Goal: Task Accomplishment & Management: Use online tool/utility

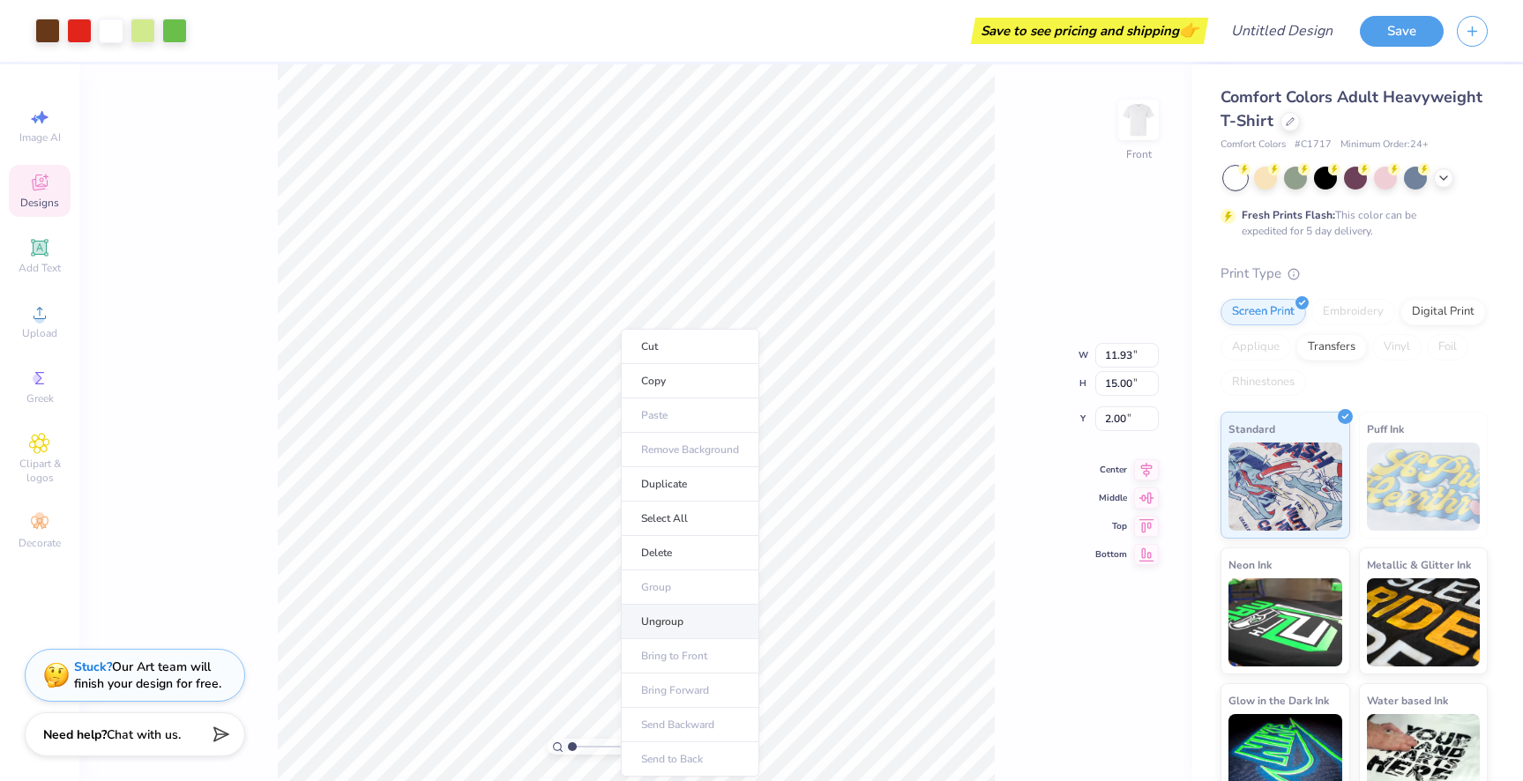
click at [675, 627] on li "Ungroup" at bounding box center [690, 622] width 138 height 34
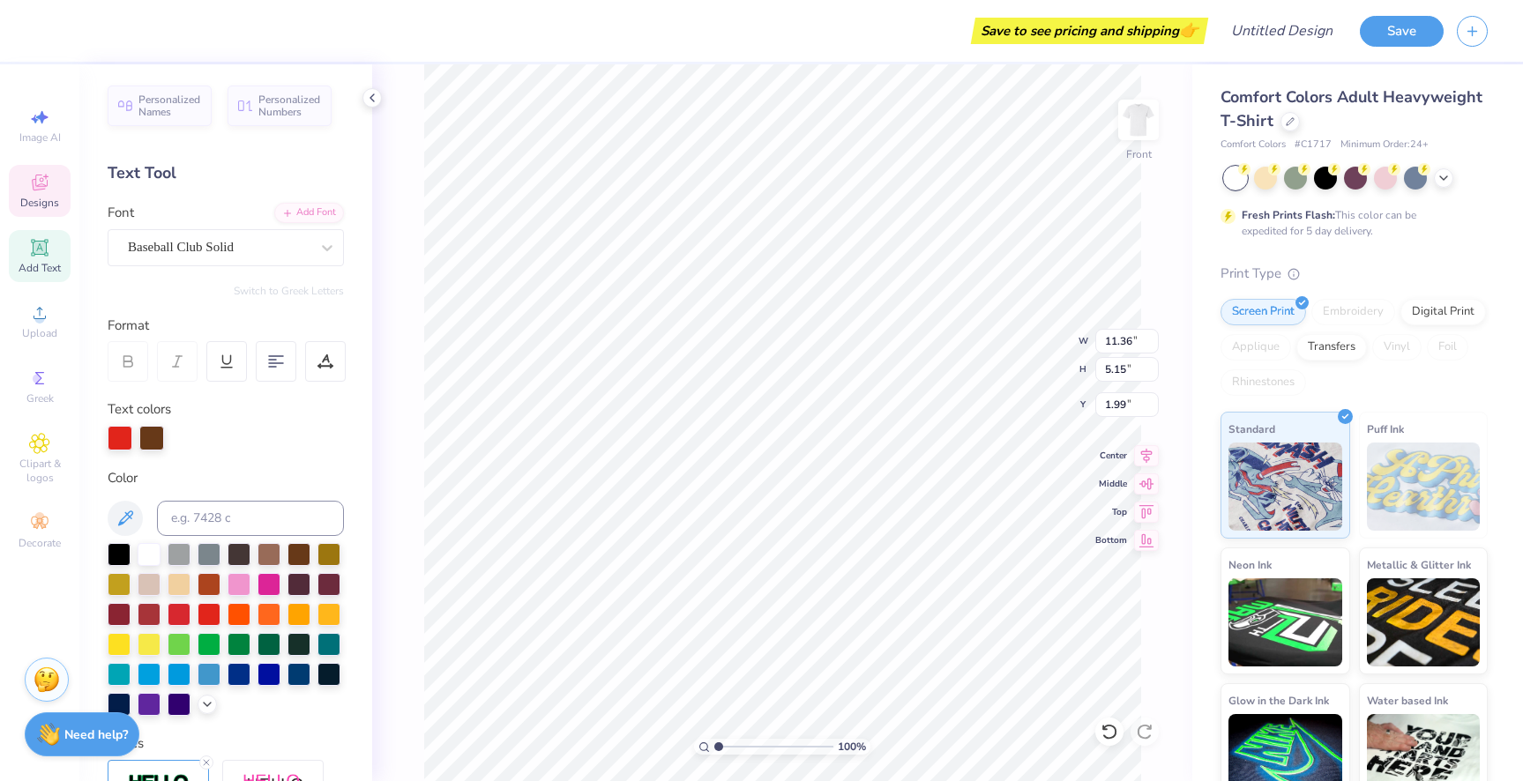
type textarea "G"
click at [1291, 124] on div at bounding box center [1290, 119] width 19 height 19
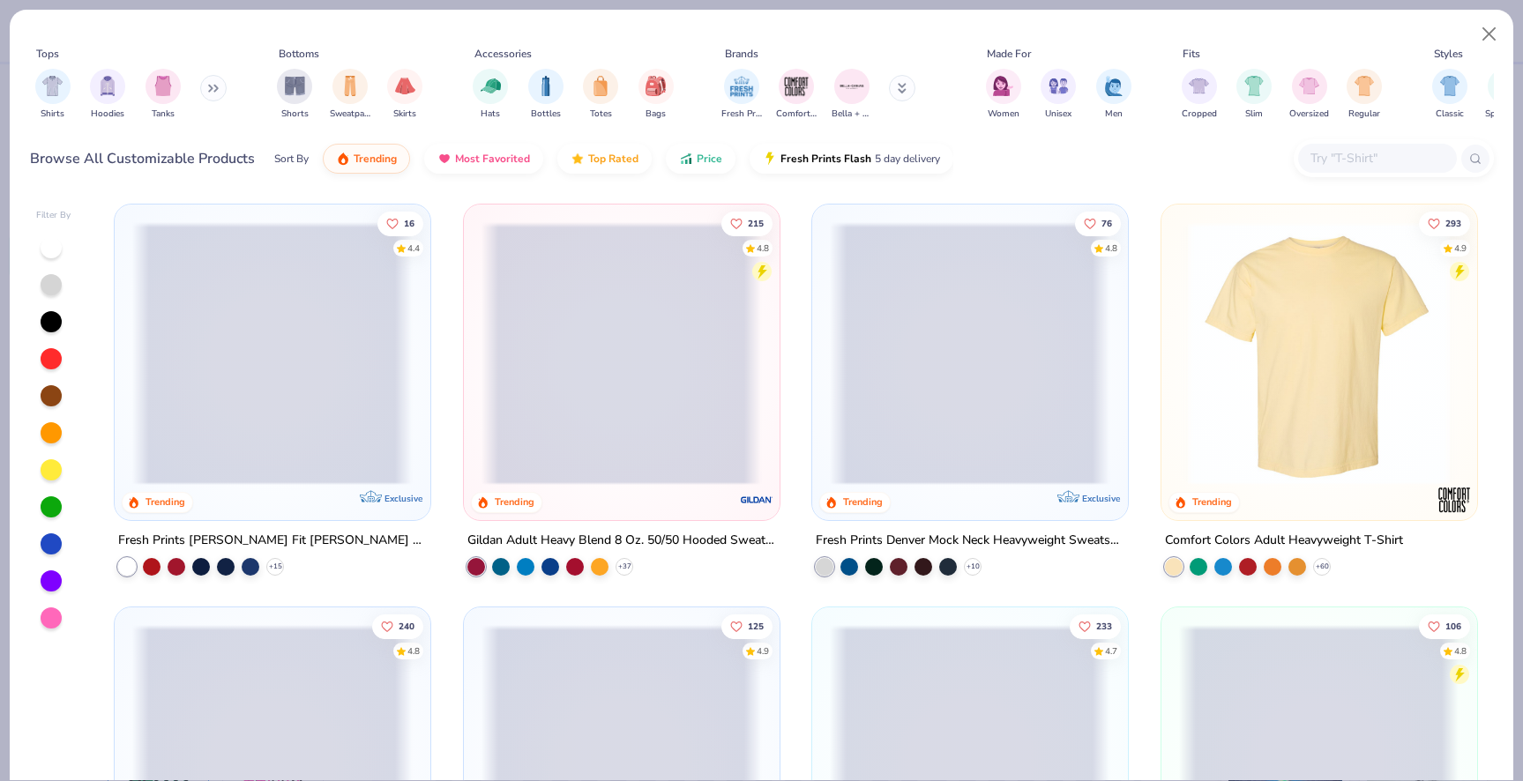
click at [1342, 164] on input "text" at bounding box center [1377, 158] width 136 height 20
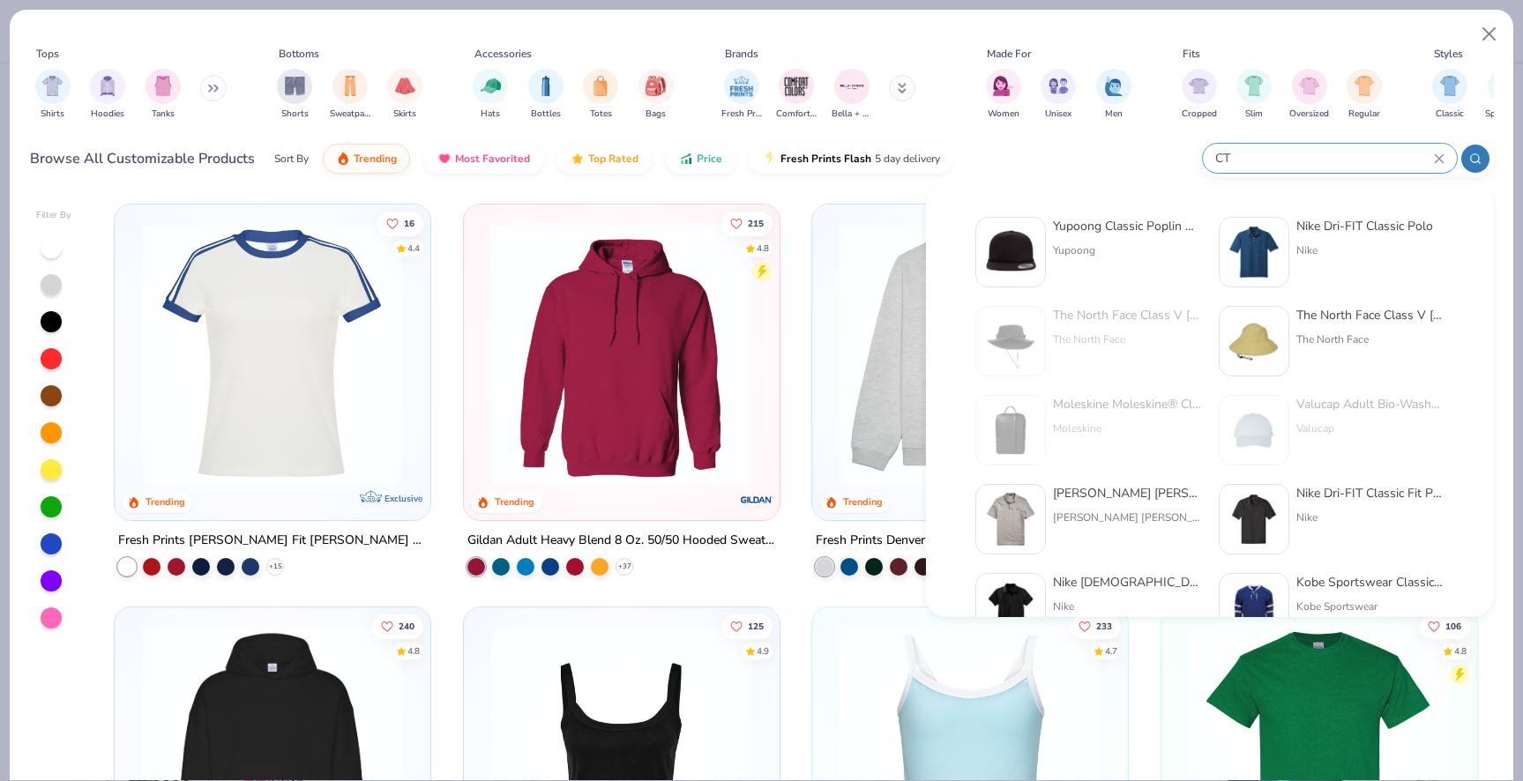
type input "C"
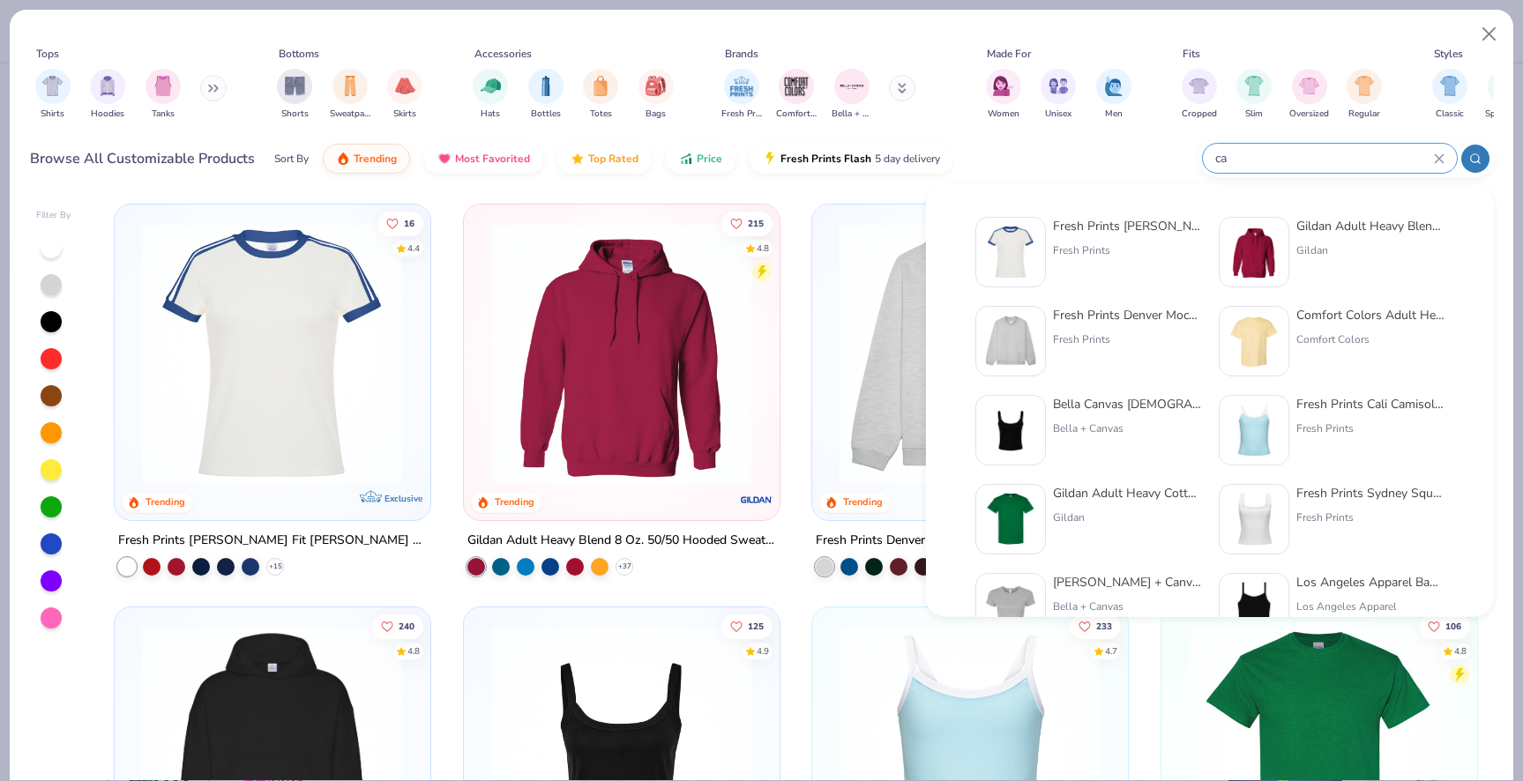
type input "c"
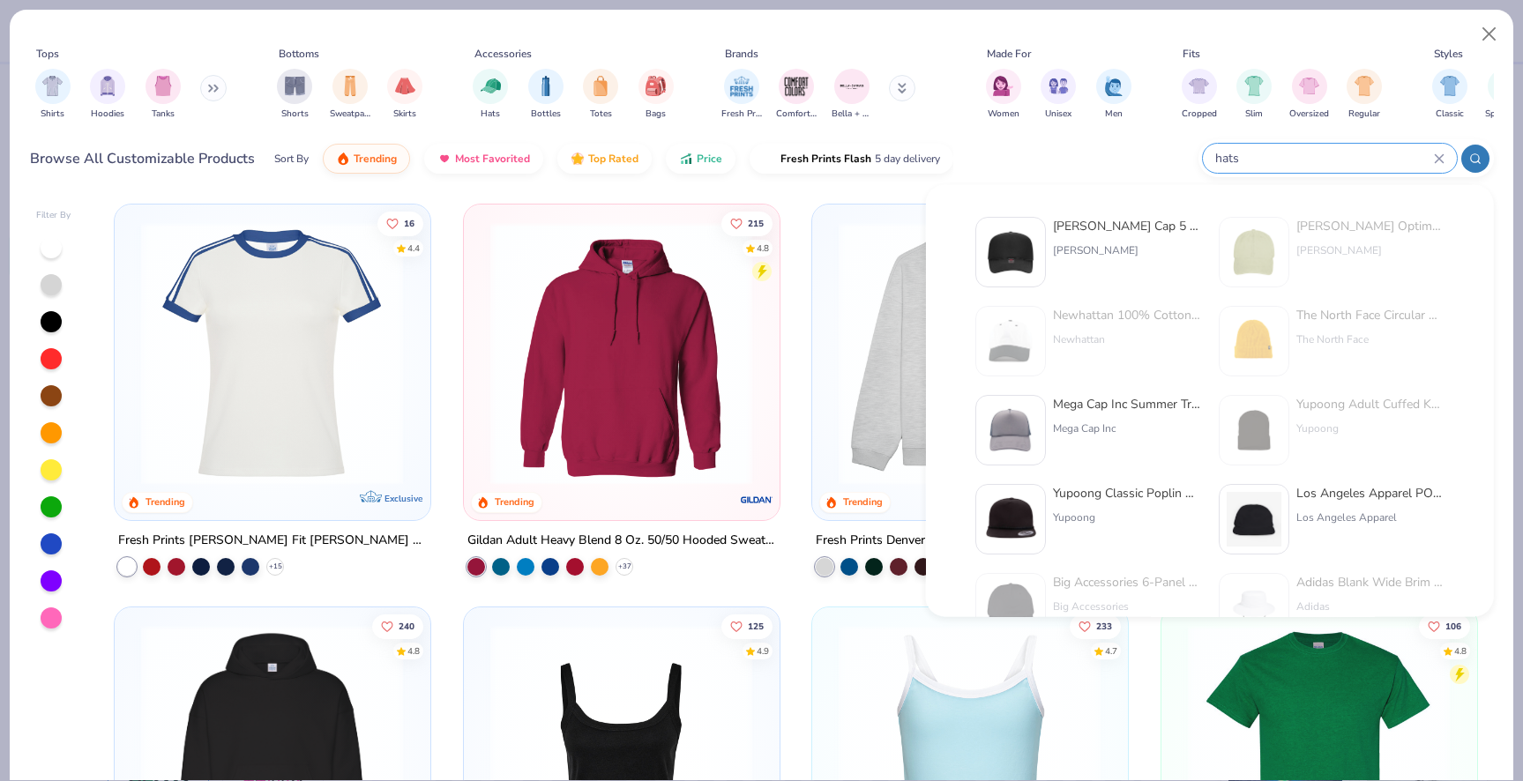
type input "hats"
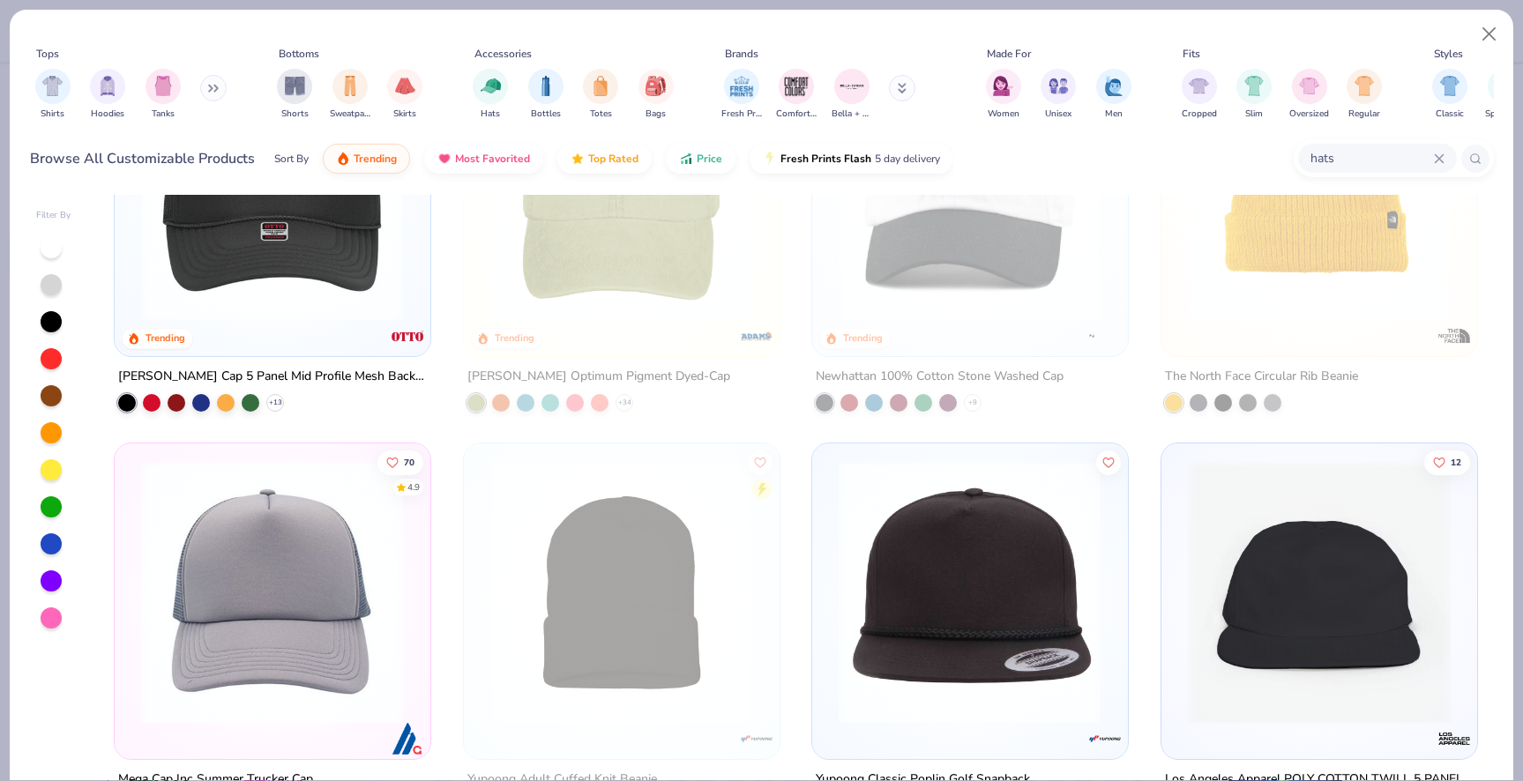
scroll to position [191, 0]
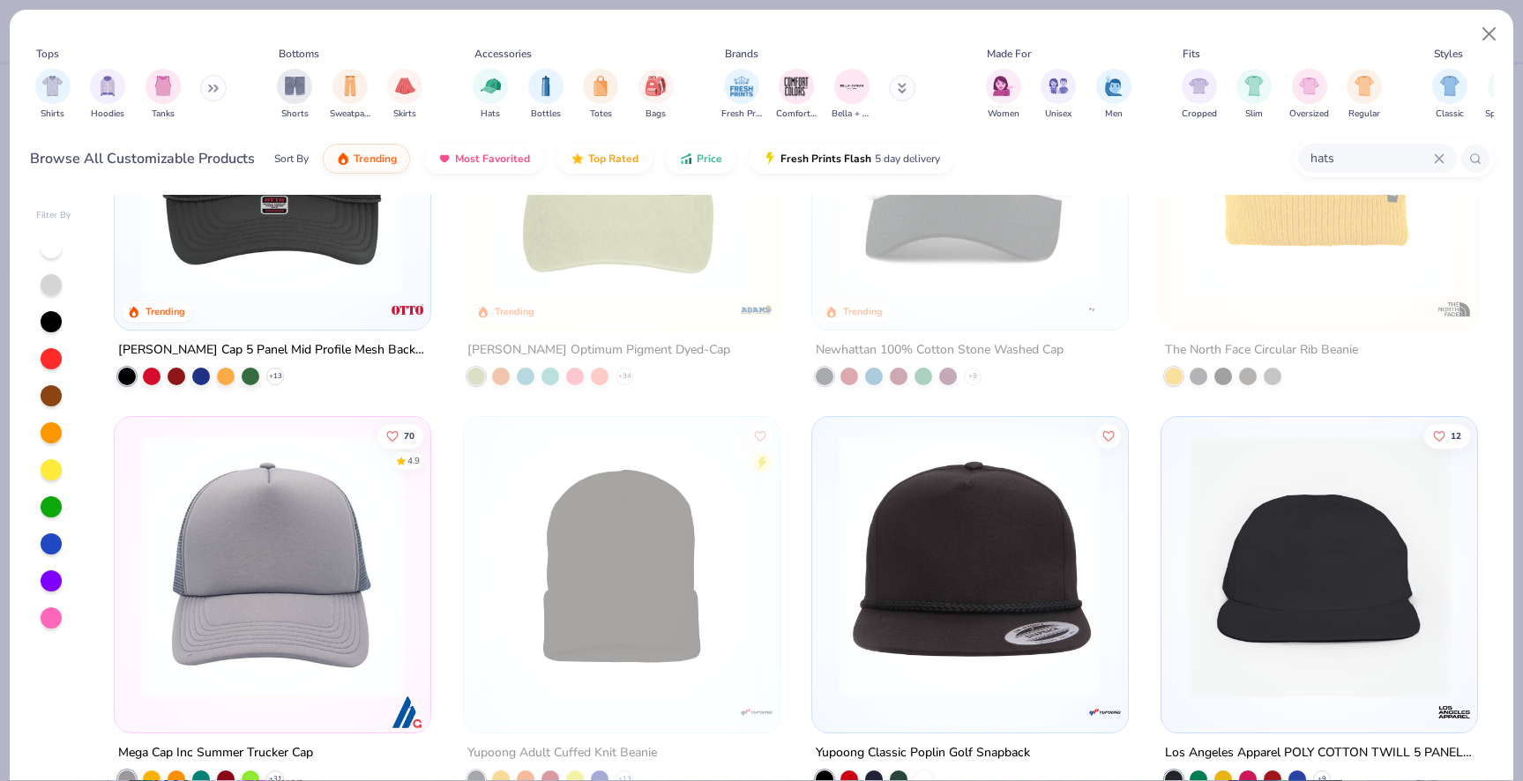
click at [993, 512] on img at bounding box center [970, 565] width 280 height 263
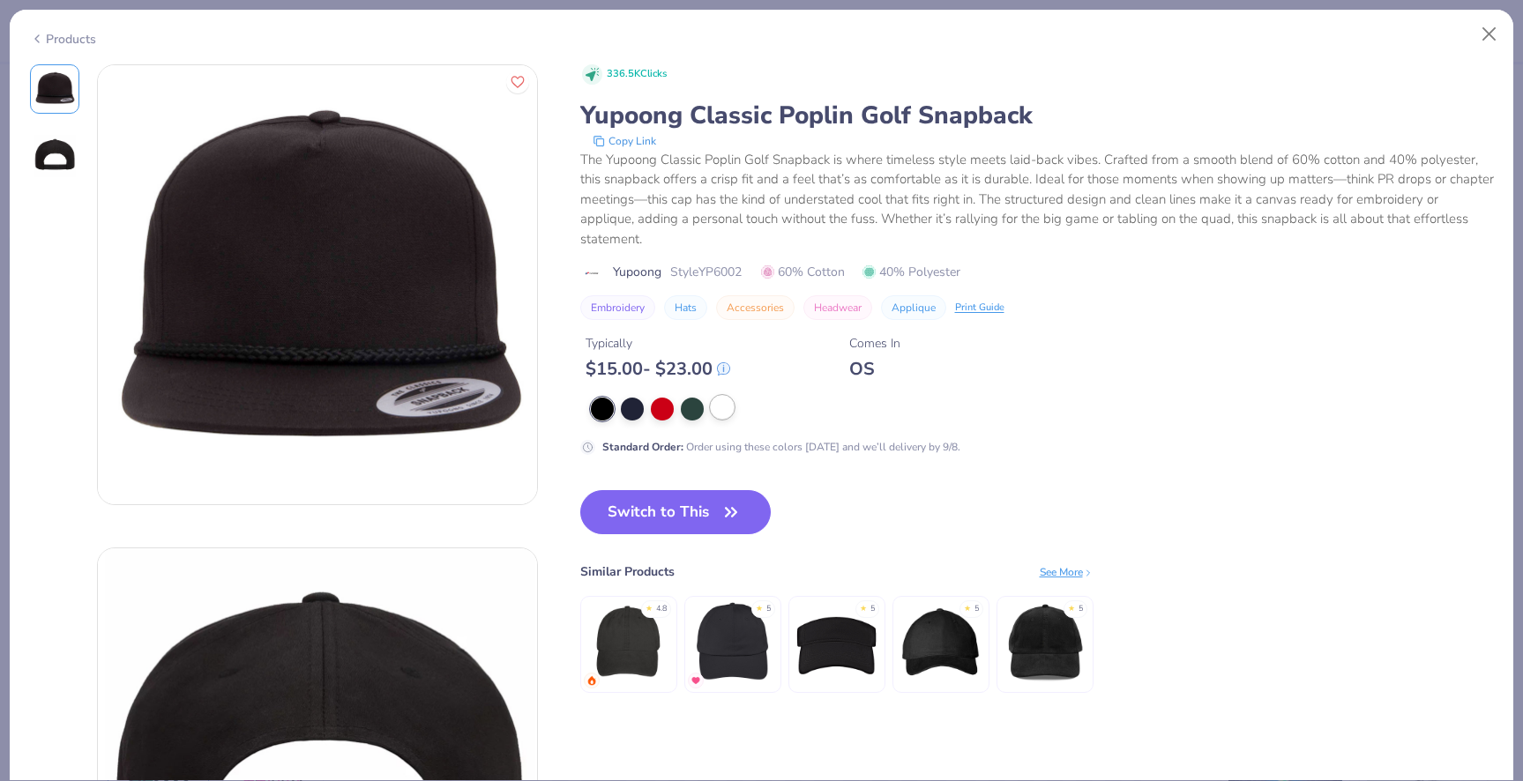
click at [719, 397] on div at bounding box center [722, 407] width 23 height 23
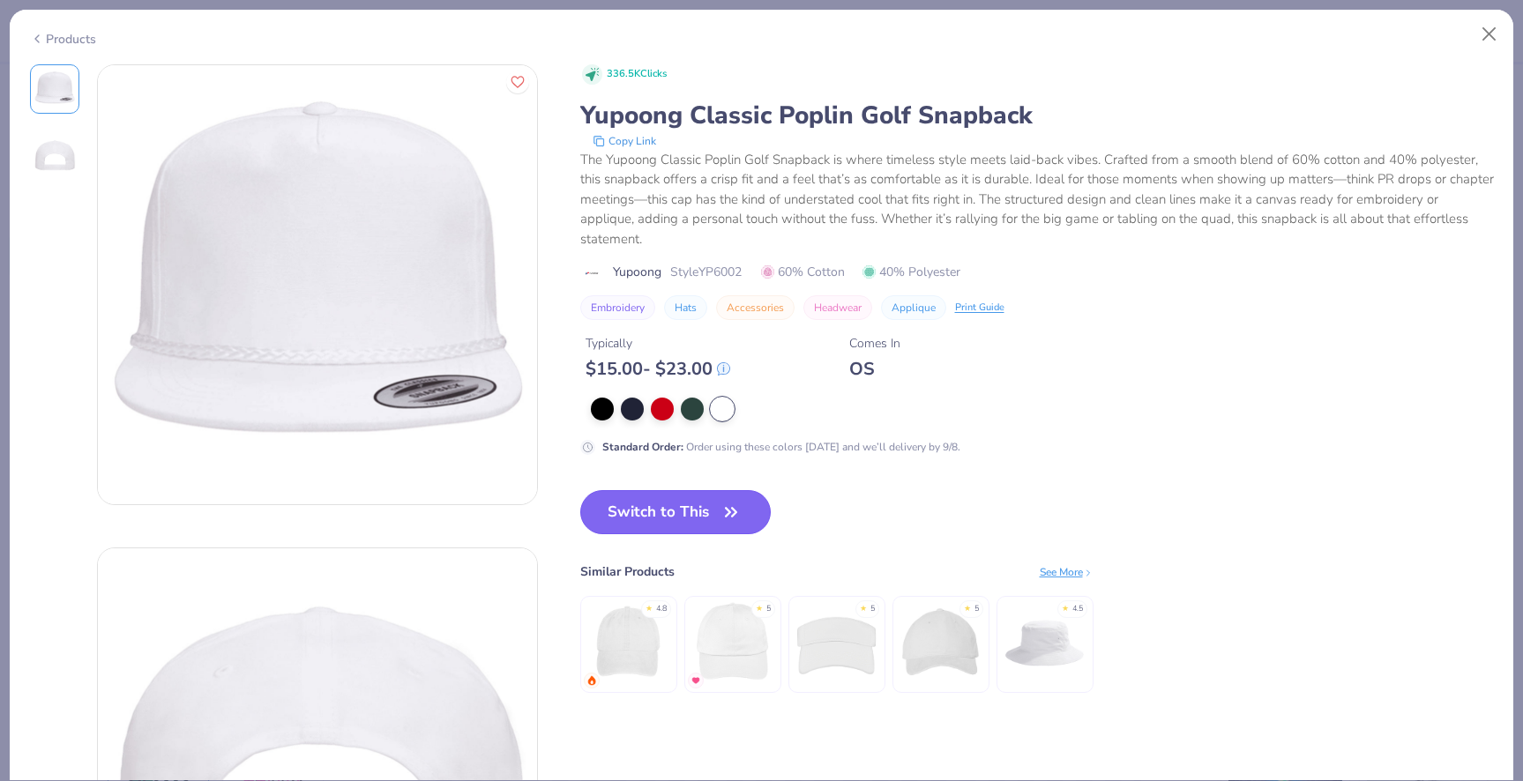
click at [698, 505] on button "Switch to This" at bounding box center [675, 512] width 191 height 44
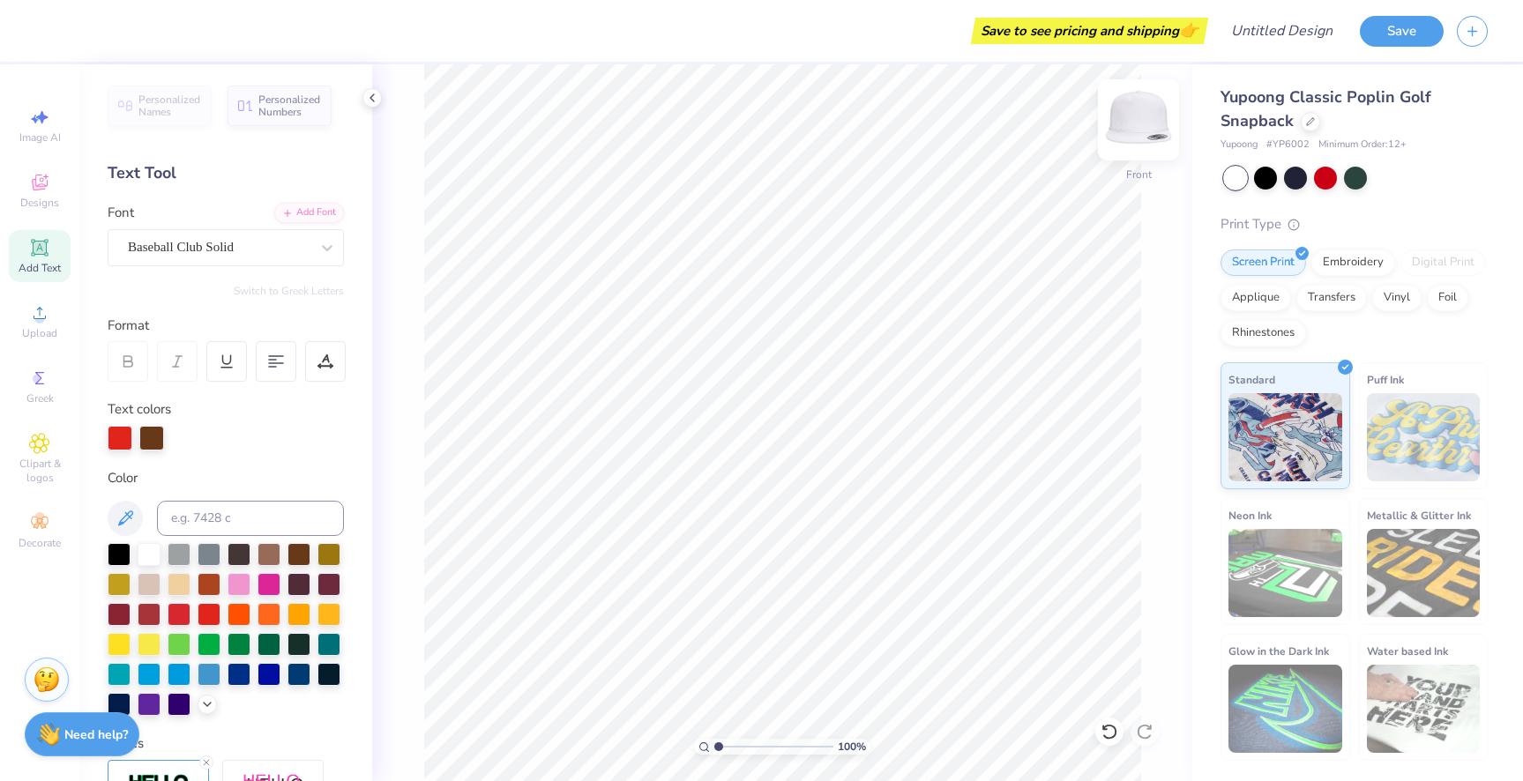
click at [1141, 122] on img at bounding box center [1138, 120] width 71 height 71
type textarea "CHI"
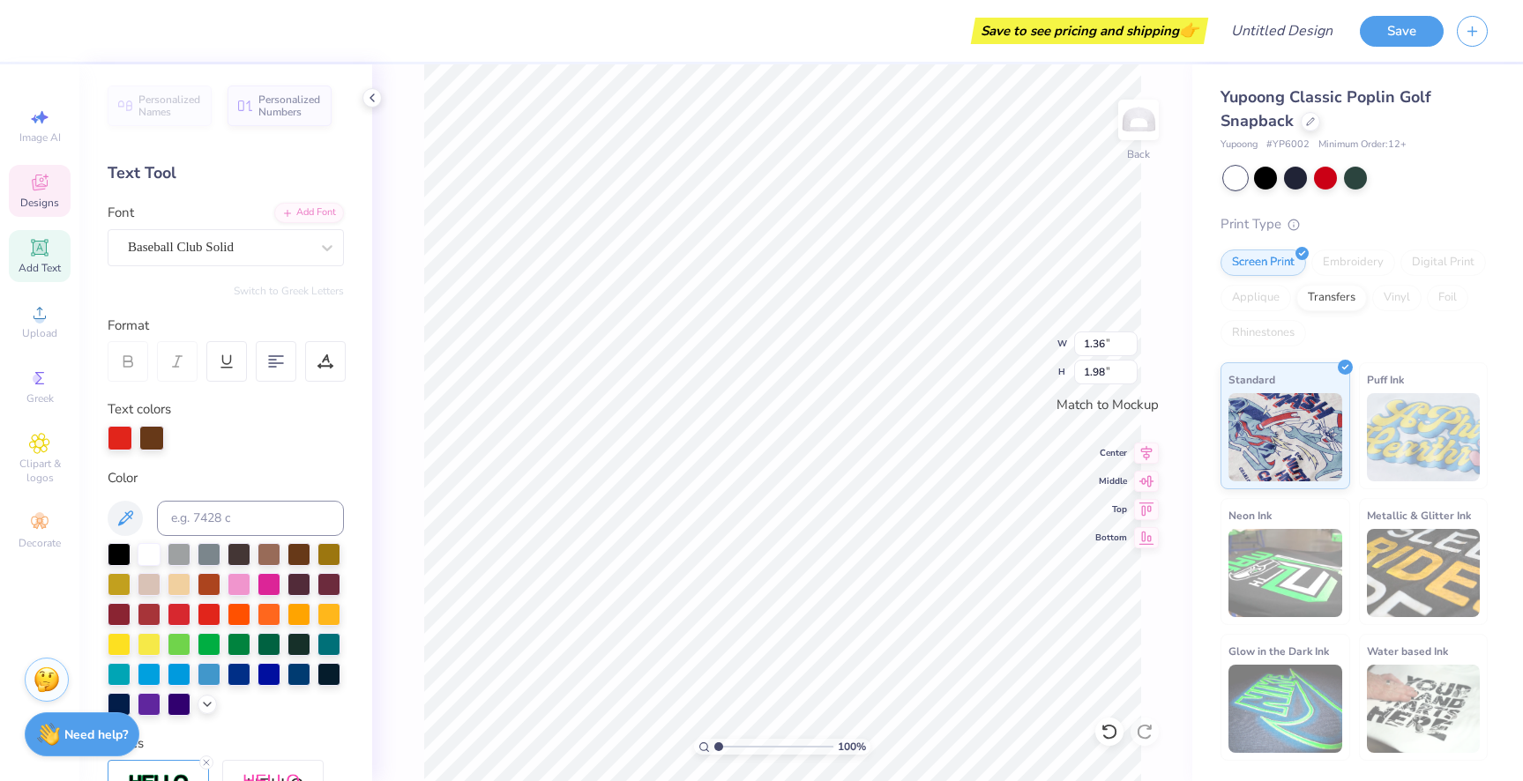
click at [291, 450] on div "Personalized Names Personalized Numbers Text Tool Add Font Font Baseball Club S…" at bounding box center [225, 422] width 293 height 717
click at [118, 442] on div at bounding box center [120, 436] width 25 height 25
click at [243, 585] on div at bounding box center [239, 583] width 23 height 23
click at [148, 635] on div at bounding box center [149, 643] width 23 height 23
click at [207, 673] on div at bounding box center [209, 673] width 23 height 23
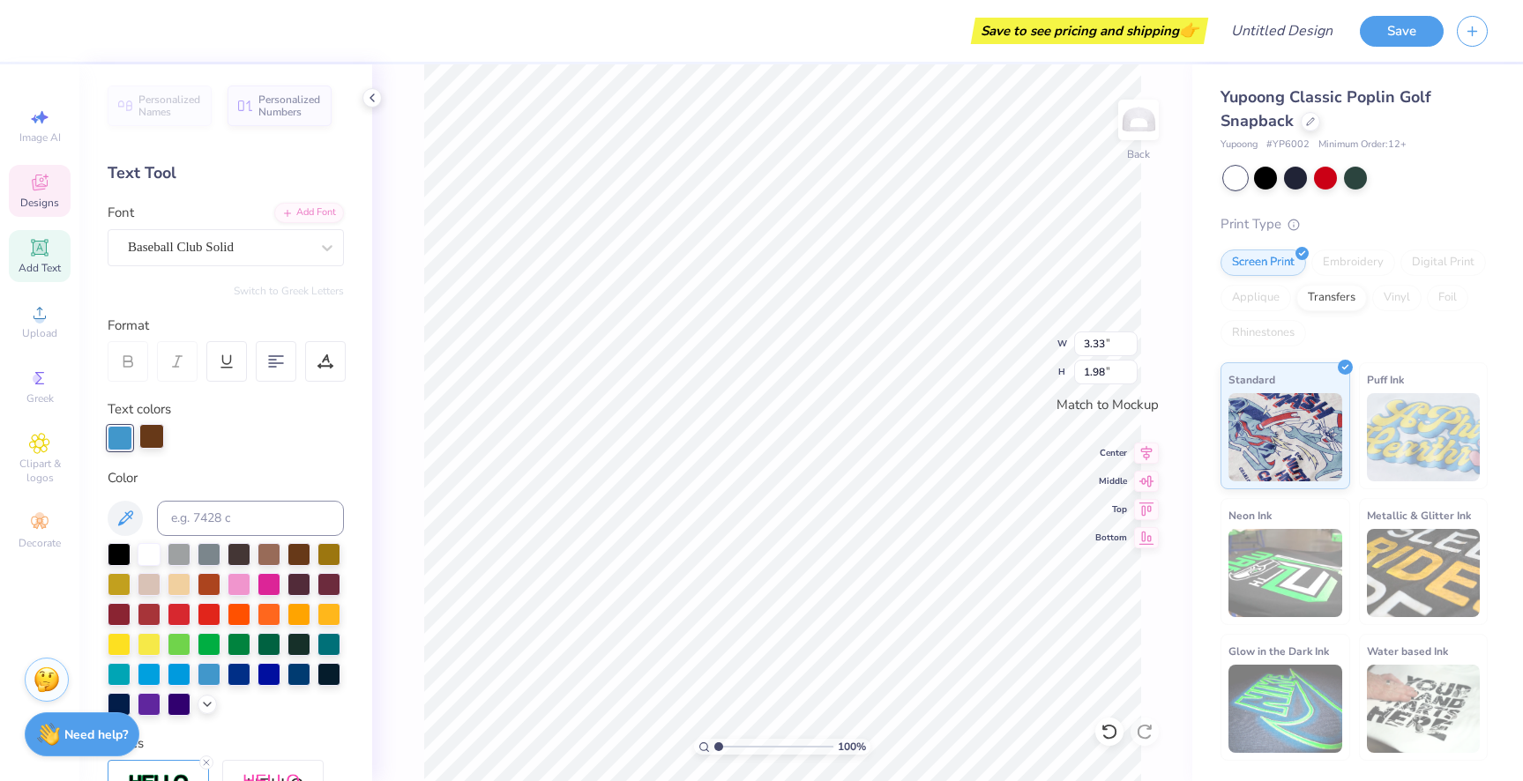
click at [148, 440] on div at bounding box center [151, 436] width 25 height 25
click at [116, 646] on div at bounding box center [119, 643] width 23 height 23
click at [332, 617] on div at bounding box center [329, 613] width 23 height 23
click at [238, 445] on div at bounding box center [226, 438] width 236 height 25
type input "1.78"
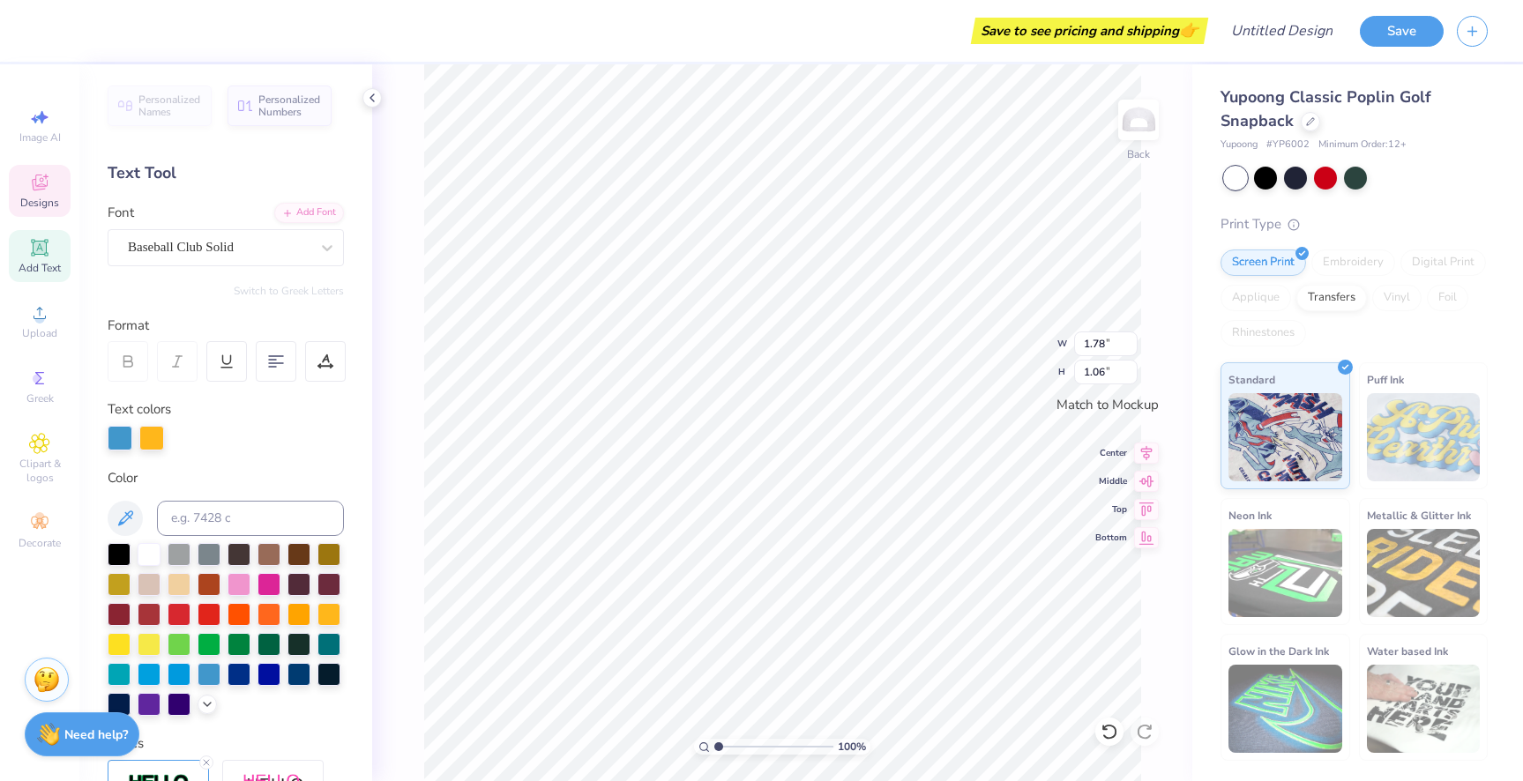
type input "1.06"
type input "1.36"
type input "1.98"
type textarea "G"
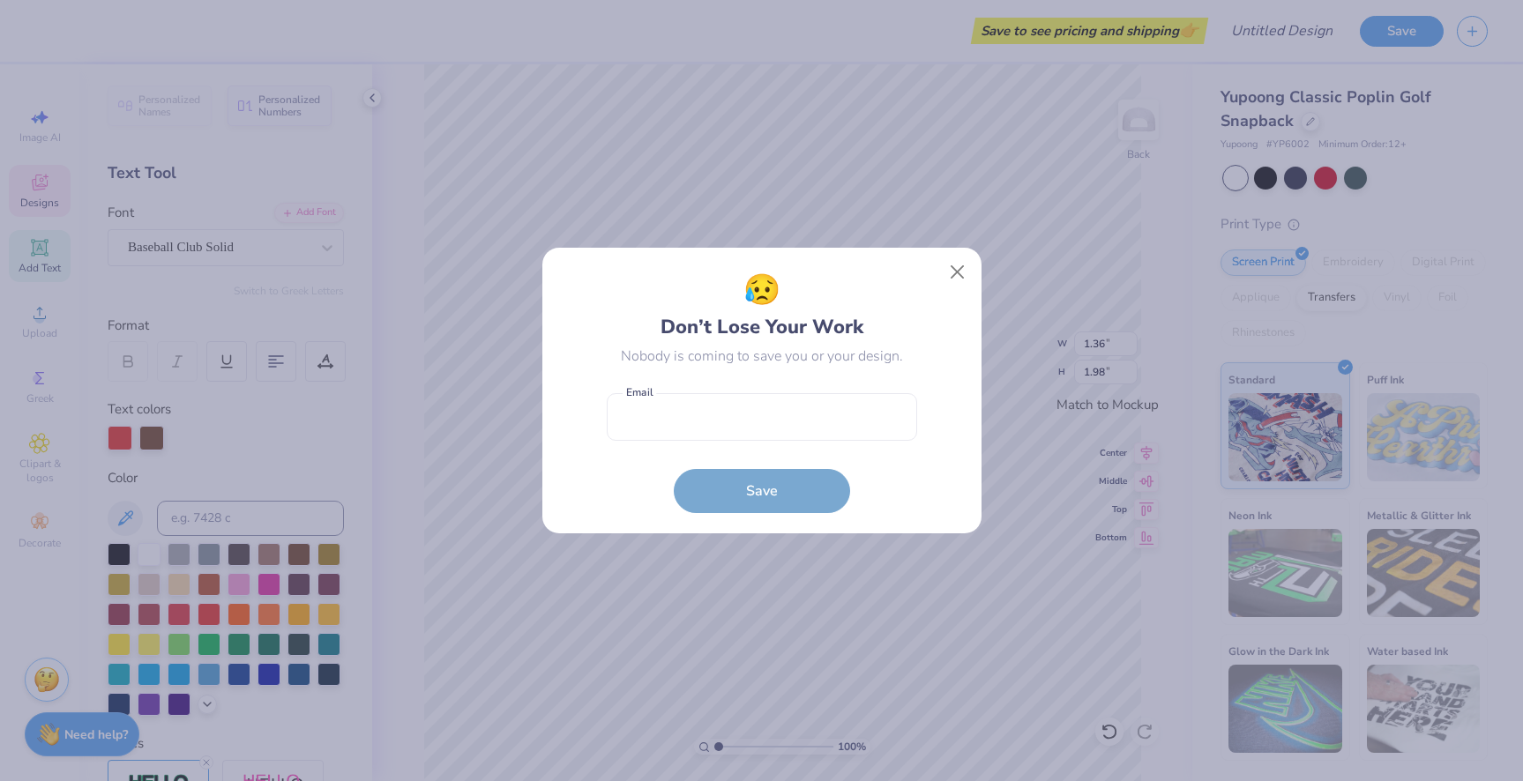
click at [882, 353] on div "Nobody is coming to save you or your design." at bounding box center [762, 356] width 282 height 21
click at [961, 267] on button "Close" at bounding box center [957, 273] width 34 height 34
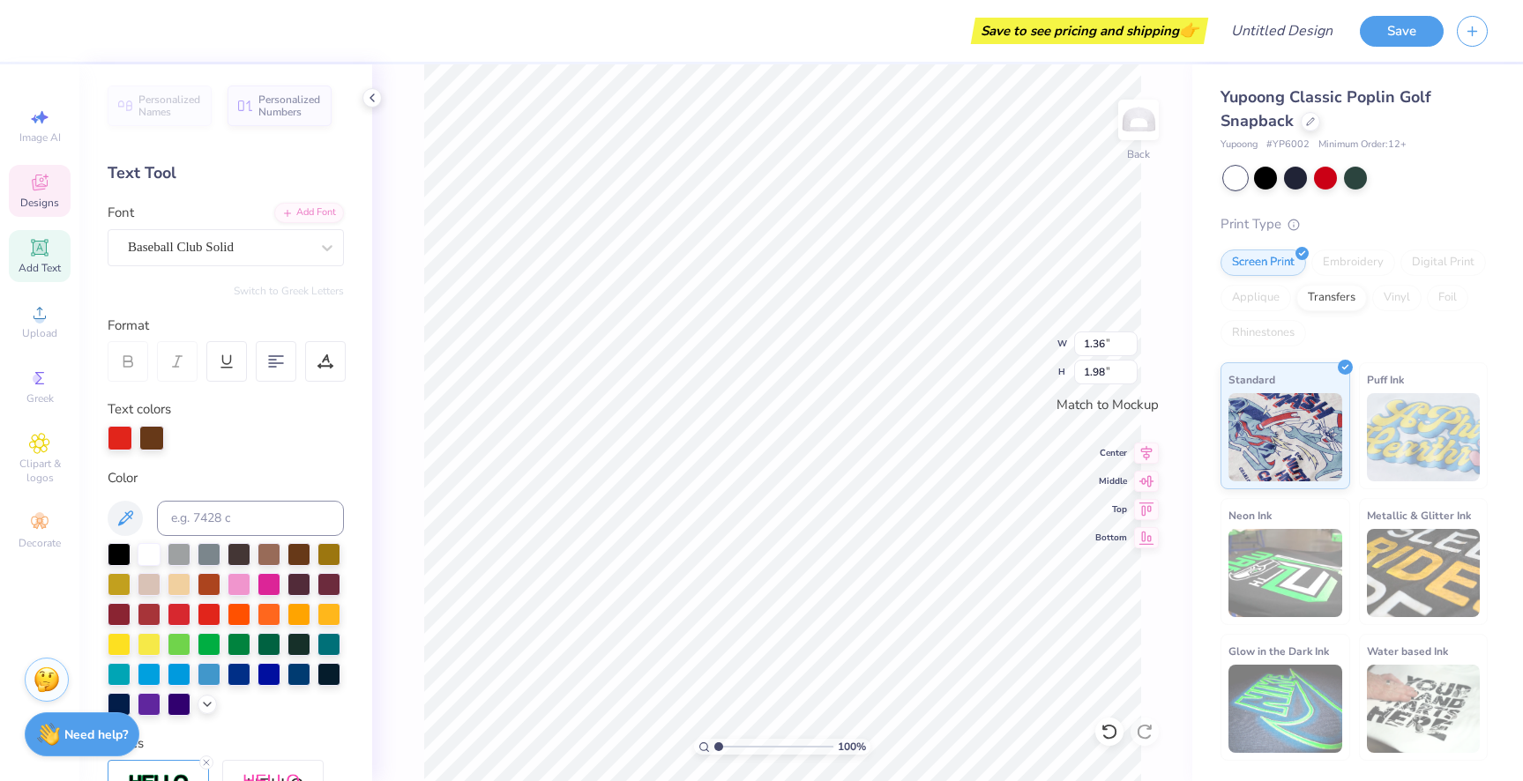
type textarea "G"
click at [238, 584] on div at bounding box center [239, 583] width 23 height 23
click at [151, 438] on div at bounding box center [151, 438] width 25 height 25
click at [273, 554] on div at bounding box center [269, 553] width 23 height 23
click at [123, 437] on div at bounding box center [120, 438] width 25 height 25
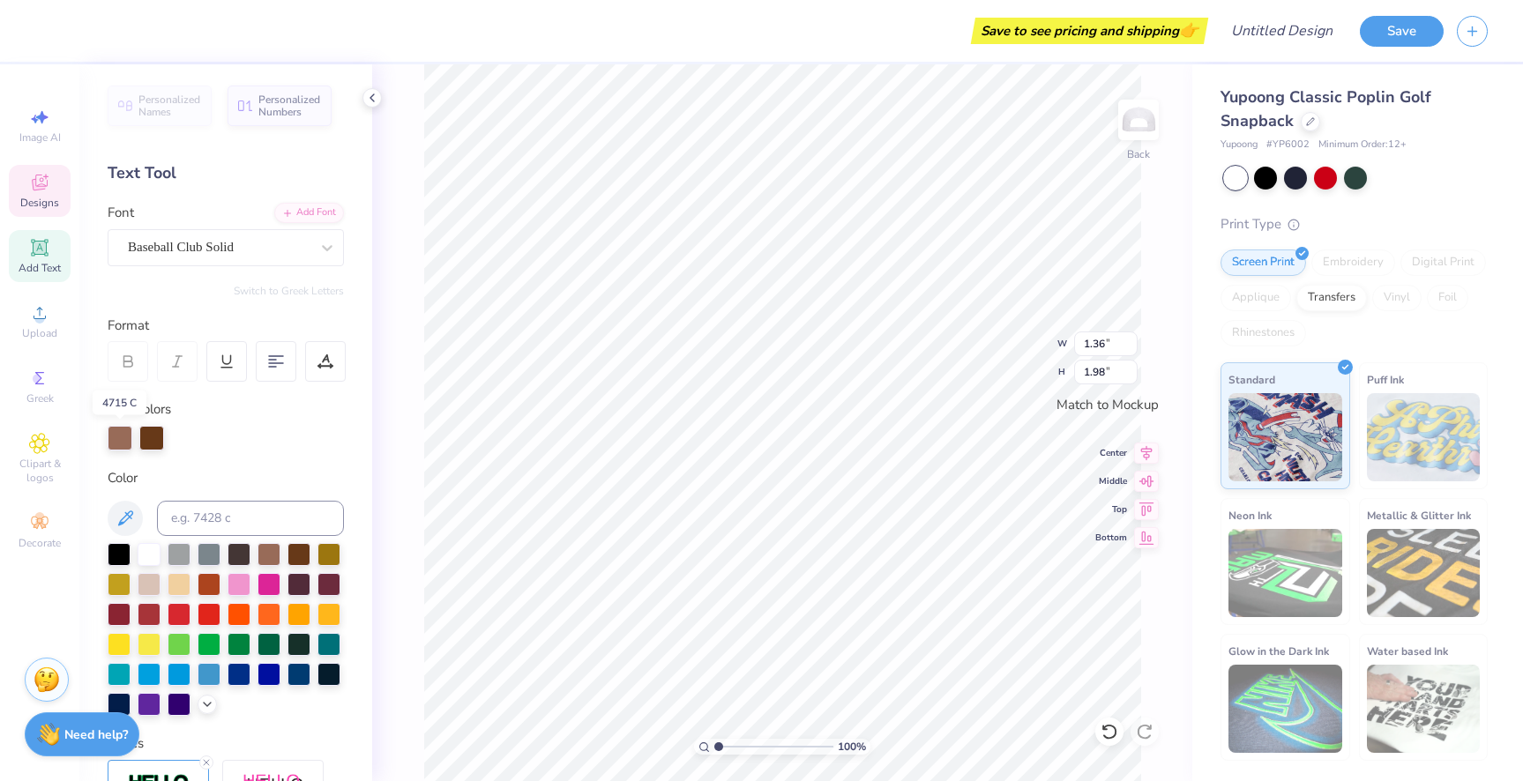
click at [123, 443] on div at bounding box center [120, 438] width 25 height 25
click at [243, 587] on div at bounding box center [239, 583] width 23 height 23
click at [213, 447] on div at bounding box center [226, 438] width 236 height 25
click at [151, 432] on div at bounding box center [151, 438] width 25 height 25
click at [277, 563] on div at bounding box center [269, 553] width 23 height 23
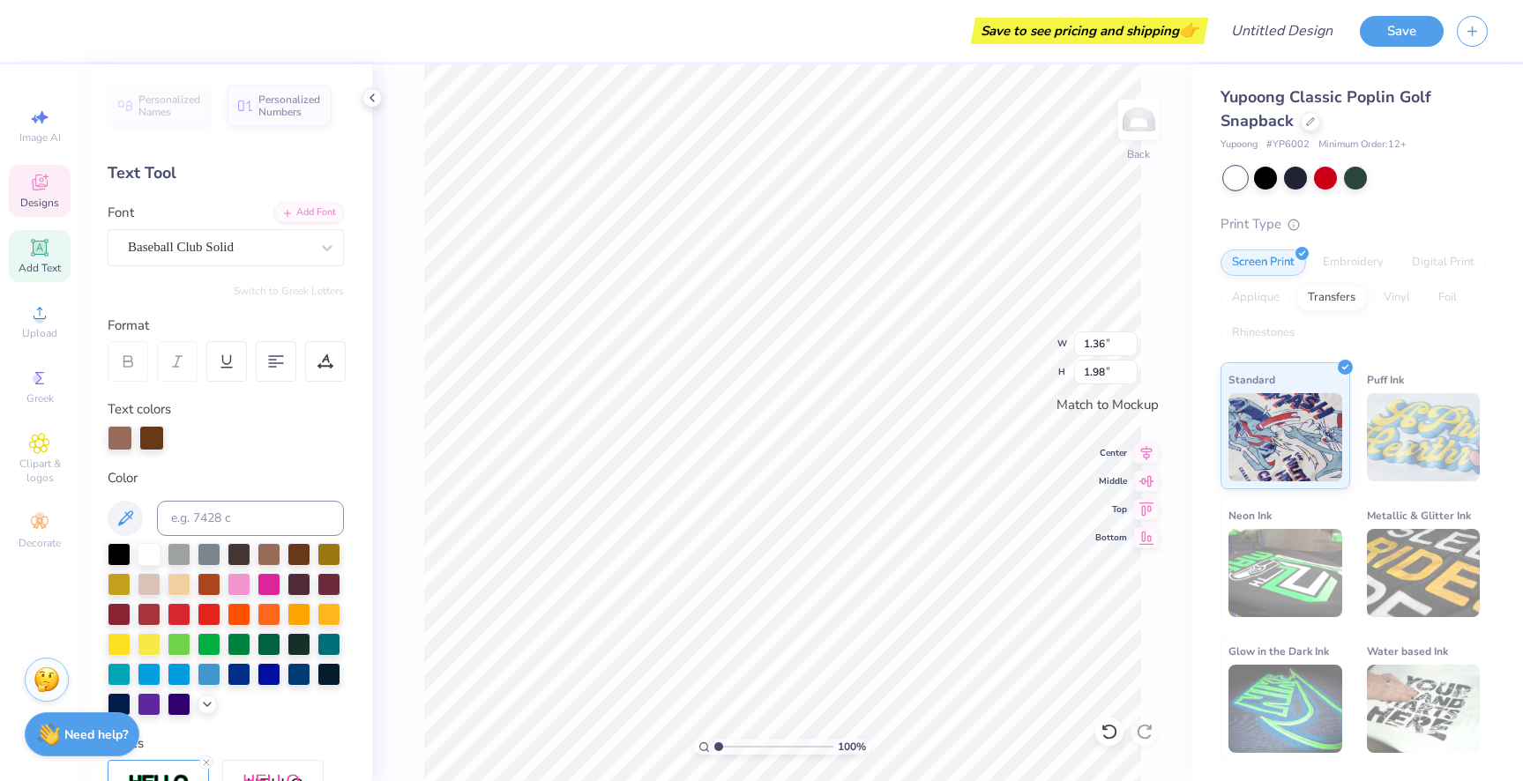
click at [111, 437] on div at bounding box center [120, 438] width 25 height 25
click at [237, 579] on div at bounding box center [239, 583] width 23 height 23
click at [250, 452] on div "Personalized Names Personalized Numbers Text Tool Add Font Font Baseball Club S…" at bounding box center [225, 422] width 293 height 717
type input "1.78"
type input "1.06"
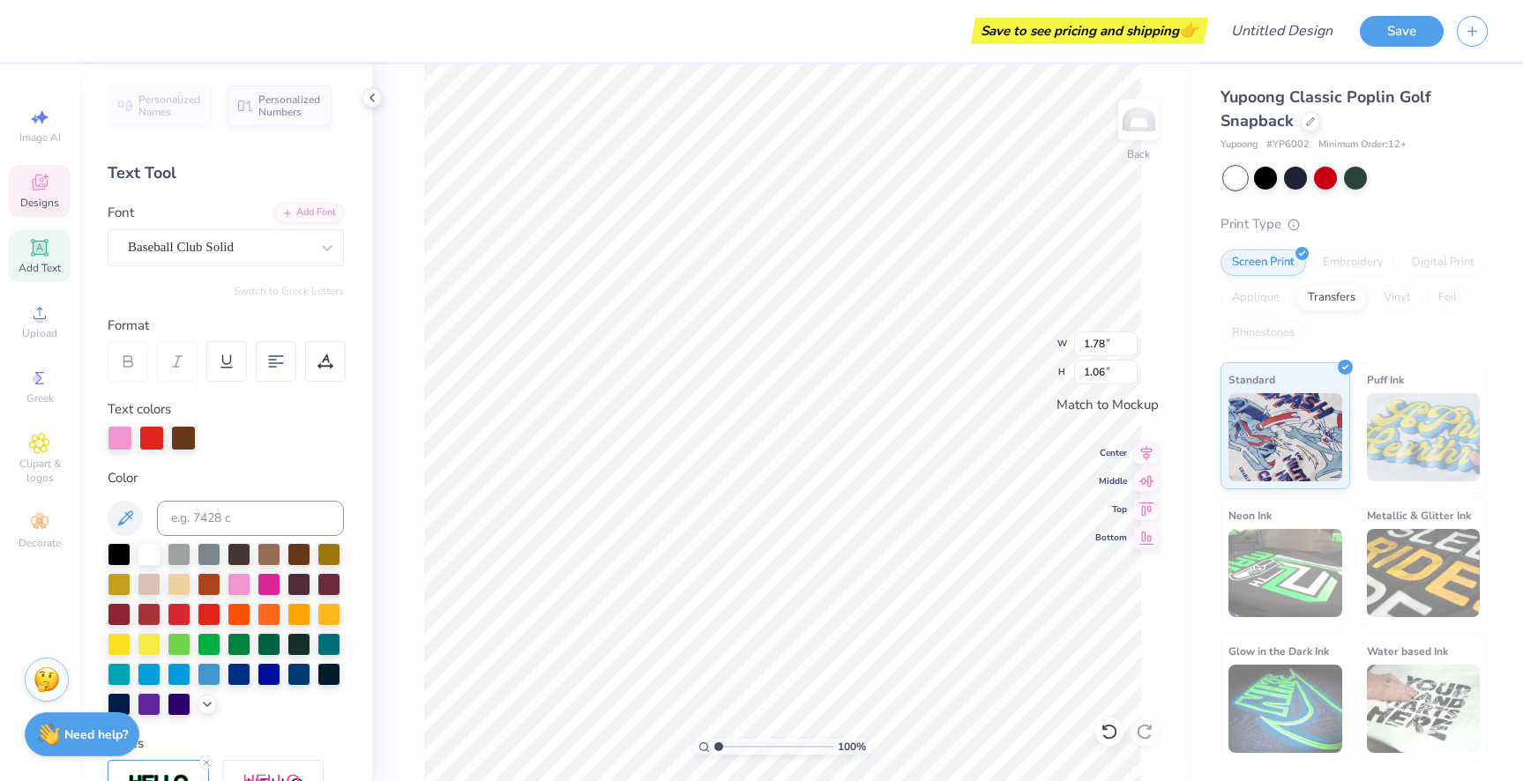
type input "1.36"
type input "1.98"
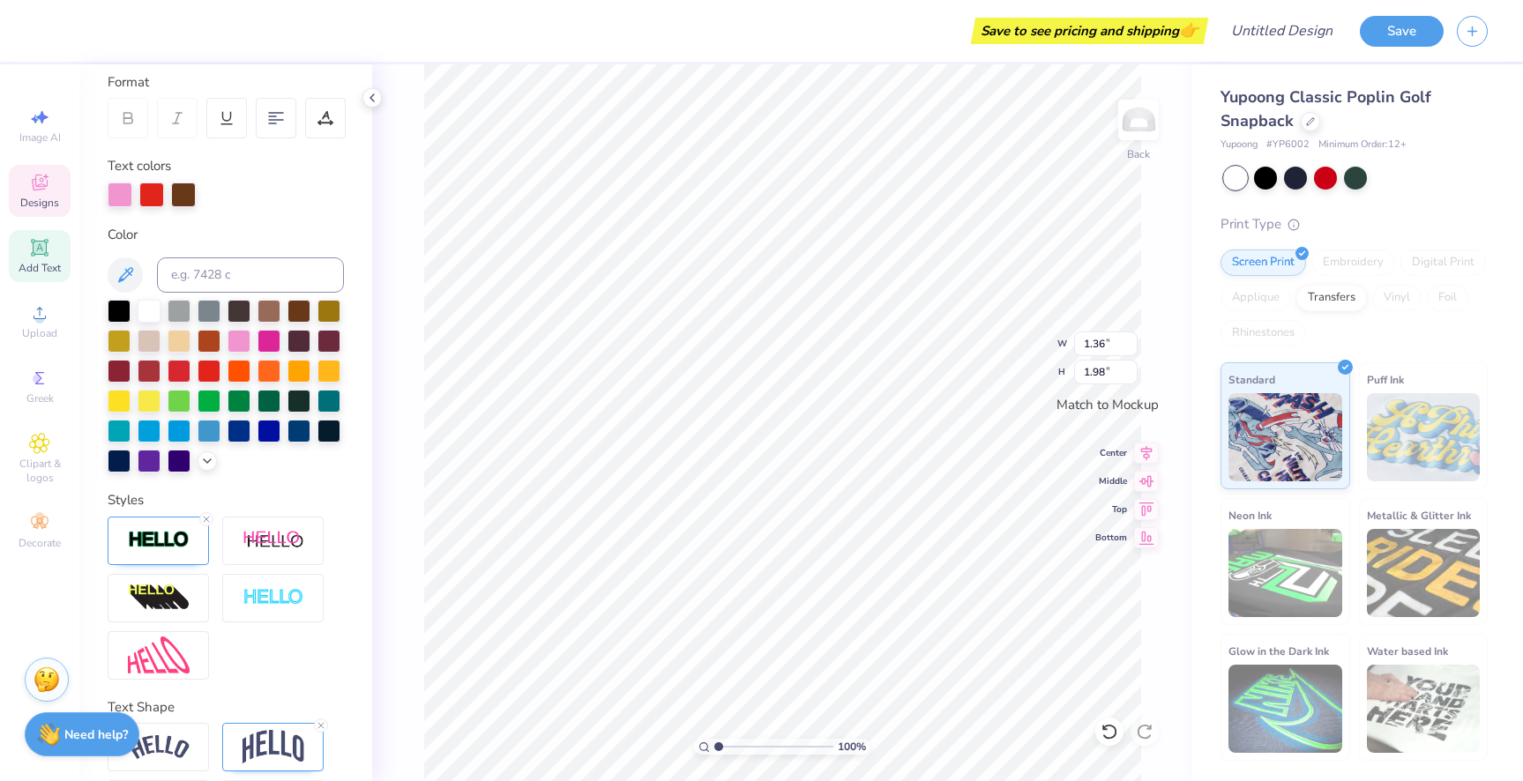
scroll to position [312, 0]
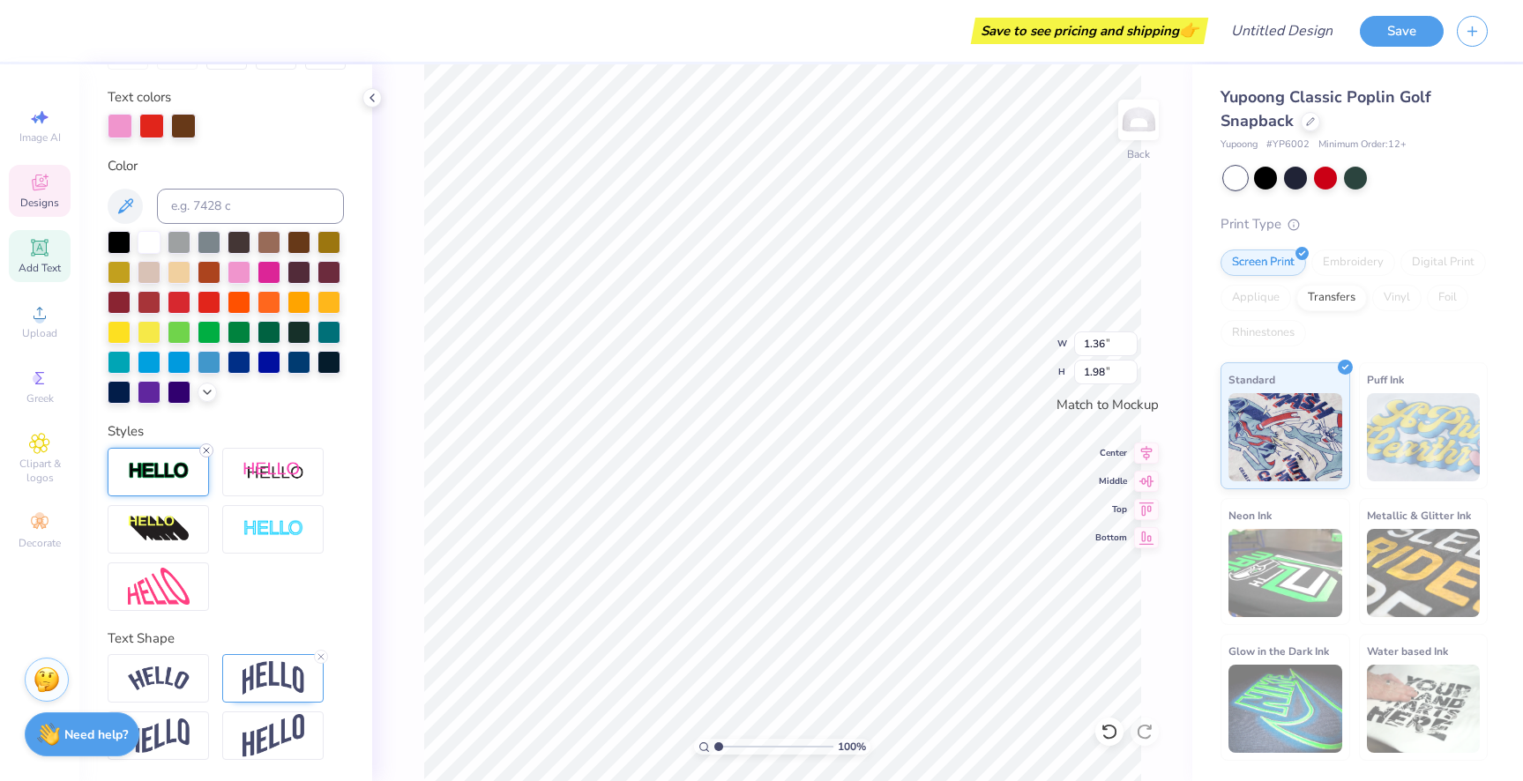
click at [206, 450] on line at bounding box center [206, 450] width 5 height 5
type input "1.33"
type input "1.95"
click at [206, 450] on div at bounding box center [158, 472] width 101 height 49
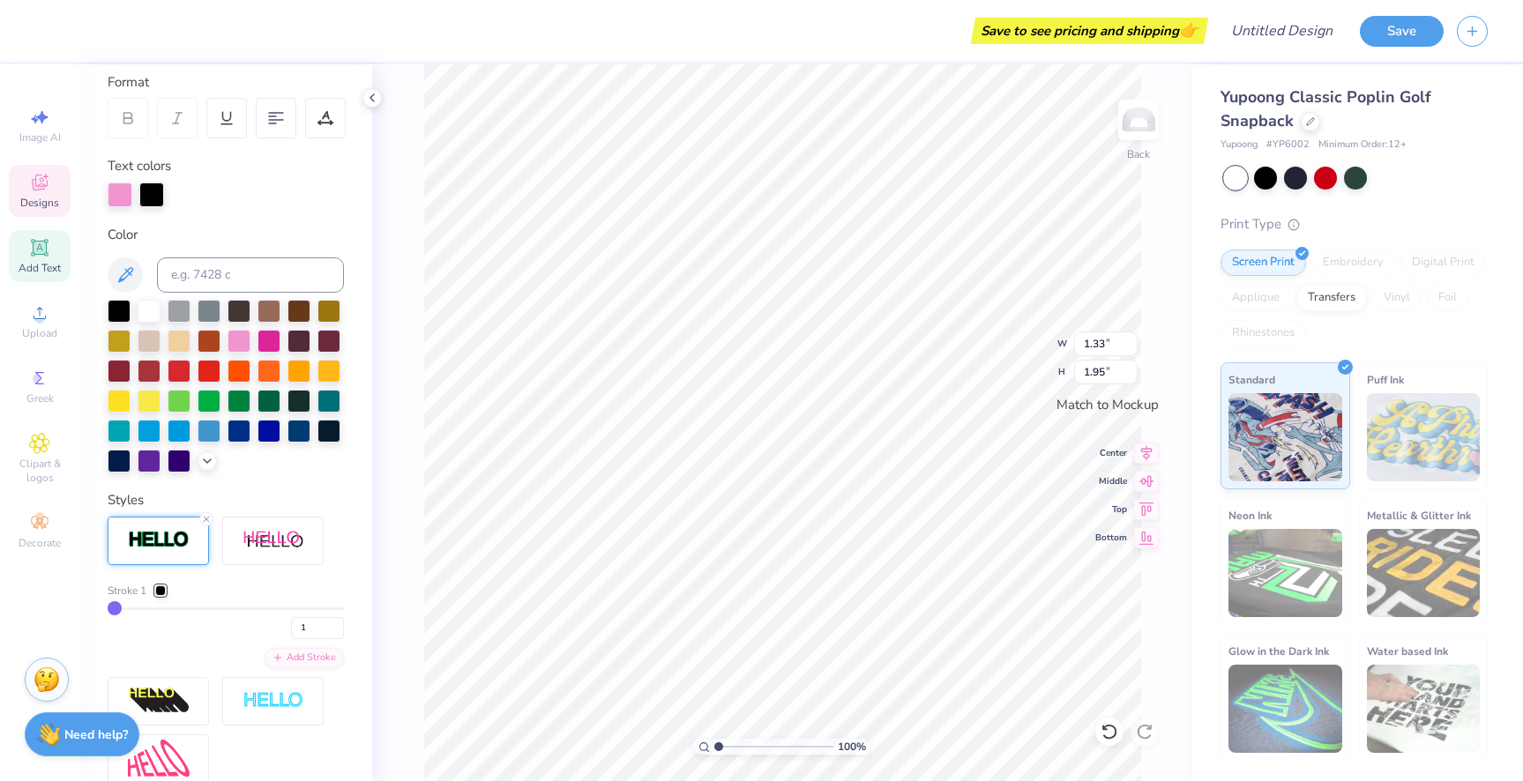
type input "1.36"
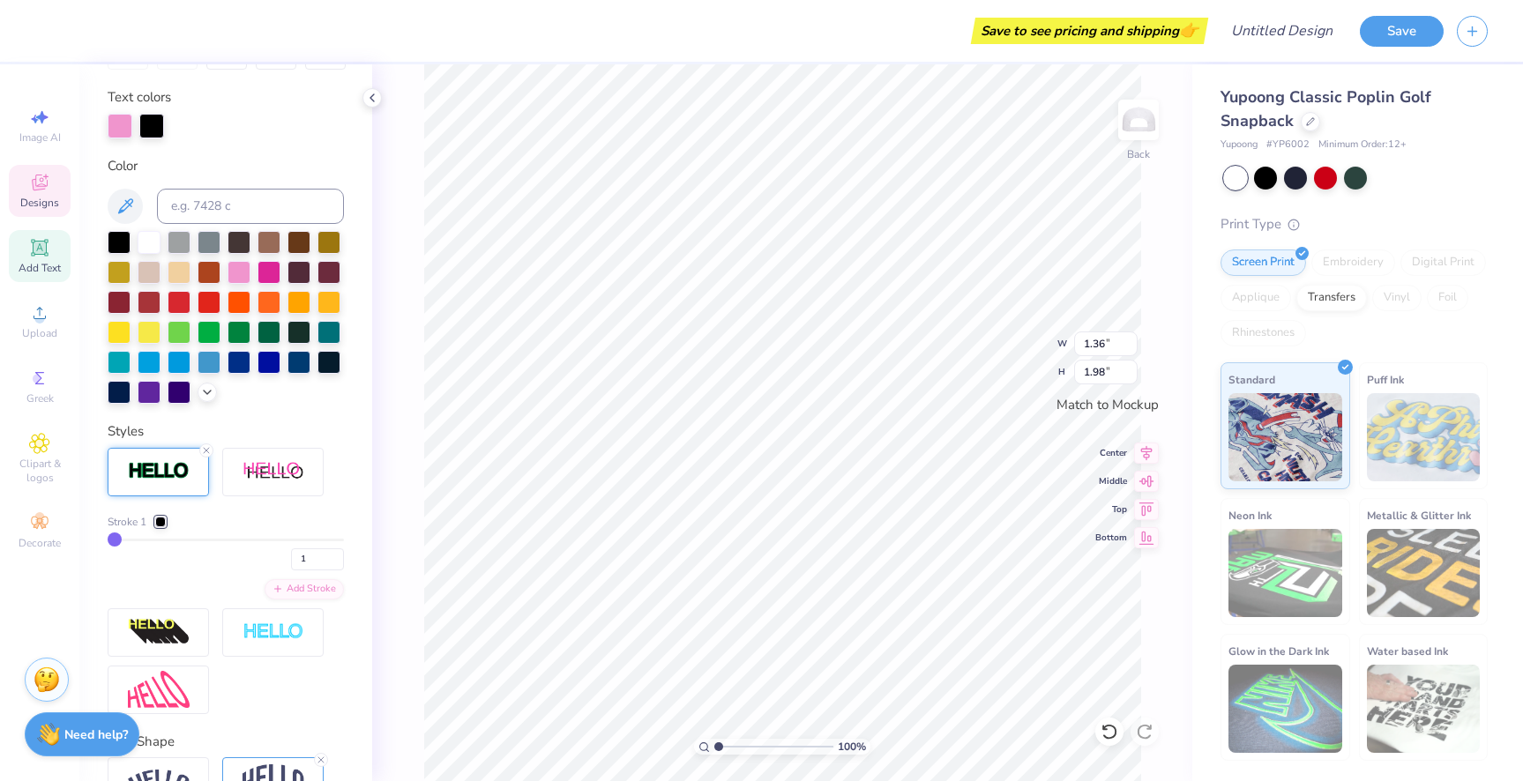
scroll to position [415, 0]
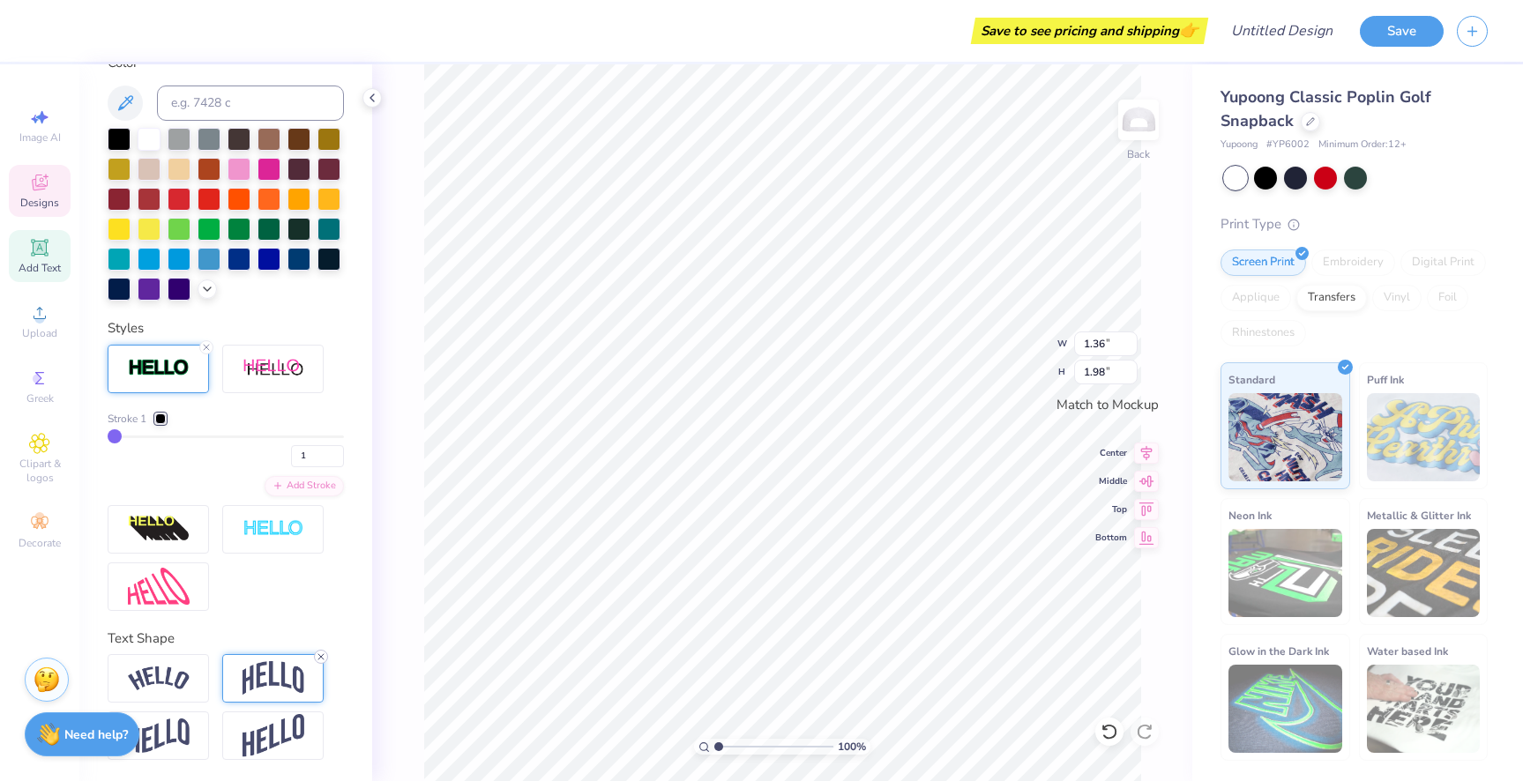
click at [324, 658] on icon at bounding box center [321, 657] width 11 height 11
type input "1.95"
type input "1.78"
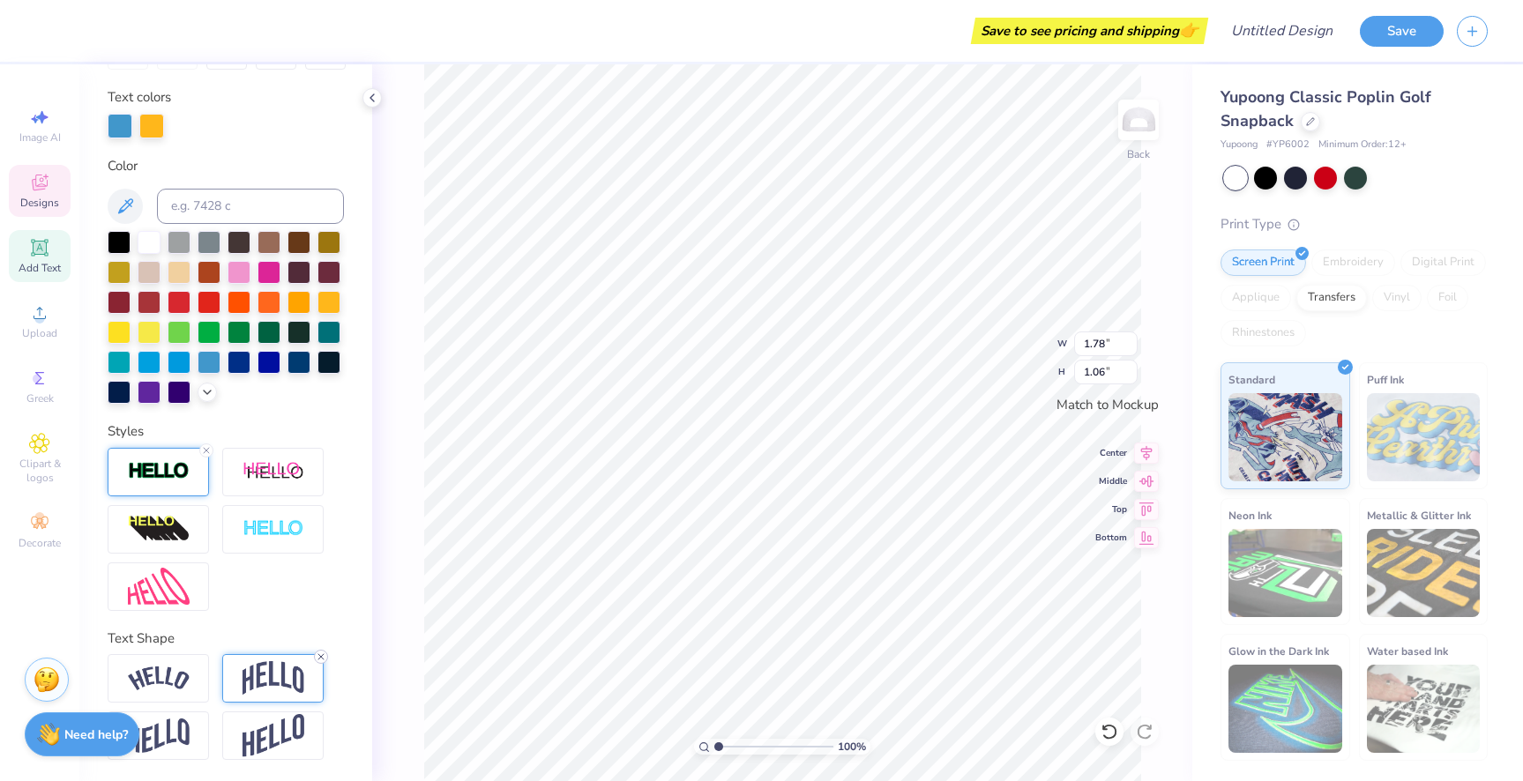
click at [322, 657] on icon at bounding box center [321, 657] width 11 height 11
type input "0.89"
type input "1.36"
type input "1.95"
click at [154, 114] on div at bounding box center [151, 124] width 25 height 25
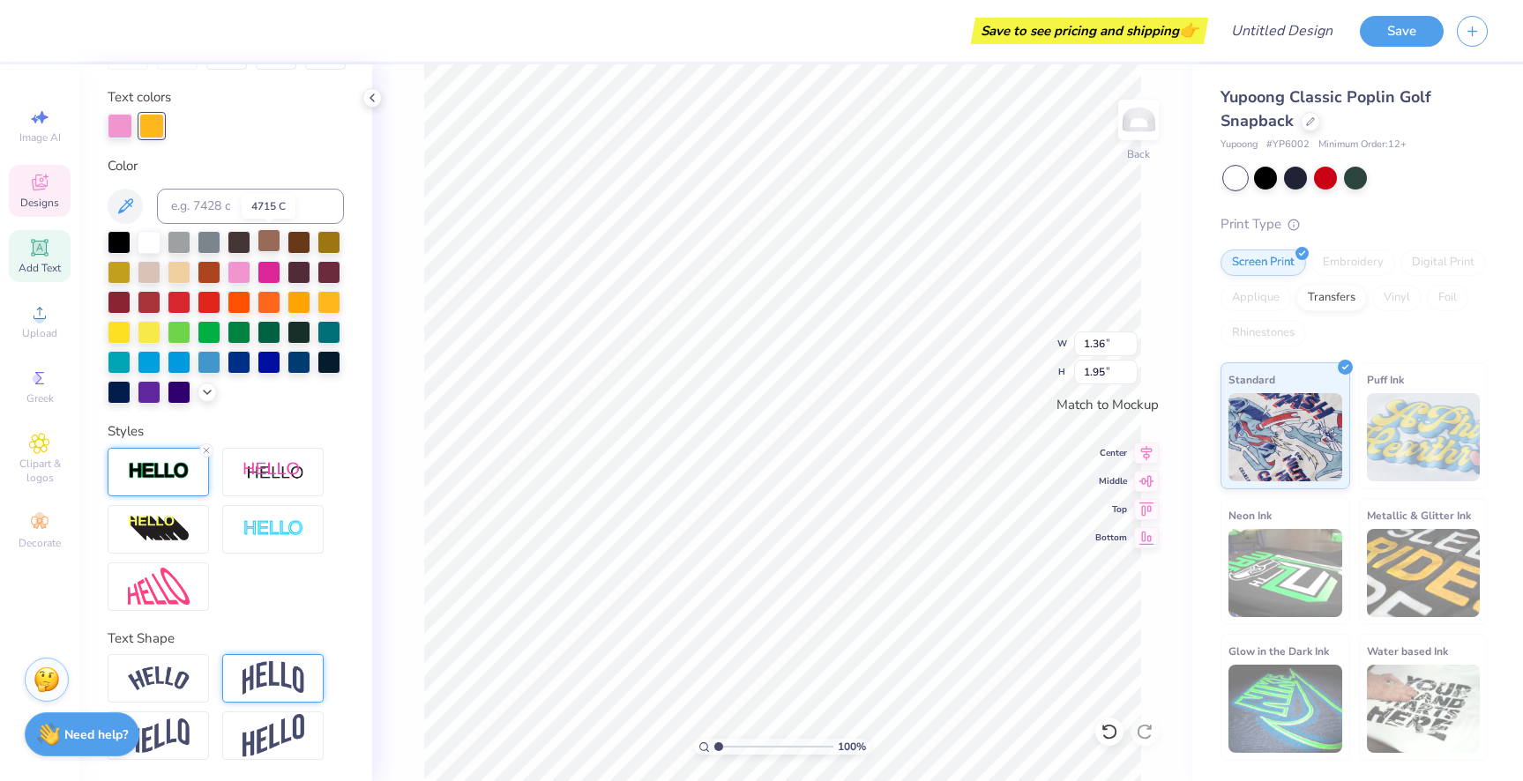
click at [263, 249] on div at bounding box center [269, 240] width 23 height 23
click at [298, 115] on div at bounding box center [226, 126] width 236 height 25
type input "1.78"
type input "0.89"
type input "1.04"
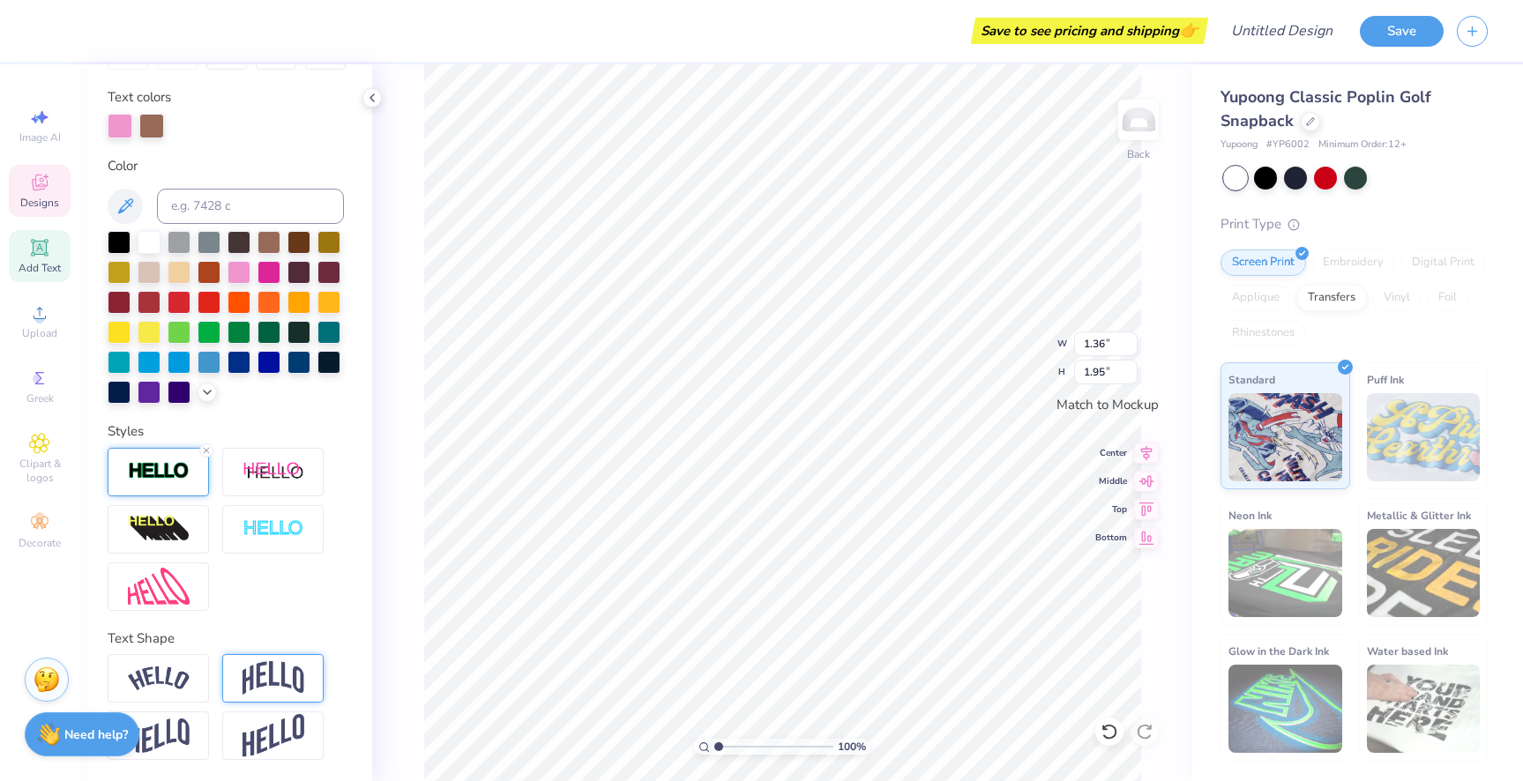
type input "1.49"
type input "1.04"
type input "1.49"
type input "1.30"
type input "1.86"
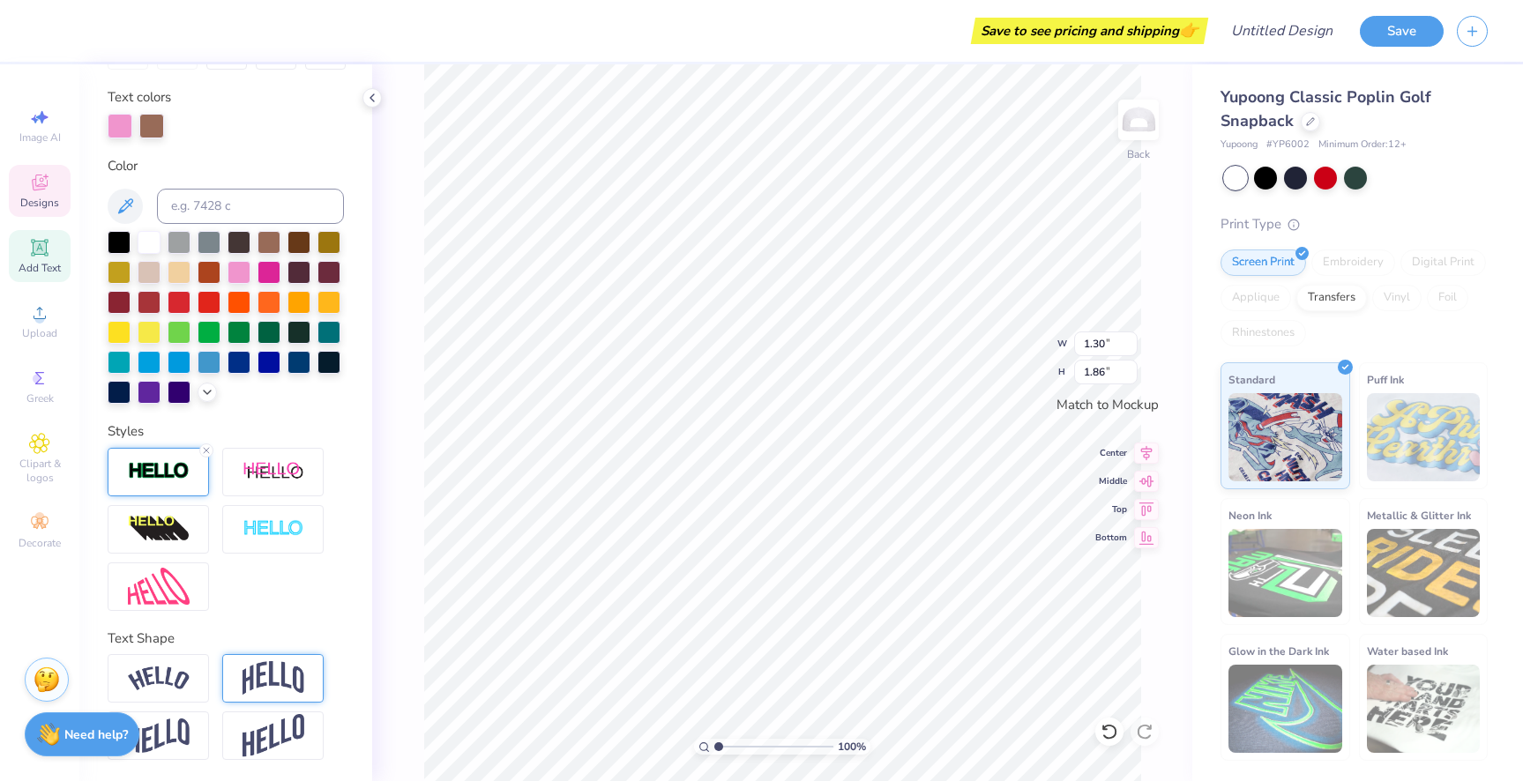
type input "1.78"
type input "0.89"
type textarea "GCHI"
click at [263, 358] on div at bounding box center [269, 360] width 23 height 23
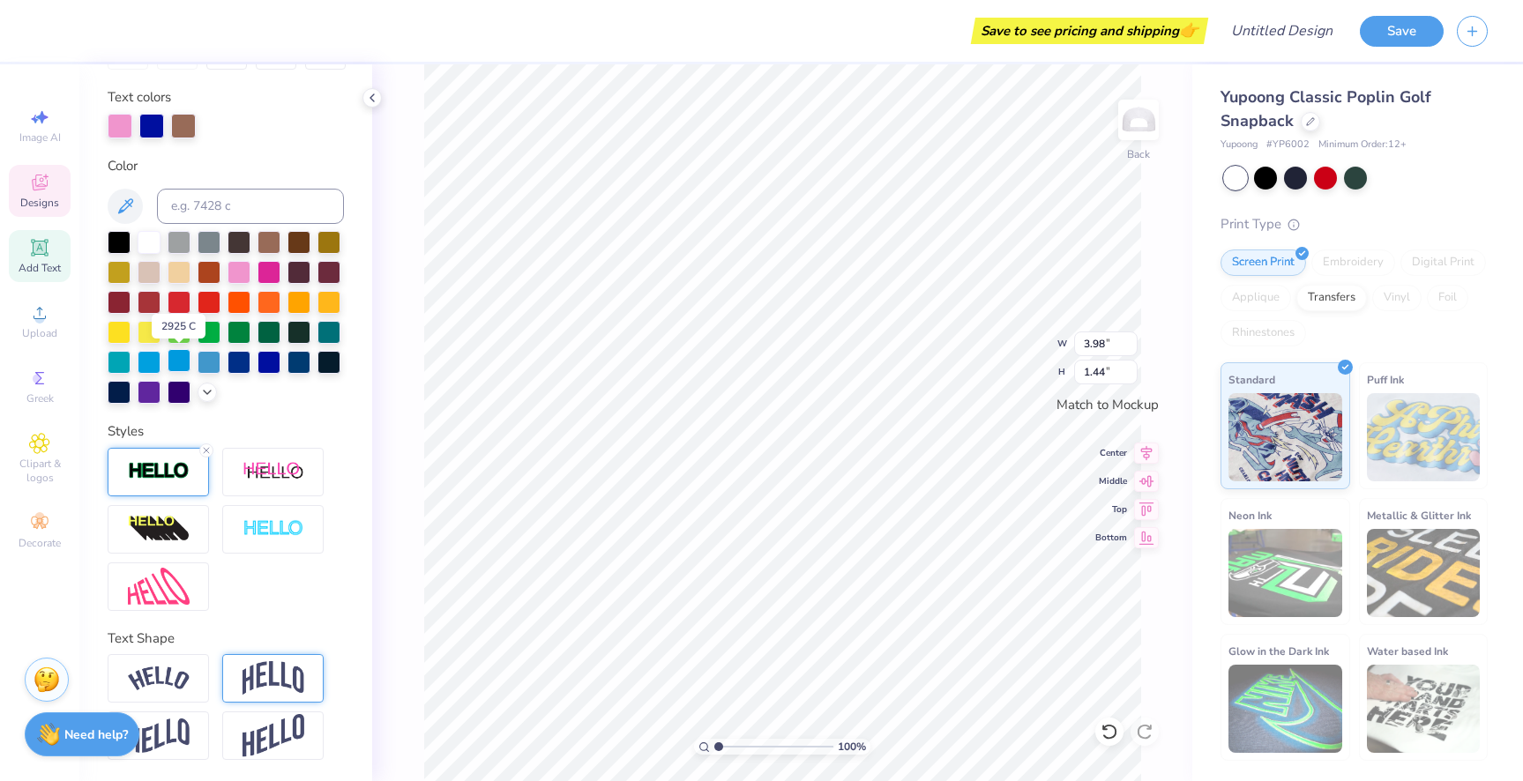
click at [184, 363] on div at bounding box center [179, 360] width 23 height 23
click at [200, 363] on div at bounding box center [209, 360] width 23 height 23
click at [214, 362] on div at bounding box center [209, 360] width 23 height 23
click at [228, 362] on div at bounding box center [239, 360] width 23 height 23
click at [209, 363] on div at bounding box center [209, 360] width 23 height 23
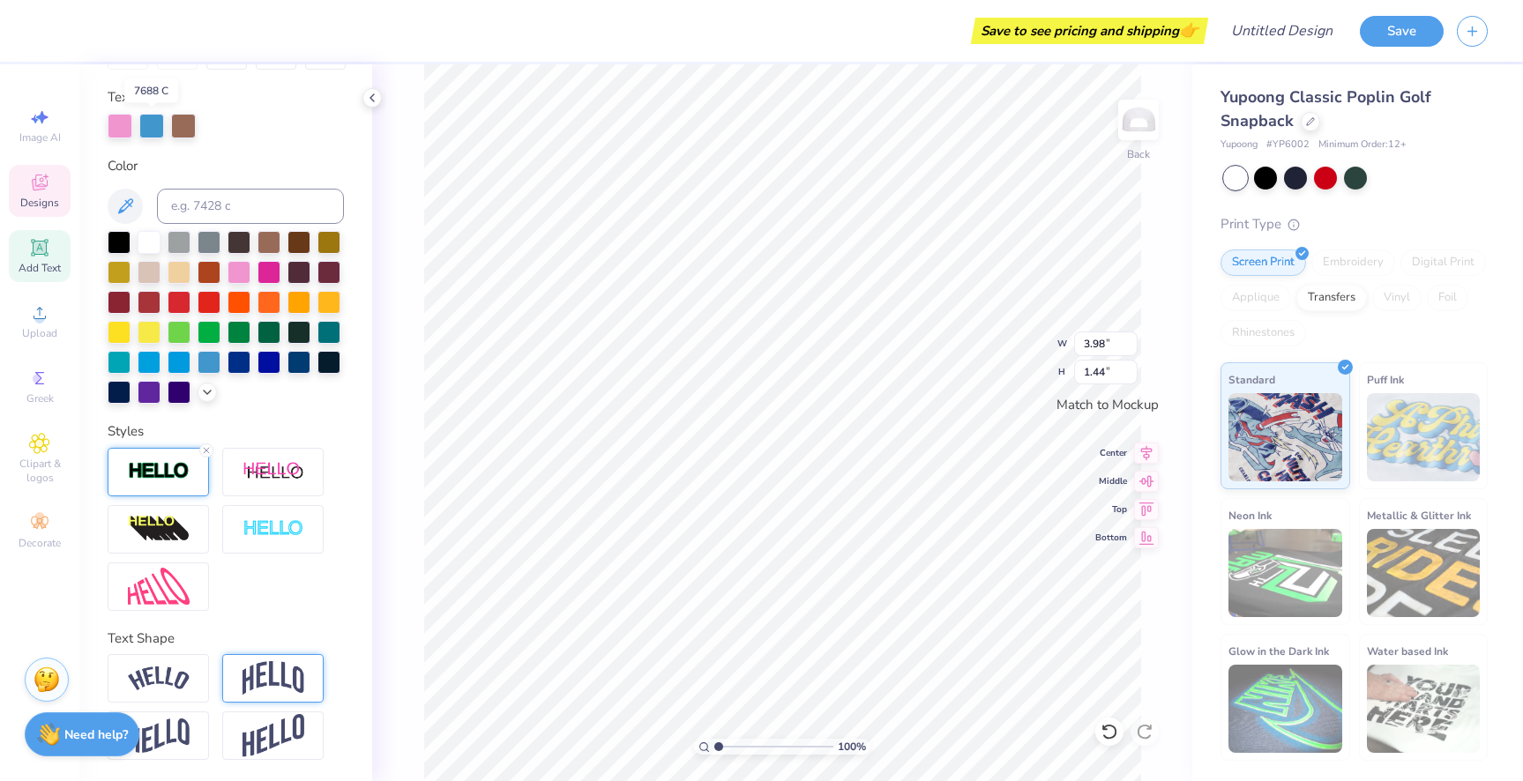
click at [156, 124] on div at bounding box center [151, 126] width 25 height 25
click at [154, 124] on div at bounding box center [151, 126] width 25 height 25
click at [179, 128] on div at bounding box center [183, 126] width 25 height 25
click at [333, 308] on div at bounding box center [329, 300] width 23 height 23
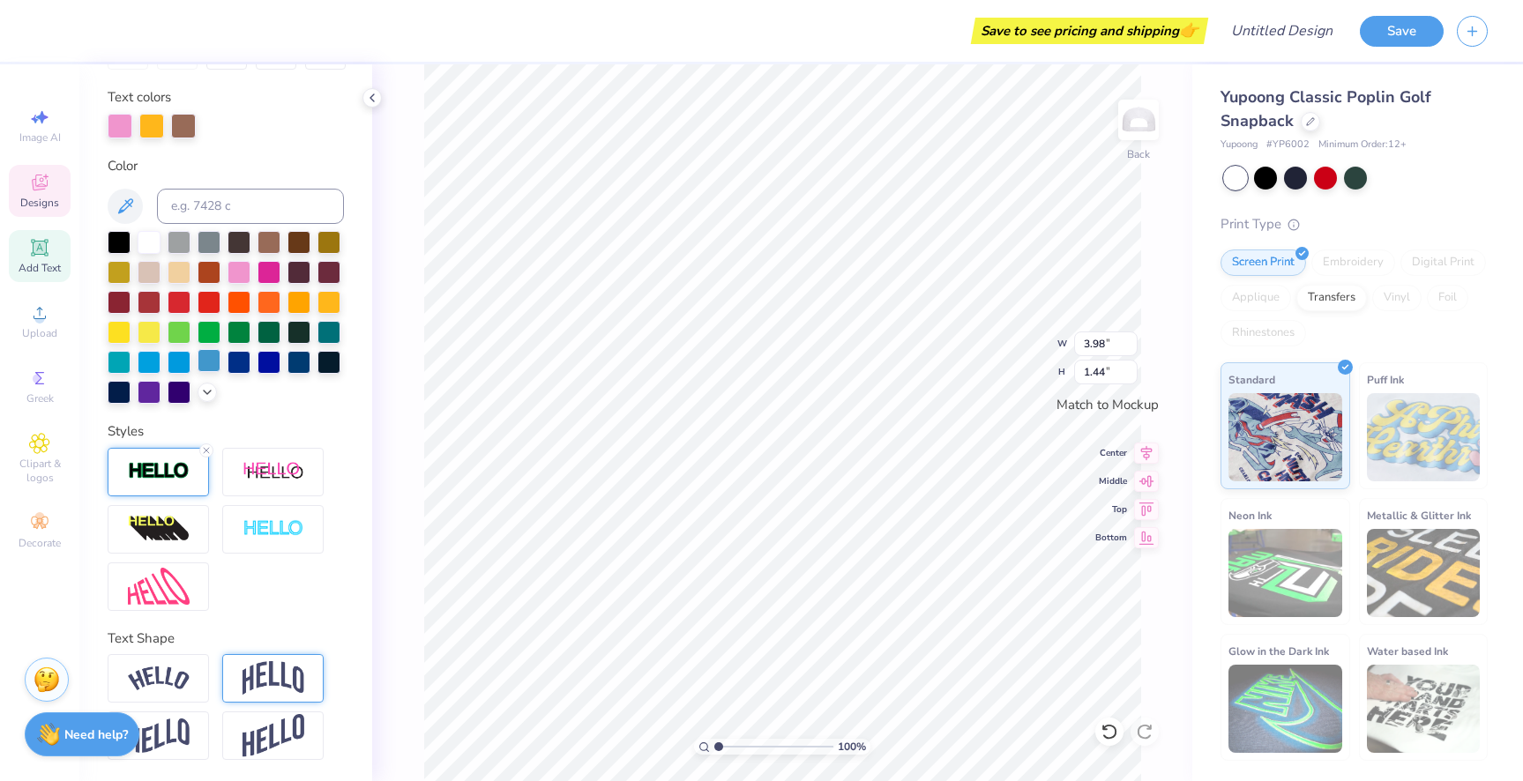
click at [205, 362] on div at bounding box center [209, 360] width 23 height 23
click at [187, 133] on div at bounding box center [183, 126] width 25 height 25
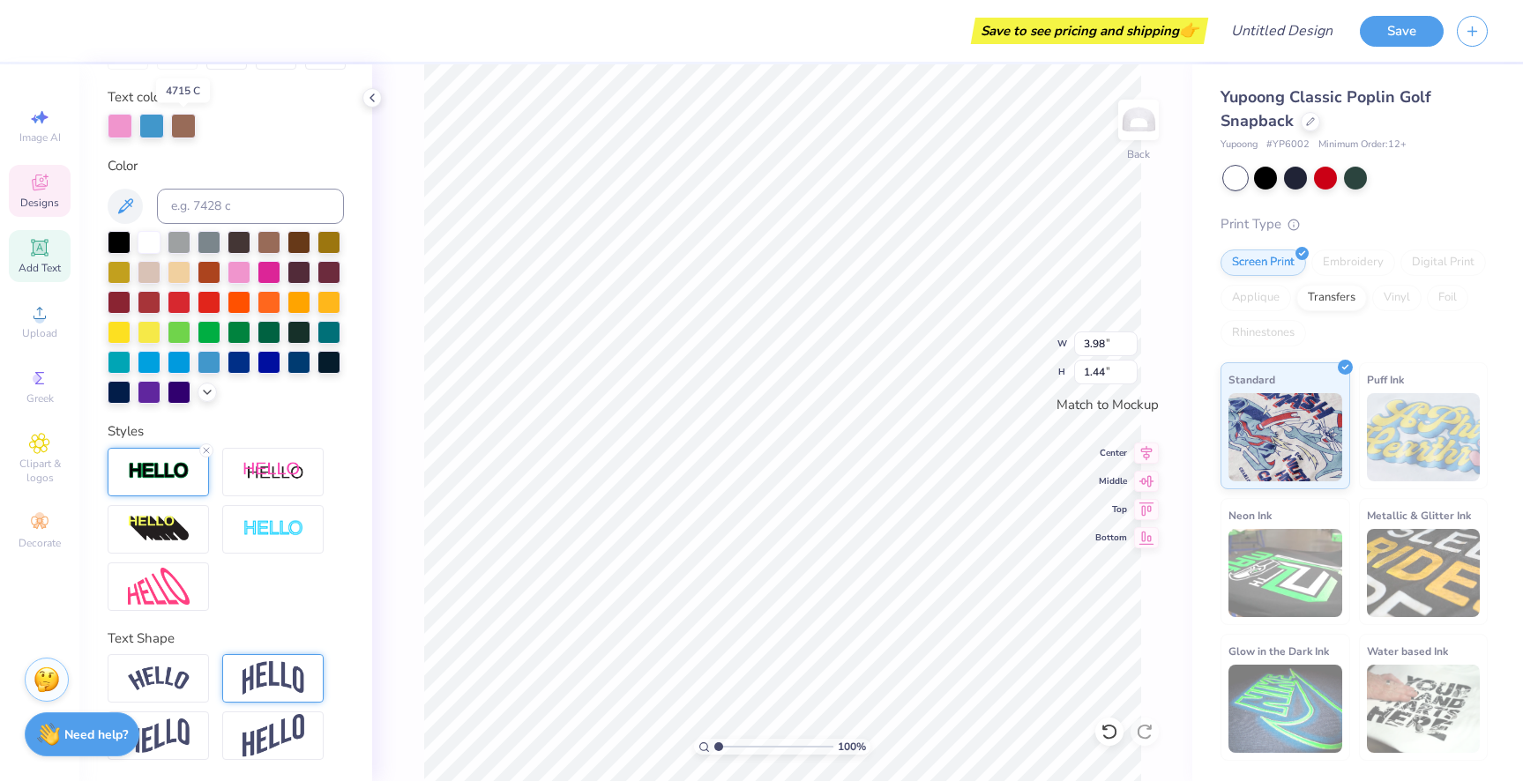
click at [187, 133] on div at bounding box center [183, 126] width 25 height 25
click at [303, 299] on div at bounding box center [299, 300] width 23 height 23
click at [183, 360] on div at bounding box center [179, 360] width 23 height 23
click at [206, 362] on div at bounding box center [209, 360] width 23 height 23
click at [189, 128] on div at bounding box center [183, 126] width 25 height 25
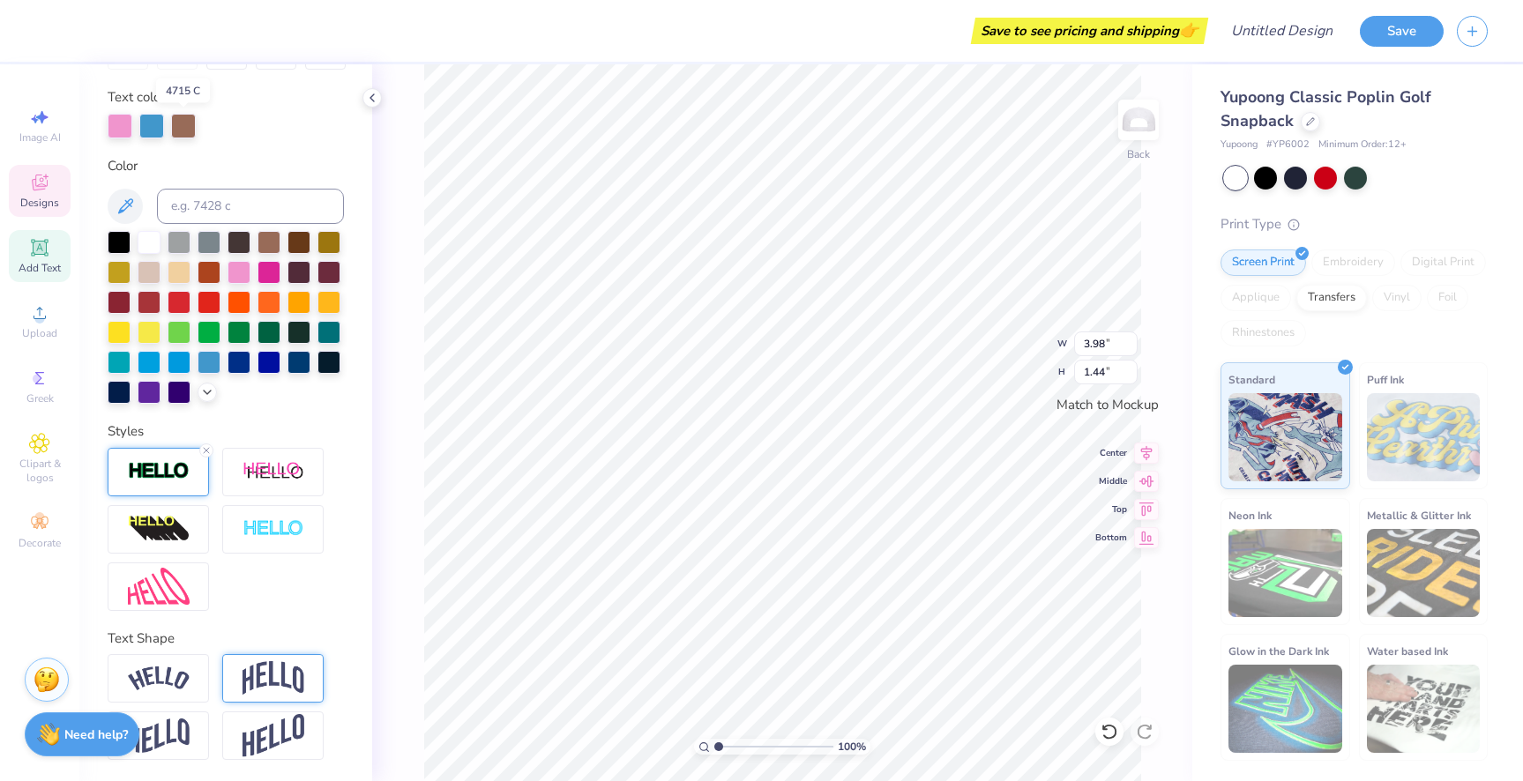
click at [189, 128] on div at bounding box center [183, 126] width 25 height 25
click at [323, 306] on div at bounding box center [329, 300] width 23 height 23
click at [207, 363] on div at bounding box center [209, 360] width 23 height 23
click at [182, 130] on div at bounding box center [183, 124] width 25 height 25
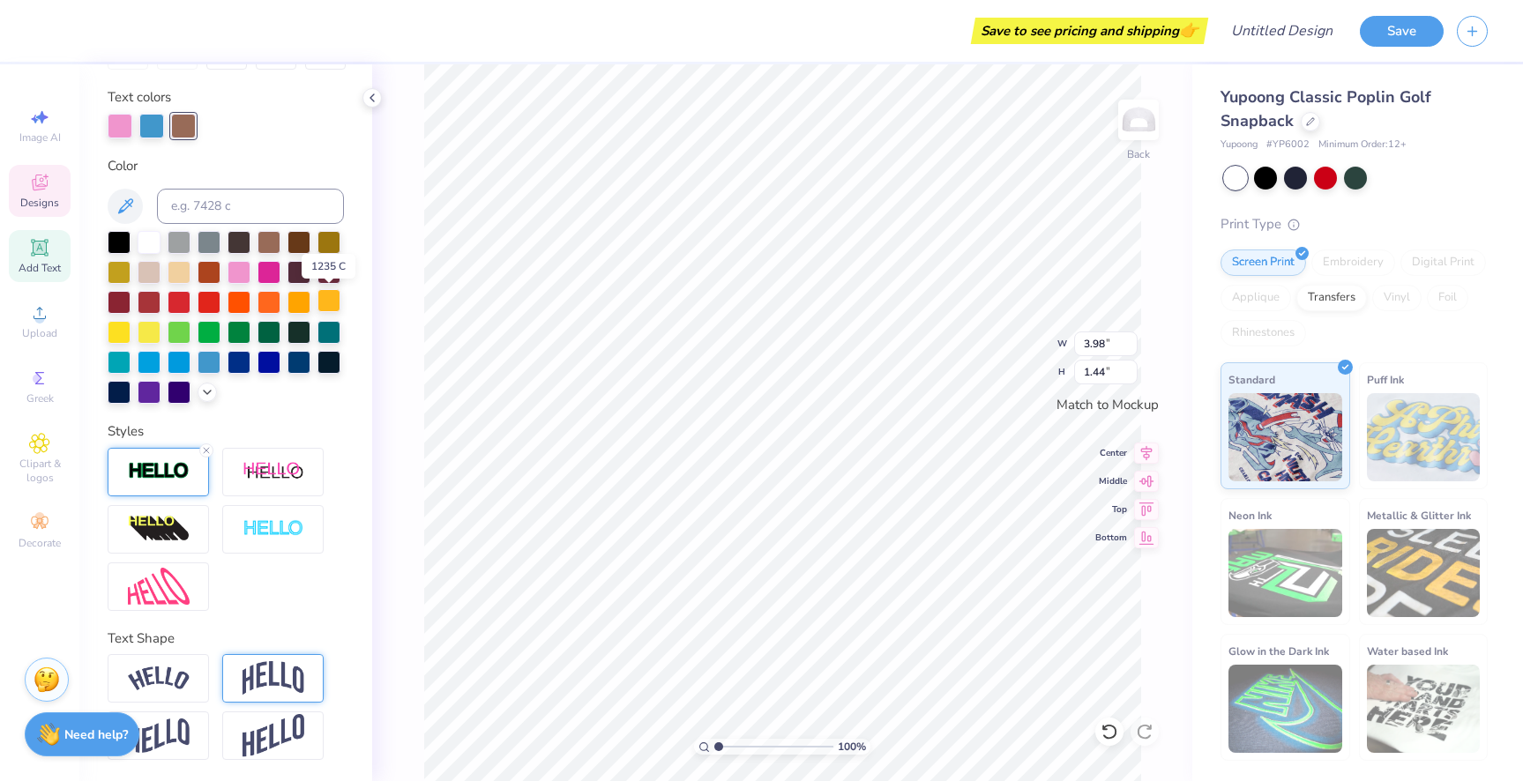
click at [329, 305] on div at bounding box center [329, 300] width 23 height 23
click at [186, 130] on div at bounding box center [183, 126] width 25 height 25
click at [270, 243] on div at bounding box center [269, 240] width 23 height 23
click at [240, 277] on div at bounding box center [239, 270] width 23 height 23
click at [277, 274] on div at bounding box center [269, 270] width 23 height 23
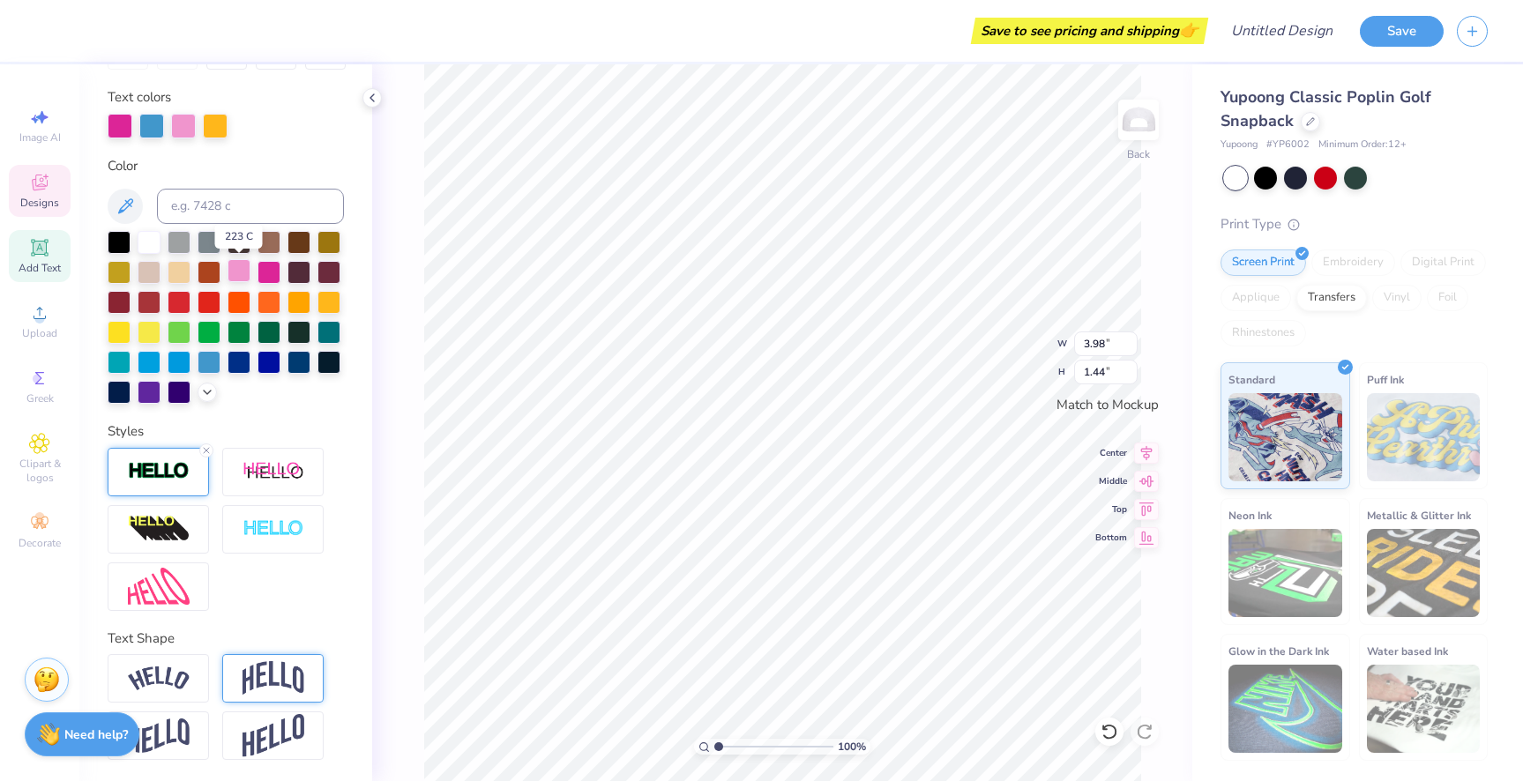
click at [246, 273] on div at bounding box center [239, 270] width 23 height 23
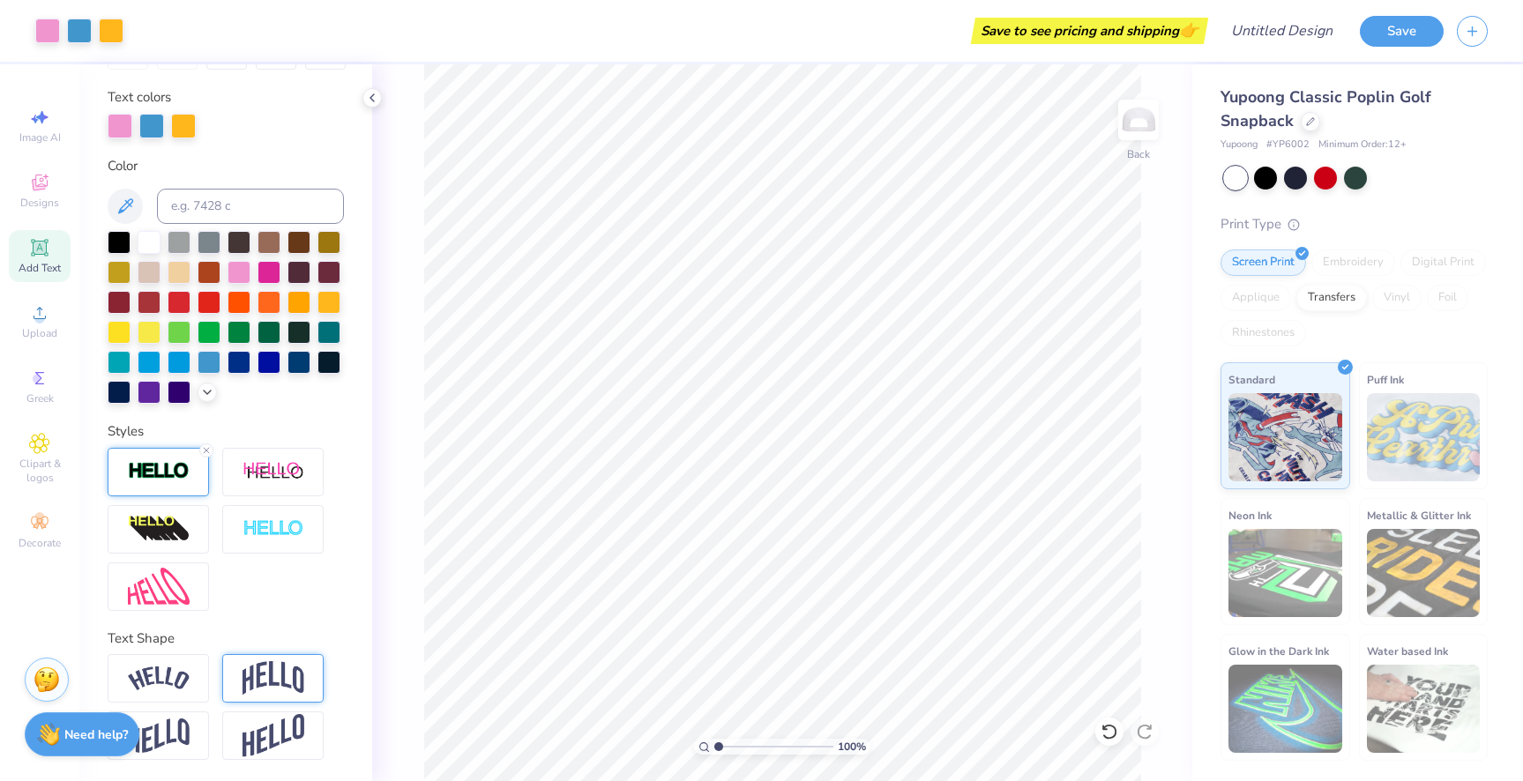
click at [48, 251] on icon at bounding box center [39, 247] width 21 height 21
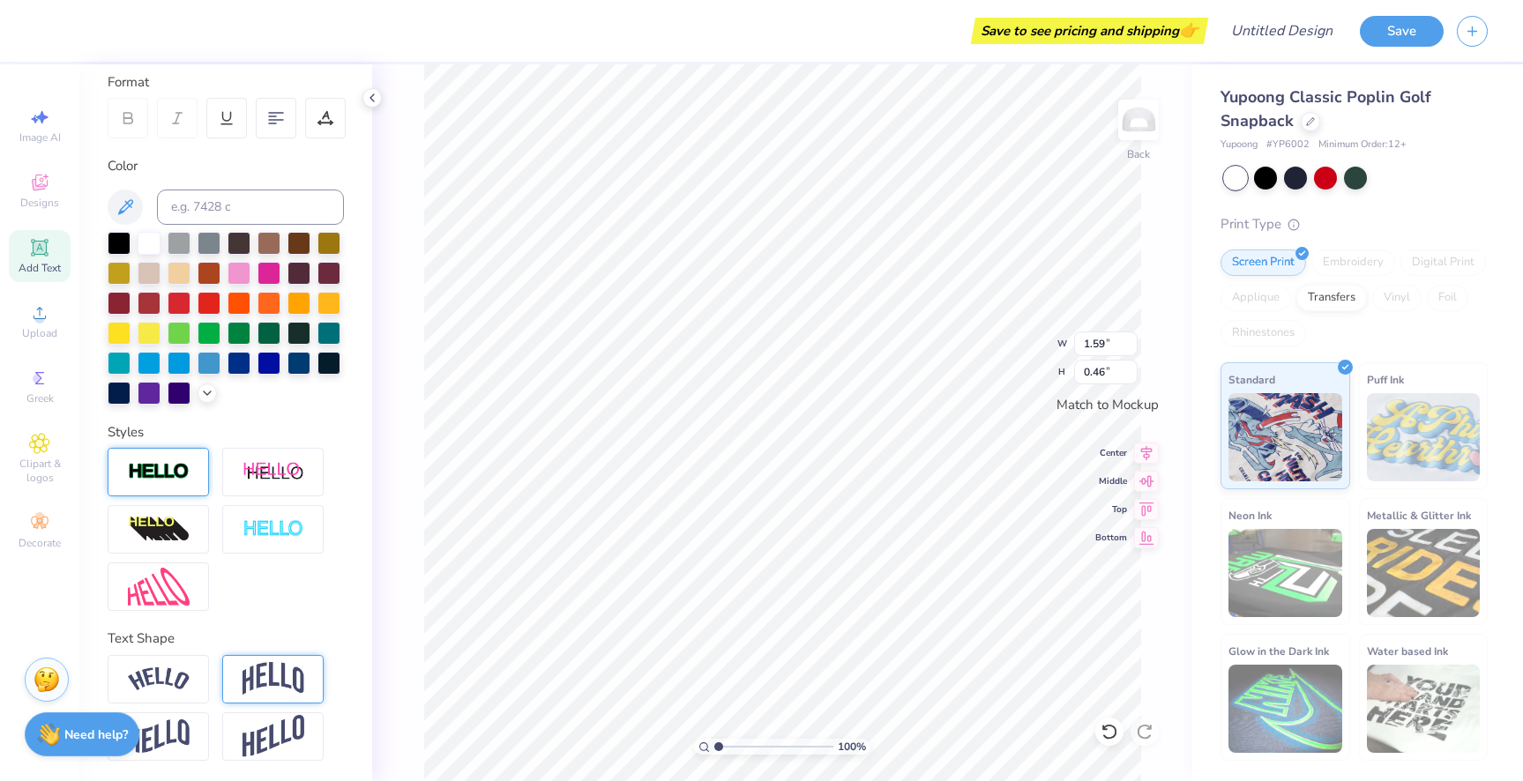
scroll to position [0, 2]
type textarea "HOCO '25"
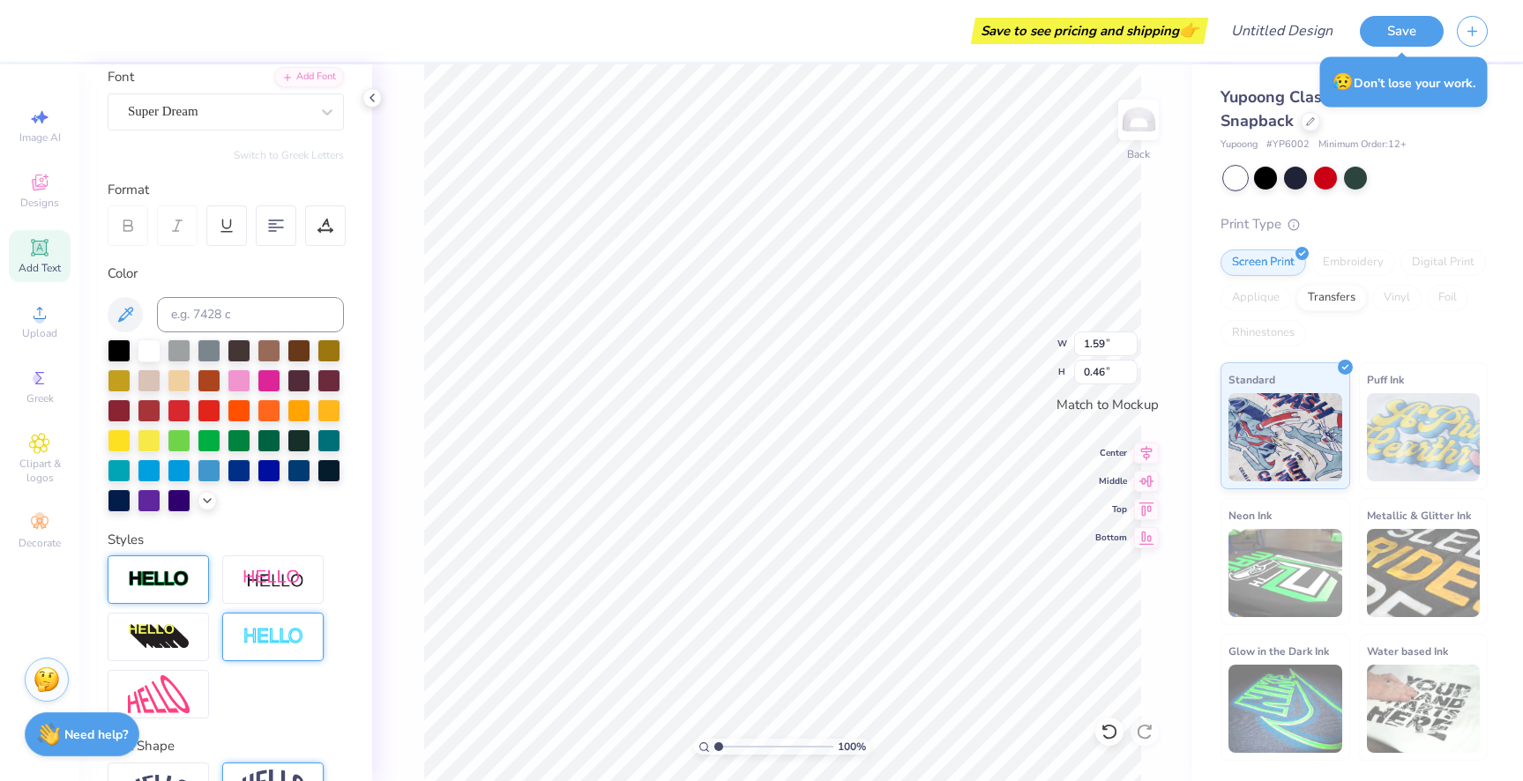
scroll to position [0, 0]
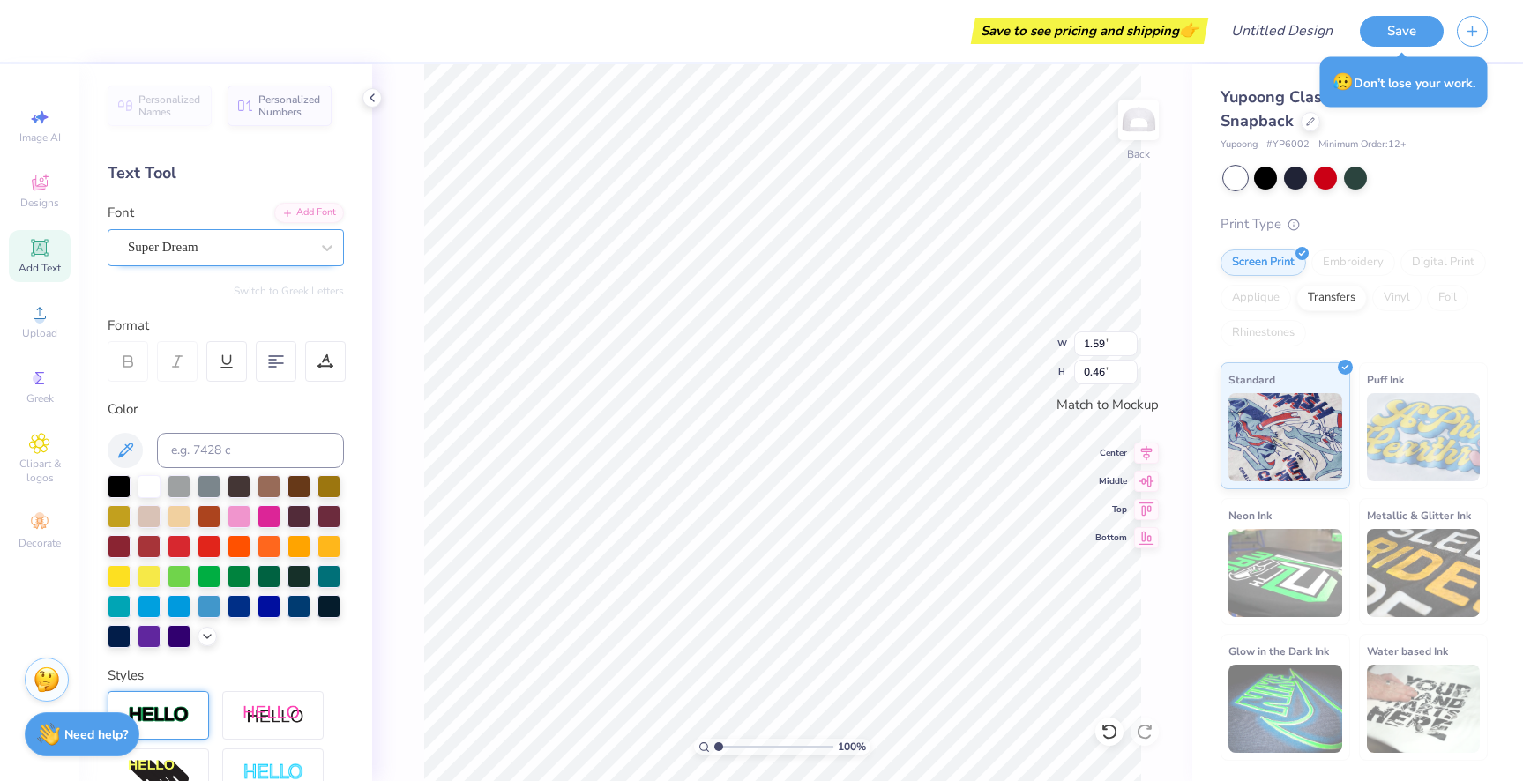
click at [243, 257] on div "Super Dream" at bounding box center [218, 247] width 185 height 27
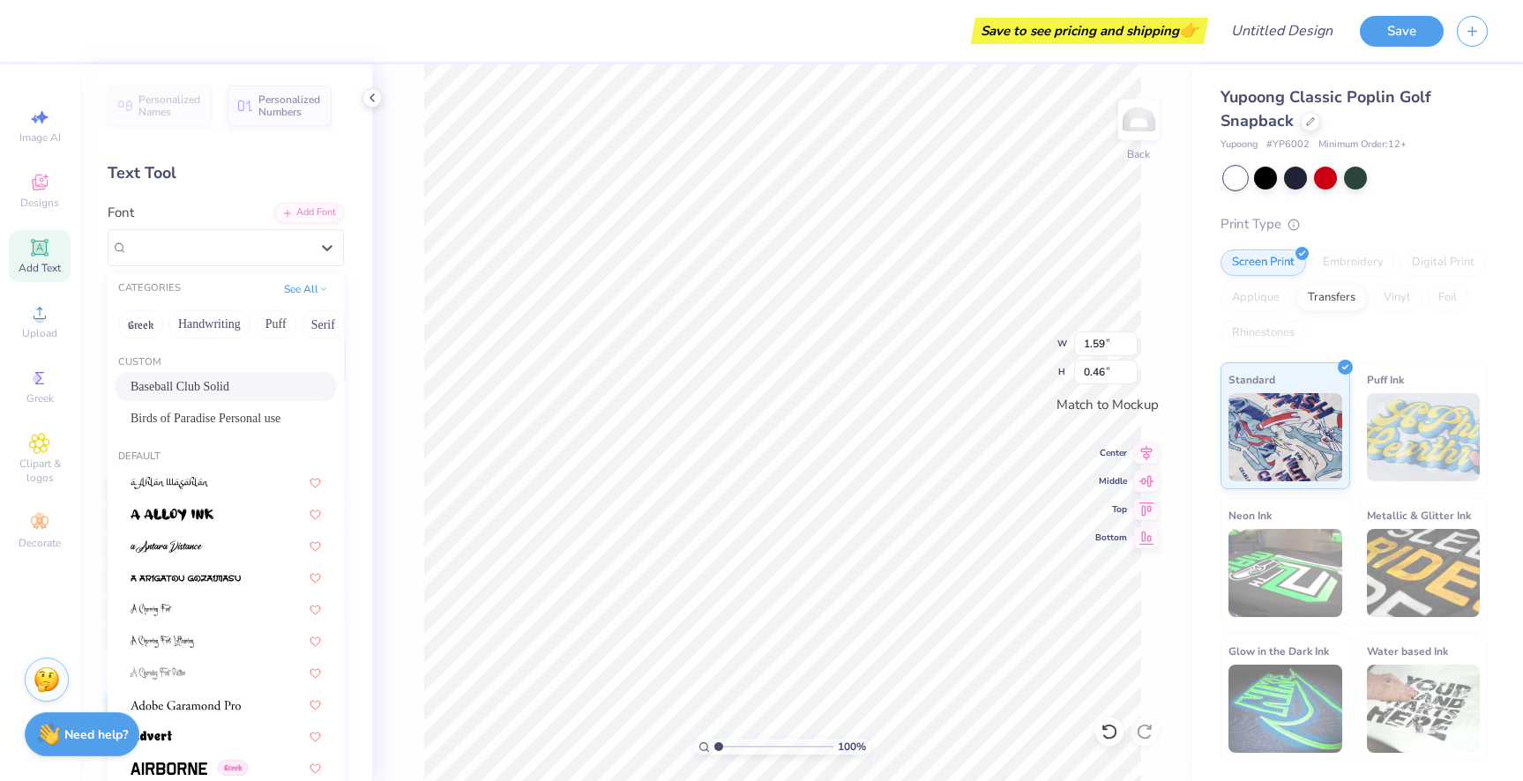
click at [231, 396] on div "Baseball Club Solid" at bounding box center [226, 386] width 222 height 29
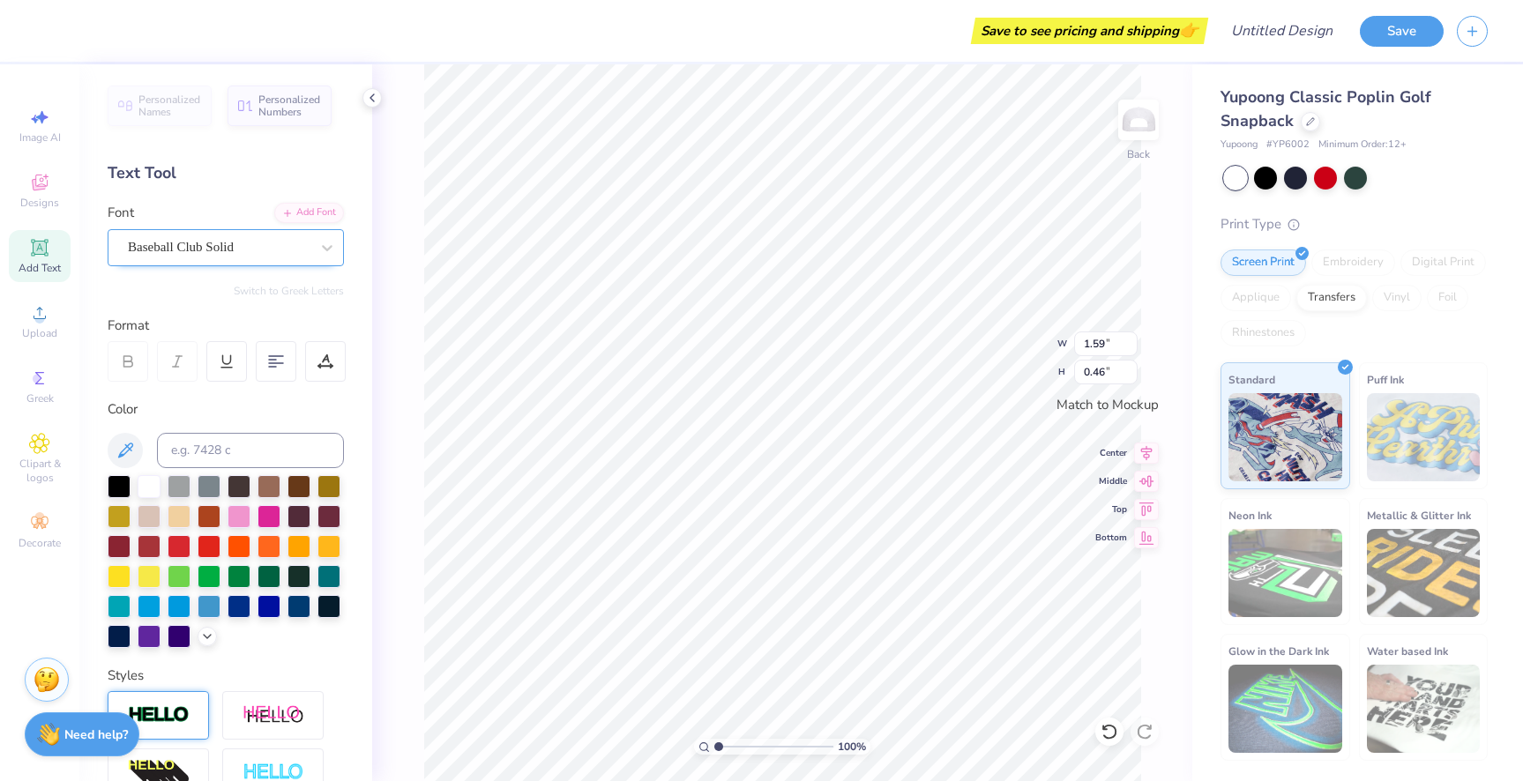
click at [253, 233] on div "Baseball Club Solid" at bounding box center [226, 247] width 236 height 37
type input "2.44"
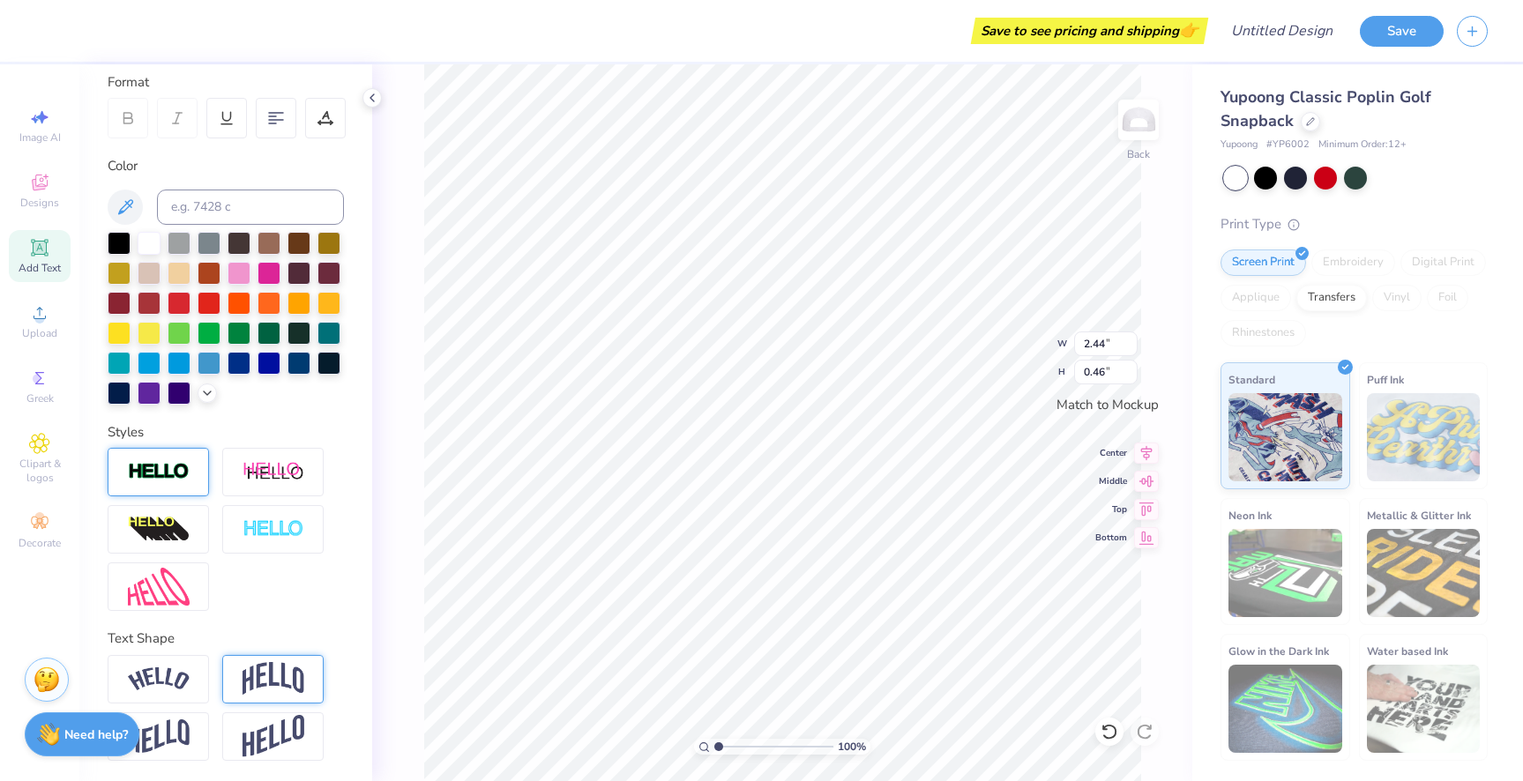
click at [190, 479] on div at bounding box center [158, 472] width 101 height 49
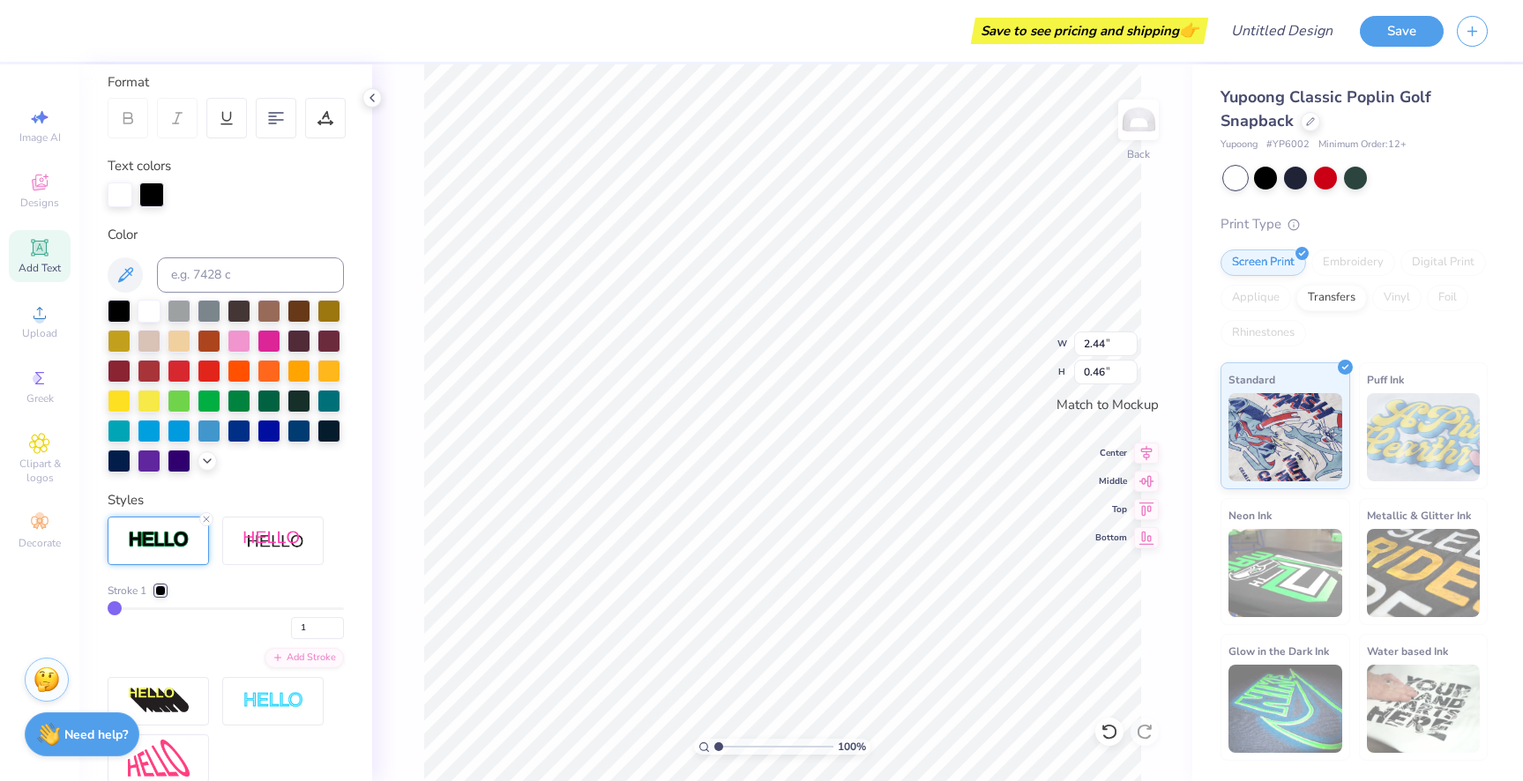
click at [288, 494] on div "Styles" at bounding box center [226, 500] width 236 height 20
click at [124, 191] on div at bounding box center [120, 195] width 25 height 25
click at [330, 373] on div at bounding box center [329, 369] width 23 height 23
type input "1.82"
type input "0.35"
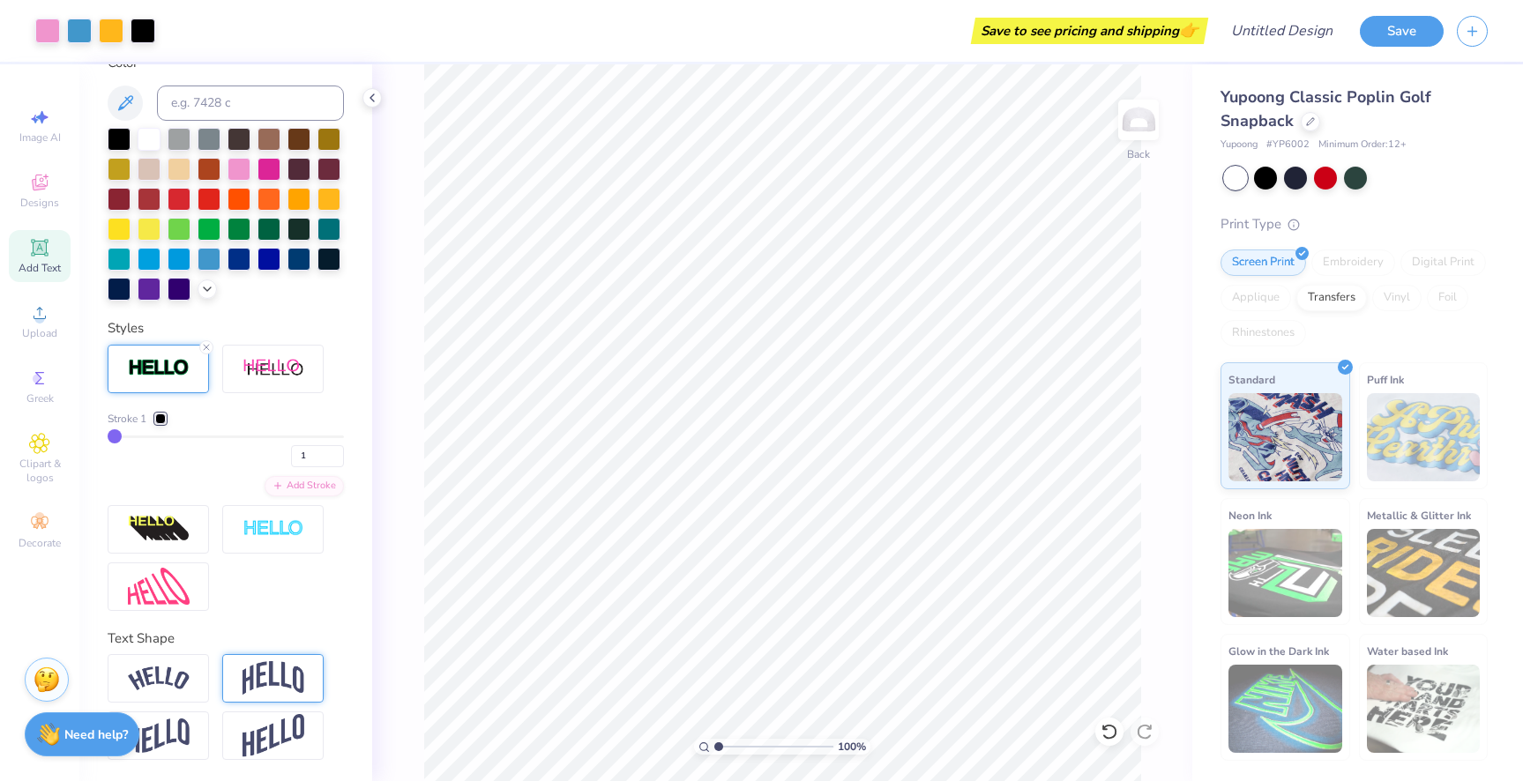
scroll to position [0, 0]
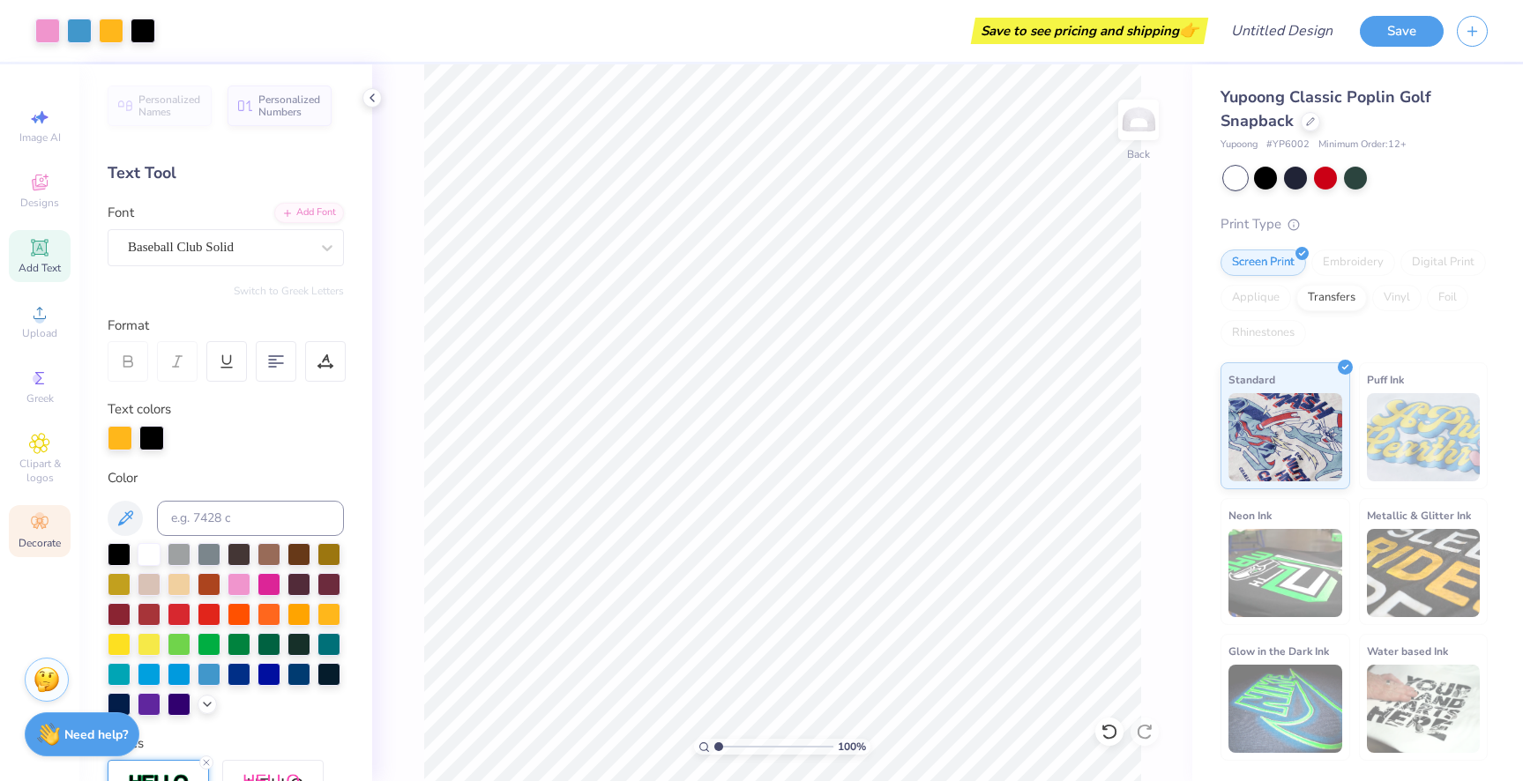
click at [63, 533] on div "Decorate" at bounding box center [40, 531] width 62 height 52
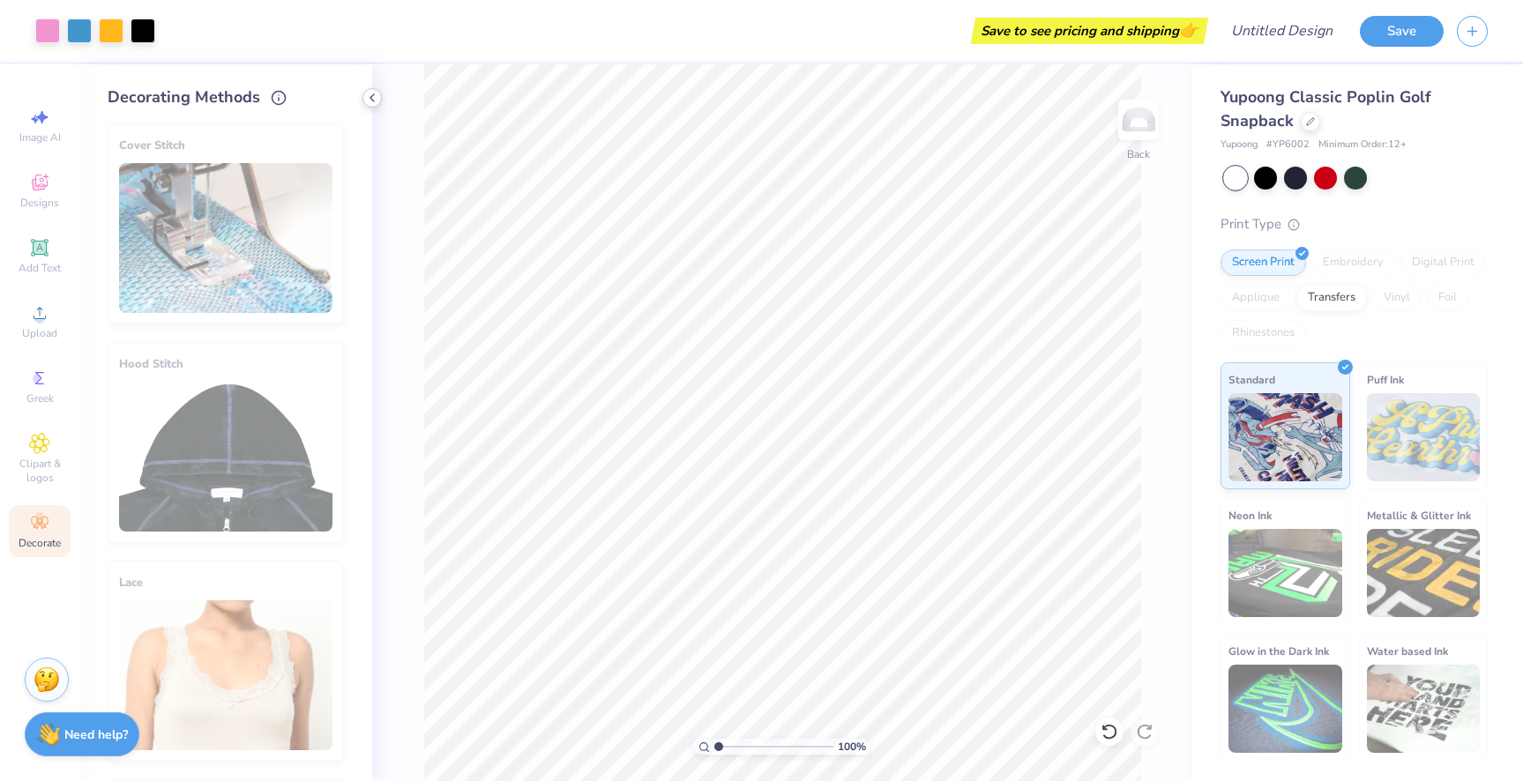
click at [376, 98] on icon at bounding box center [372, 98] width 14 height 14
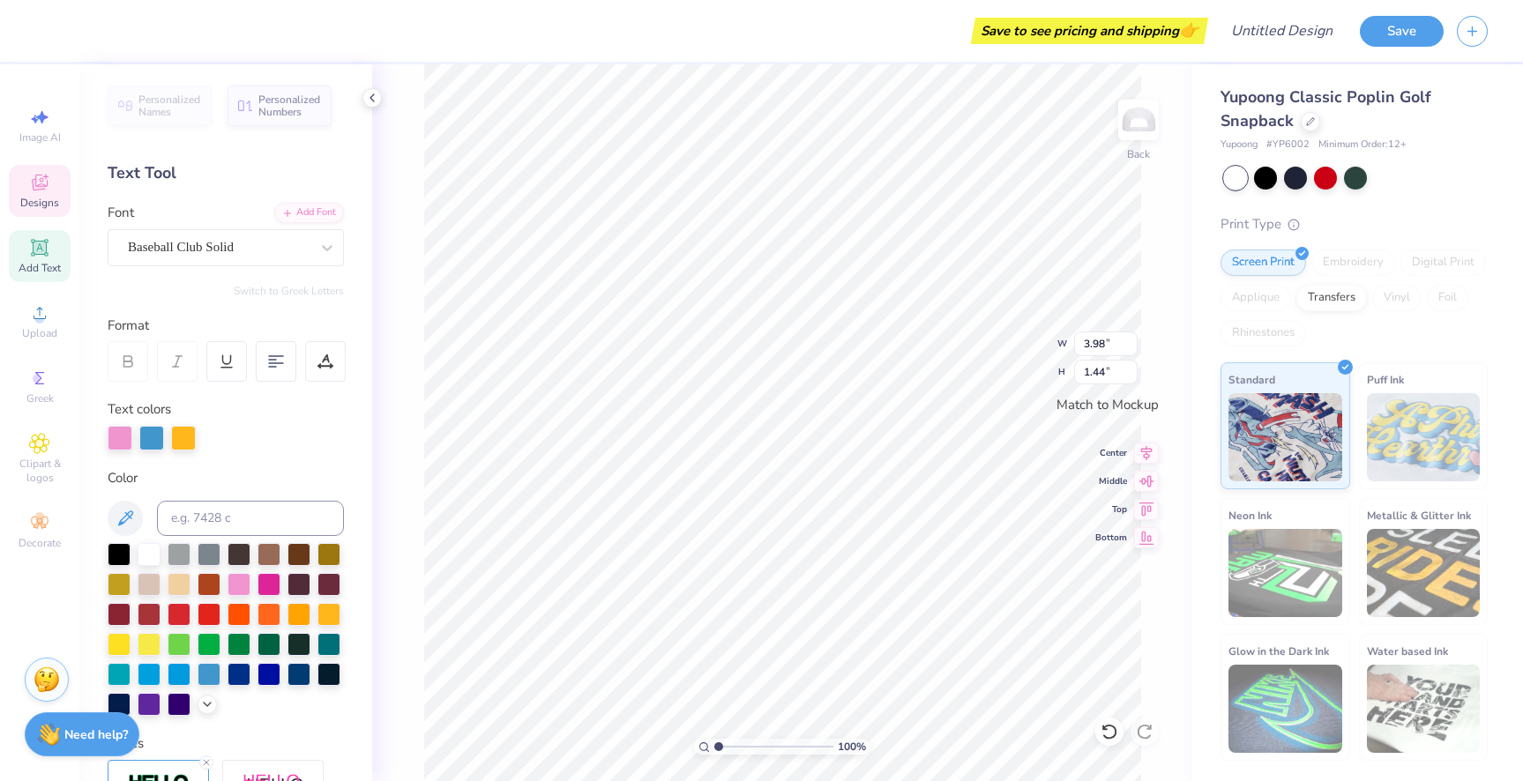
type input "1.82"
type input "0.35"
click at [1121, 122] on img at bounding box center [1138, 120] width 71 height 71
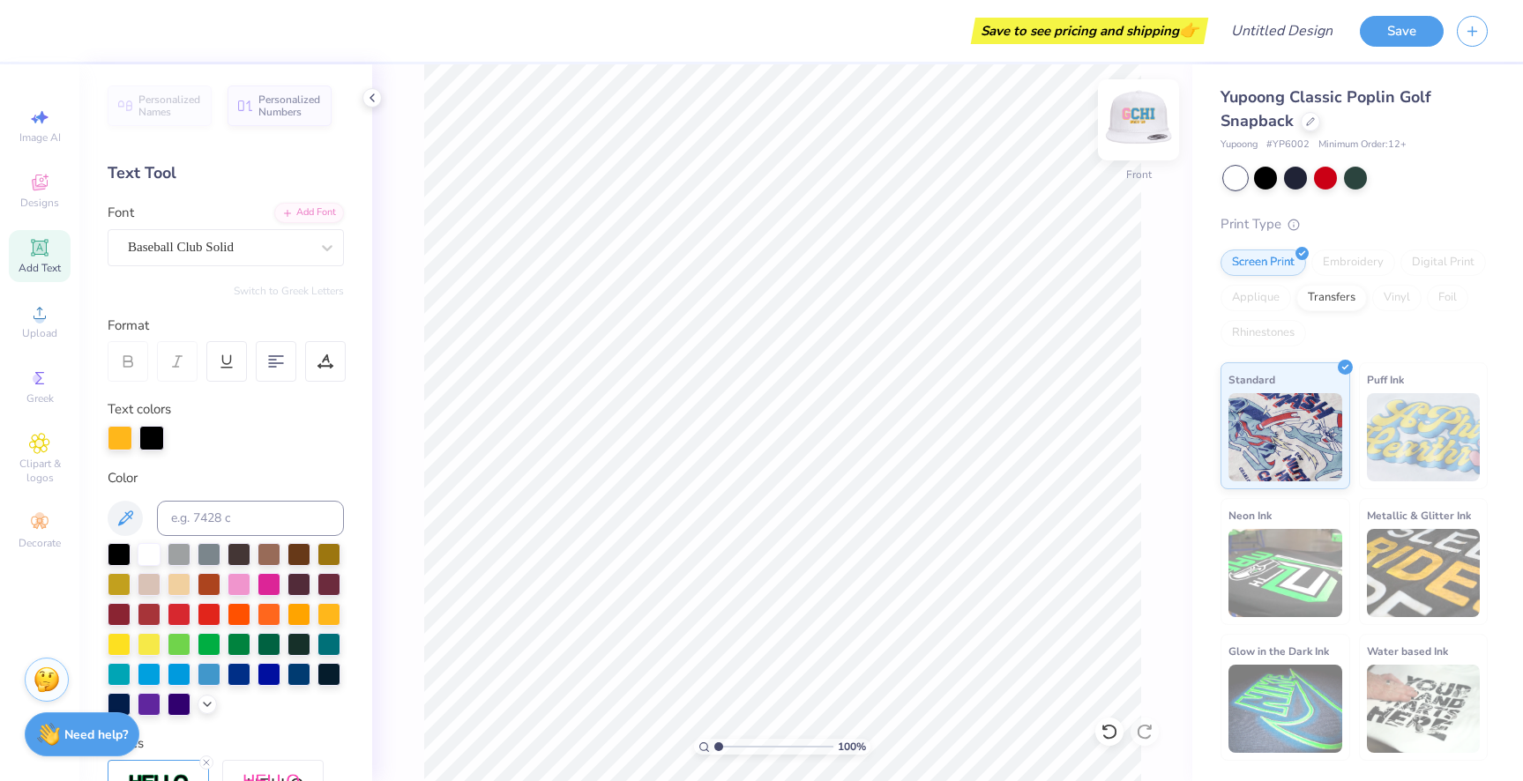
click at [1136, 121] on img at bounding box center [1138, 120] width 71 height 71
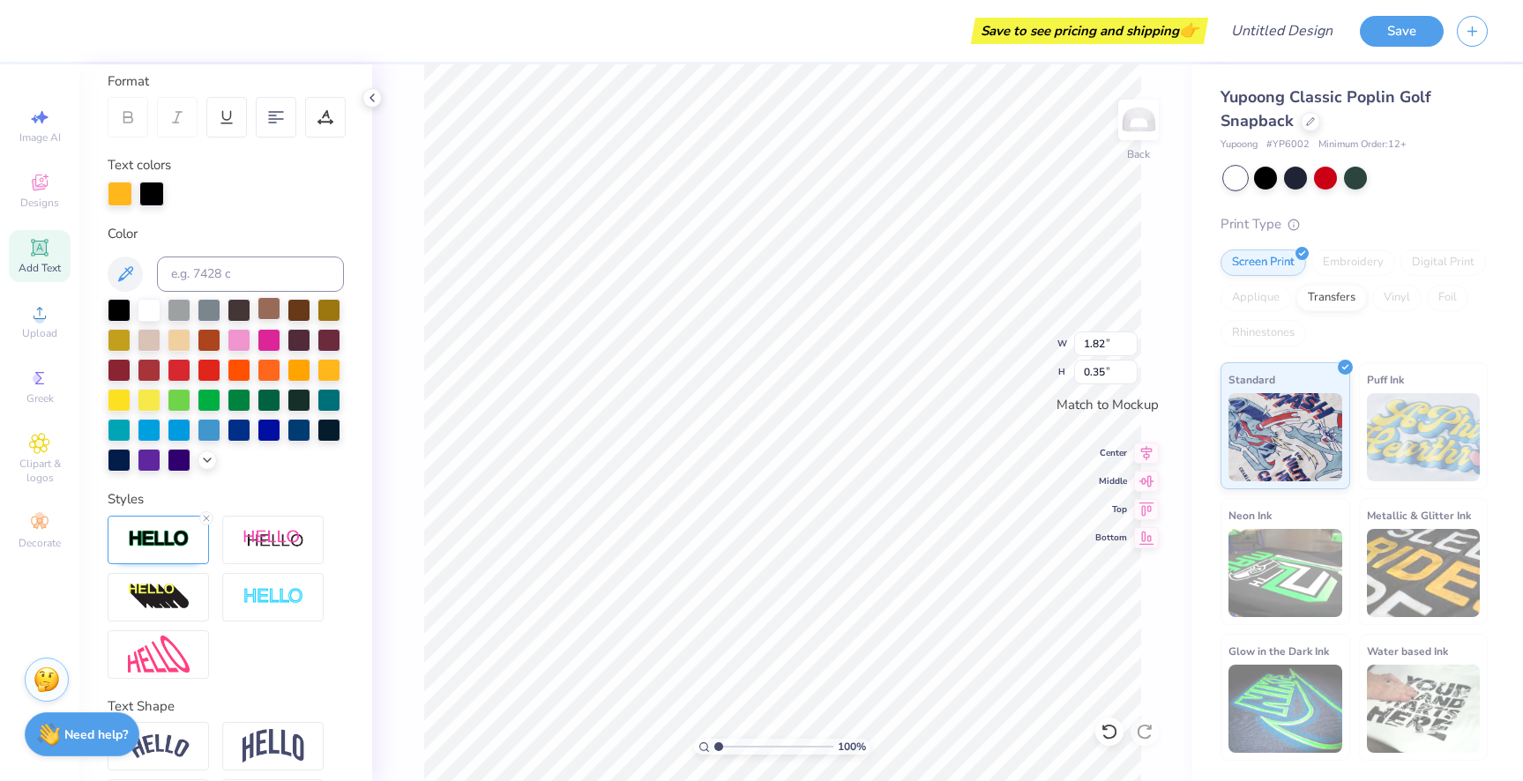
scroll to position [312, 0]
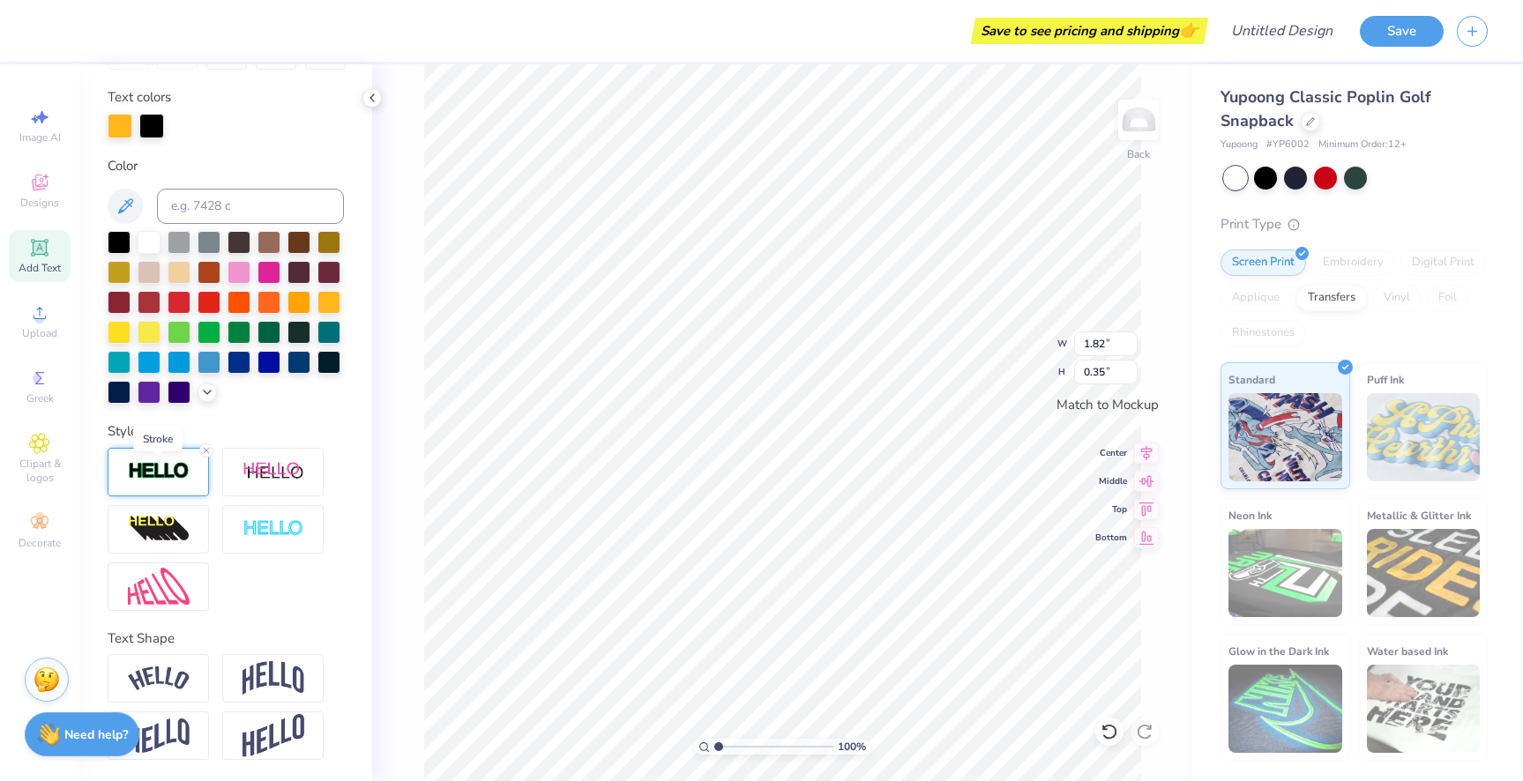
click at [145, 467] on img at bounding box center [159, 471] width 62 height 20
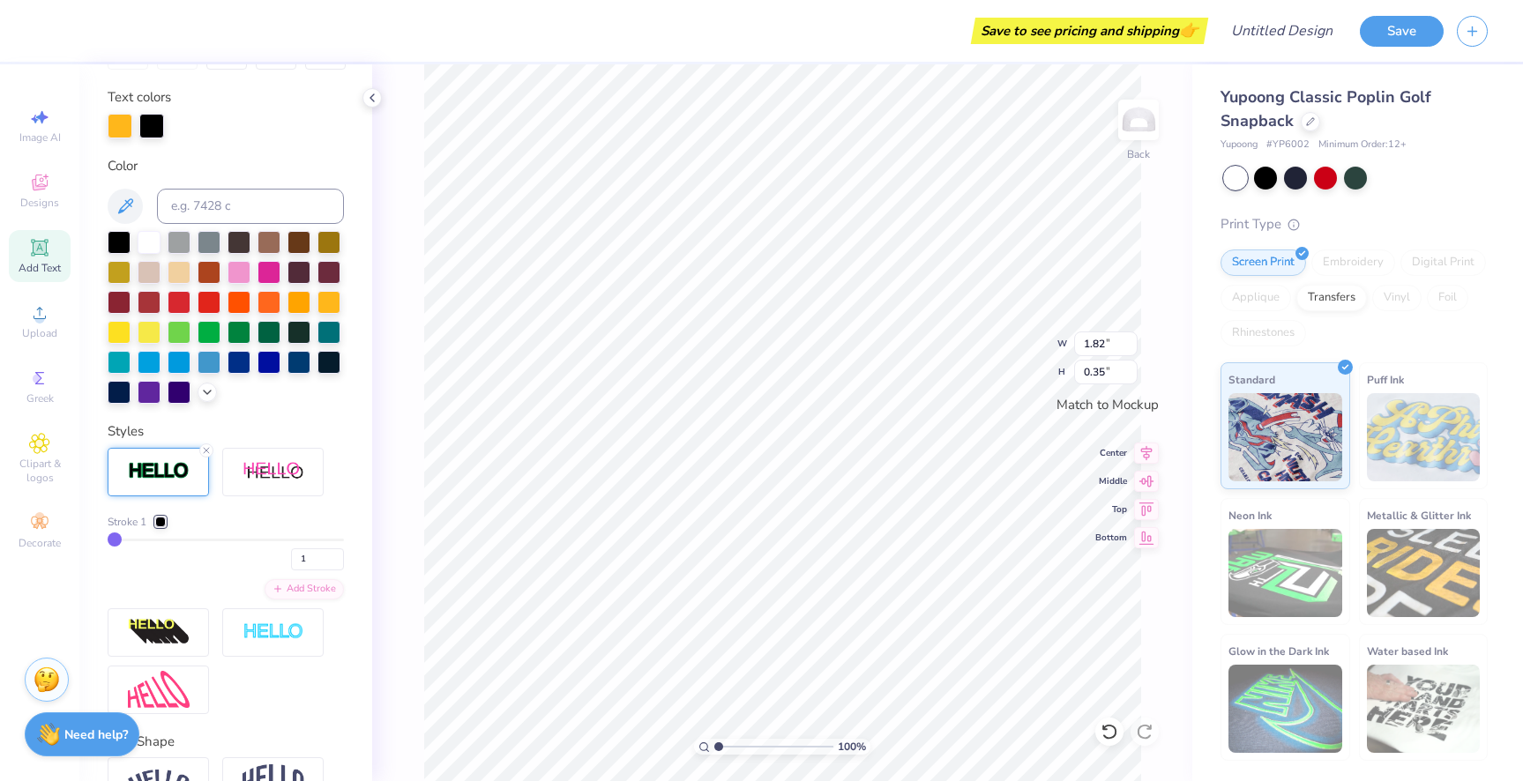
type input "9"
click at [132, 539] on input "range" at bounding box center [226, 540] width 236 height 3
type input "8"
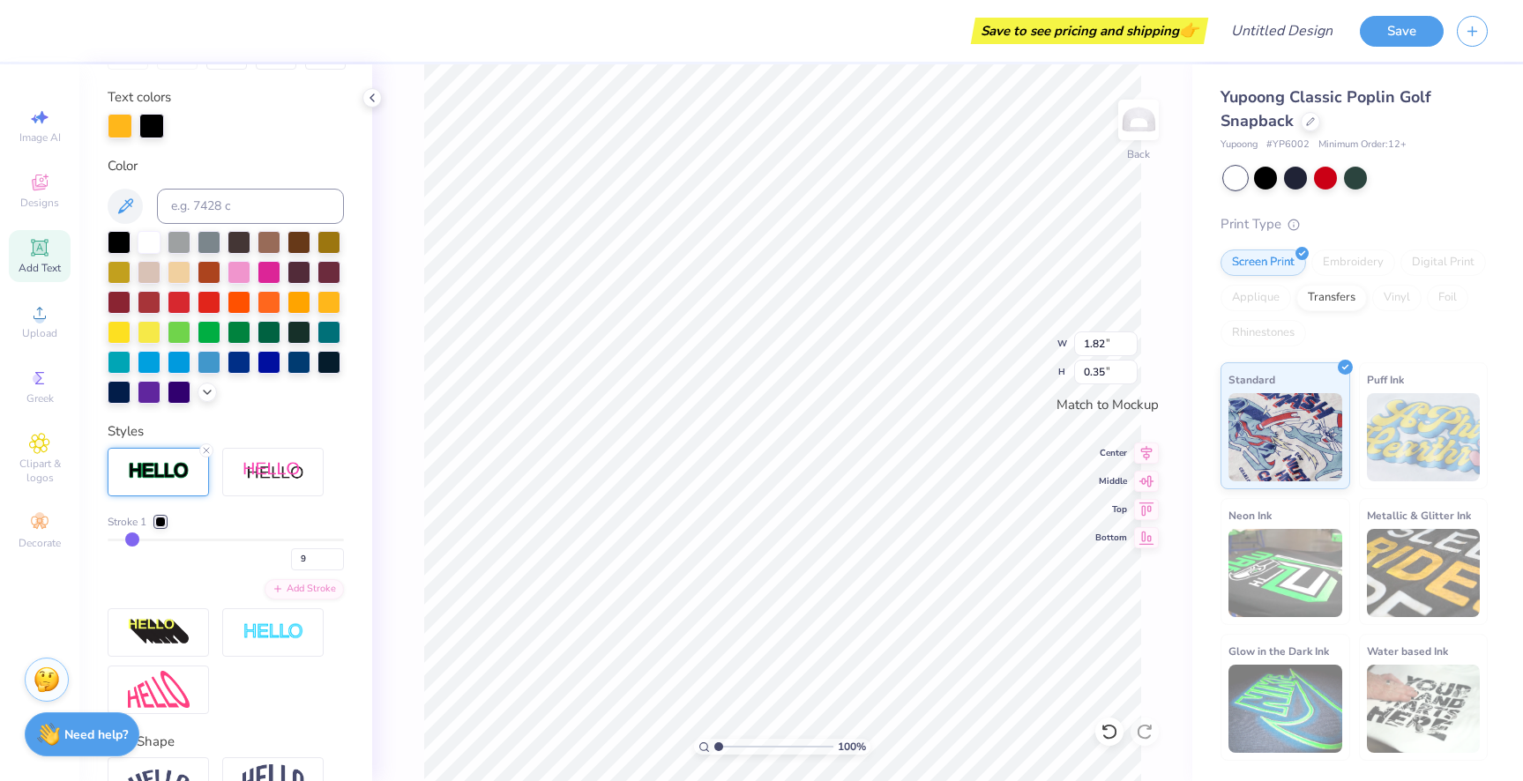
type input "8"
type input "7"
type input "6"
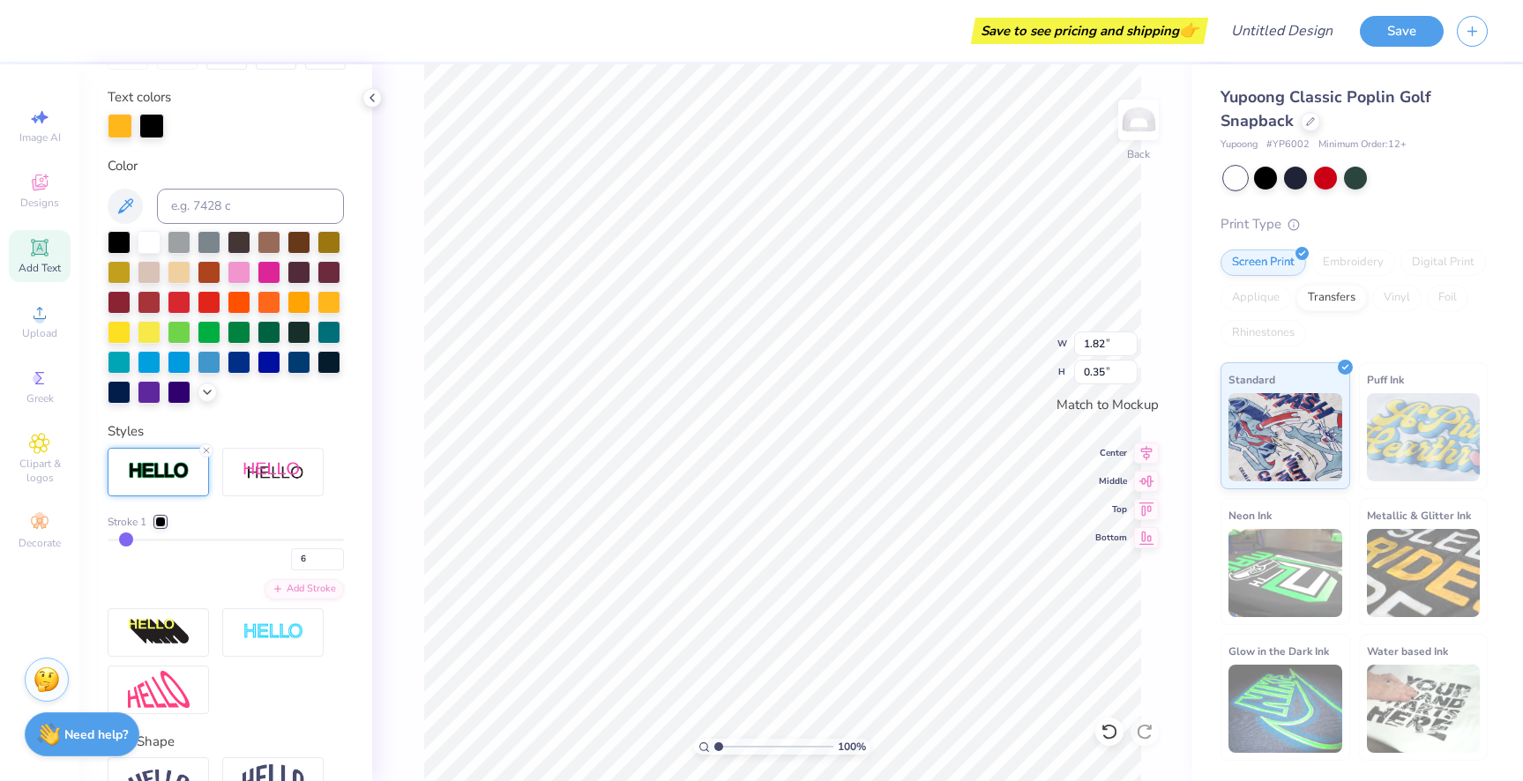
type input "5"
type input "4"
drag, startPoint x: 131, startPoint y: 539, endPoint x: 120, endPoint y: 539, distance: 11.5
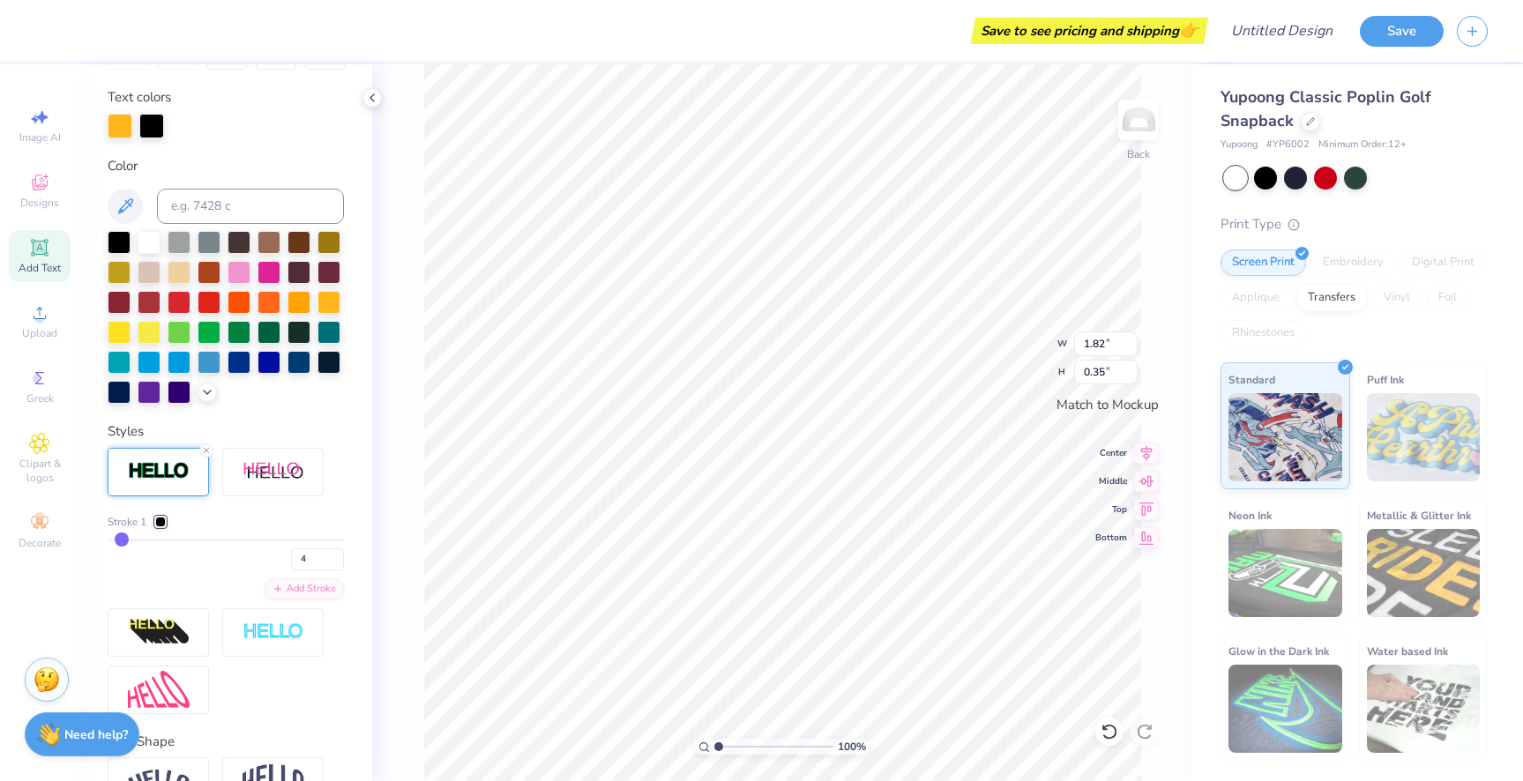
type input "4"
click at [120, 539] on input "range" at bounding box center [226, 540] width 236 height 3
type input "3"
type input "2"
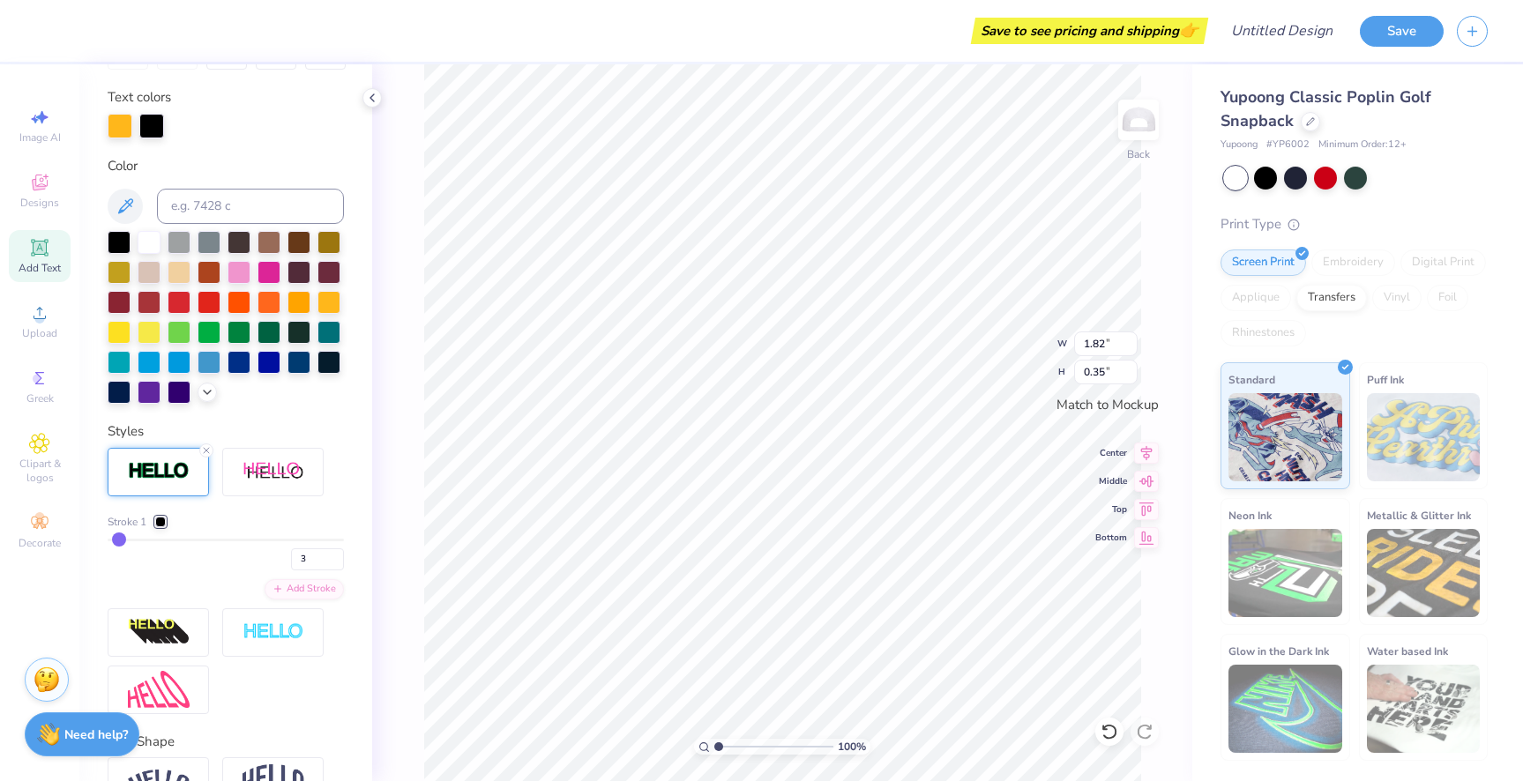
type input "2"
click at [116, 539] on input "range" at bounding box center [226, 540] width 236 height 3
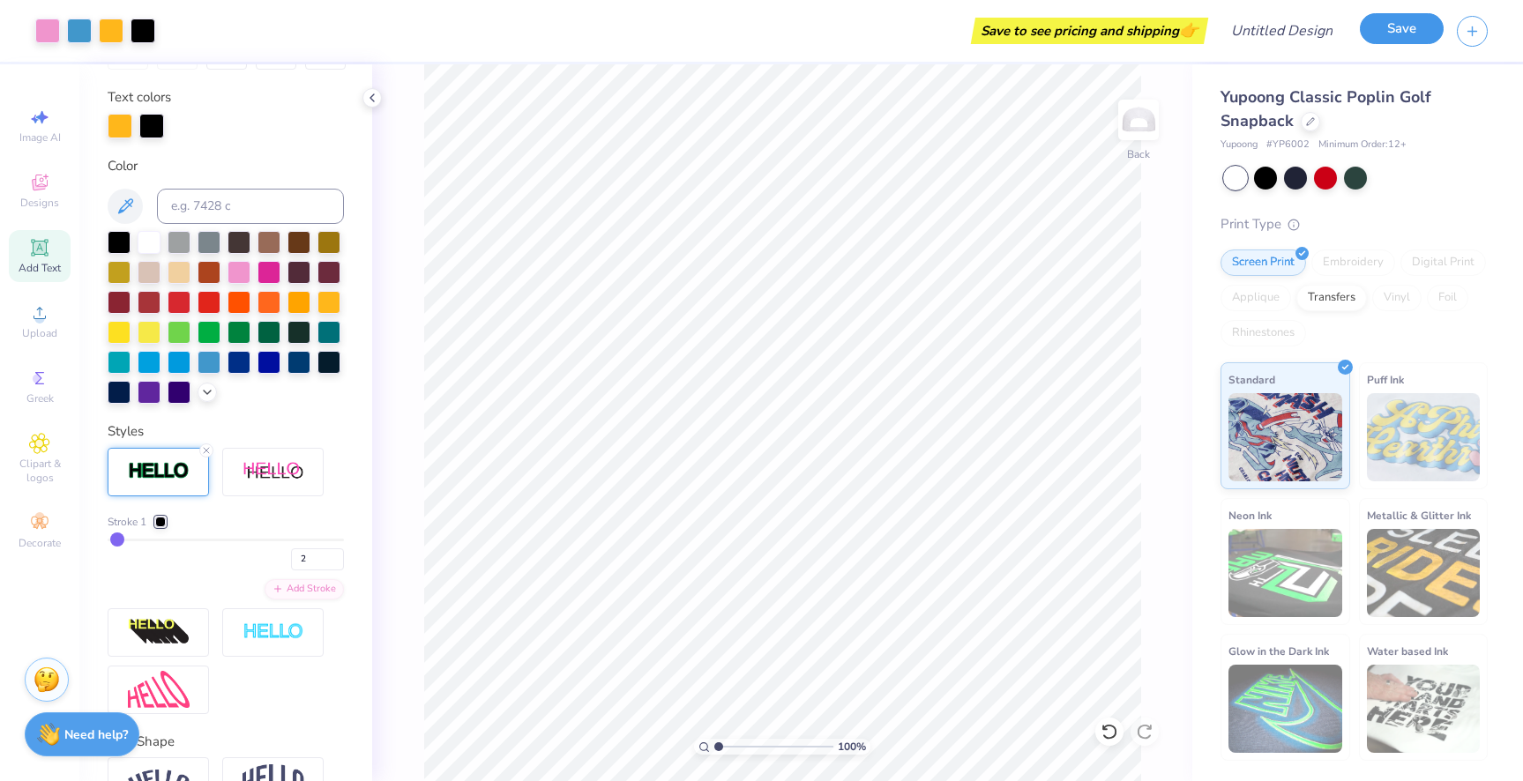
click at [1381, 33] on button "Save" at bounding box center [1402, 28] width 84 height 31
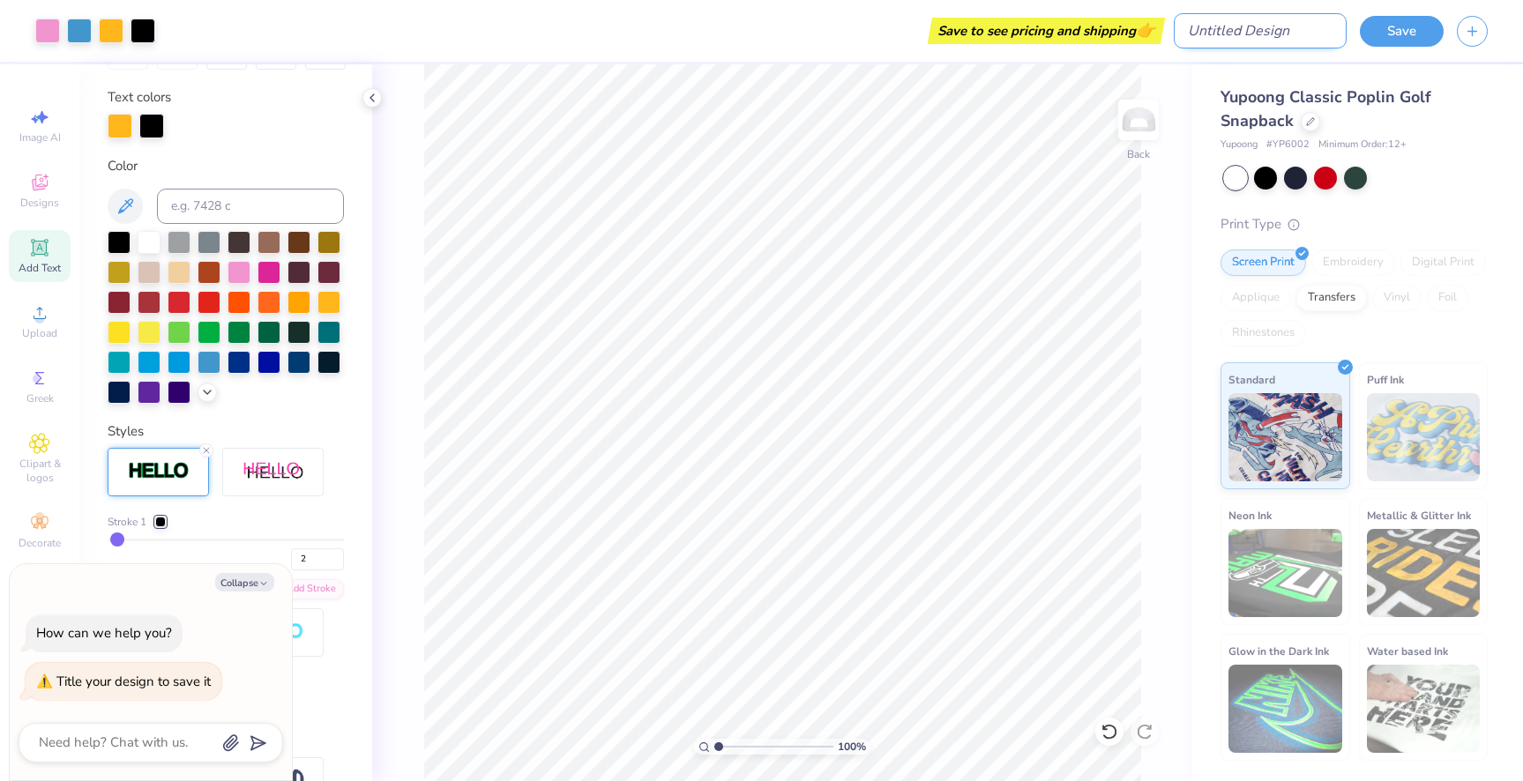
type textarea "x"
click at [1282, 38] on input "Design Title" at bounding box center [1260, 30] width 173 height 35
type input "G"
type textarea "x"
type input "GC"
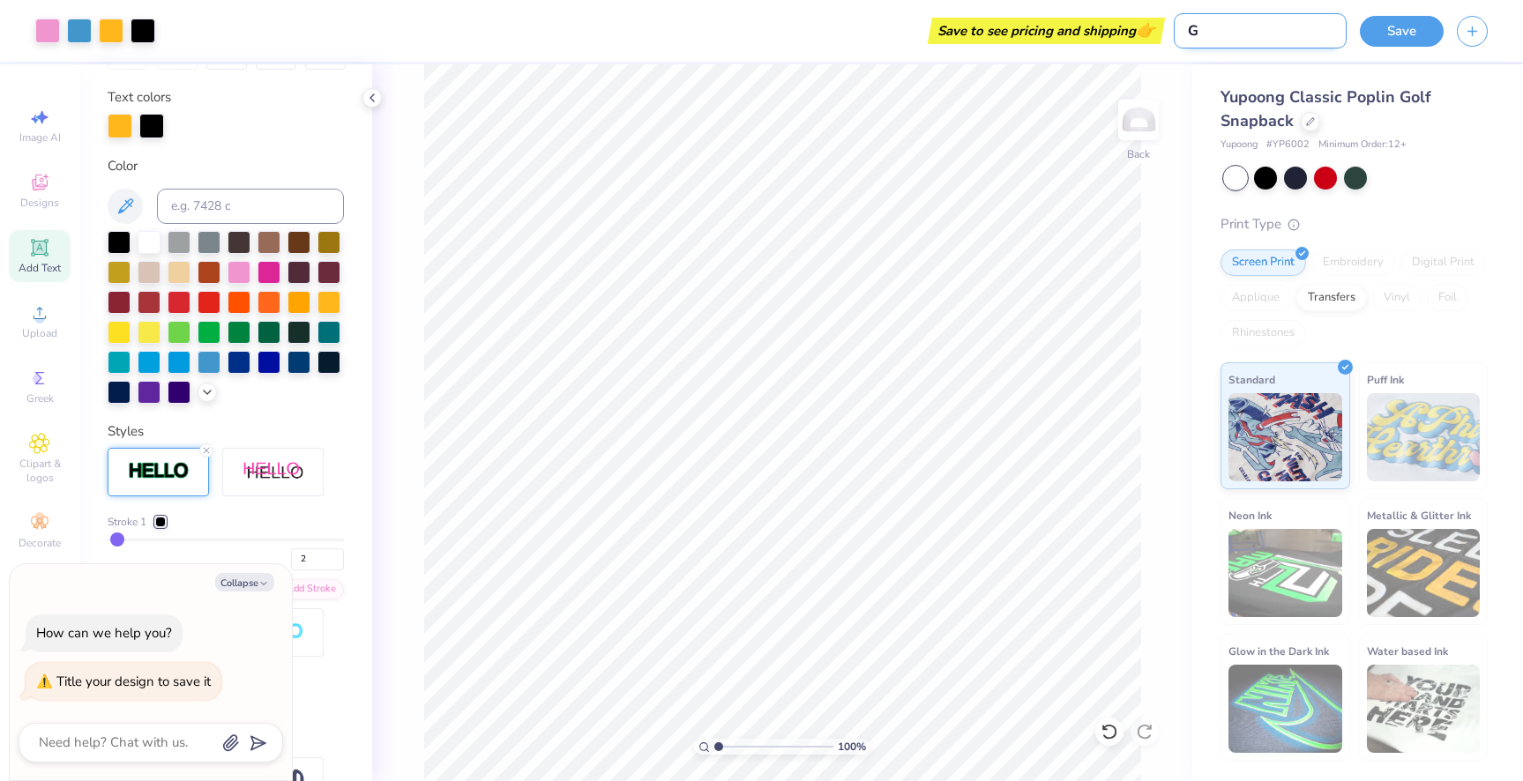
type textarea "x"
type input "GCH"
type textarea "x"
type input "GCHI"
type textarea "x"
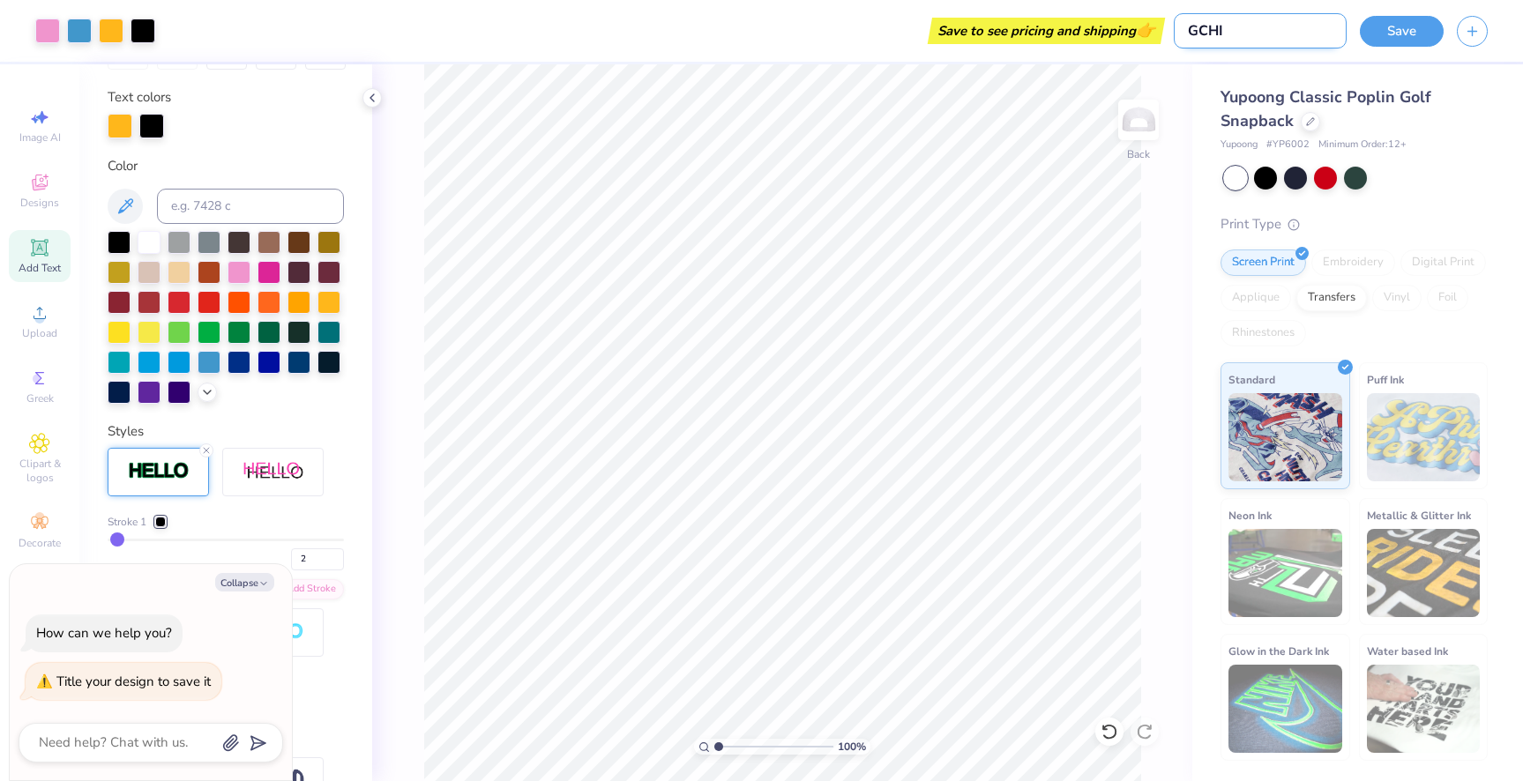
type input "GCHI"
type textarea "x"
type input "GCHI H"
type textarea "x"
type input "GCHI HO"
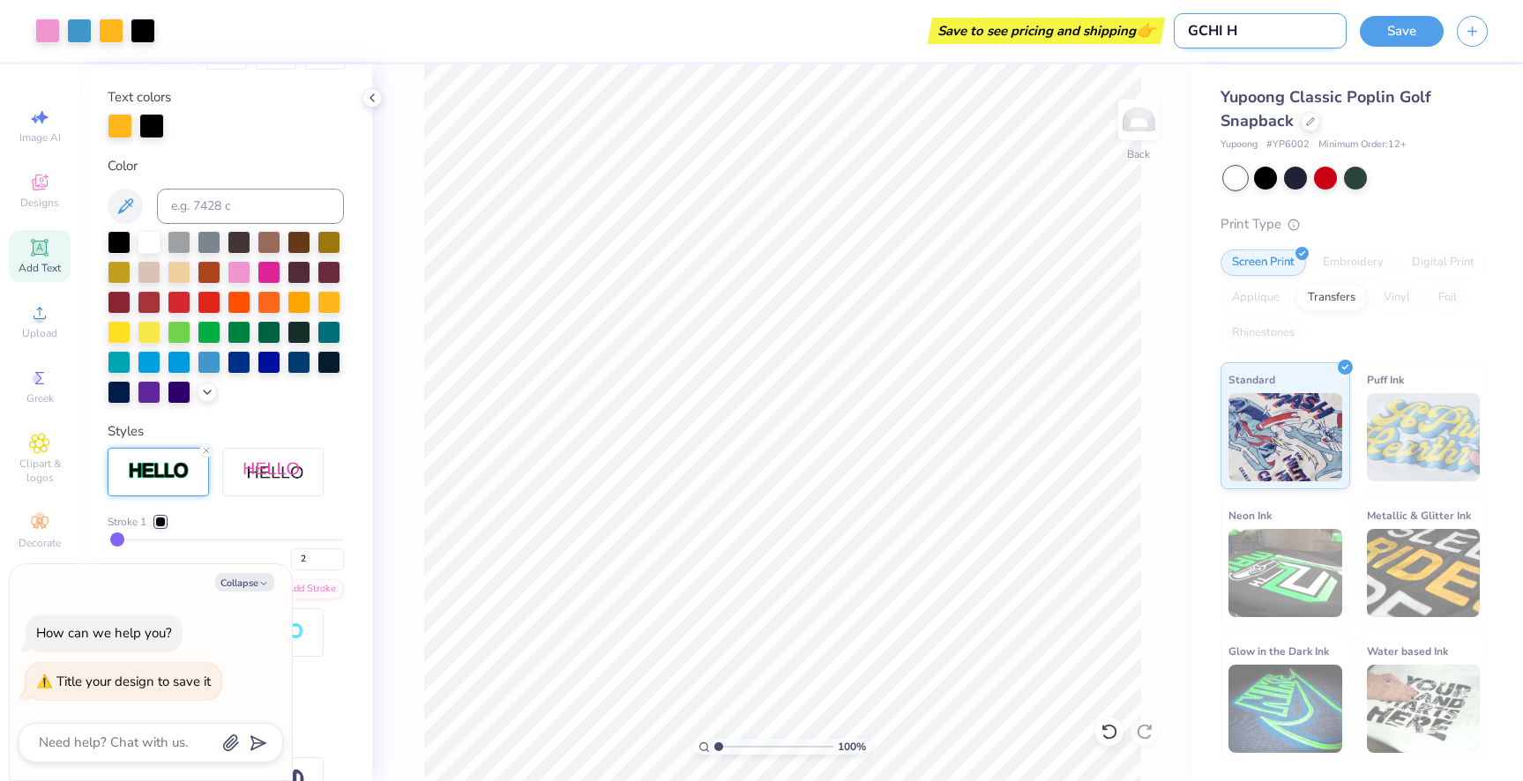
type textarea "x"
type input "GCHI HOC"
type textarea "x"
type input "GCHI HOCO"
type textarea "x"
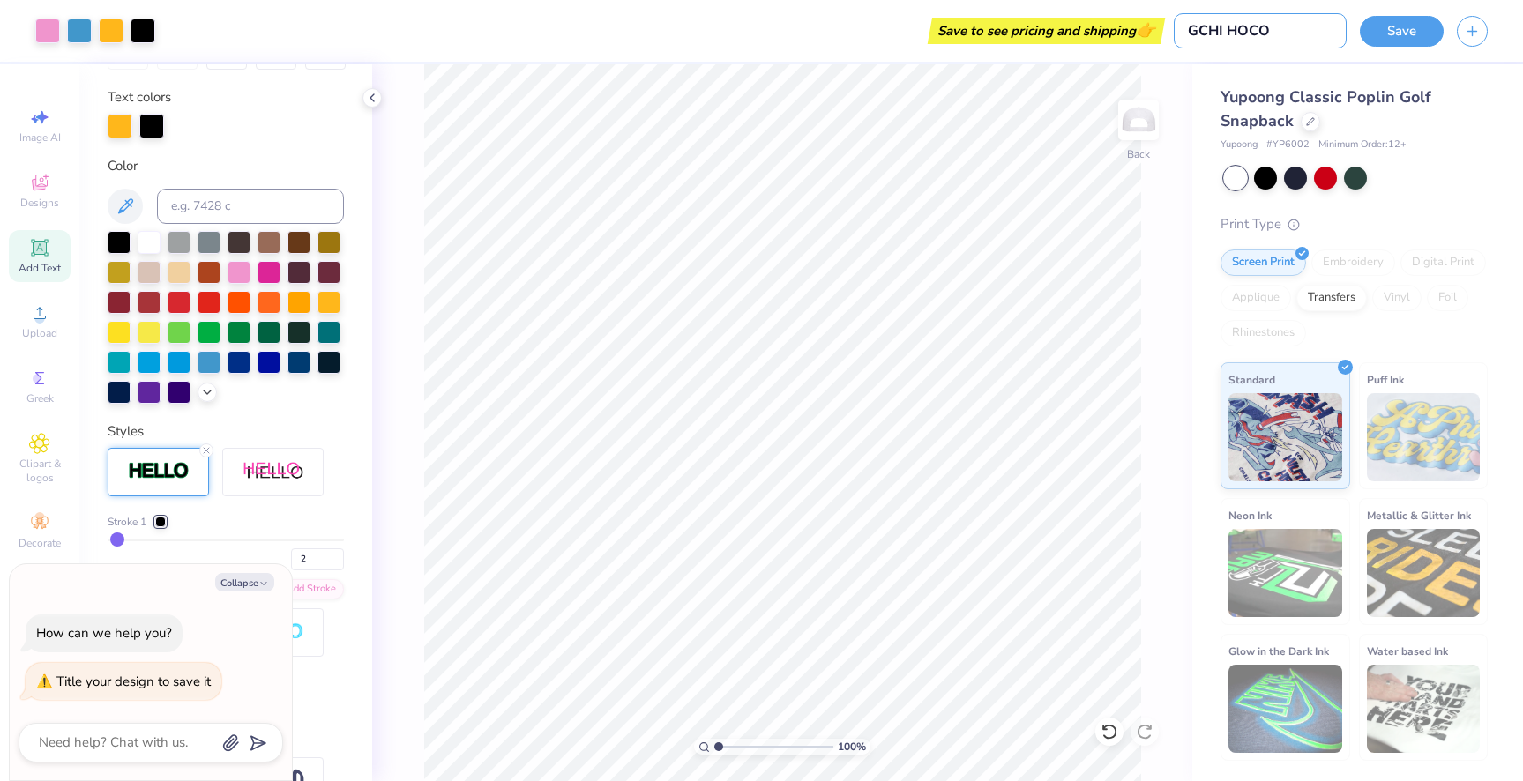
type input "GCHI HOCO"
click at [1159, 287] on div "100 % Back" at bounding box center [782, 422] width 820 height 717
click at [1401, 14] on div "Save" at bounding box center [1441, 31] width 163 height 62
click at [1401, 31] on button "Save" at bounding box center [1402, 28] width 84 height 31
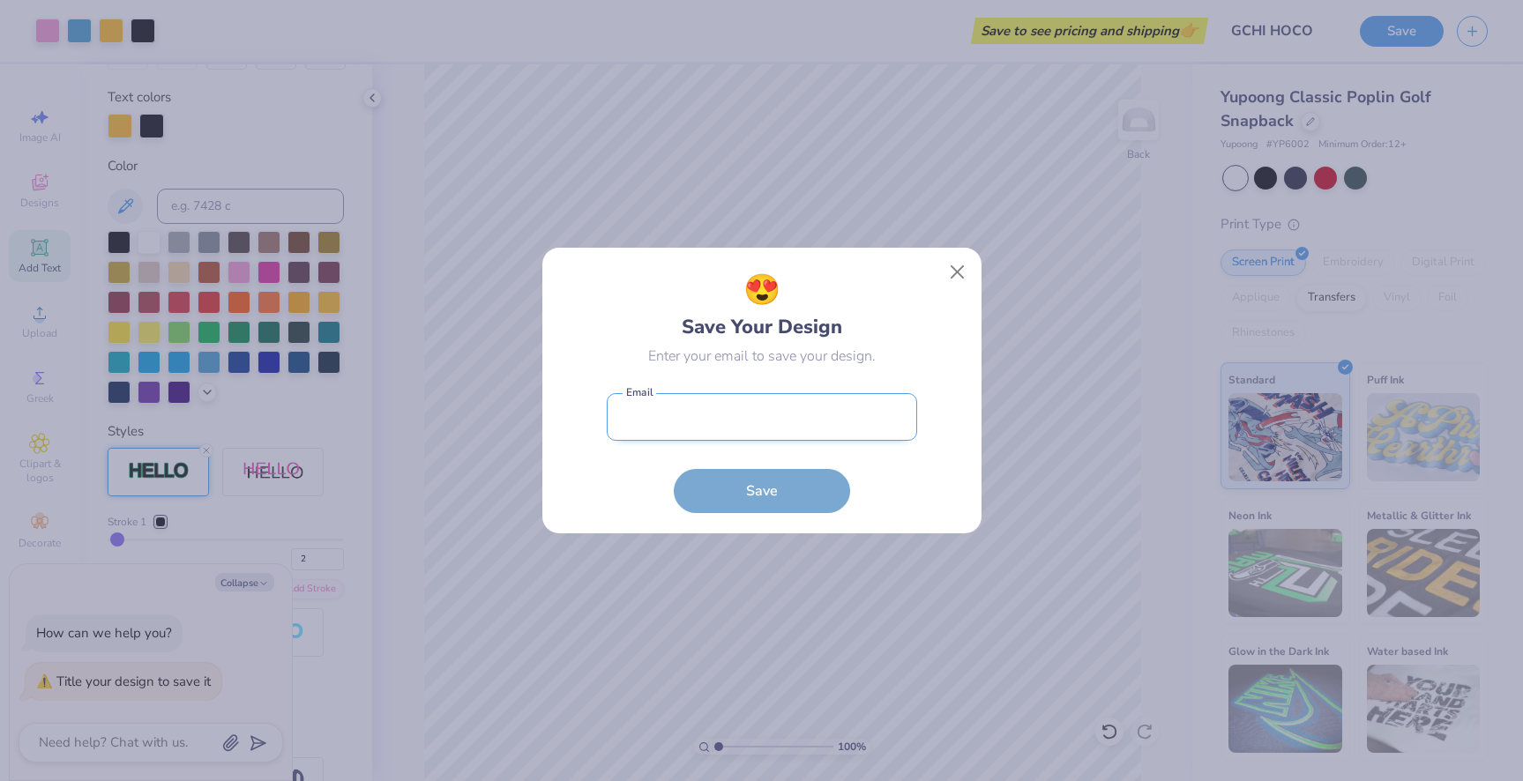
click at [706, 418] on input "email" at bounding box center [762, 417] width 310 height 49
click at [656, 497] on form "Email is a required field Email Save" at bounding box center [762, 450] width 310 height 130
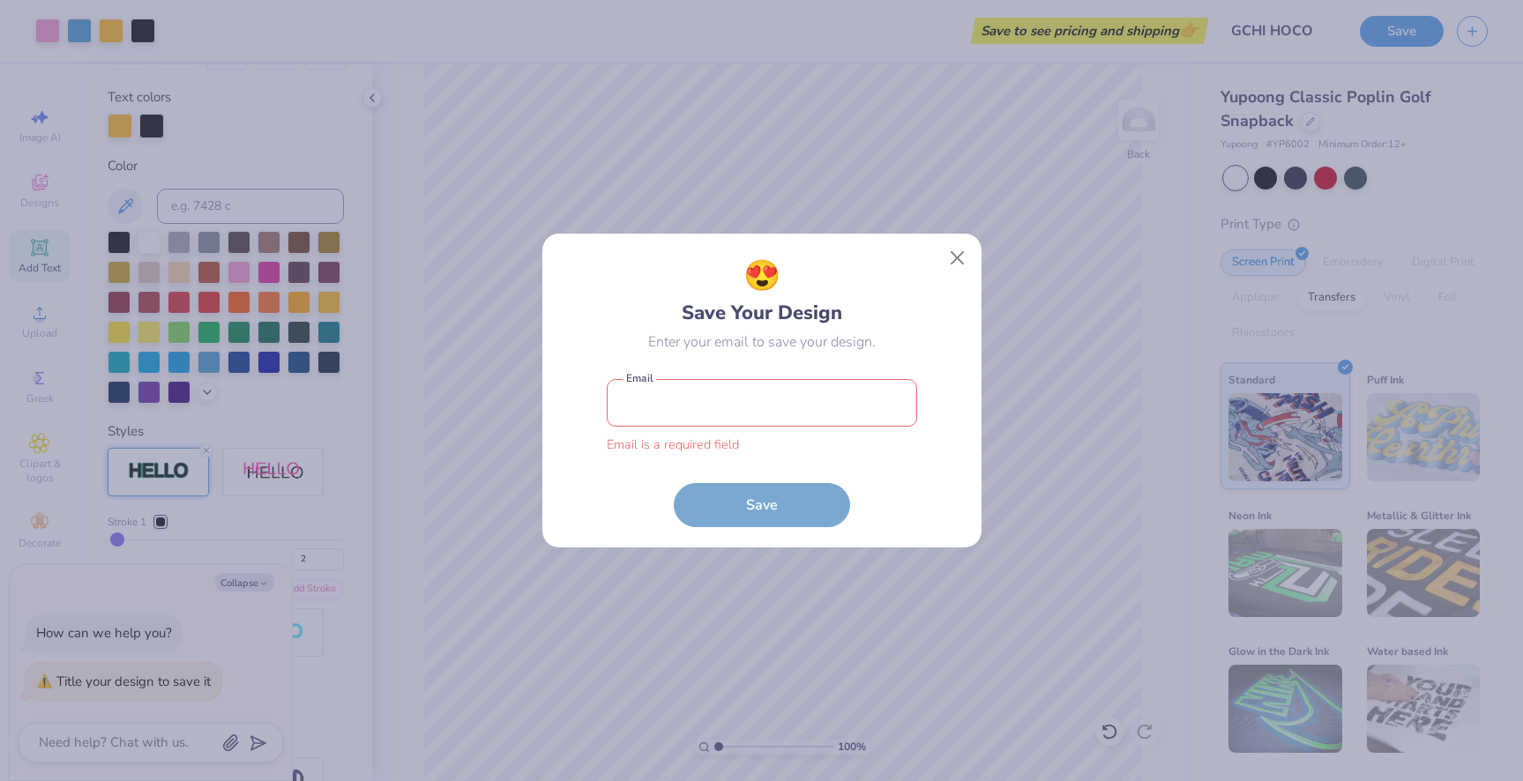
click at [689, 400] on input "email" at bounding box center [762, 403] width 310 height 49
type input "C"
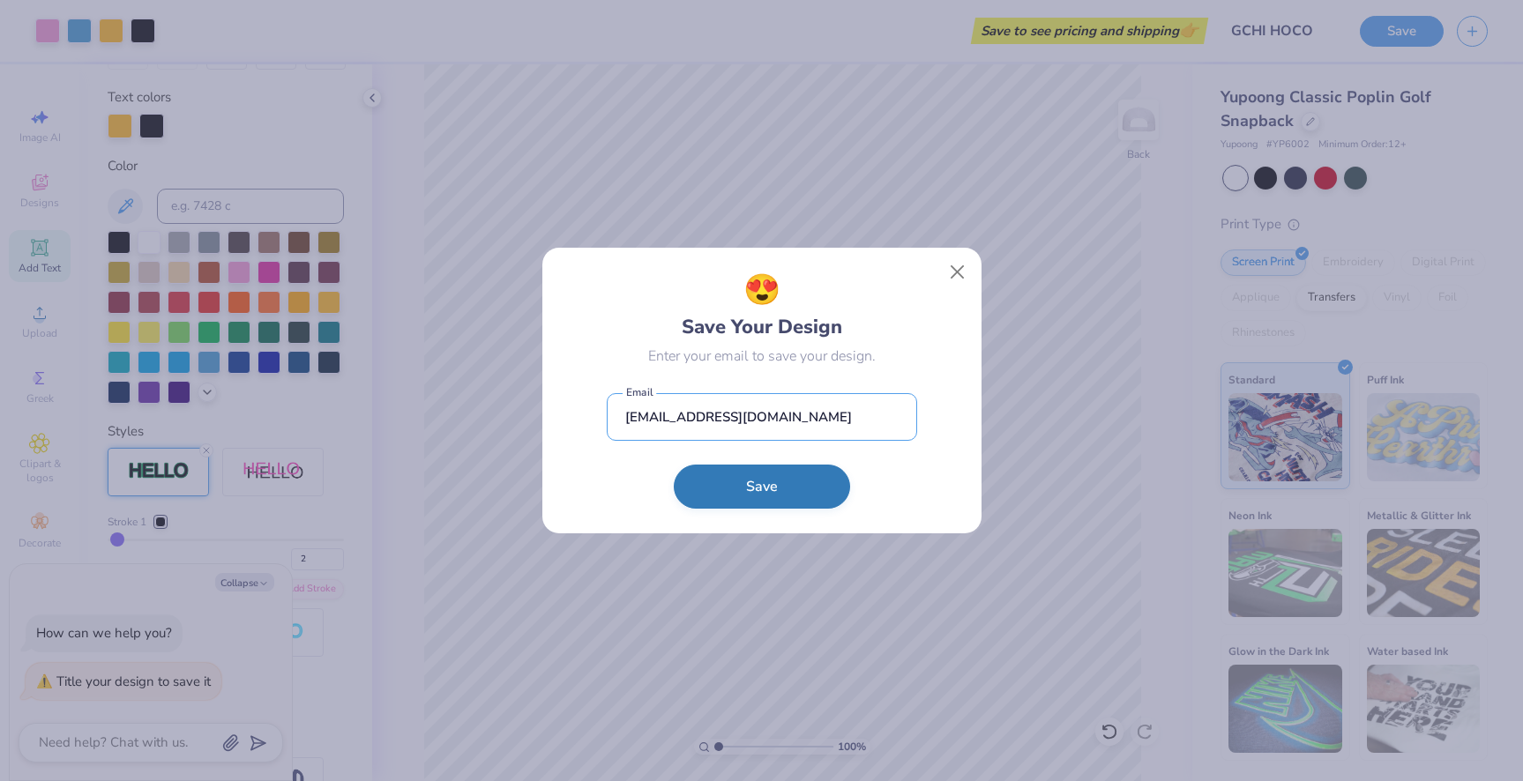
type input "clairejeter@freshprints.com"
click at [746, 495] on button "Save" at bounding box center [762, 487] width 176 height 44
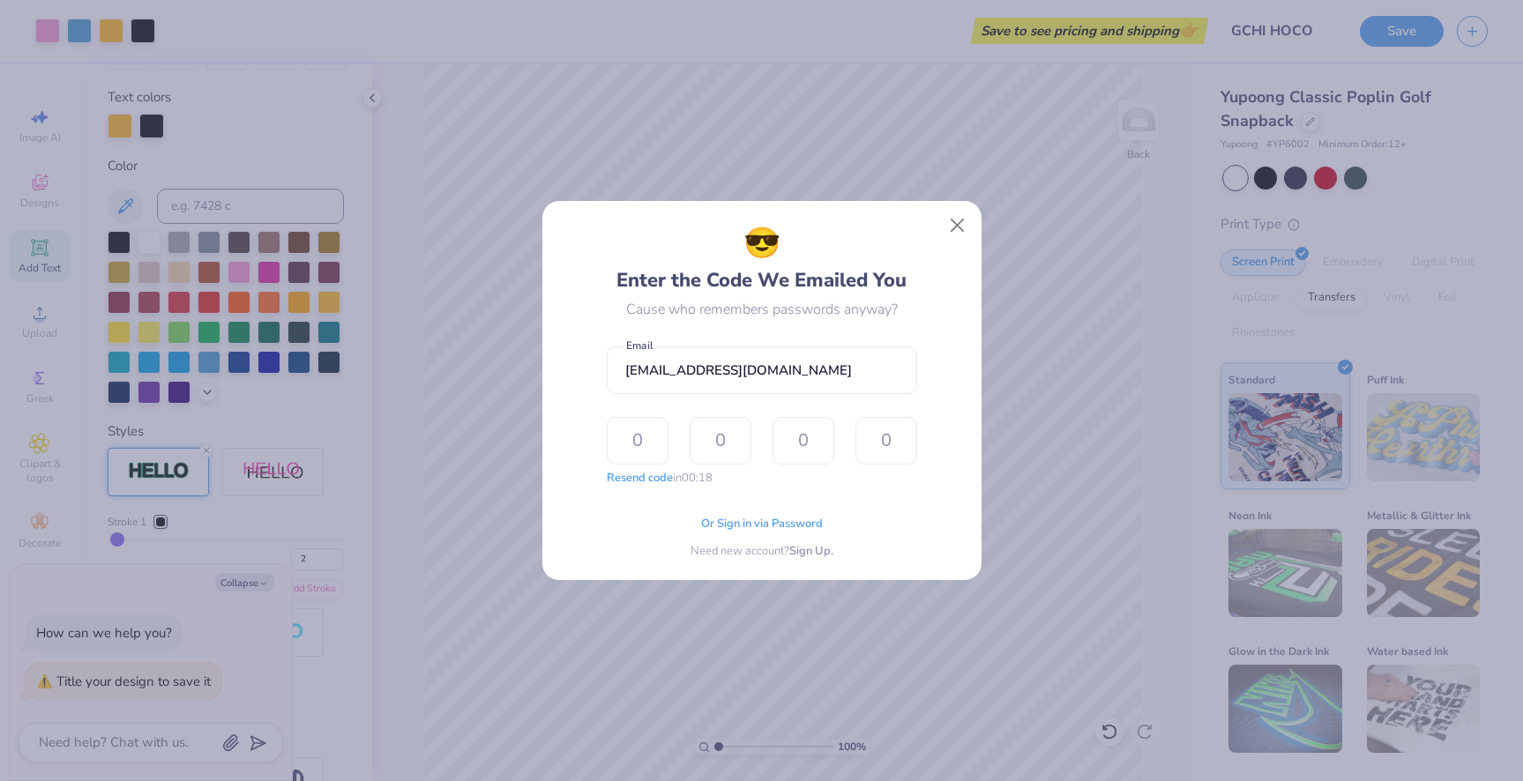
type input "8"
type input "0"
type input "1"
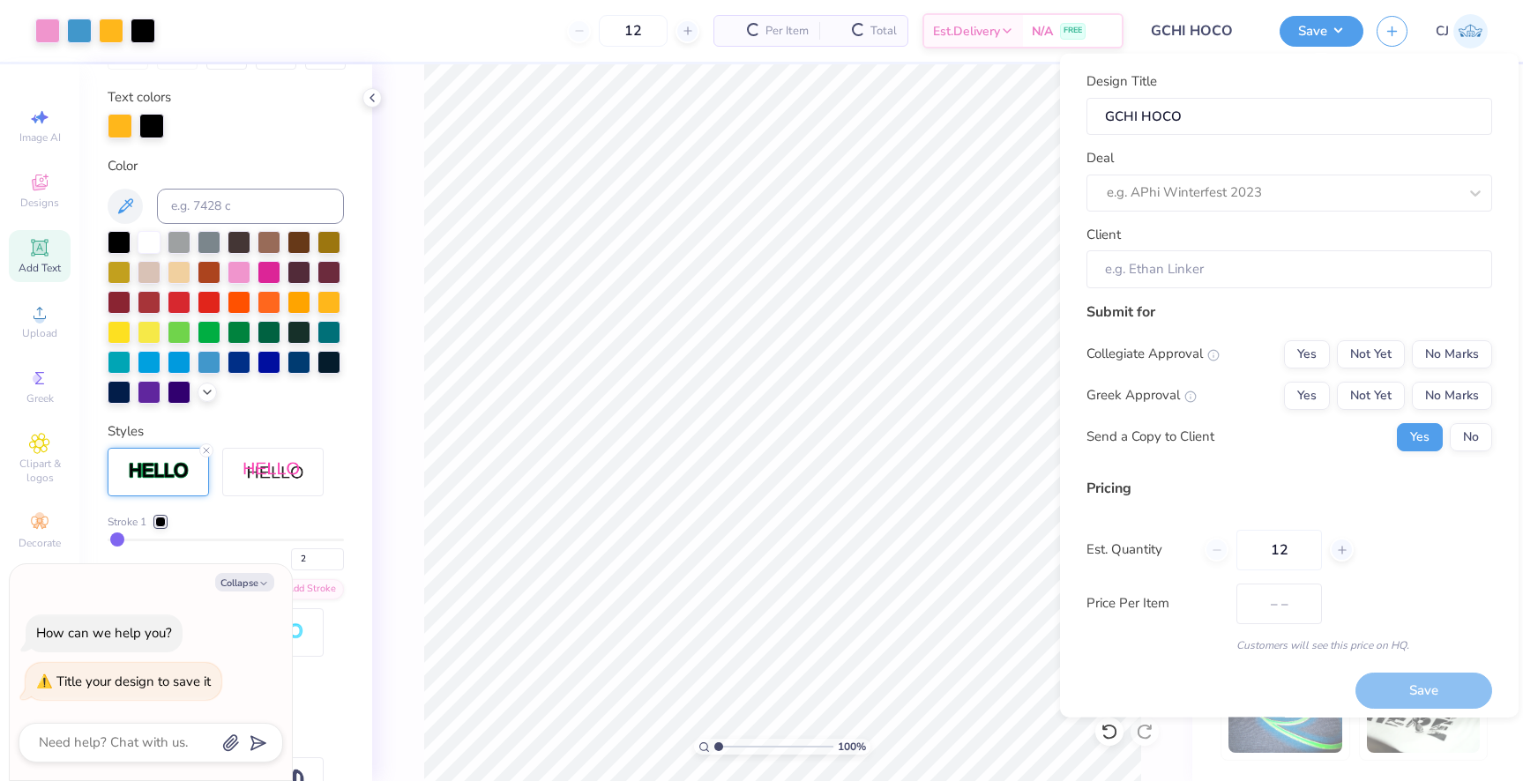
type textarea "x"
type input "$36.32"
click at [1227, 192] on div at bounding box center [1282, 193] width 351 height 24
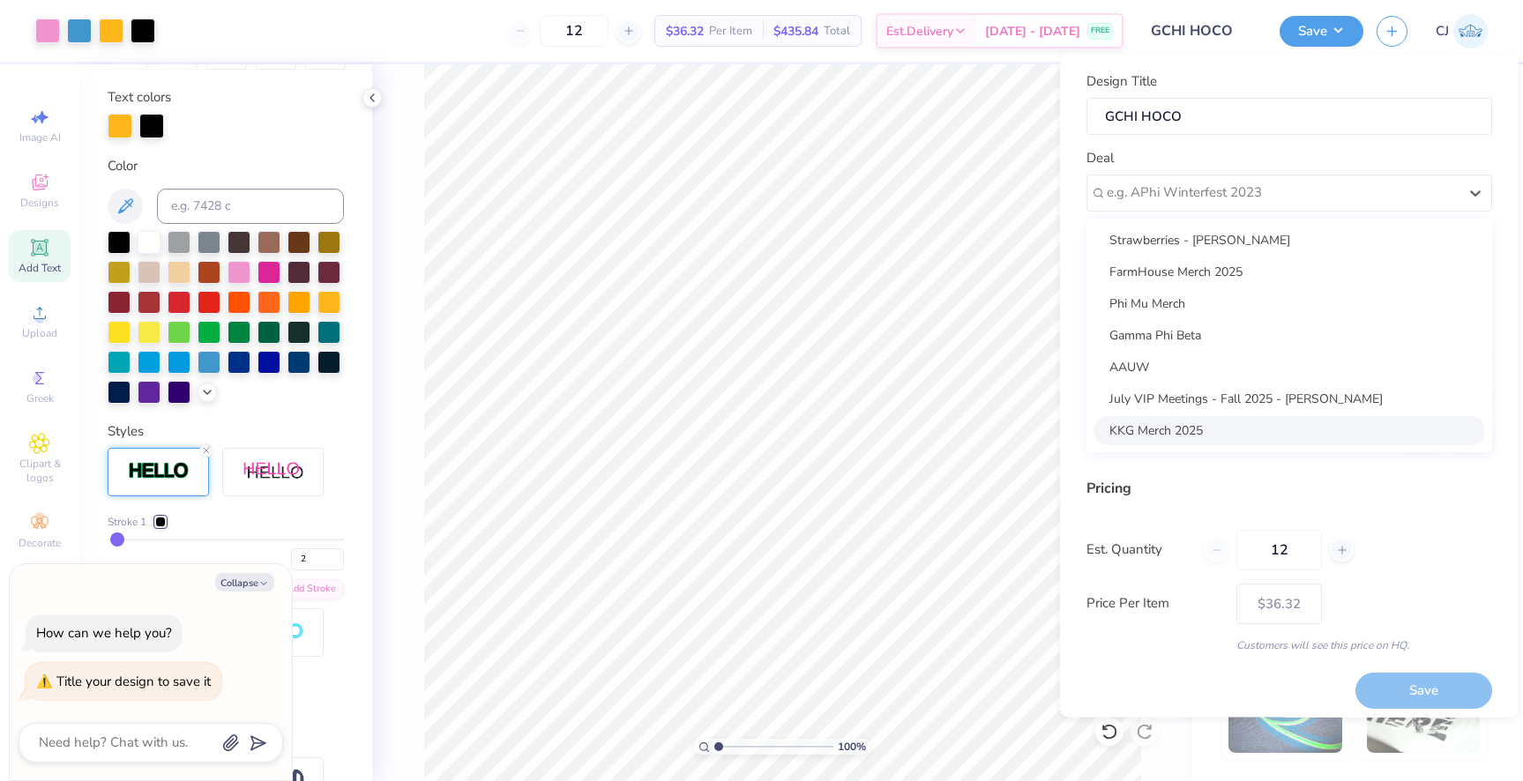
click at [1204, 475] on div "Design Title GCHI HOCO Deal option KKG Merch 2025 focused, 7 of 7. 7 results av…" at bounding box center [1290, 362] width 406 height 582
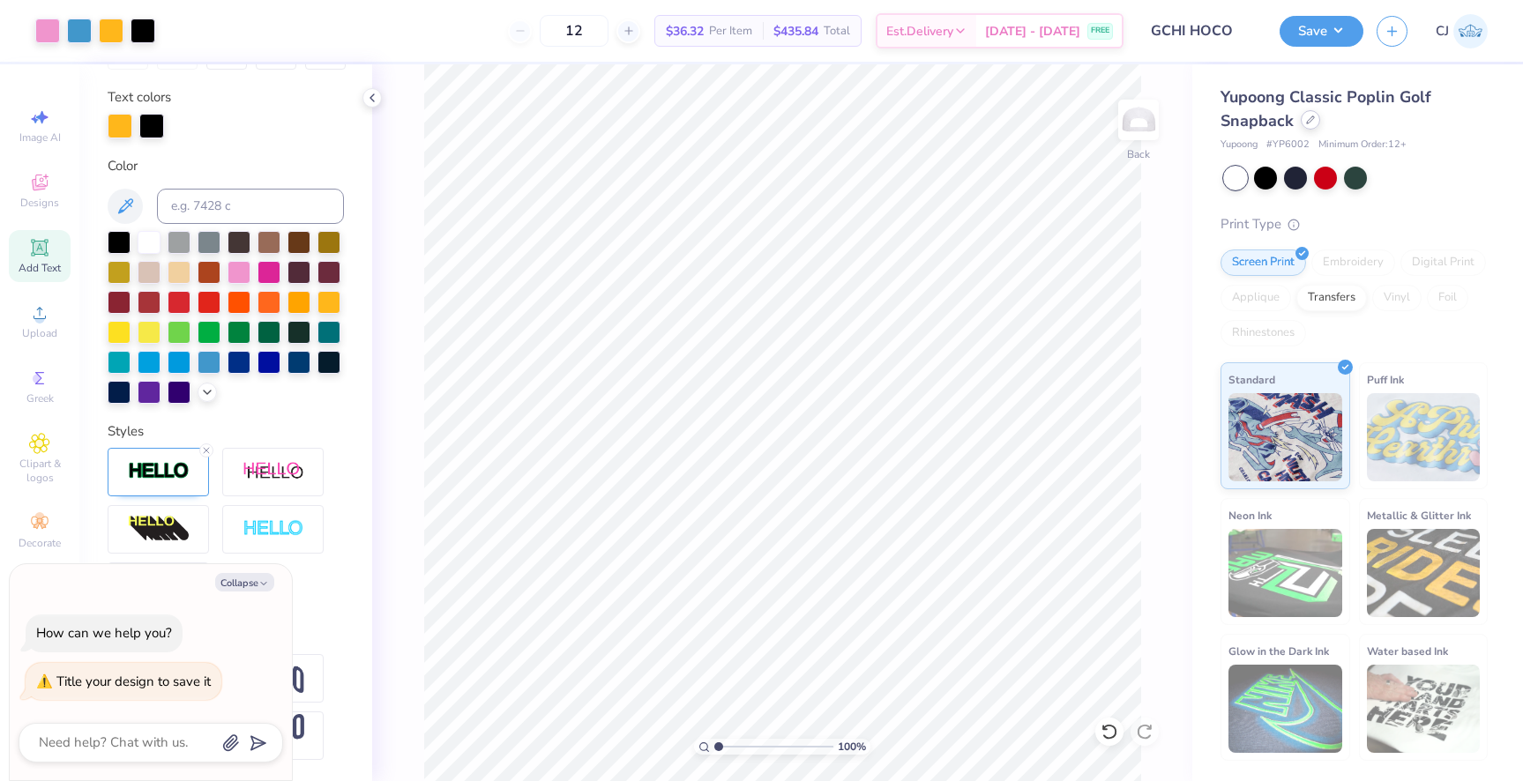
click at [1312, 125] on div at bounding box center [1310, 119] width 19 height 19
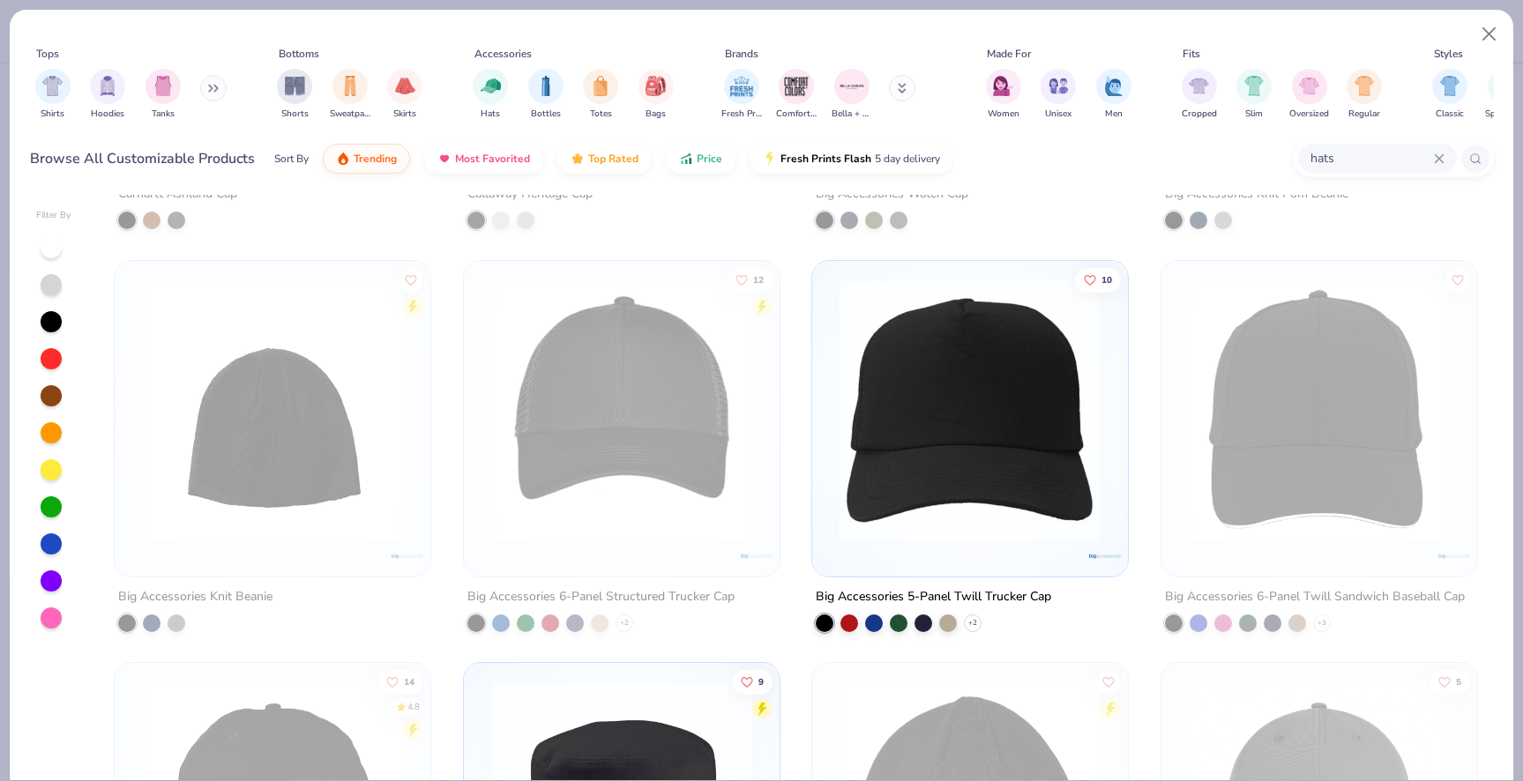
scroll to position [7655, 0]
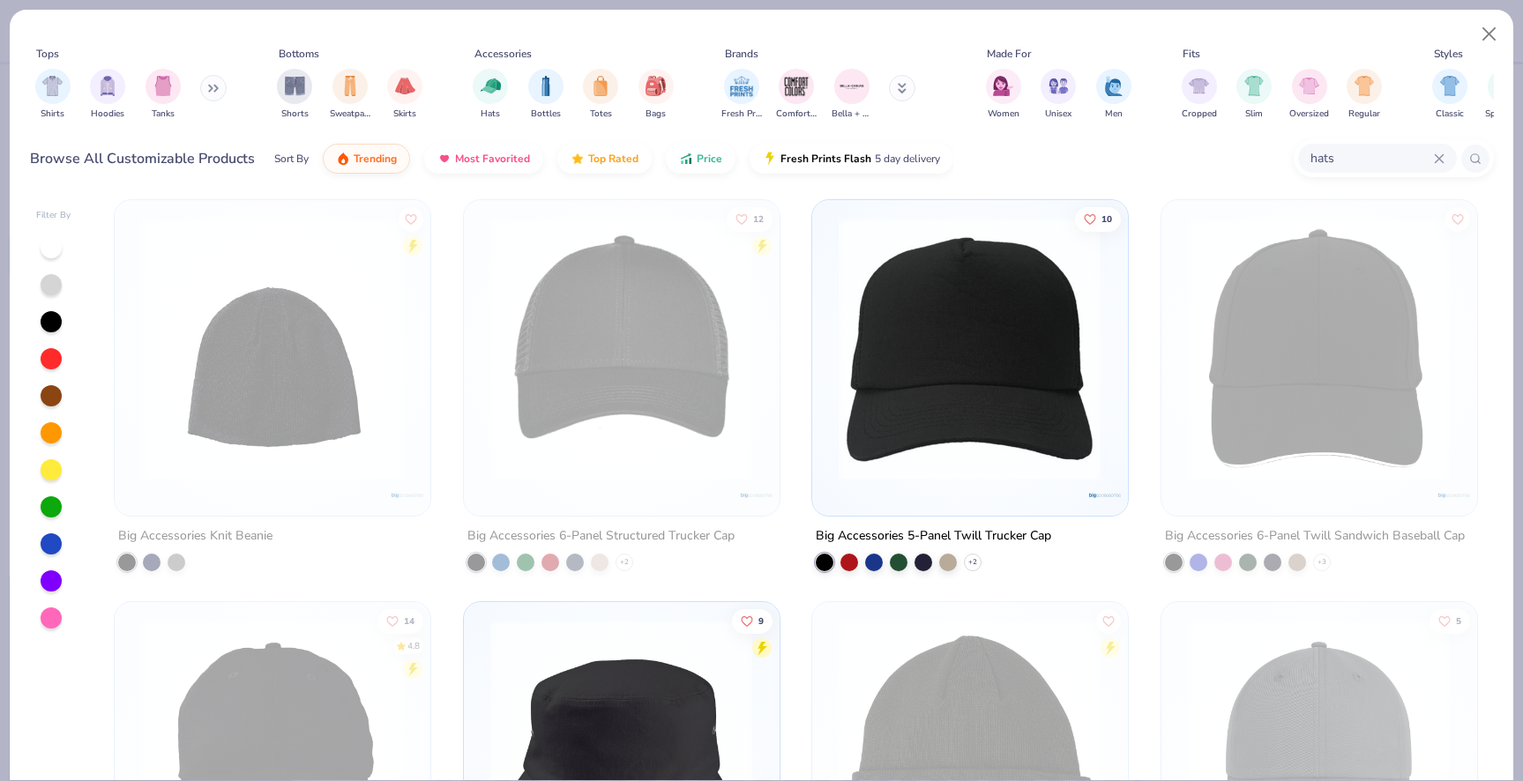
click at [1006, 453] on img at bounding box center [970, 348] width 280 height 263
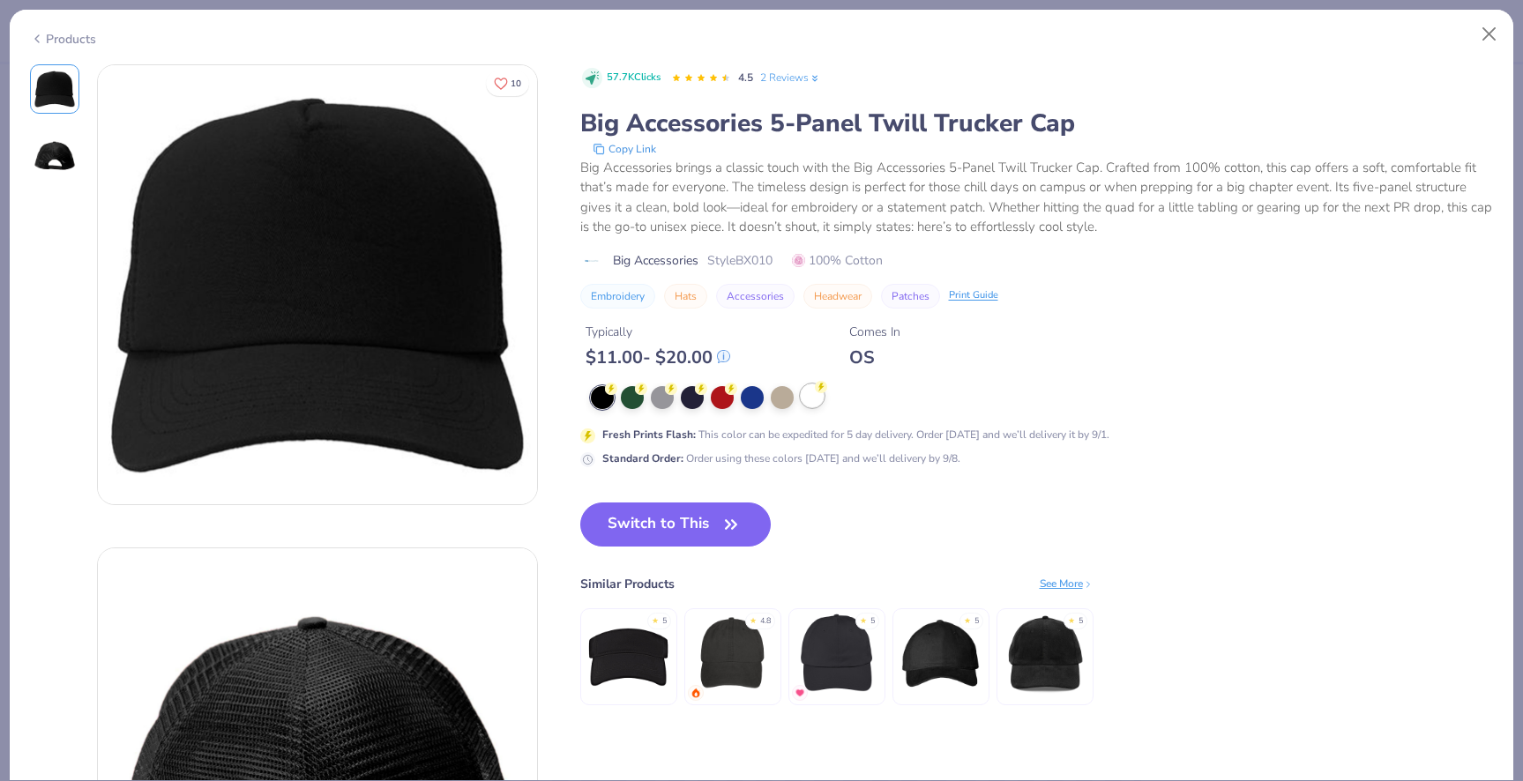
click at [818, 396] on div at bounding box center [812, 396] width 23 height 23
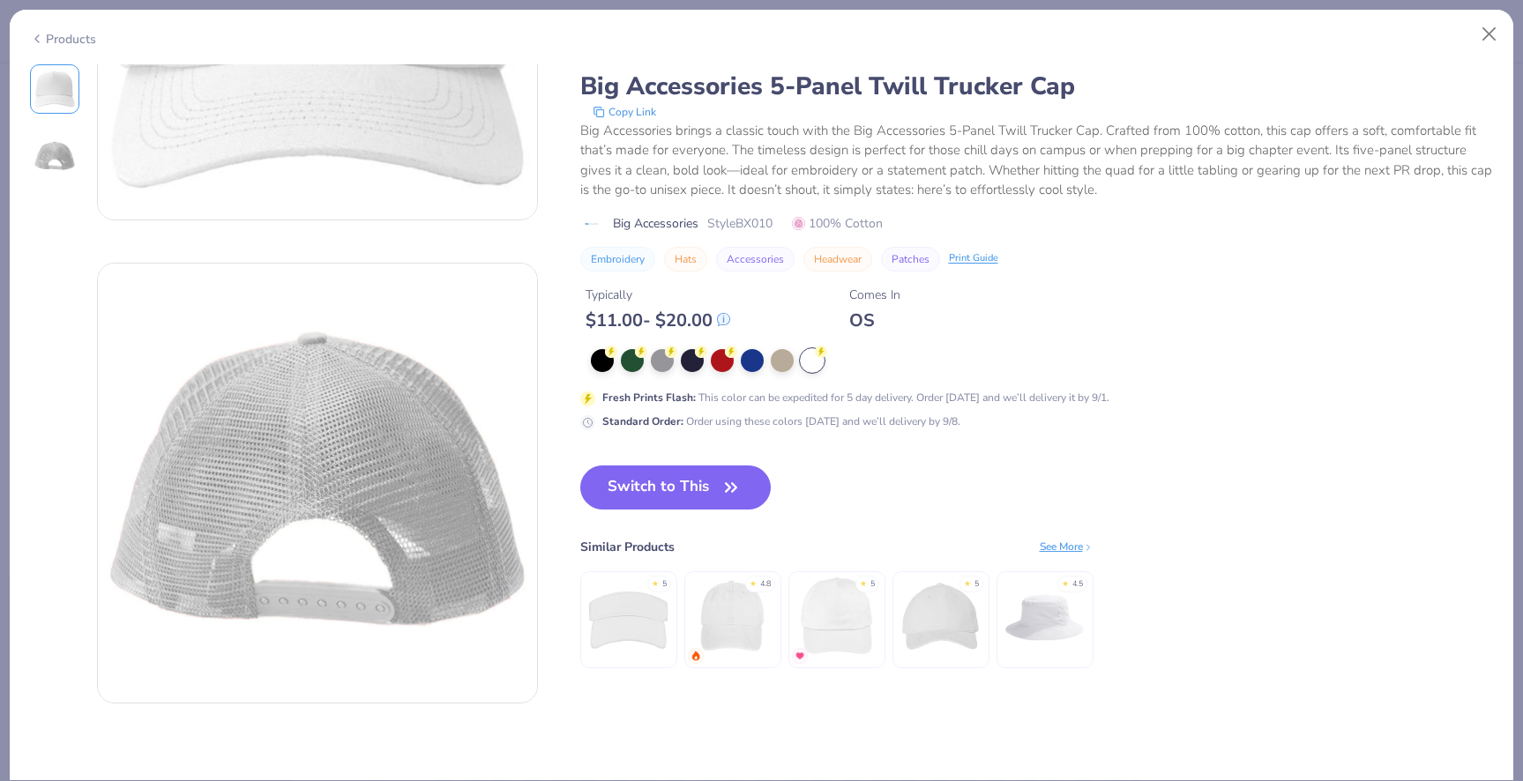
scroll to position [295, 0]
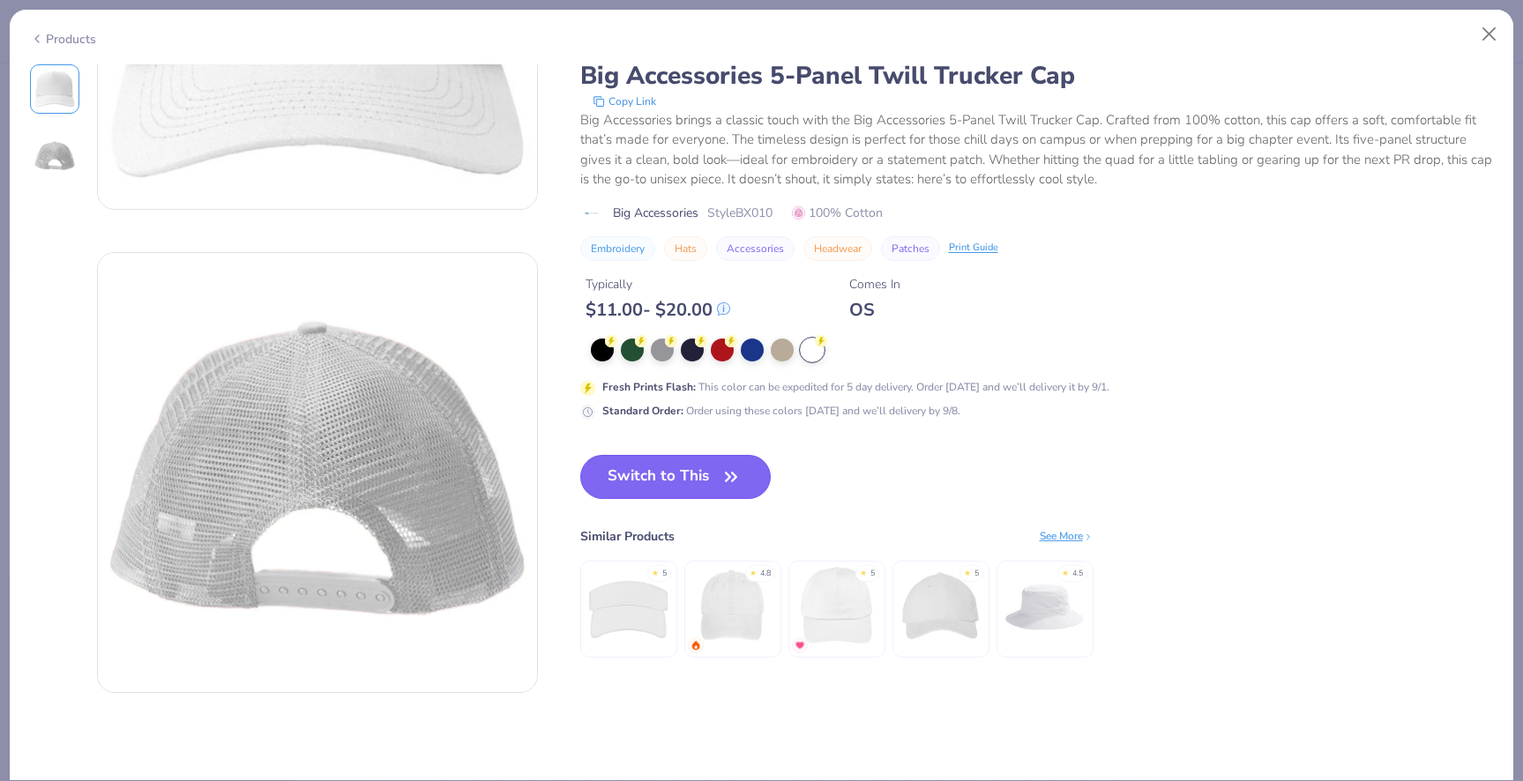
click at [623, 480] on button "Switch to This" at bounding box center [675, 477] width 191 height 44
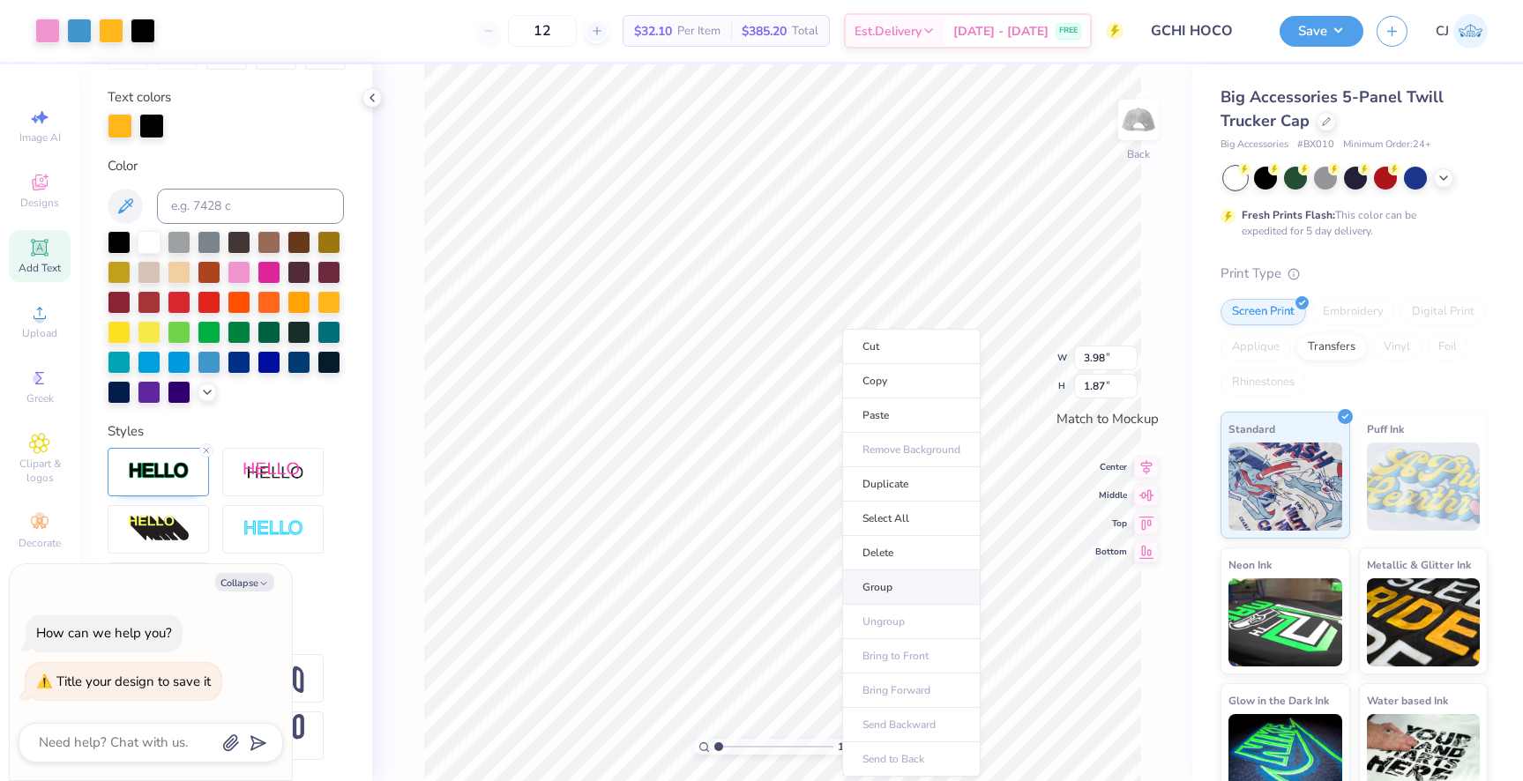
click at [886, 580] on li "Group" at bounding box center [911, 588] width 138 height 34
click at [1328, 127] on div at bounding box center [1326, 119] width 19 height 19
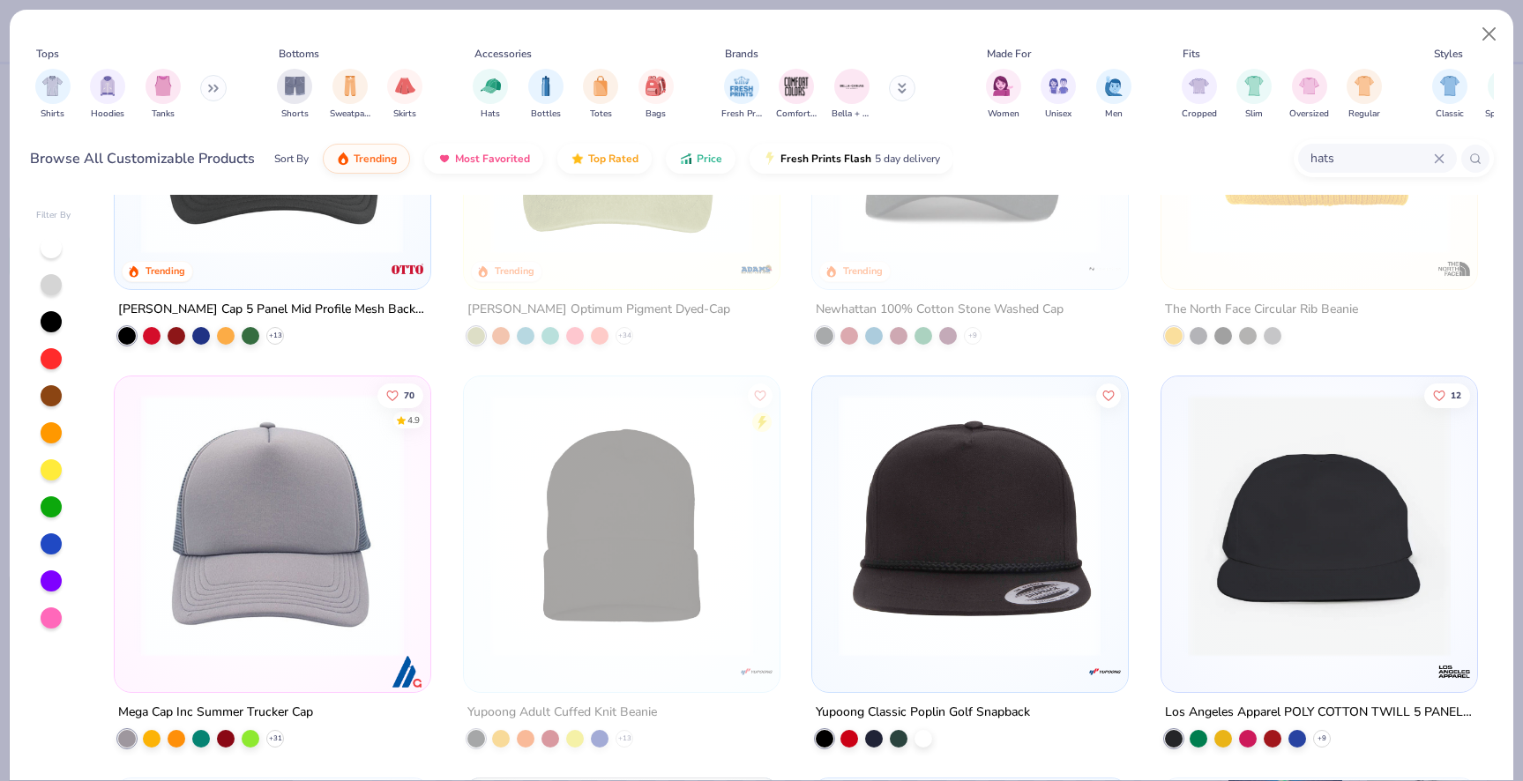
scroll to position [259, 0]
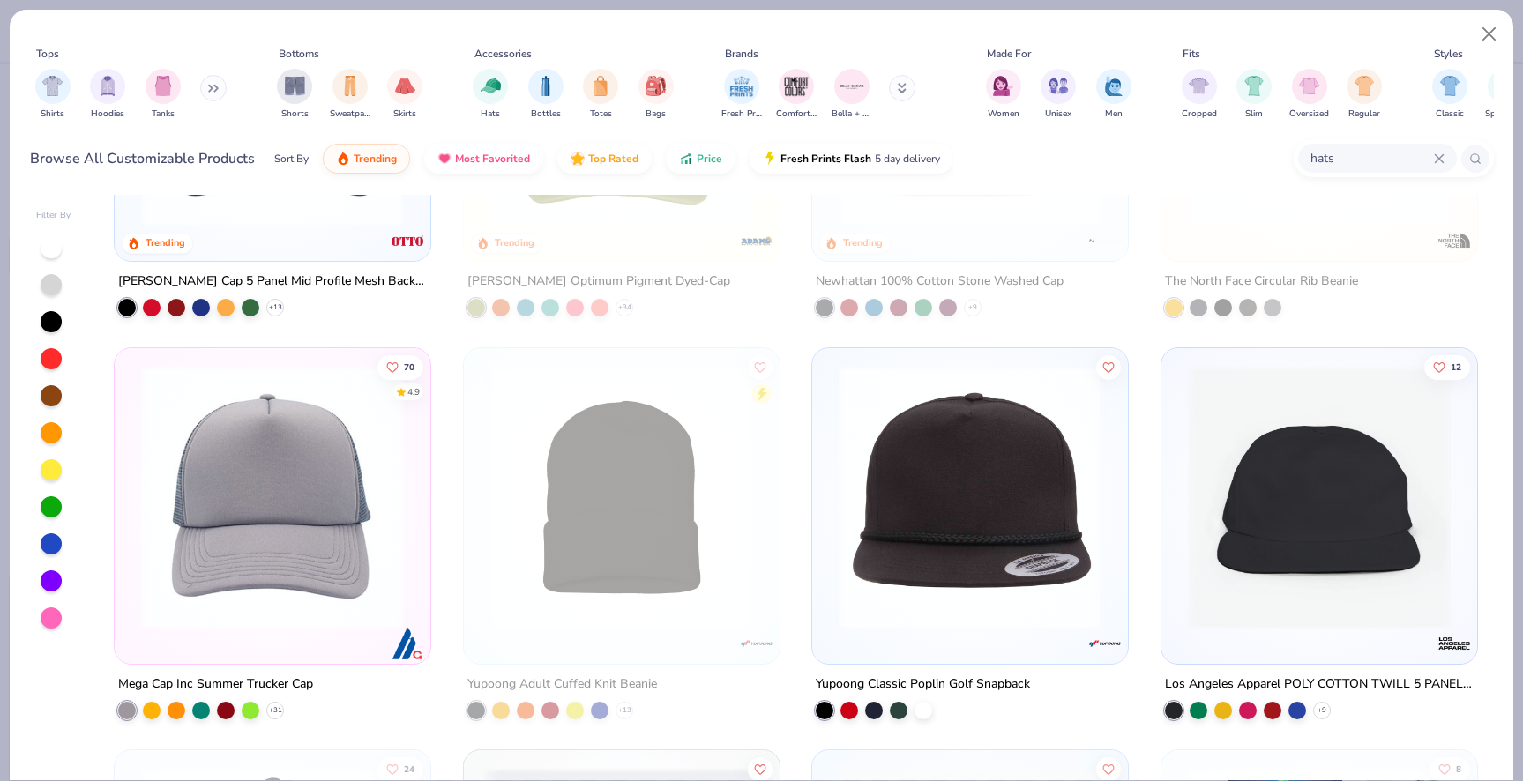
click at [1065, 539] on img at bounding box center [970, 496] width 280 height 263
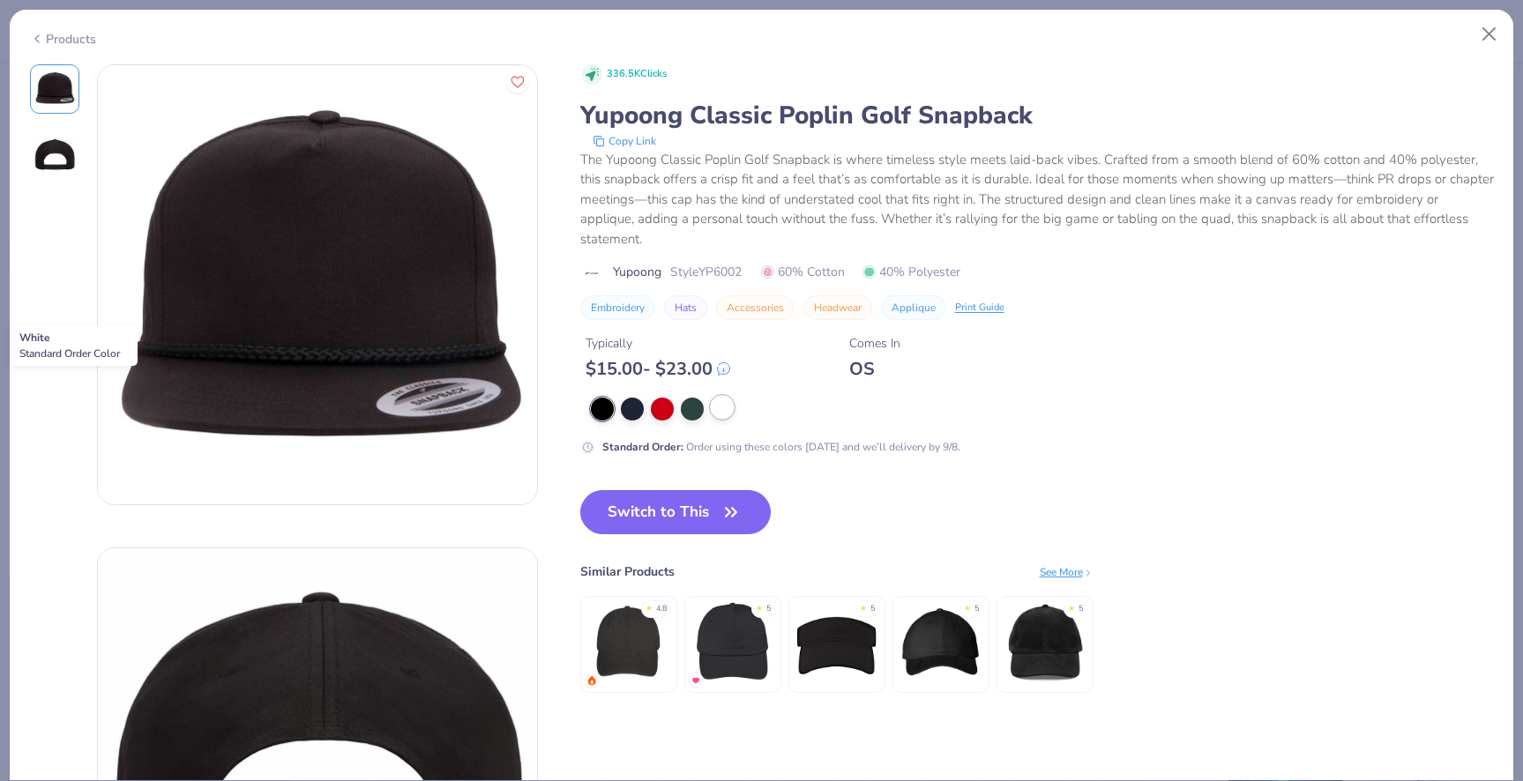
click at [723, 396] on div at bounding box center [722, 407] width 23 height 23
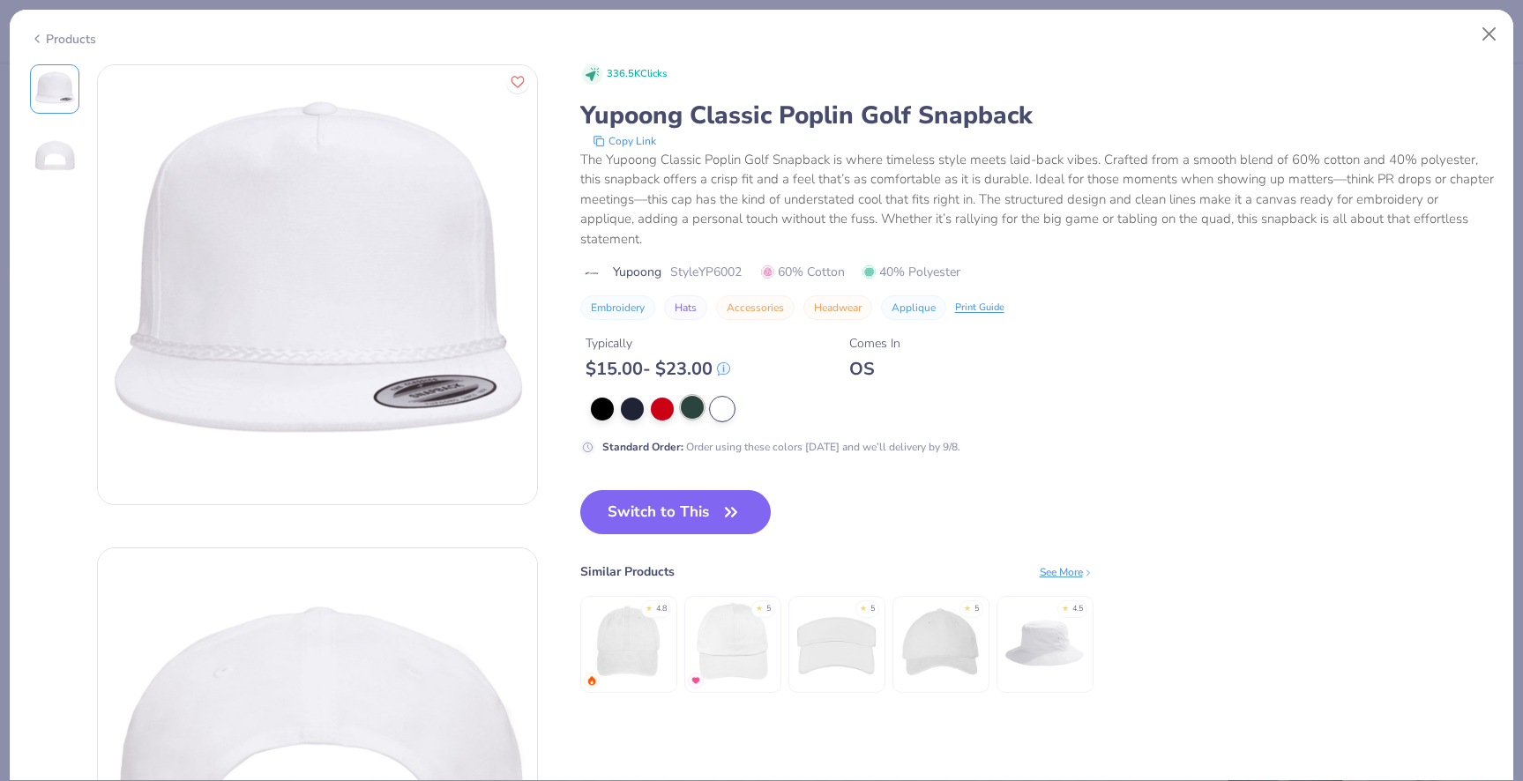
click at [694, 396] on div at bounding box center [692, 407] width 23 height 23
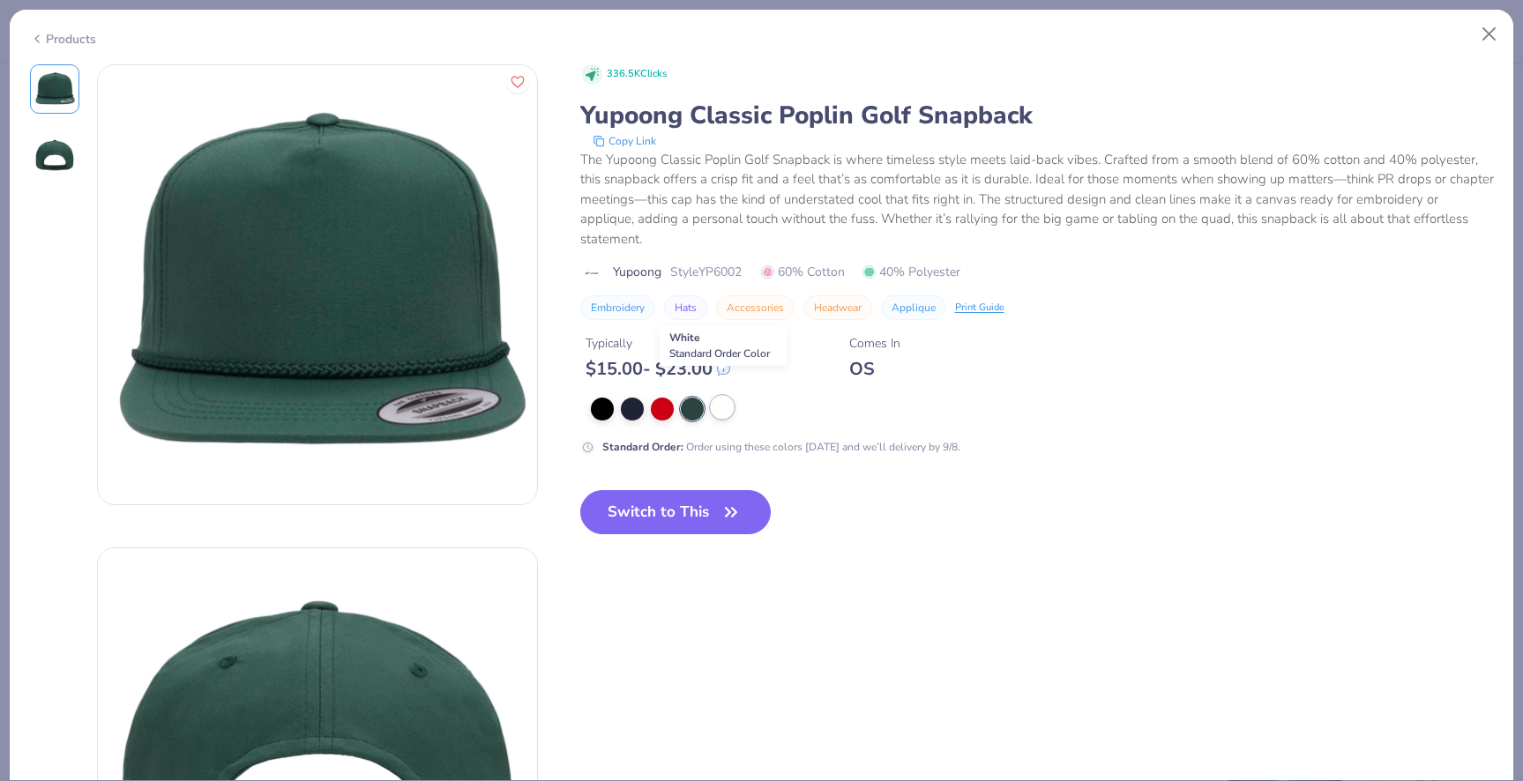
click at [720, 396] on div at bounding box center [722, 407] width 23 height 23
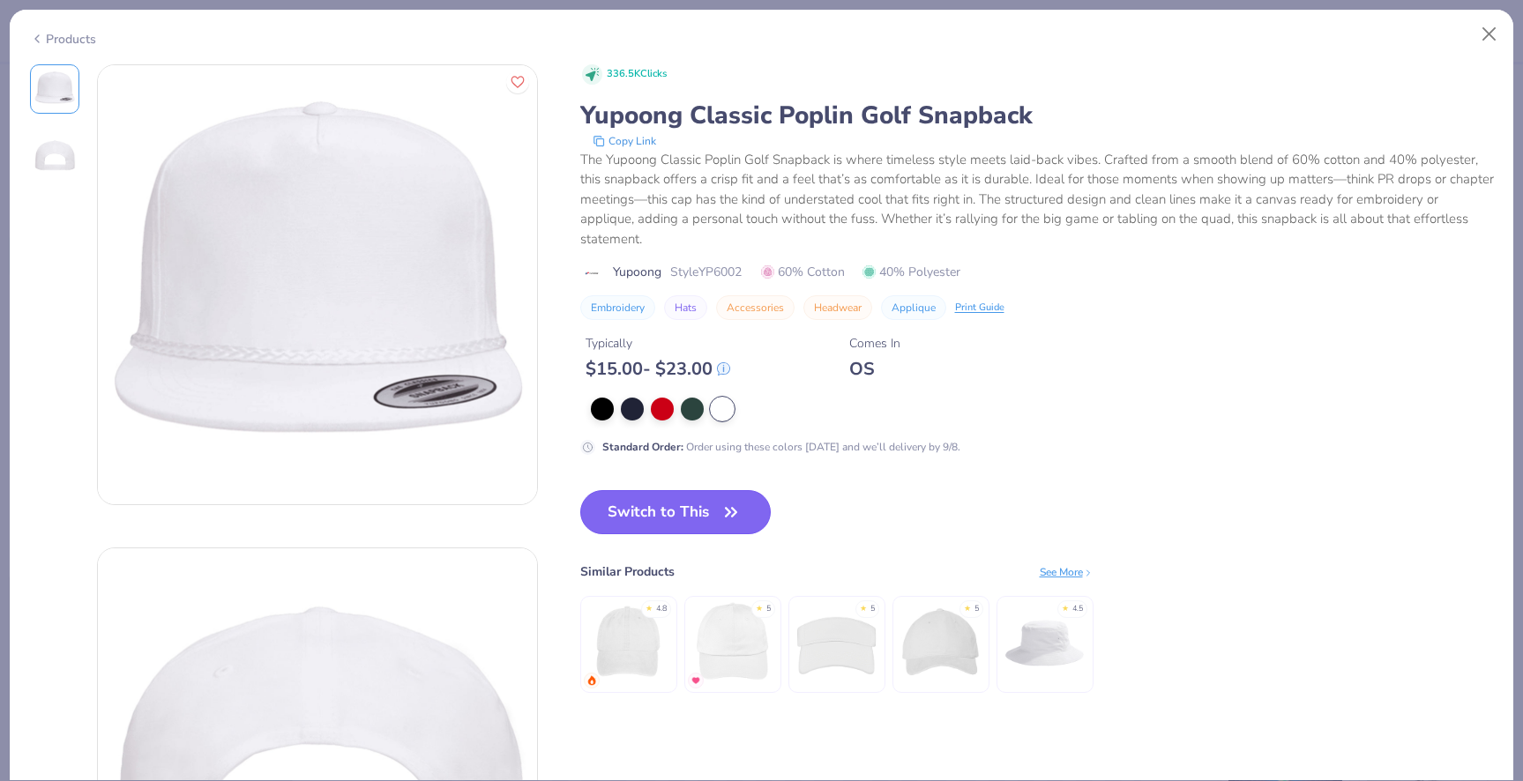
click at [703, 490] on button "Switch to This" at bounding box center [675, 512] width 191 height 44
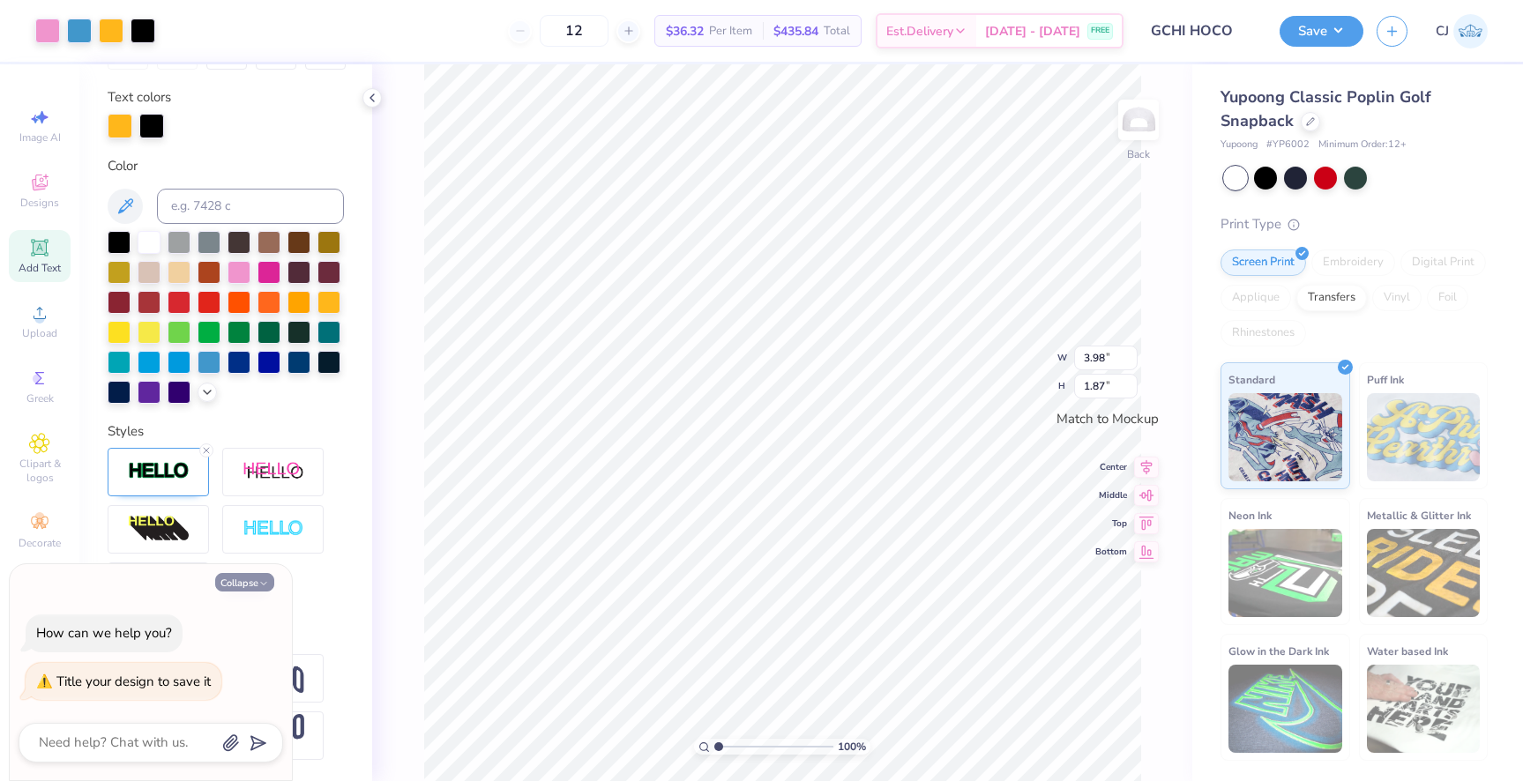
click at [260, 591] on button "Collapse" at bounding box center [244, 582] width 59 height 19
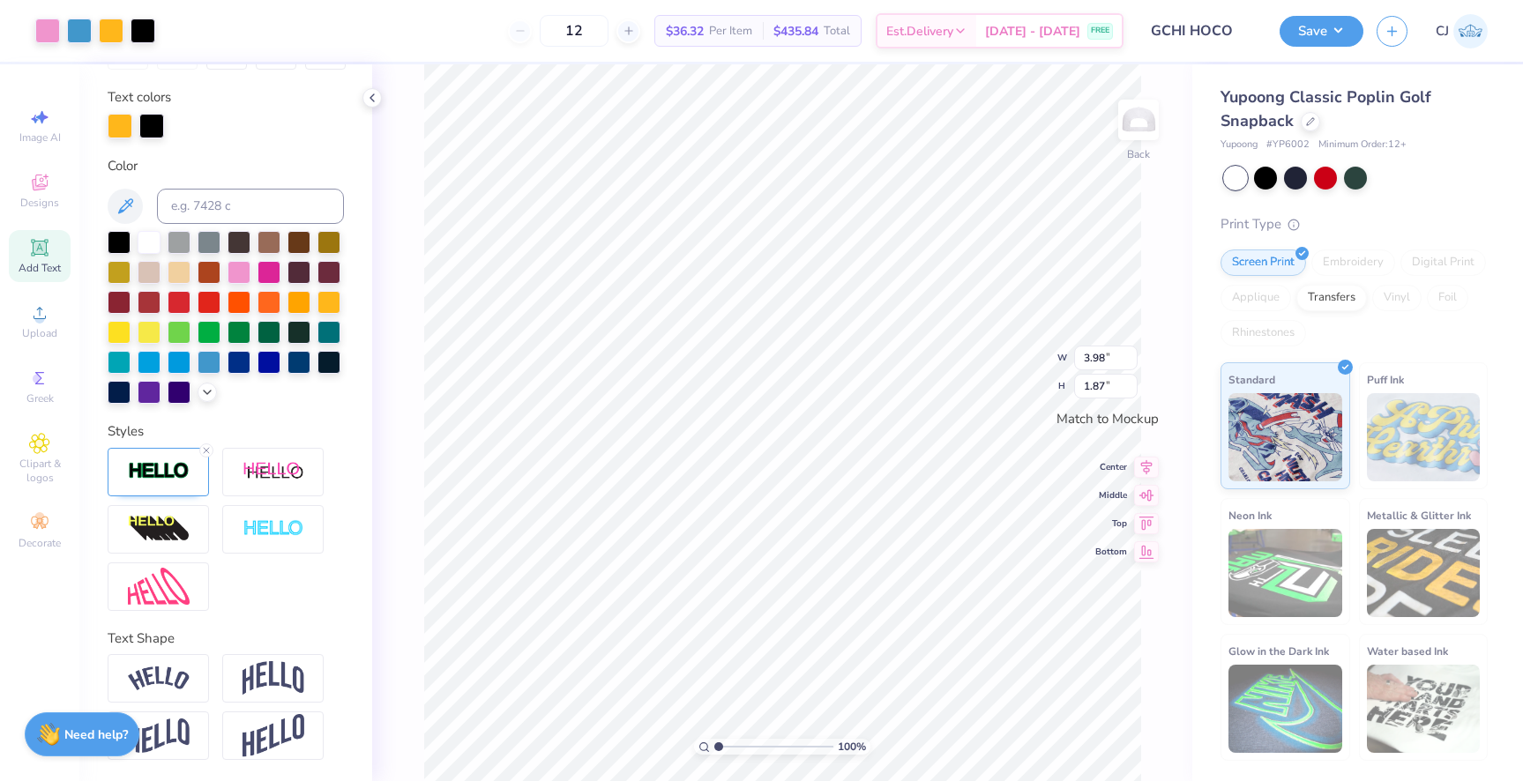
type textarea "x"
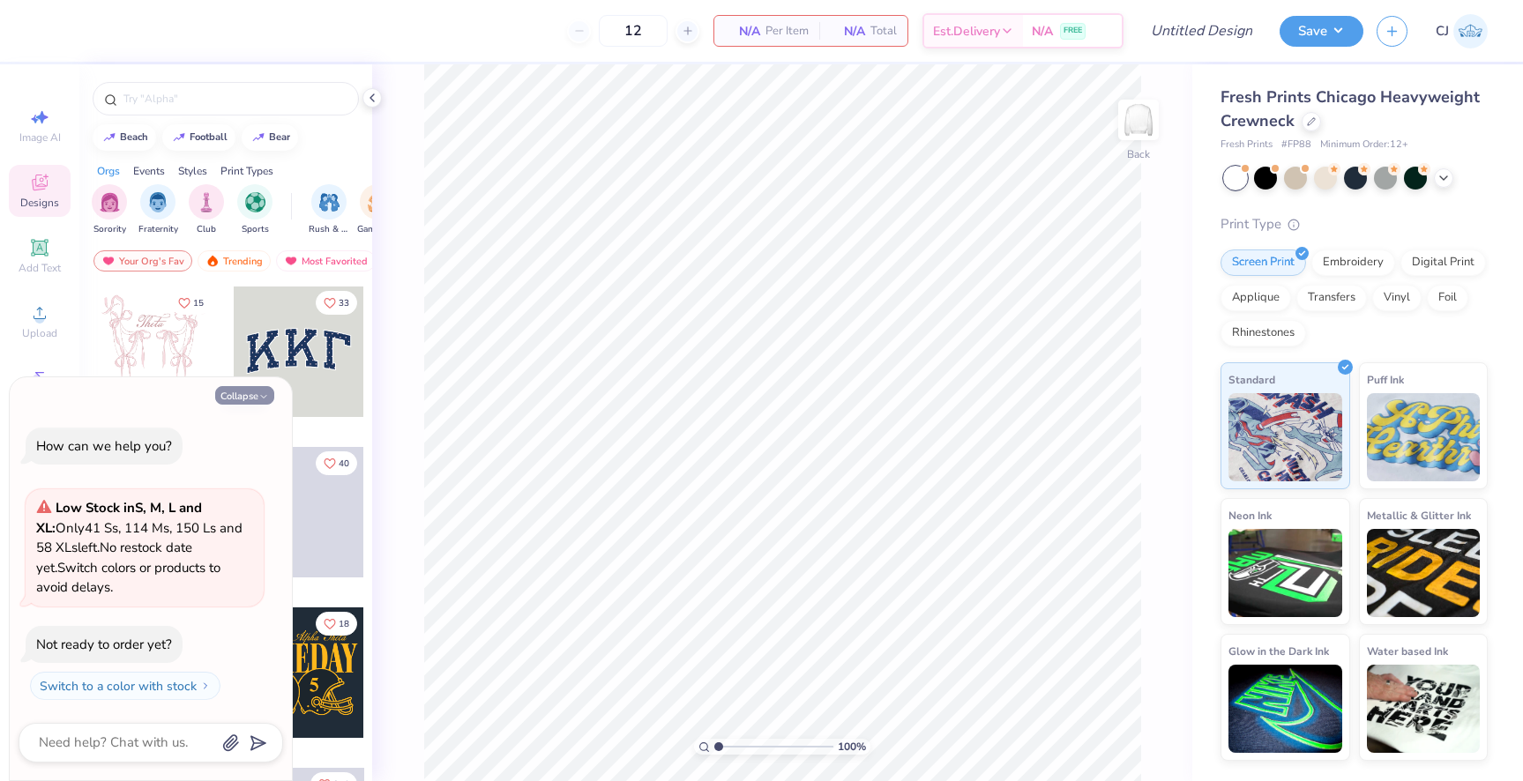
click at [246, 388] on button "Collapse" at bounding box center [244, 395] width 59 height 19
type textarea "x"
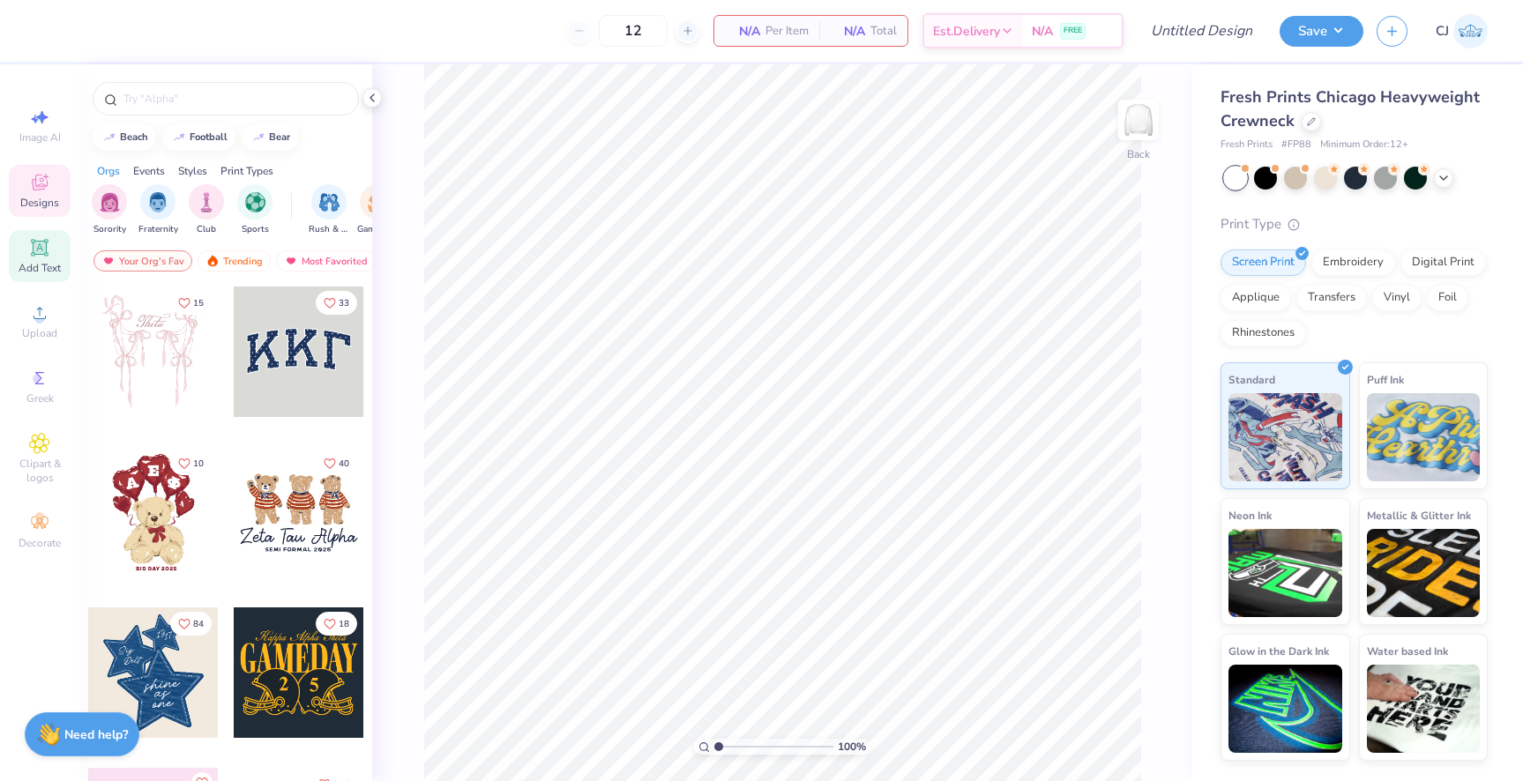
click at [45, 266] on span "Add Text" at bounding box center [40, 268] width 42 height 14
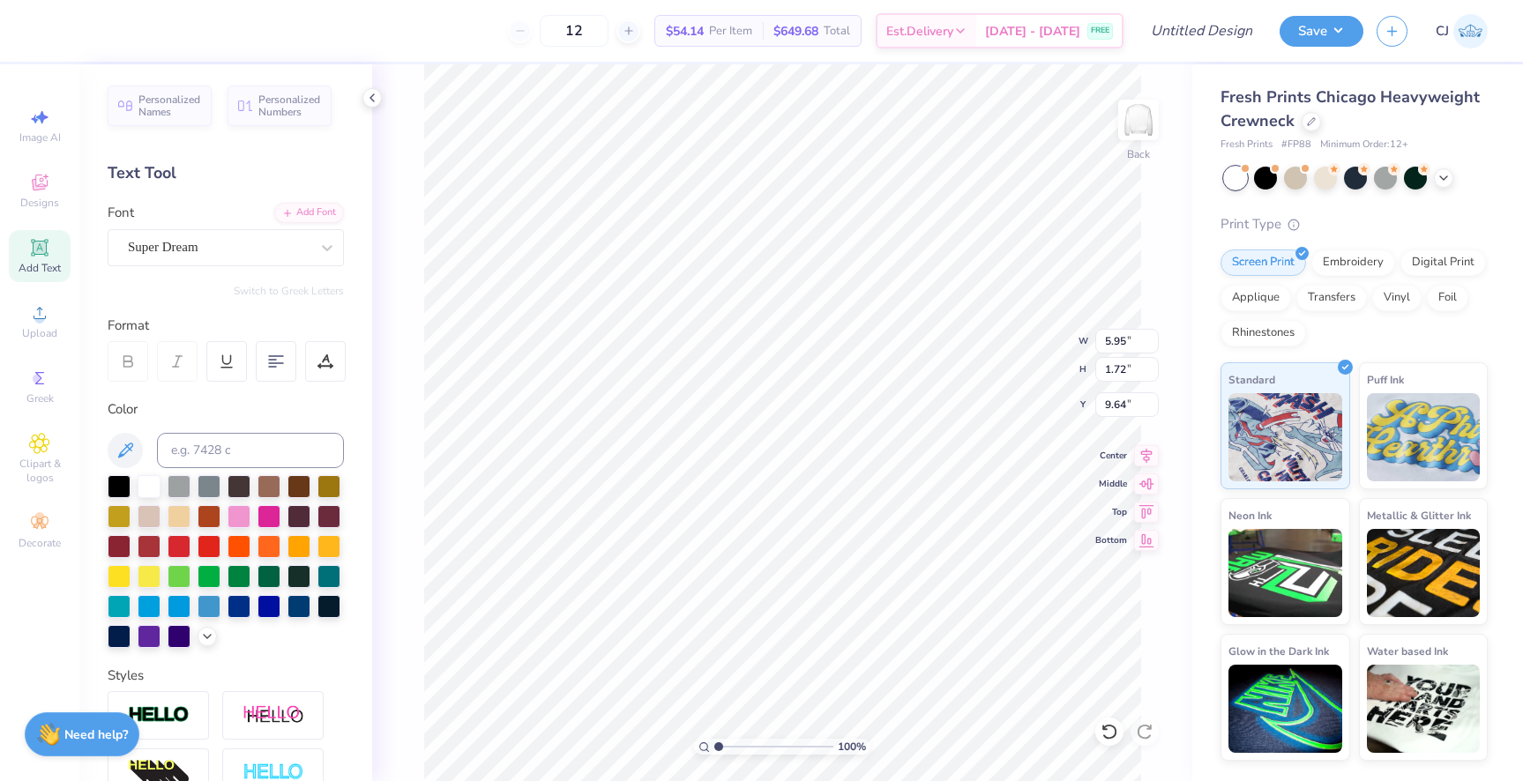
type textarea "TXT"
type textarea "GCHI"
click at [241, 520] on div at bounding box center [239, 515] width 23 height 23
click at [272, 239] on div "Super Dream" at bounding box center [218, 247] width 185 height 27
type input "V"
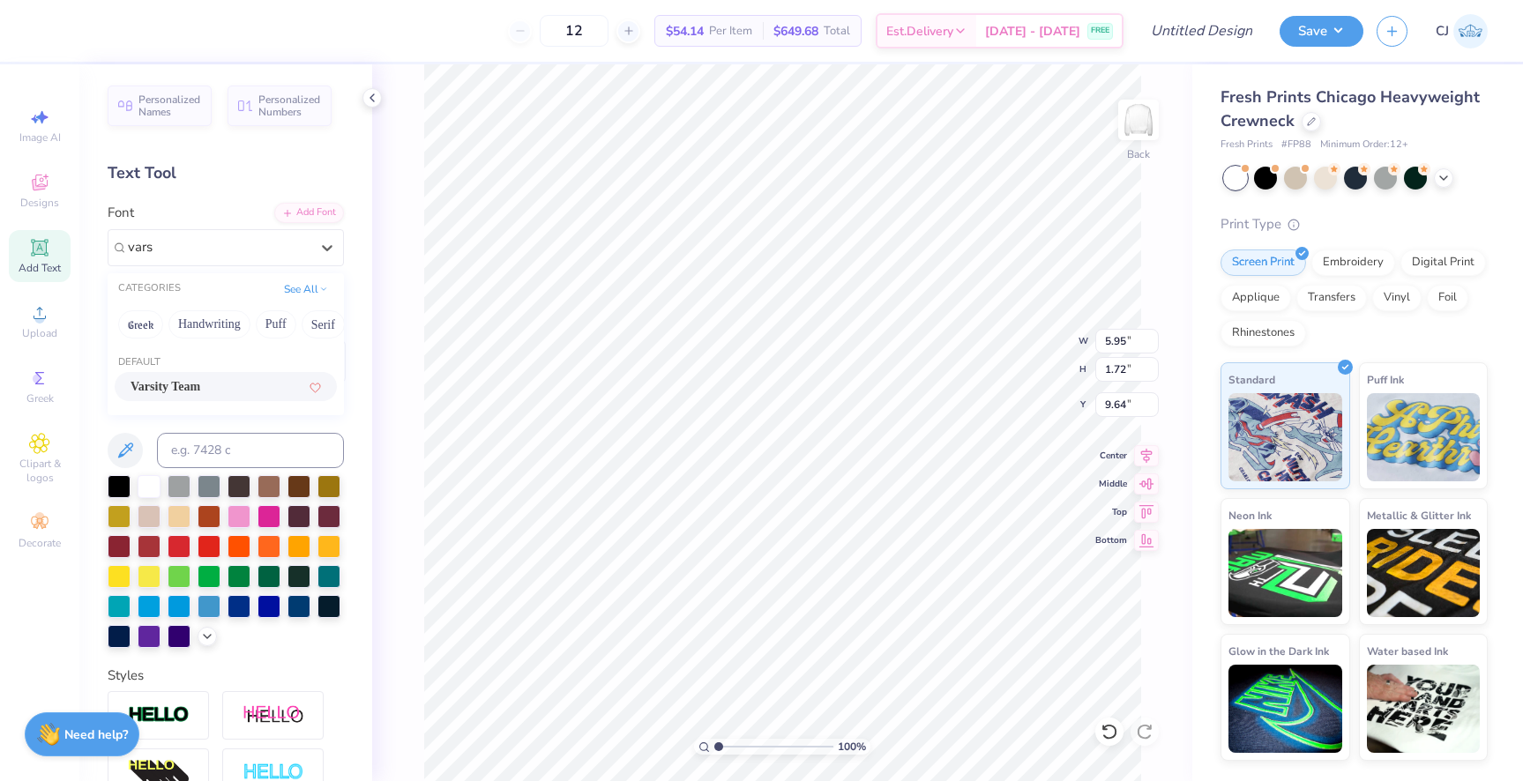
click at [200, 380] on span "Varsity Team" at bounding box center [166, 387] width 70 height 19
type input "vars"
click at [206, 605] on div at bounding box center [209, 605] width 23 height 23
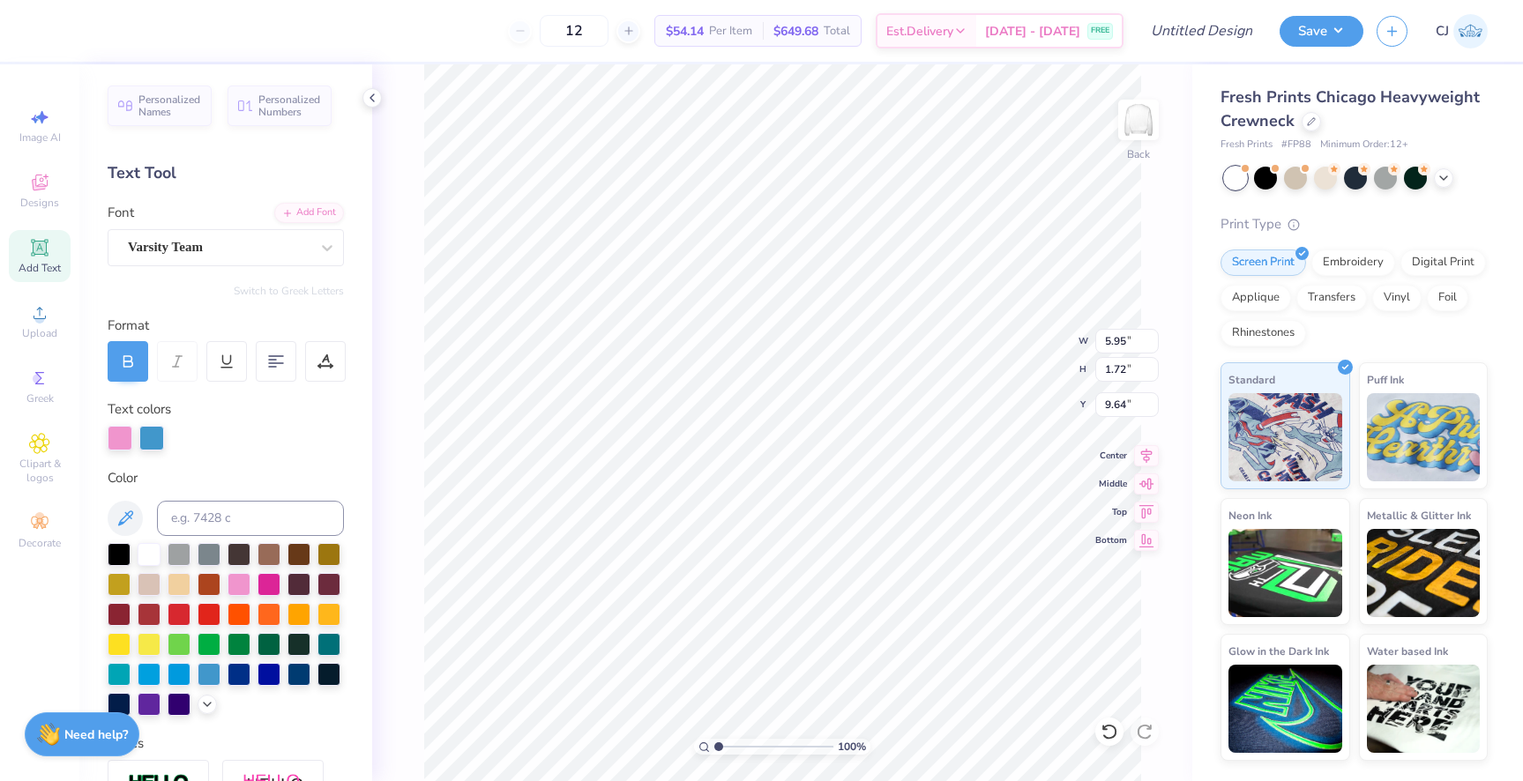
click at [270, 709] on div at bounding box center [226, 629] width 236 height 173
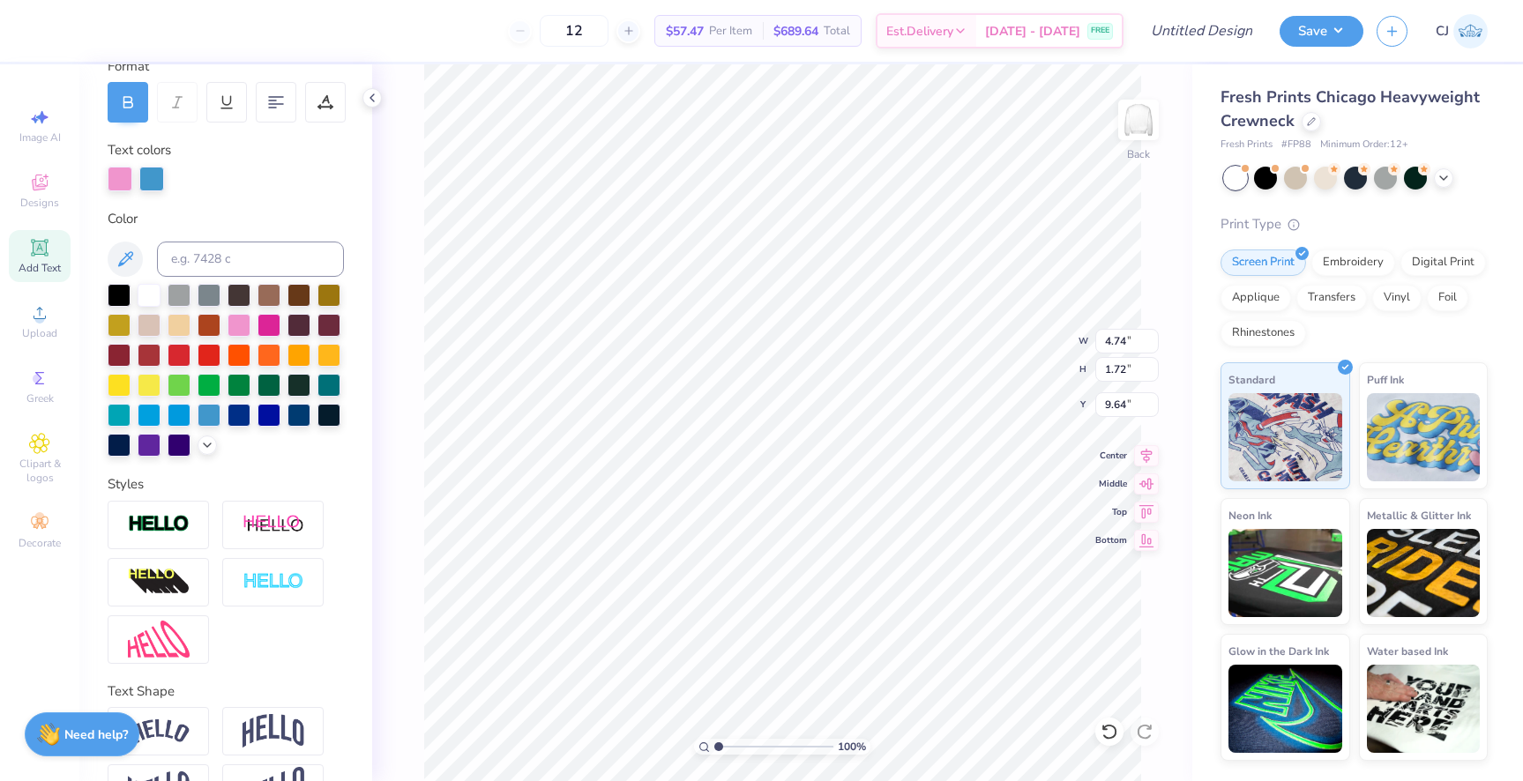
scroll to position [288, 0]
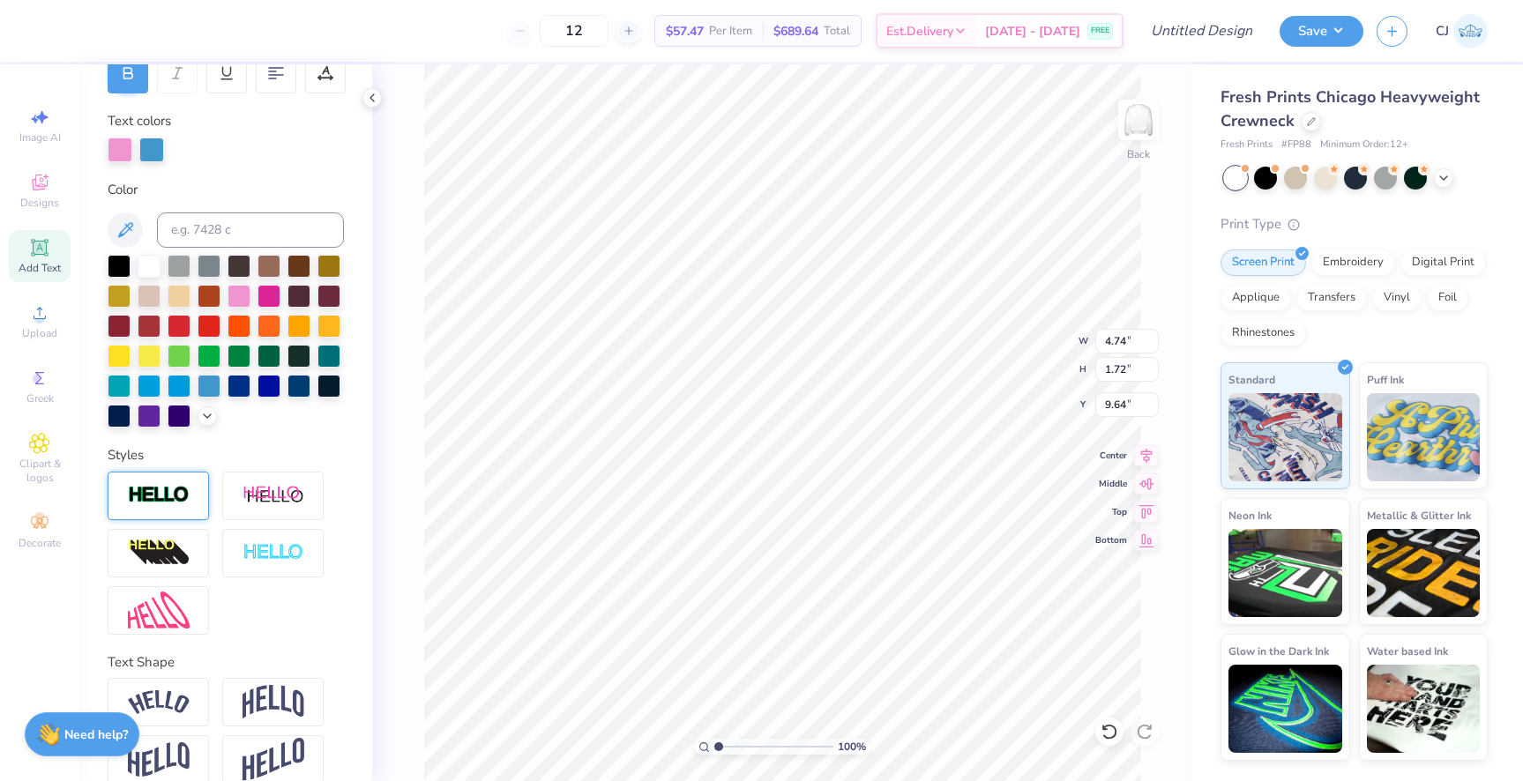
click at [162, 486] on img at bounding box center [159, 495] width 62 height 20
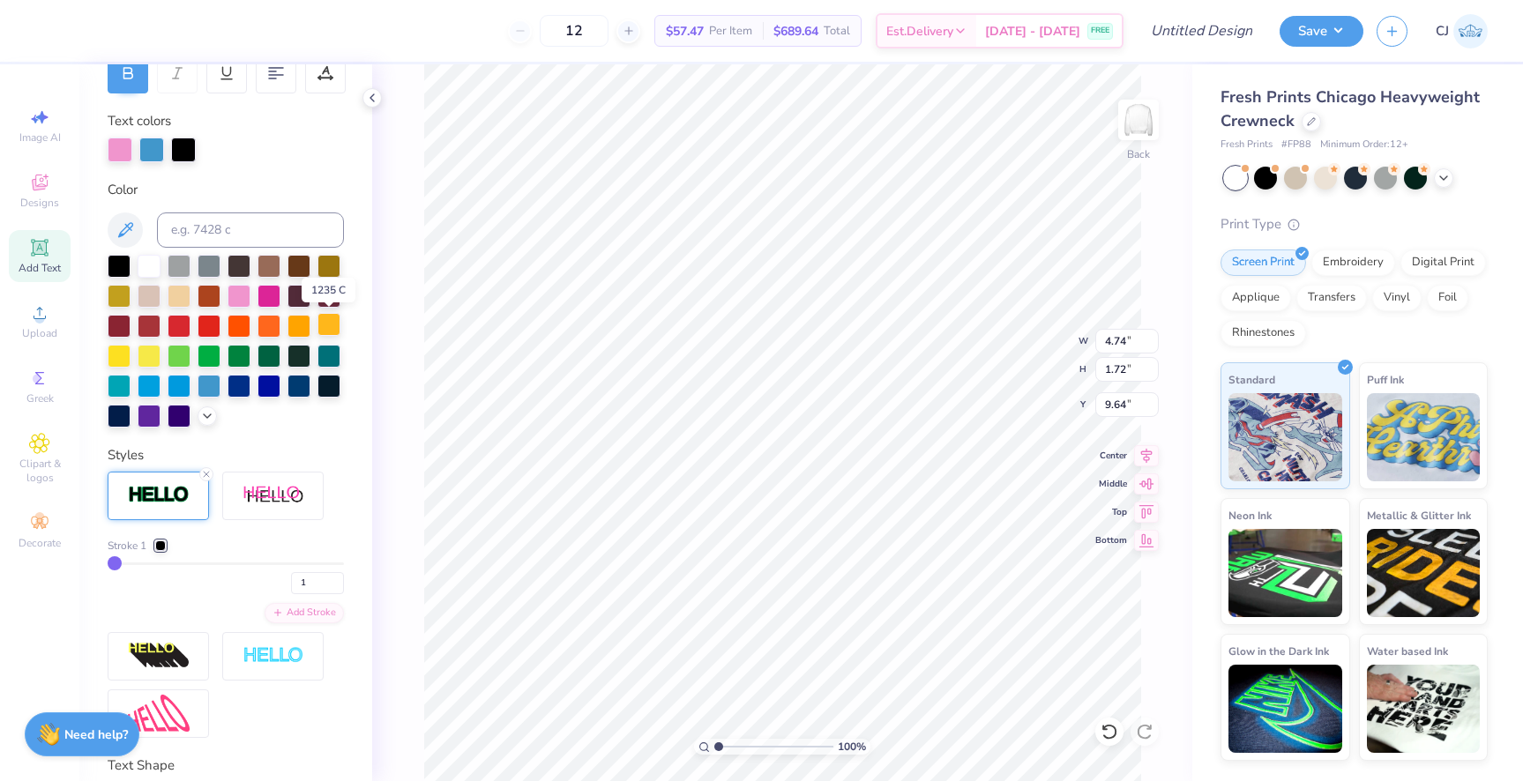
click at [334, 325] on div at bounding box center [329, 324] width 23 height 23
click at [337, 418] on div at bounding box center [226, 341] width 236 height 173
click at [153, 149] on div at bounding box center [151, 150] width 25 height 25
click at [151, 149] on div at bounding box center [151, 150] width 25 height 25
click at [327, 326] on div at bounding box center [329, 324] width 23 height 23
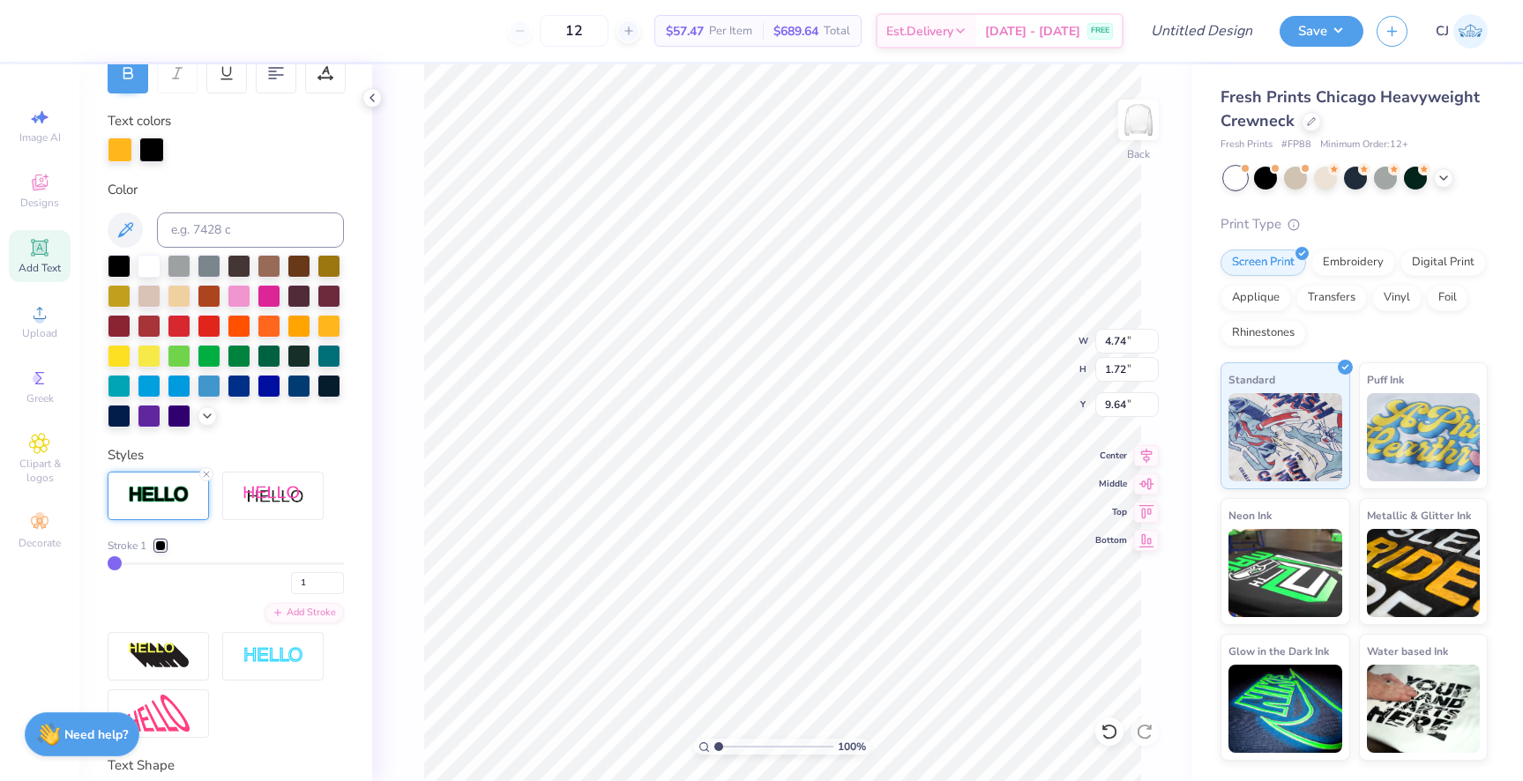
click at [153, 154] on div at bounding box center [151, 150] width 25 height 25
click at [213, 176] on div "Personalized Names Personalized Numbers Text Tool Add Font Font Varsity Team Sw…" at bounding box center [225, 422] width 293 height 717
click at [158, 146] on div at bounding box center [151, 148] width 25 height 25
click at [327, 320] on div at bounding box center [329, 324] width 23 height 23
click at [160, 147] on div at bounding box center [151, 148] width 25 height 25
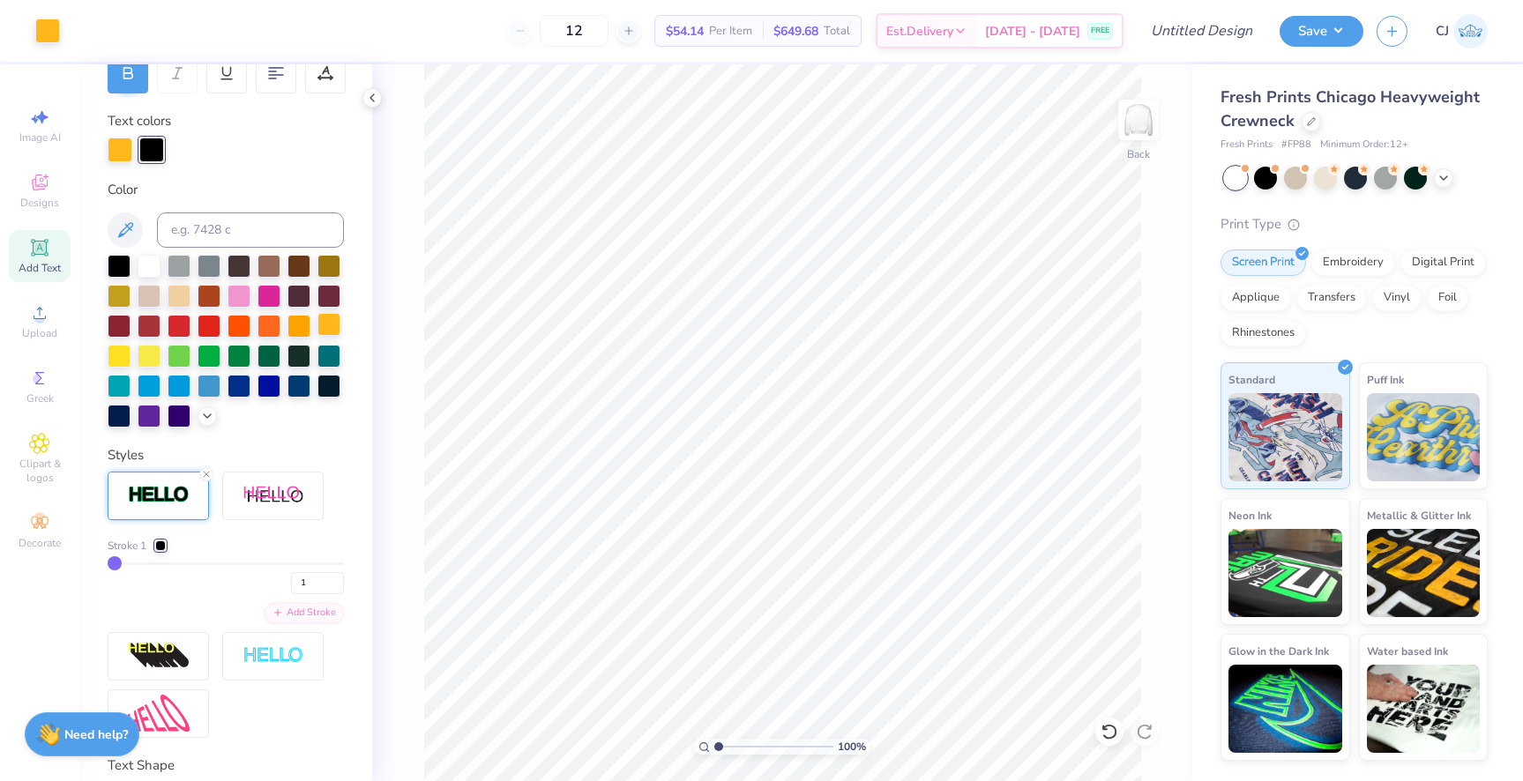
click at [340, 331] on div at bounding box center [329, 324] width 23 height 23
click at [206, 386] on div at bounding box center [209, 384] width 23 height 23
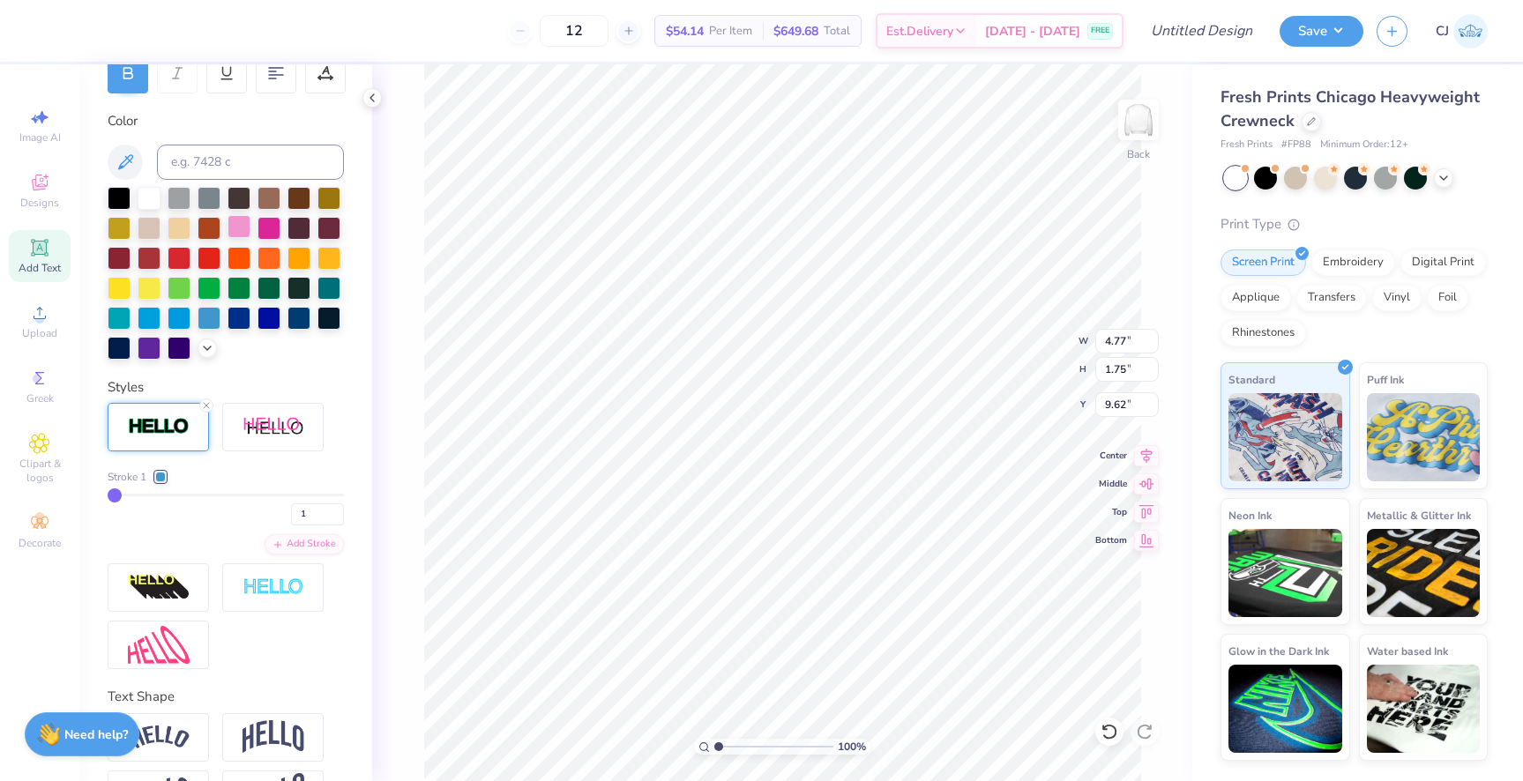
click at [241, 224] on div at bounding box center [239, 226] width 23 height 23
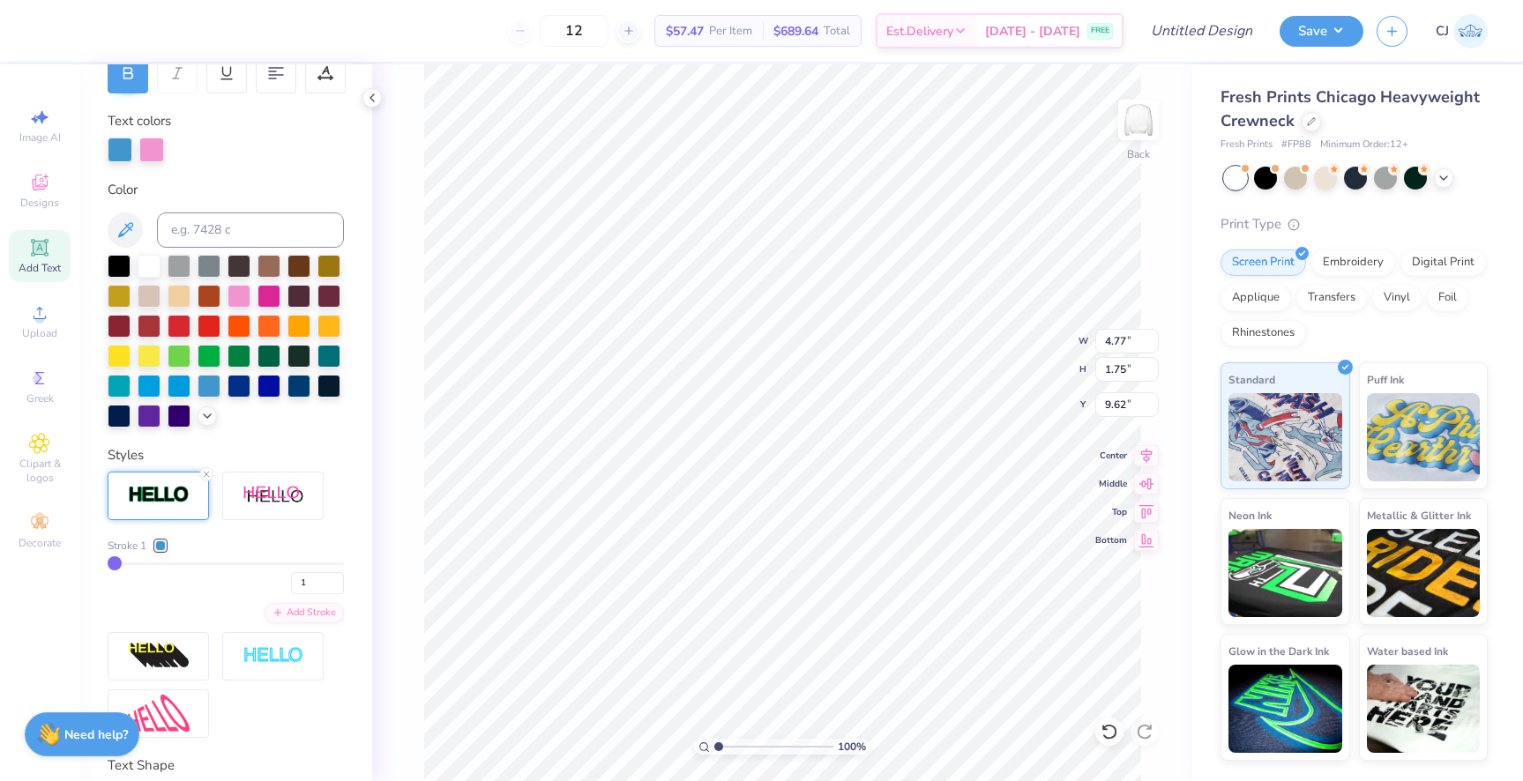
click at [121, 563] on input "range" at bounding box center [226, 564] width 236 height 3
type input "4"
type input "5"
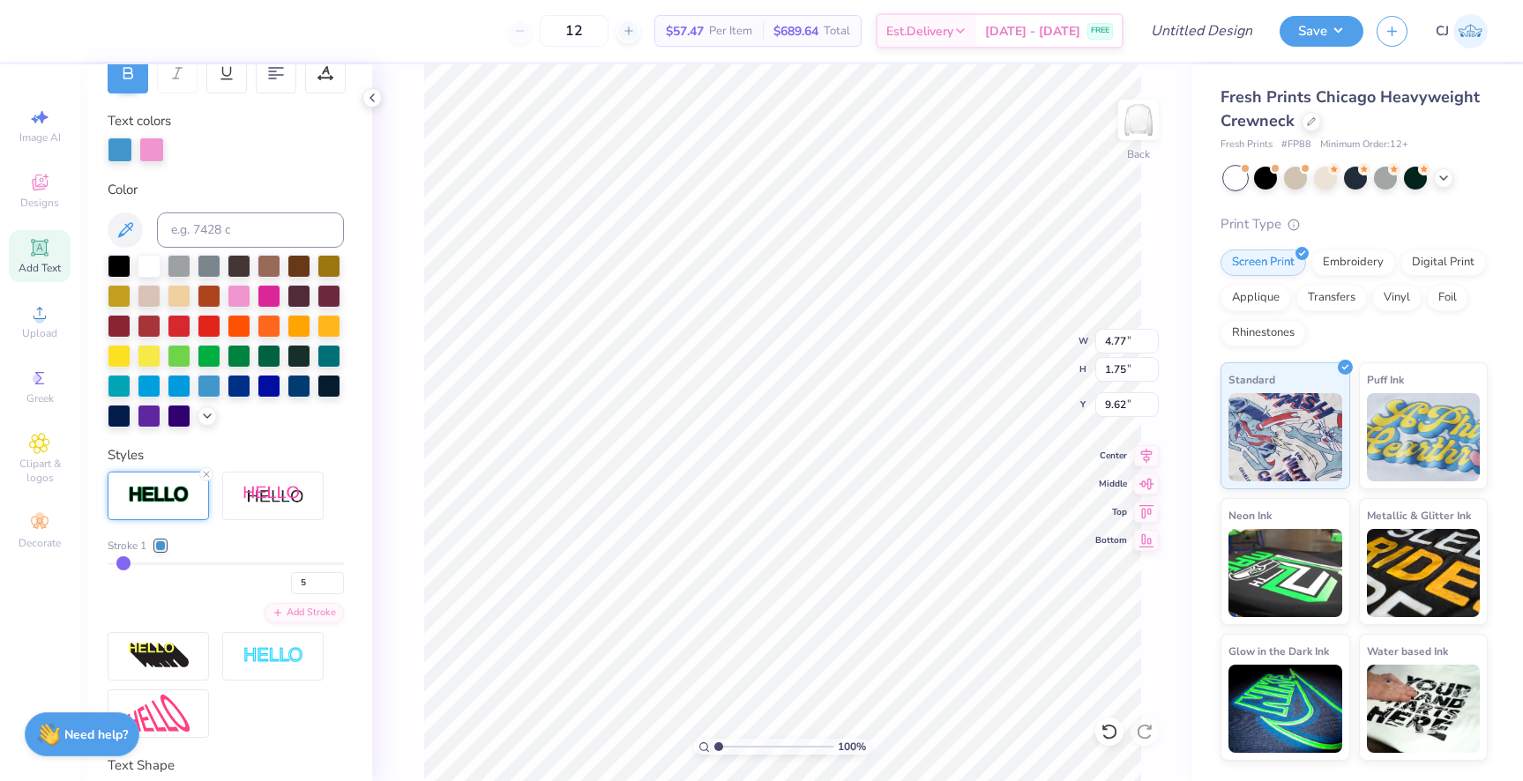
type input "5"
click at [123, 564] on input "range" at bounding box center [226, 564] width 236 height 3
type input "4.90"
type input "1.88"
type input "9.56"
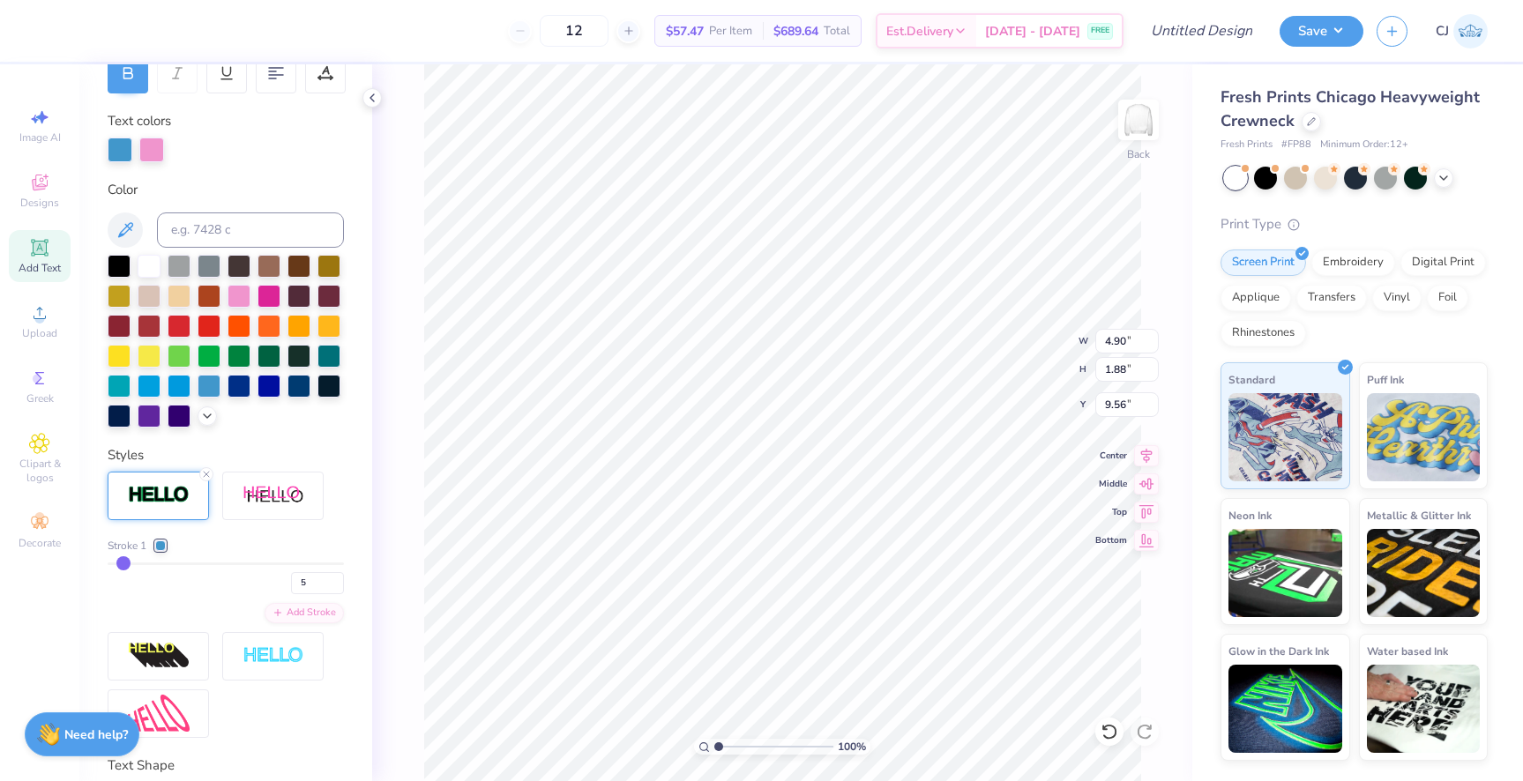
type input "4"
type input "3"
type input "2"
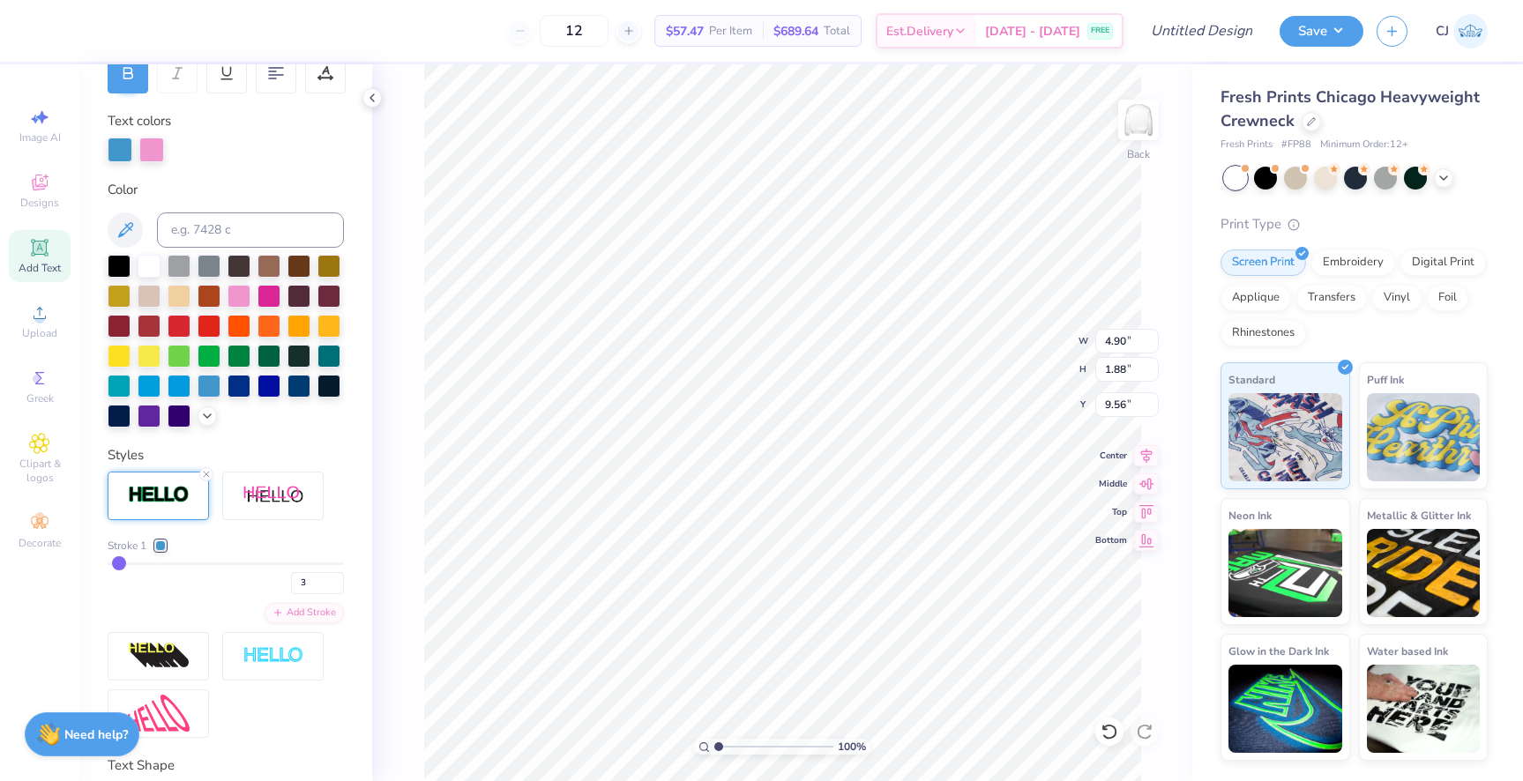
type input "2"
click at [116, 563] on input "range" at bounding box center [226, 564] width 236 height 3
type input "4.81"
type input "1.79"
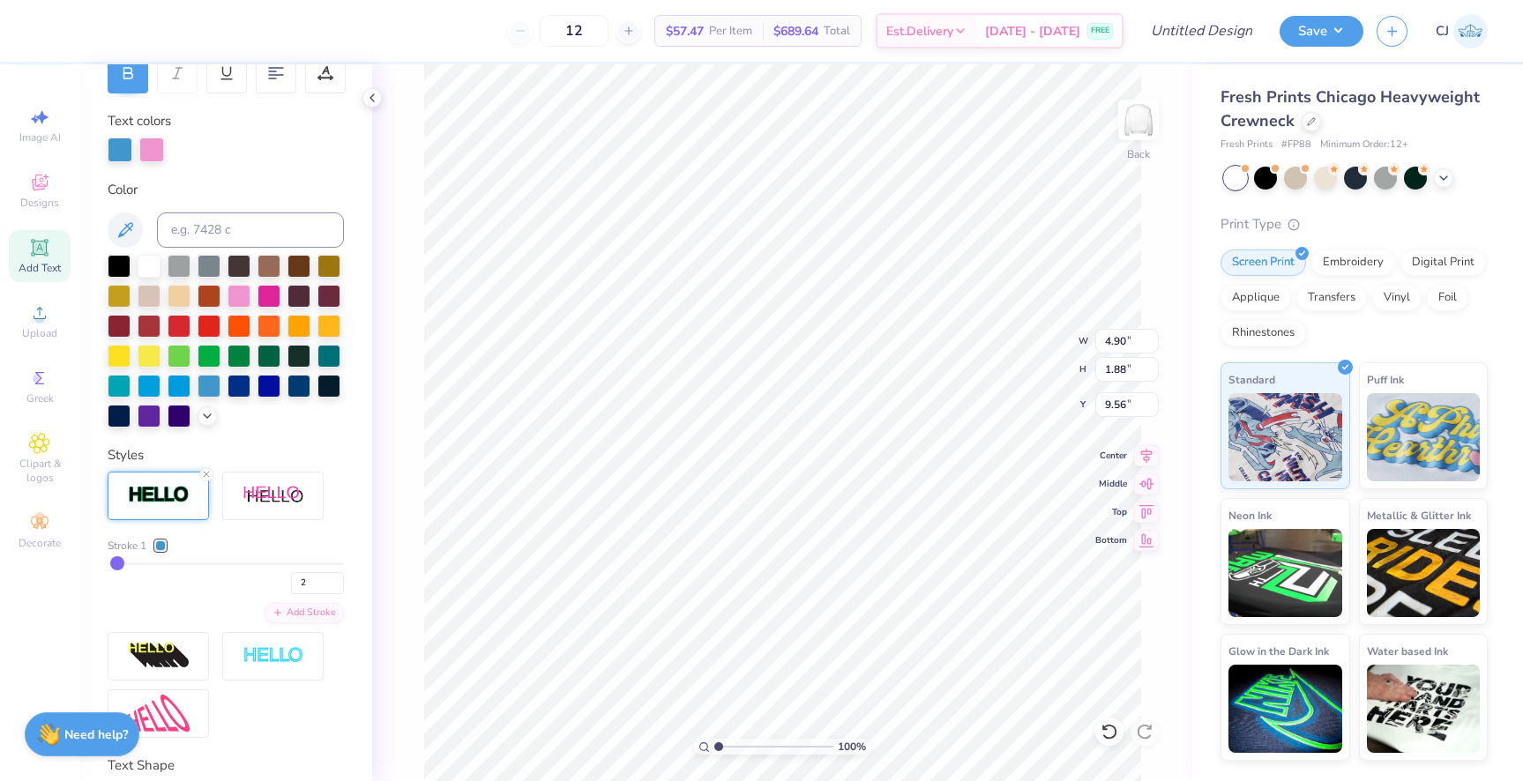
type input "9.61"
click at [235, 297] on div at bounding box center [239, 294] width 23 height 23
click at [207, 381] on div at bounding box center [209, 384] width 23 height 23
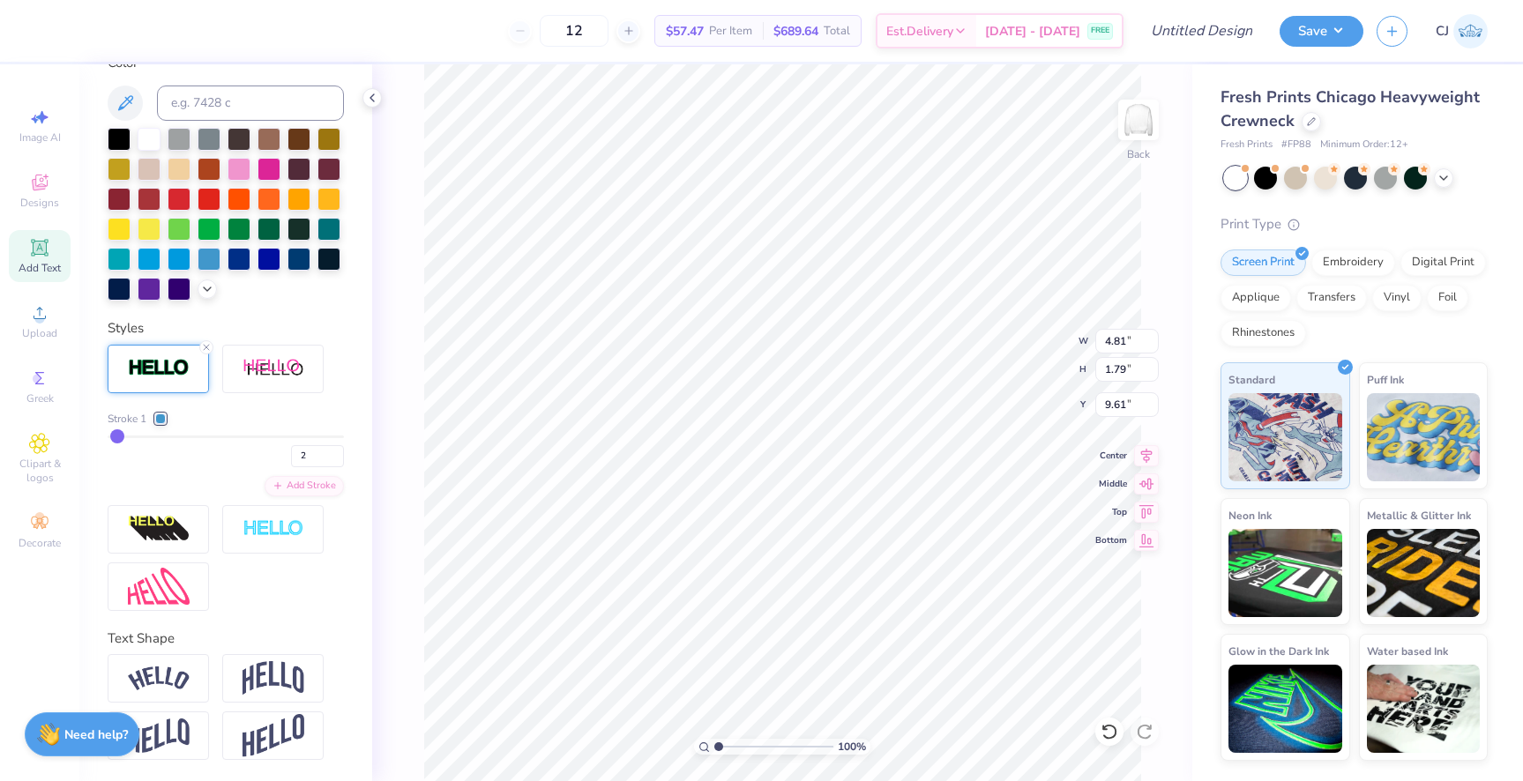
click at [164, 419] on div at bounding box center [160, 419] width 11 height 11
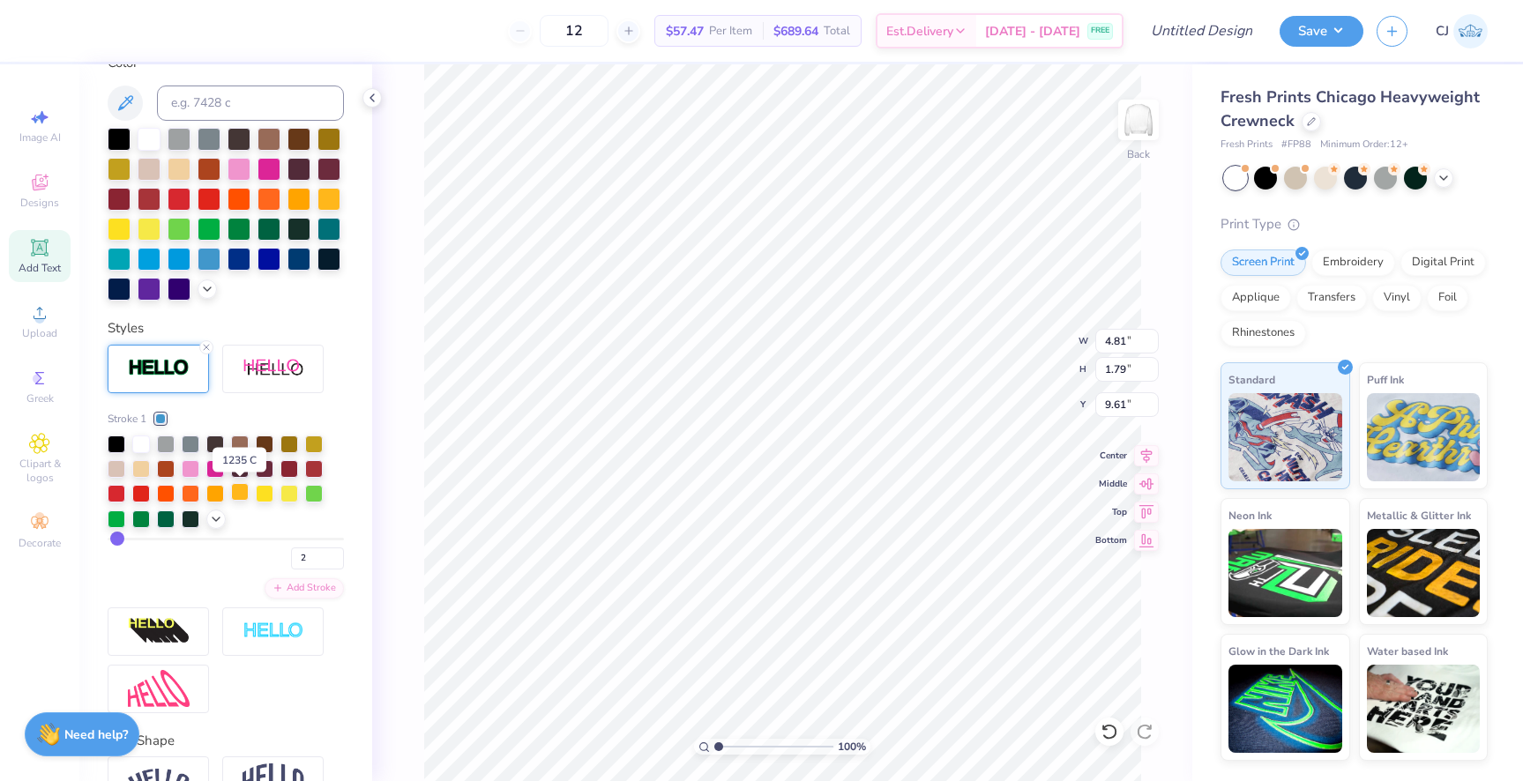
click at [240, 491] on div at bounding box center [240, 492] width 18 height 18
type input "6.64"
type input "2.47"
type input "7.68"
type input "8.11"
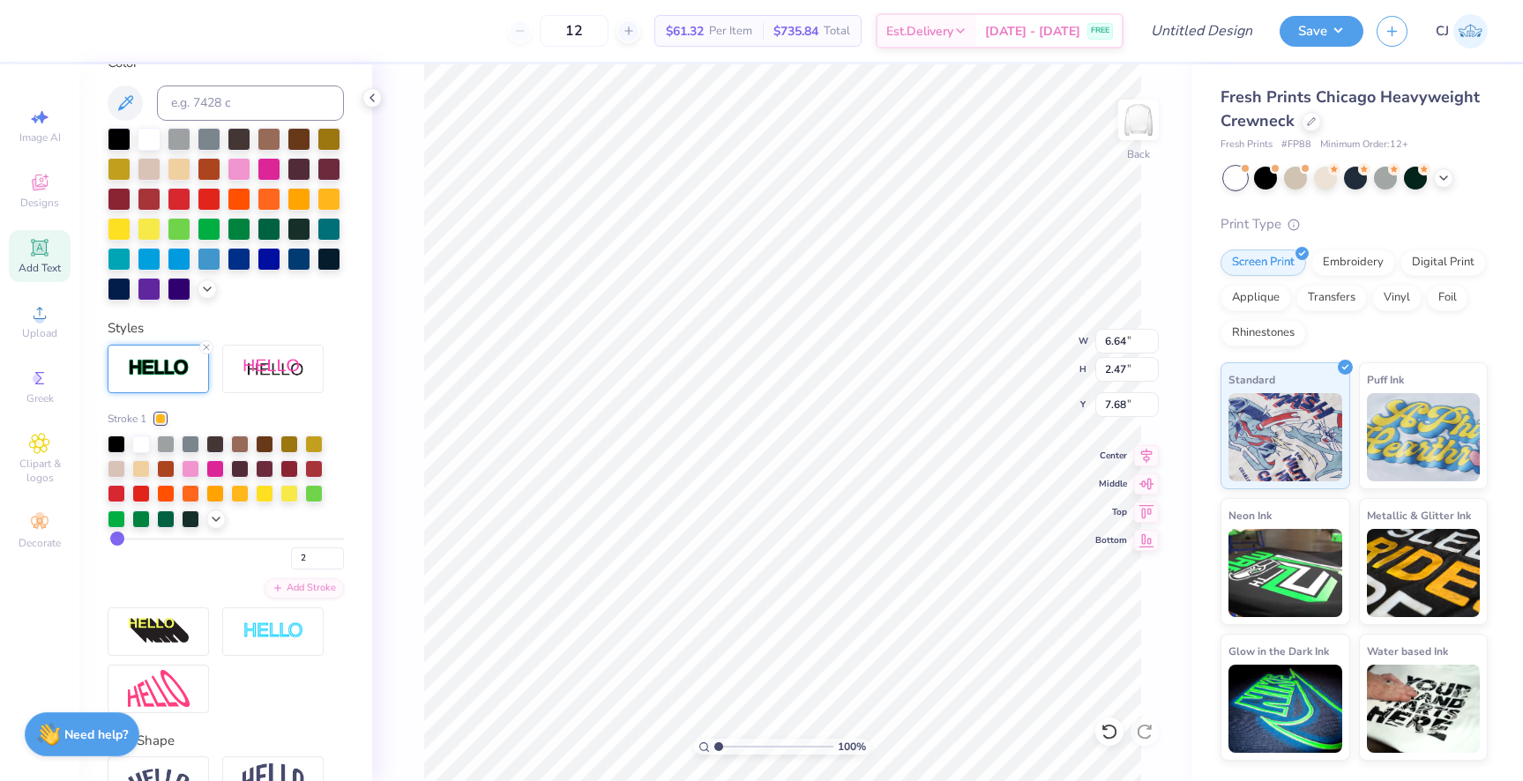
type input "3.02"
type input "7.13"
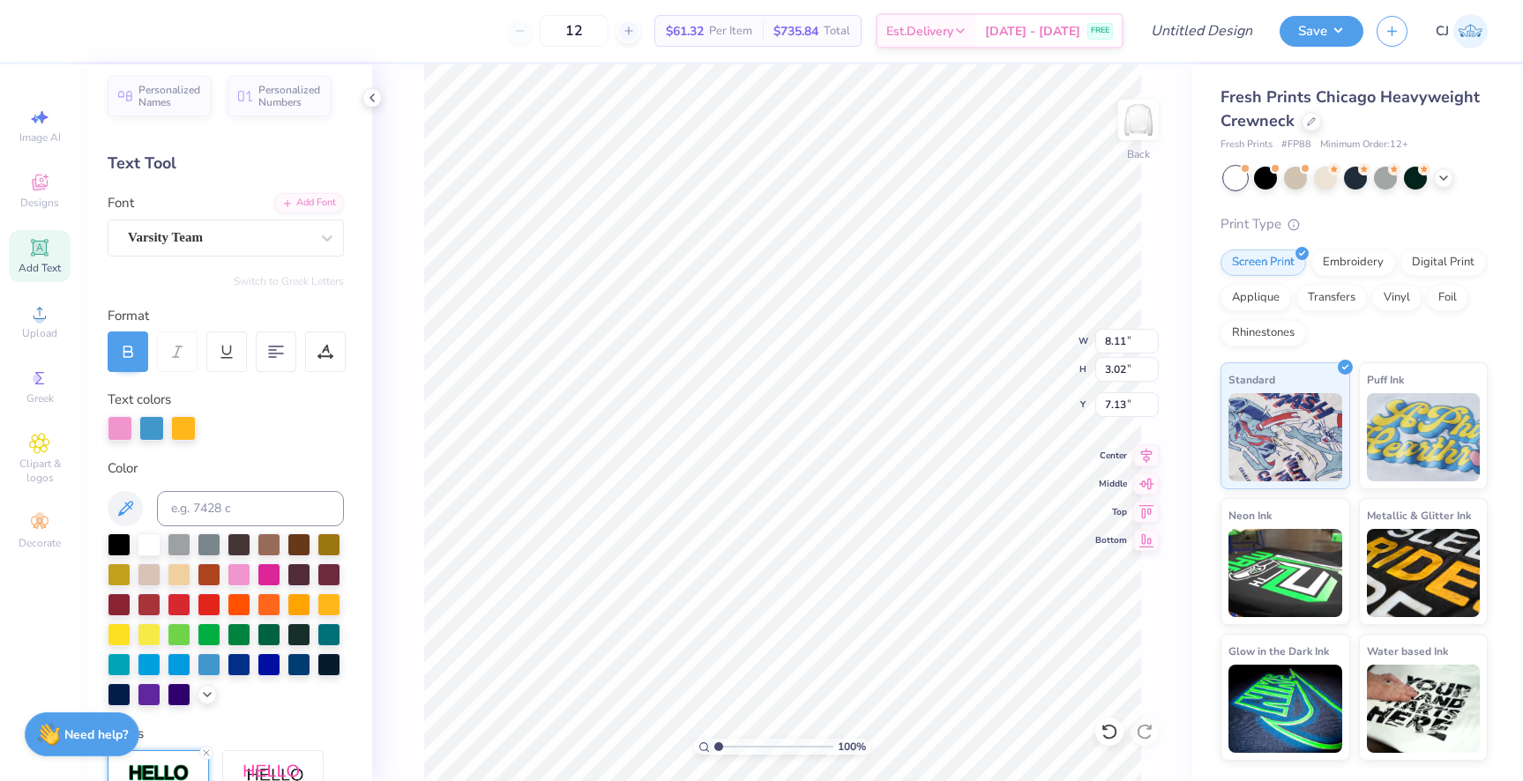
scroll to position [0, 0]
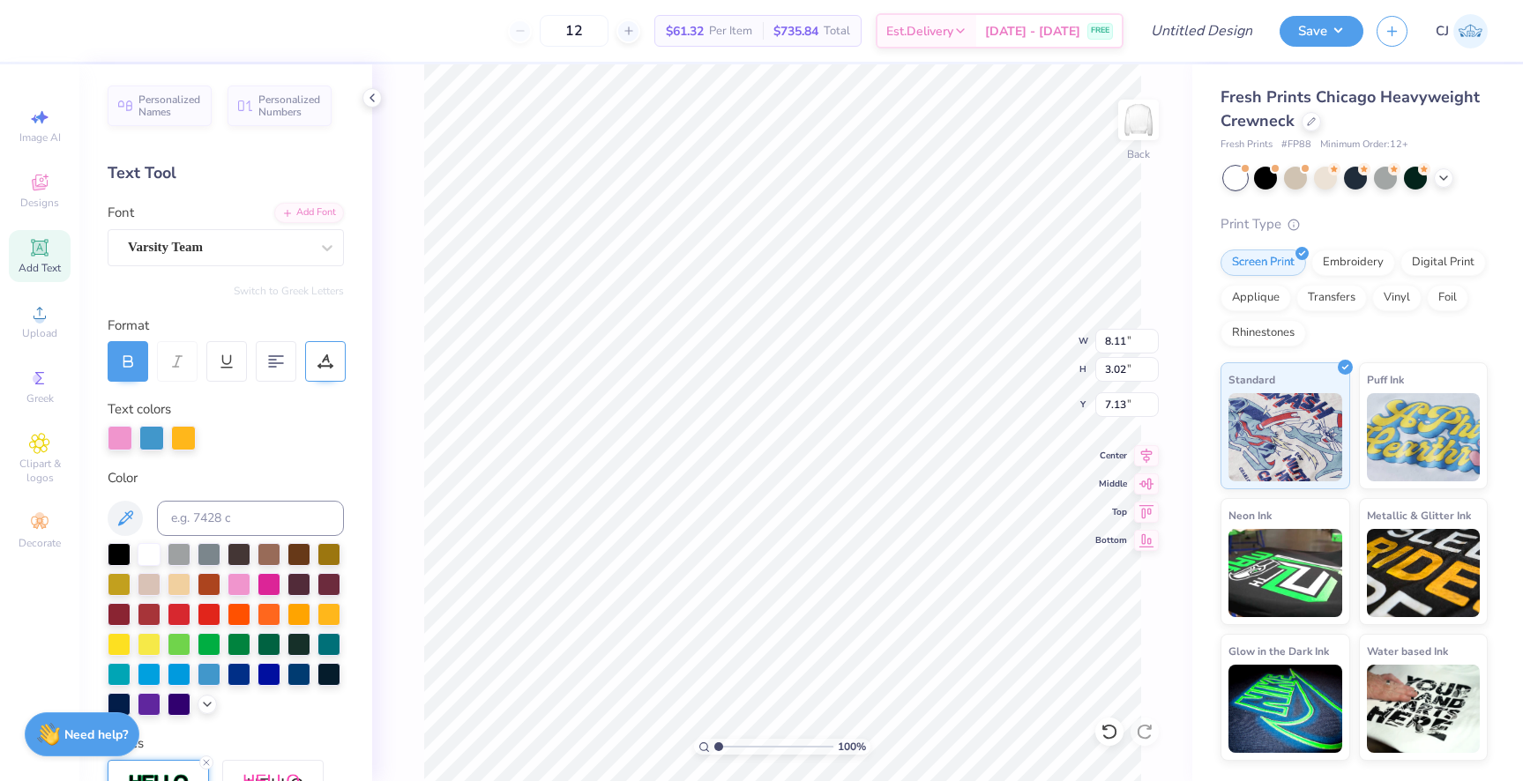
click at [324, 369] on icon at bounding box center [326, 362] width 16 height 16
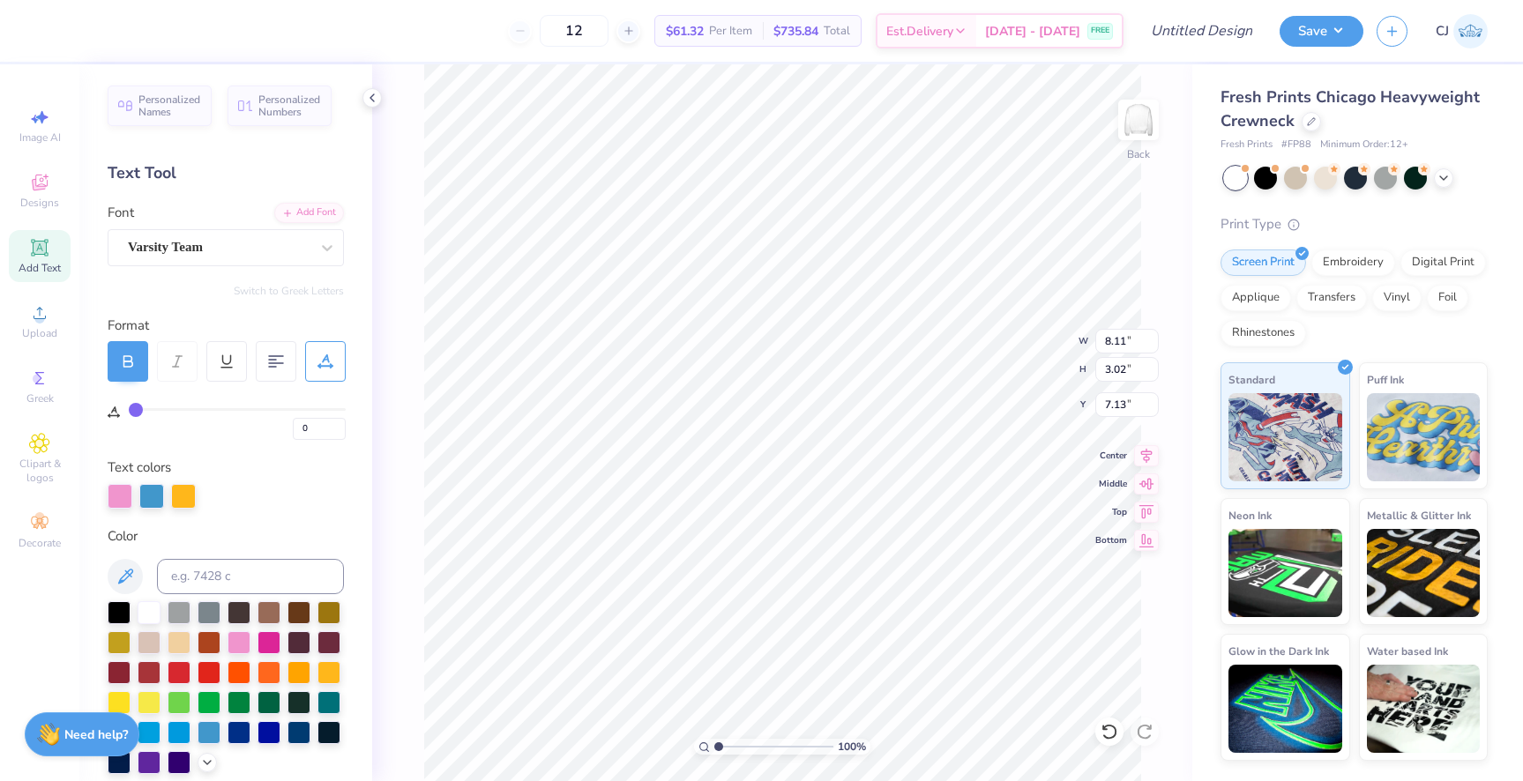
type input "5"
click at [146, 408] on input "range" at bounding box center [237, 409] width 217 height 3
type input "11.74"
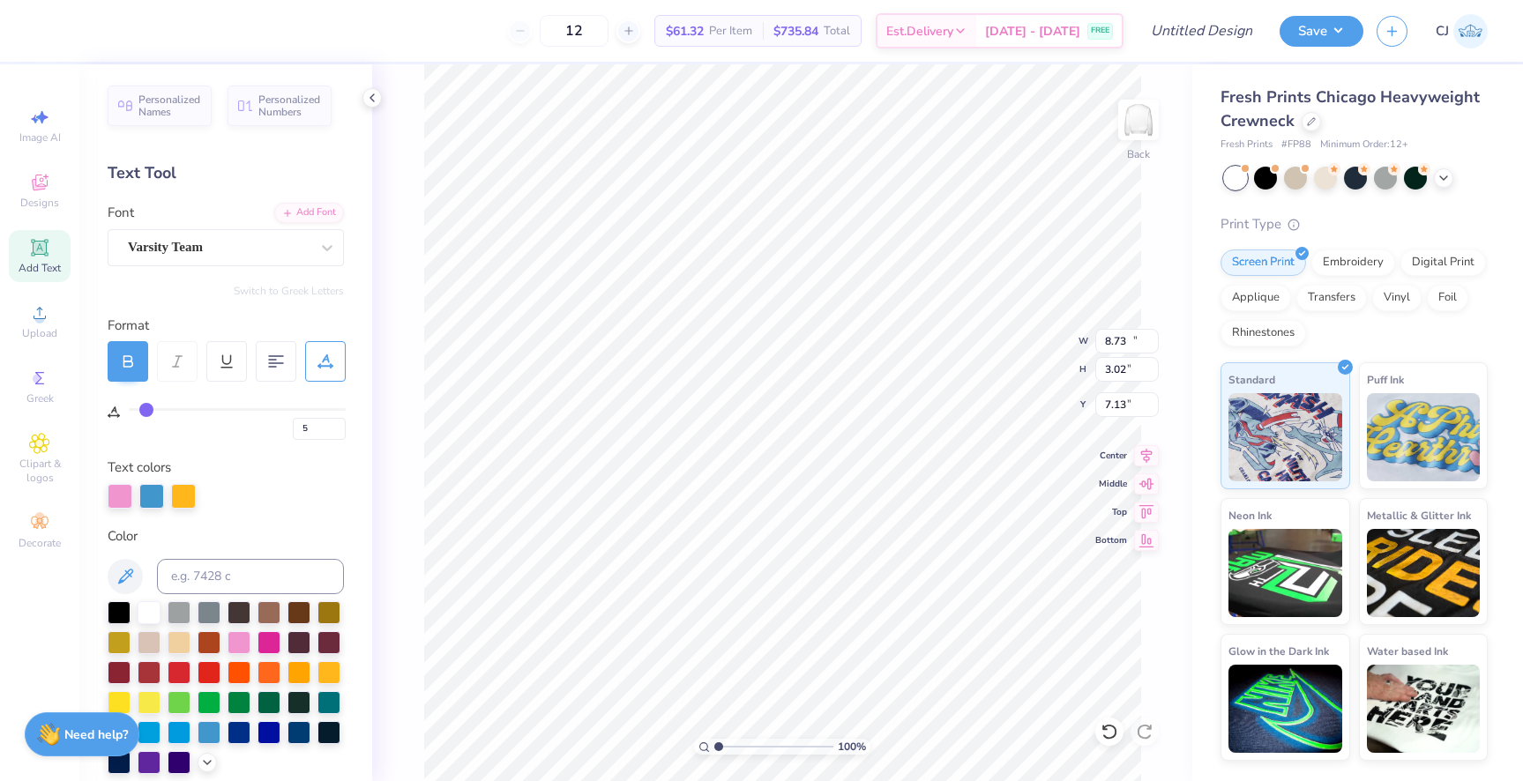
type input "4.05"
type input "6.09"
click at [1448, 174] on icon at bounding box center [1444, 176] width 14 height 14
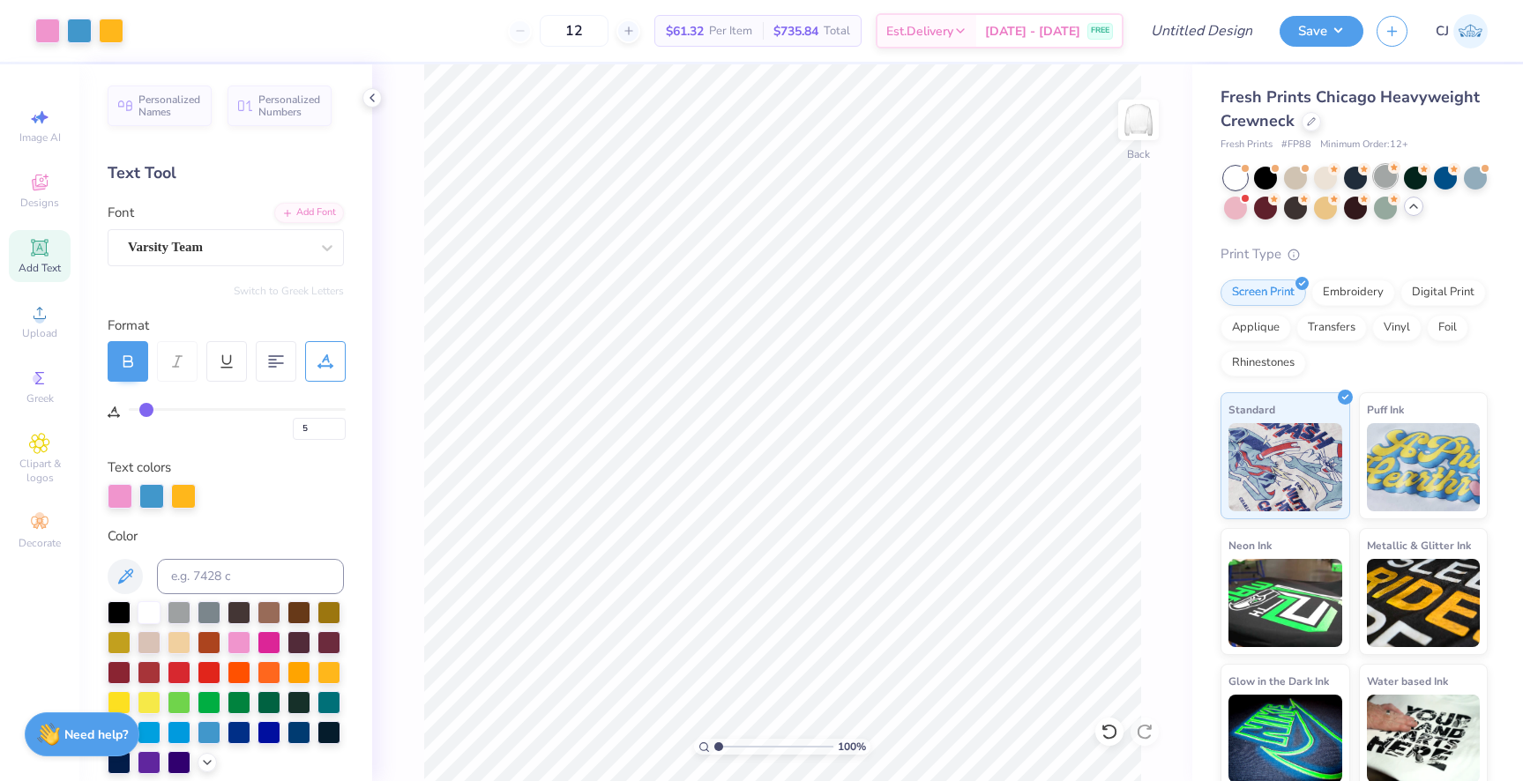
click at [1391, 181] on div at bounding box center [1385, 176] width 23 height 23
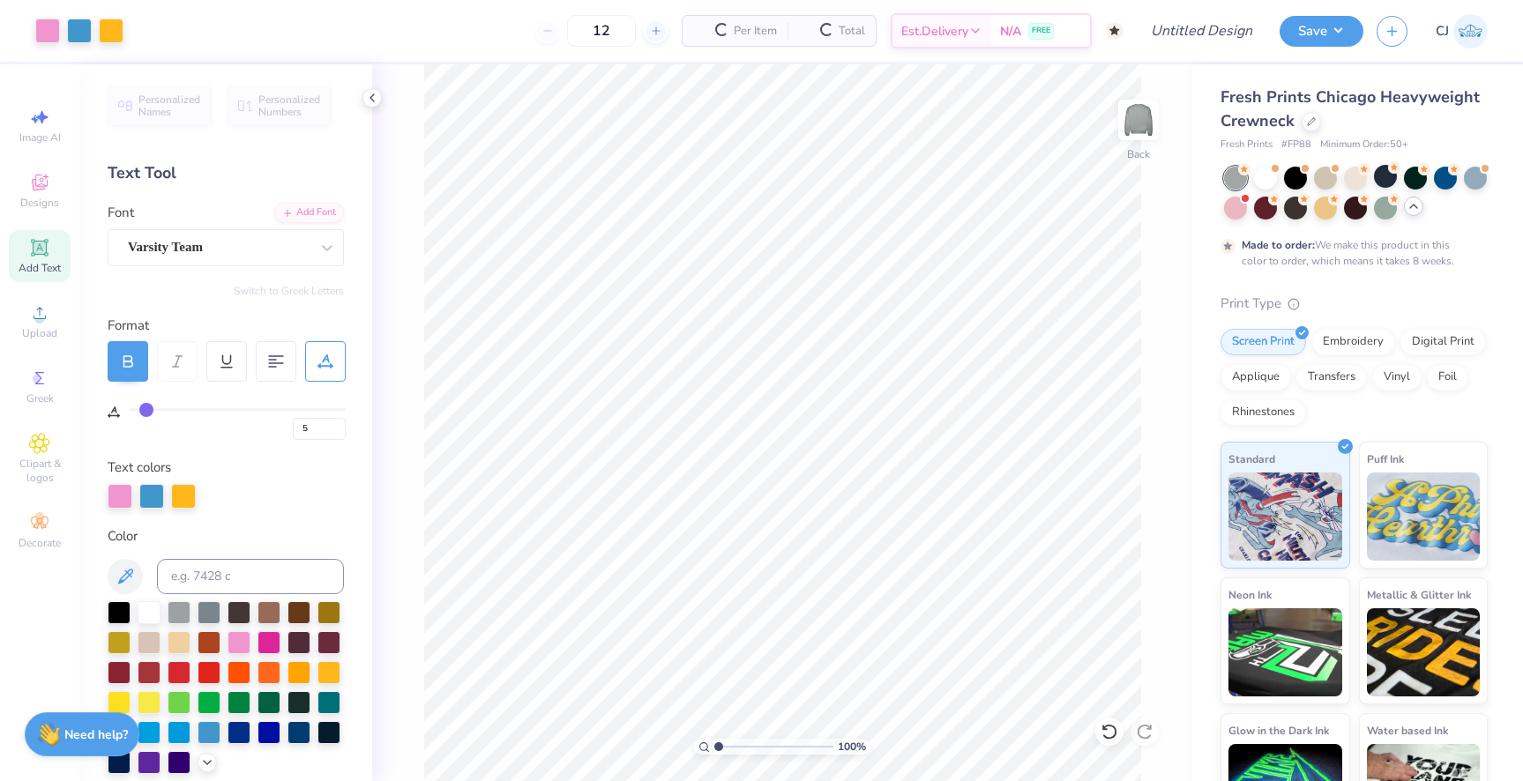
type input "50"
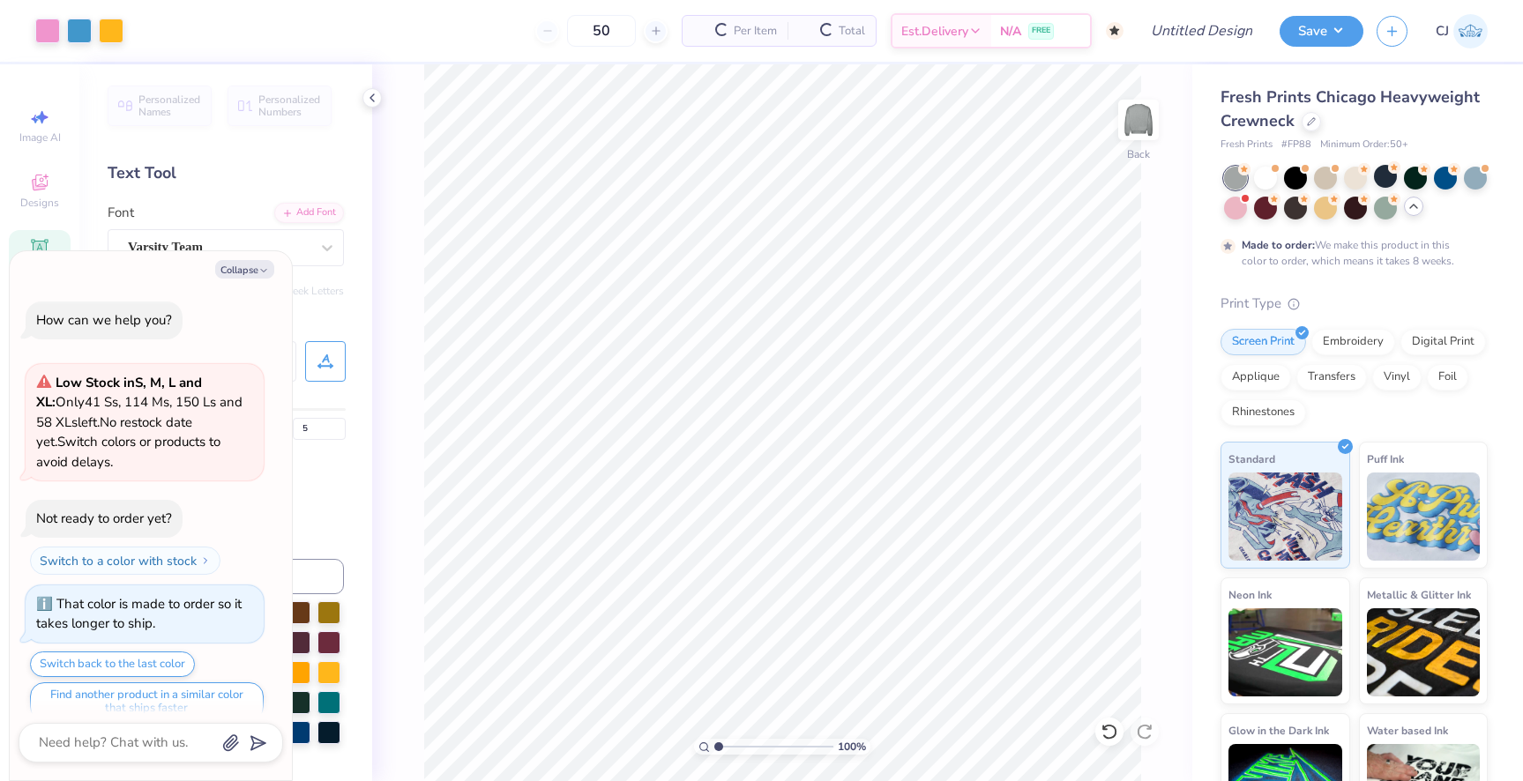
scroll to position [20, 0]
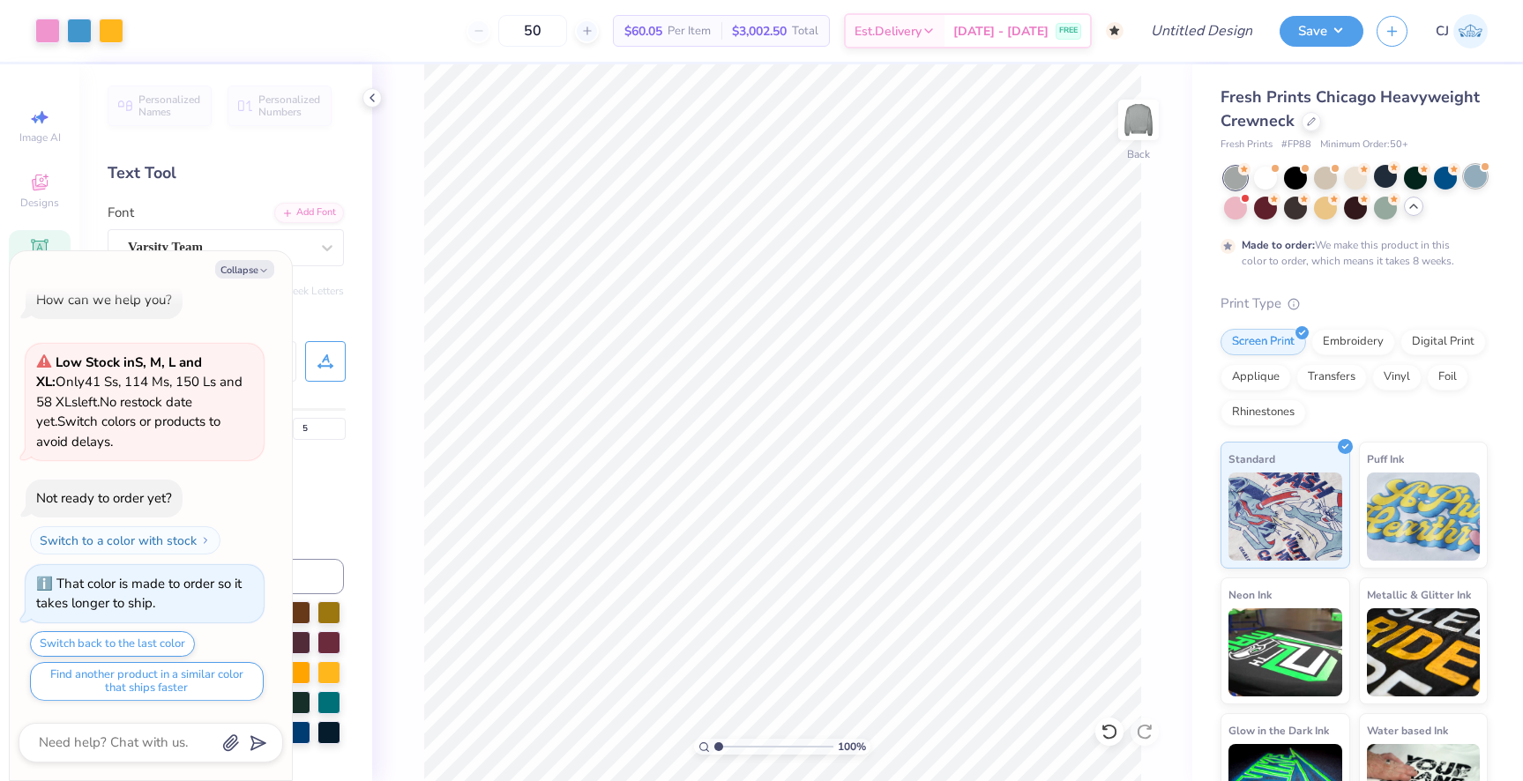
click at [1477, 183] on div at bounding box center [1475, 176] width 23 height 23
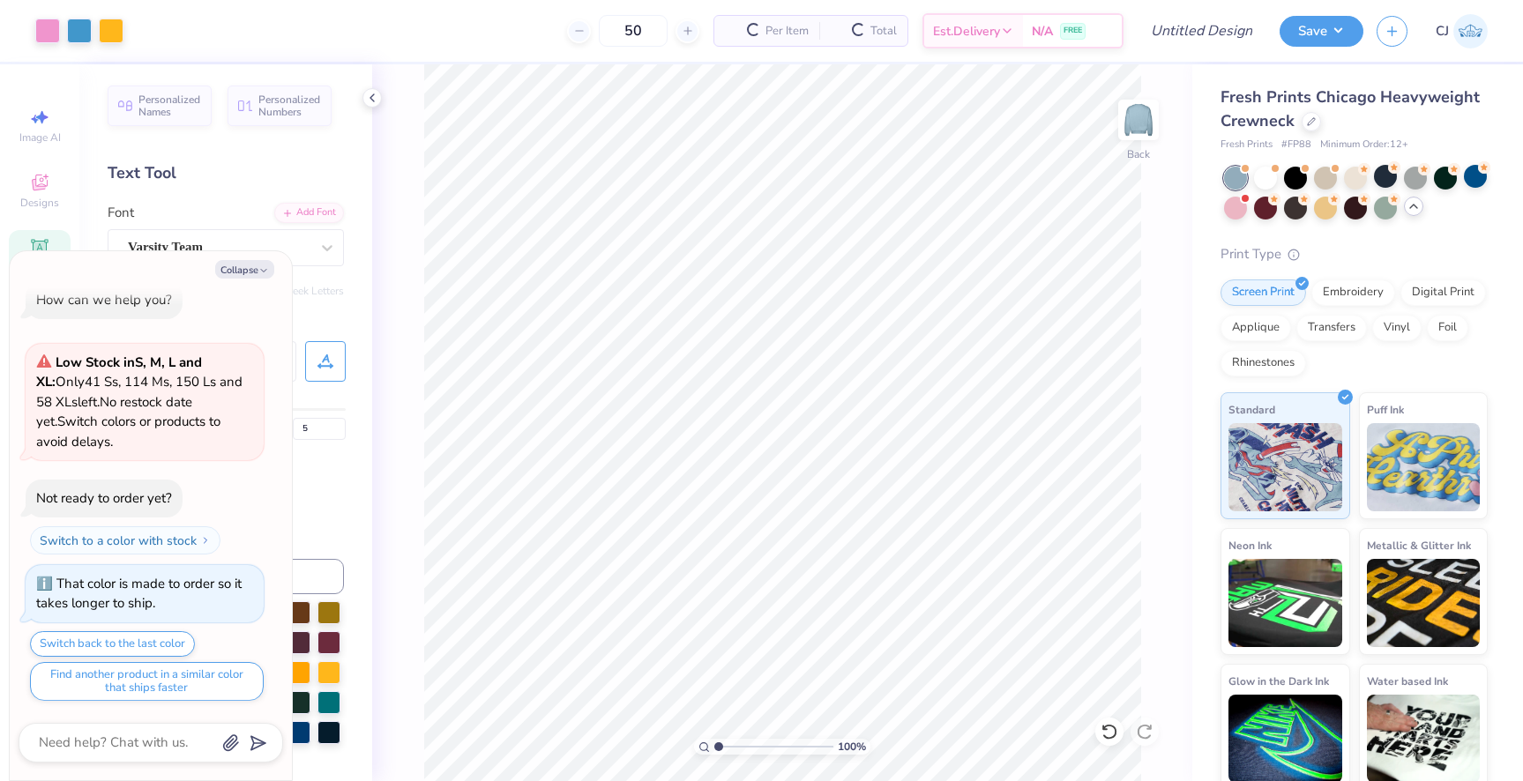
scroll to position [363, 0]
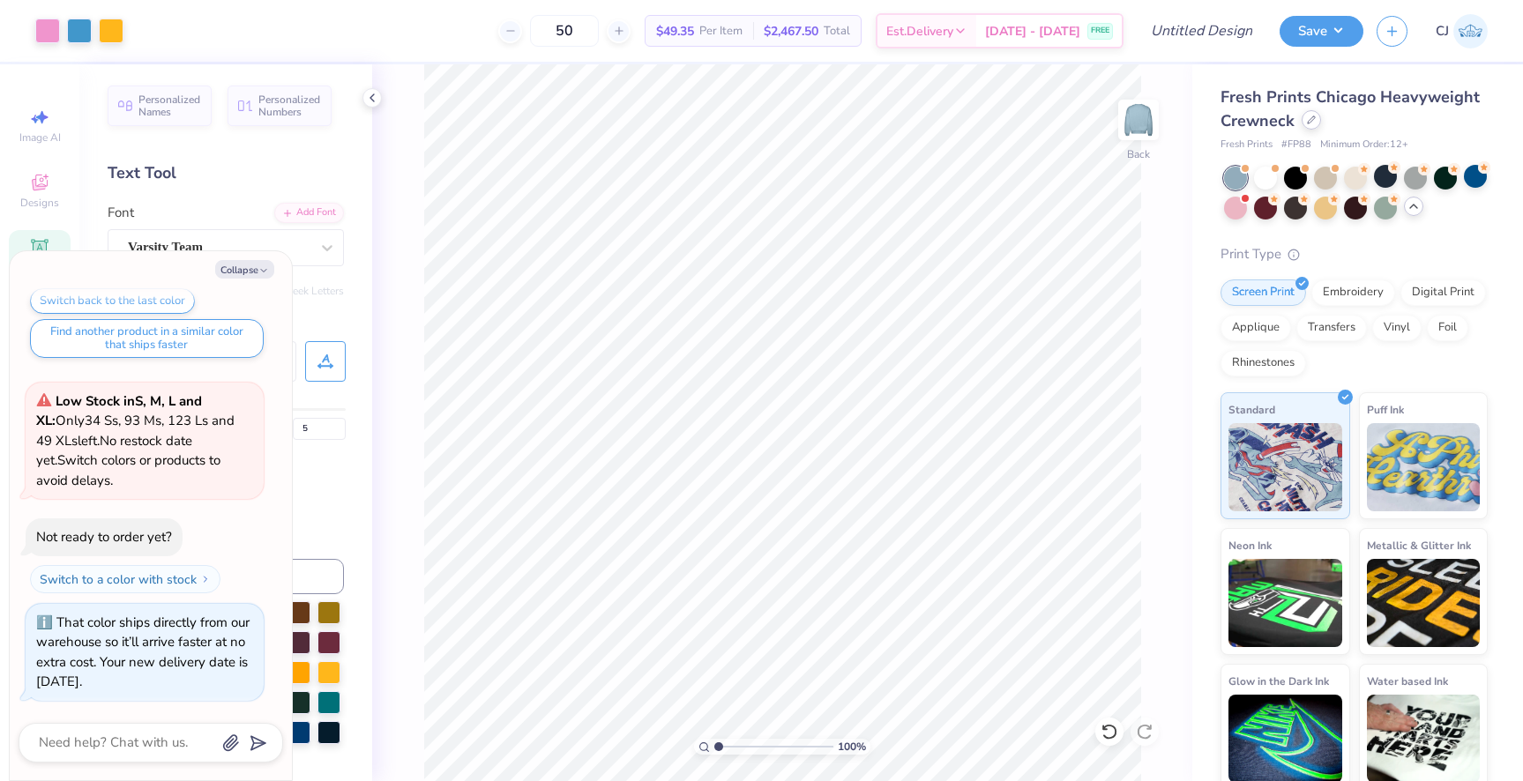
click at [1314, 127] on div at bounding box center [1311, 119] width 19 height 19
type textarea "x"
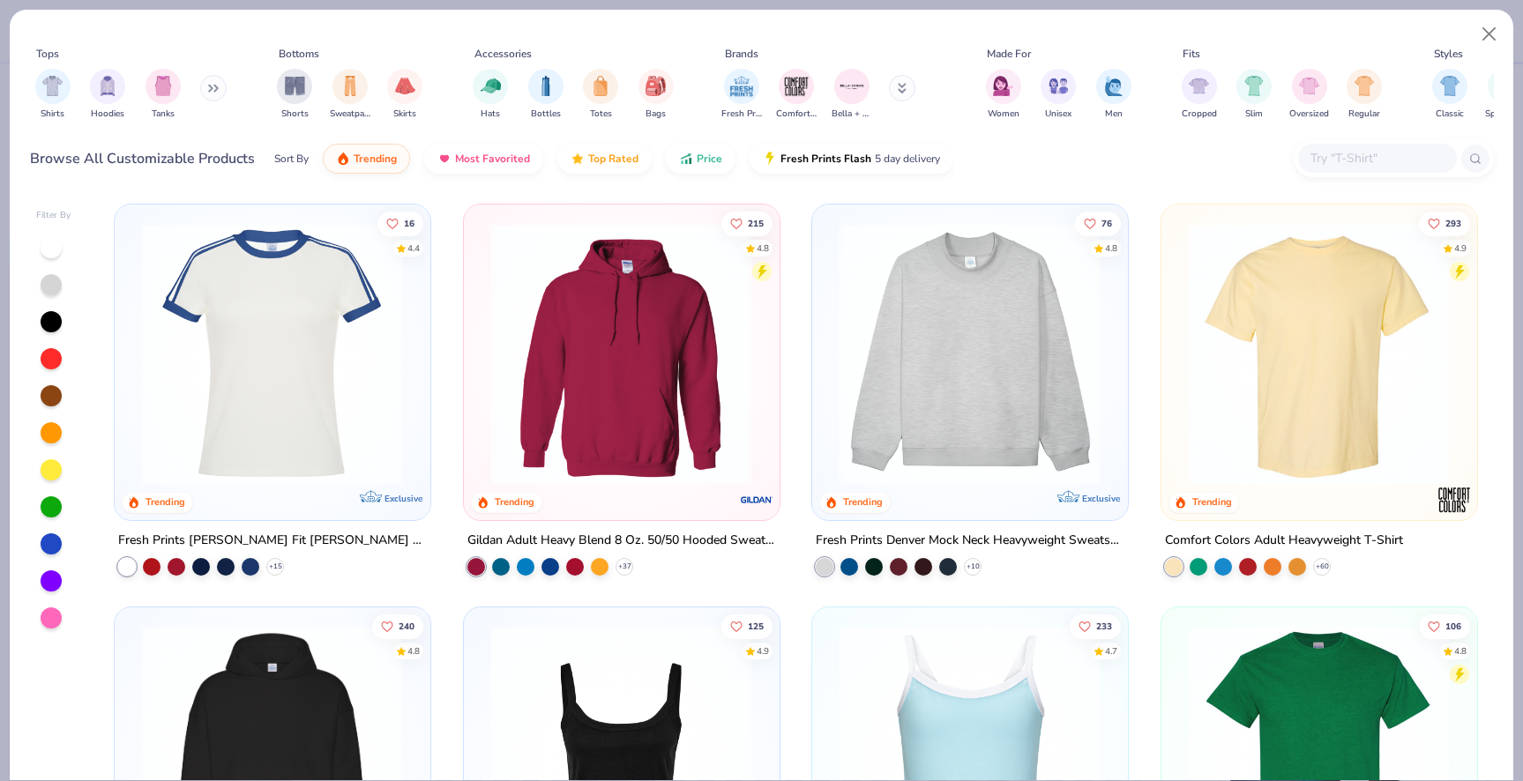
click at [1349, 153] on input "text" at bounding box center [1377, 158] width 136 height 20
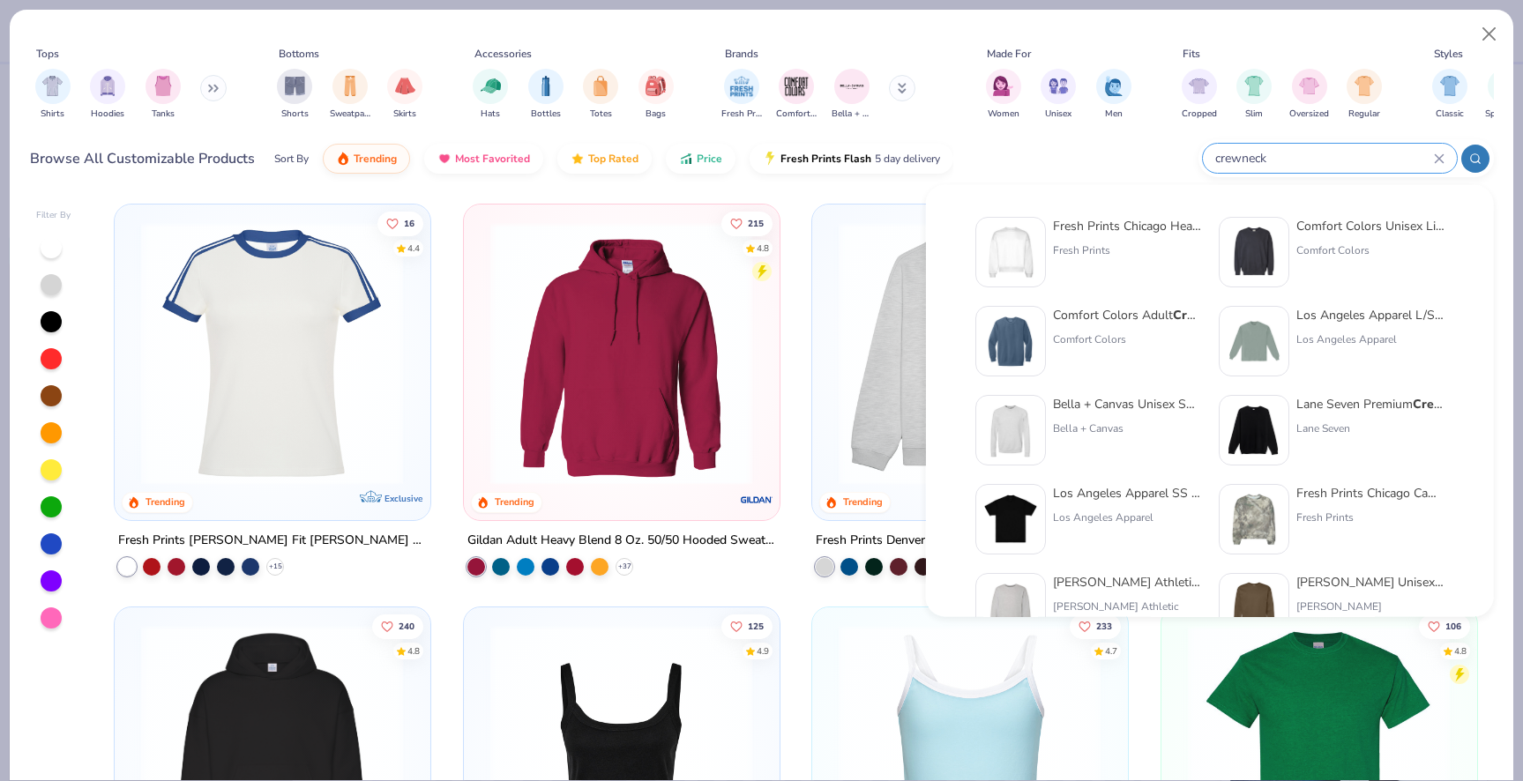
type input "crewneck"
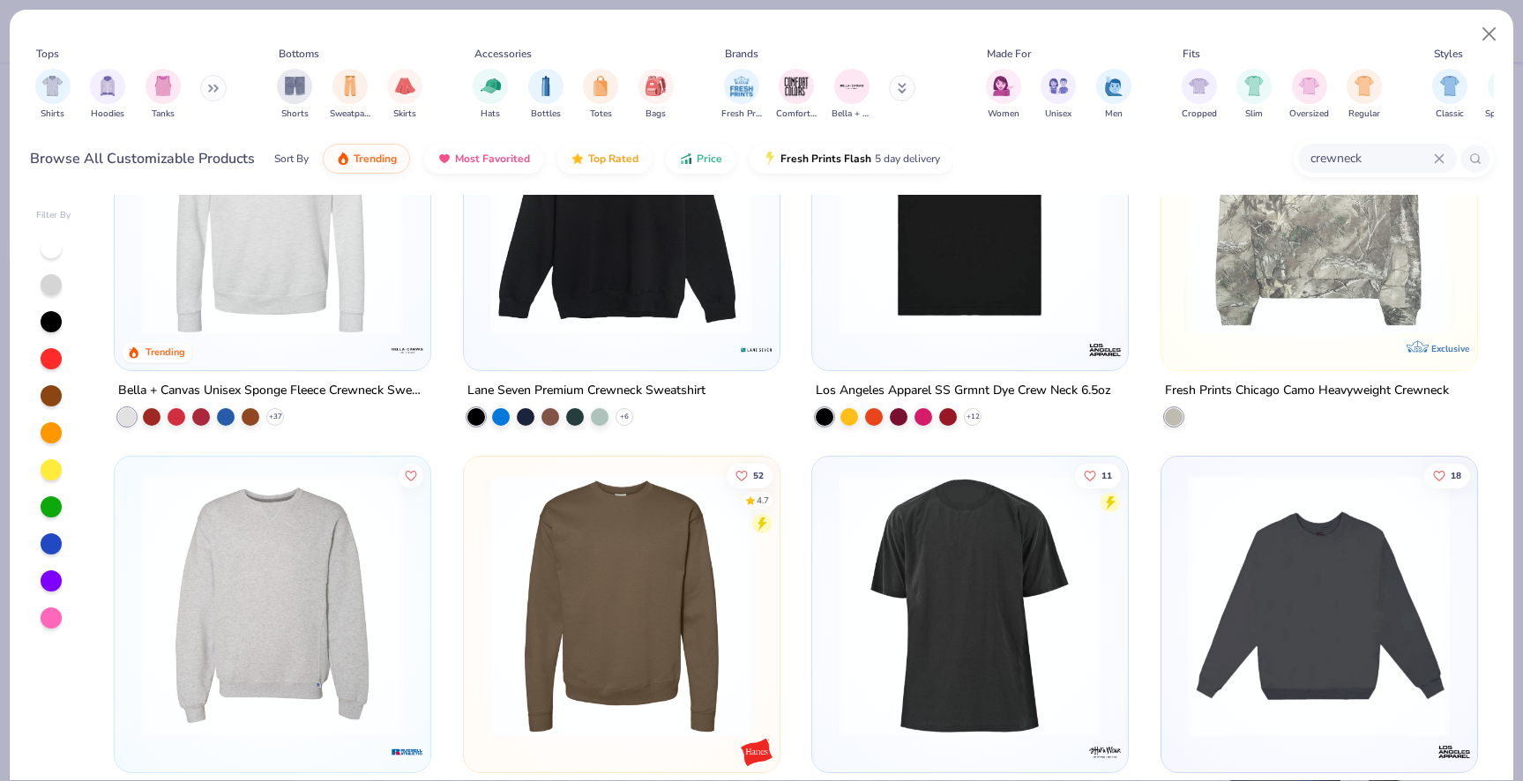
scroll to position [767, 0]
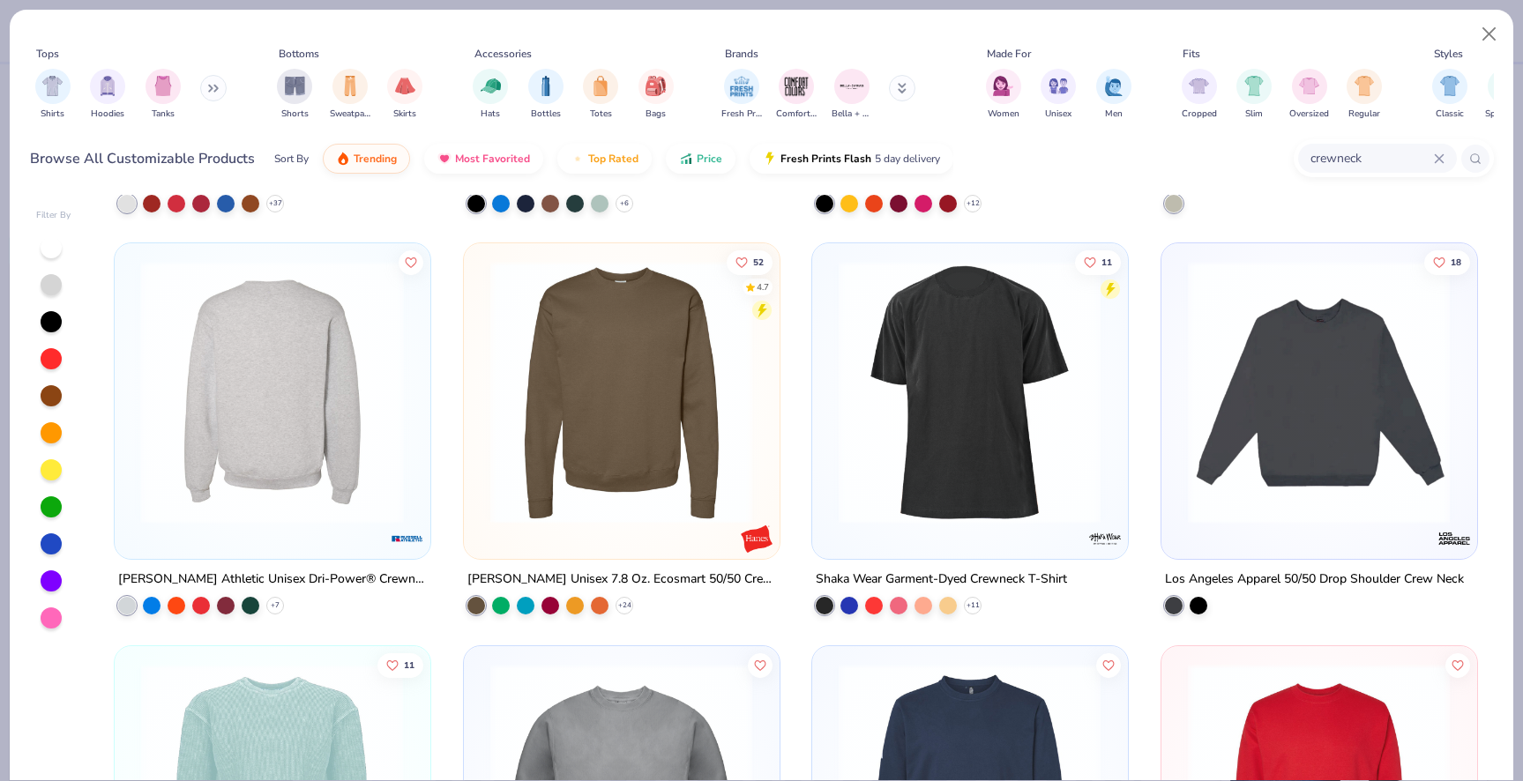
click at [290, 427] on img at bounding box center [272, 392] width 280 height 263
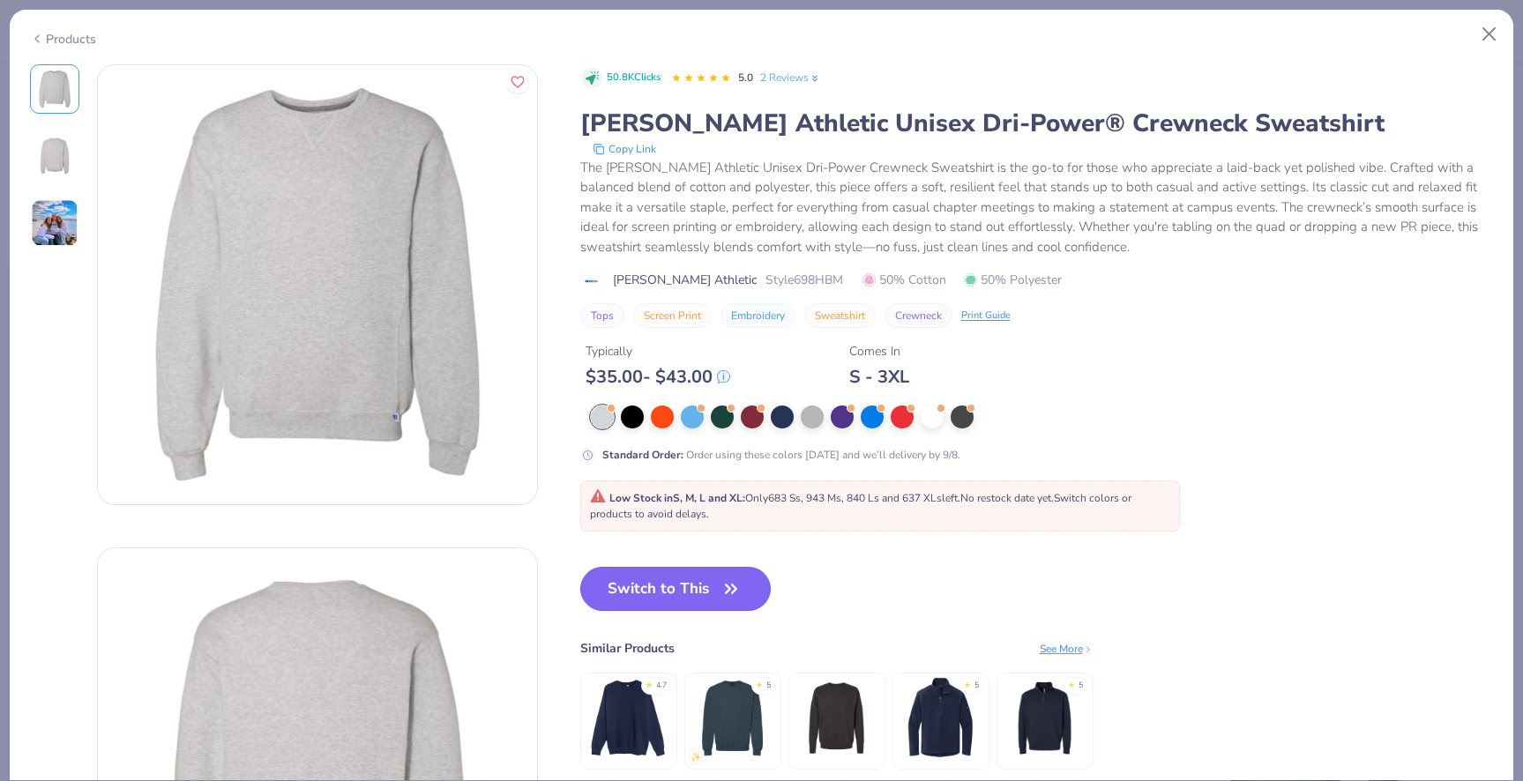
click at [703, 596] on button "Switch to This" at bounding box center [675, 589] width 191 height 44
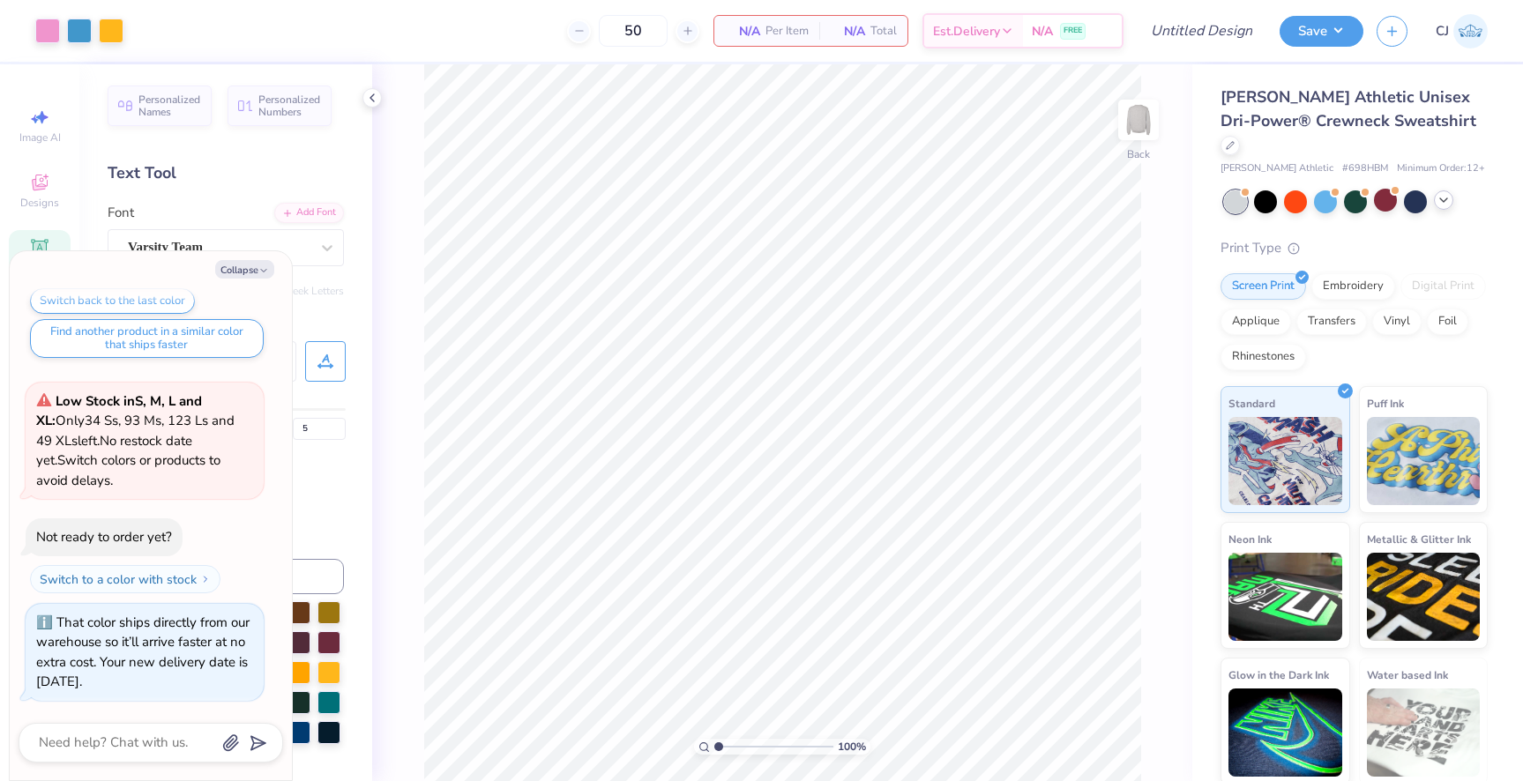
click at [1447, 193] on icon at bounding box center [1444, 200] width 14 height 14
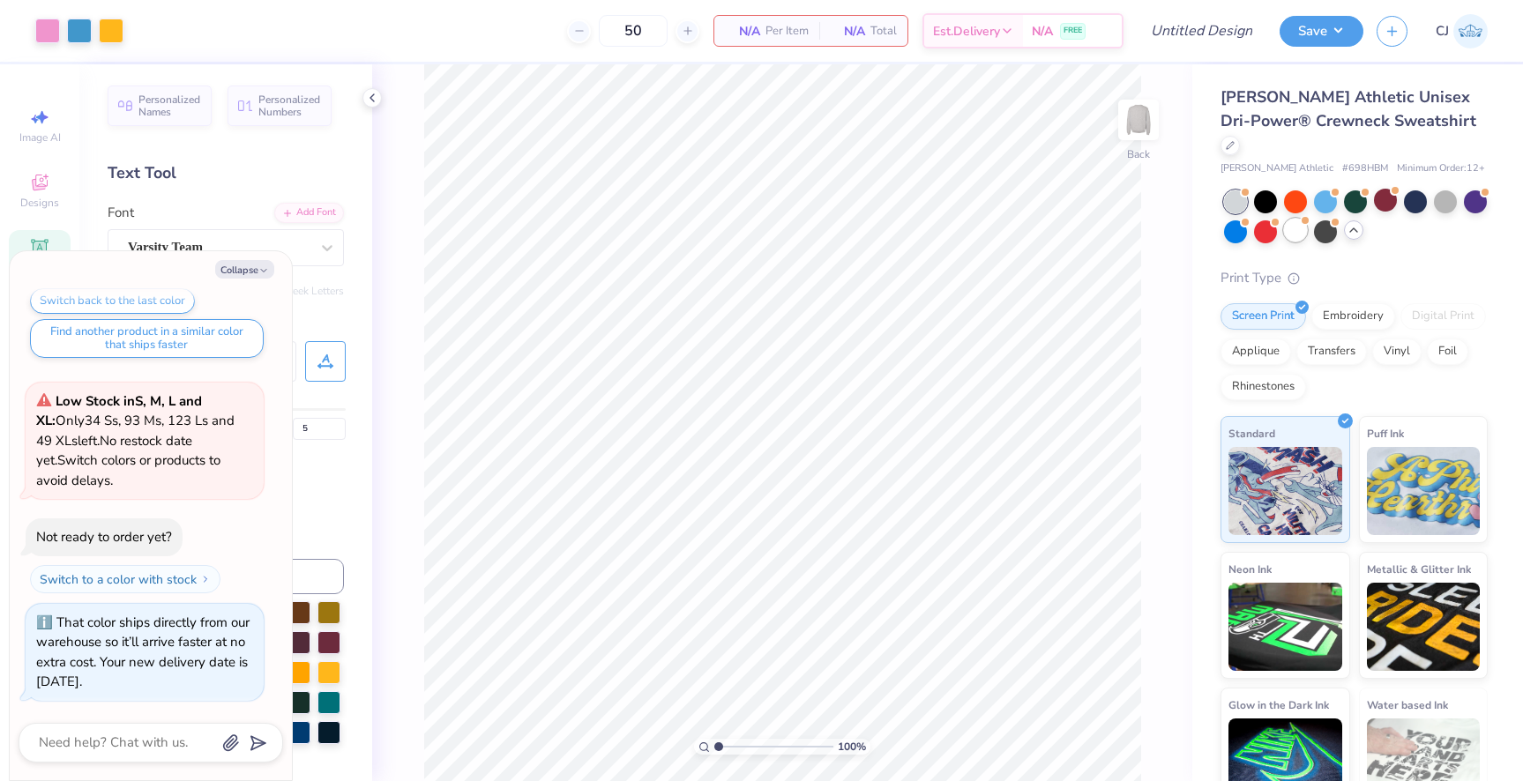
click at [1293, 219] on div at bounding box center [1295, 230] width 23 height 23
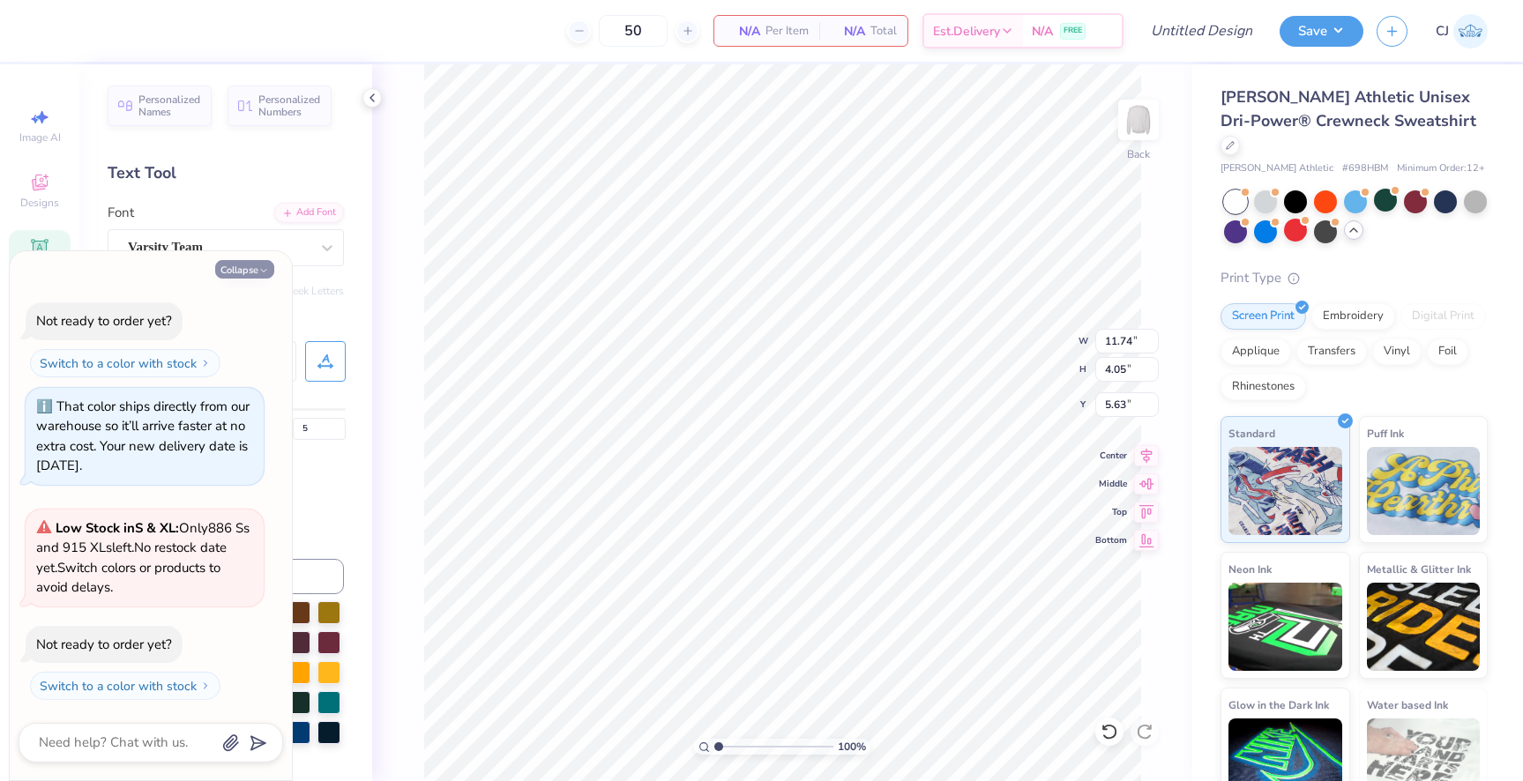
click at [244, 265] on button "Collapse" at bounding box center [244, 269] width 59 height 19
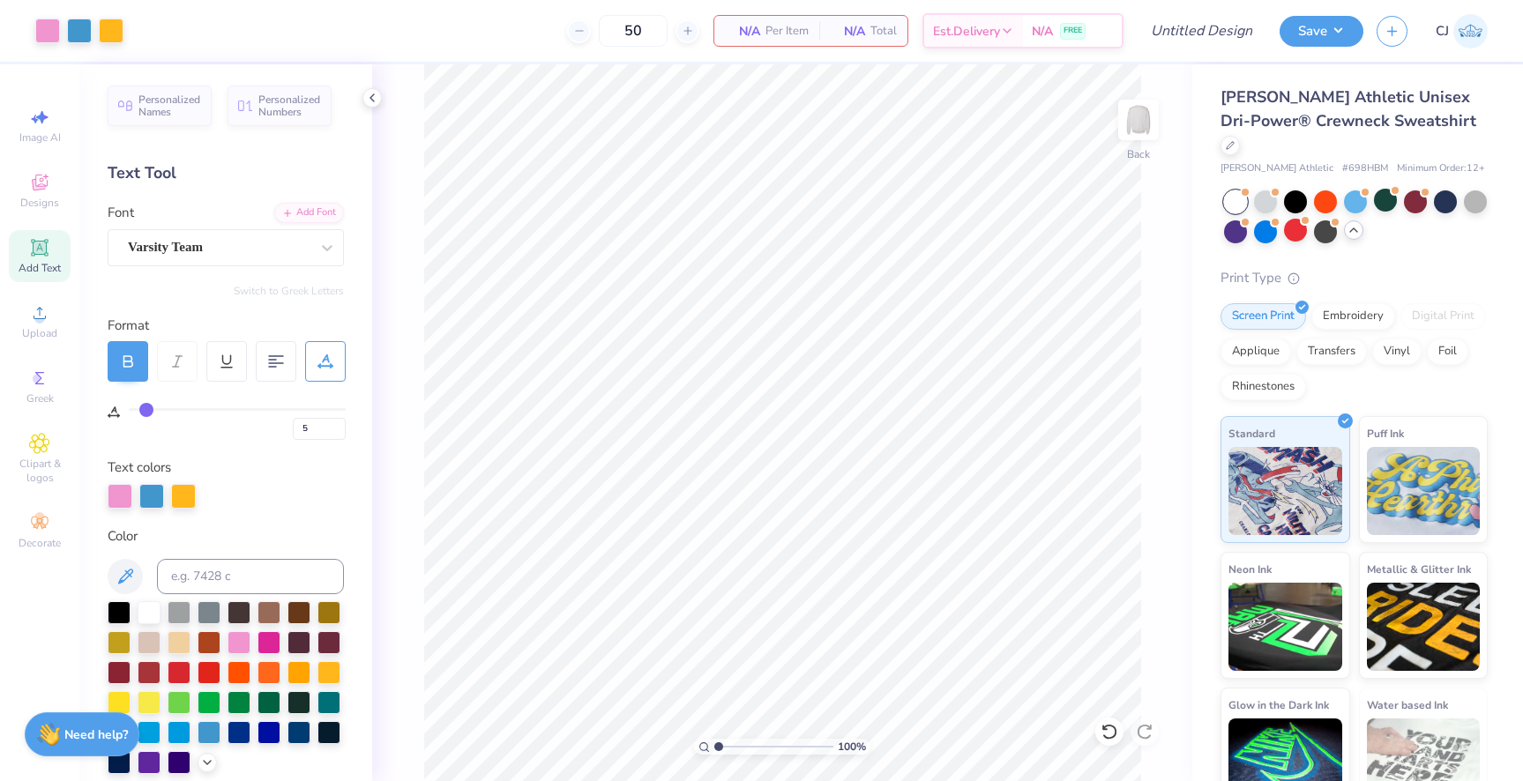
click at [1237, 191] on div at bounding box center [1235, 202] width 23 height 23
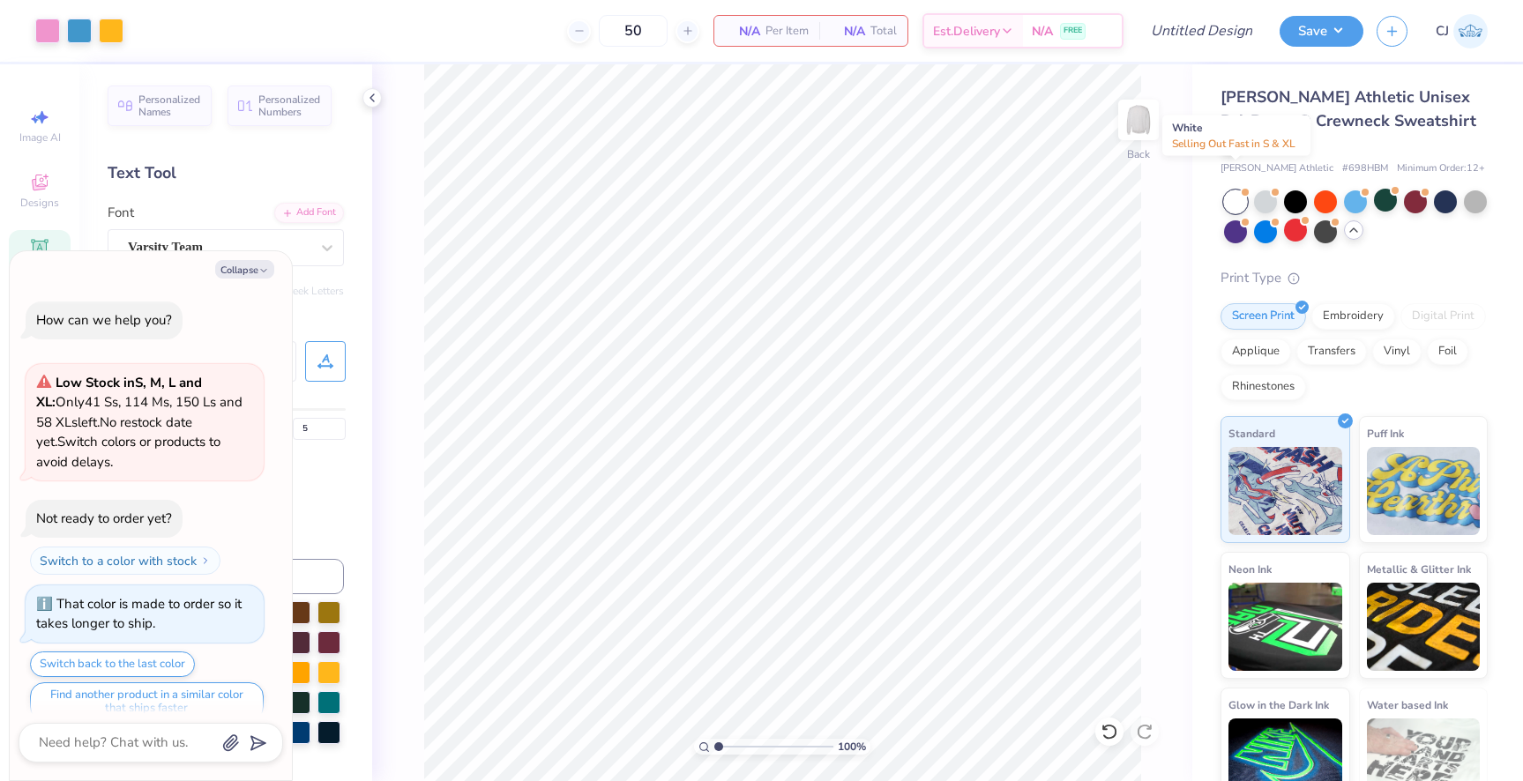
scroll to position [795, 0]
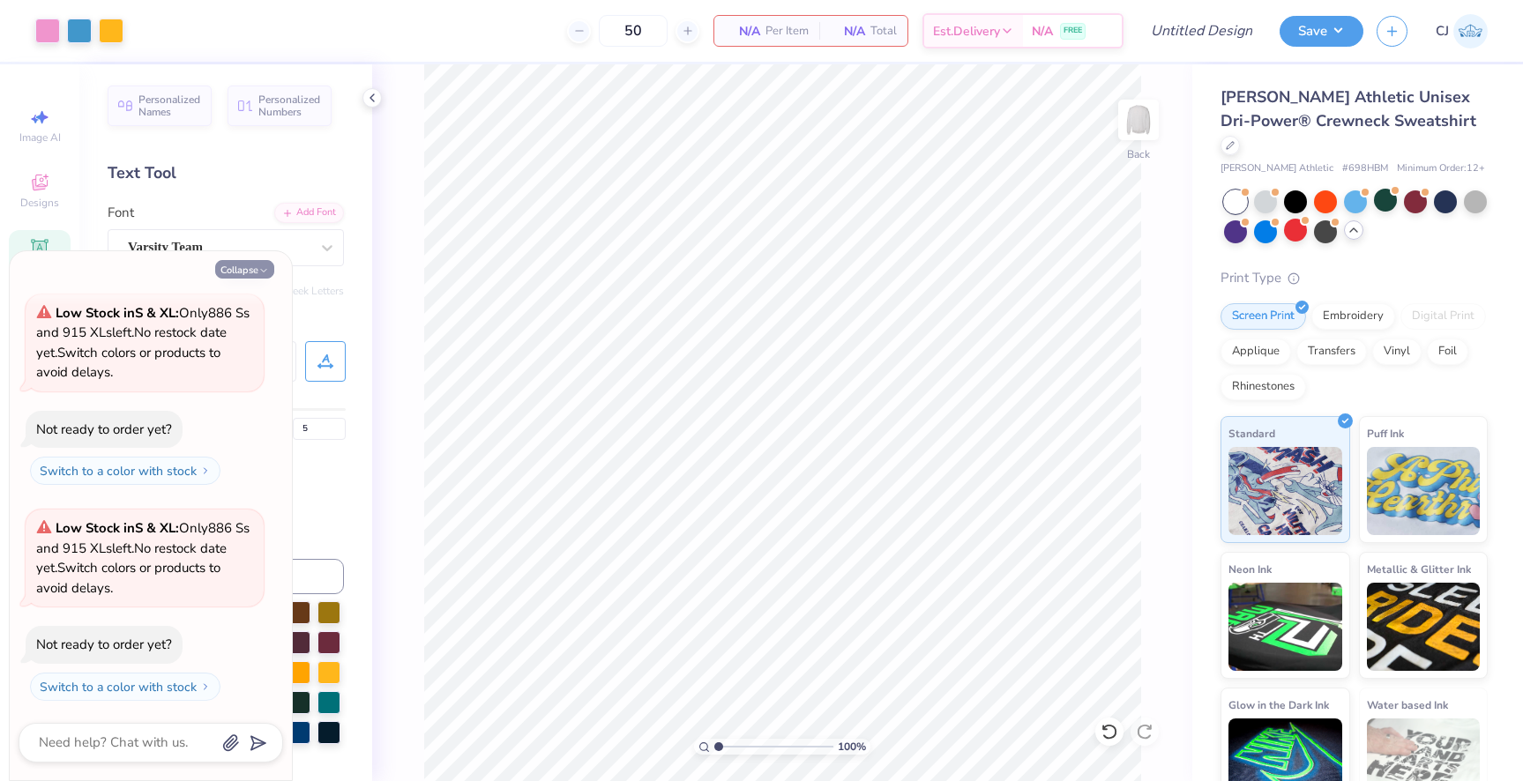
click at [260, 270] on icon "button" at bounding box center [263, 270] width 11 height 11
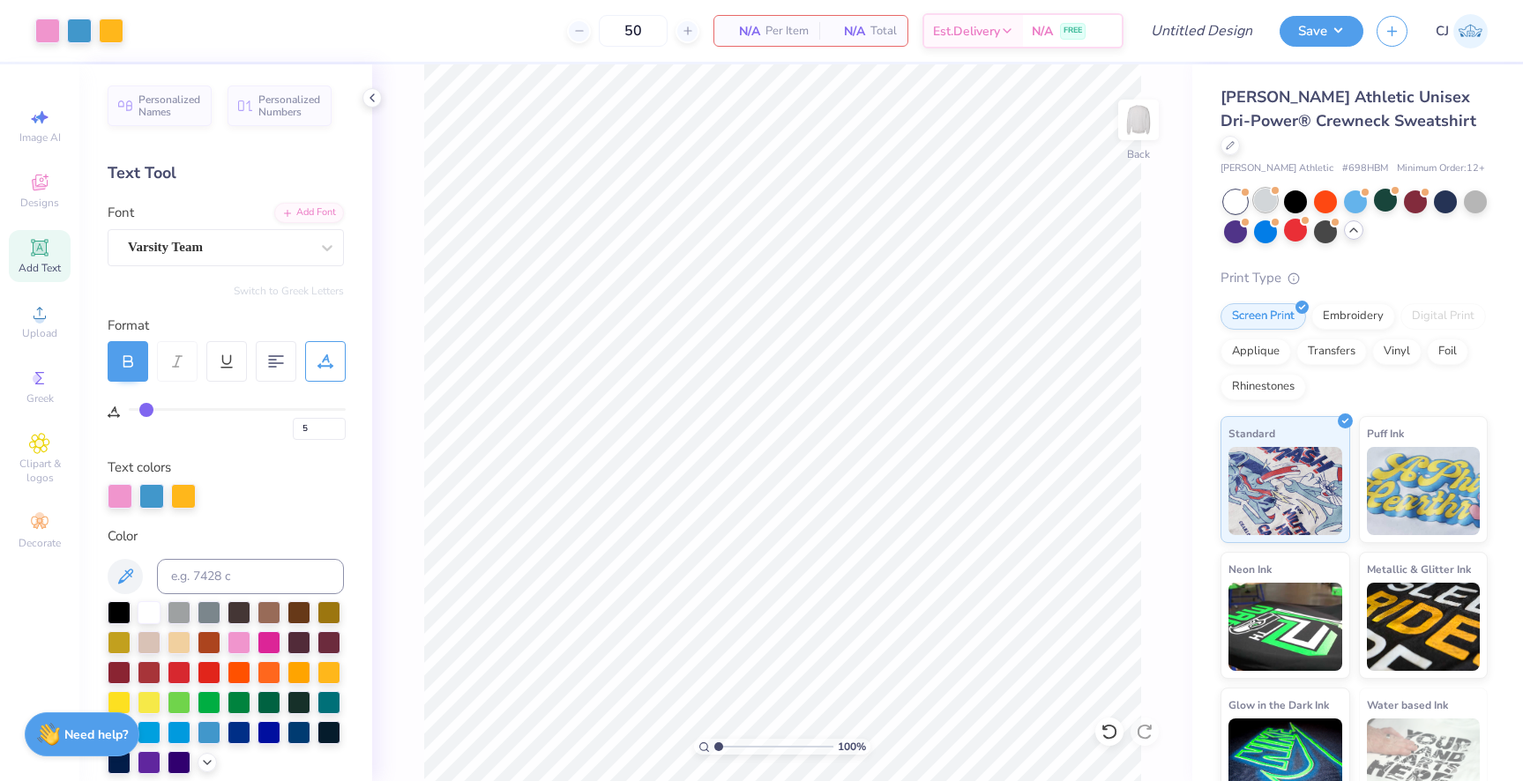
click at [1261, 189] on div at bounding box center [1265, 200] width 23 height 23
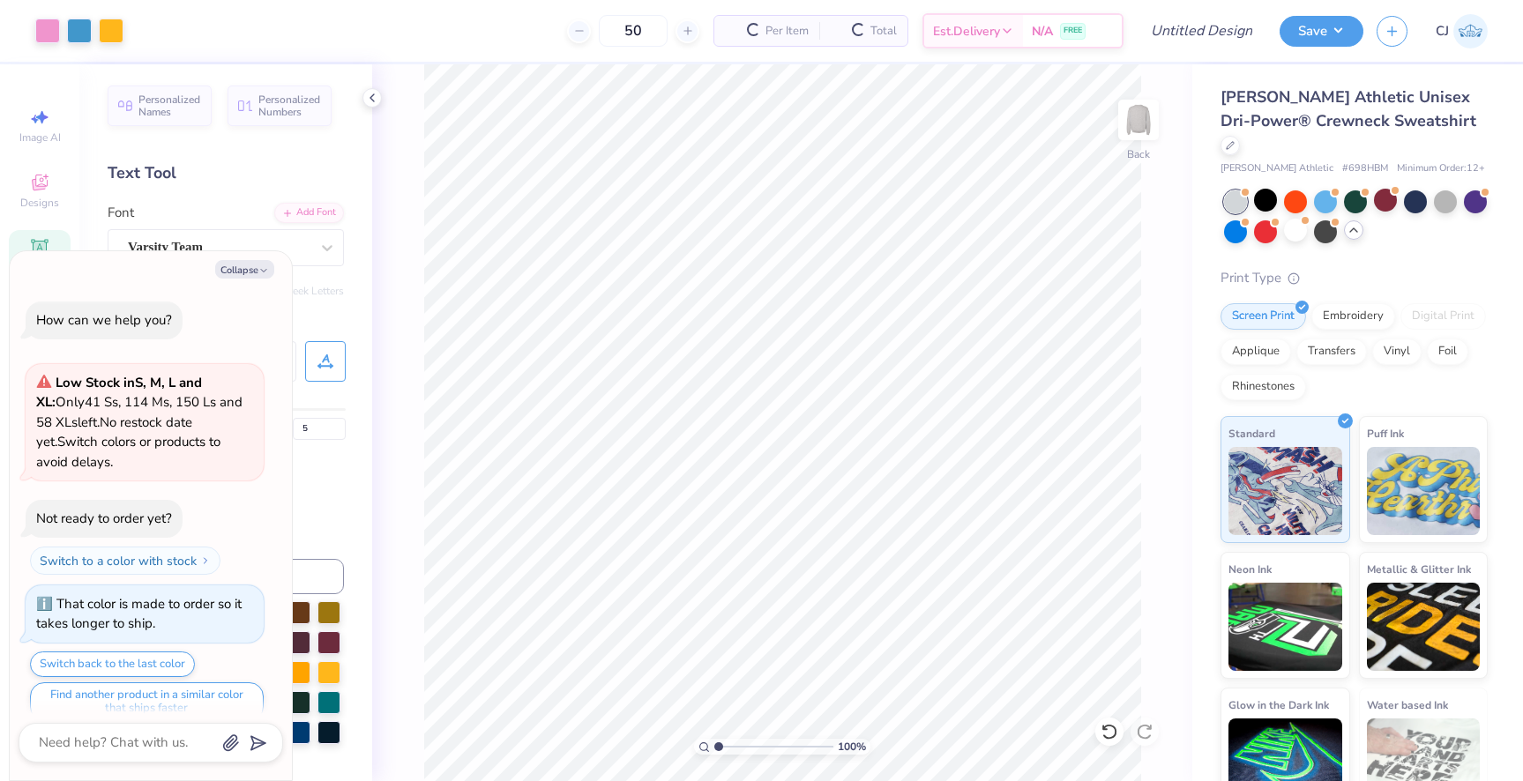
scroll to position [1064, 0]
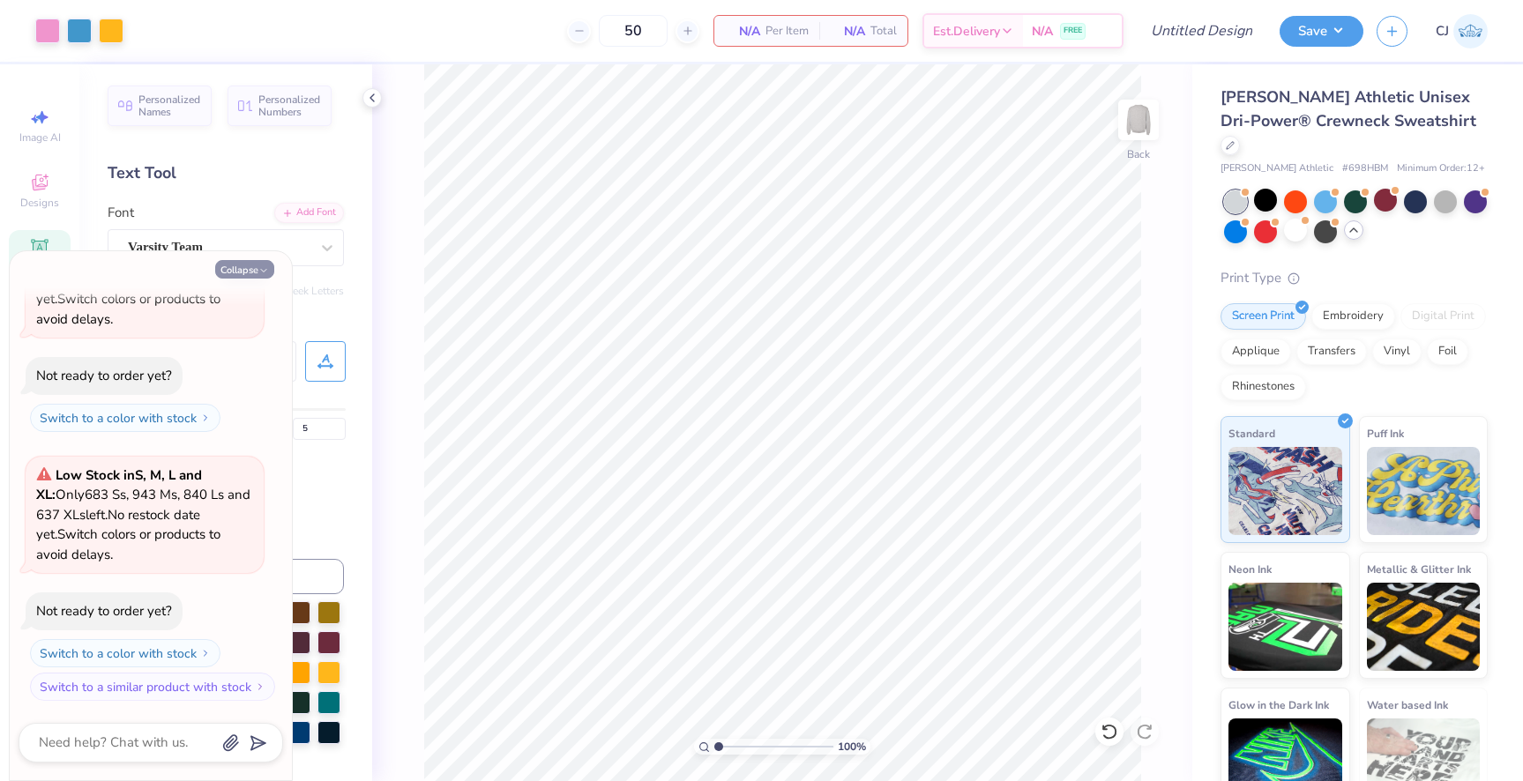
click at [248, 273] on button "Collapse" at bounding box center [244, 269] width 59 height 19
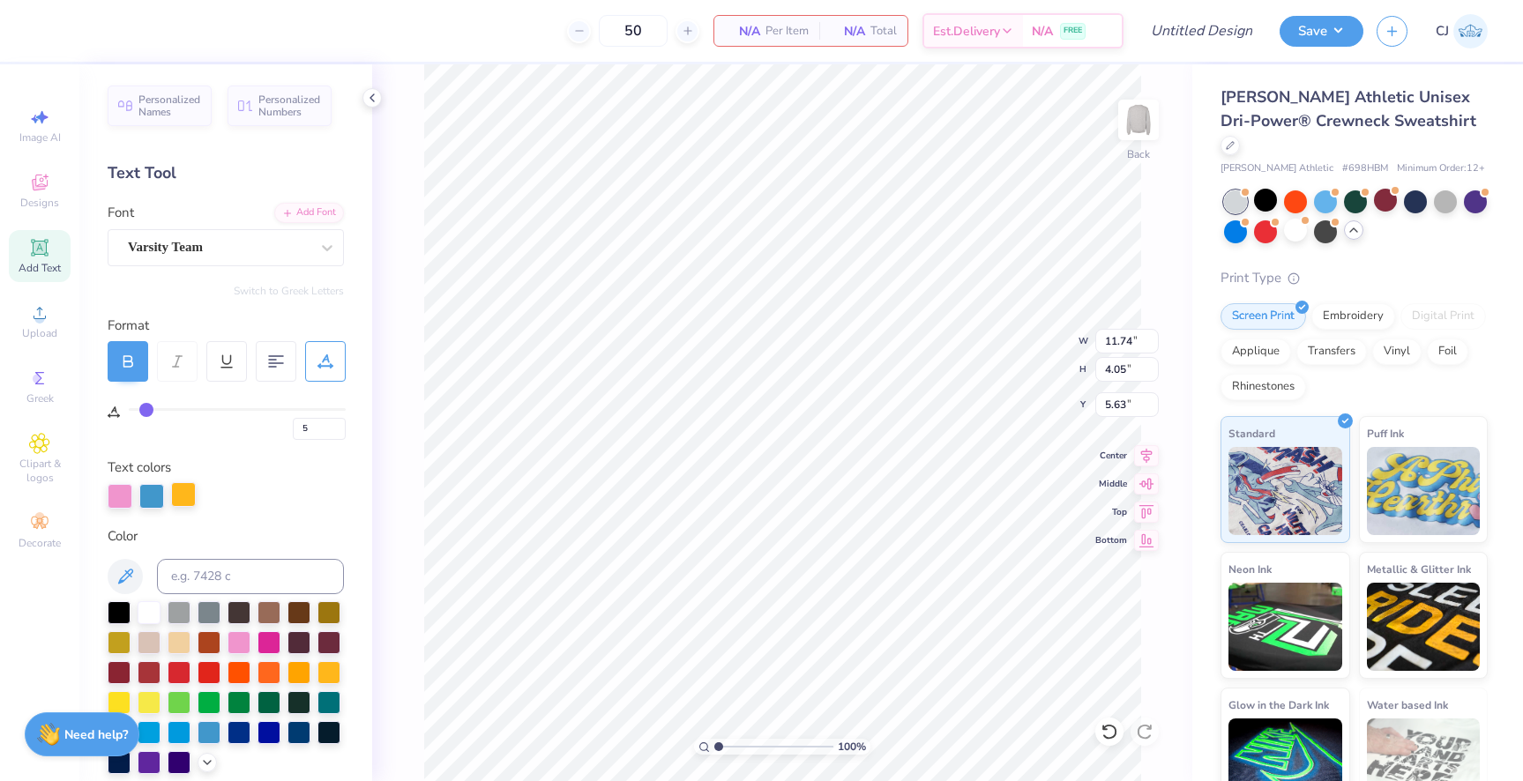
click at [187, 499] on div at bounding box center [183, 494] width 25 height 25
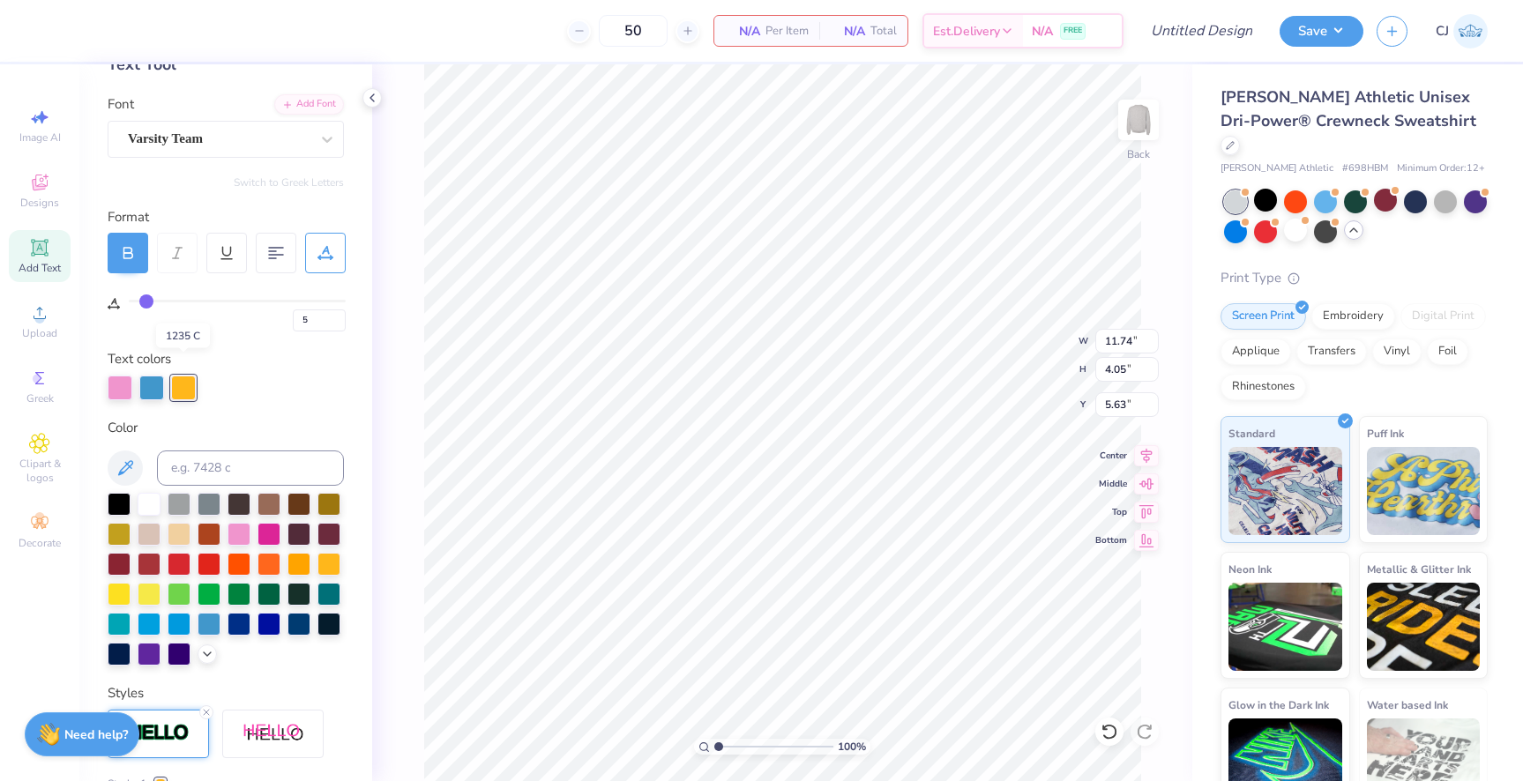
scroll to position [125, 0]
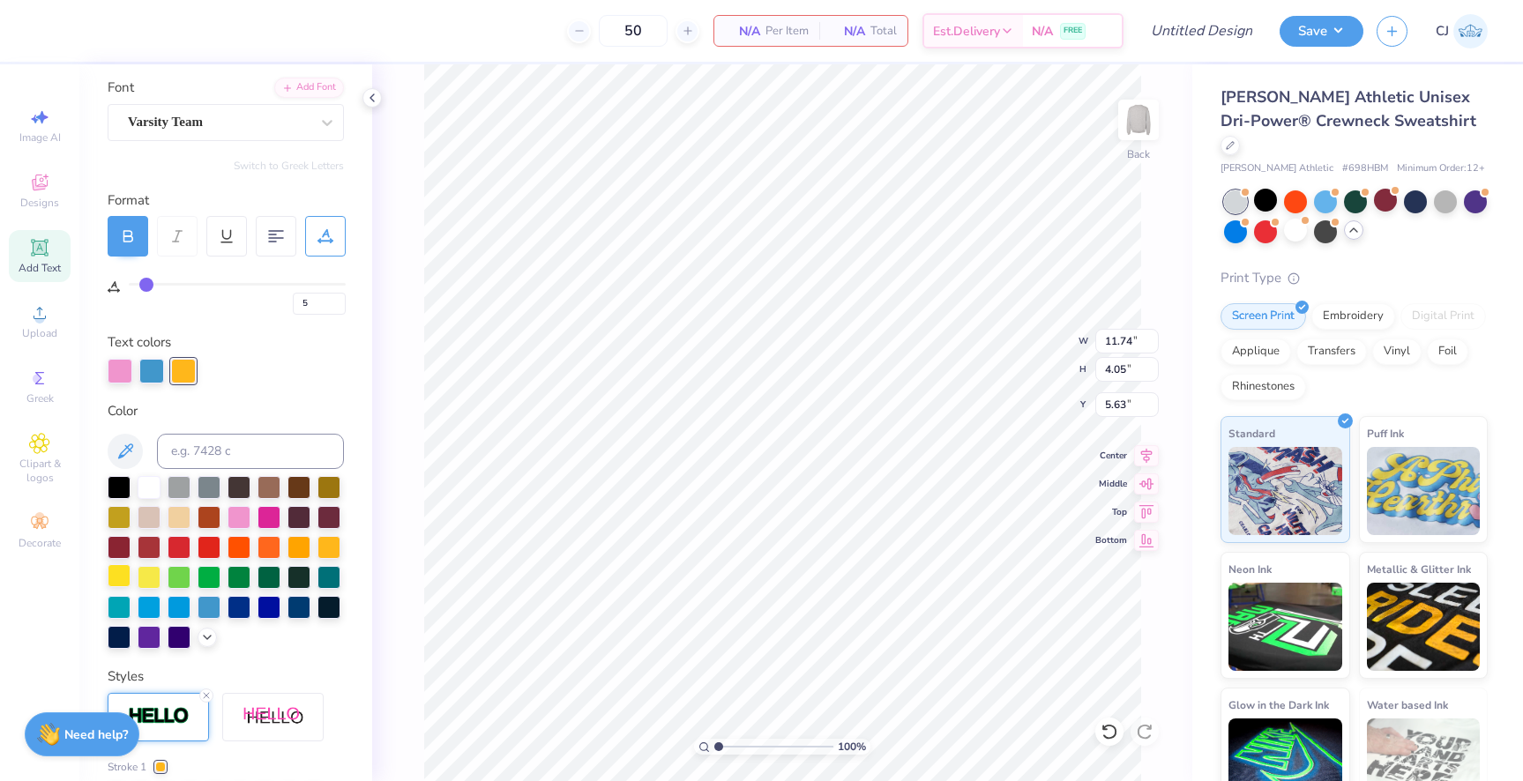
click at [123, 576] on div at bounding box center [119, 576] width 23 height 23
click at [325, 546] on div at bounding box center [329, 546] width 23 height 23
click at [1165, 199] on div "100 % Back W 11.74 11.74 " H 4.05 4.05 " Y 5.63 5.63 " Center Middle Top Bottom" at bounding box center [782, 422] width 820 height 717
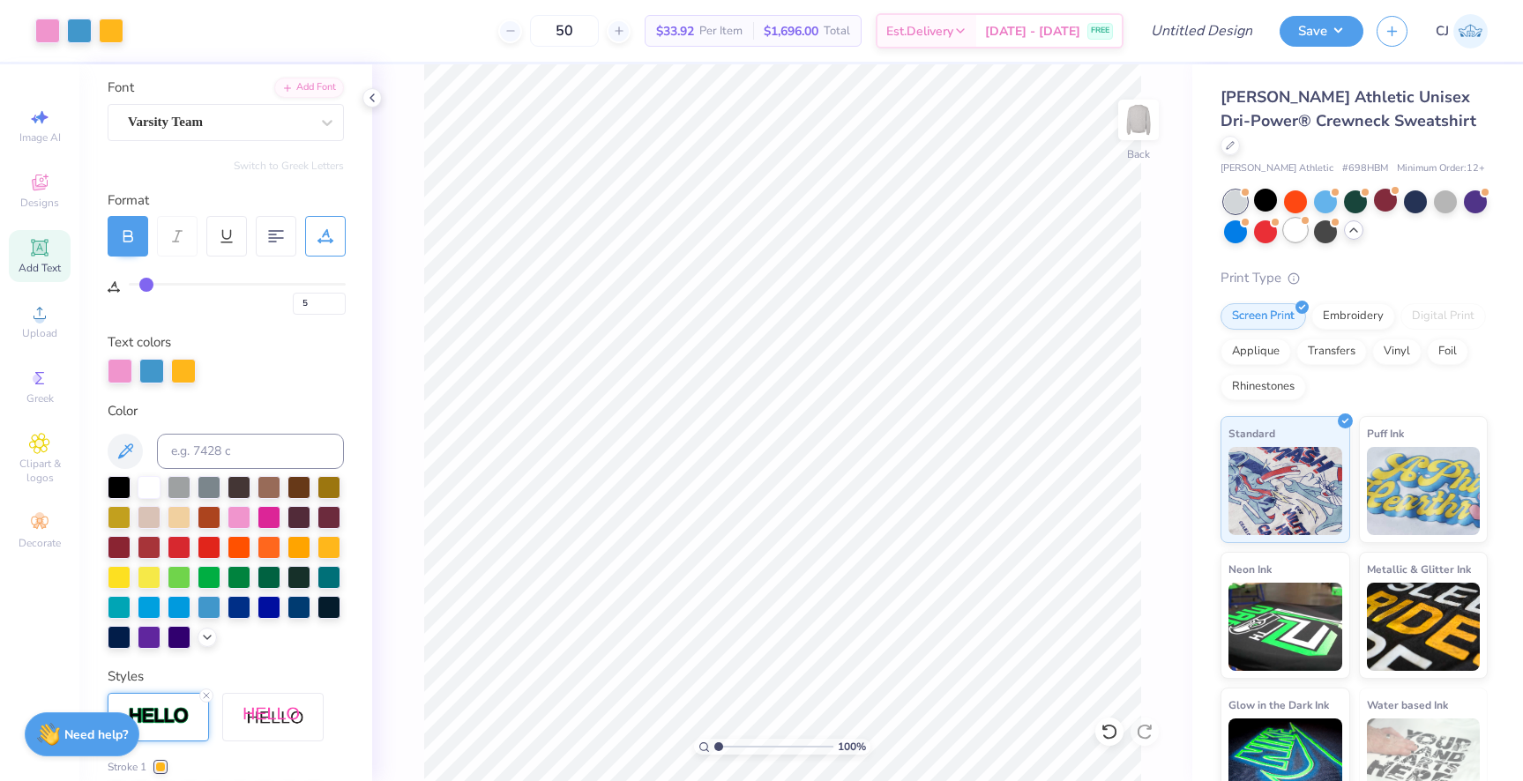
click at [1290, 219] on div at bounding box center [1295, 230] width 23 height 23
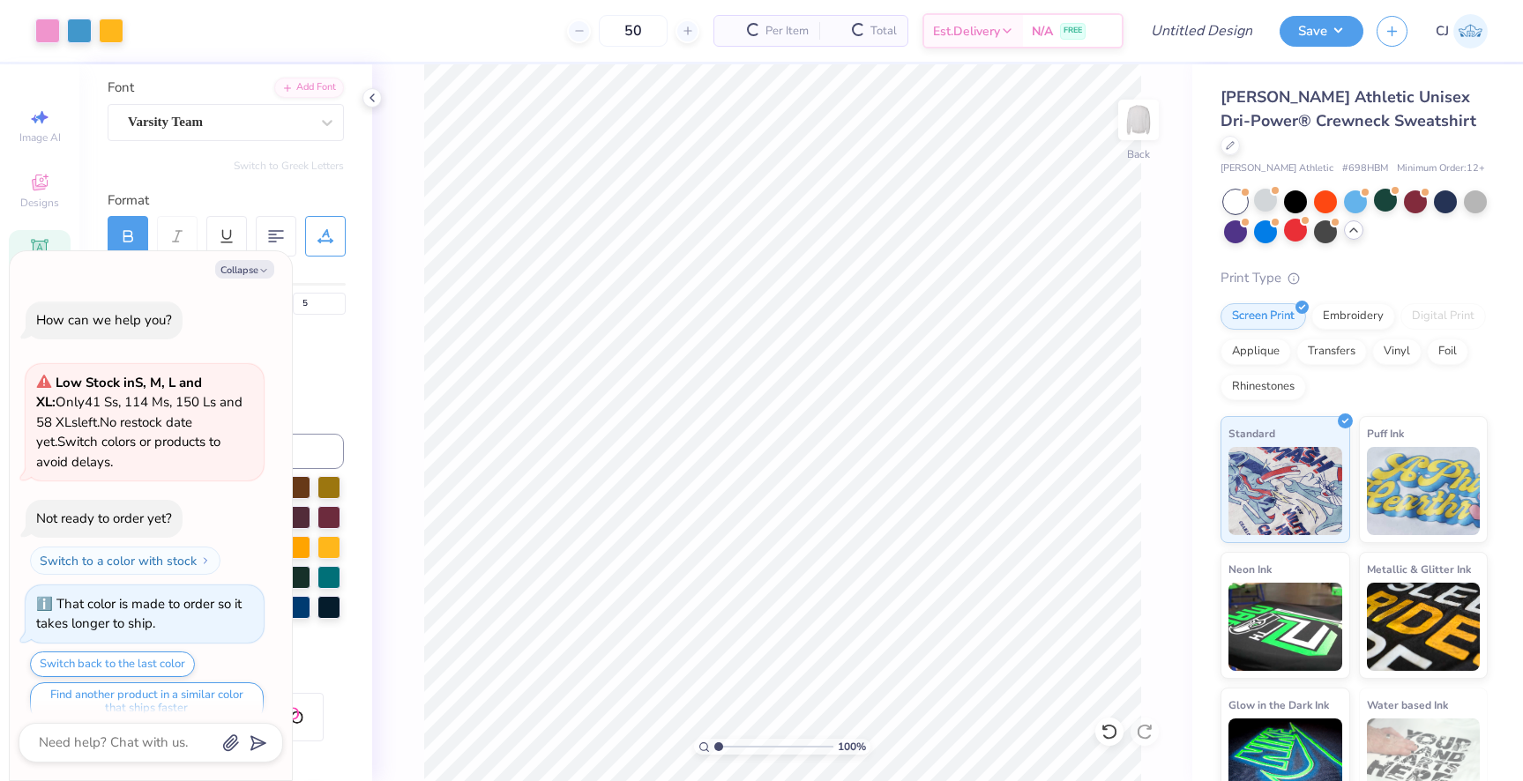
scroll to position [1280, 0]
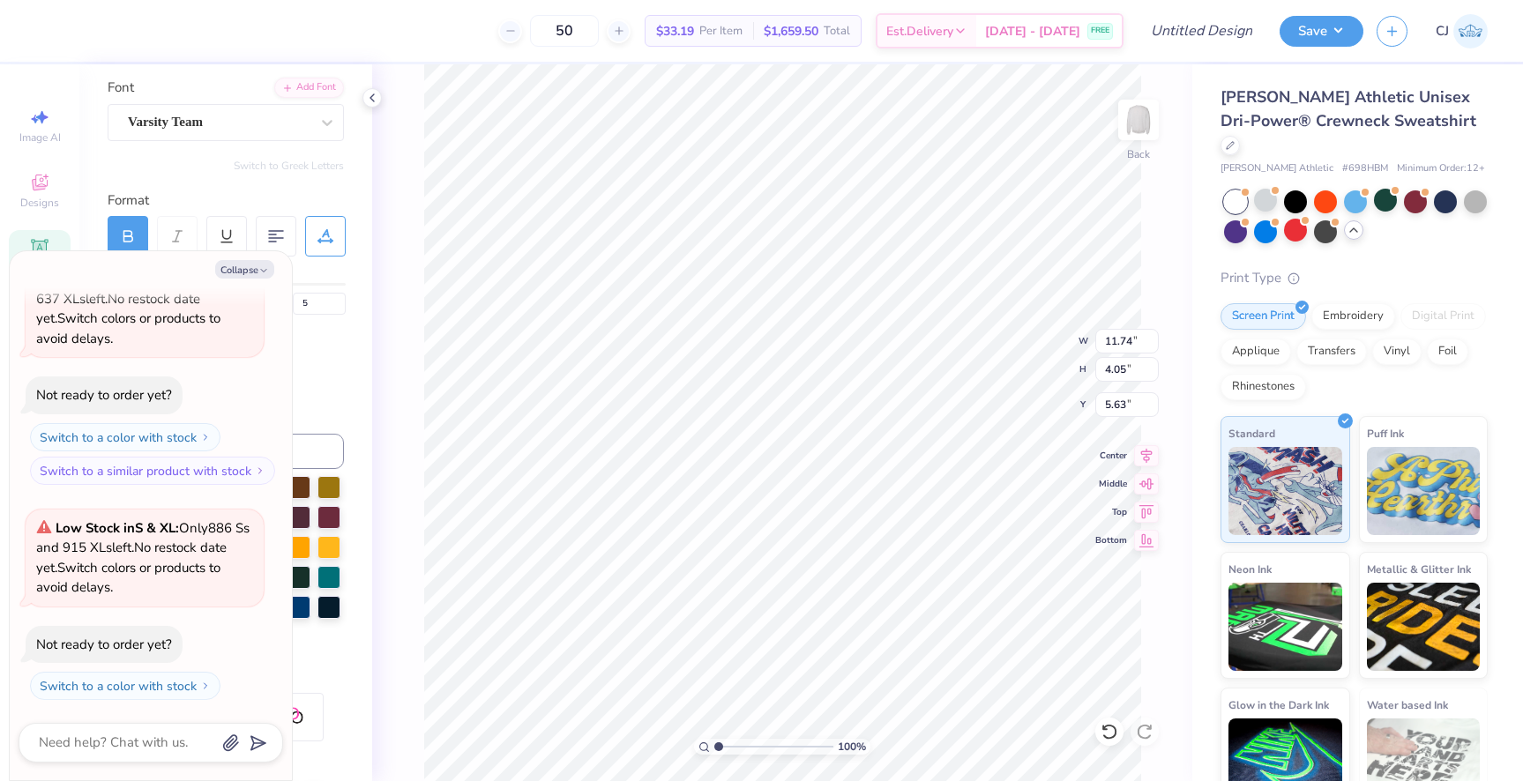
type textarea "x"
type input "2.85"
click at [257, 266] on button "Collapse" at bounding box center [244, 269] width 59 height 19
type textarea "x"
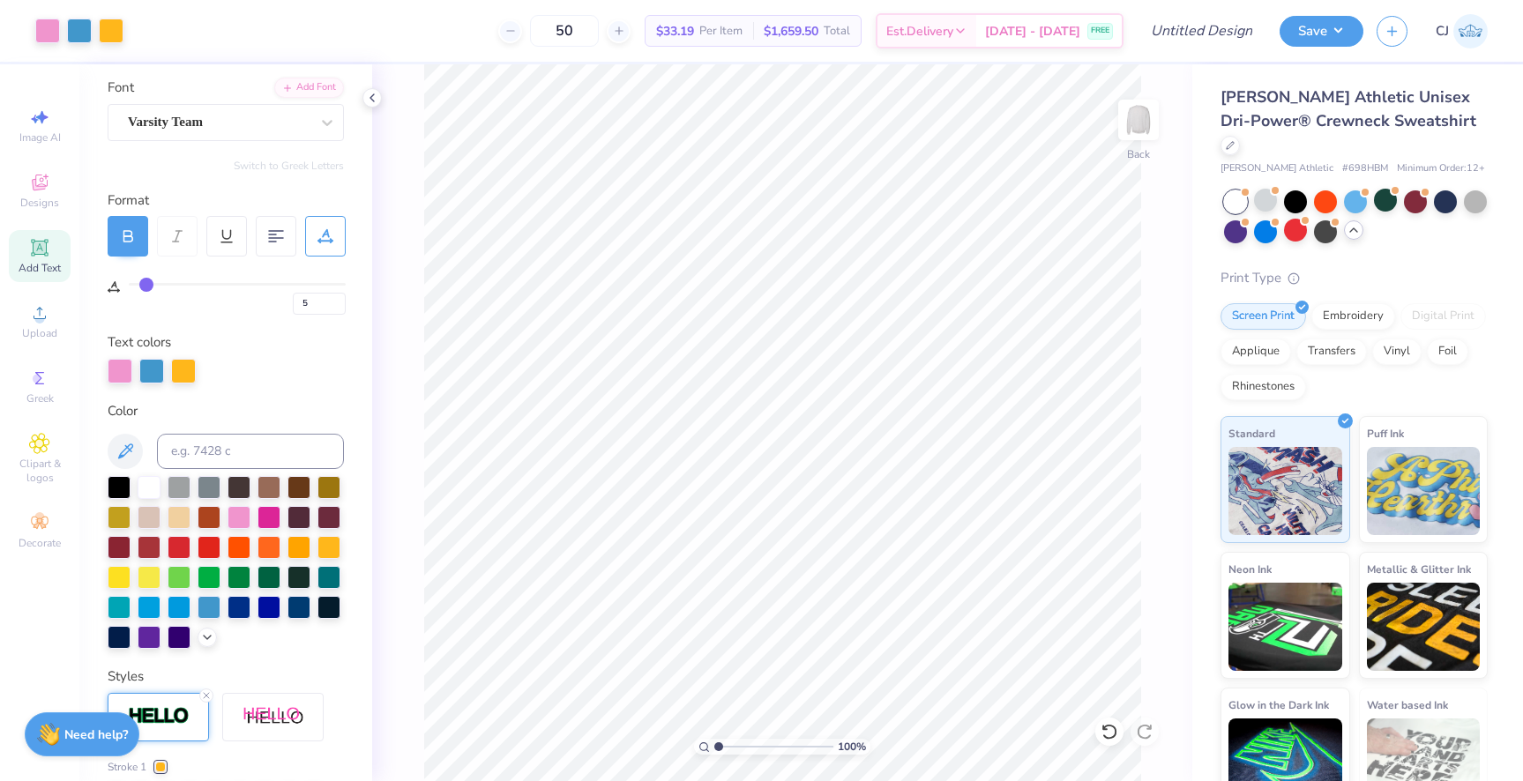
click at [44, 258] on icon at bounding box center [39, 247] width 21 height 21
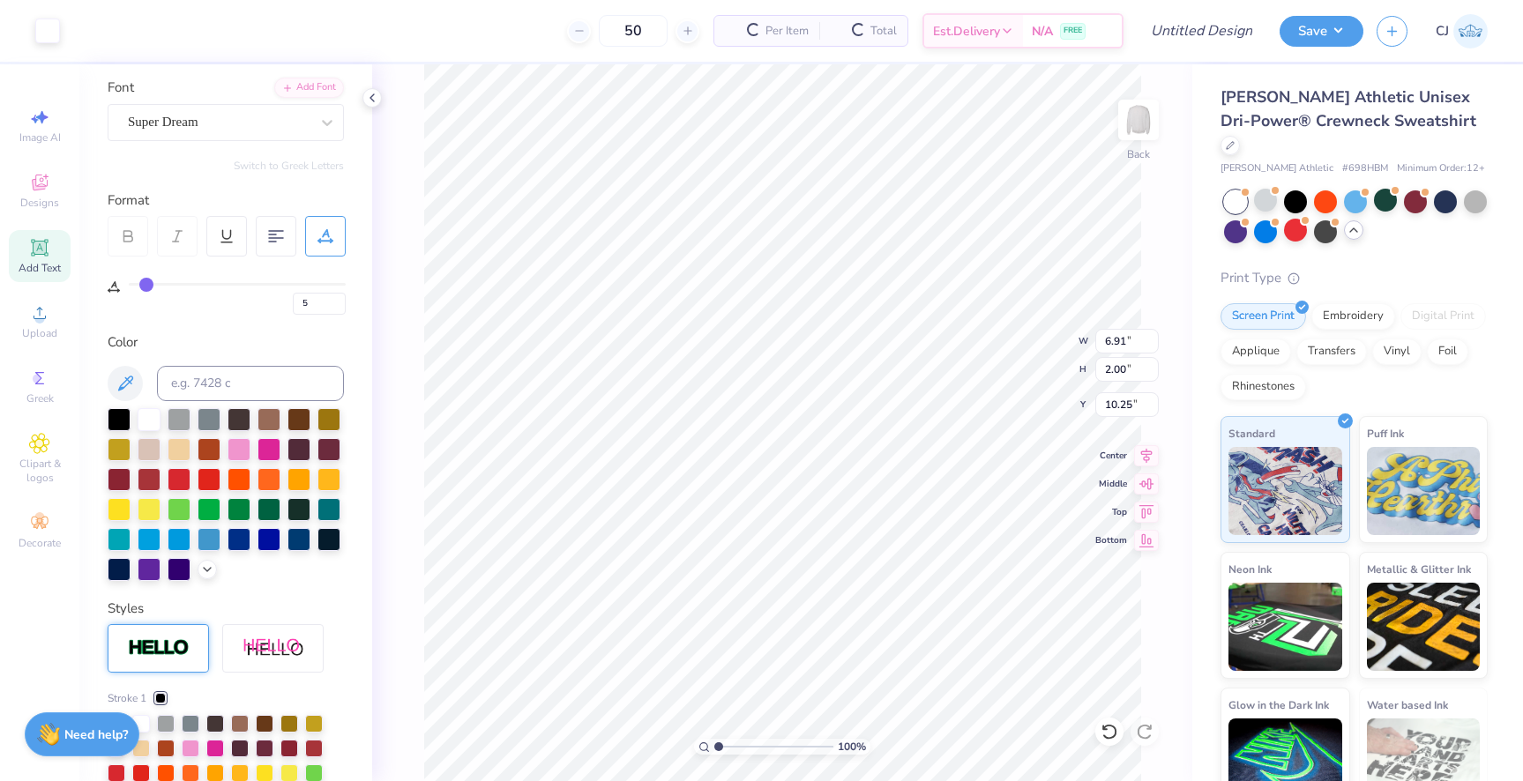
type input "0"
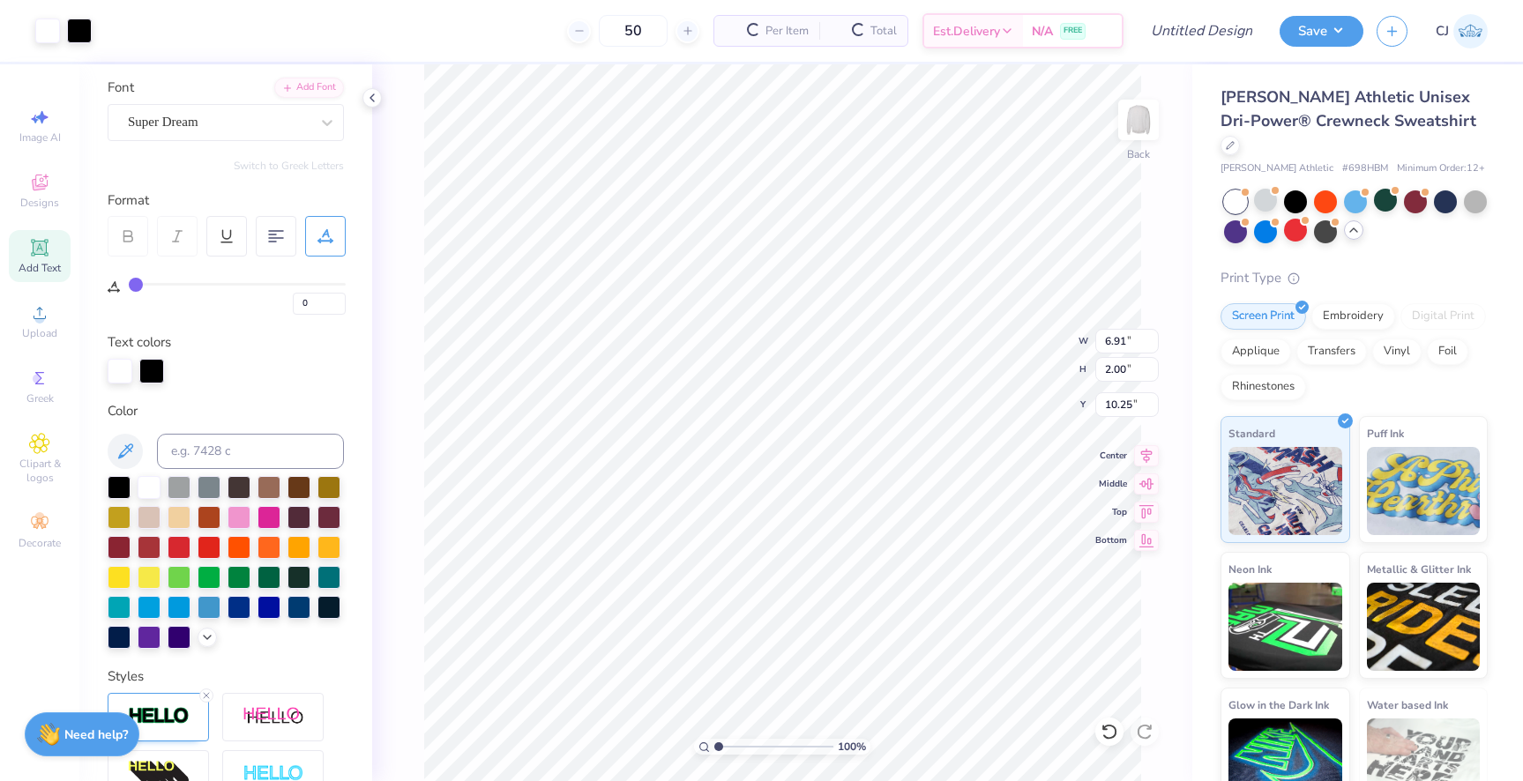
type input "6.95"
type input "2.04"
type input "10.23"
type textarea "HOCO '25"
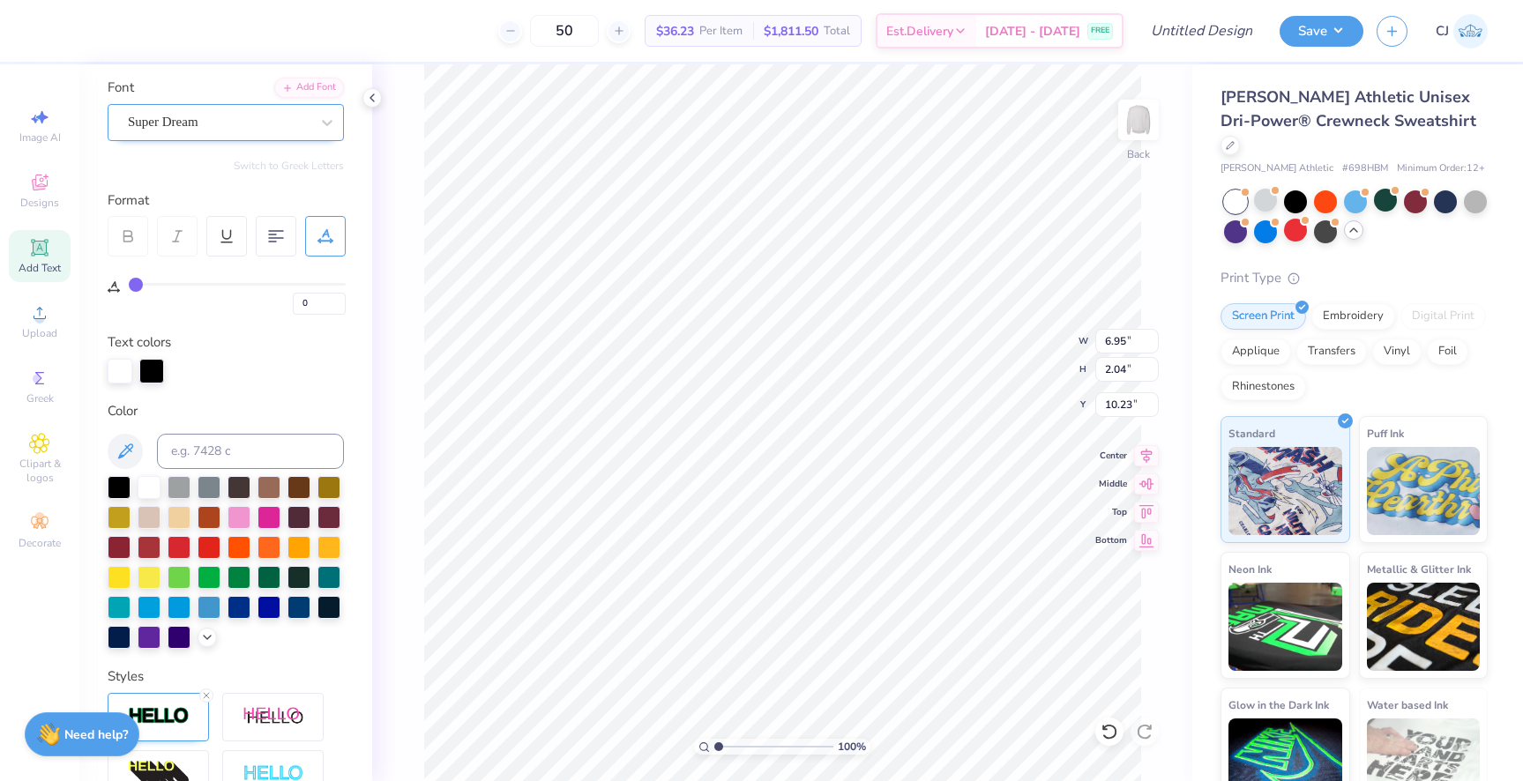
click at [269, 131] on div "Super Dream" at bounding box center [218, 121] width 185 height 27
click at [274, 266] on div "Varsity Team" at bounding box center [226, 261] width 191 height 19
type input "VAR"
click at [332, 550] on div at bounding box center [329, 546] width 23 height 23
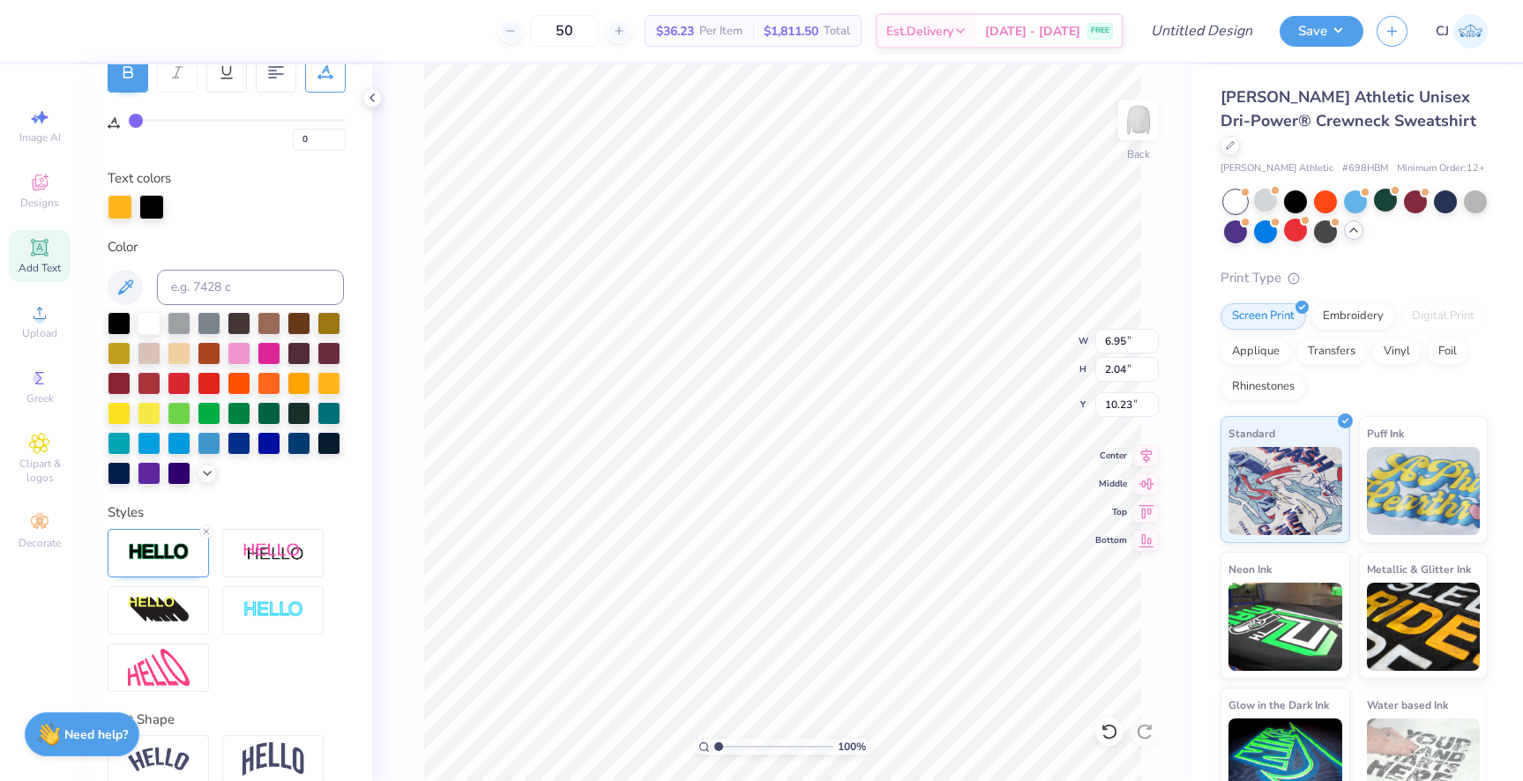
scroll to position [272, 0]
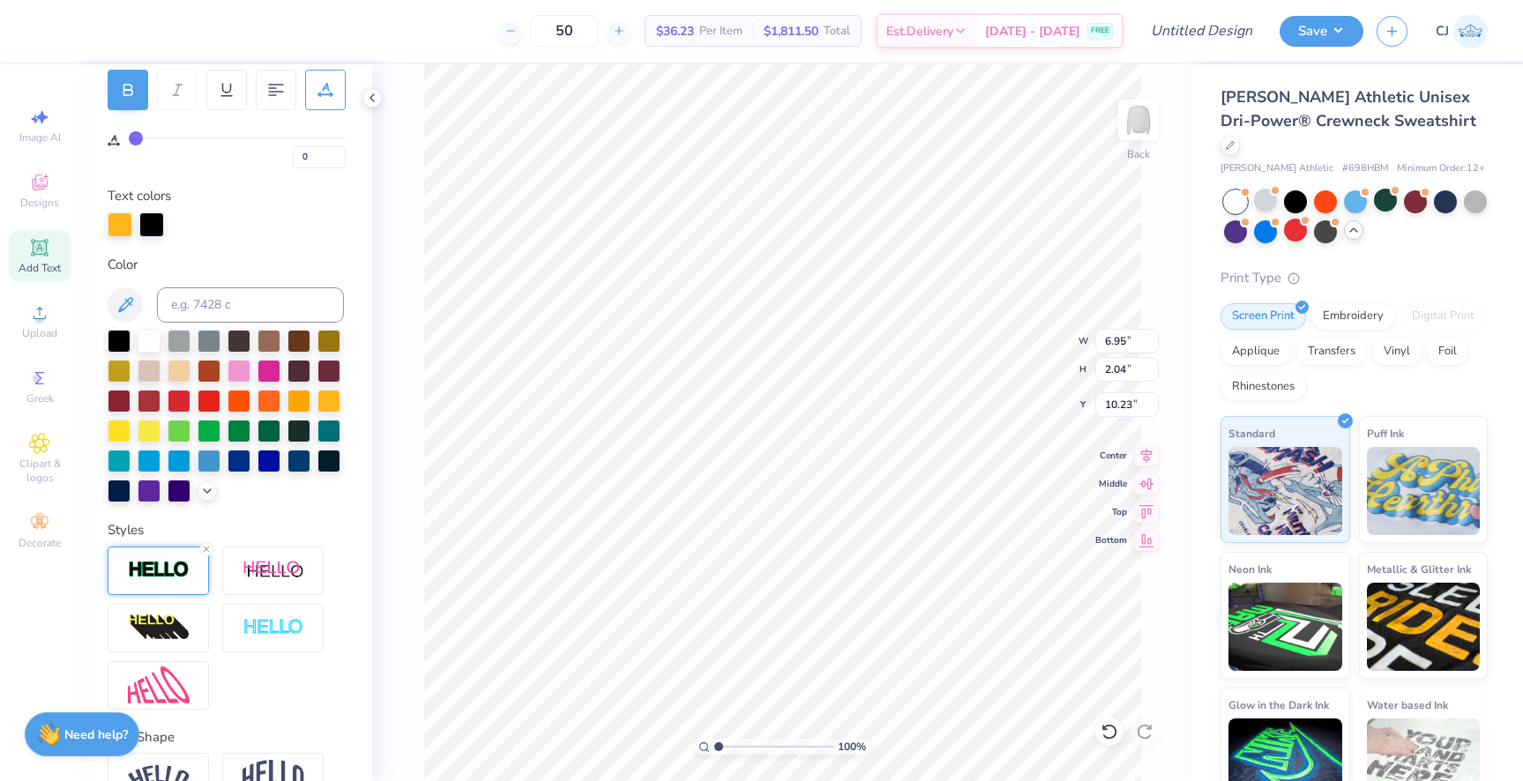
click at [158, 563] on img at bounding box center [159, 570] width 62 height 20
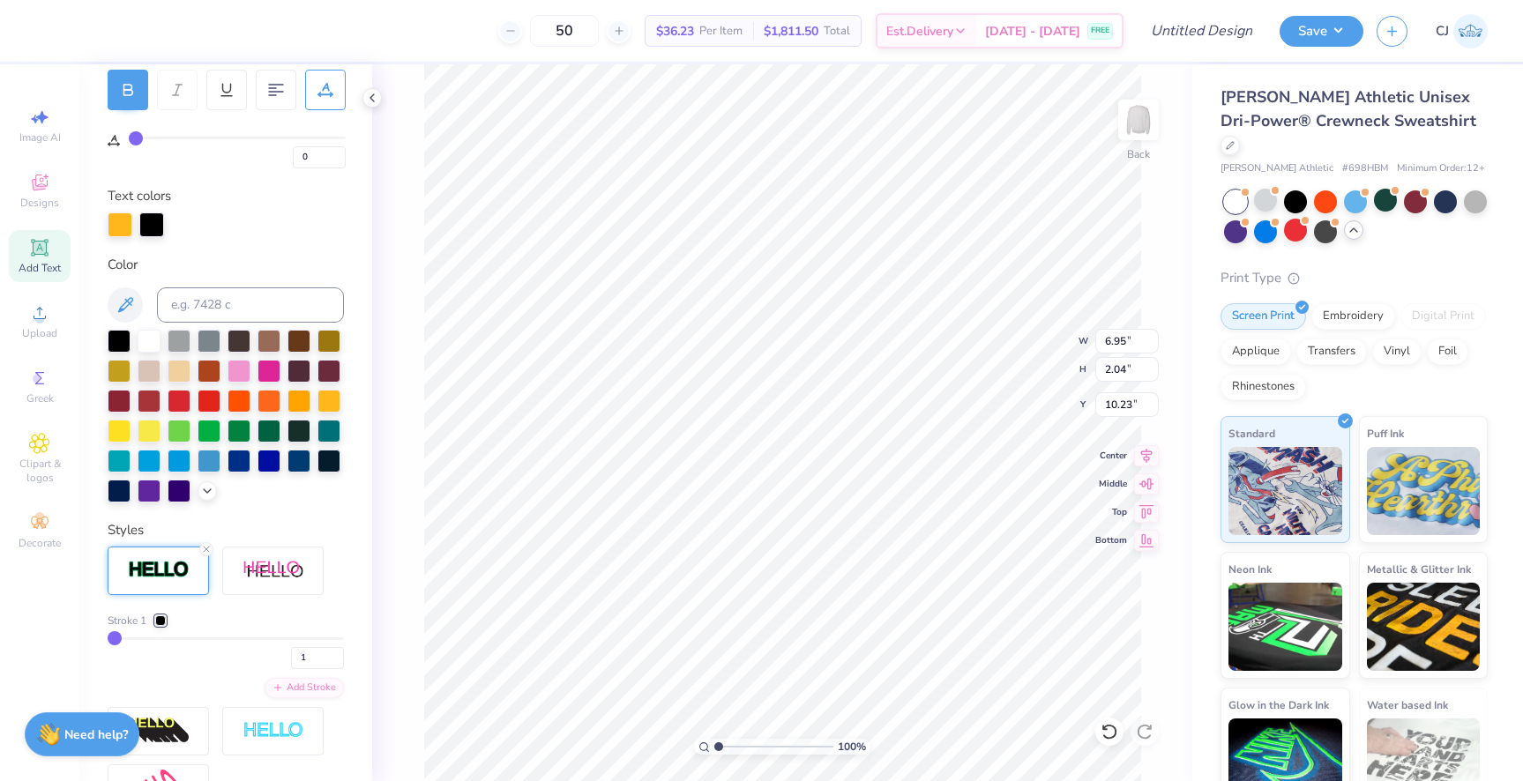
click at [121, 639] on input "range" at bounding box center [226, 639] width 236 height 3
type input "2"
type input "6.73"
type input "1.31"
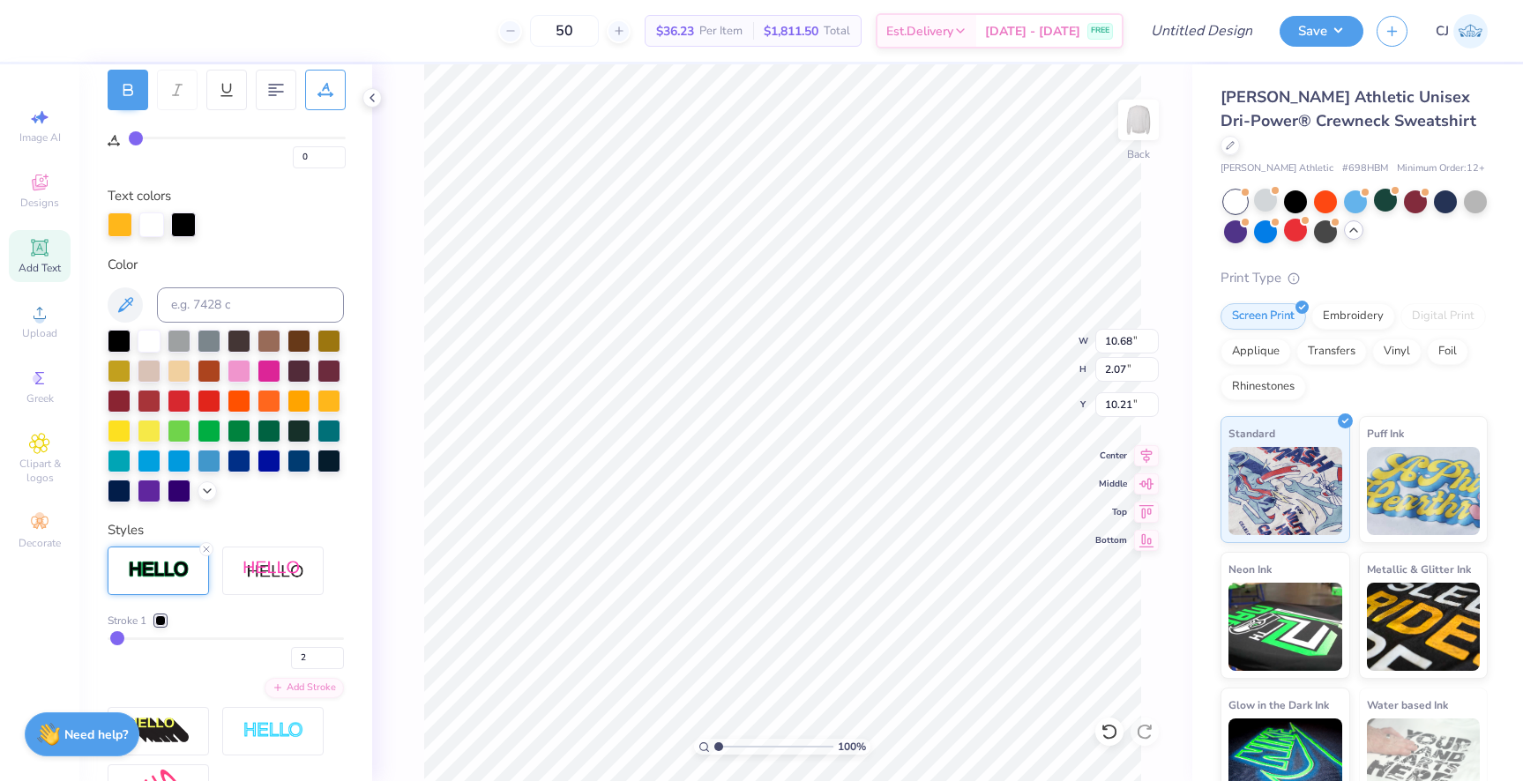
type input "10.98"
type input "7.46"
type input "6.36"
type input "1.23"
type input "7.53"
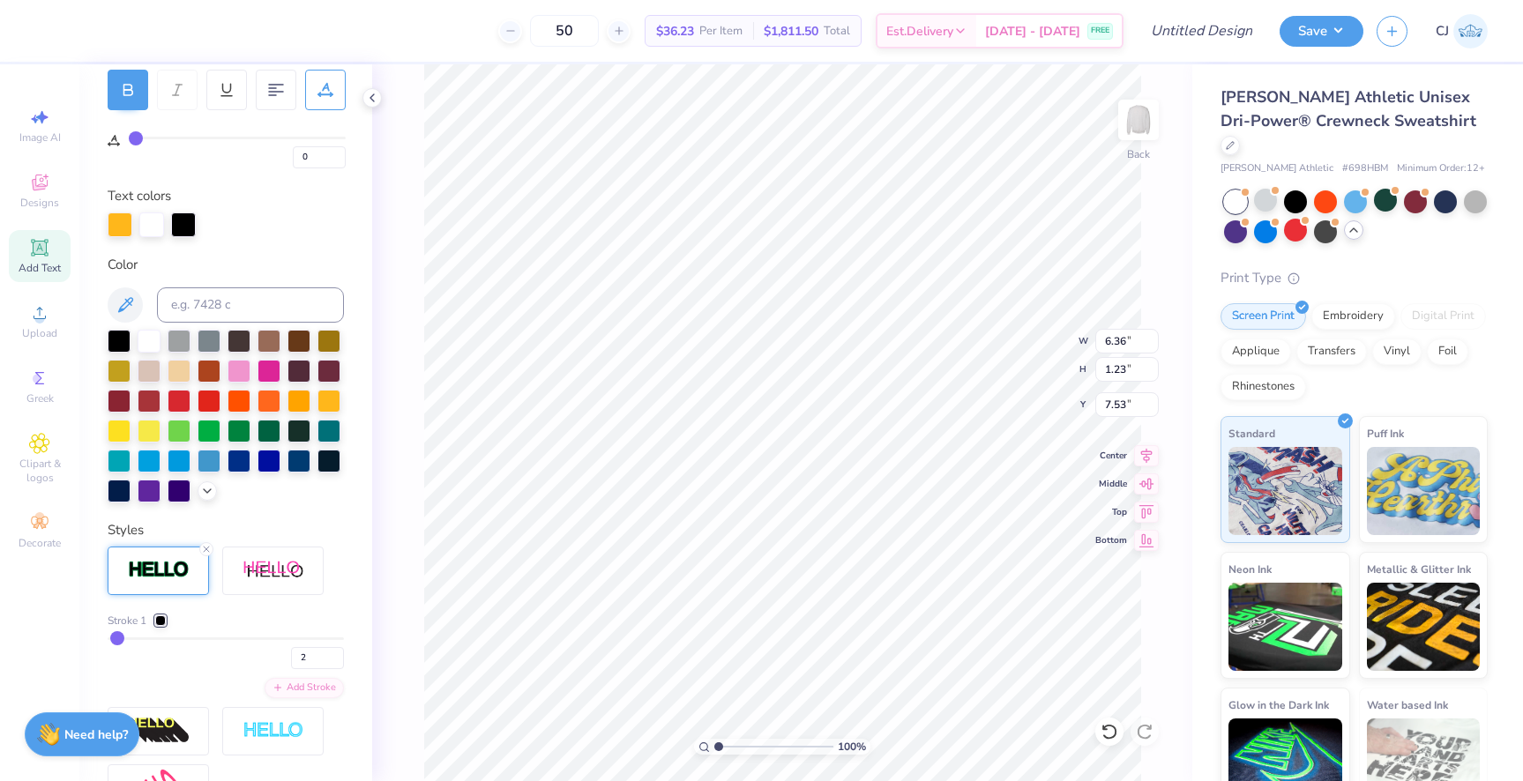
type input "7.49"
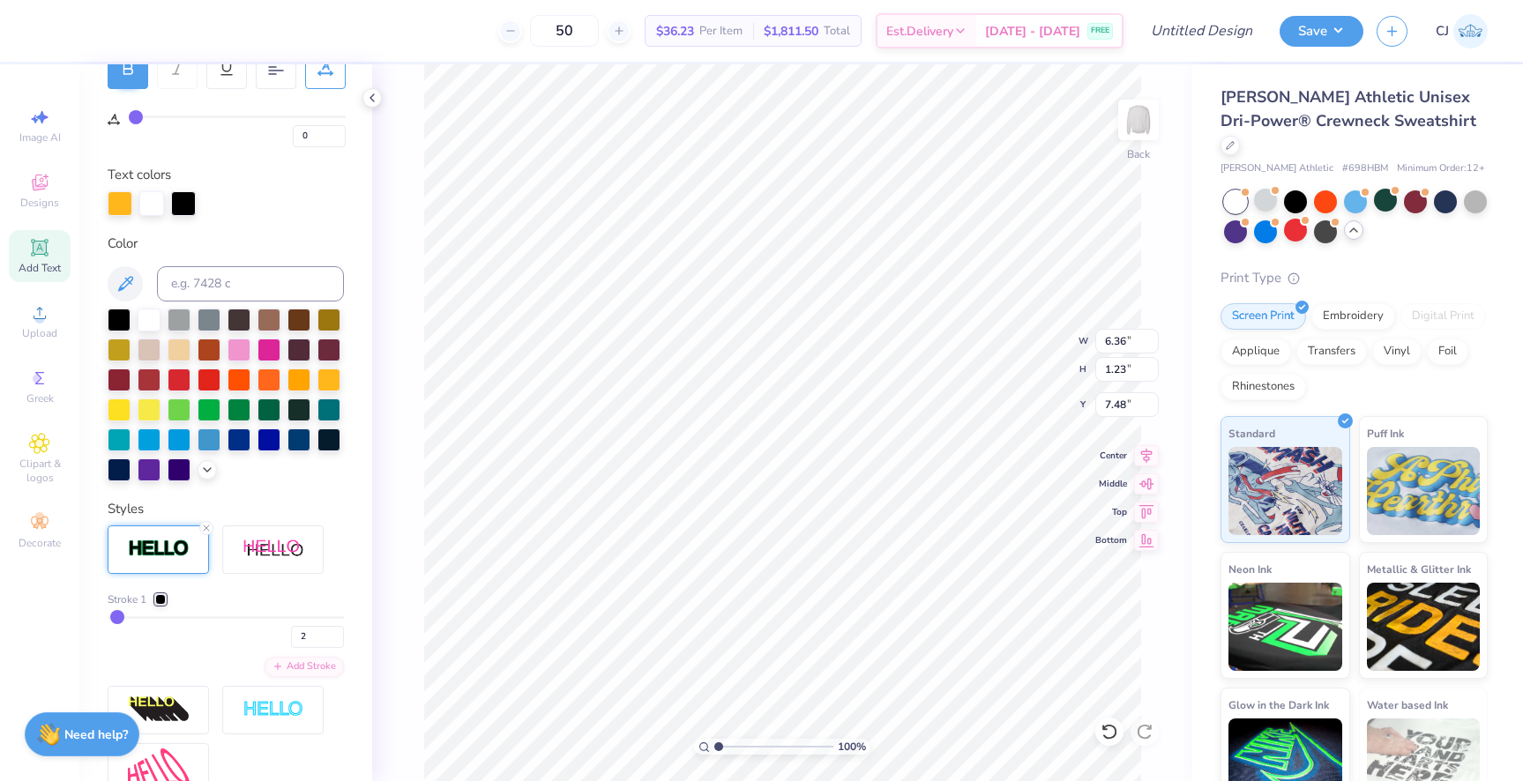
scroll to position [303, 0]
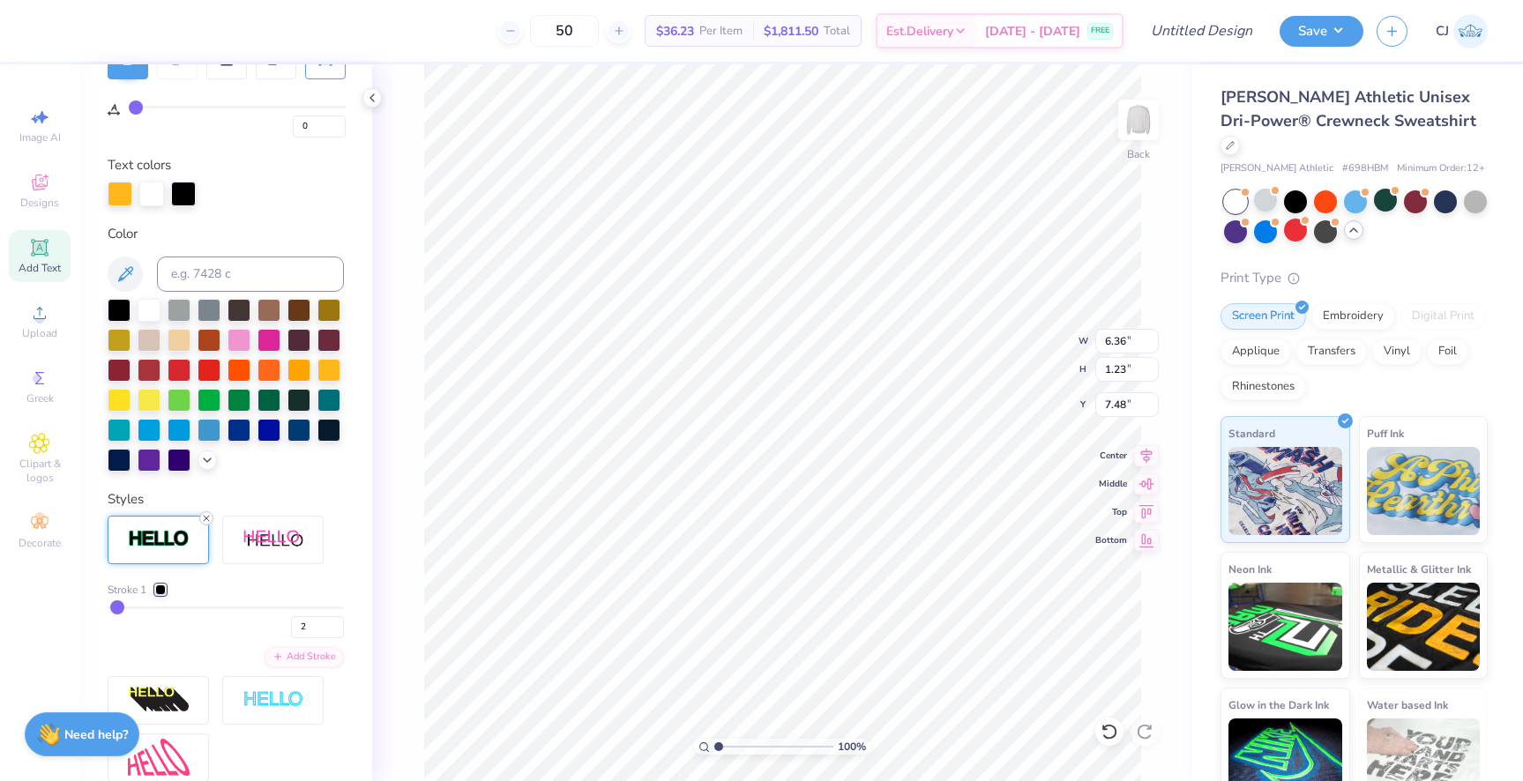
click at [207, 519] on line at bounding box center [206, 518] width 5 height 5
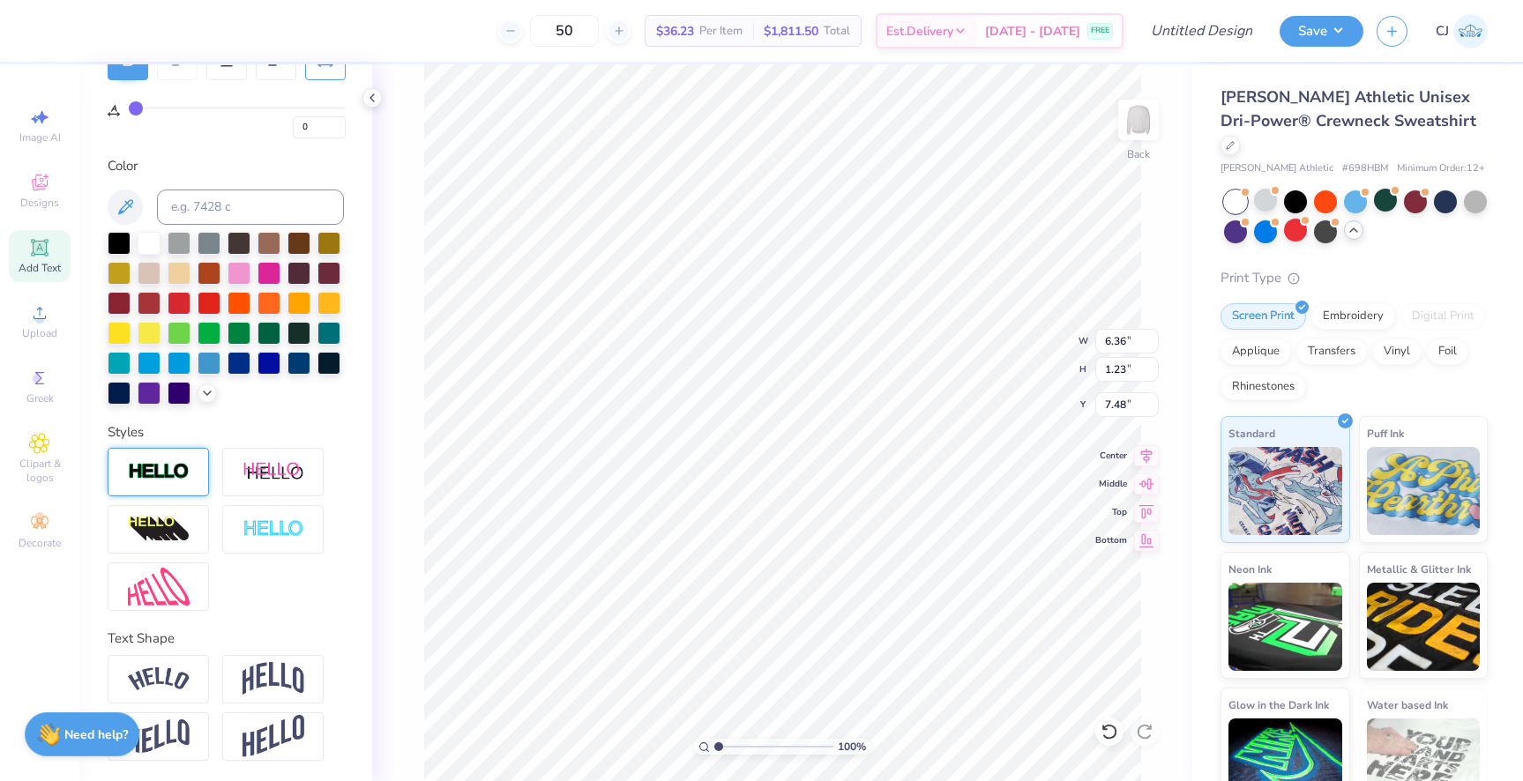
click at [363, 479] on div "Personalized Names Personalized Numbers Text Tool Add Font Font Varsity Team Sw…" at bounding box center [225, 422] width 293 height 717
click at [419, 465] on div "100 % Back W 6.36 6.36 " H 1.23 1.23 " Y 7.48 7.48 " Center Middle Top Bottom" at bounding box center [782, 422] width 820 height 717
click at [121, 236] on div at bounding box center [119, 241] width 23 height 23
type input "7.32"
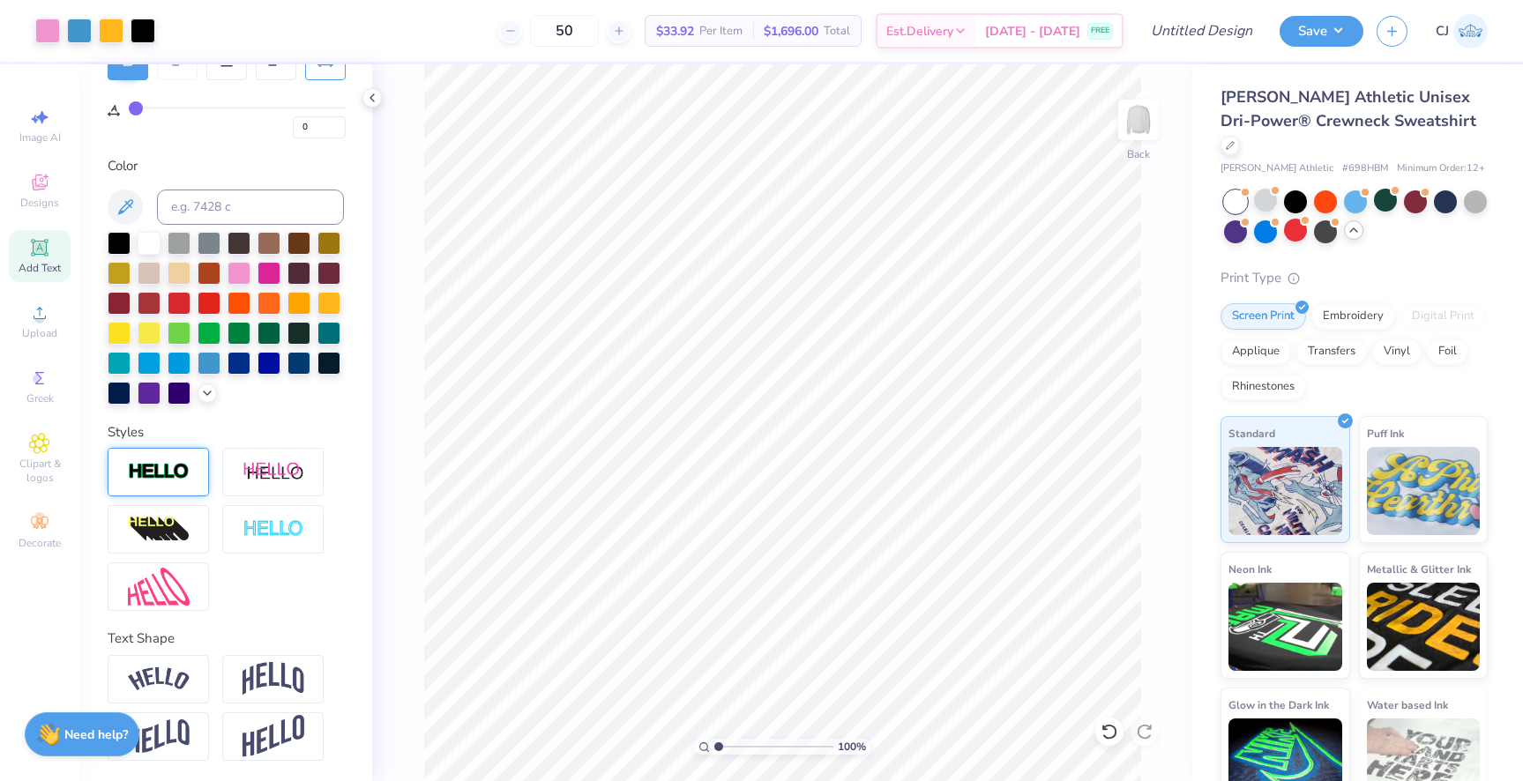
type input "5"
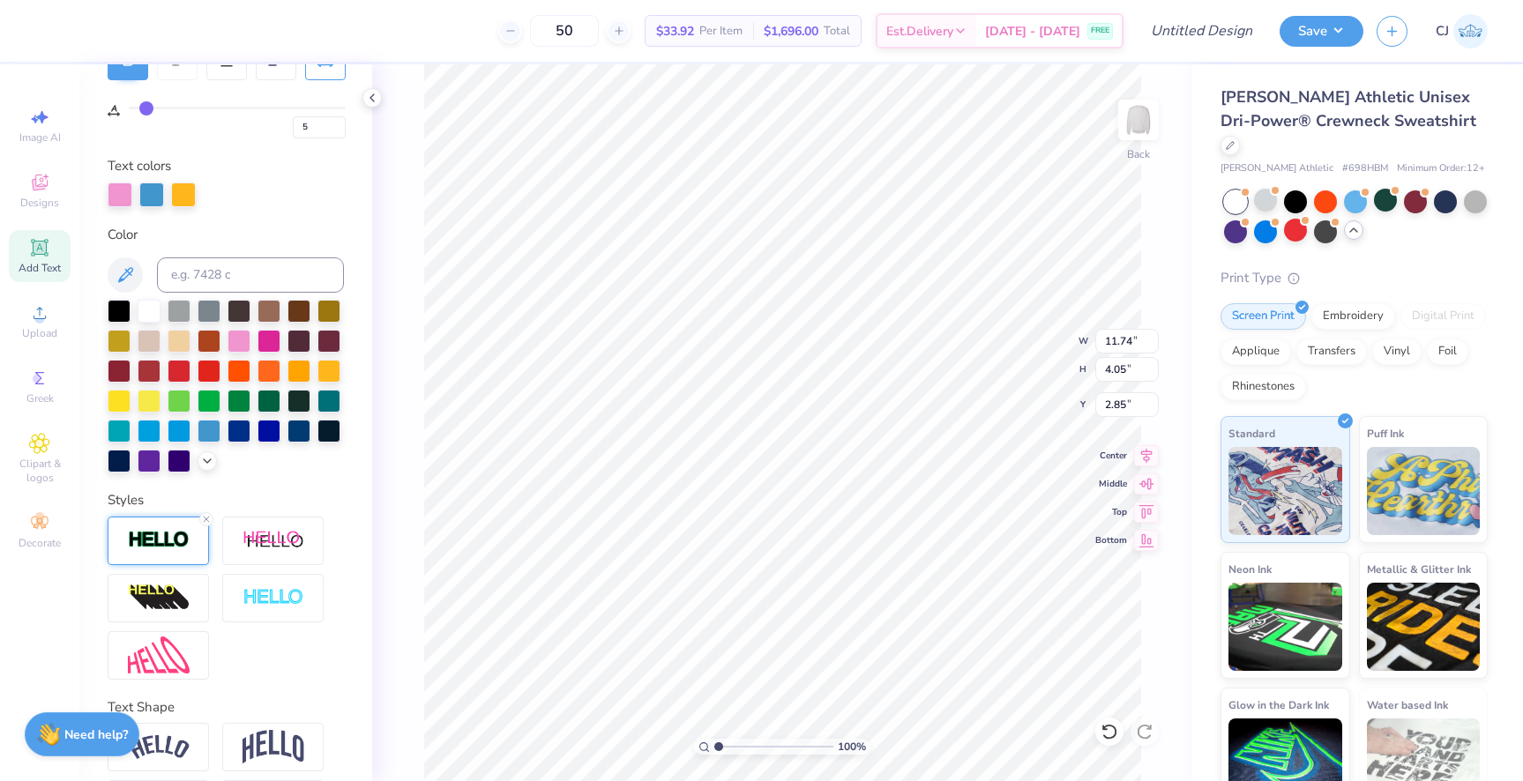
scroll to position [0, 0]
click at [149, 546] on img at bounding box center [159, 540] width 62 height 20
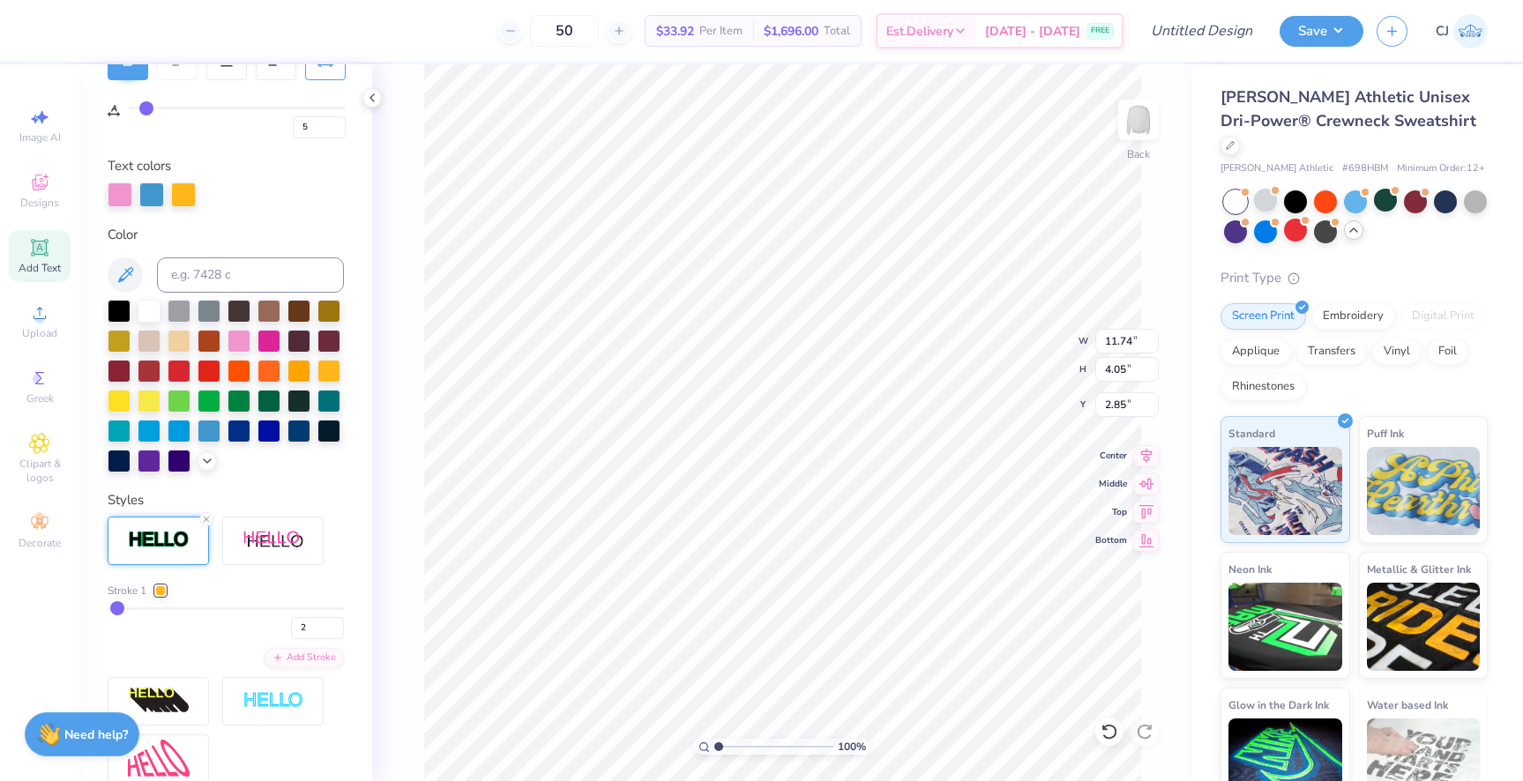
click at [160, 592] on div at bounding box center [160, 591] width 11 height 11
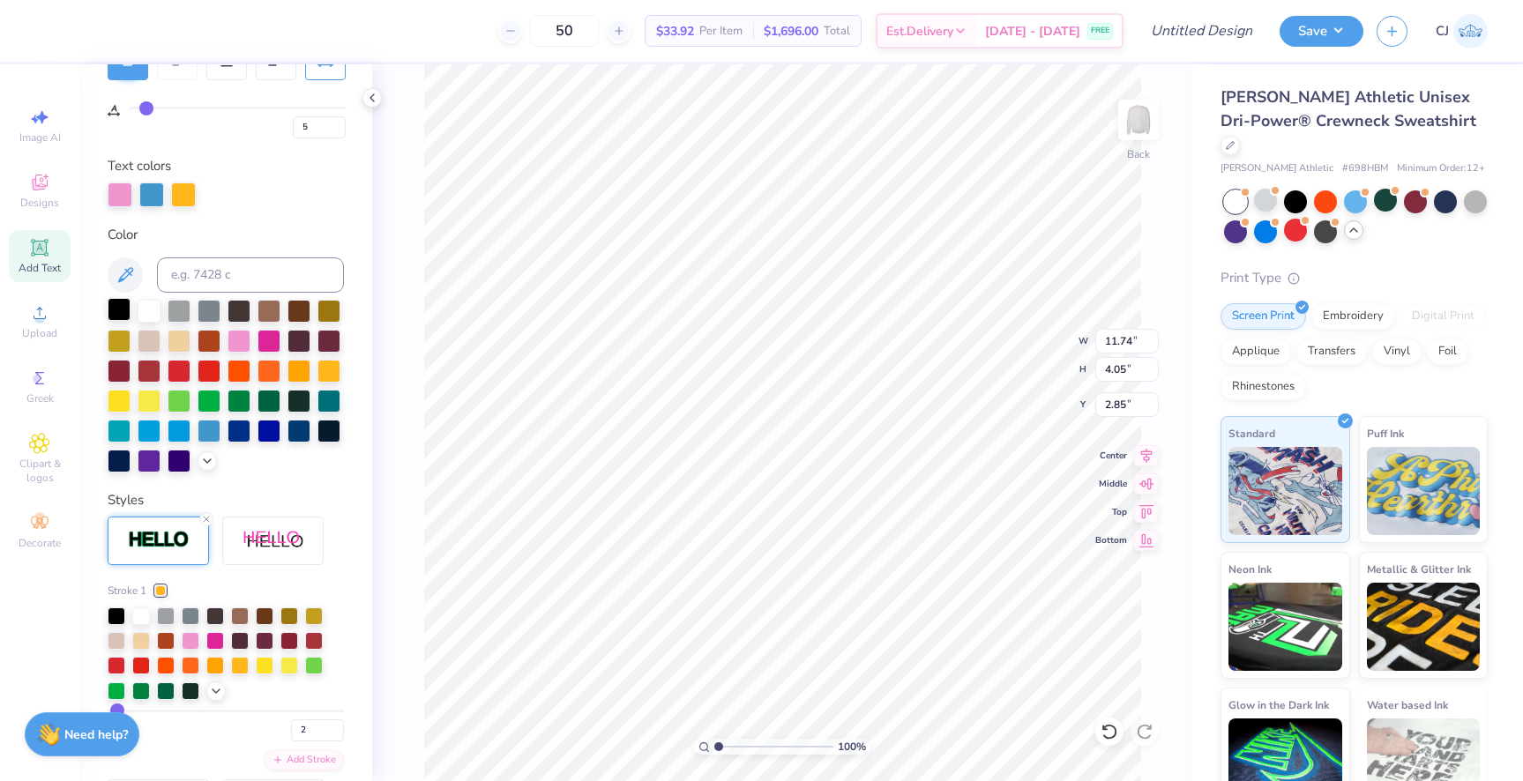
click at [120, 305] on div at bounding box center [119, 309] width 23 height 23
click at [1110, 737] on icon at bounding box center [1110, 732] width 18 height 18
type input "2.84"
click at [167, 534] on img at bounding box center [159, 540] width 62 height 20
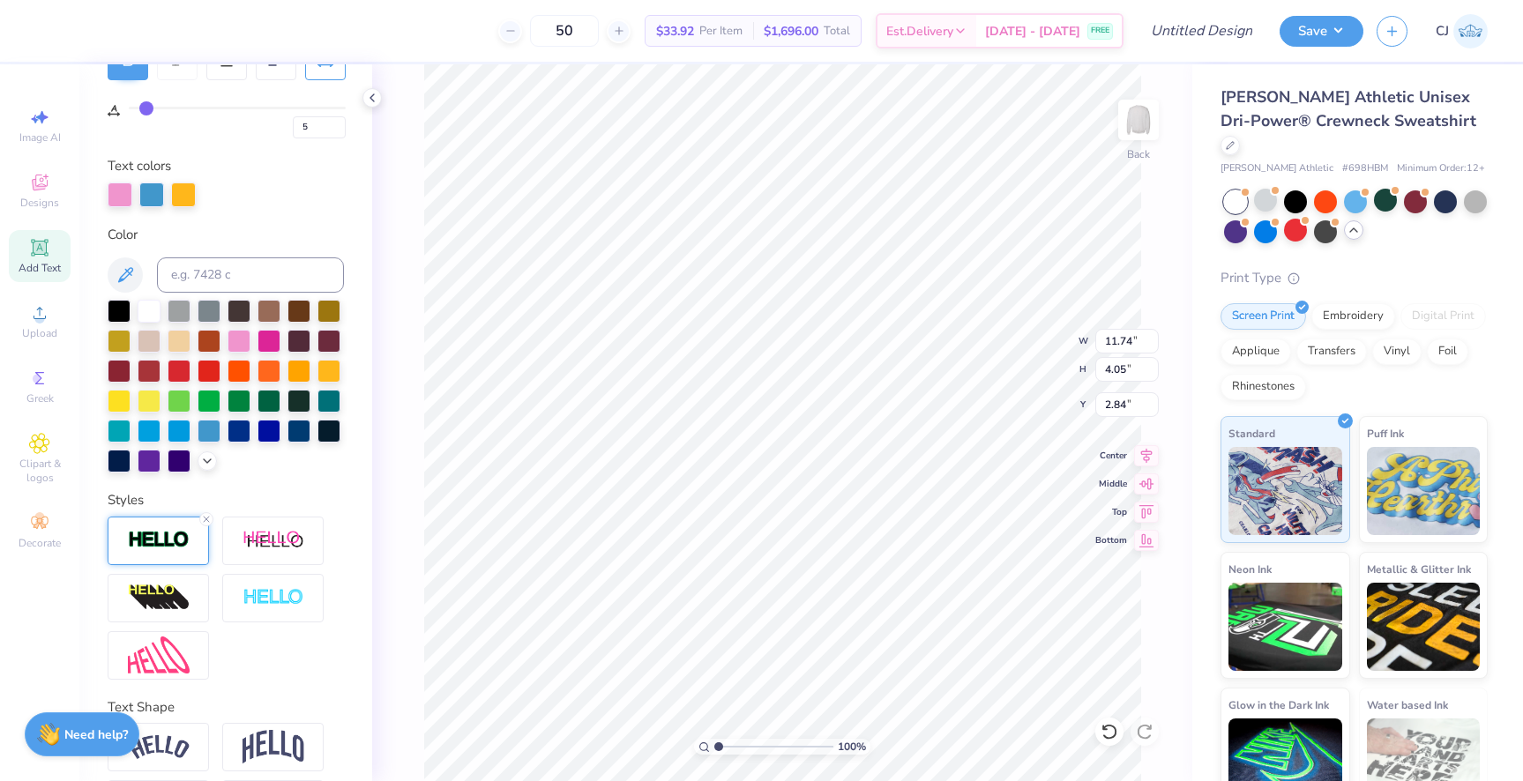
click at [169, 538] on img at bounding box center [159, 540] width 62 height 20
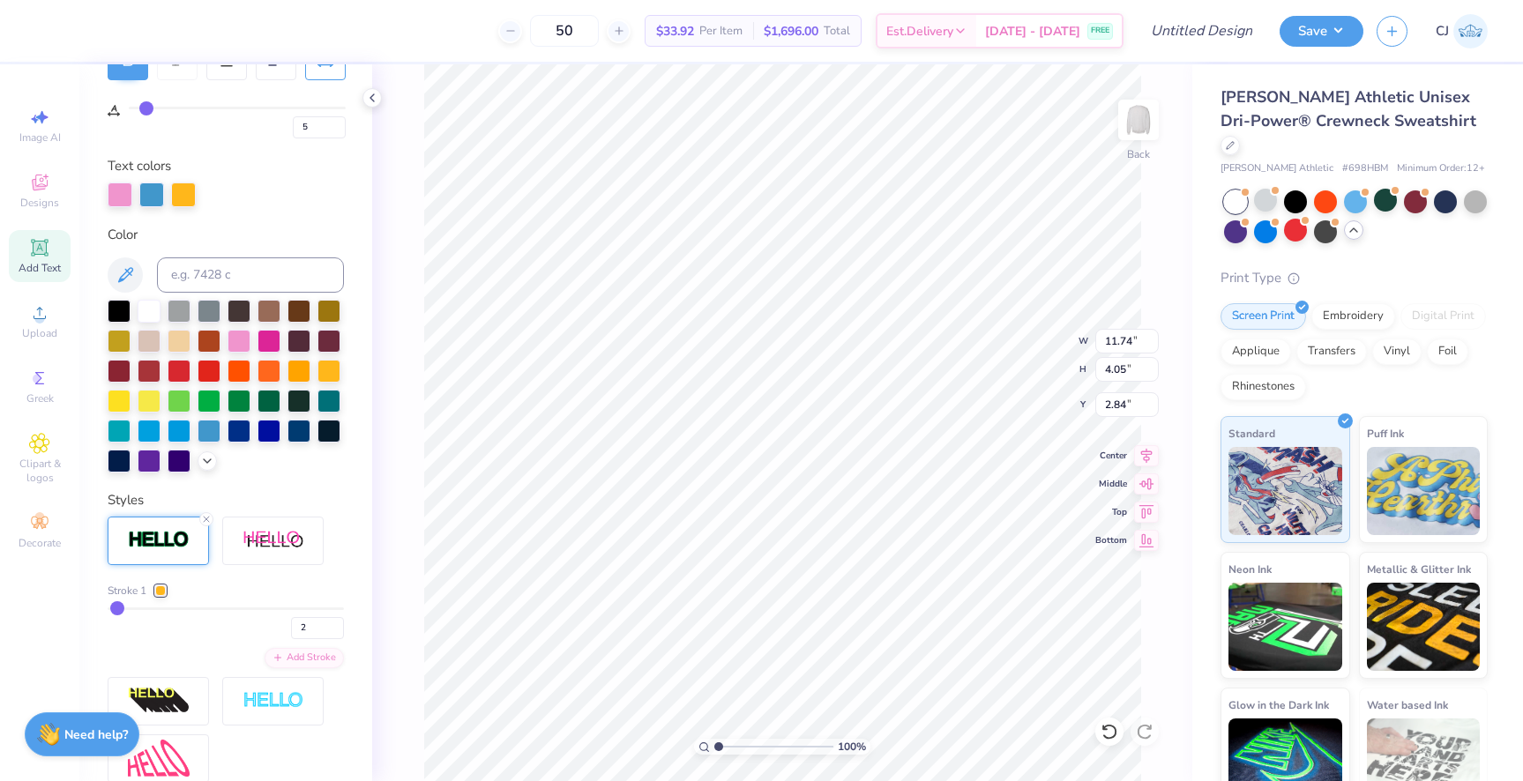
click at [155, 591] on div at bounding box center [160, 591] width 11 height 11
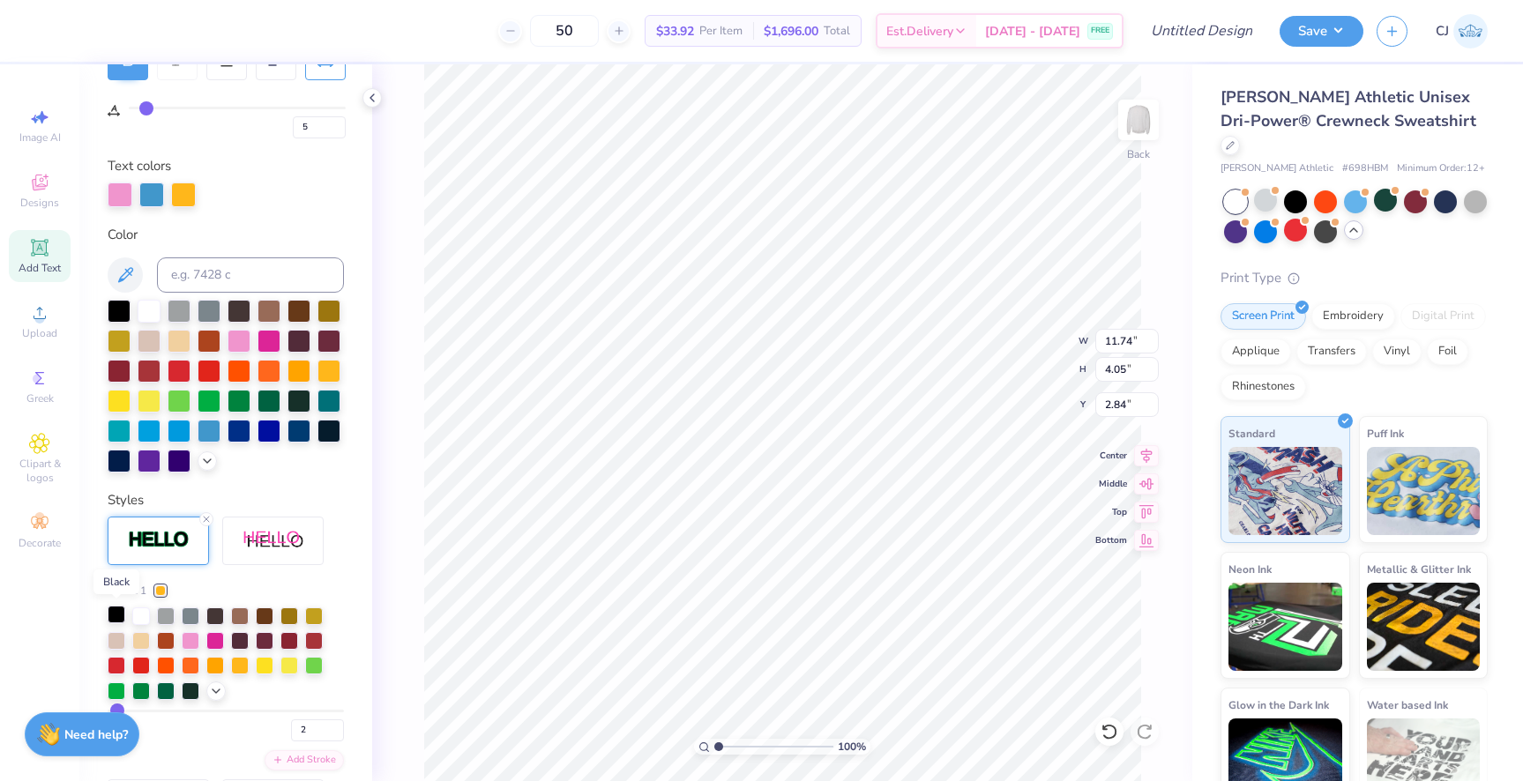
click at [116, 615] on div at bounding box center [117, 615] width 18 height 18
click at [405, 358] on div "100 % Back W 11.74 11.74 " H 4.05 4.05 " Y 2.84 2.84 " Center Middle Top Bottom" at bounding box center [782, 422] width 820 height 717
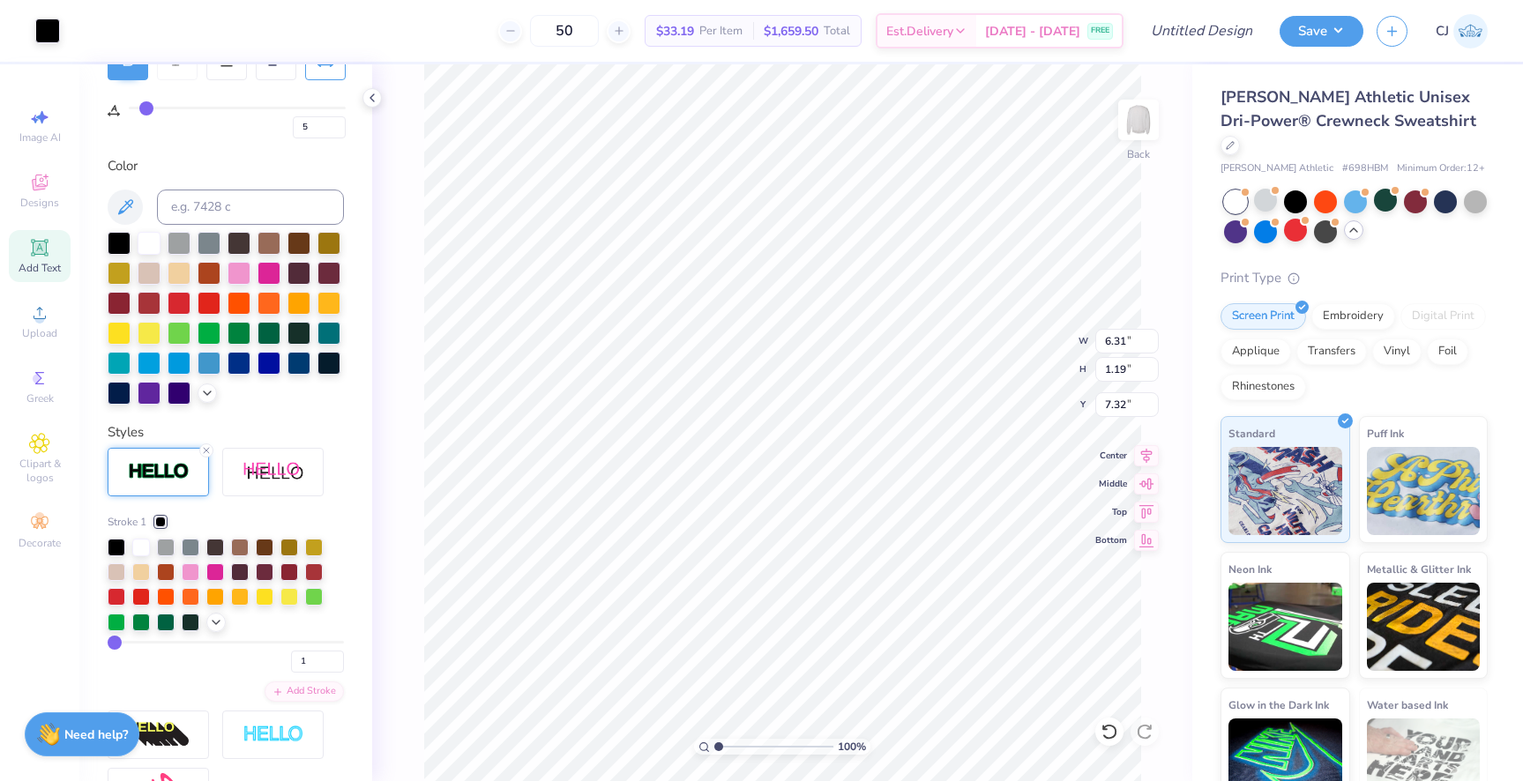
type input "0"
type input "6.33"
type input "1.21"
type input "0"
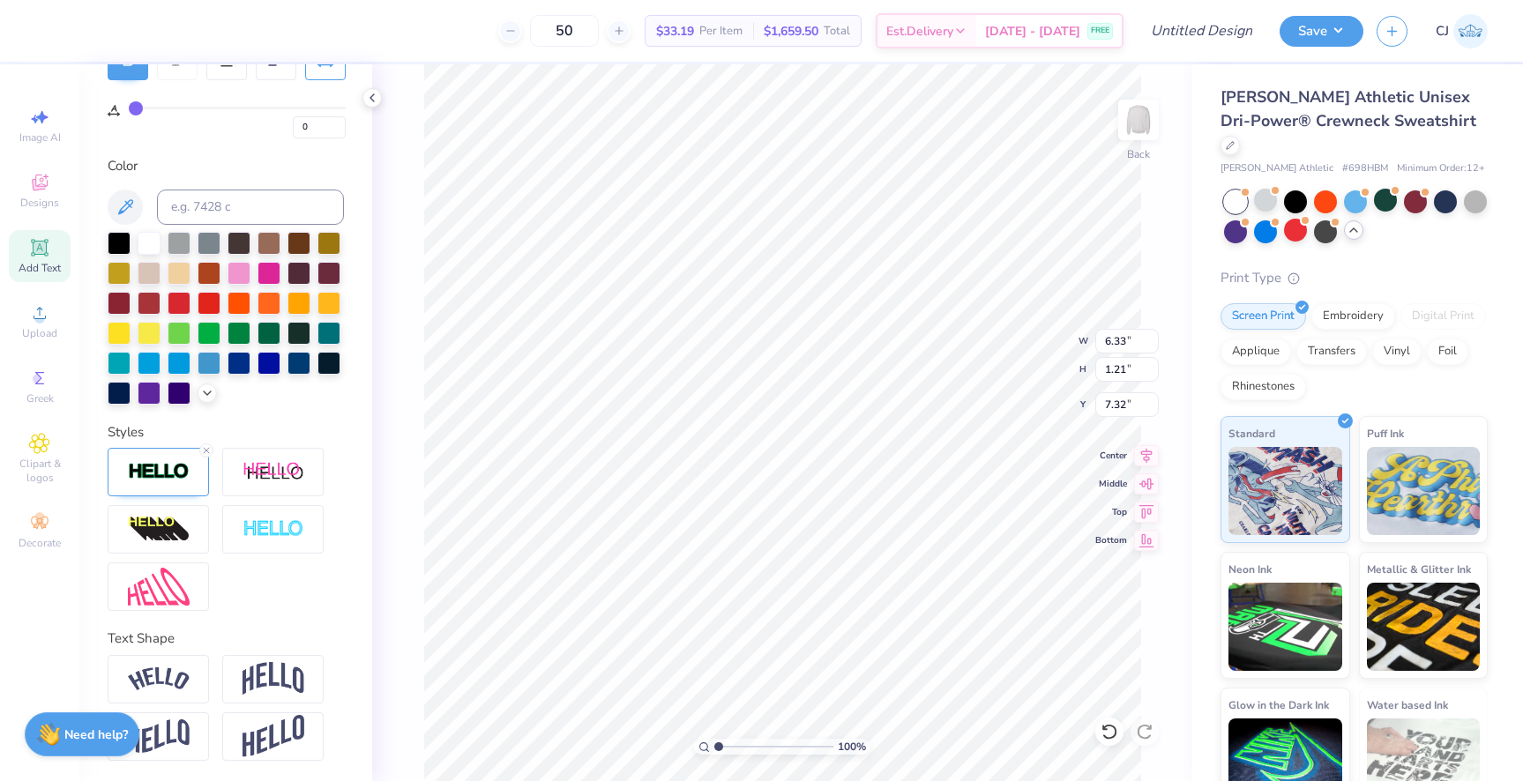
type input "5.67"
type input "1.09"
type input "7.45"
type input "7.42"
type input "5"
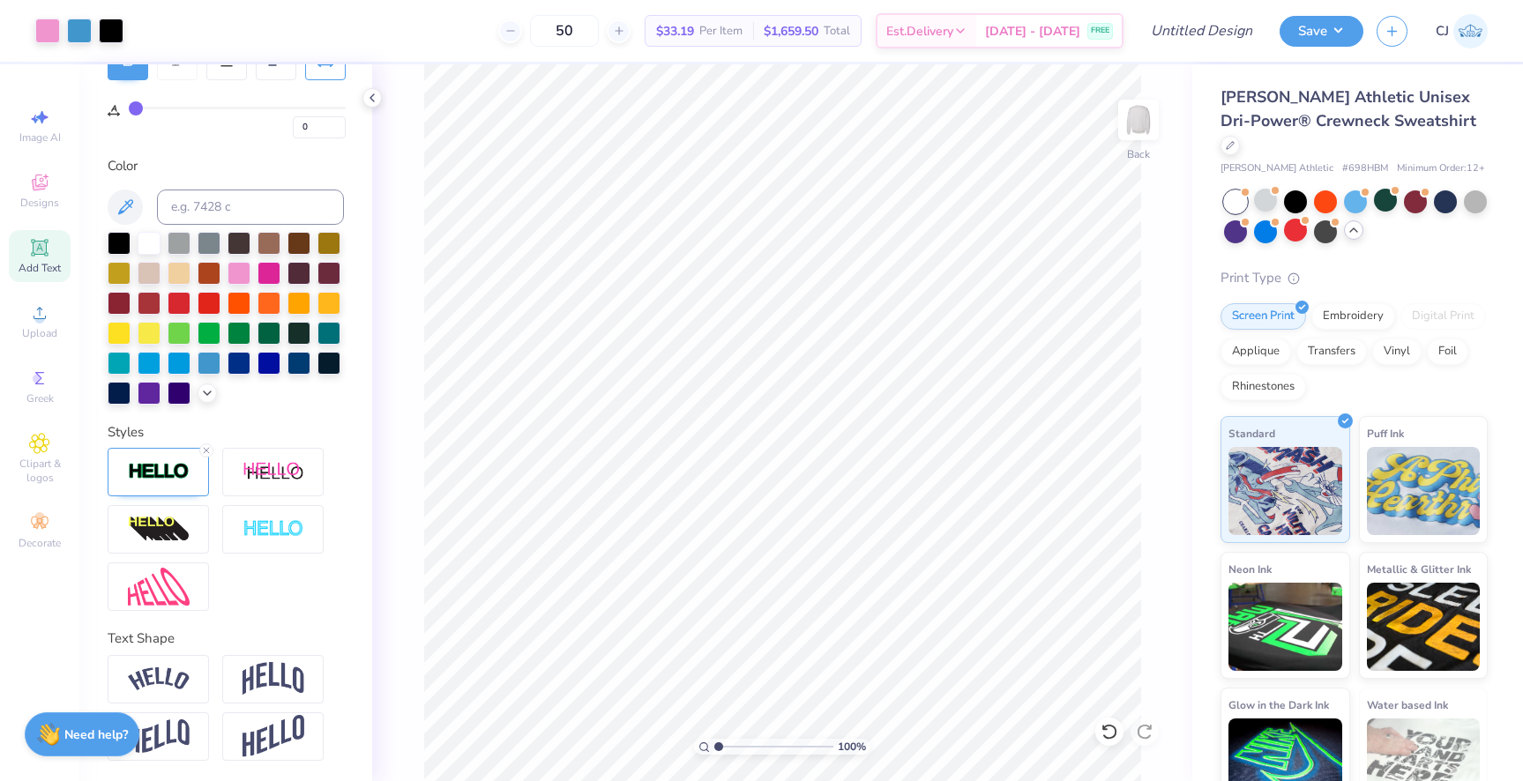
type input "5"
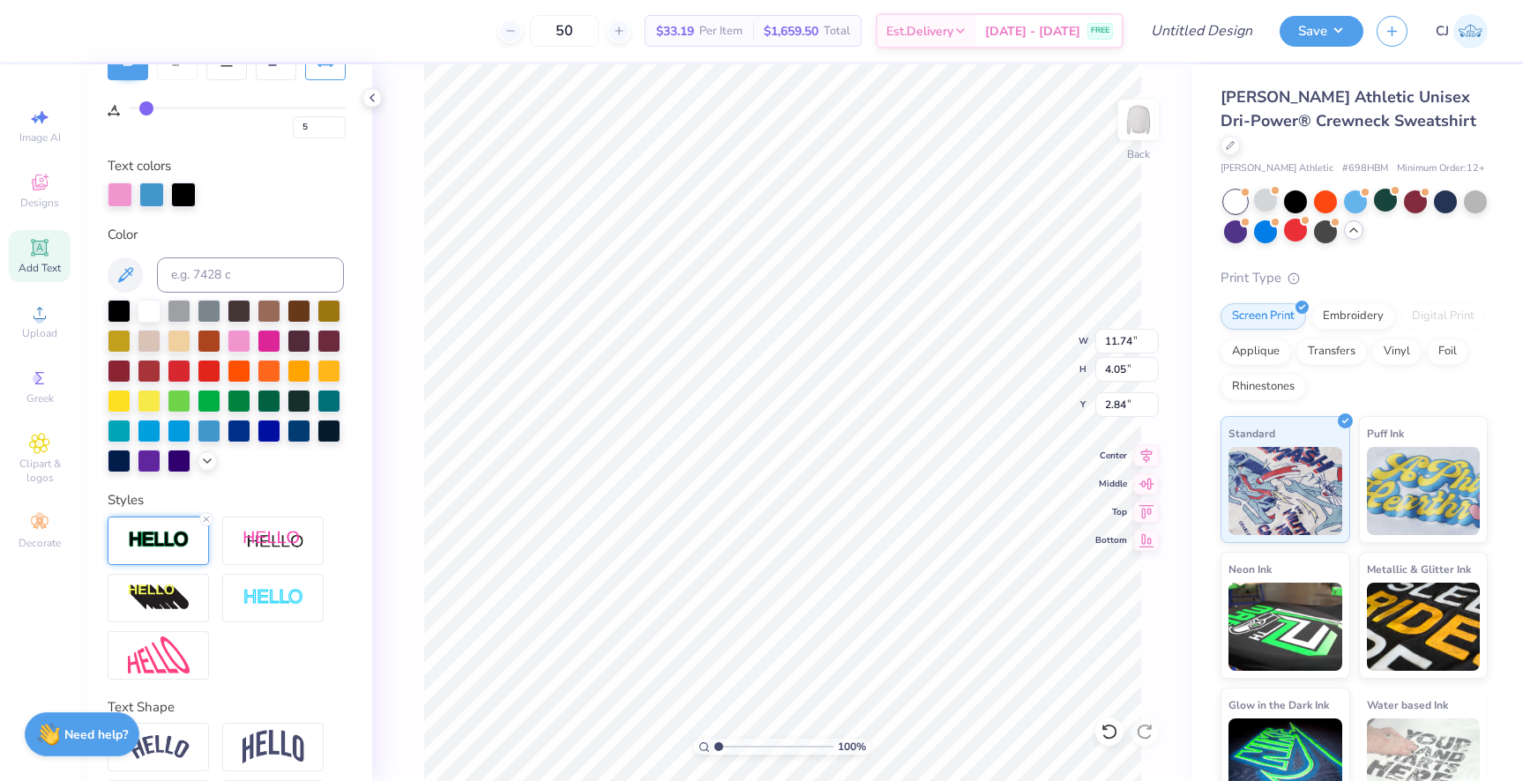
click at [181, 530] on img at bounding box center [159, 540] width 62 height 20
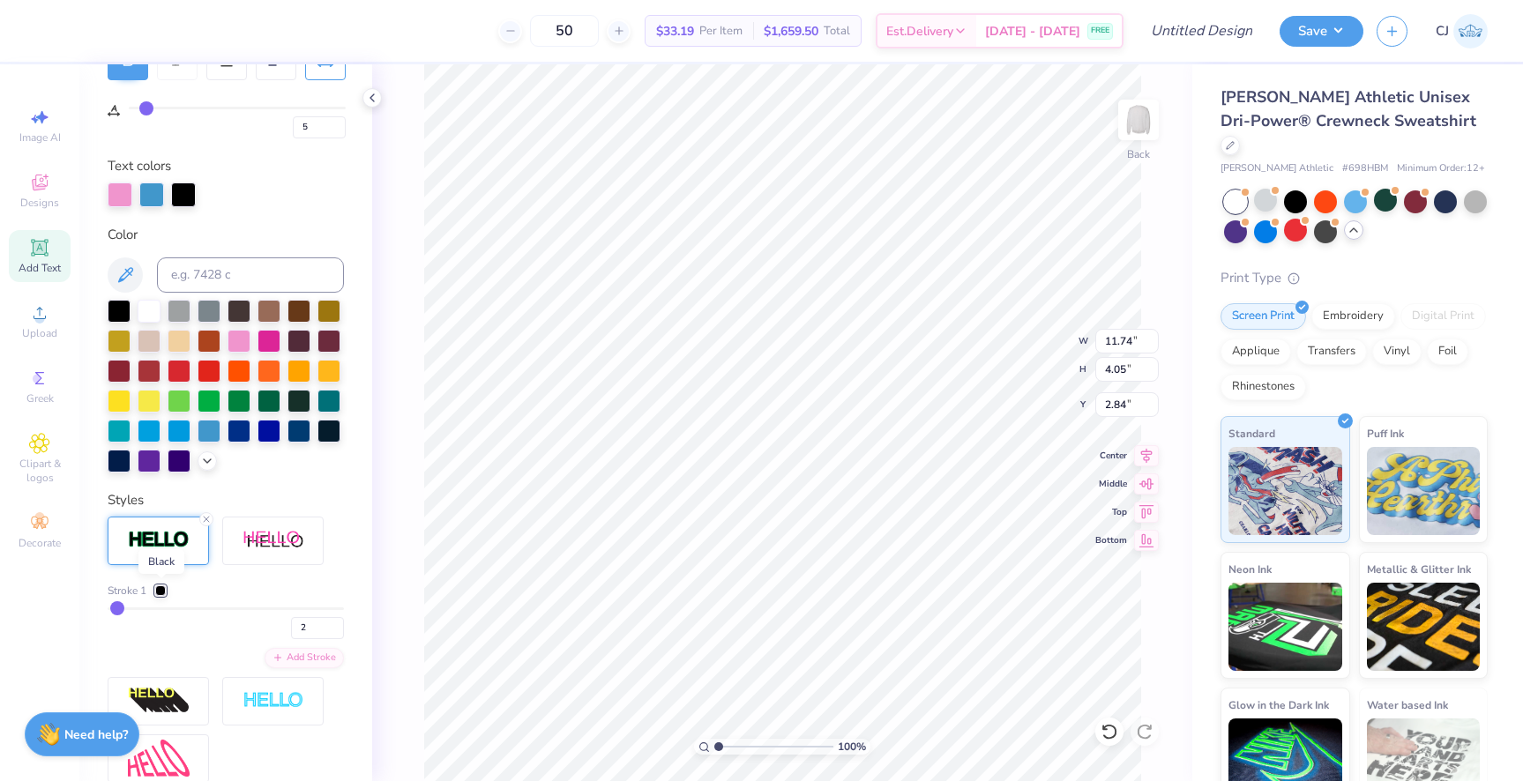
click at [161, 587] on div at bounding box center [160, 591] width 11 height 11
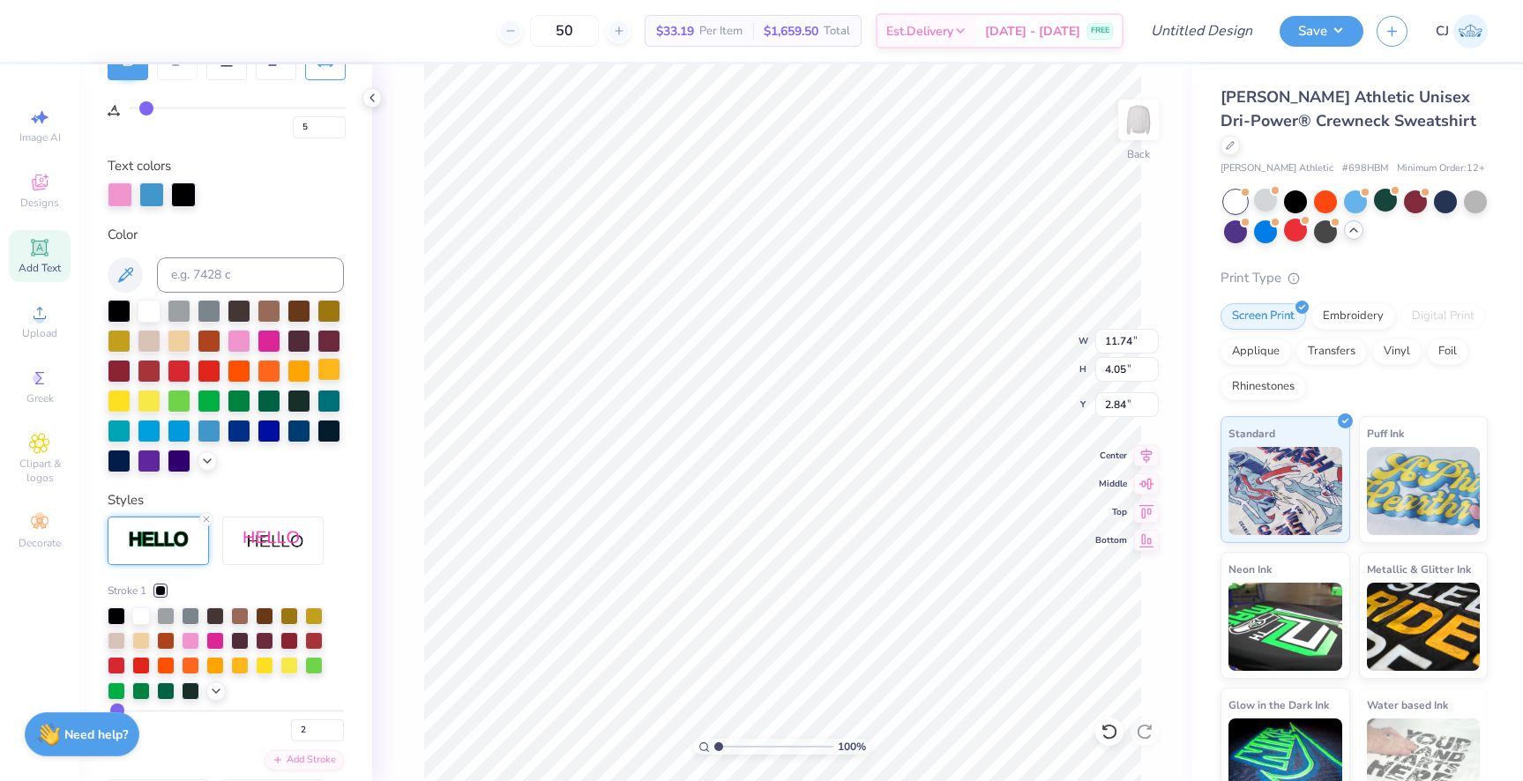
click at [330, 370] on div at bounding box center [329, 369] width 23 height 23
click at [1103, 728] on icon at bounding box center [1105, 728] width 4 height 4
click at [164, 592] on div at bounding box center [160, 591] width 11 height 11
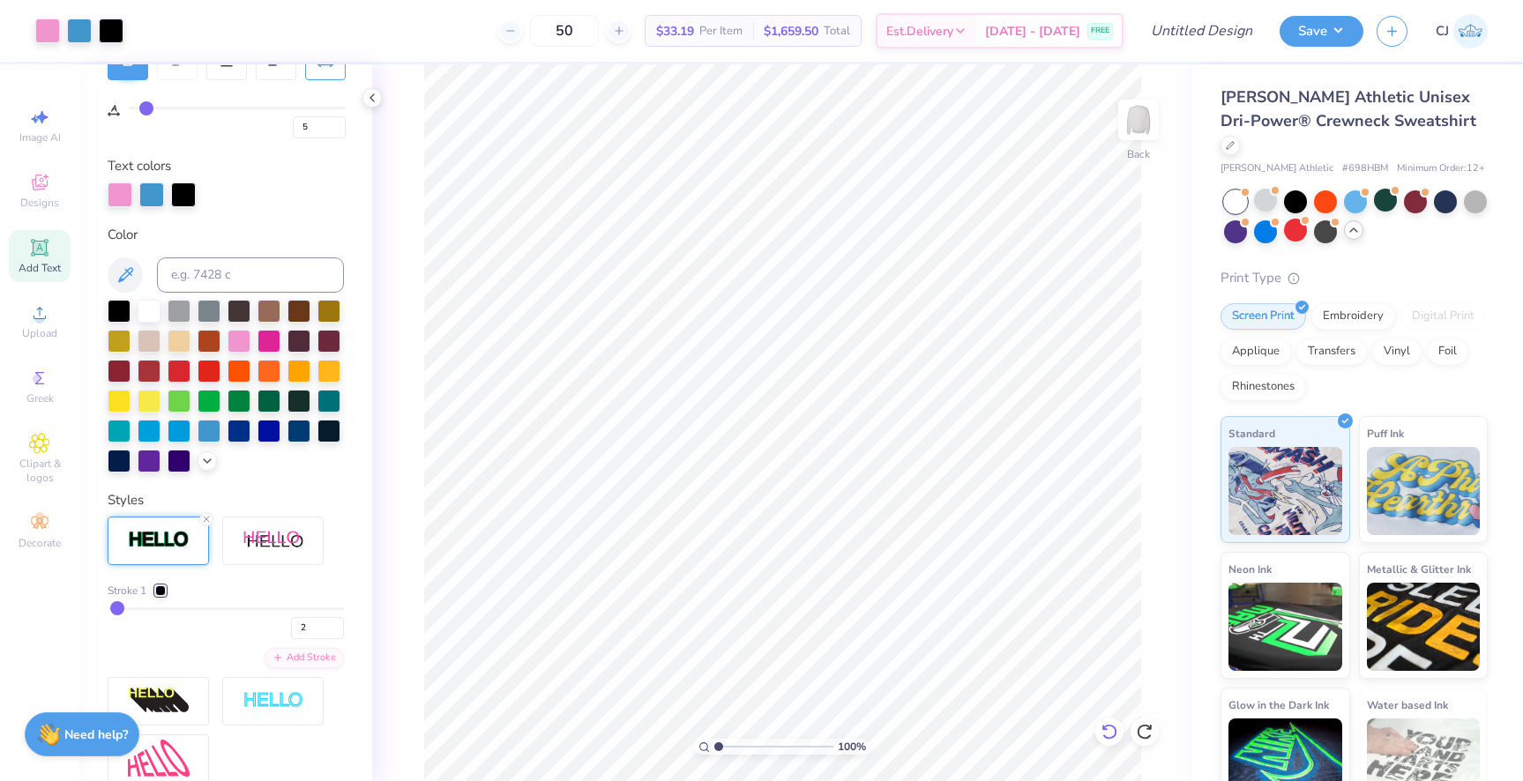
click at [1112, 739] on icon at bounding box center [1110, 732] width 18 height 18
click at [1106, 731] on icon at bounding box center [1110, 732] width 18 height 18
click at [1108, 736] on icon at bounding box center [1110, 732] width 18 height 18
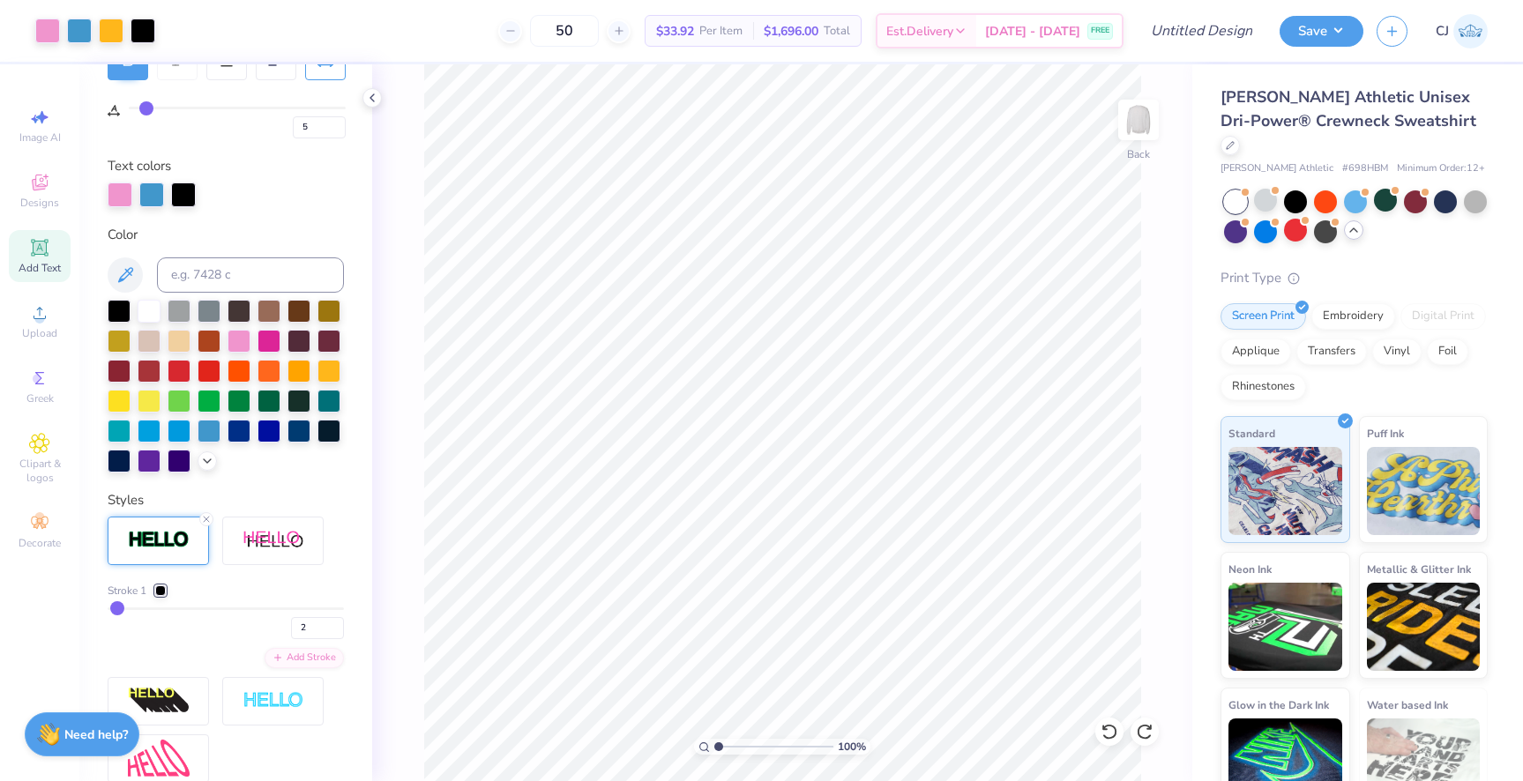
type input "0"
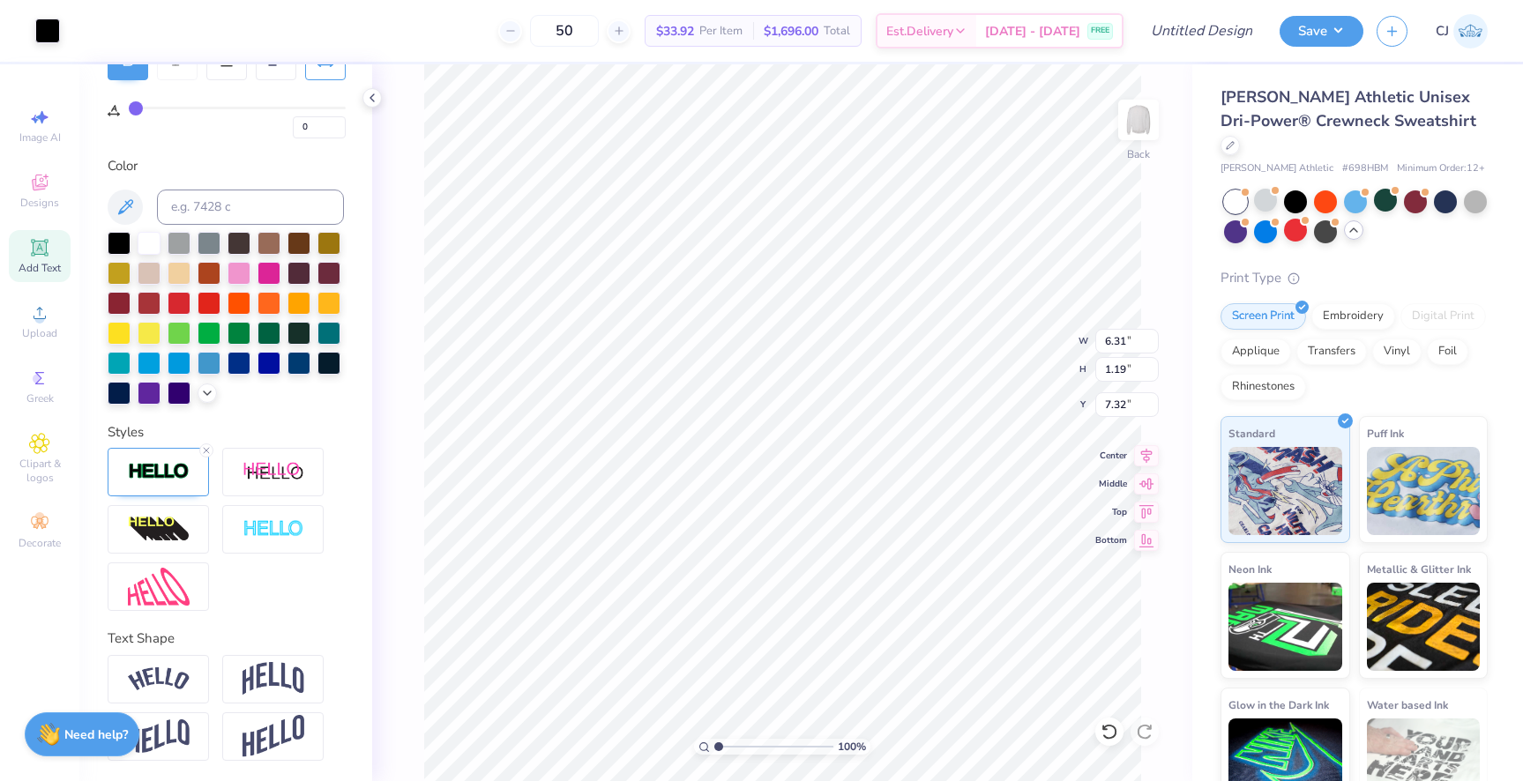
type input "6.33"
type input "1.21"
type input "7.31"
click at [330, 305] on div at bounding box center [329, 301] width 23 height 23
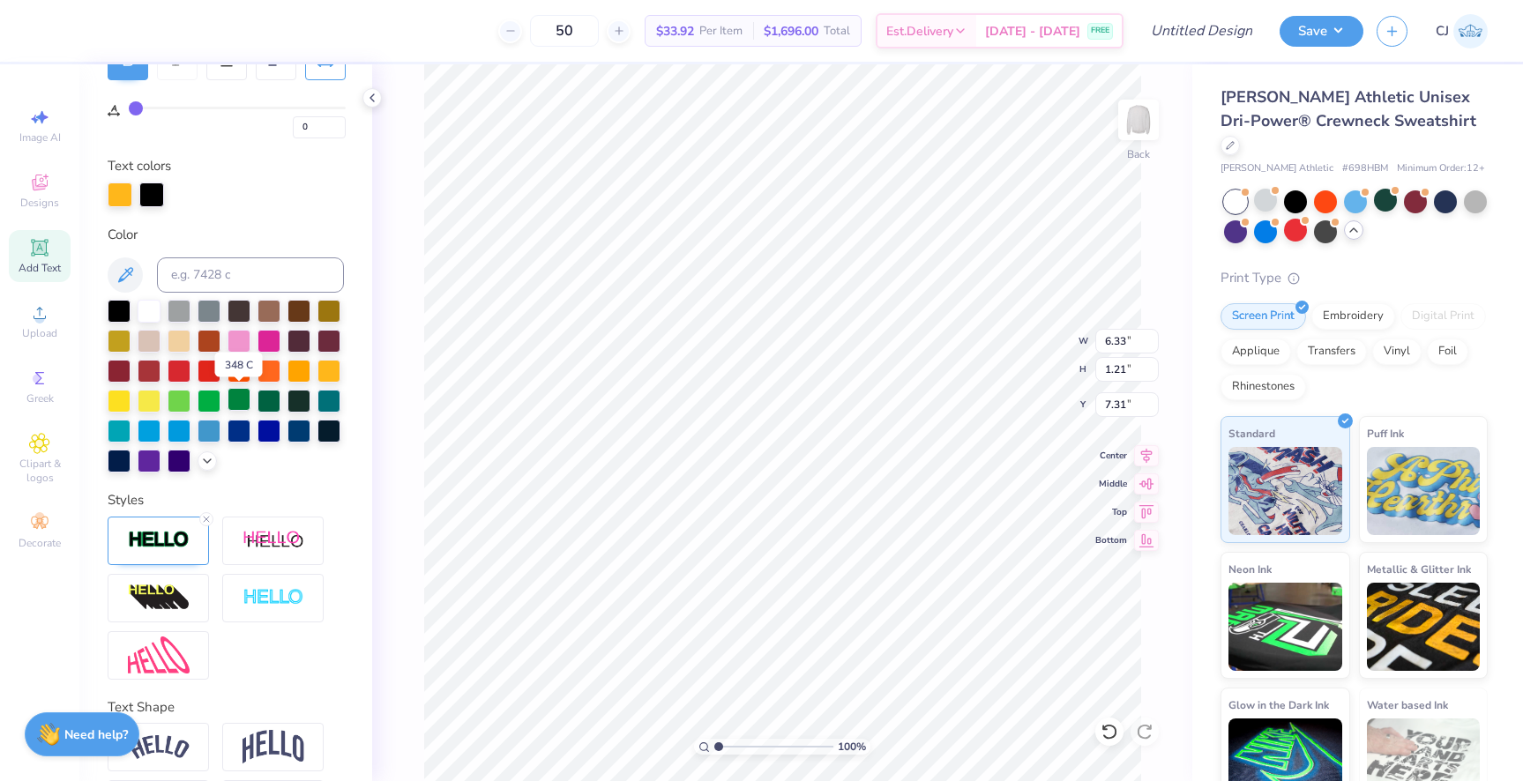
click at [238, 403] on div at bounding box center [239, 399] width 23 height 23
click at [149, 457] on div at bounding box center [149, 459] width 23 height 23
click at [183, 310] on div at bounding box center [179, 309] width 23 height 23
click at [212, 311] on div at bounding box center [209, 309] width 23 height 23
click at [247, 314] on div at bounding box center [239, 309] width 23 height 23
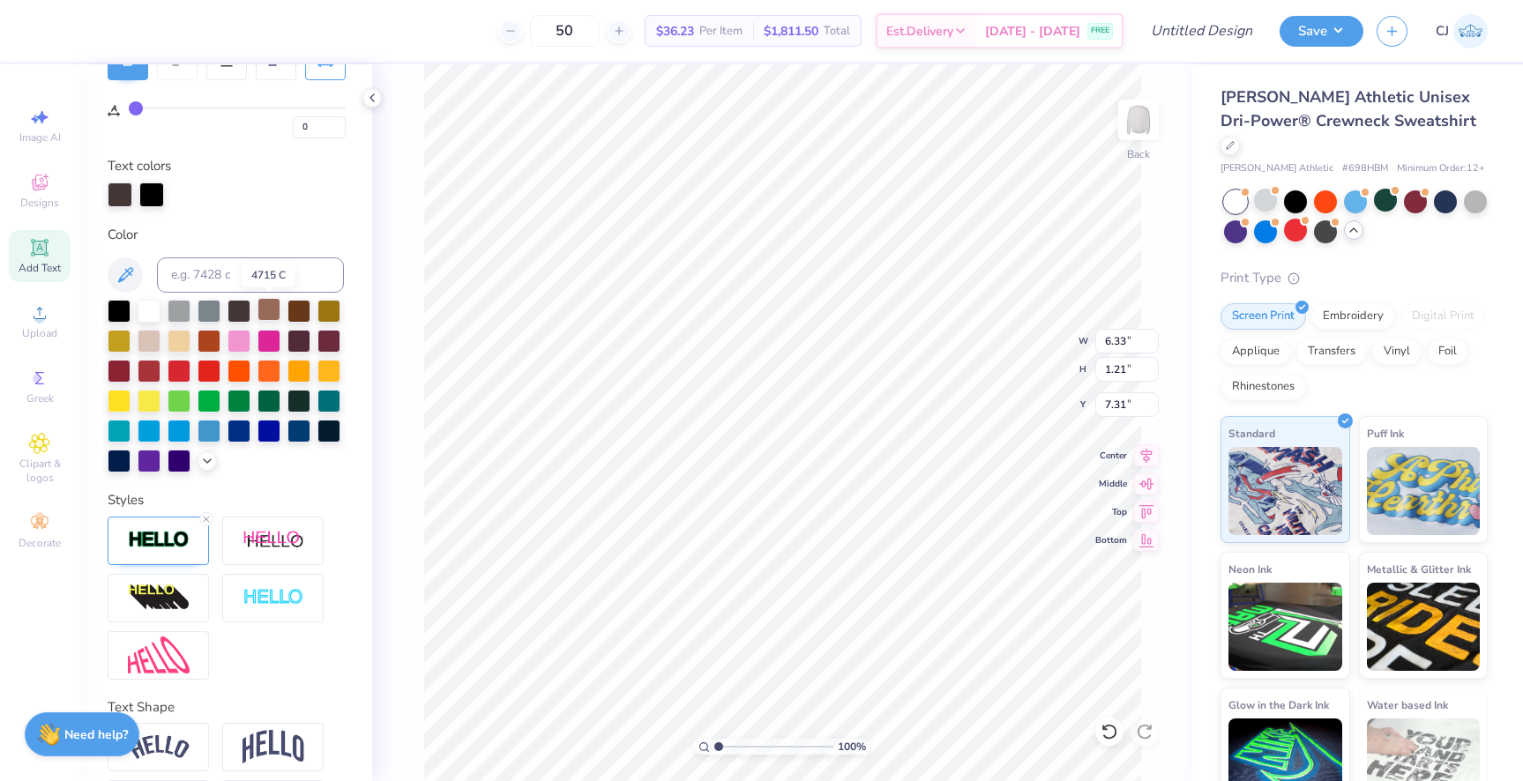
click at [272, 316] on div at bounding box center [269, 309] width 23 height 23
click at [325, 374] on div at bounding box center [329, 369] width 23 height 23
click at [208, 521] on icon at bounding box center [206, 519] width 11 height 11
type input "6.31"
type input "1.19"
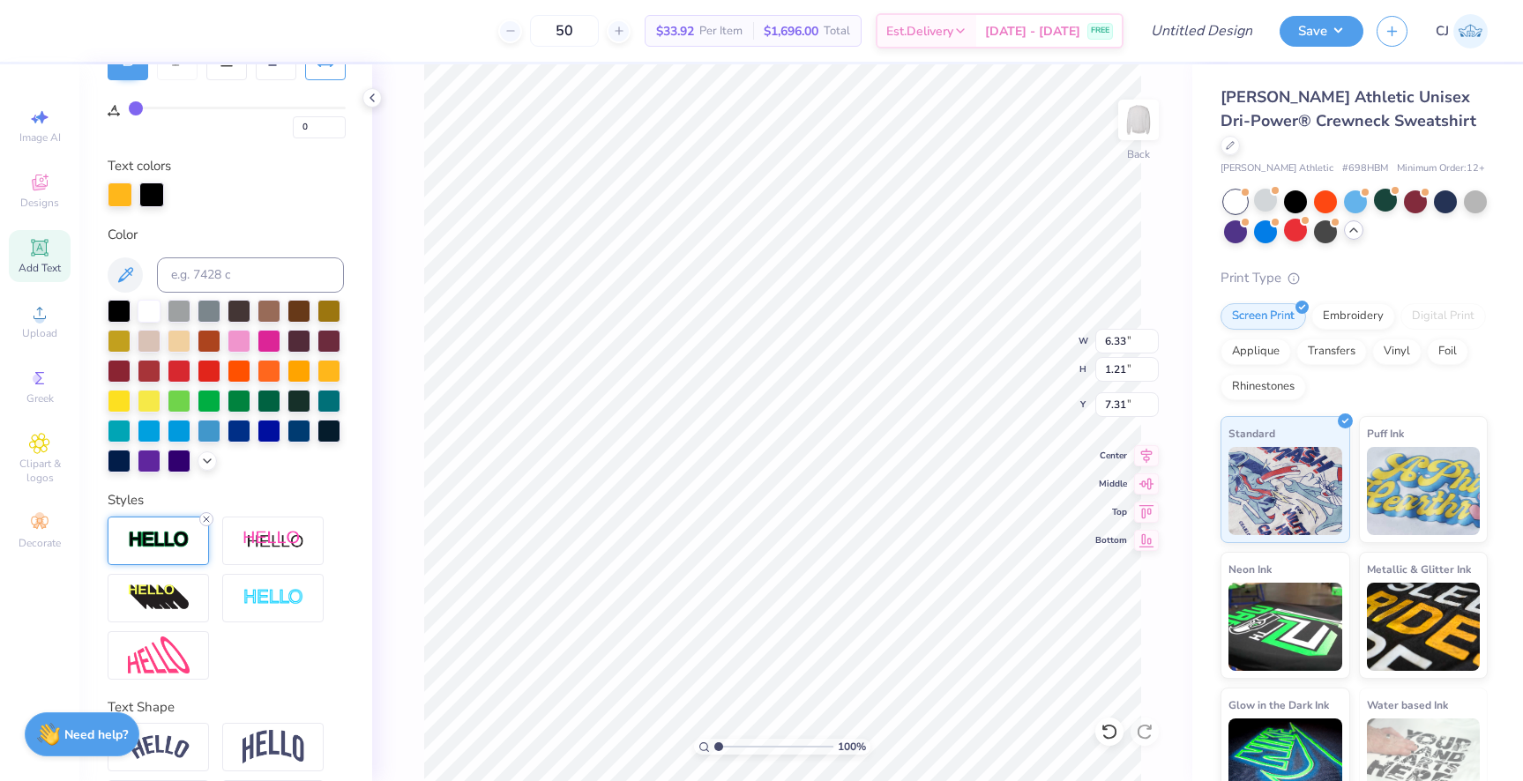
type input "7.32"
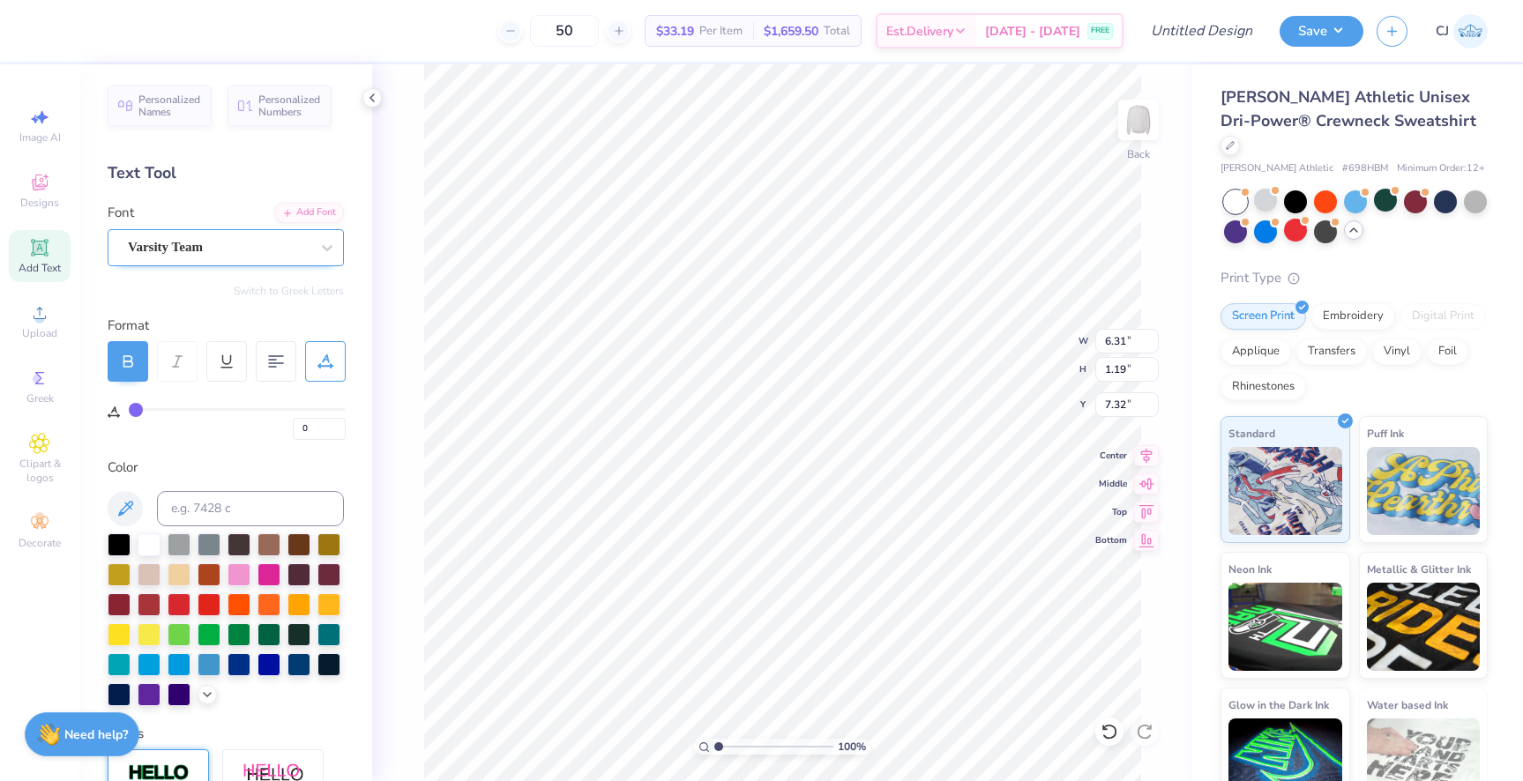
click at [209, 246] on div "Varsity Team" at bounding box center [218, 247] width 185 height 27
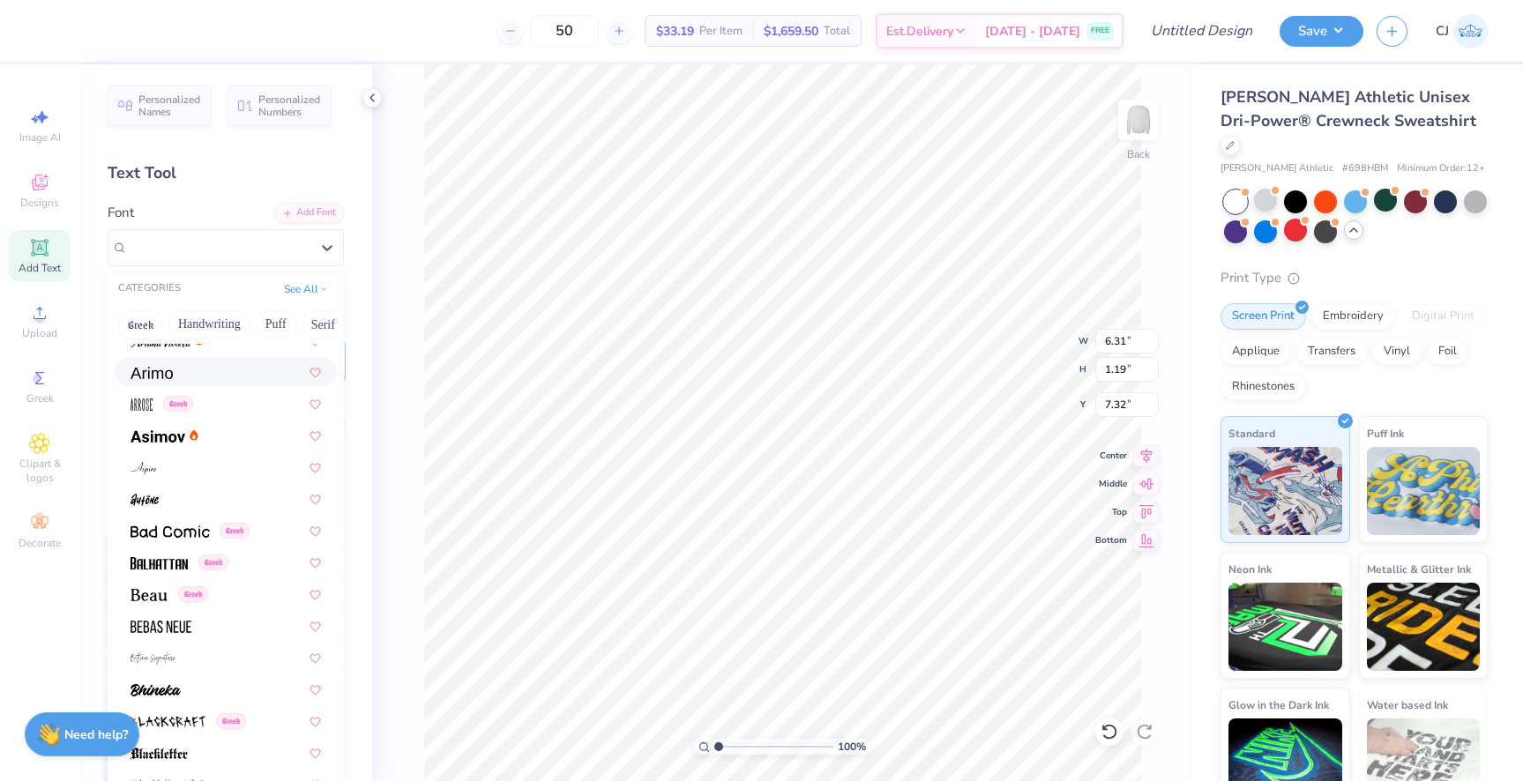
scroll to position [604, 0]
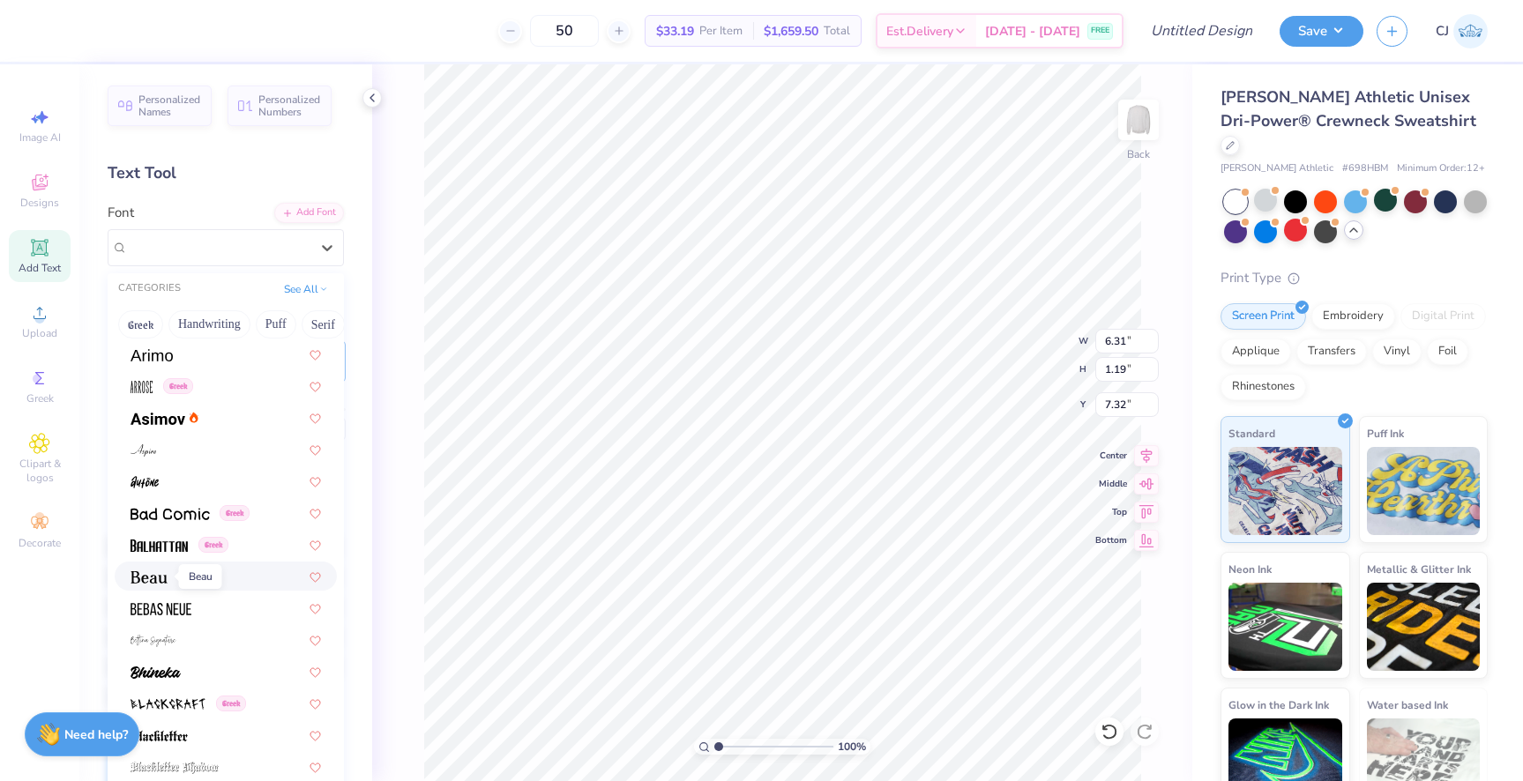
click at [154, 572] on img at bounding box center [149, 578] width 37 height 12
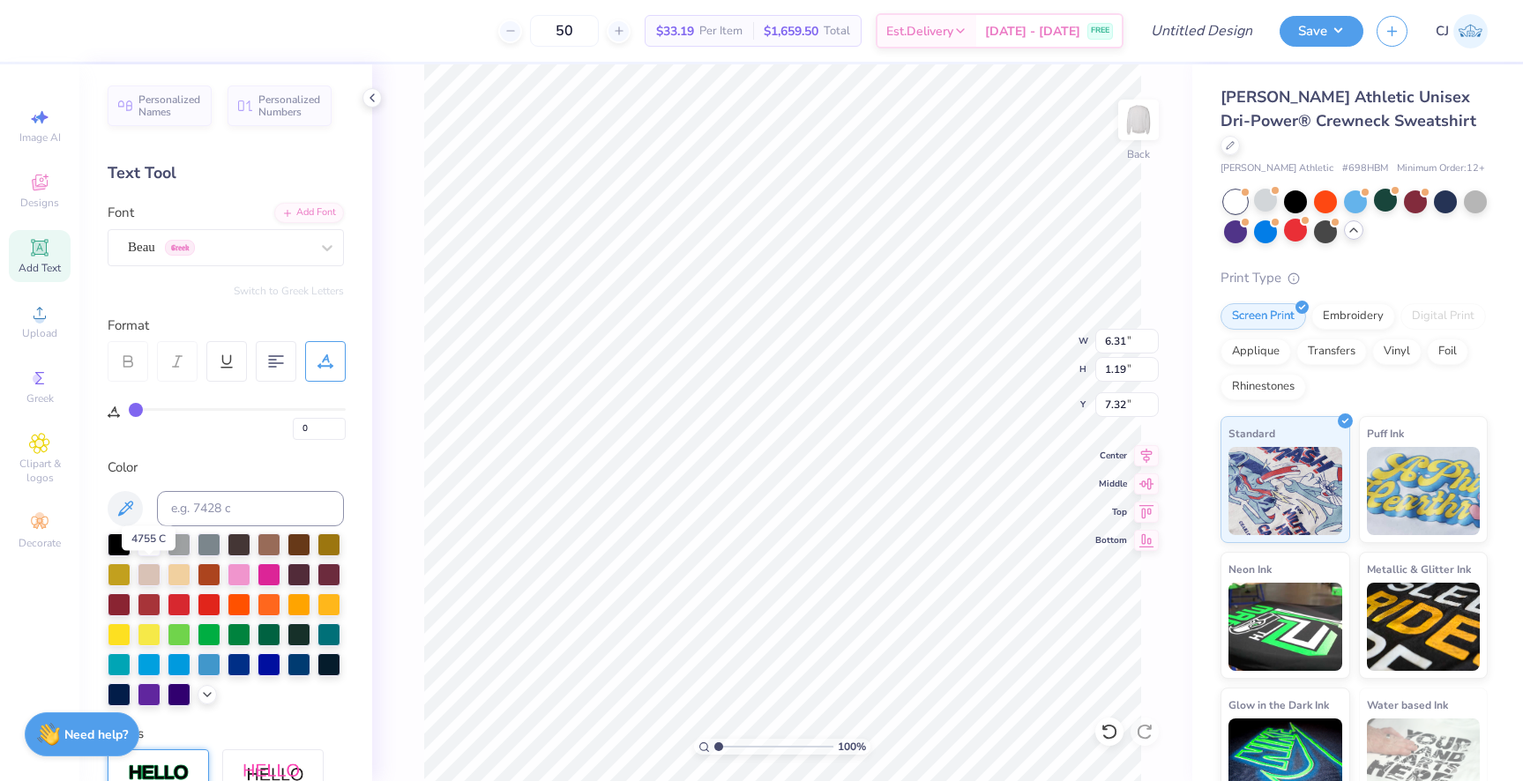
type input "7.29"
type input "1.45"
type input "7.21"
type textarea "HOMECOMING '25"
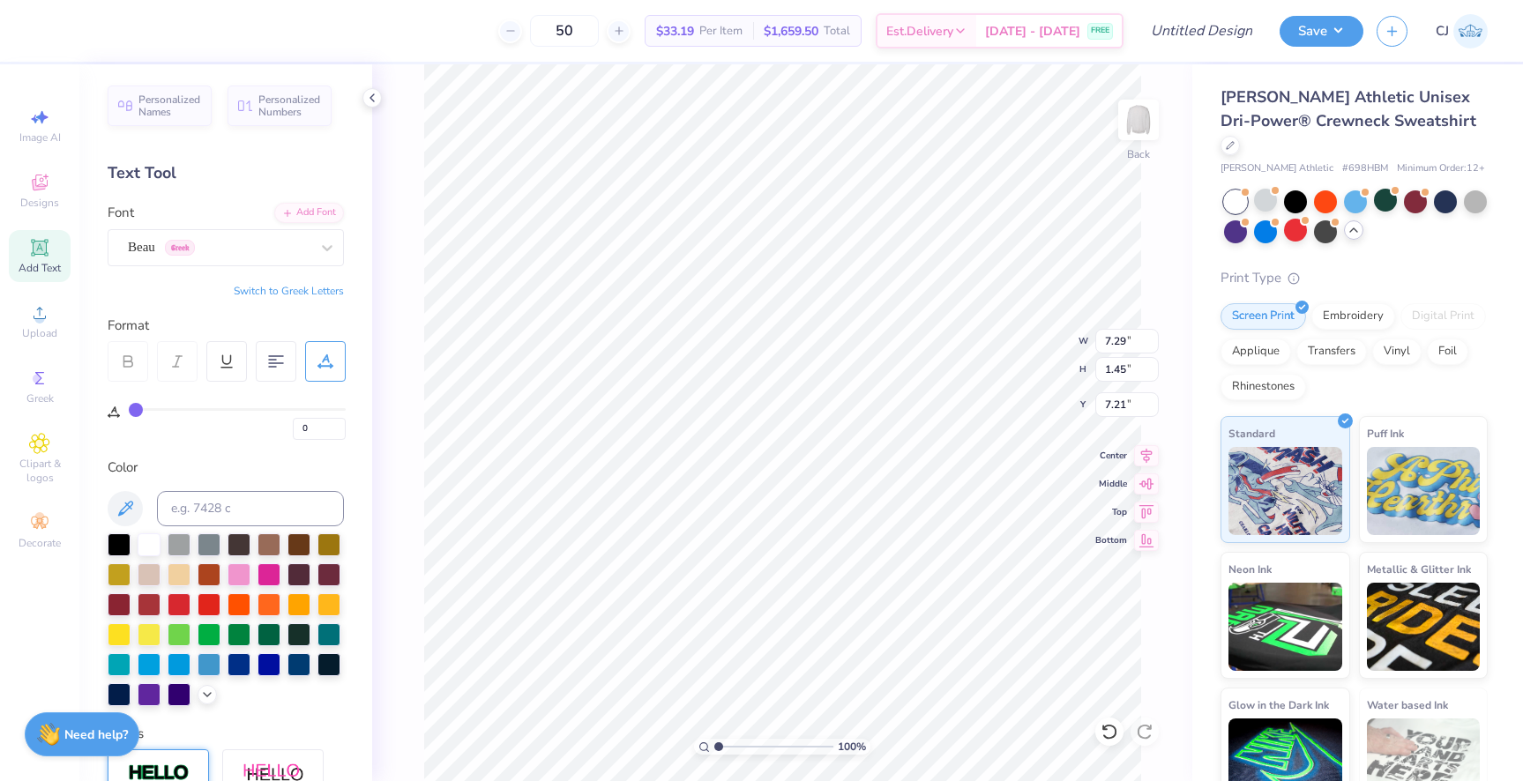
type input "6"
click at [148, 408] on input "range" at bounding box center [237, 409] width 217 height 3
type input "9.29"
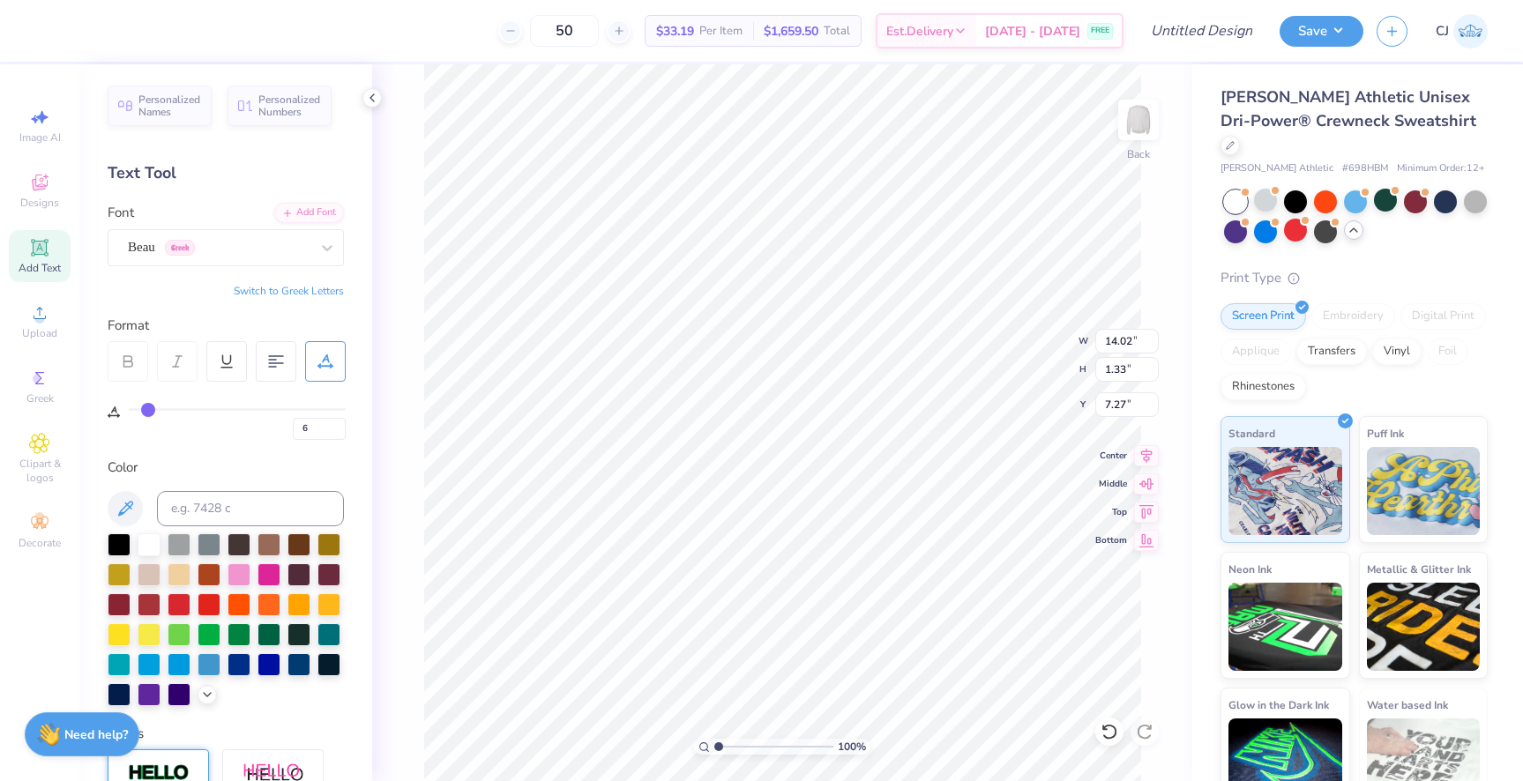
type input "0.88"
type input "7.72"
type input "7.29"
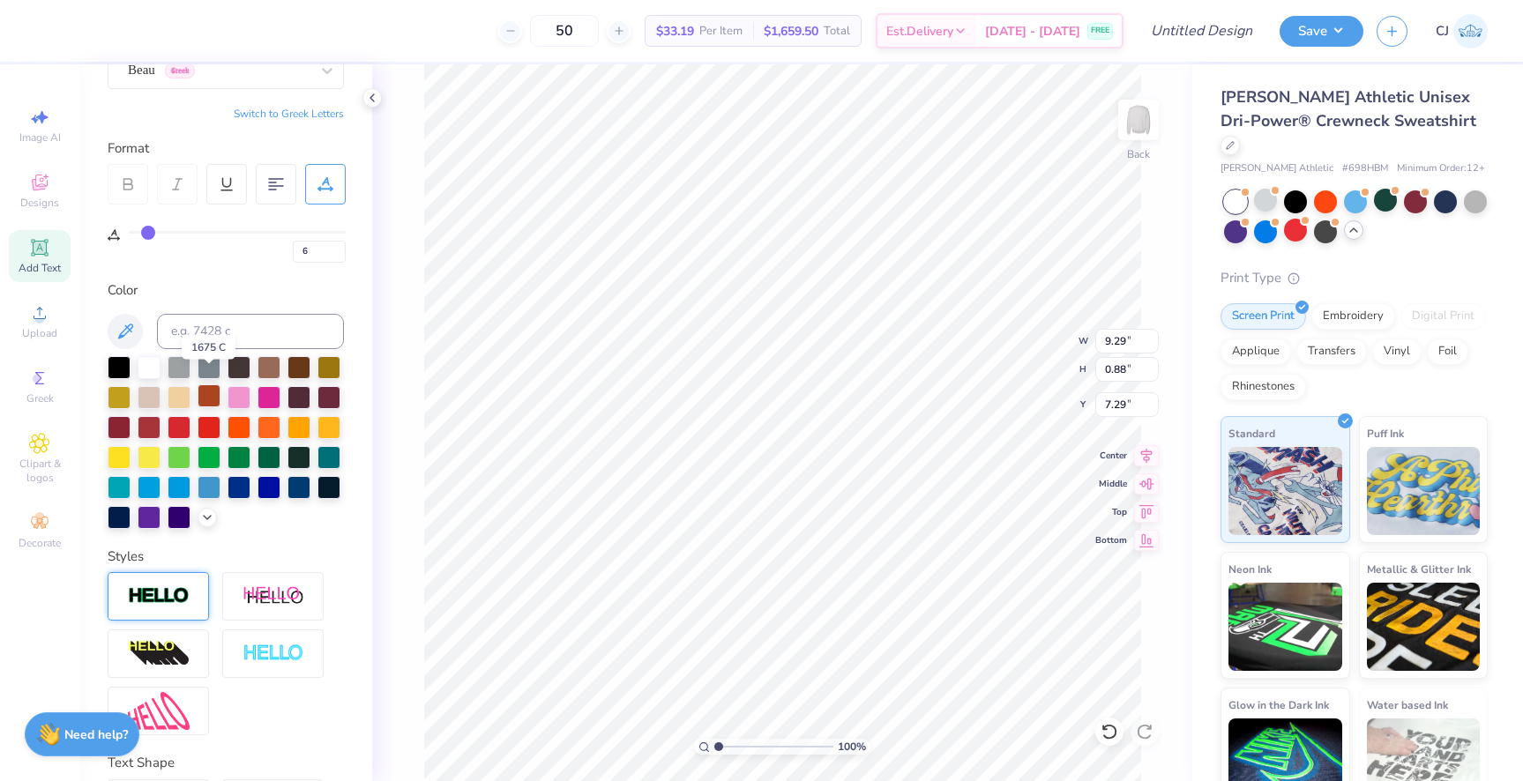
scroll to position [191, 0]
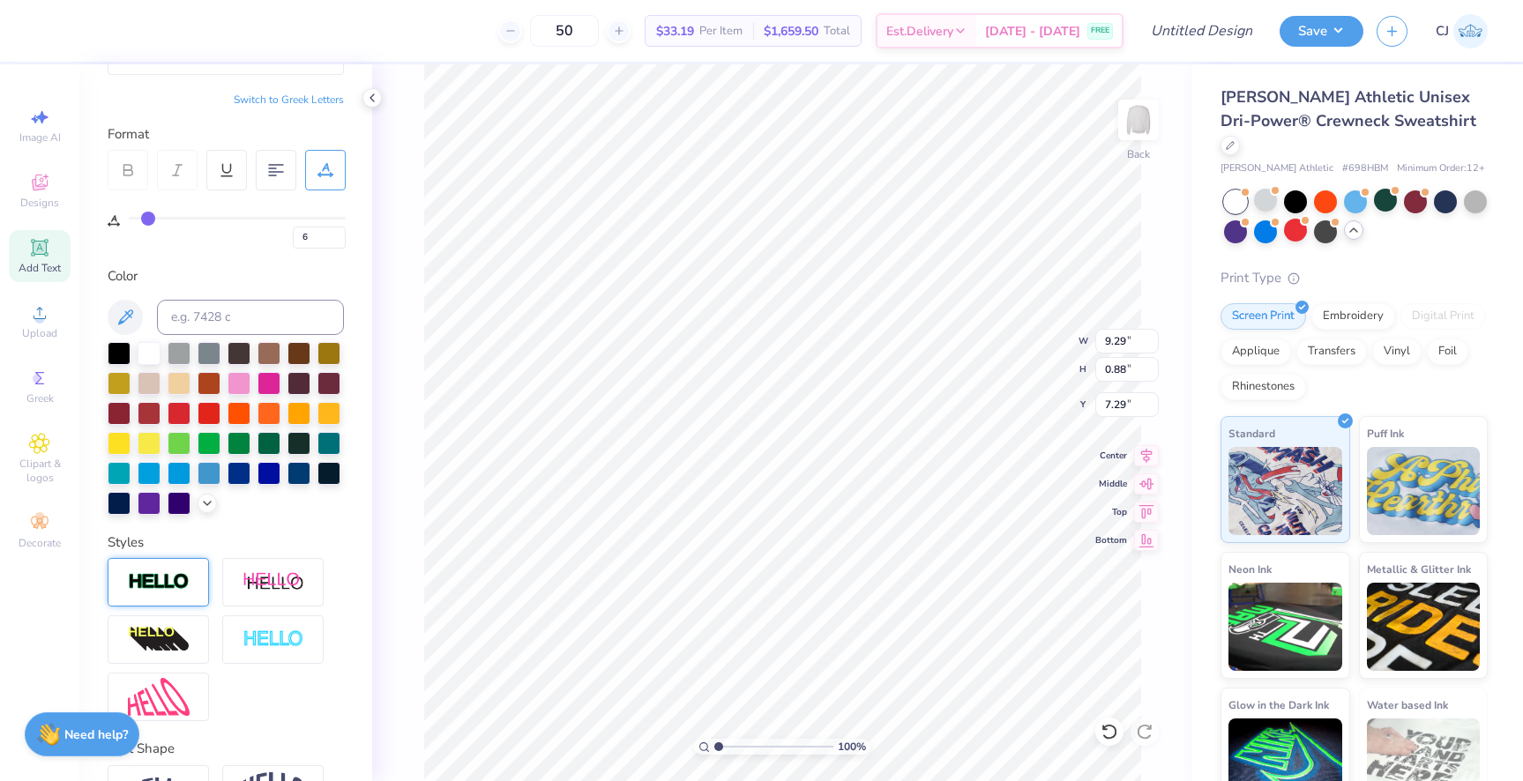
click at [176, 578] on img at bounding box center [159, 582] width 62 height 20
type input "9.31"
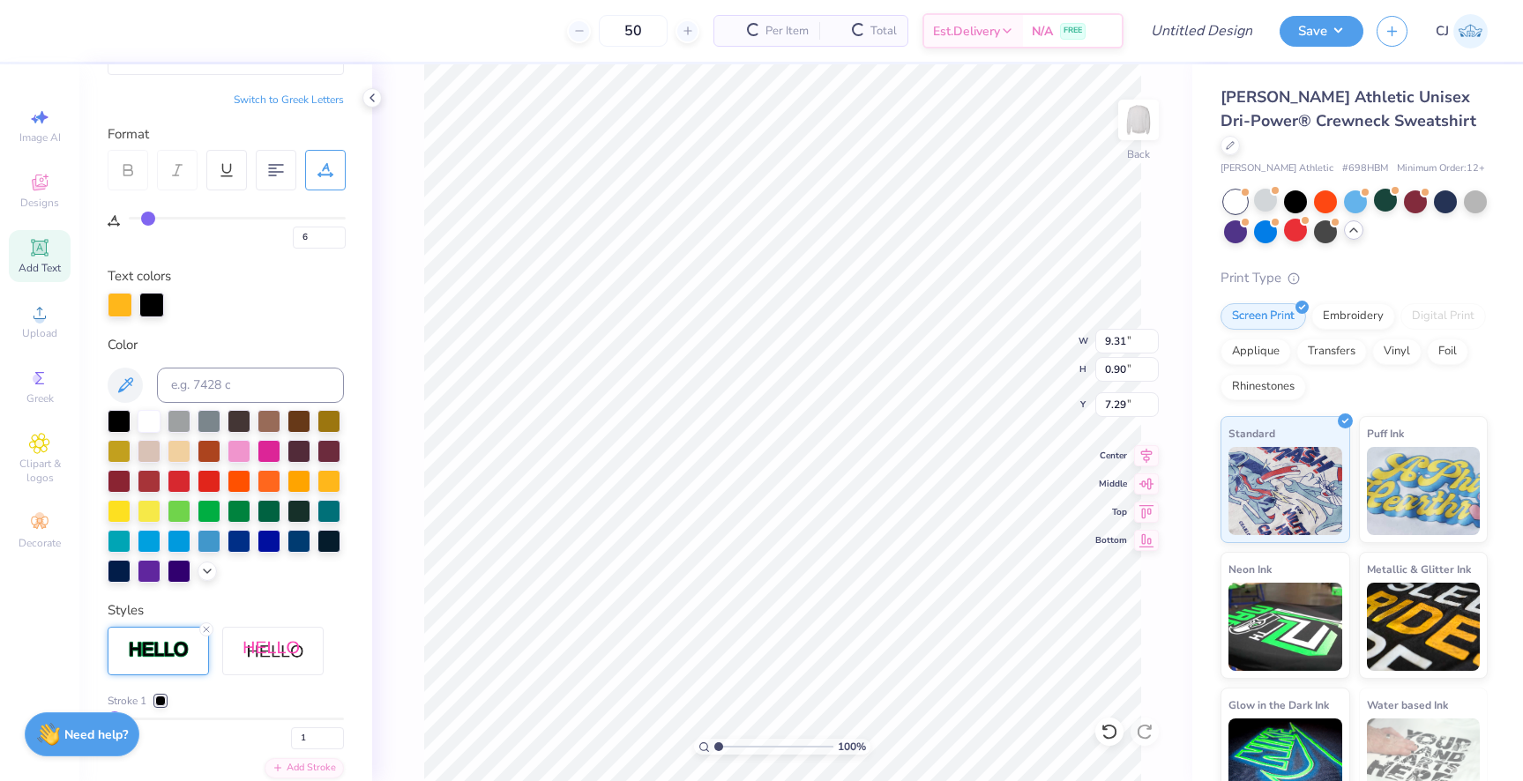
type input "0.90"
type input "7.28"
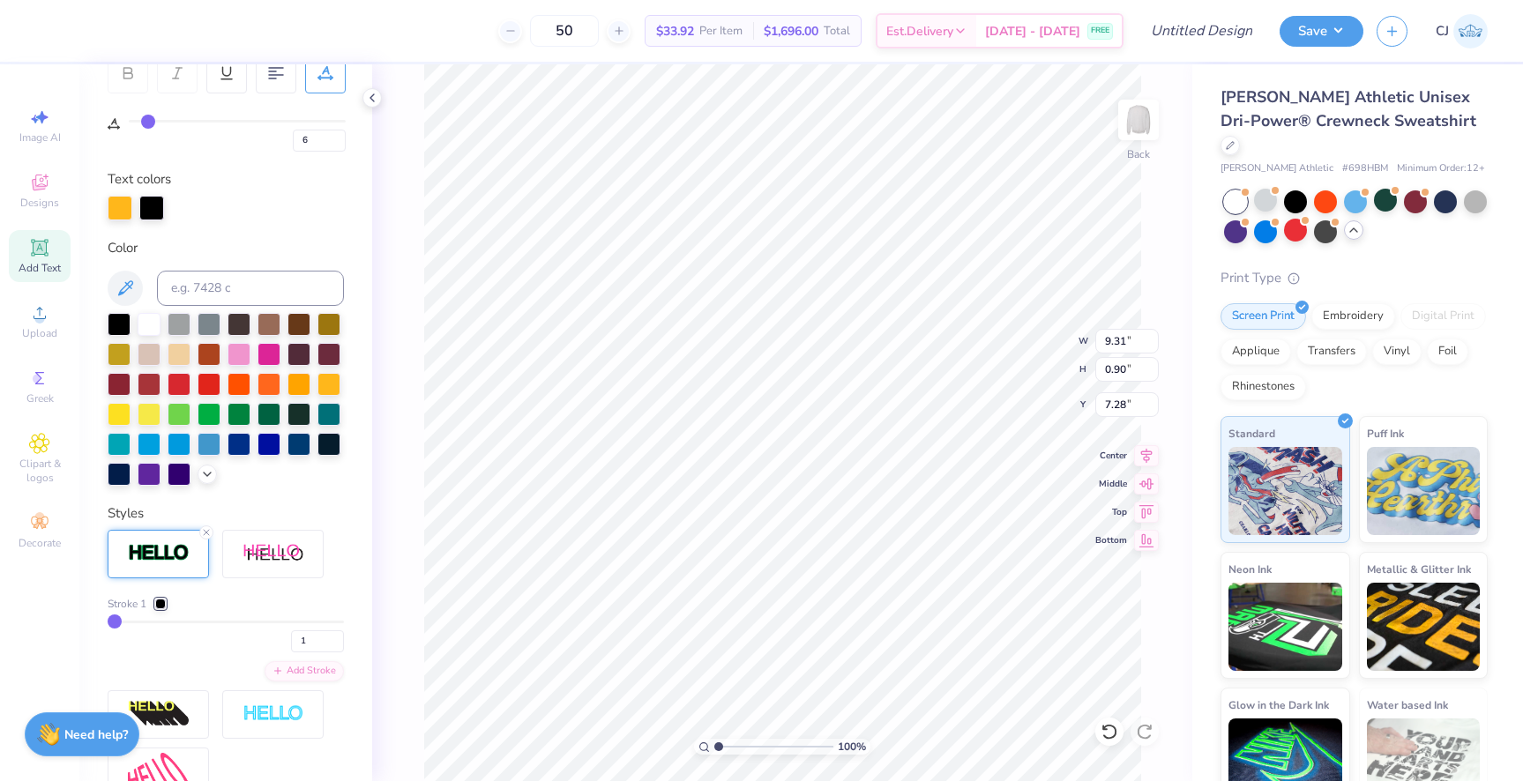
scroll to position [318, 0]
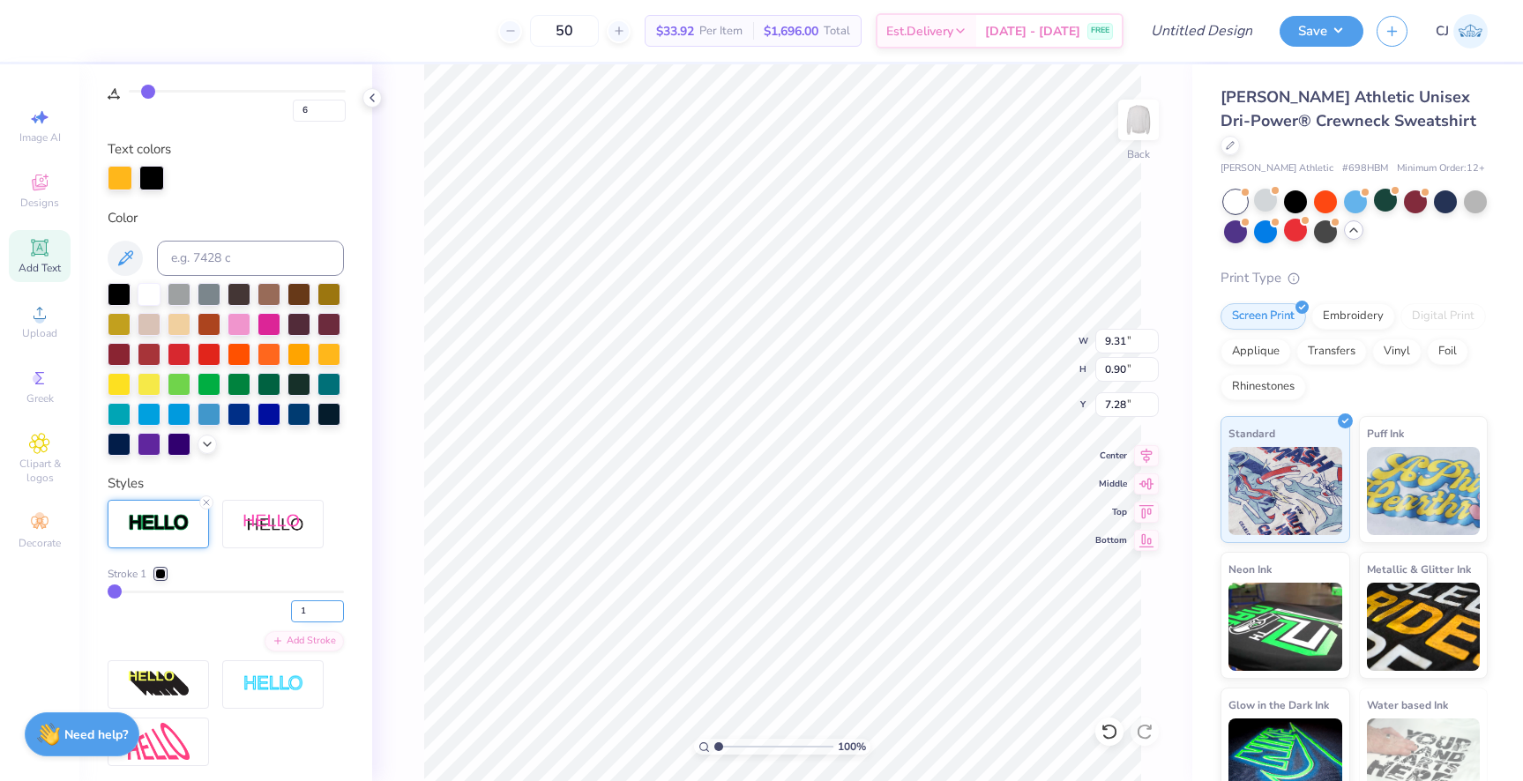
drag, startPoint x: 311, startPoint y: 617, endPoint x: 302, endPoint y: 617, distance: 9.7
click at [302, 617] on input "1" at bounding box center [317, 612] width 53 height 22
type input "2"
type input "9.32"
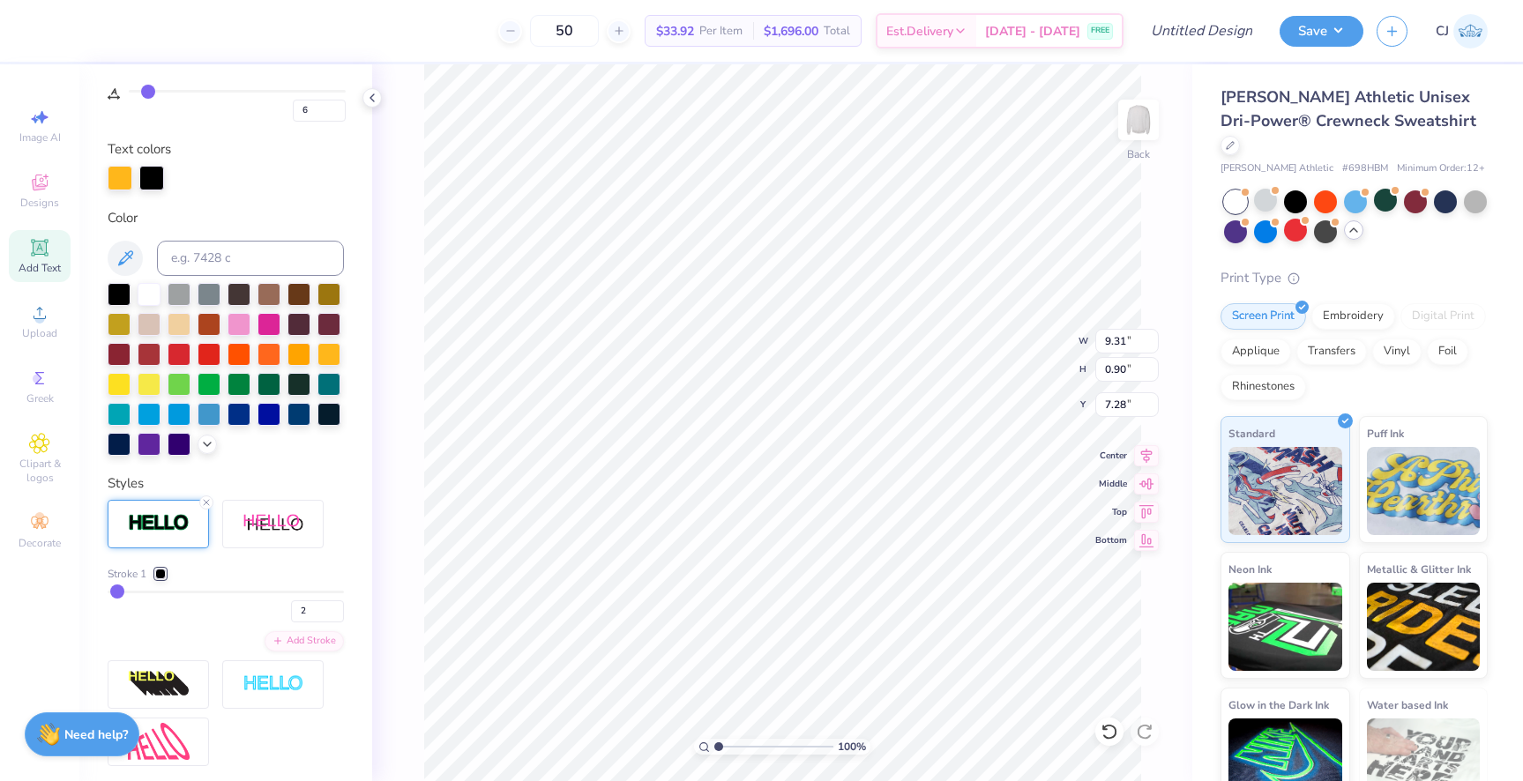
type input "0.91"
type input "7.27"
click at [208, 502] on icon at bounding box center [206, 502] width 11 height 11
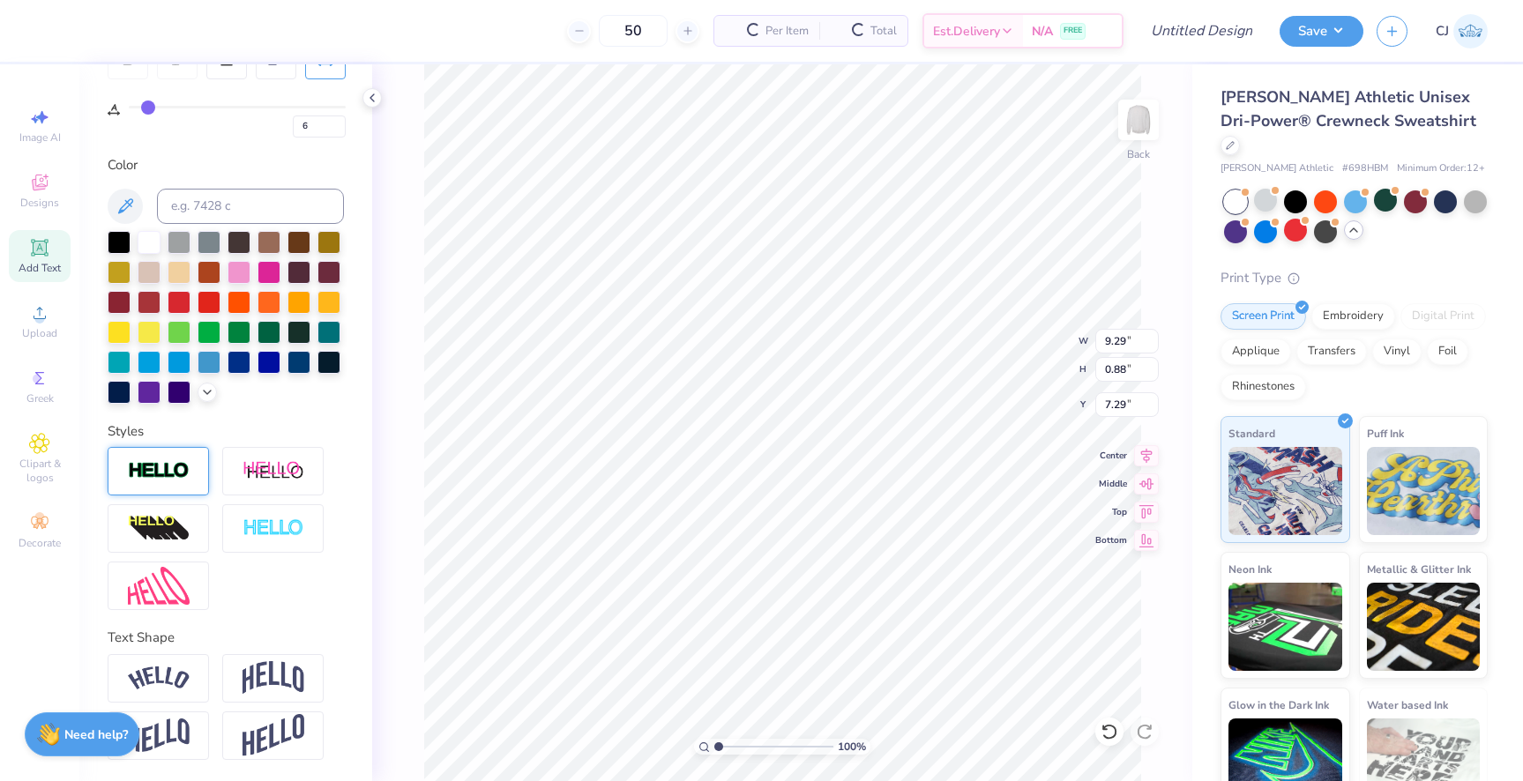
type input "9.29"
type input "0.88"
type input "7.29"
click at [123, 237] on div at bounding box center [119, 241] width 23 height 23
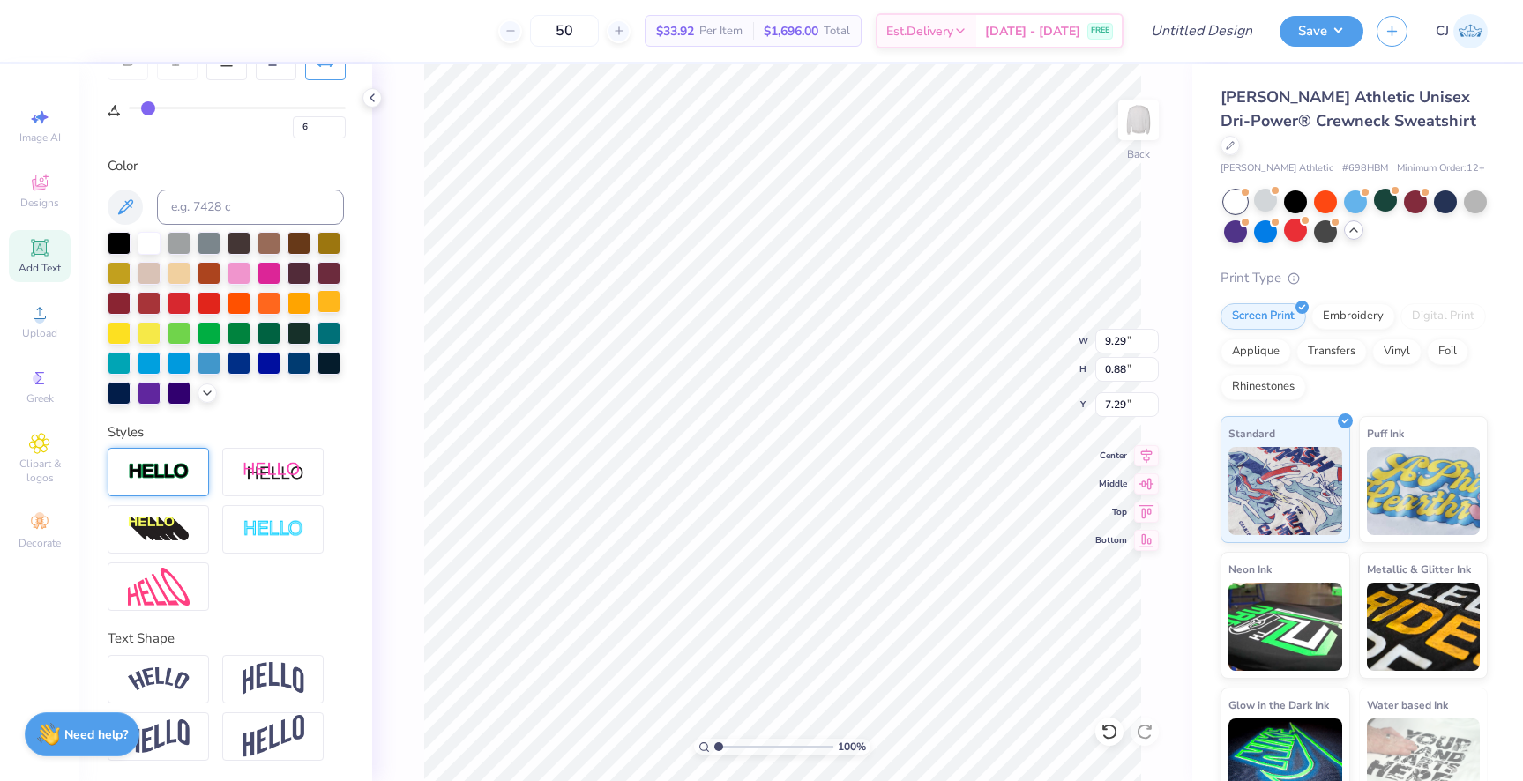
click at [337, 301] on div at bounding box center [329, 301] width 23 height 23
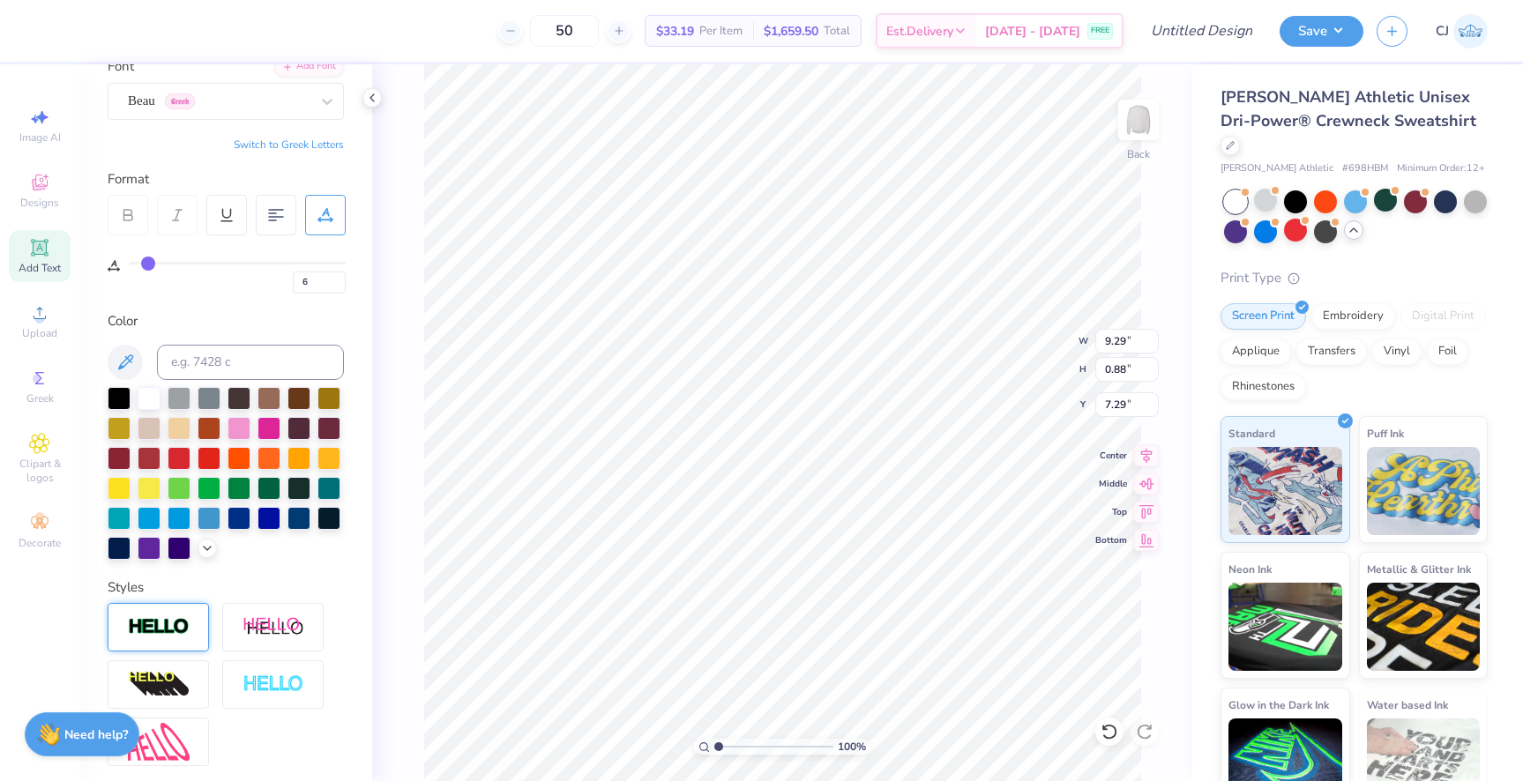
scroll to position [0, 0]
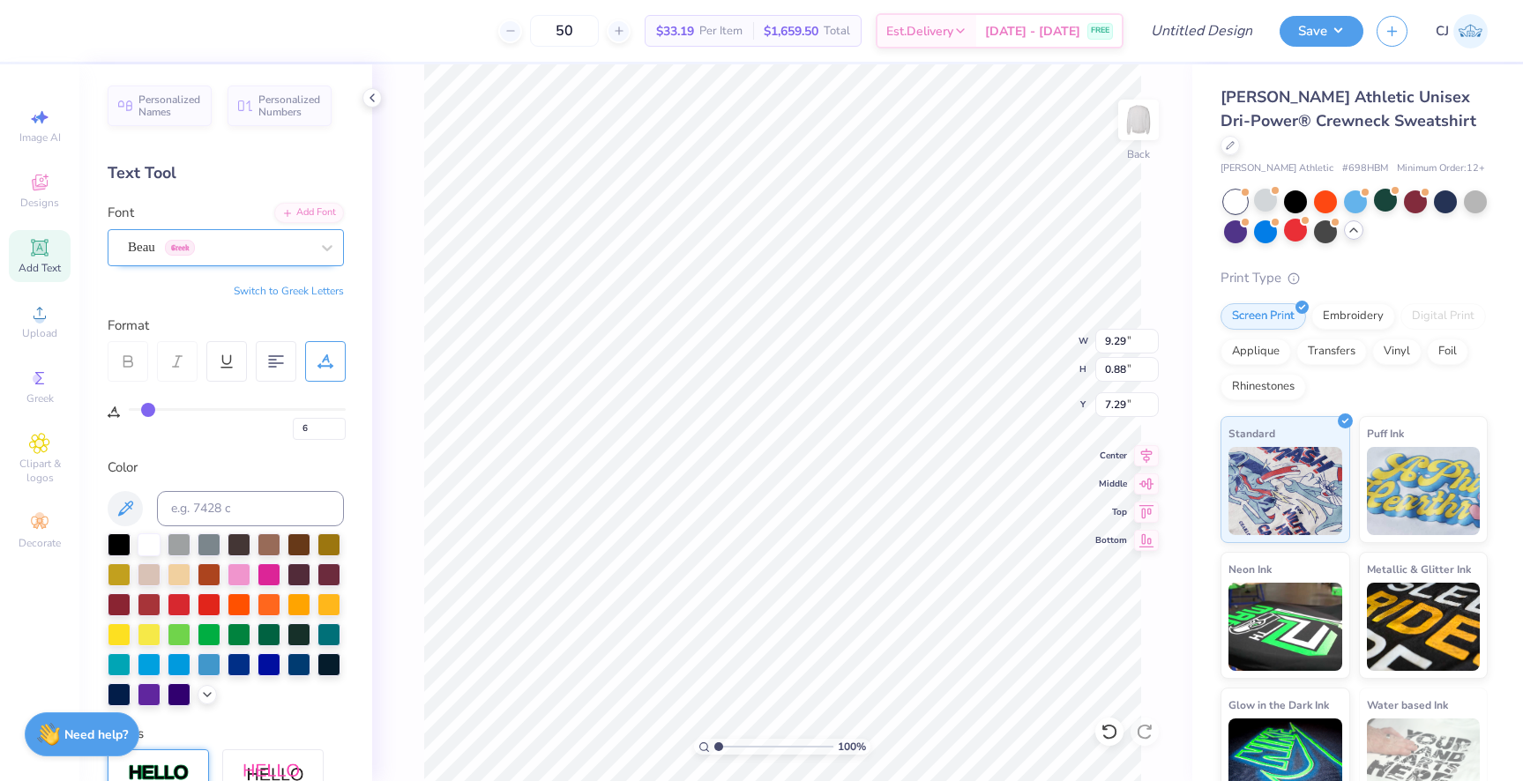
click at [231, 256] on div "Beau Greek" at bounding box center [218, 247] width 185 height 27
click at [248, 243] on div "Beau Greek" at bounding box center [218, 247] width 185 height 27
click at [253, 389] on div "Varsity Team" at bounding box center [226, 387] width 191 height 19
type input "VARSI"
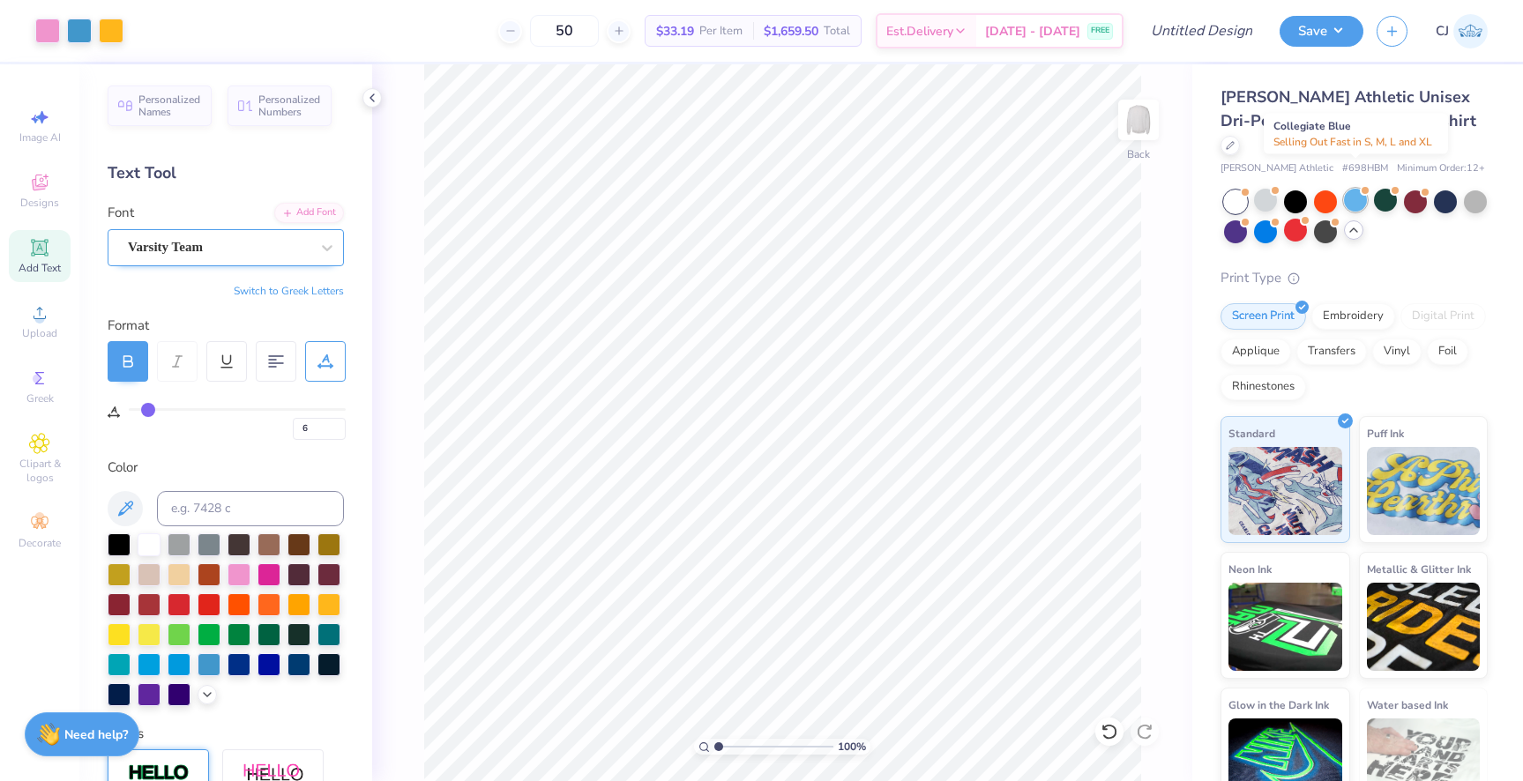
click at [1361, 189] on div at bounding box center [1355, 200] width 23 height 23
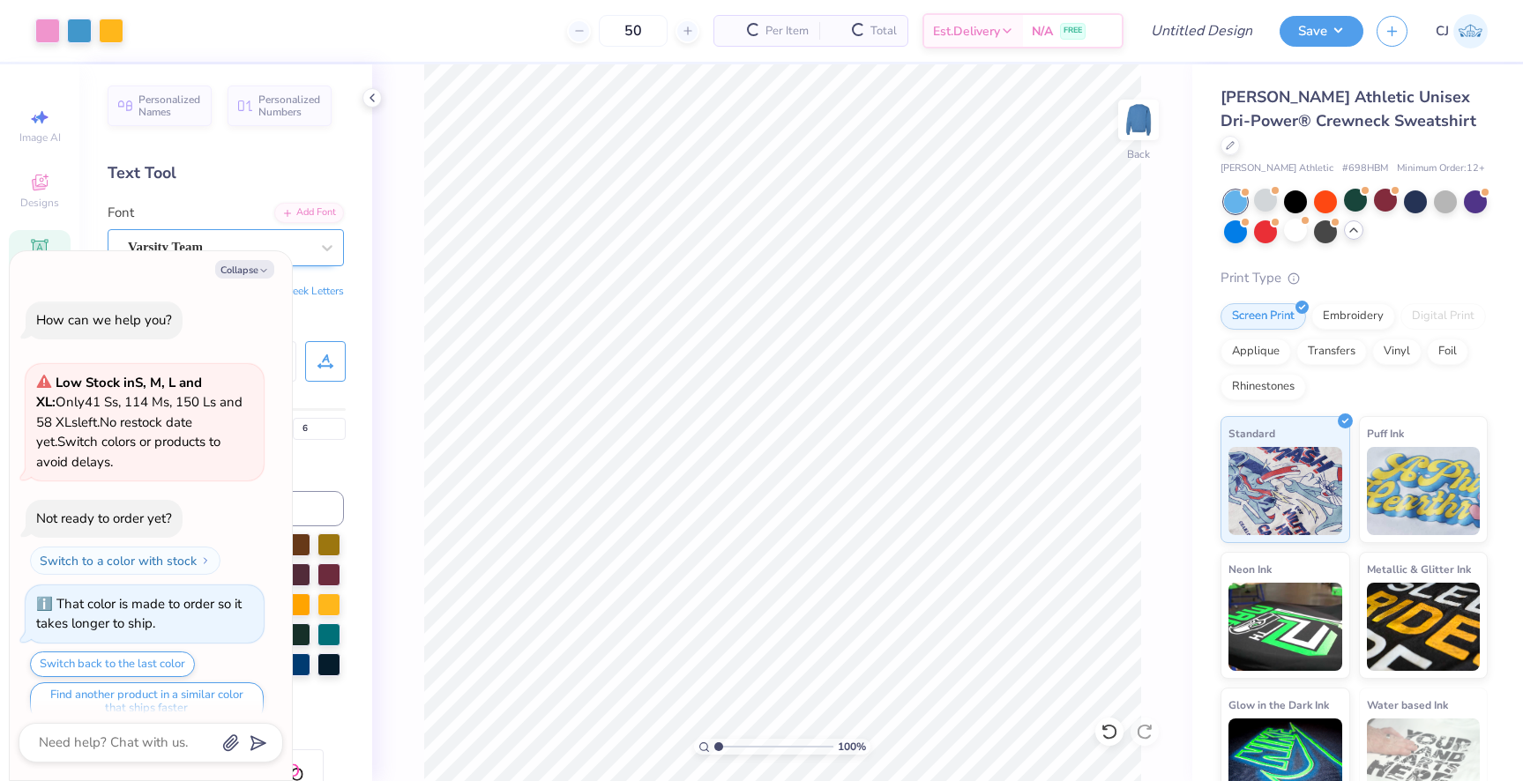
scroll to position [1549, 0]
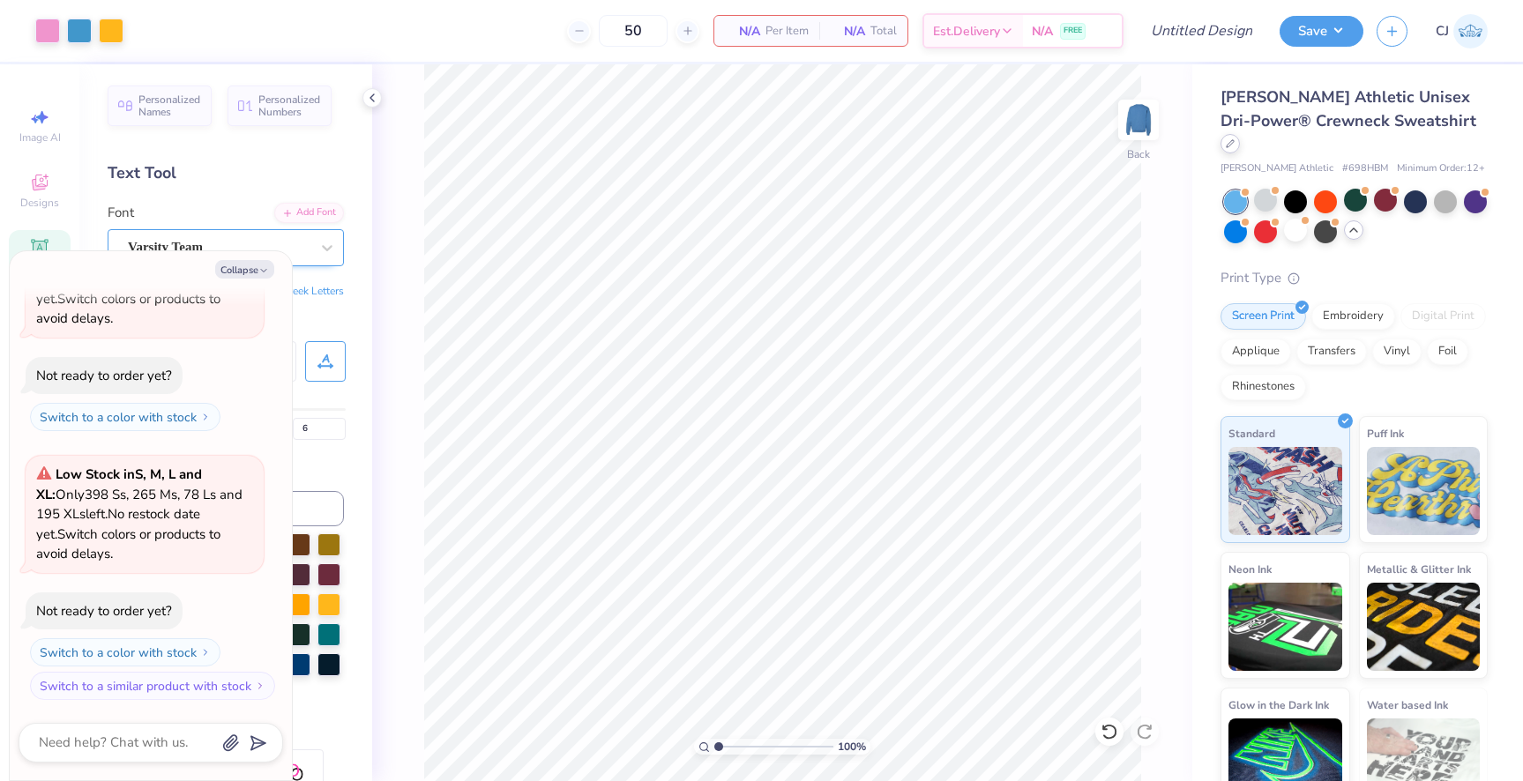
click at [1240, 134] on div at bounding box center [1230, 143] width 19 height 19
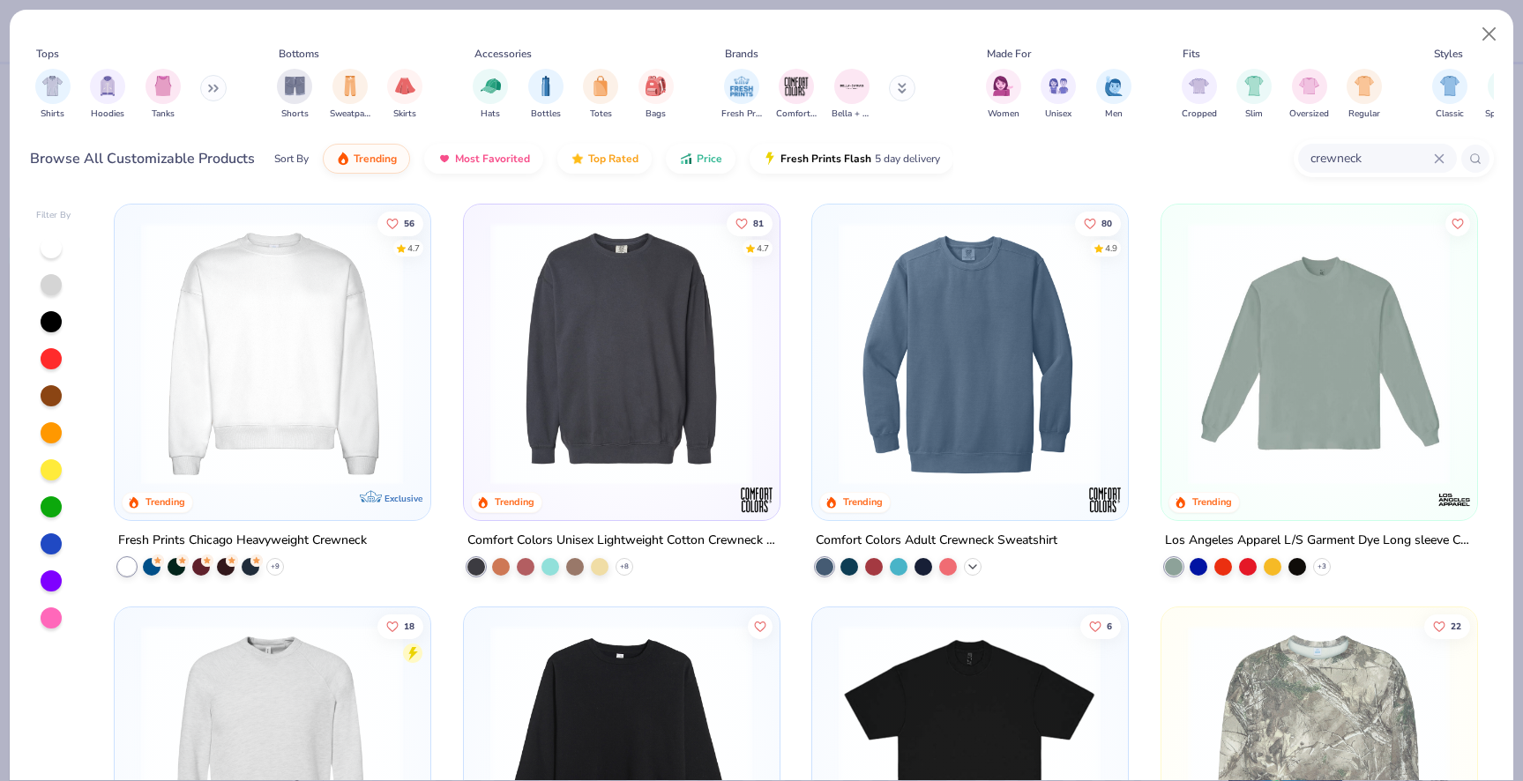
click at [973, 566] on icon at bounding box center [973, 566] width 14 height 14
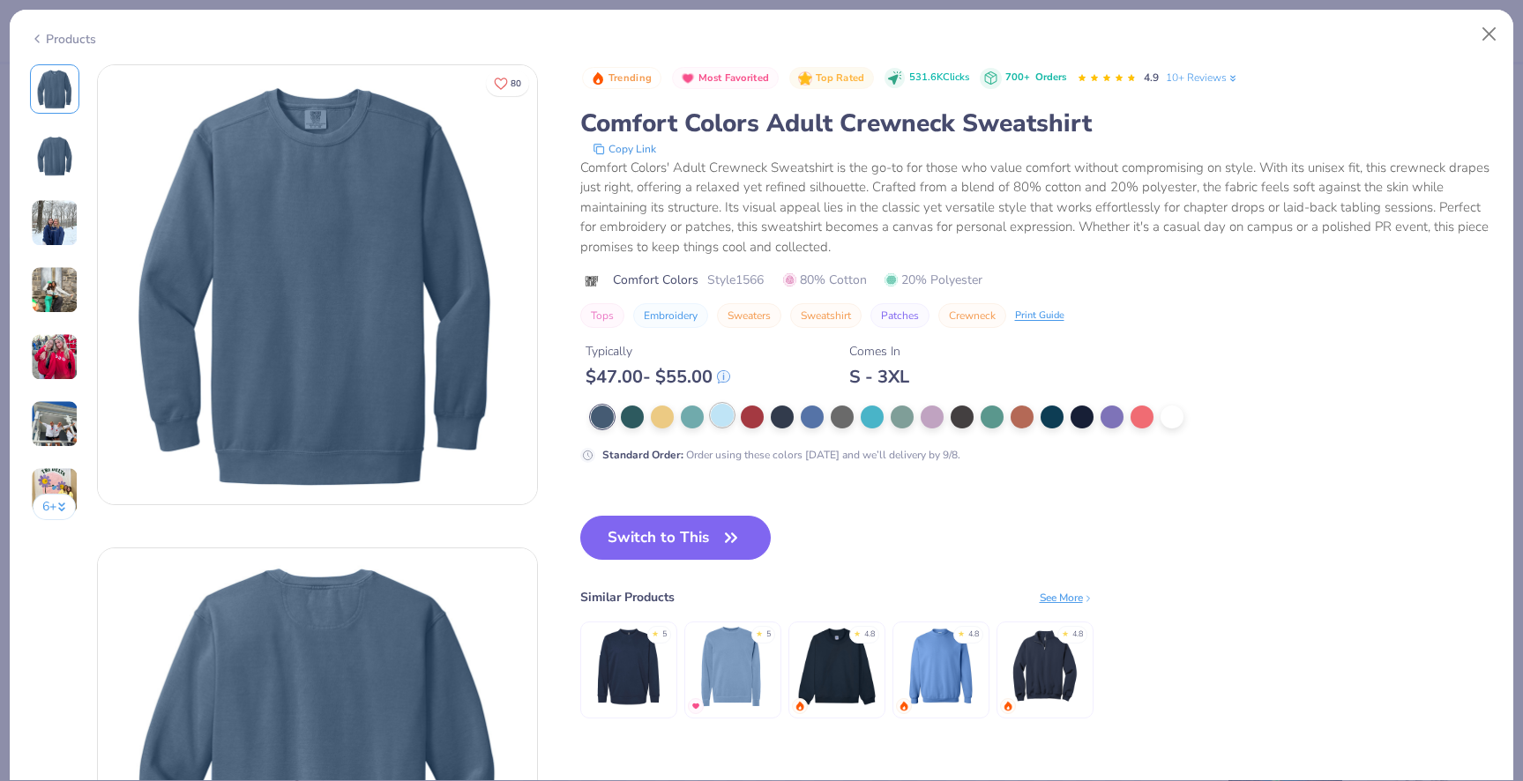
click at [733, 416] on div at bounding box center [722, 415] width 23 height 23
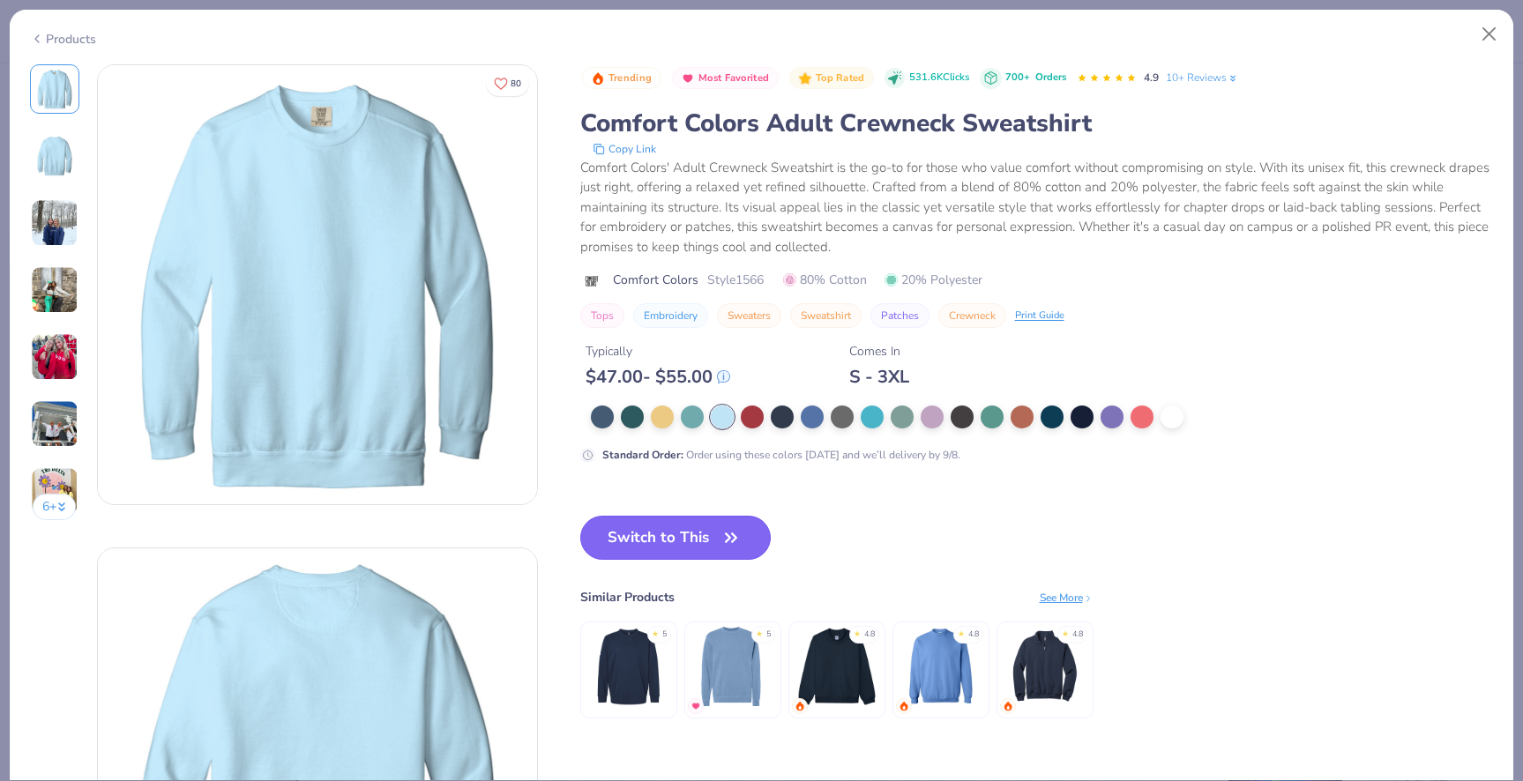
click at [704, 527] on button "Switch to This" at bounding box center [675, 538] width 191 height 44
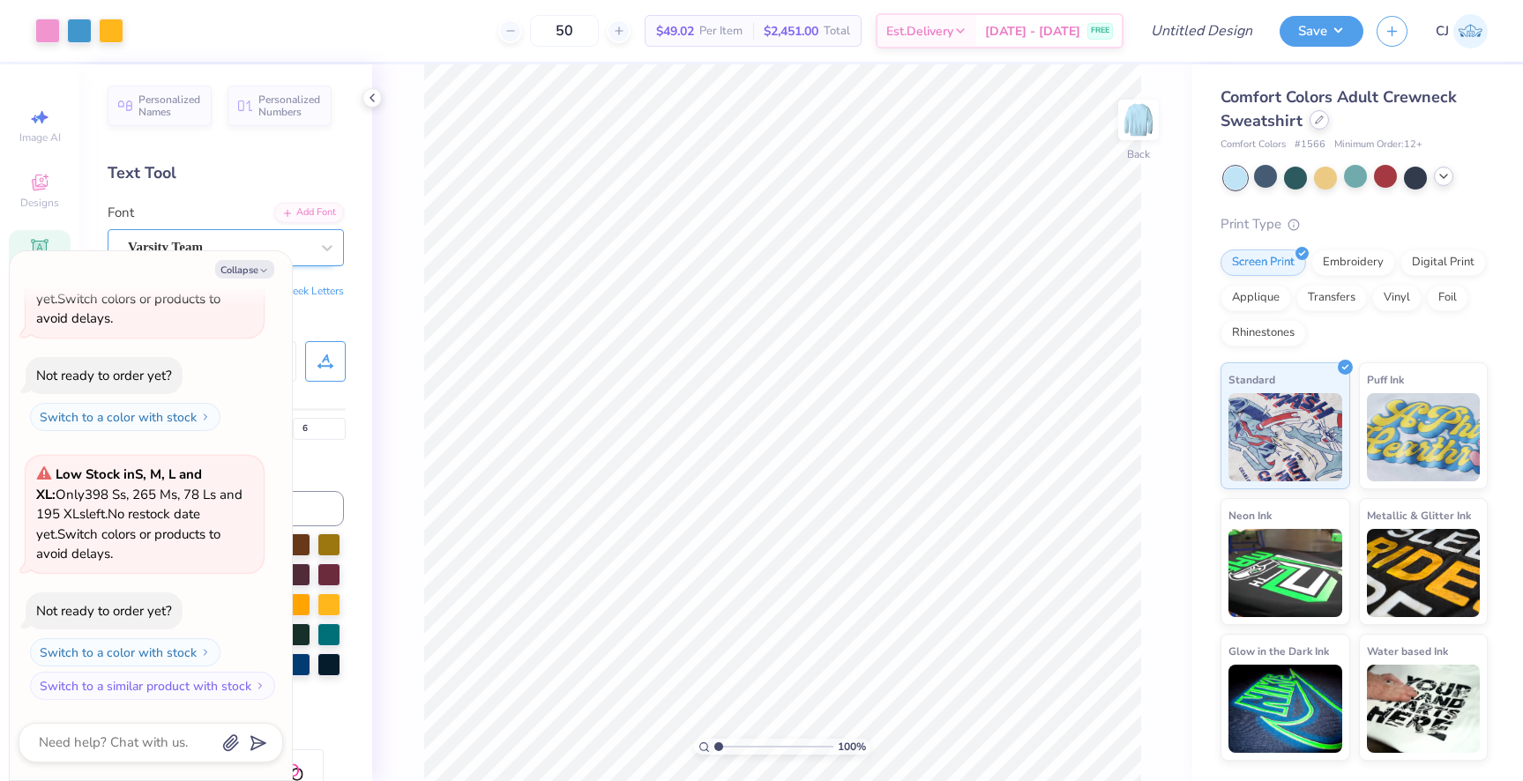
click at [1316, 121] on icon at bounding box center [1319, 120] width 9 height 9
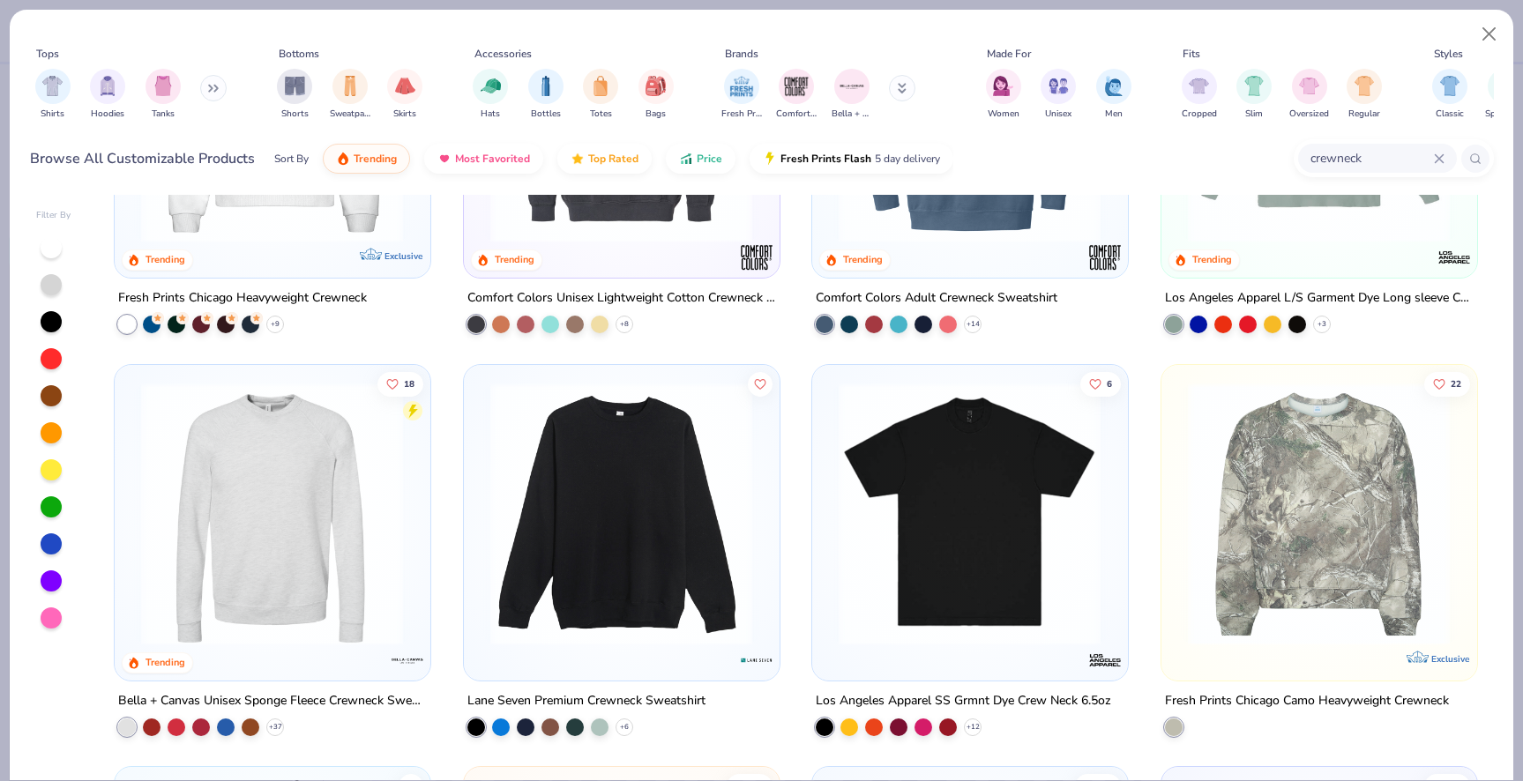
scroll to position [281, 0]
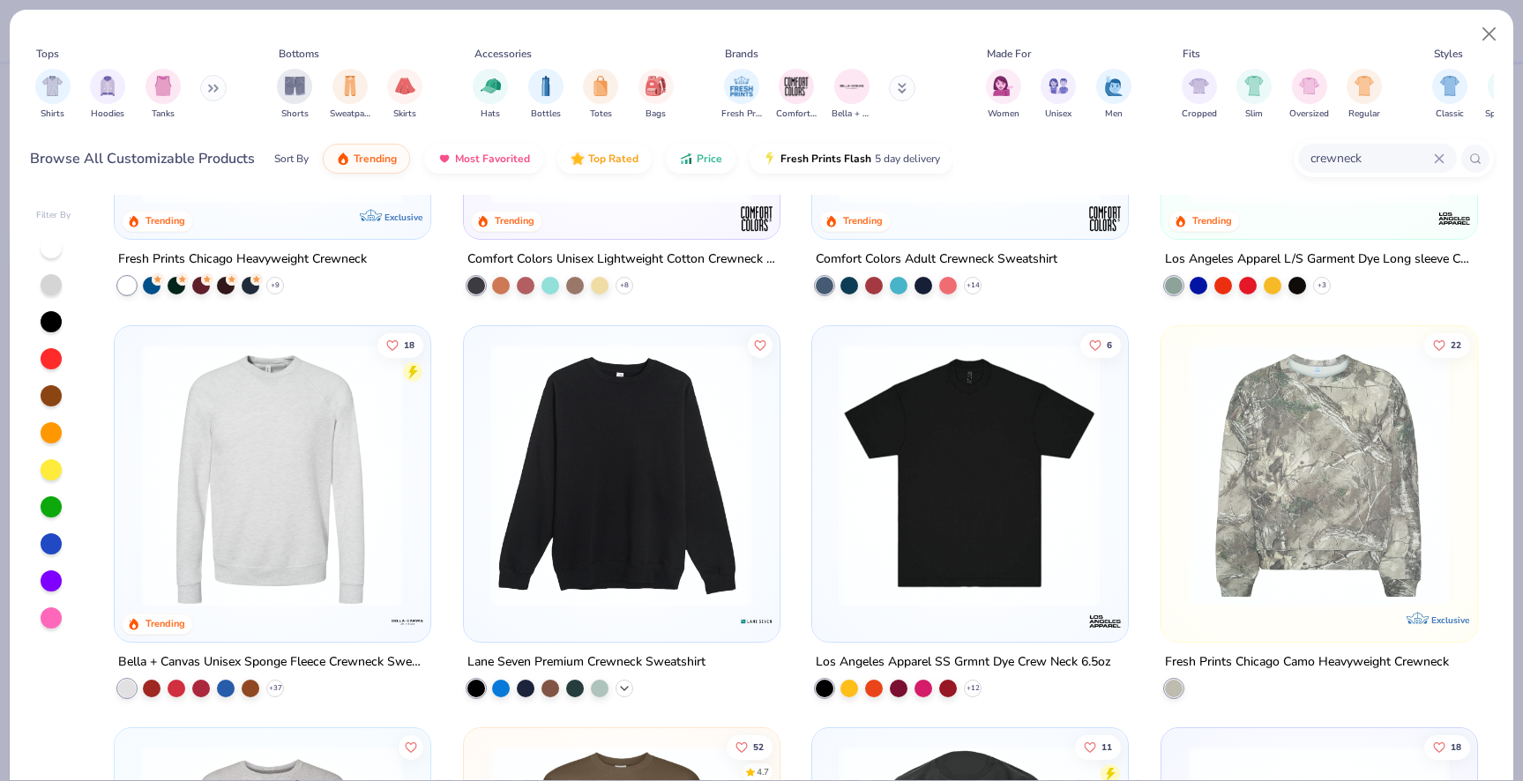
click at [626, 684] on icon at bounding box center [624, 688] width 14 height 14
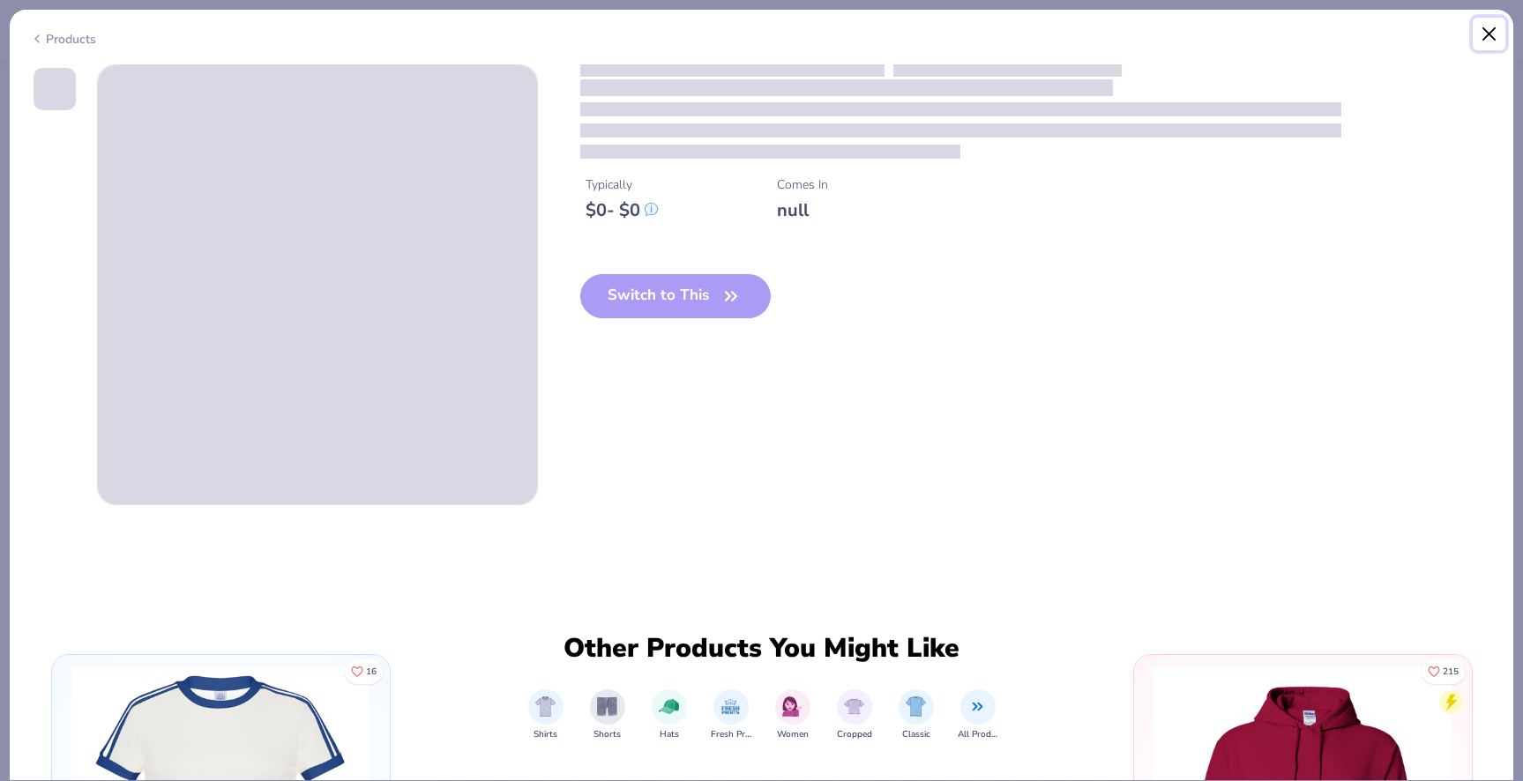
click at [1492, 34] on button "Close" at bounding box center [1490, 35] width 34 height 34
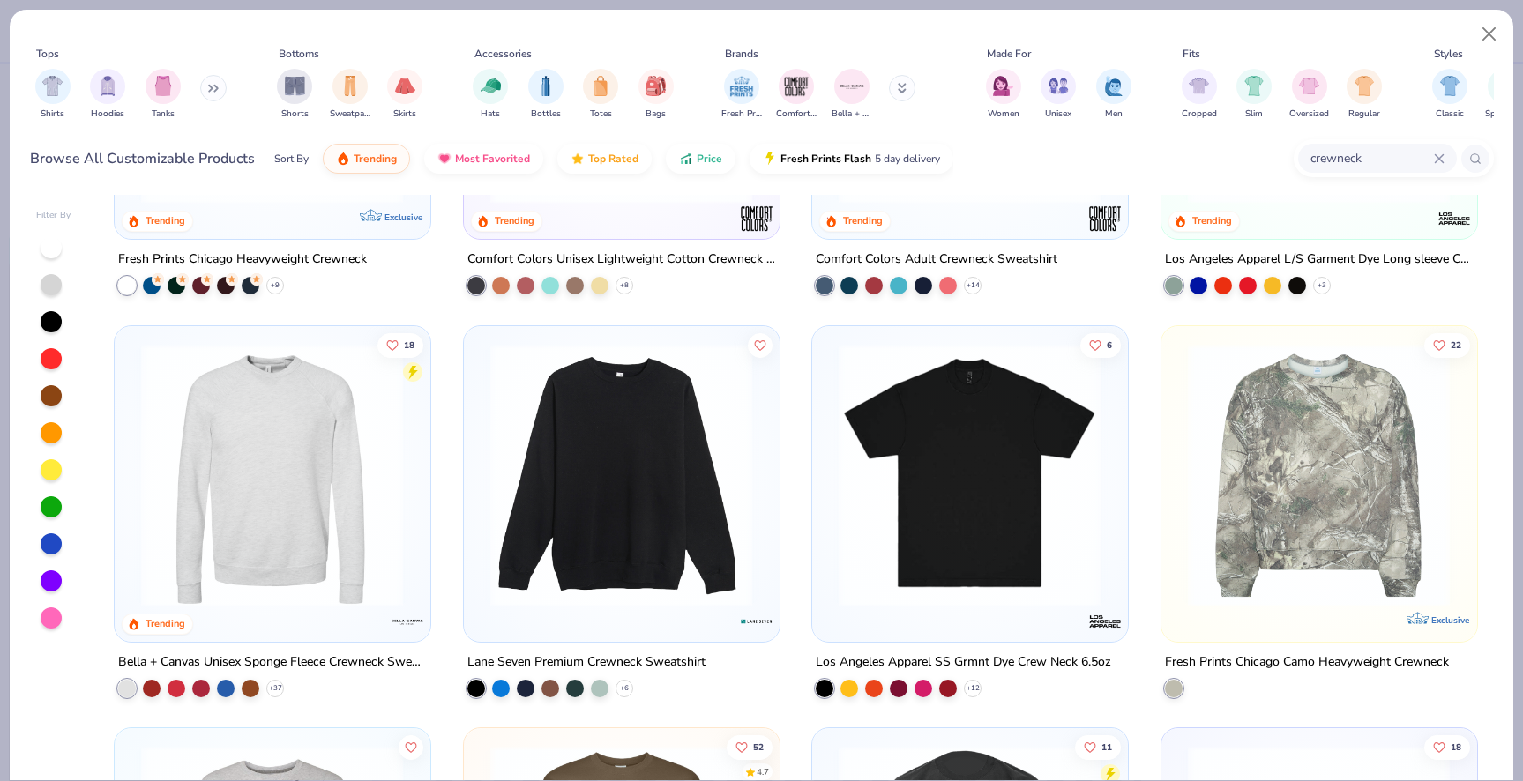
click at [1273, 477] on img at bounding box center [1319, 474] width 280 height 263
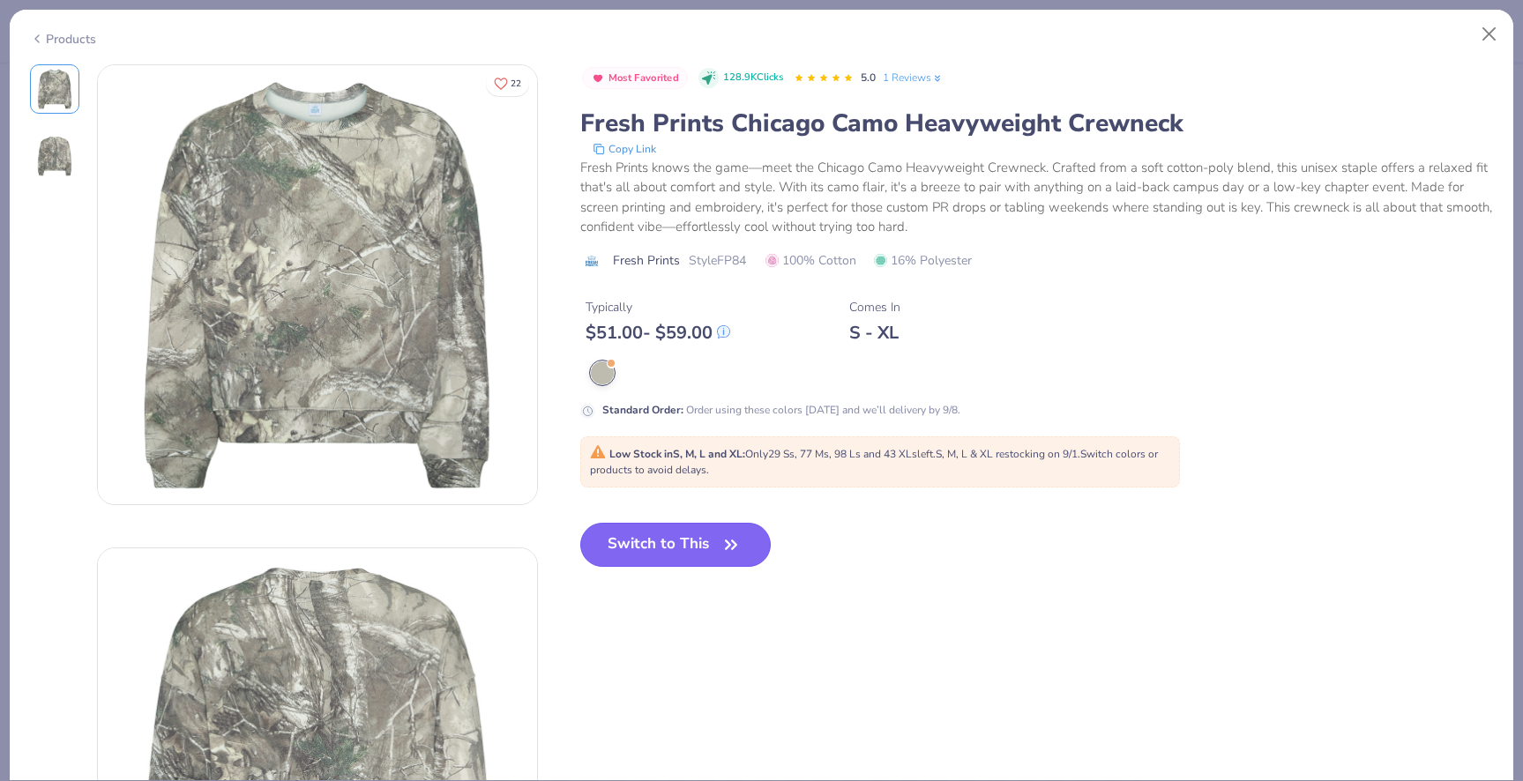
click at [674, 550] on button "Switch to This" at bounding box center [675, 545] width 191 height 44
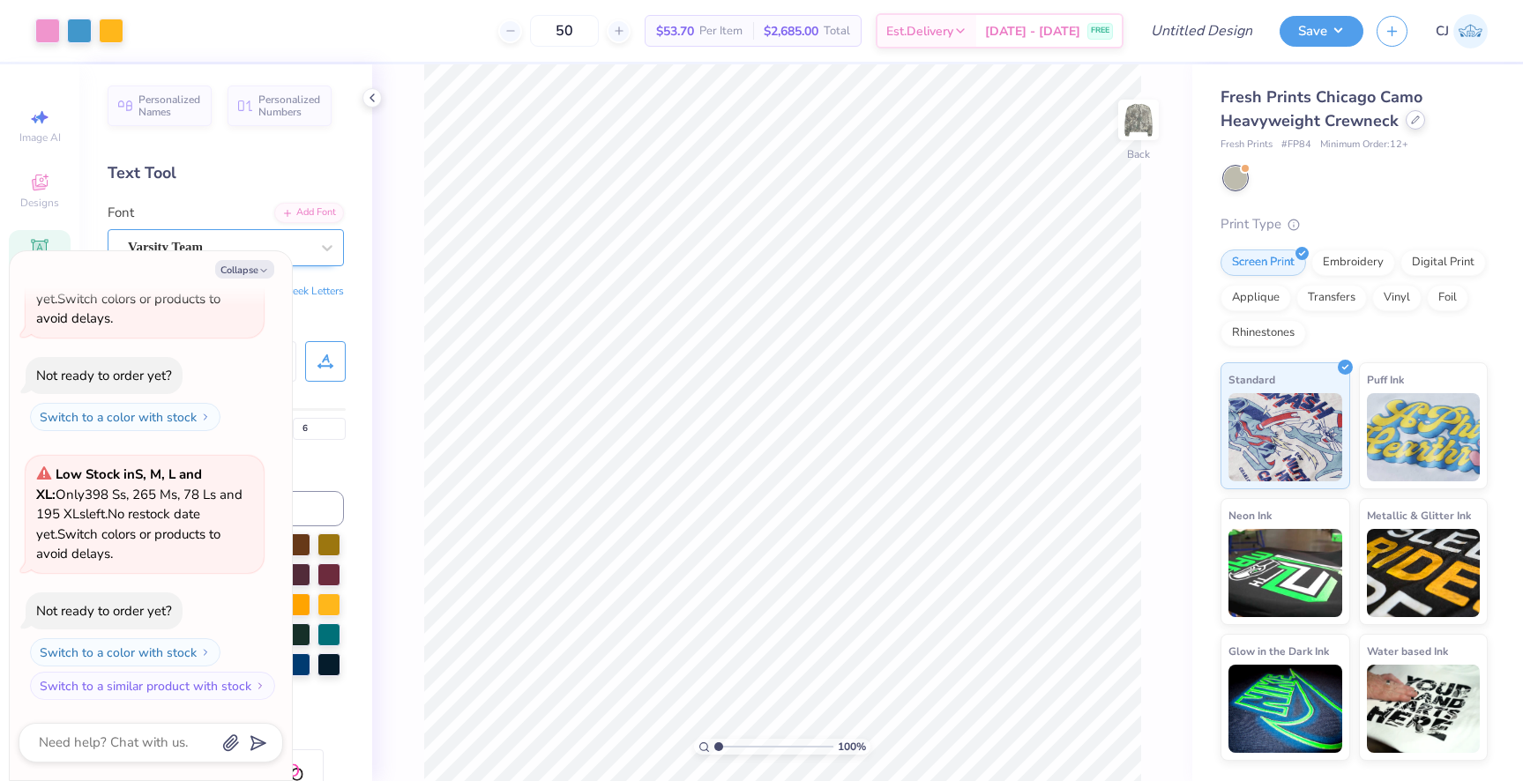
click at [1414, 128] on div at bounding box center [1415, 119] width 19 height 19
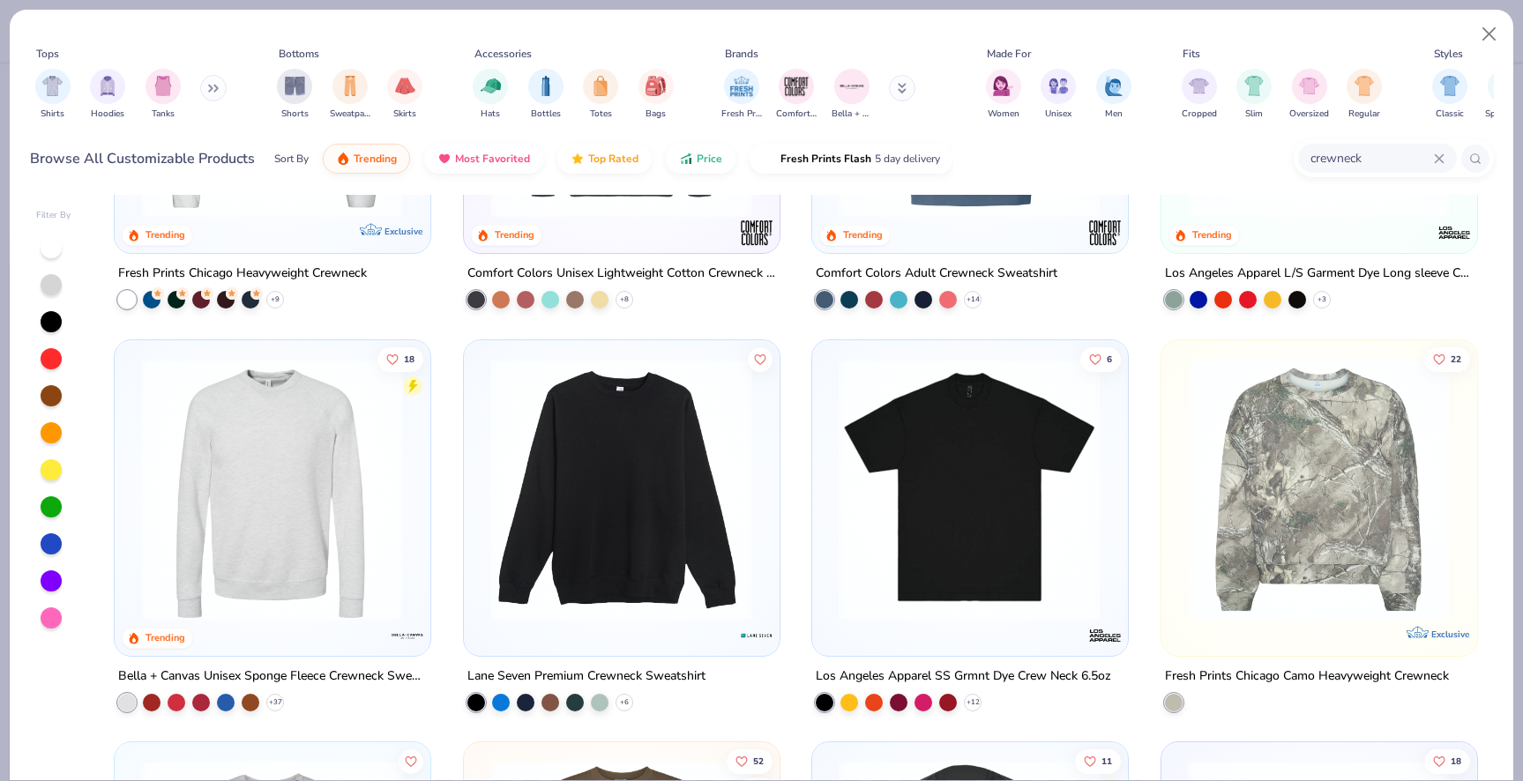
scroll to position [269, 0]
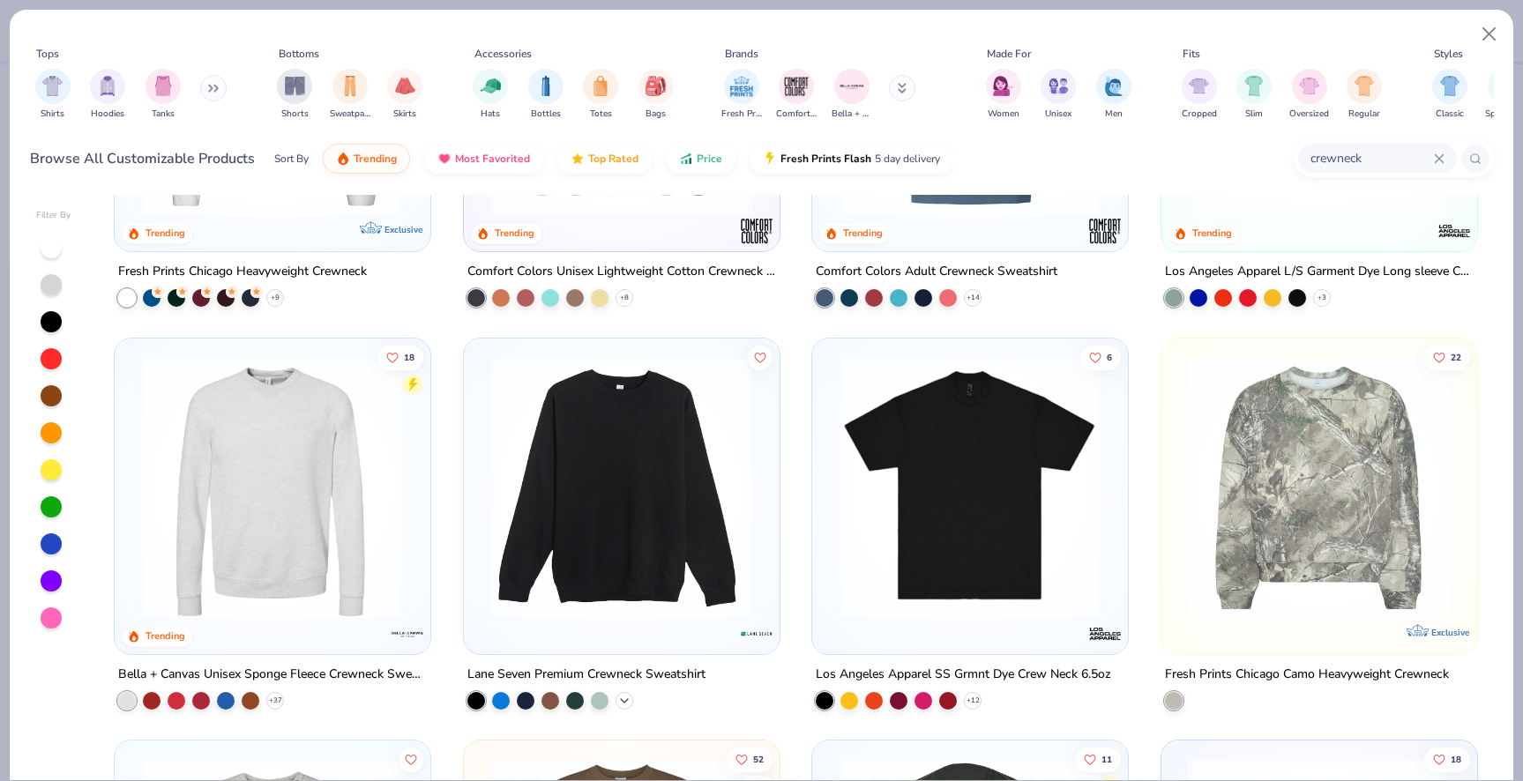
click at [627, 695] on icon at bounding box center [624, 700] width 14 height 14
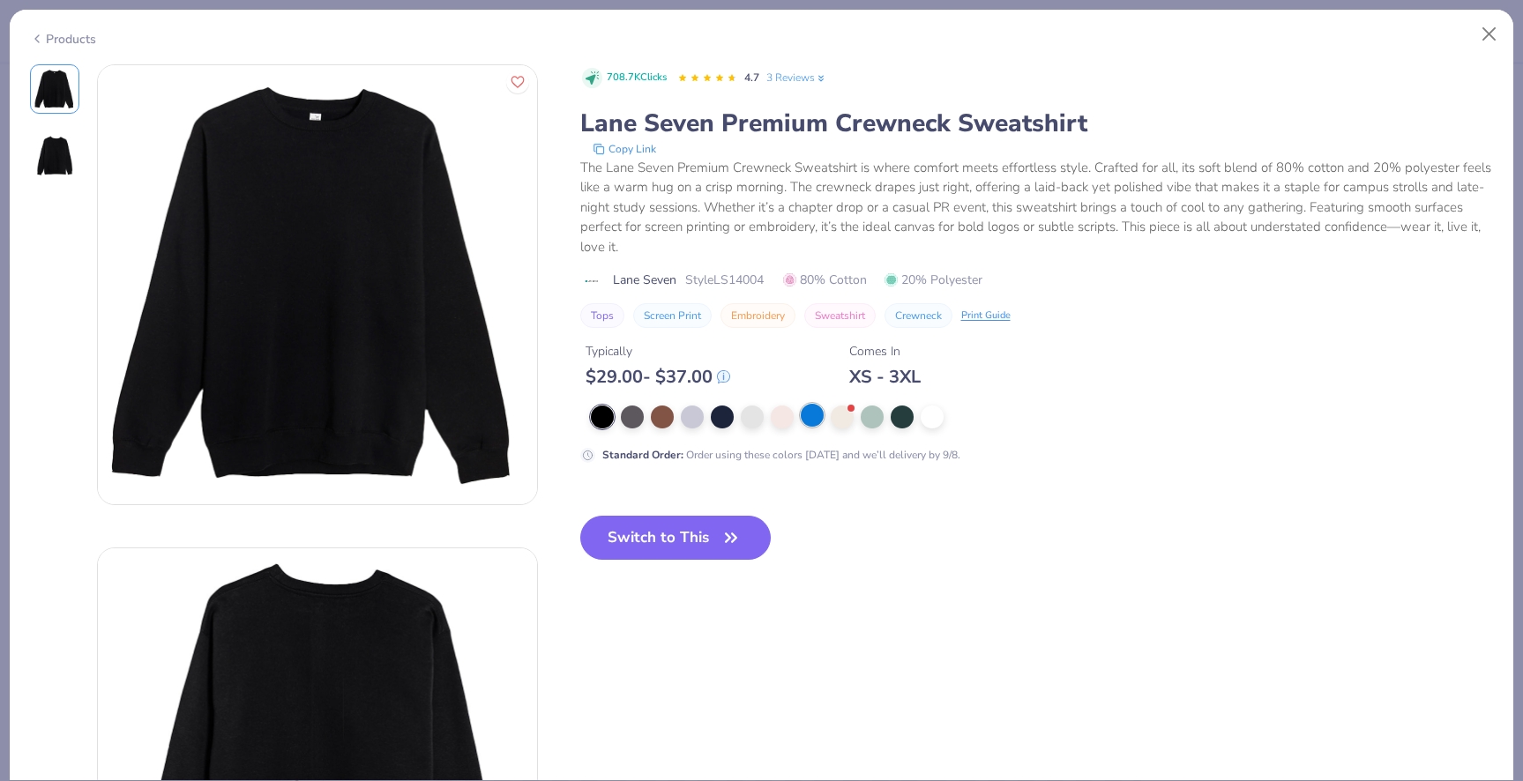
click at [808, 409] on div at bounding box center [812, 415] width 23 height 23
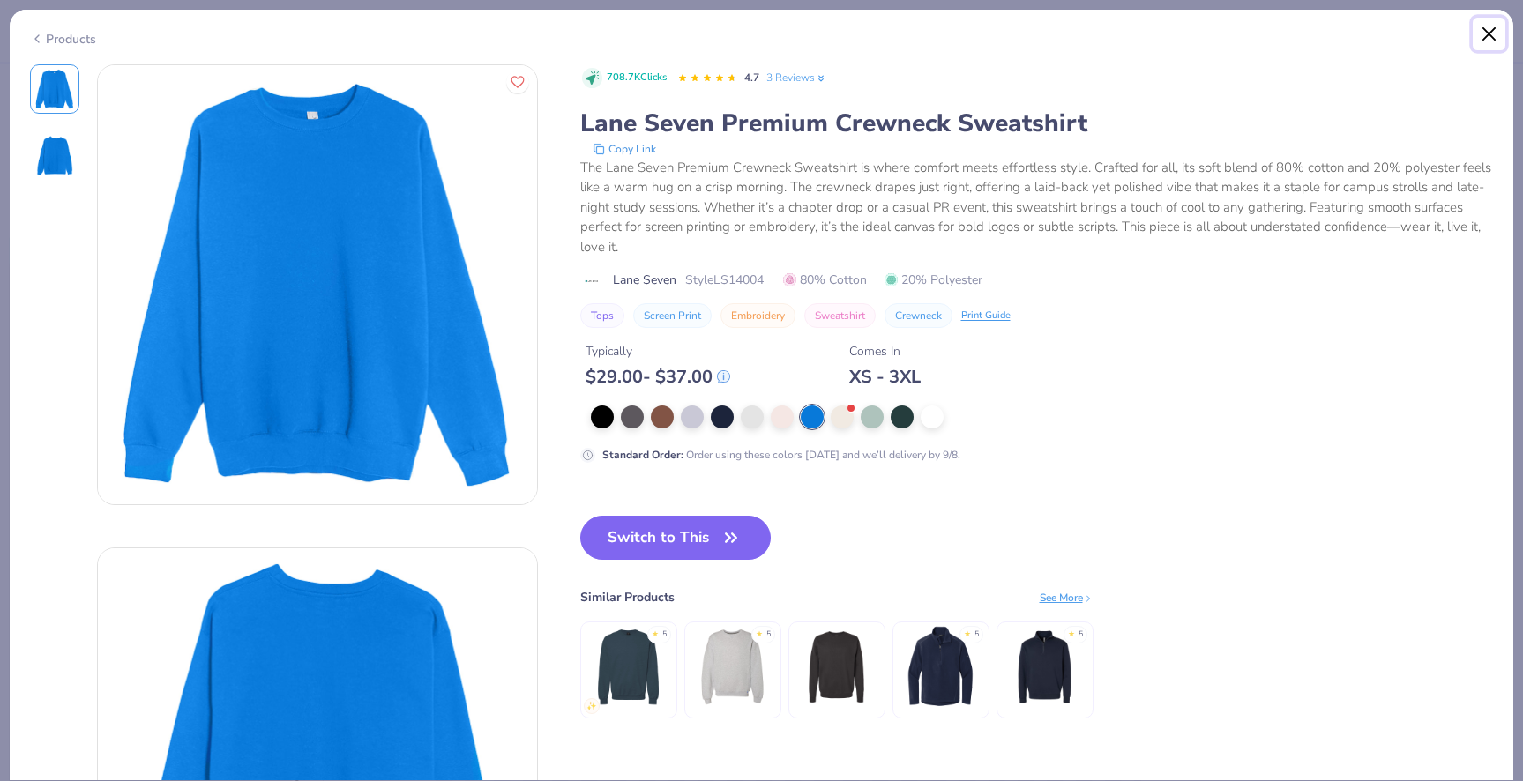
click at [1493, 32] on button "Close" at bounding box center [1490, 35] width 34 height 34
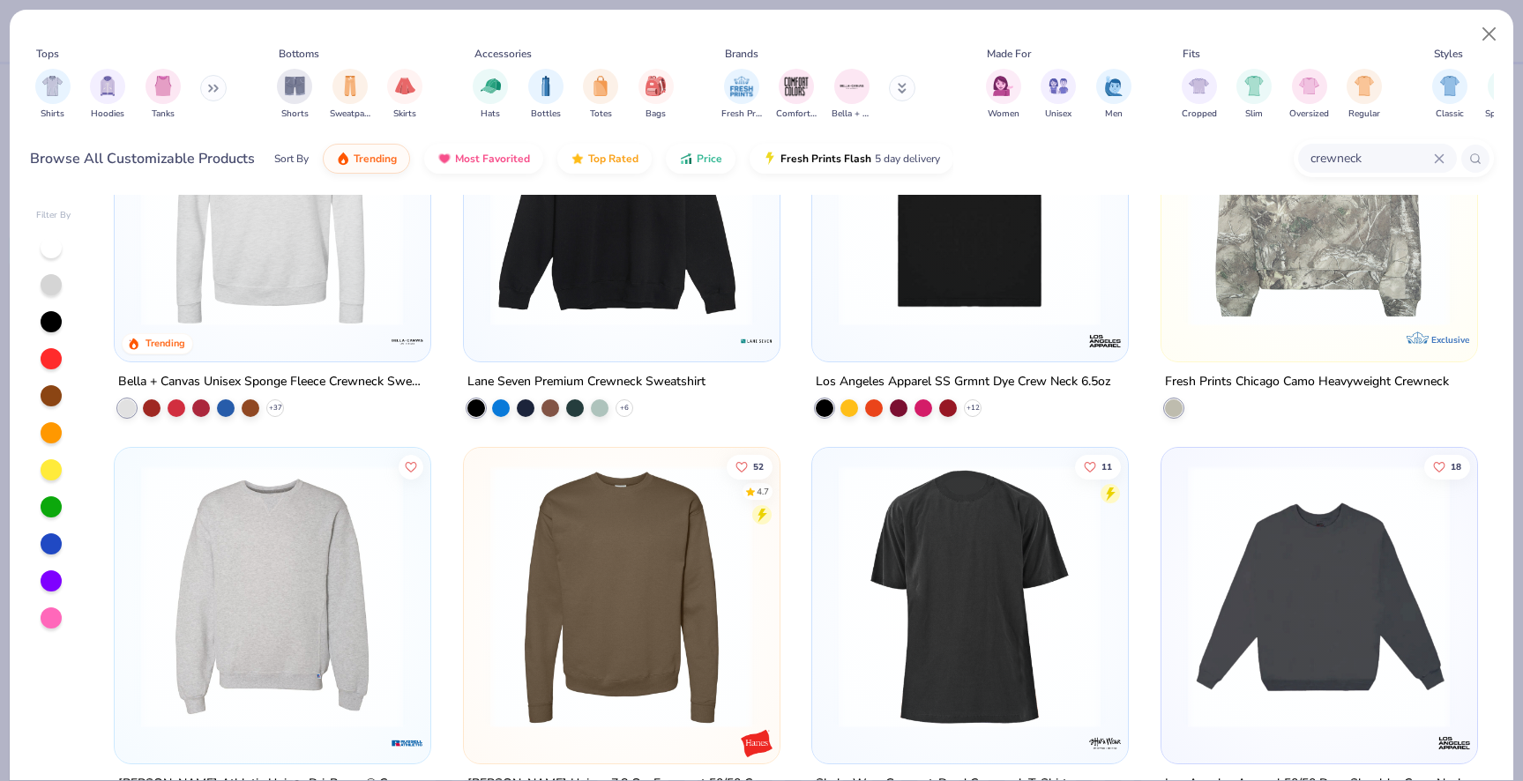
scroll to position [771, 0]
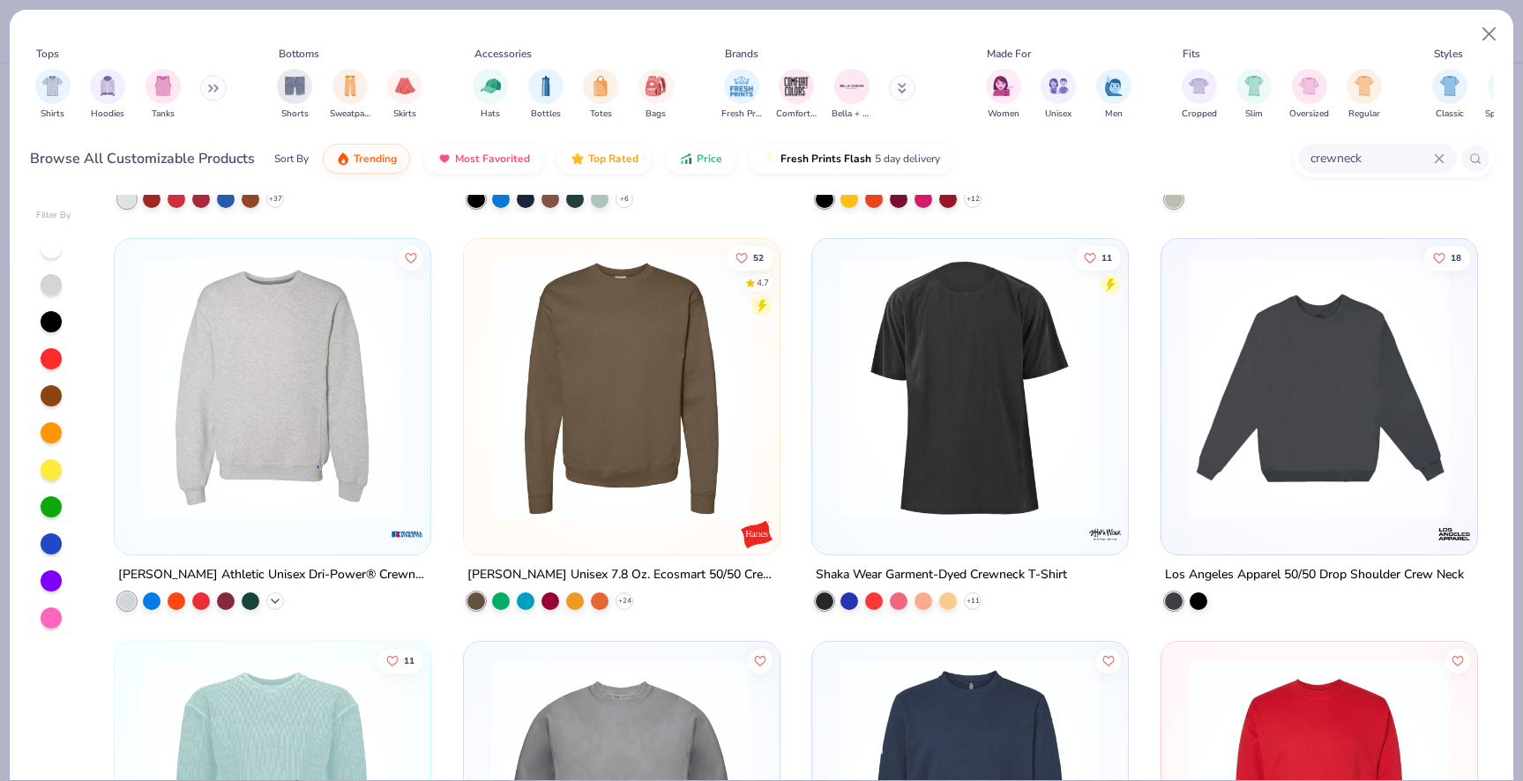
click at [282, 602] on div "+ 7" at bounding box center [275, 601] width 18 height 18
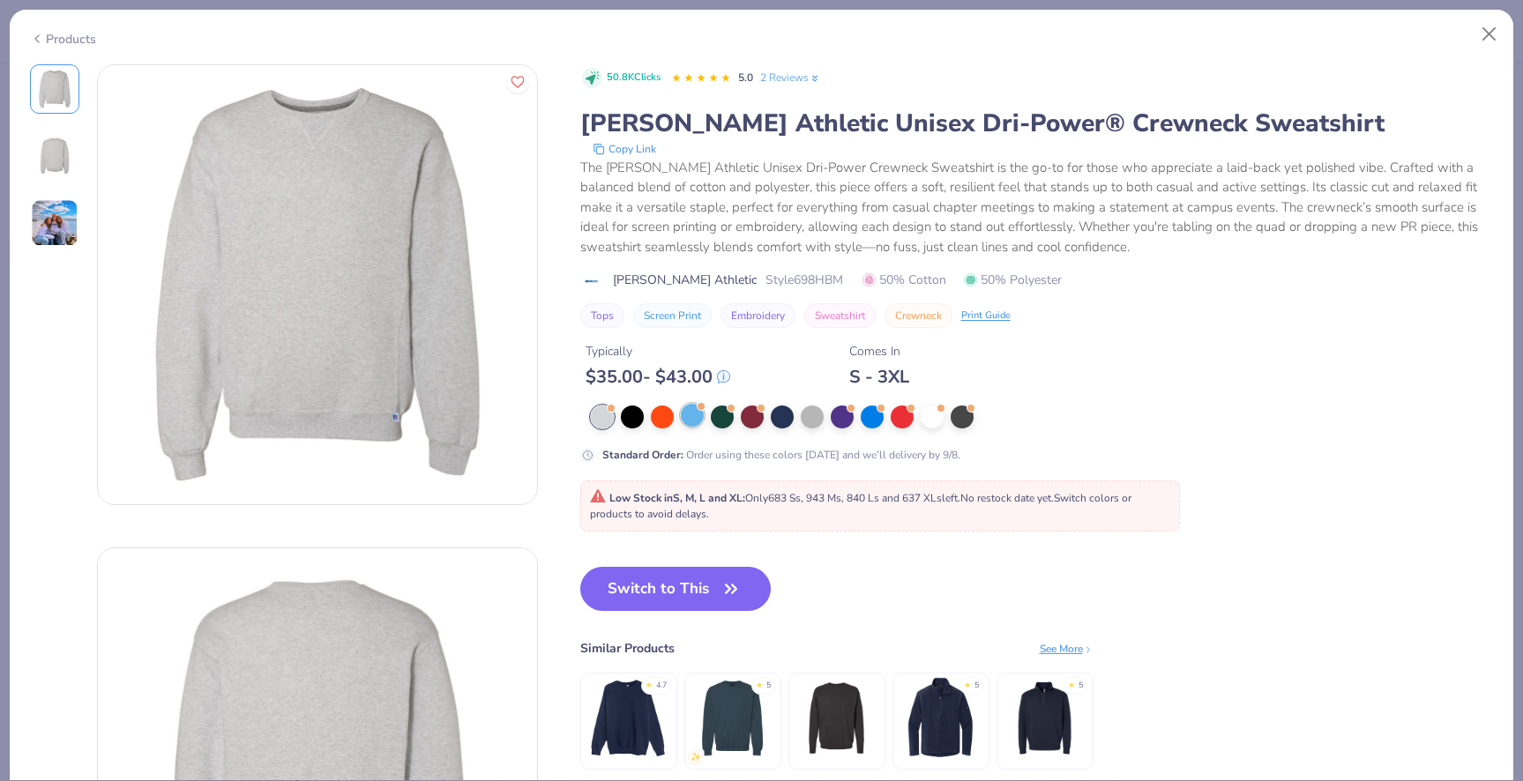
click at [683, 418] on div at bounding box center [692, 415] width 23 height 23
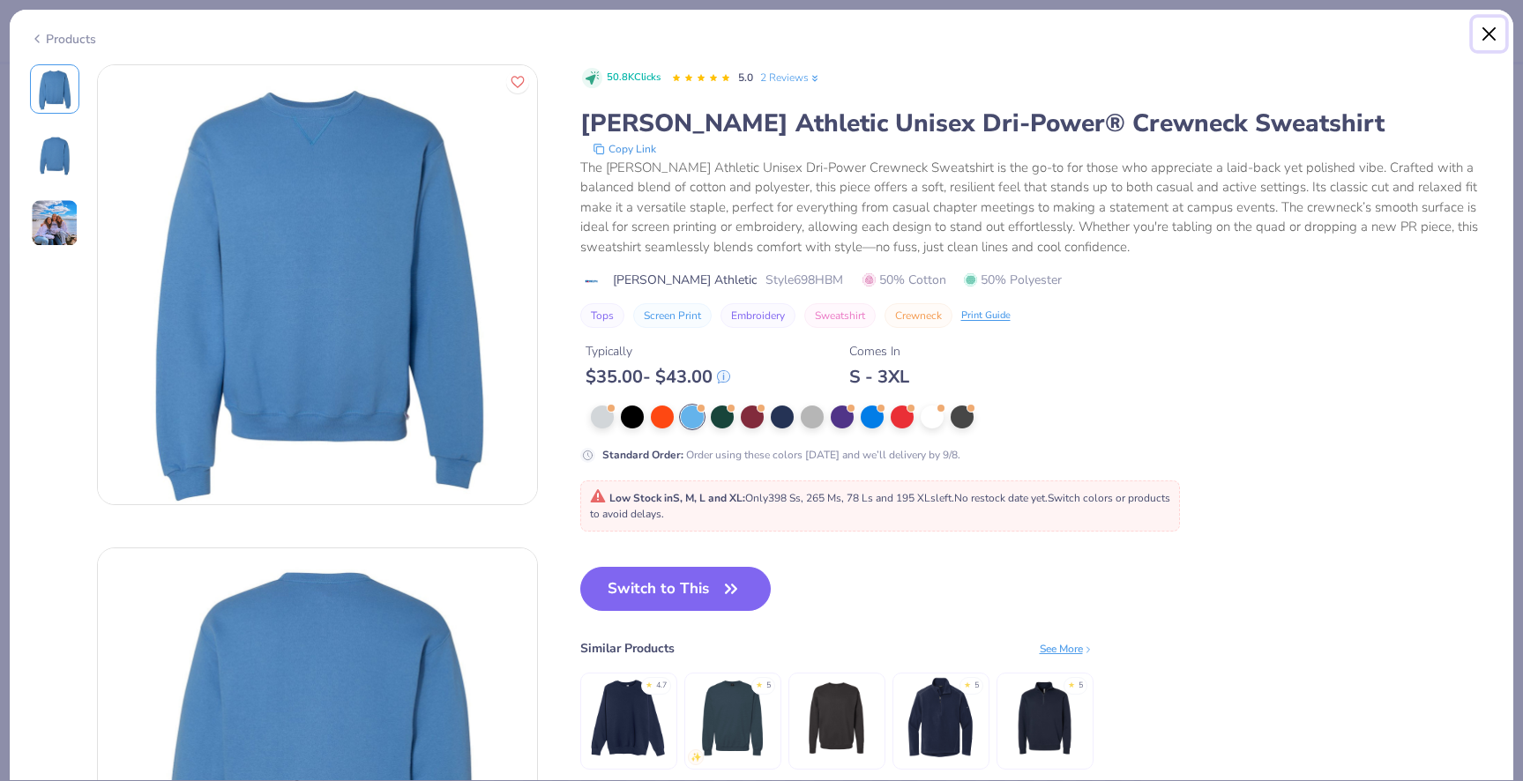
click at [1484, 25] on button "Close" at bounding box center [1490, 35] width 34 height 34
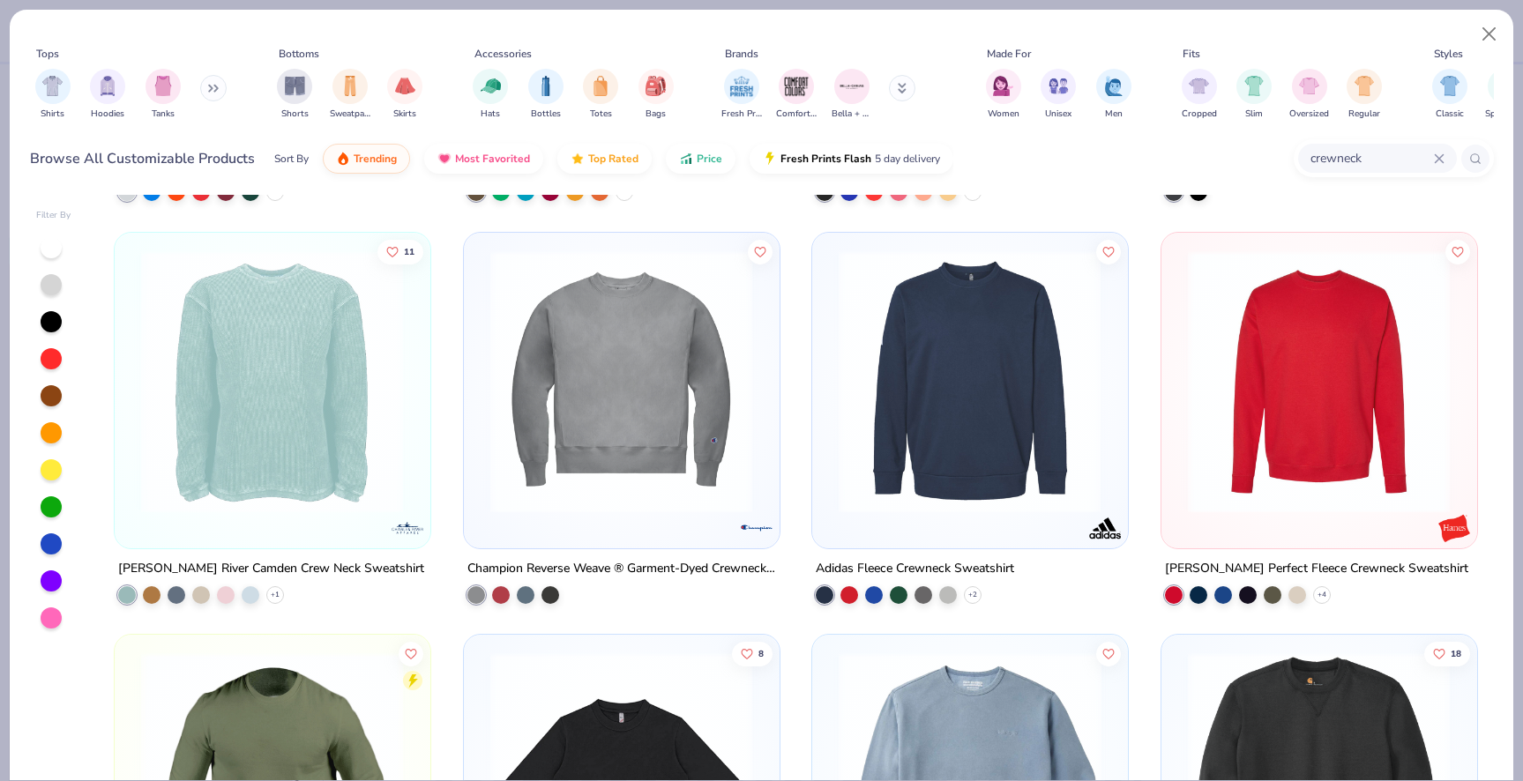
scroll to position [1186, 0]
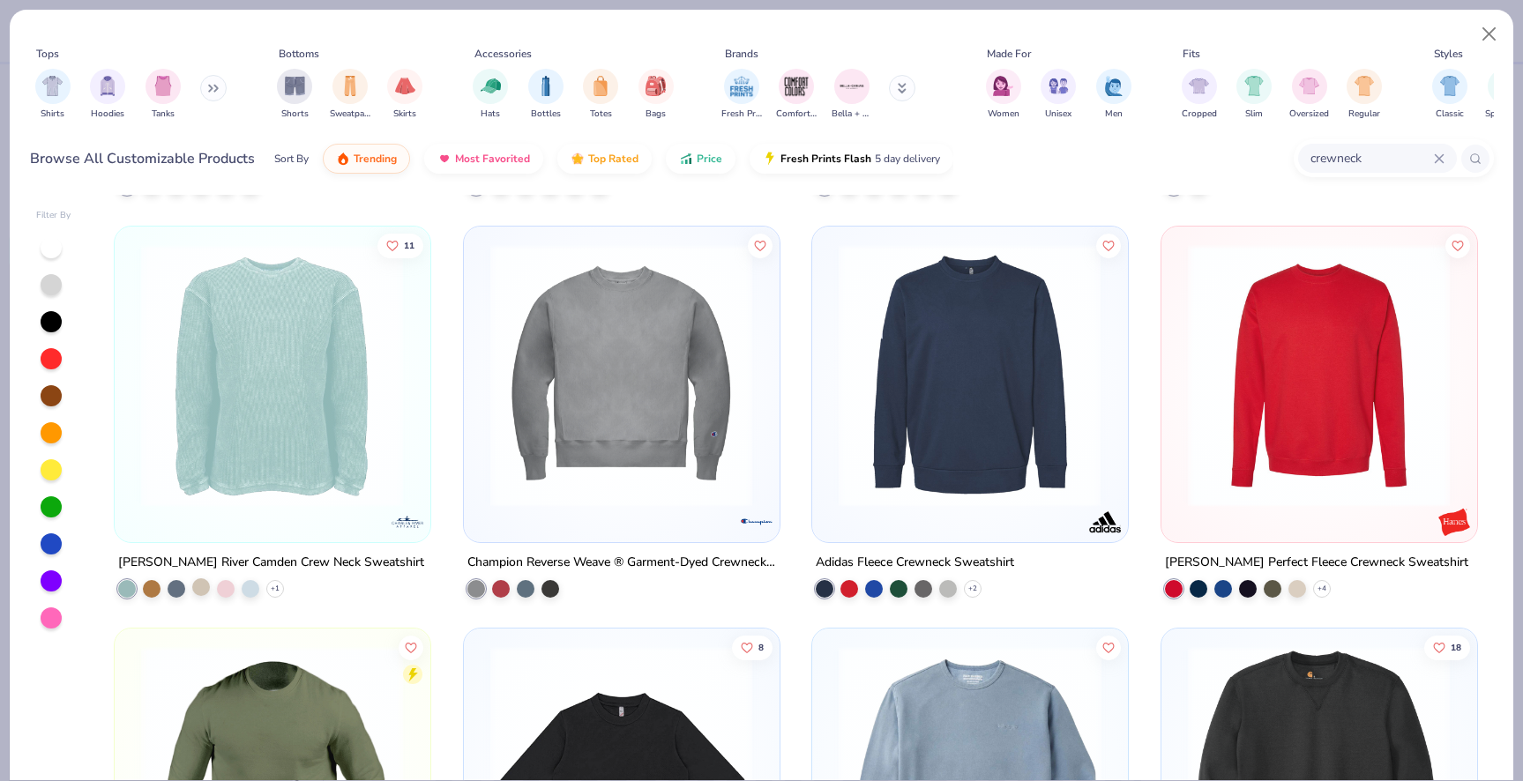
click at [202, 587] on div at bounding box center [201, 587] width 18 height 18
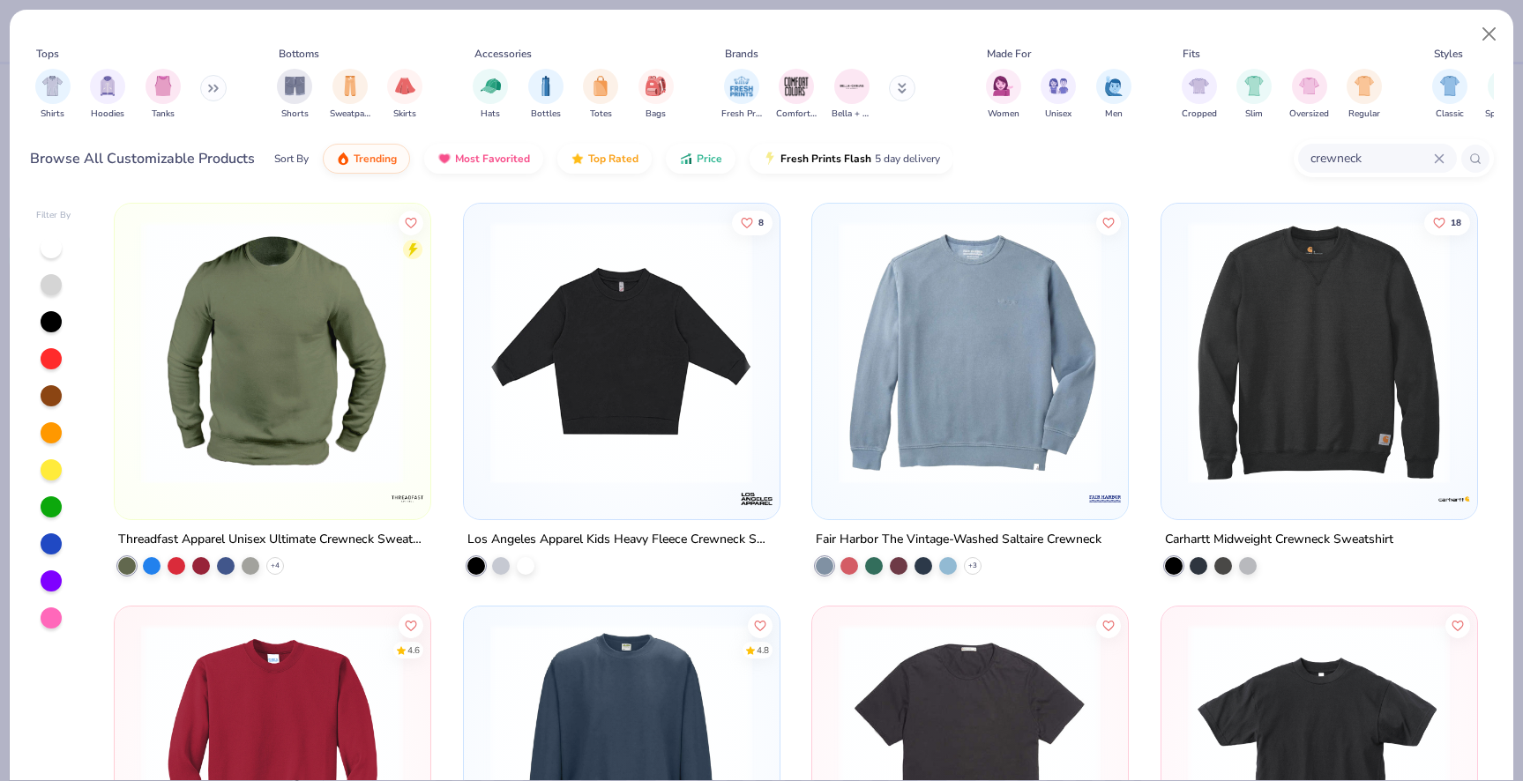
scroll to position [1529, 0]
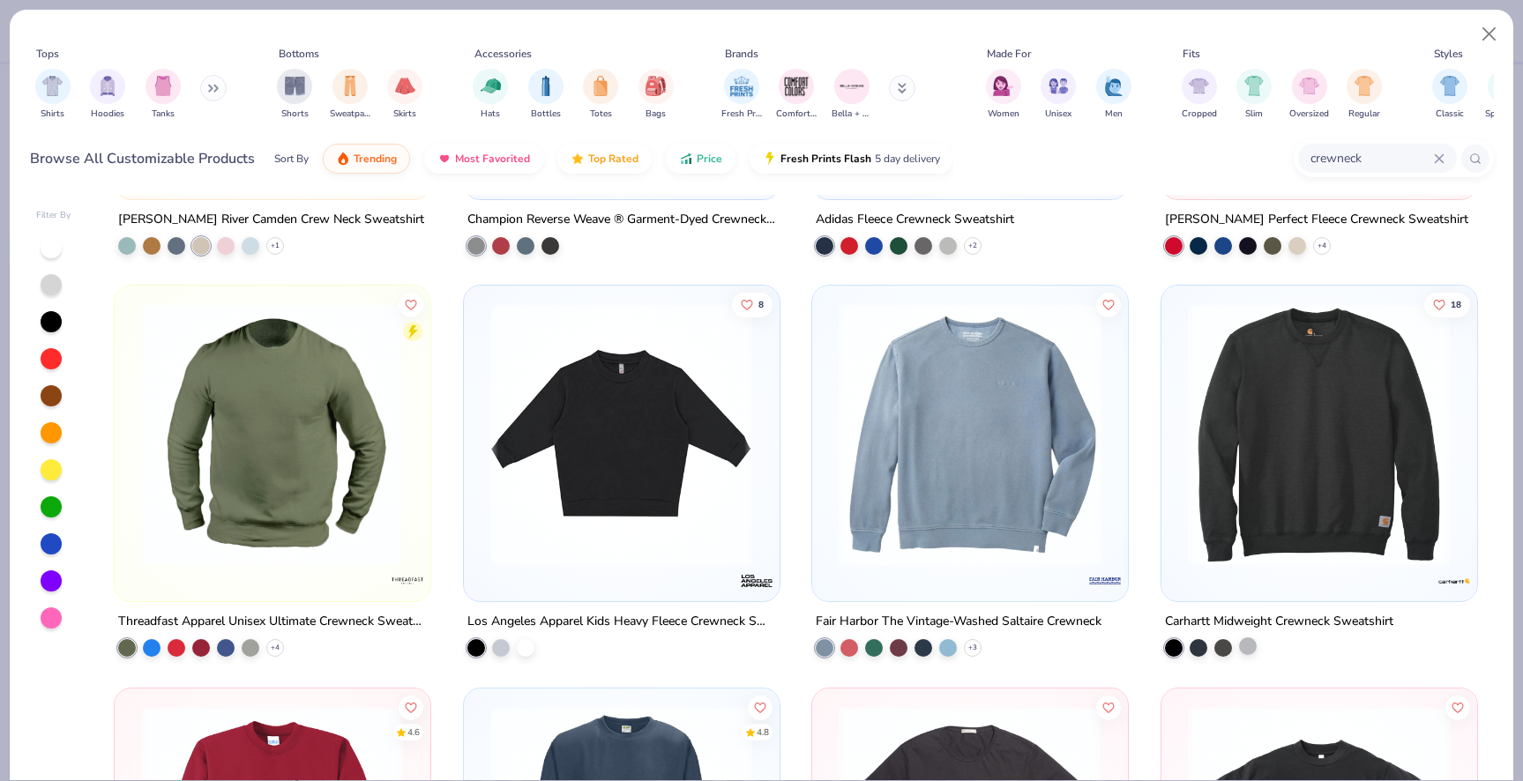
click at [1254, 649] on div at bounding box center [1248, 646] width 18 height 18
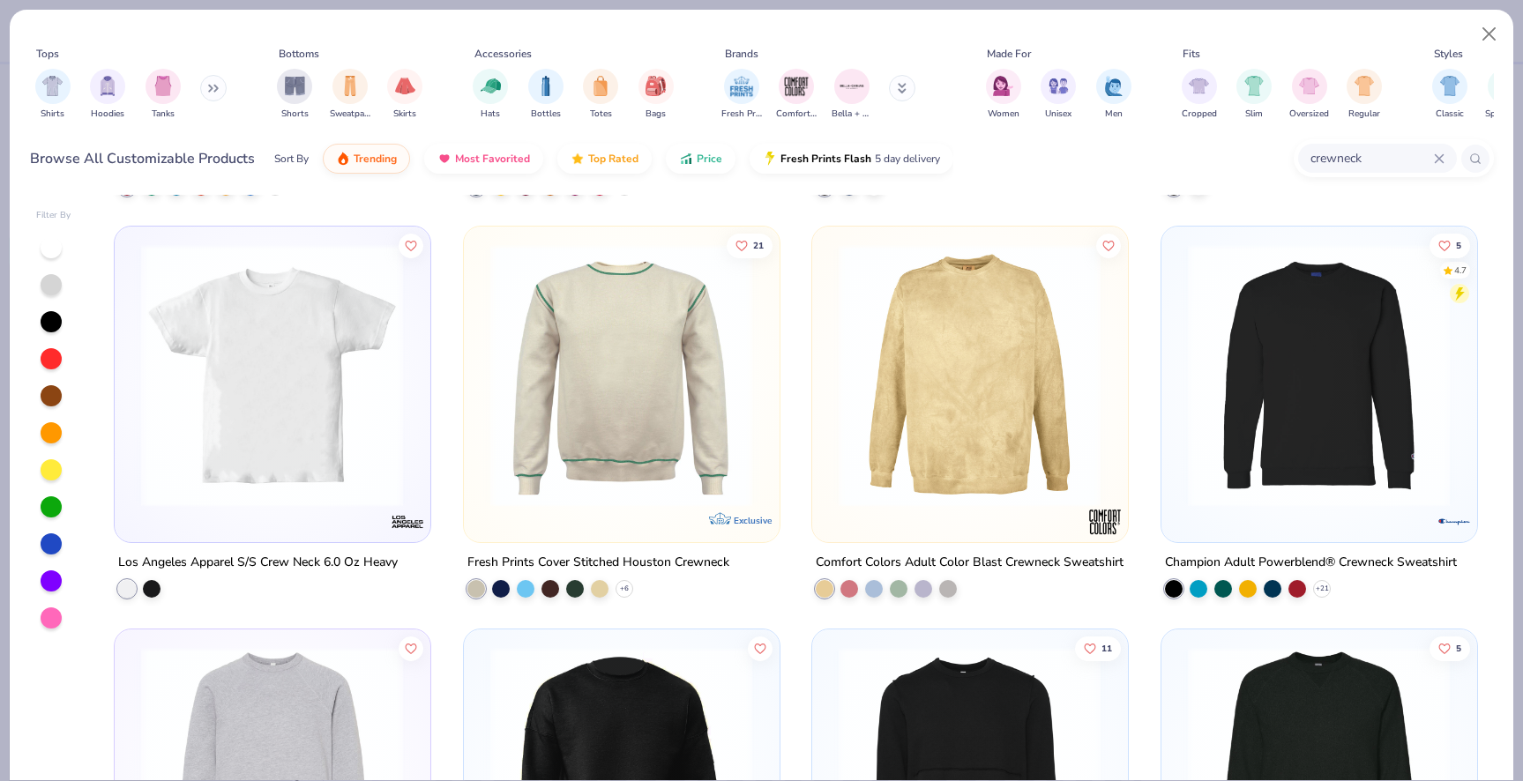
scroll to position [2381, 0]
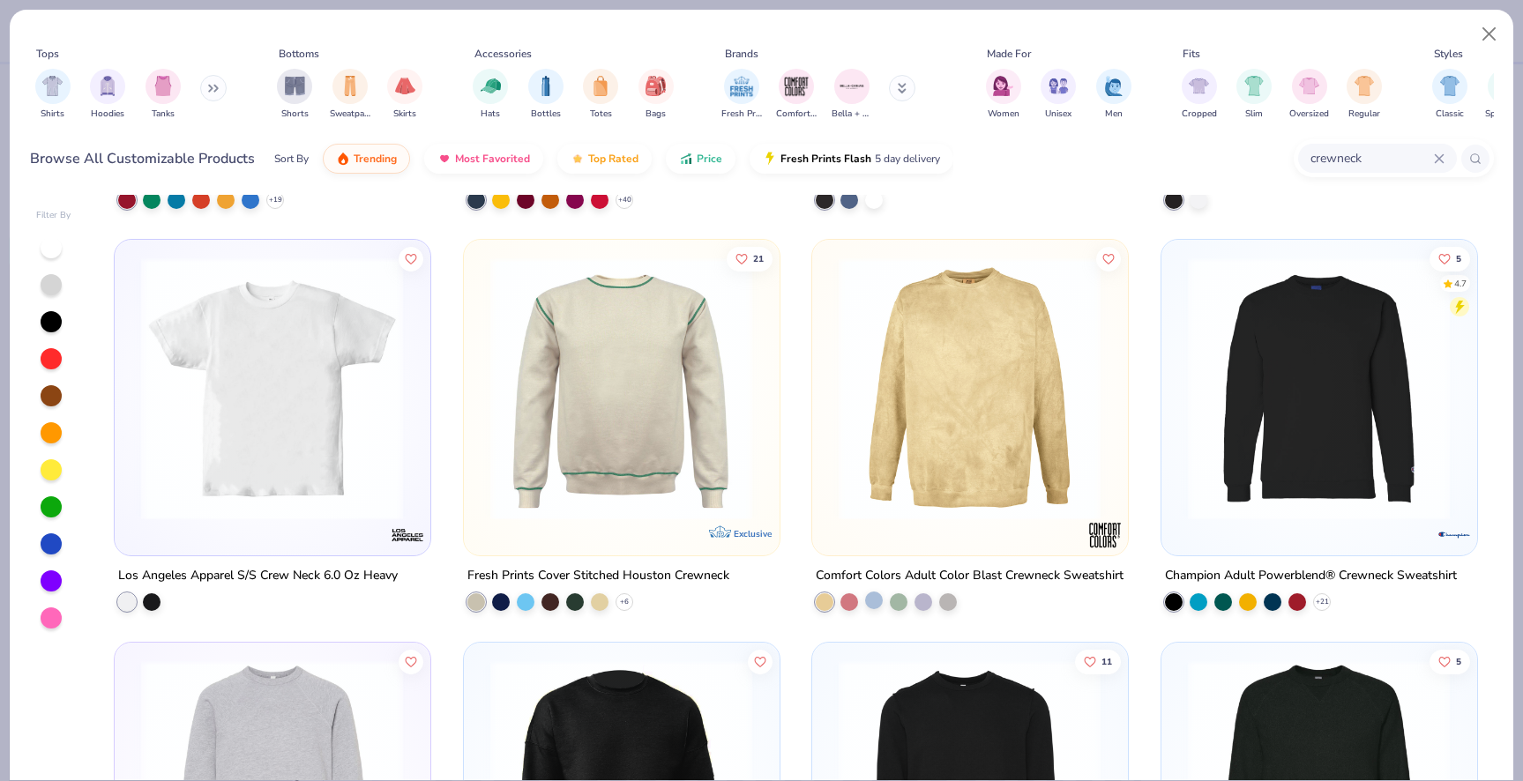
click at [870, 602] on div at bounding box center [874, 600] width 18 height 18
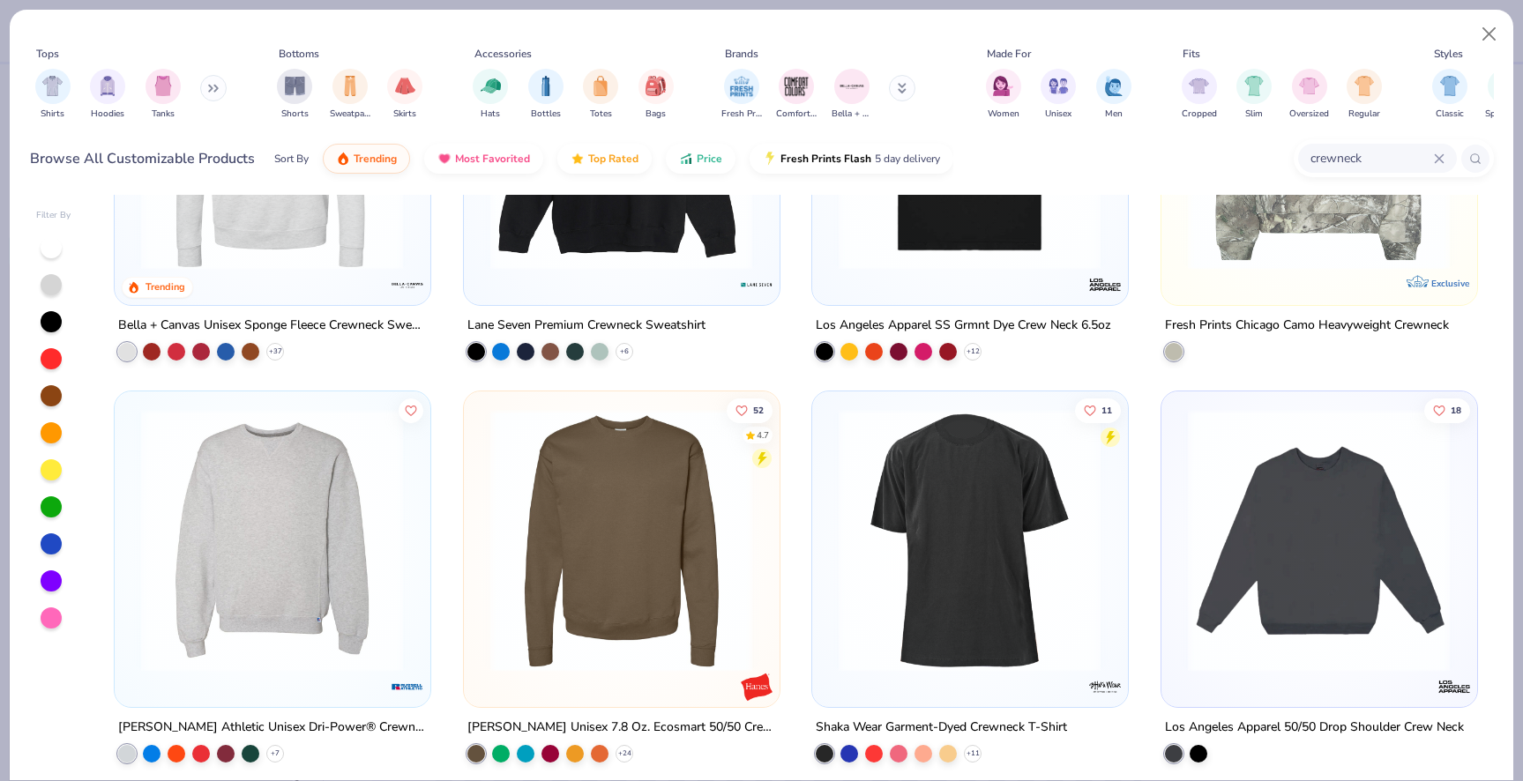
scroll to position [0, 0]
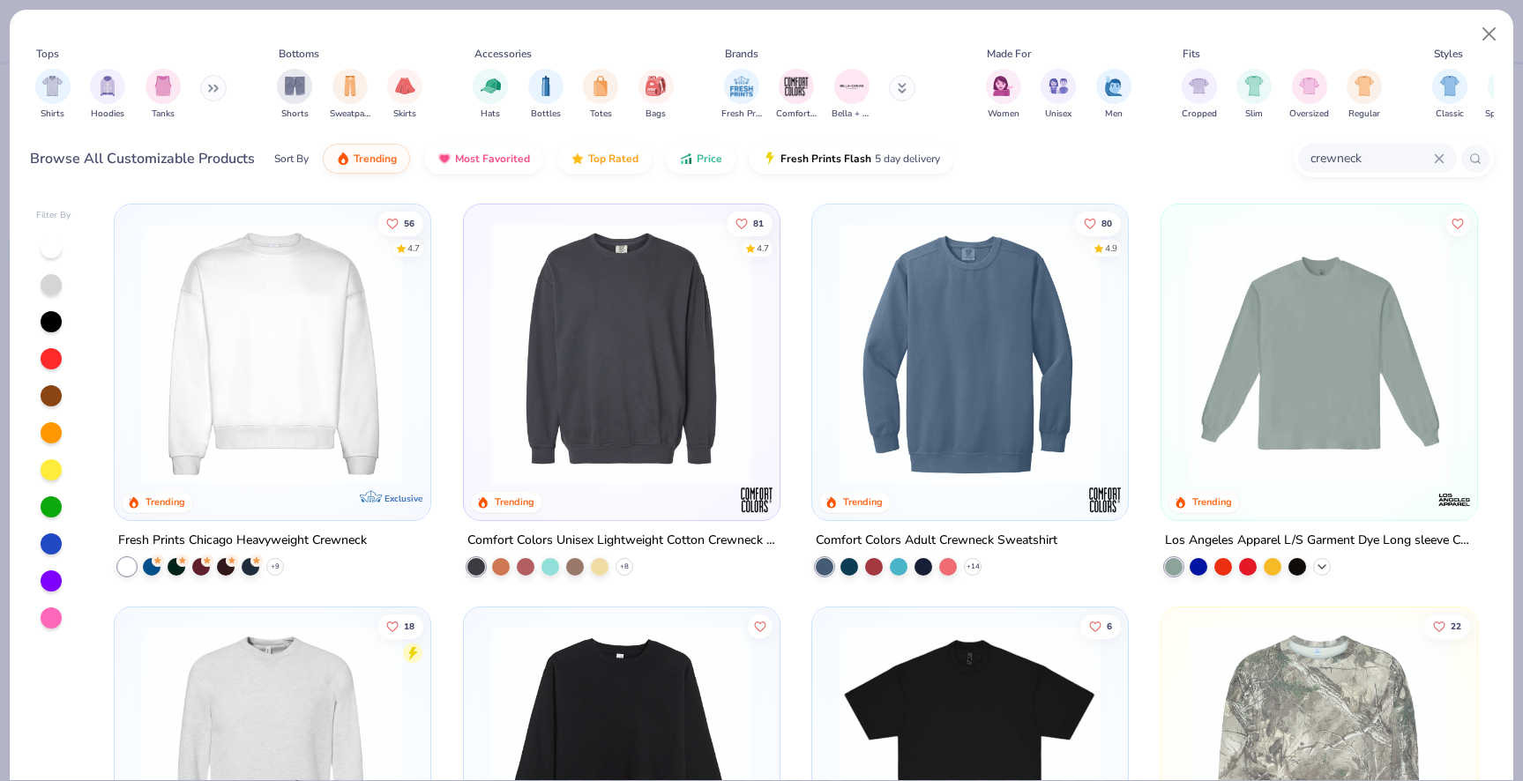
click at [1327, 563] on icon at bounding box center [1322, 566] width 14 height 14
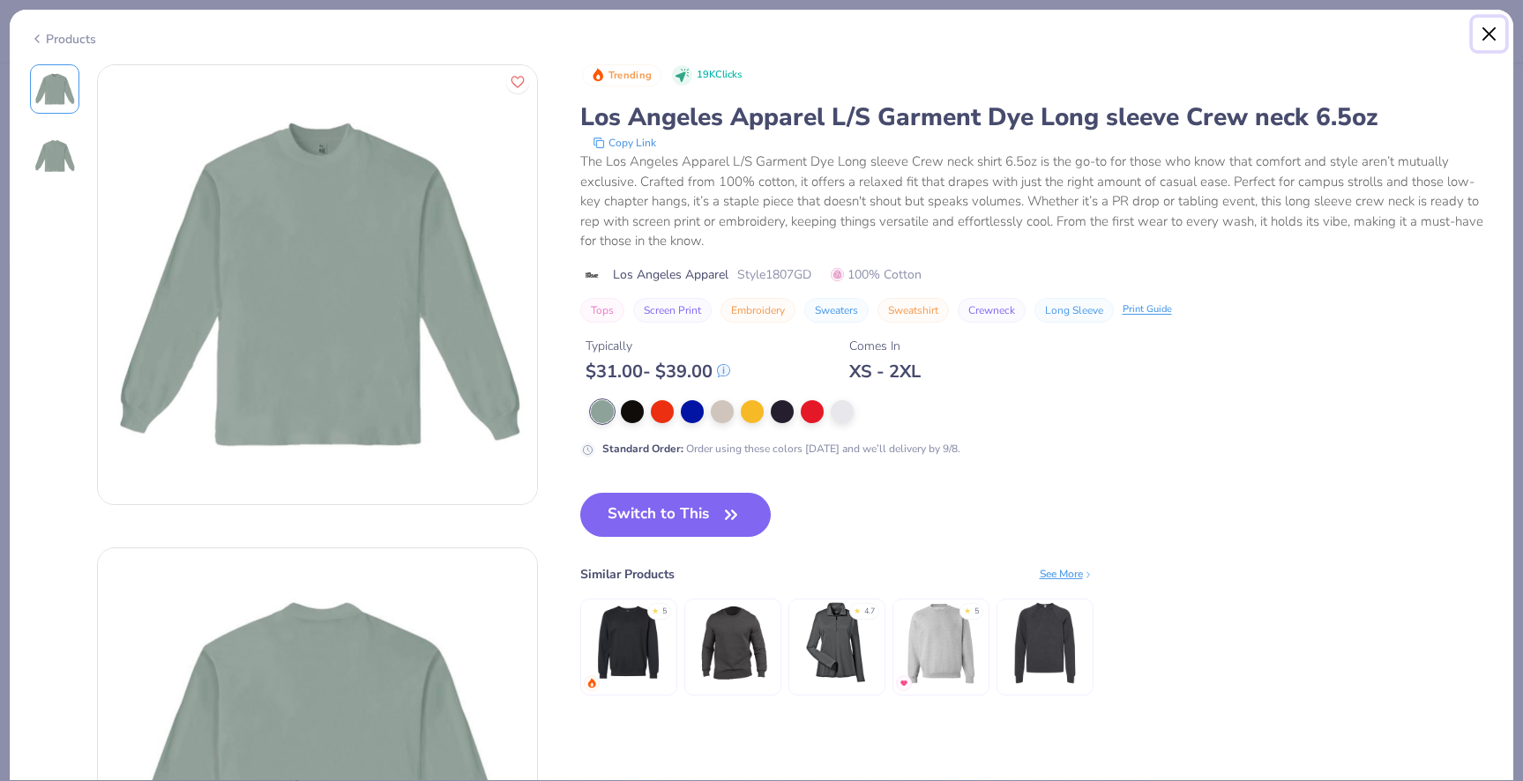
click at [1494, 38] on button "Close" at bounding box center [1490, 35] width 34 height 34
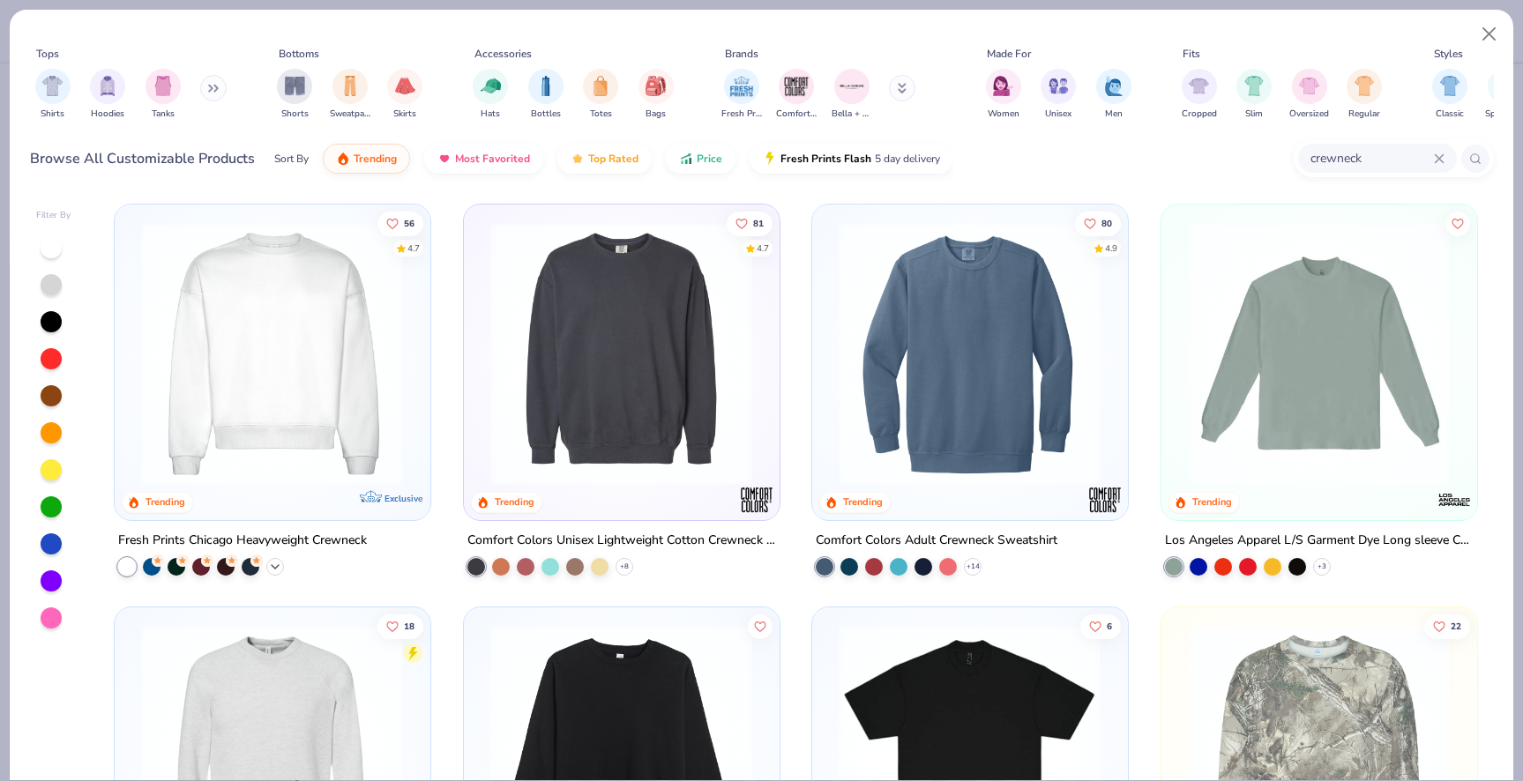
click at [276, 569] on icon at bounding box center [275, 566] width 14 height 14
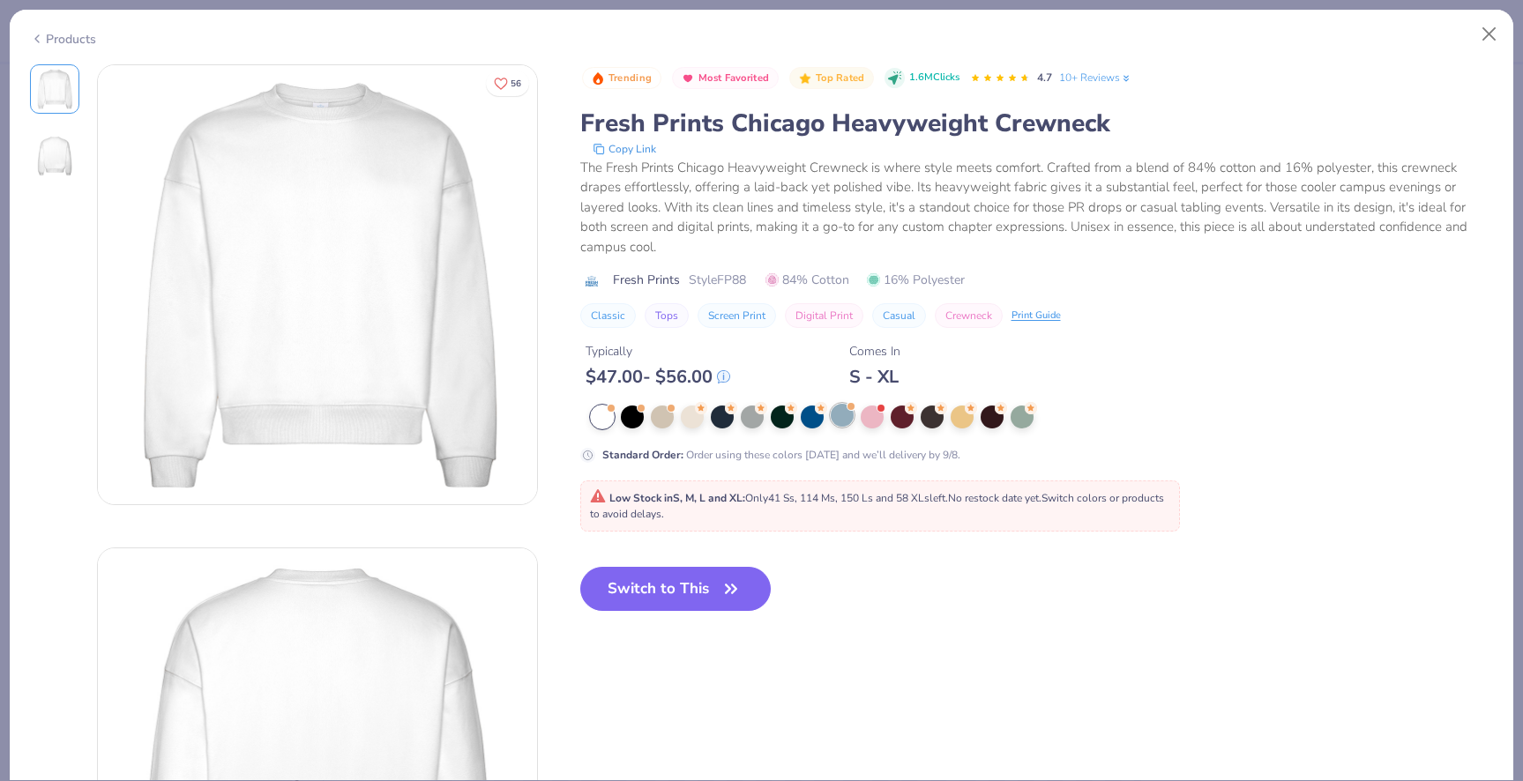
click at [841, 427] on div at bounding box center [842, 415] width 23 height 23
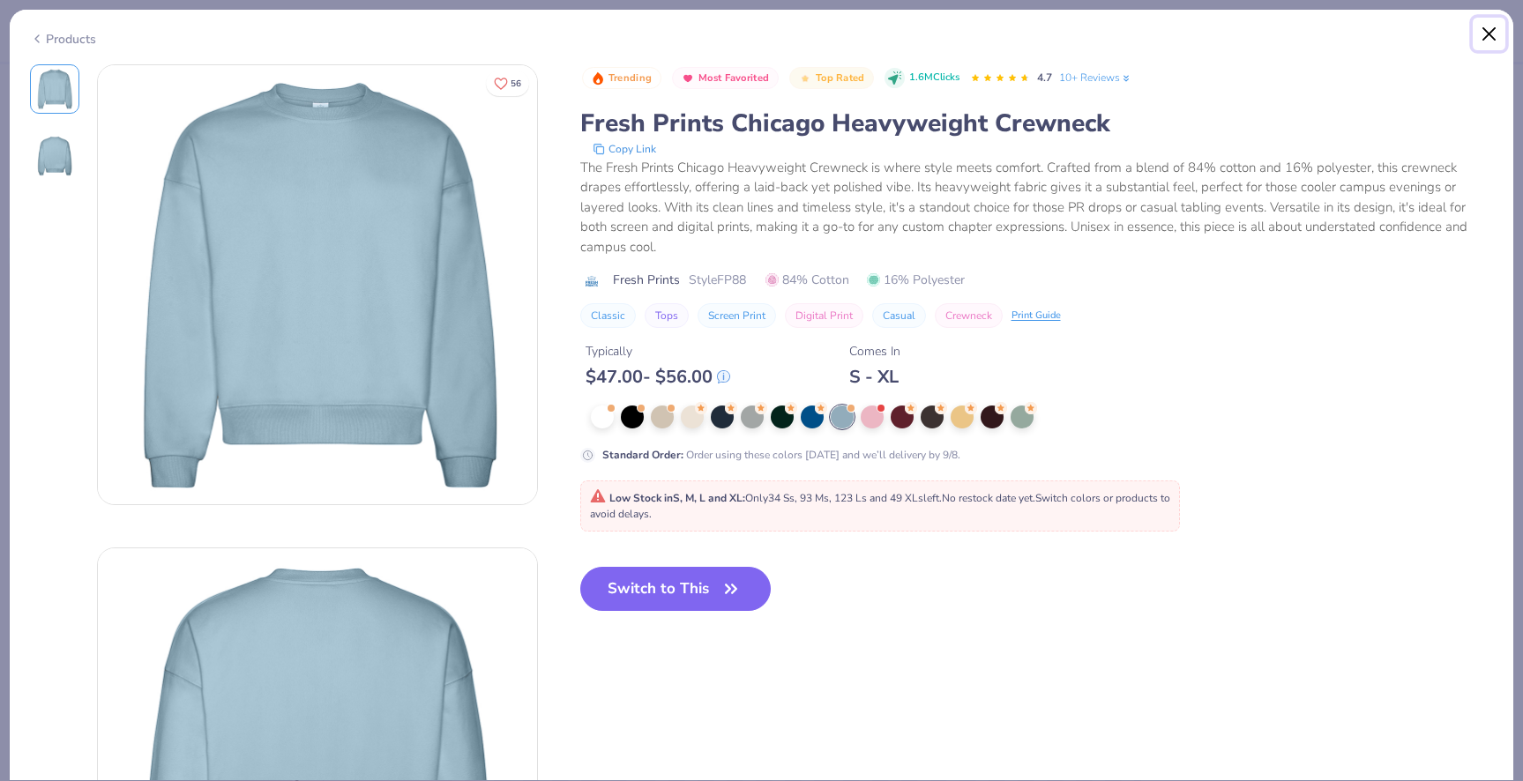
click at [1489, 32] on button "Close" at bounding box center [1490, 35] width 34 height 34
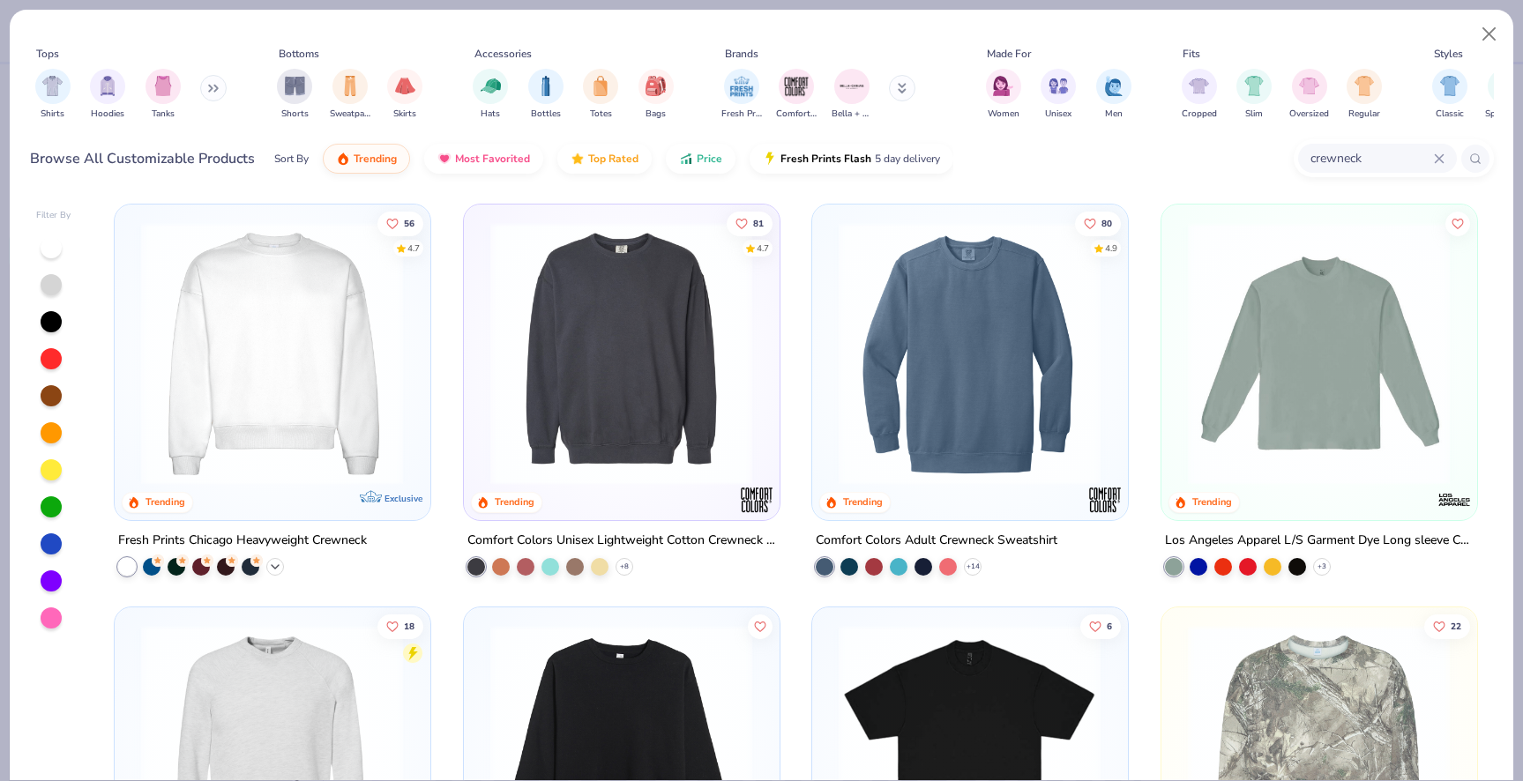
click at [280, 567] on icon at bounding box center [275, 566] width 14 height 14
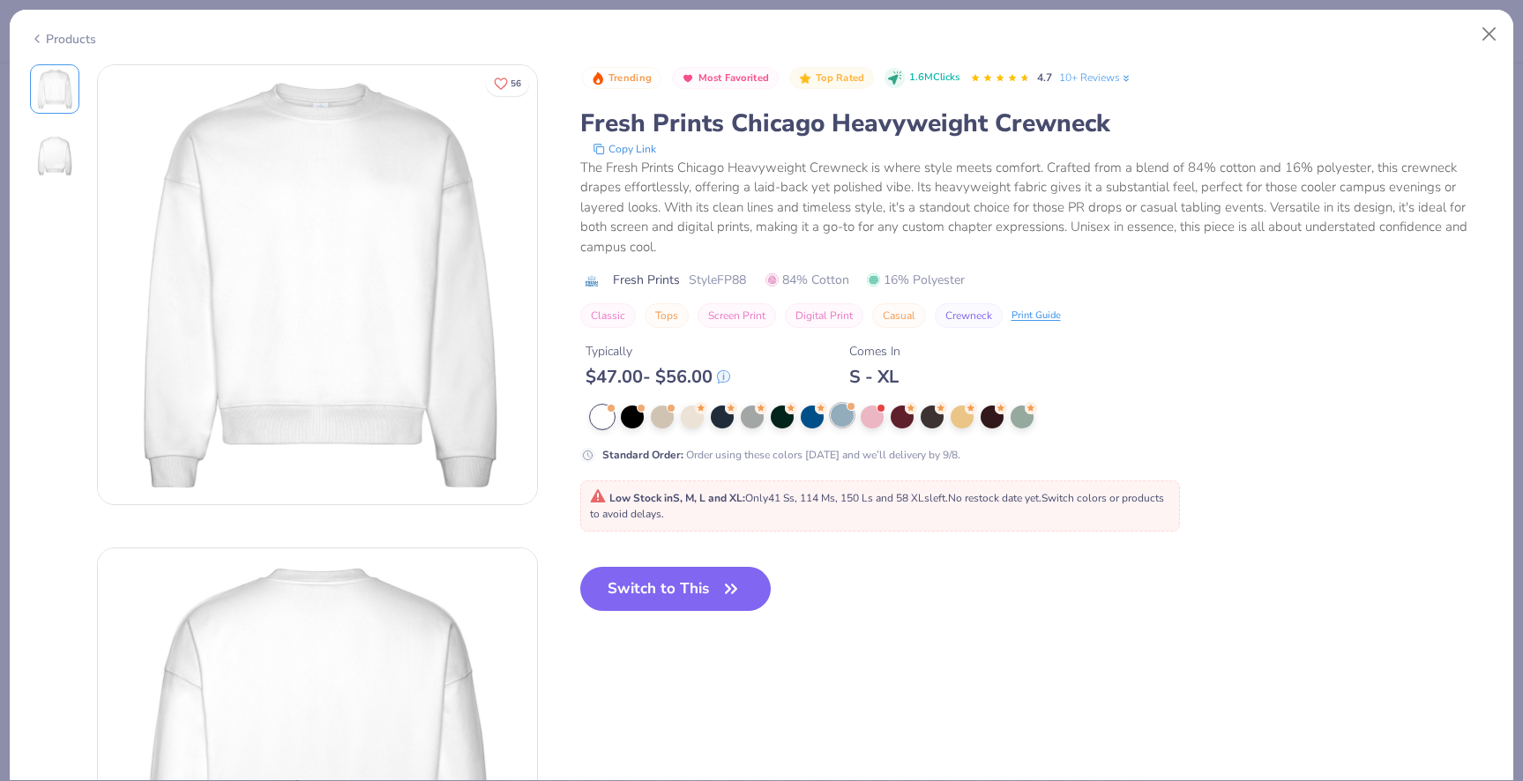
click at [841, 424] on div at bounding box center [842, 415] width 23 height 23
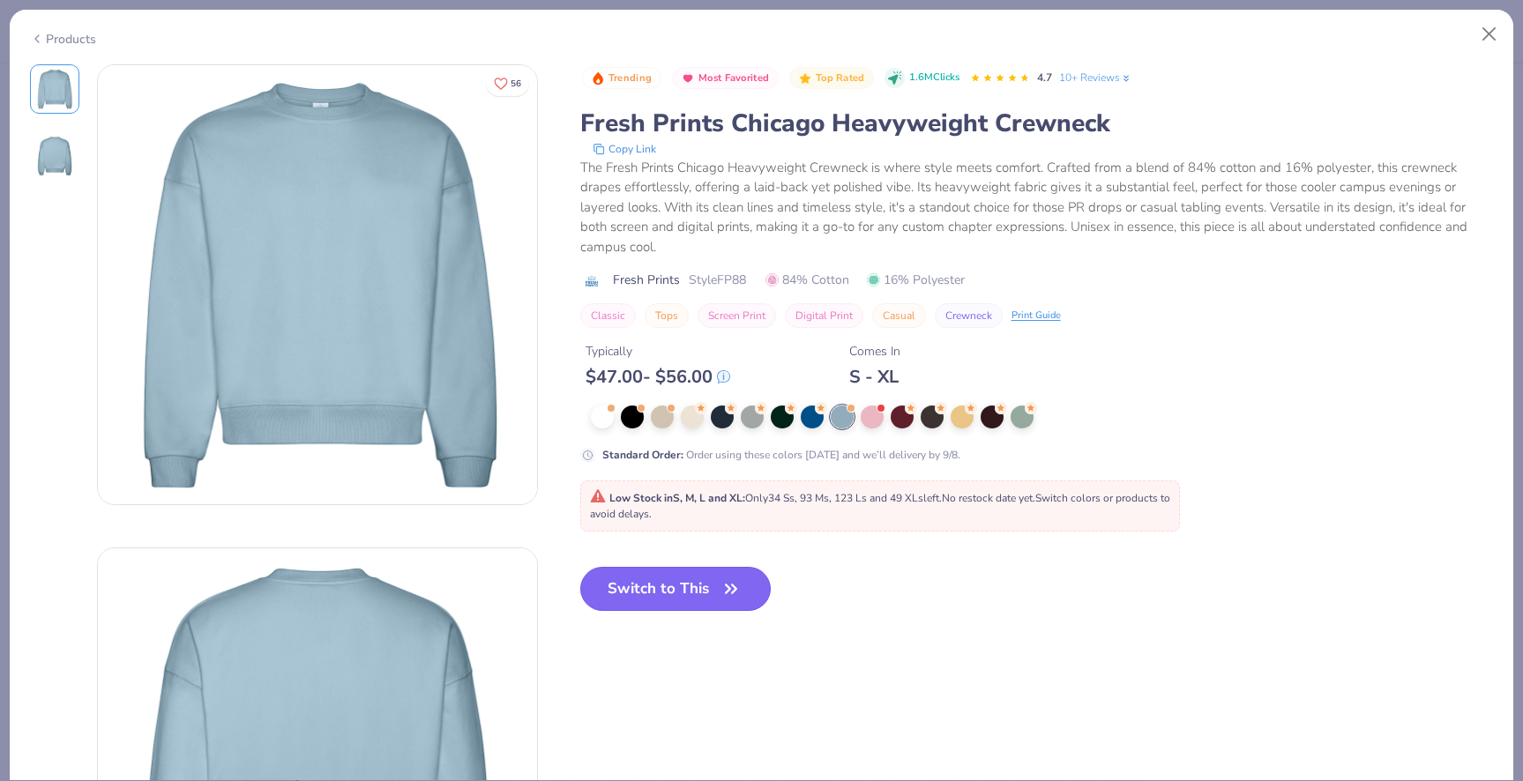
click at [682, 596] on button "Switch to This" at bounding box center [675, 589] width 191 height 44
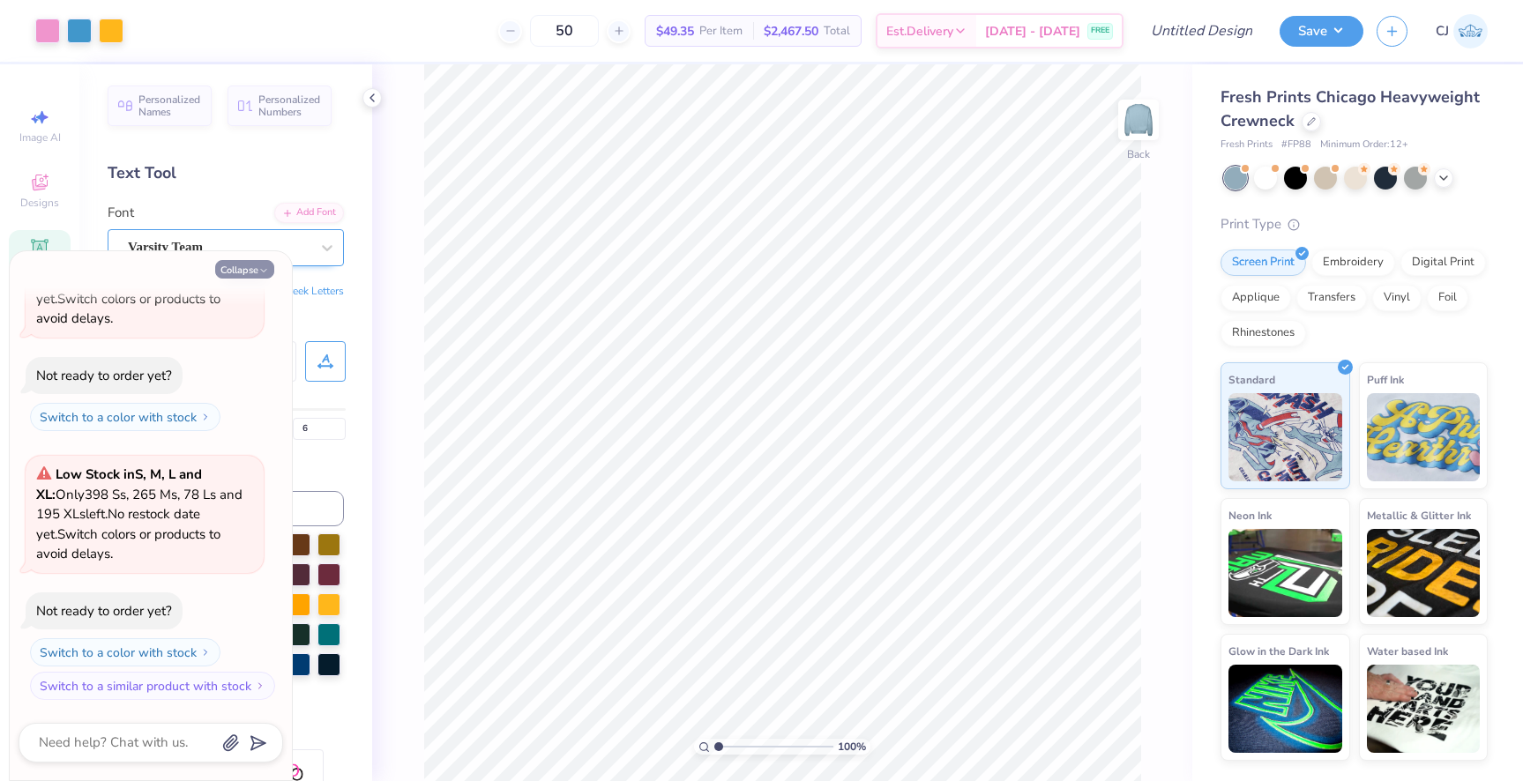
click at [251, 269] on button "Collapse" at bounding box center [244, 269] width 59 height 19
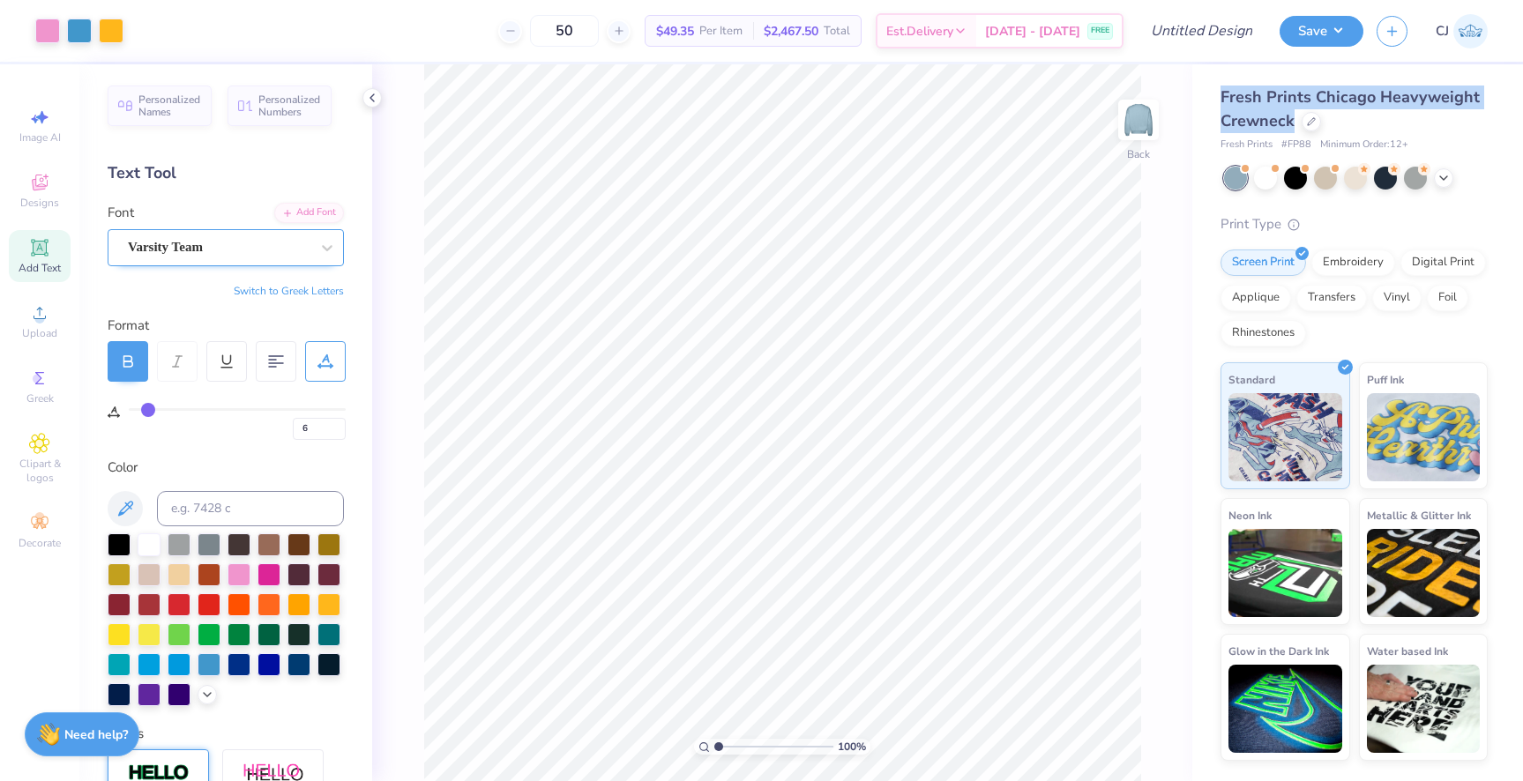
drag, startPoint x: 1224, startPoint y: 98, endPoint x: 1292, endPoint y: 128, distance: 74.2
click at [1292, 128] on span "Fresh Prints Chicago Heavyweight Crewneck" at bounding box center [1350, 108] width 259 height 45
copy span "Fresh Prints Chicago Heavyweight Crewneck"
click at [1312, 120] on icon at bounding box center [1311, 120] width 9 height 9
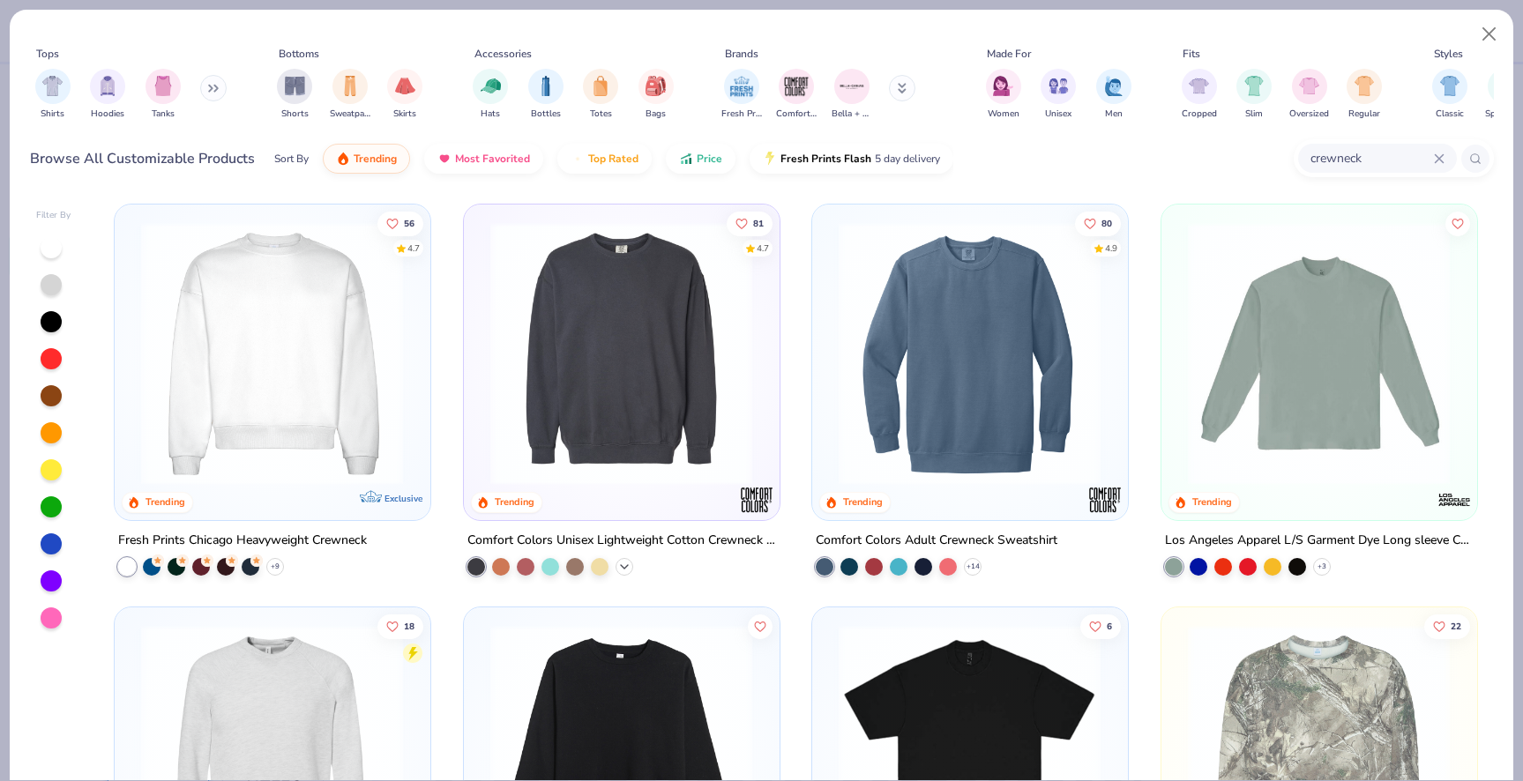
click at [623, 562] on icon at bounding box center [624, 566] width 14 height 14
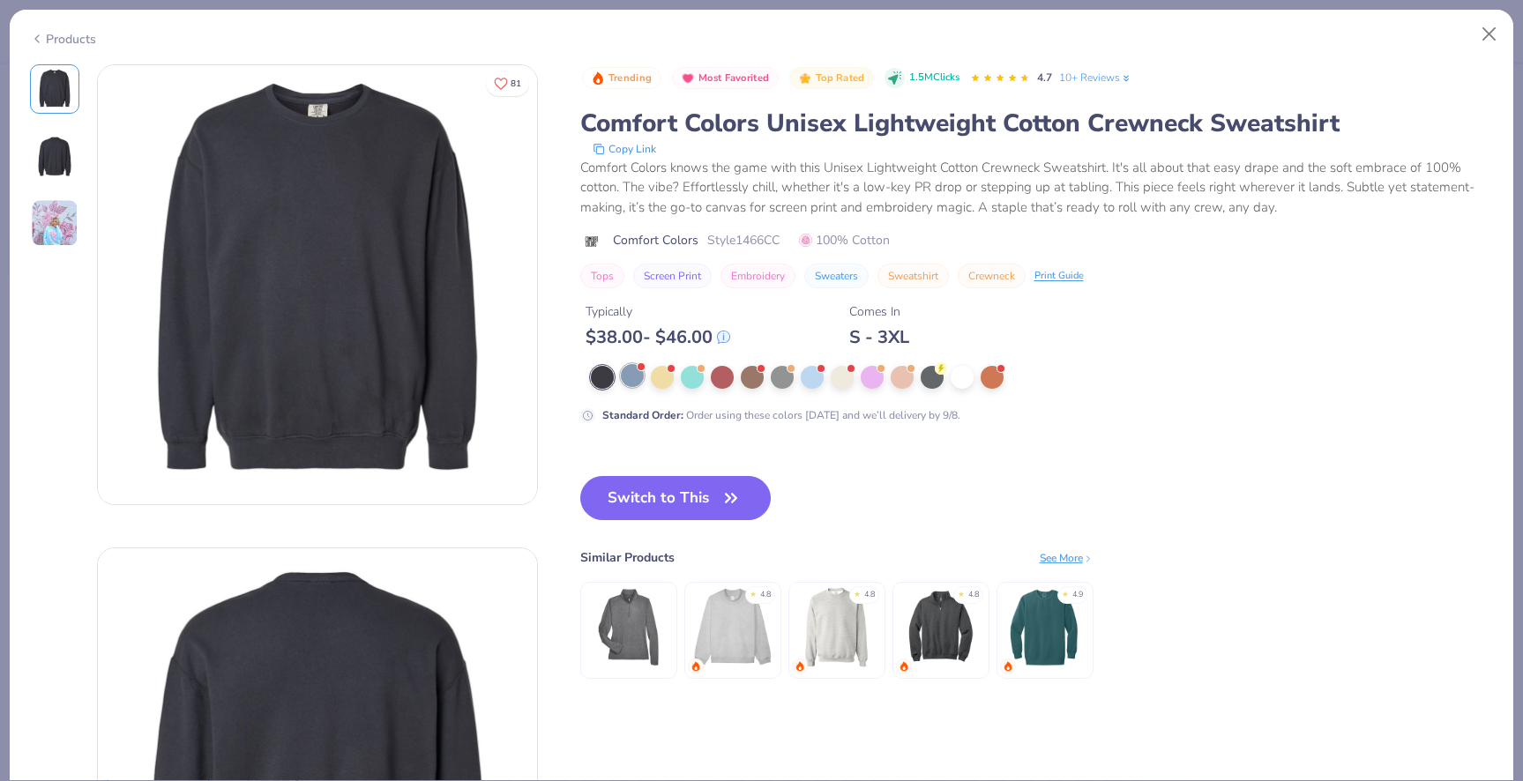
click at [639, 378] on div at bounding box center [632, 375] width 23 height 23
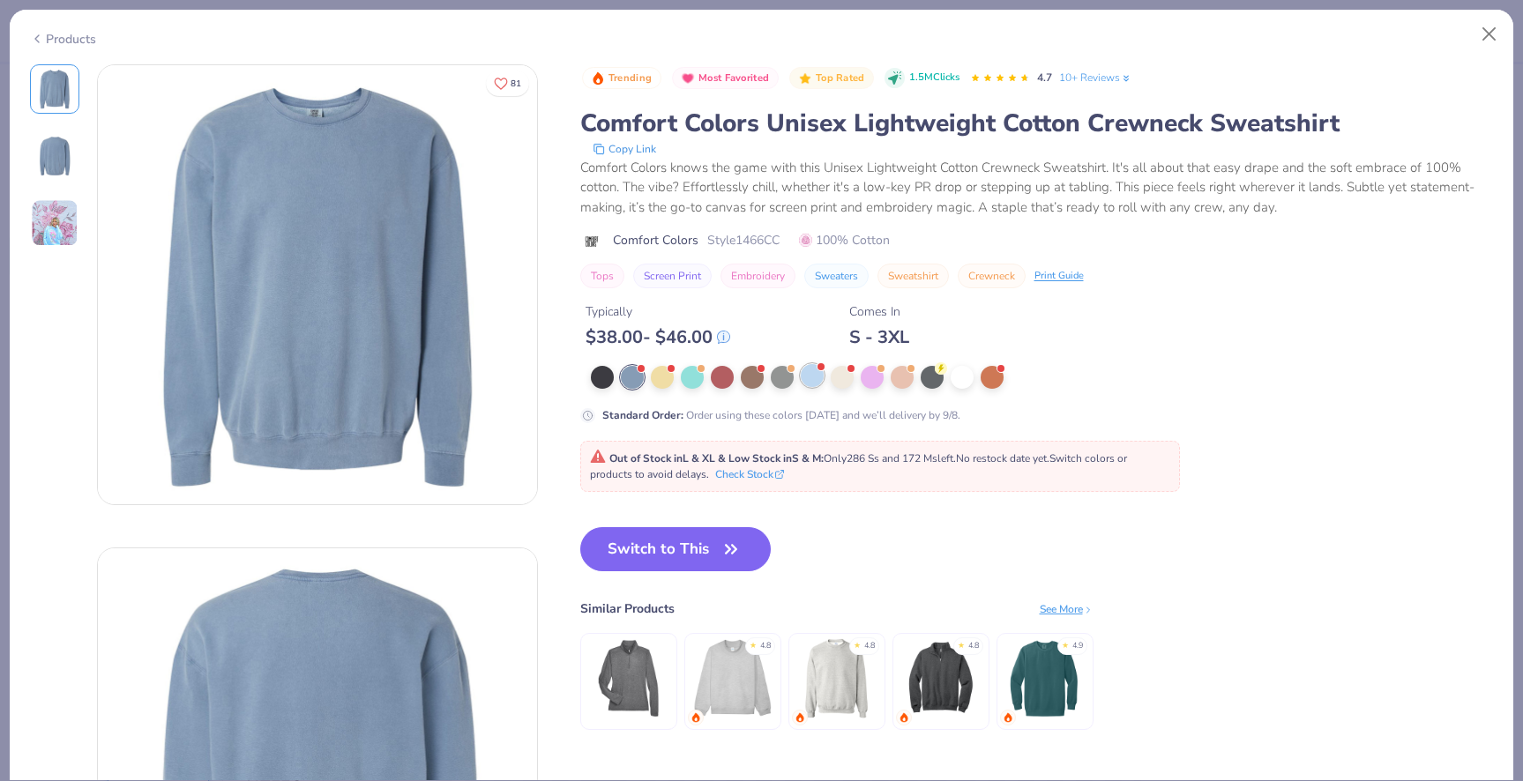
click at [816, 379] on div at bounding box center [812, 375] width 23 height 23
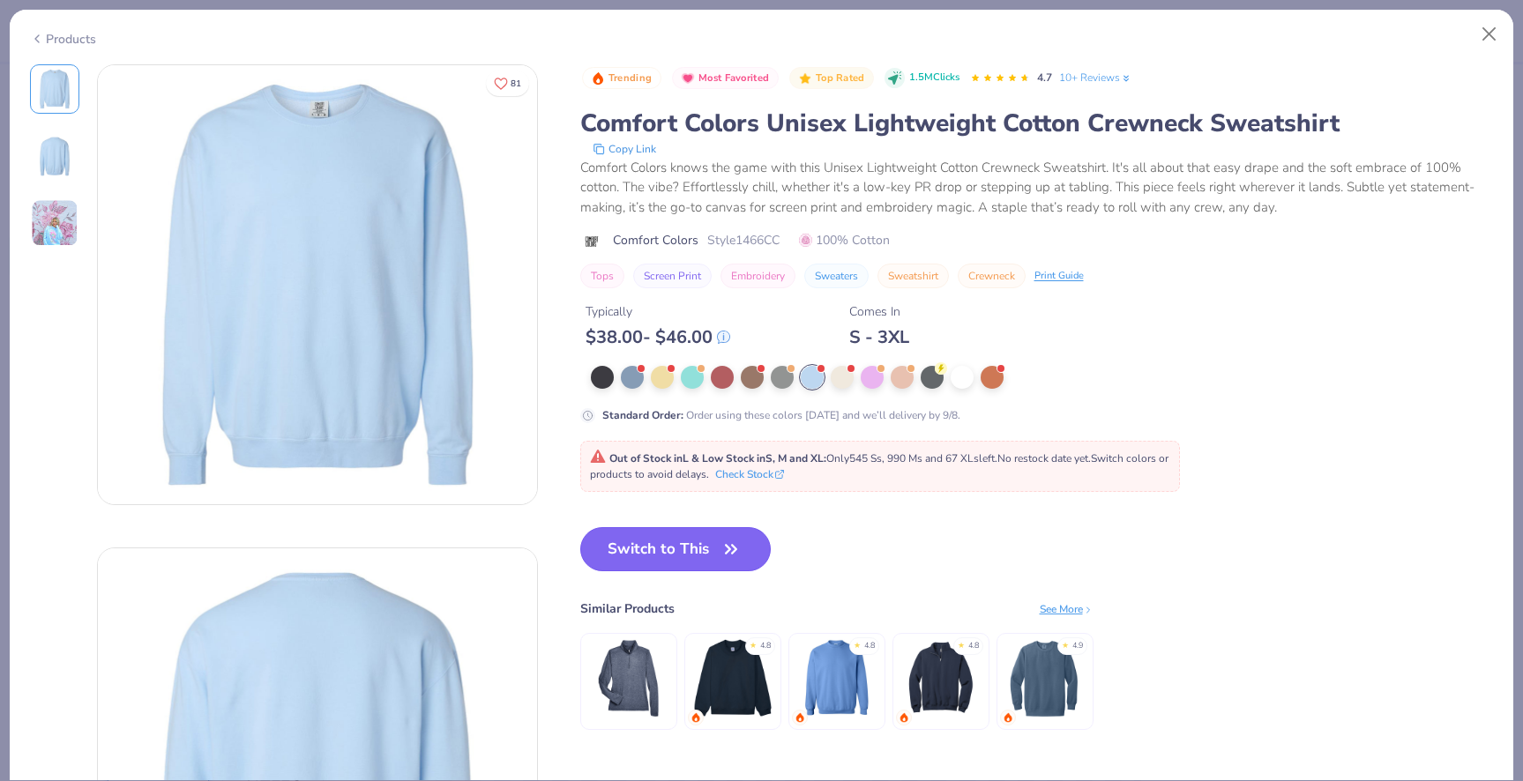
click at [640, 560] on button "Switch to This" at bounding box center [675, 549] width 191 height 44
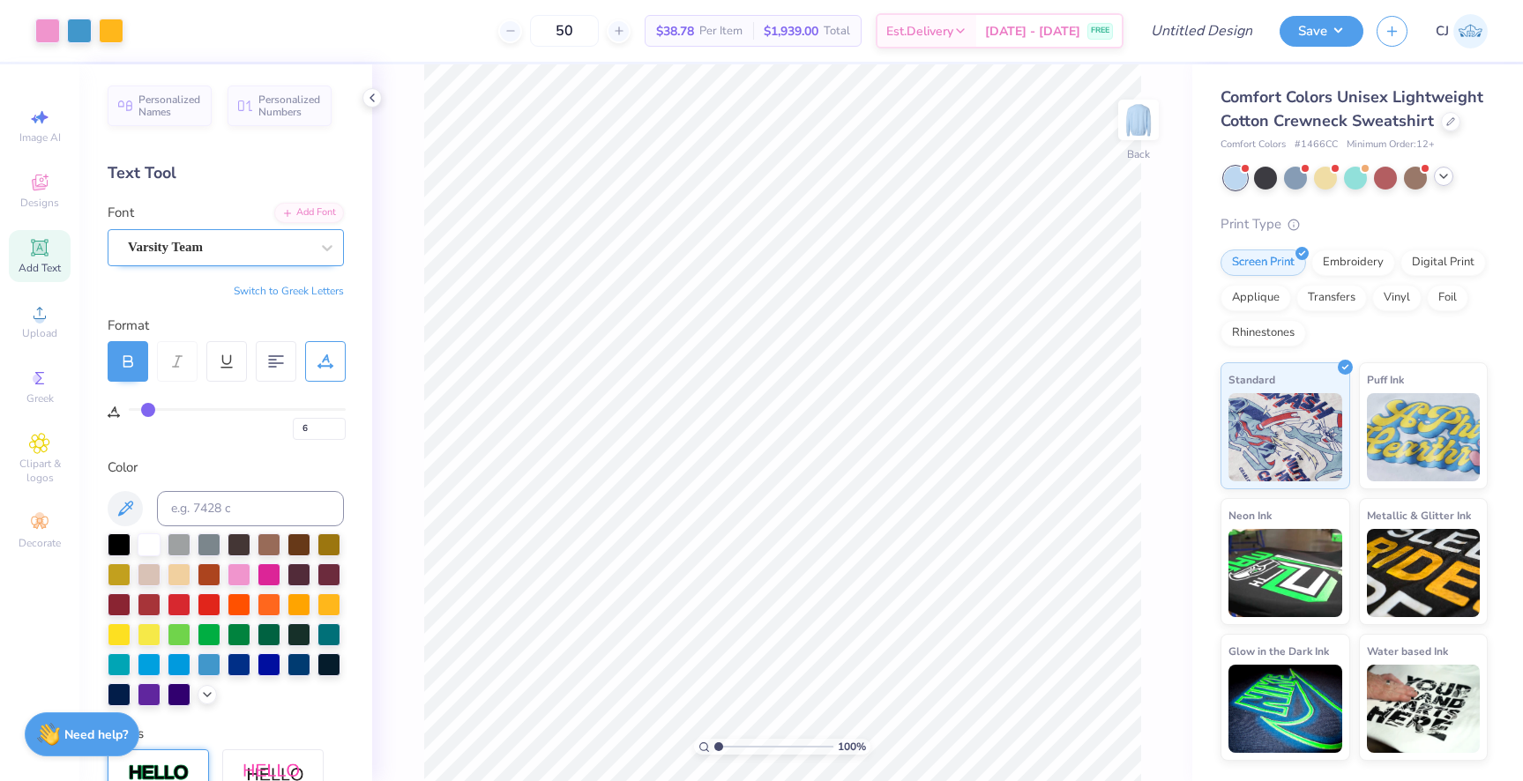
click at [1449, 175] on icon at bounding box center [1444, 176] width 14 height 14
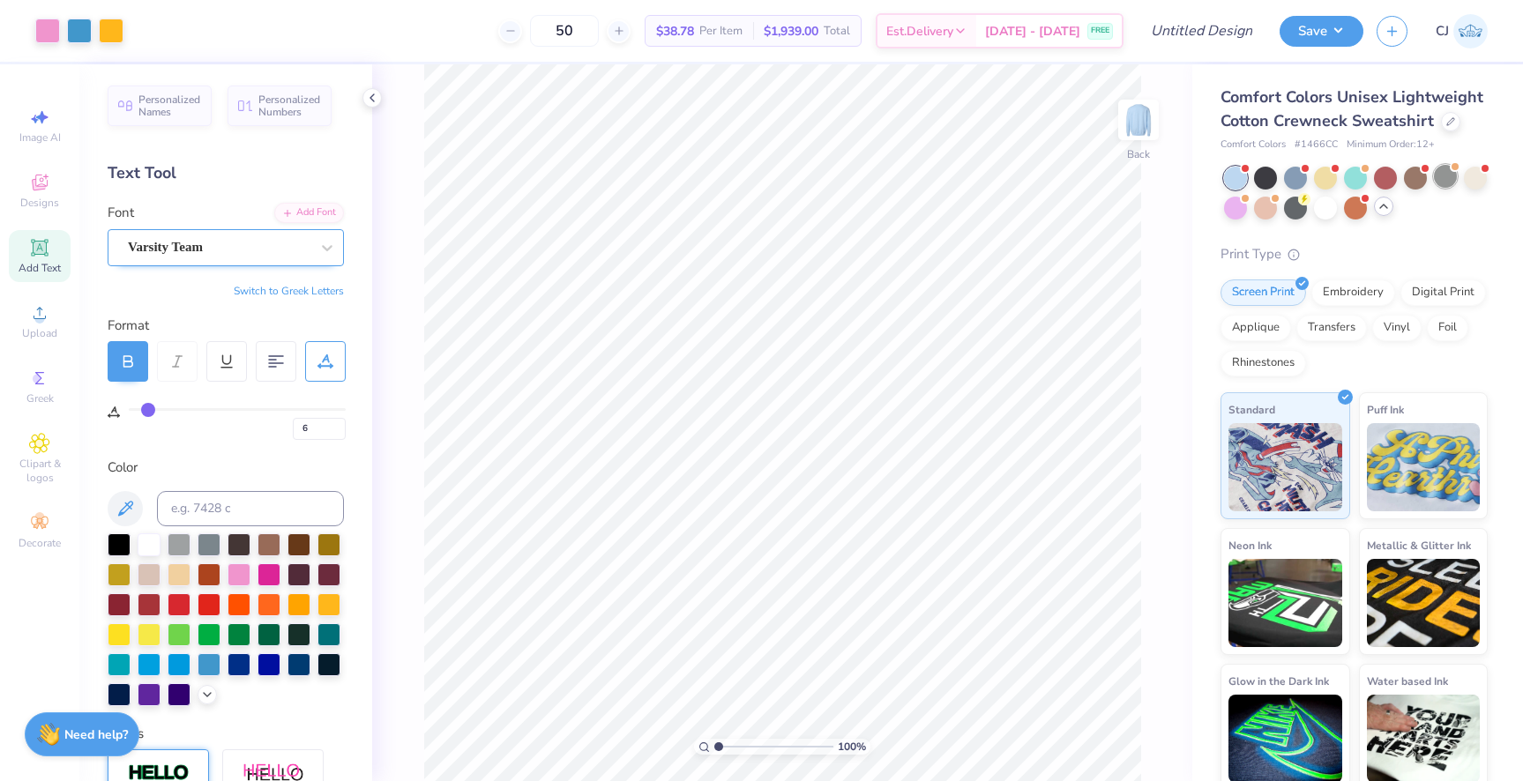
click at [1438, 183] on div at bounding box center [1445, 176] width 23 height 23
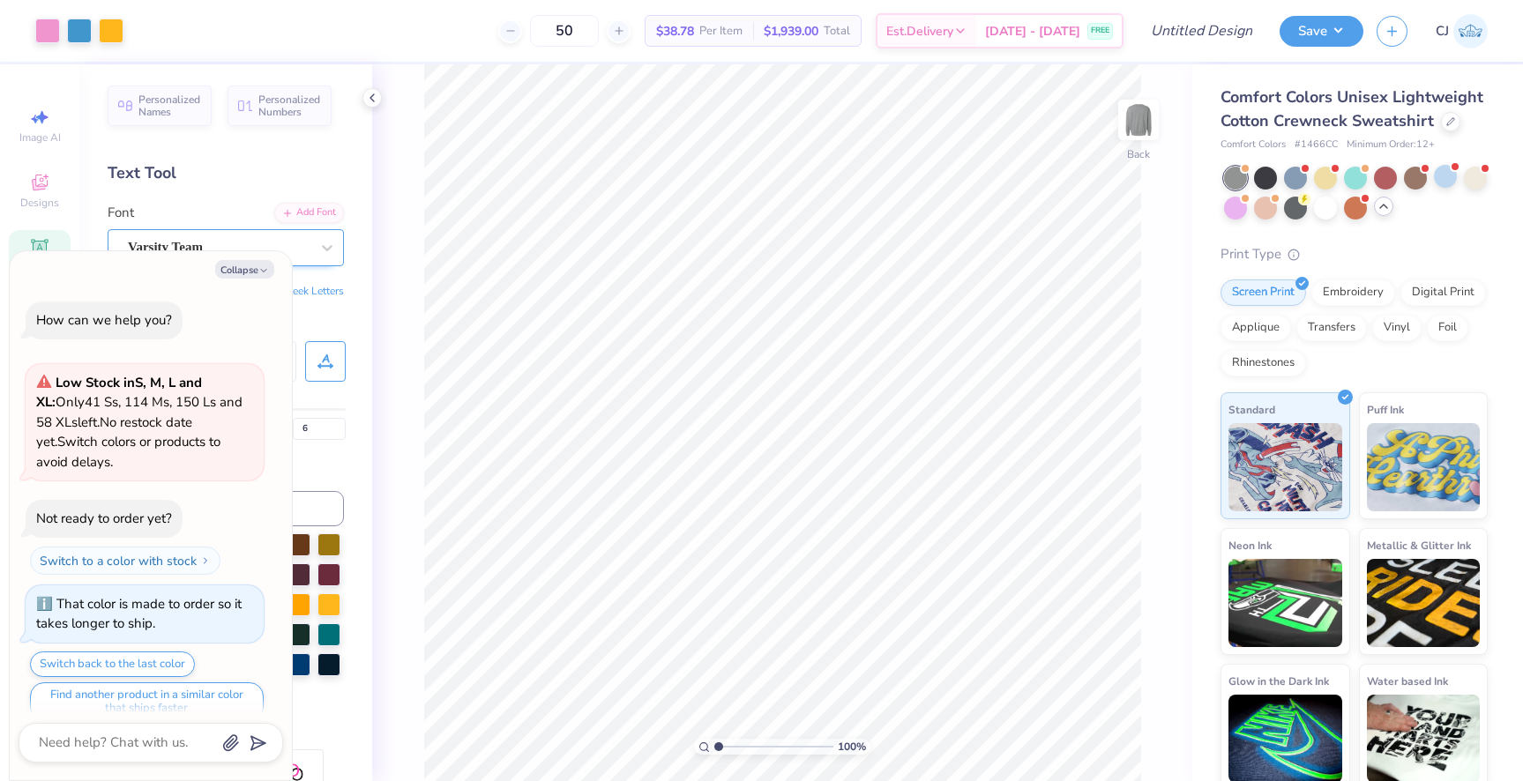
scroll to position [1778, 0]
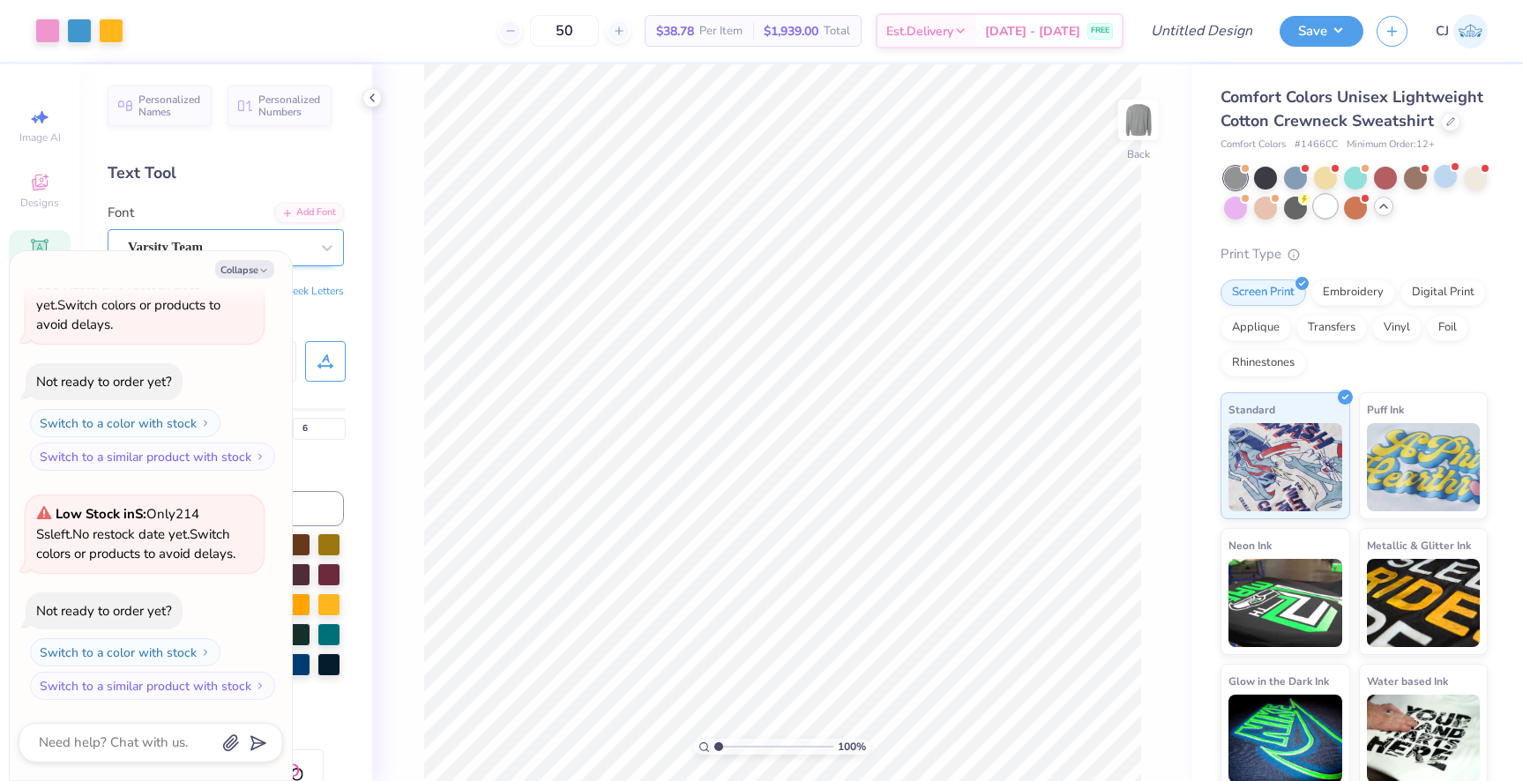
click at [1323, 206] on div at bounding box center [1325, 206] width 23 height 23
click at [264, 264] on button "Collapse" at bounding box center [244, 269] width 59 height 19
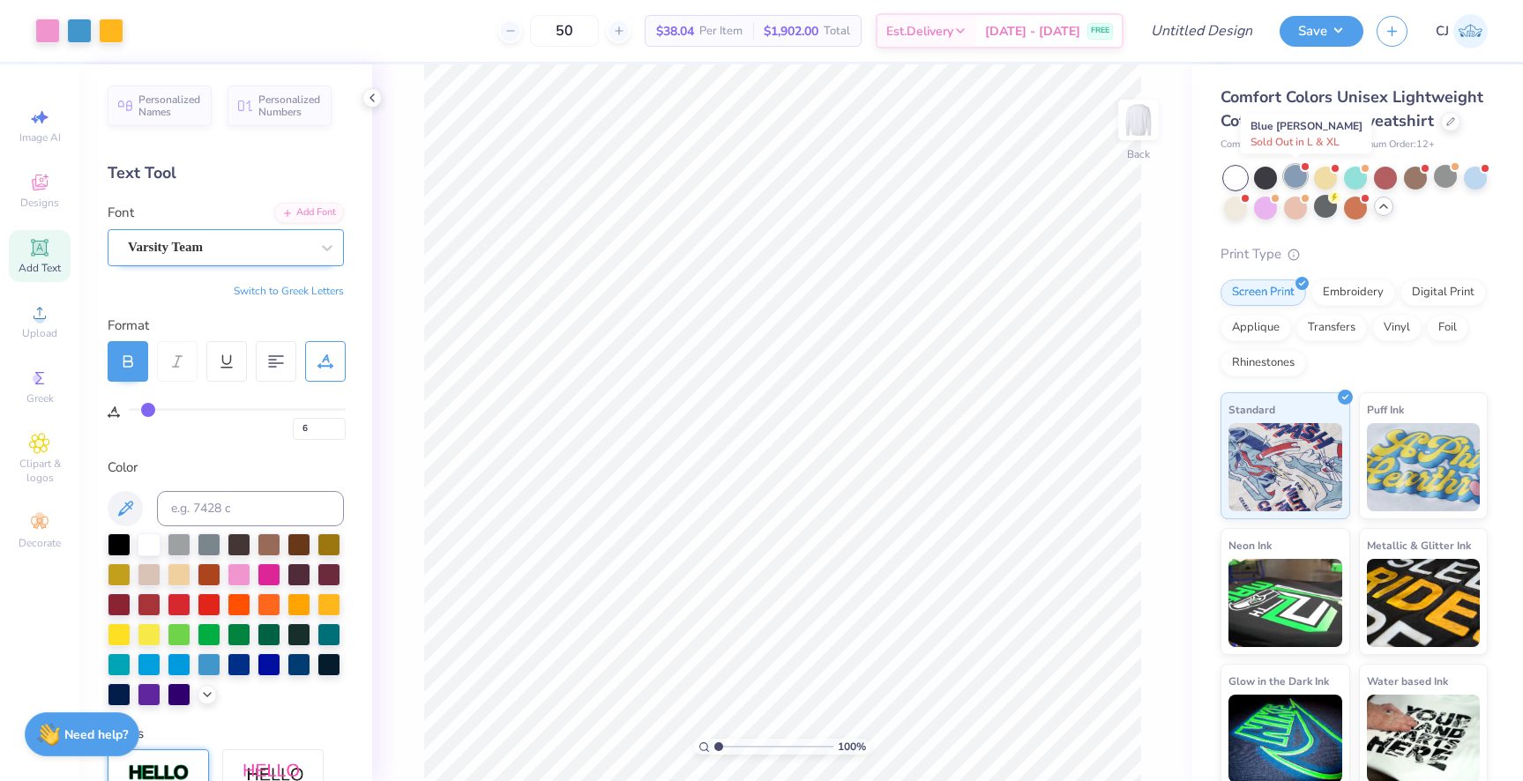
click at [1299, 179] on div at bounding box center [1295, 176] width 23 height 23
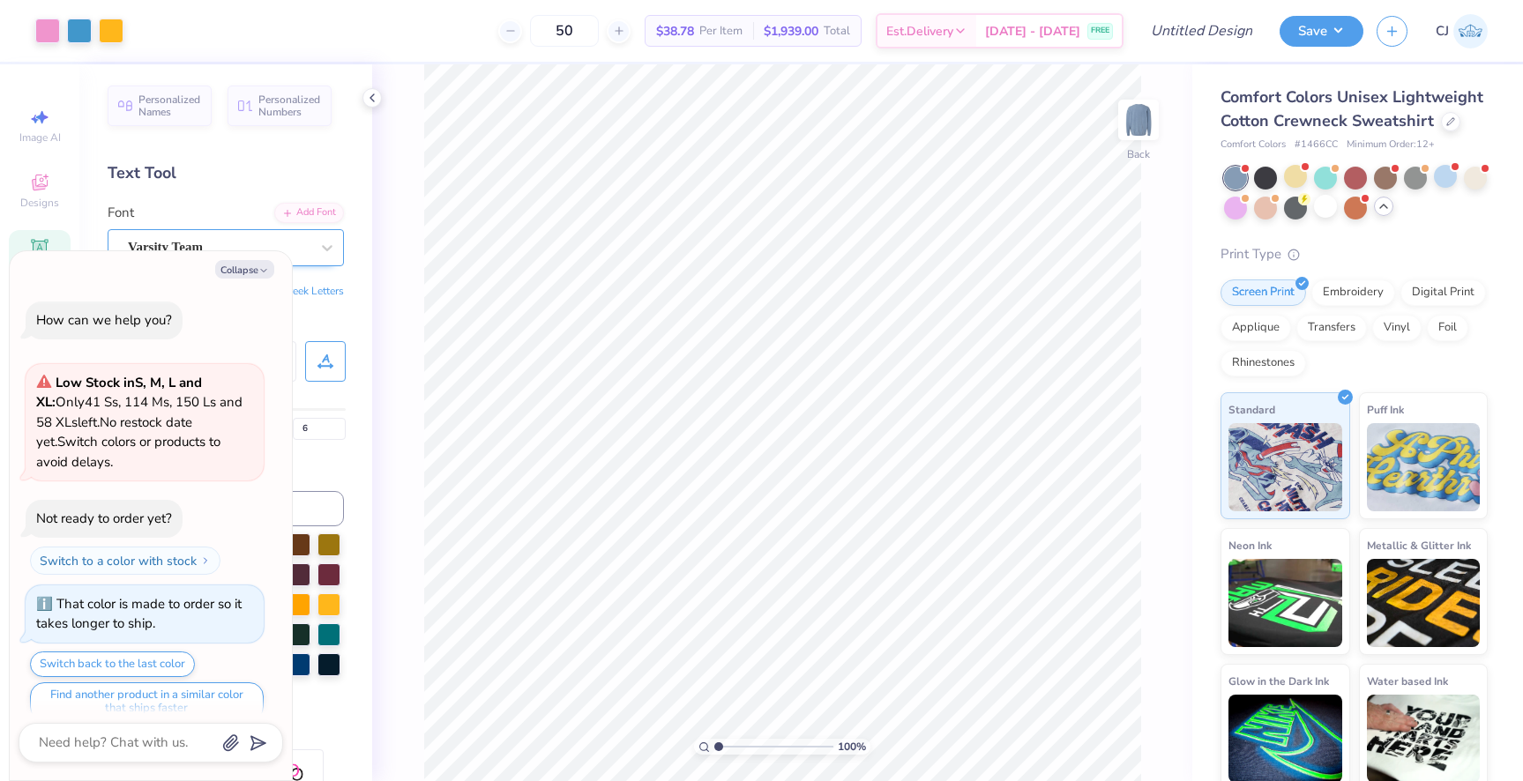
scroll to position [2047, 0]
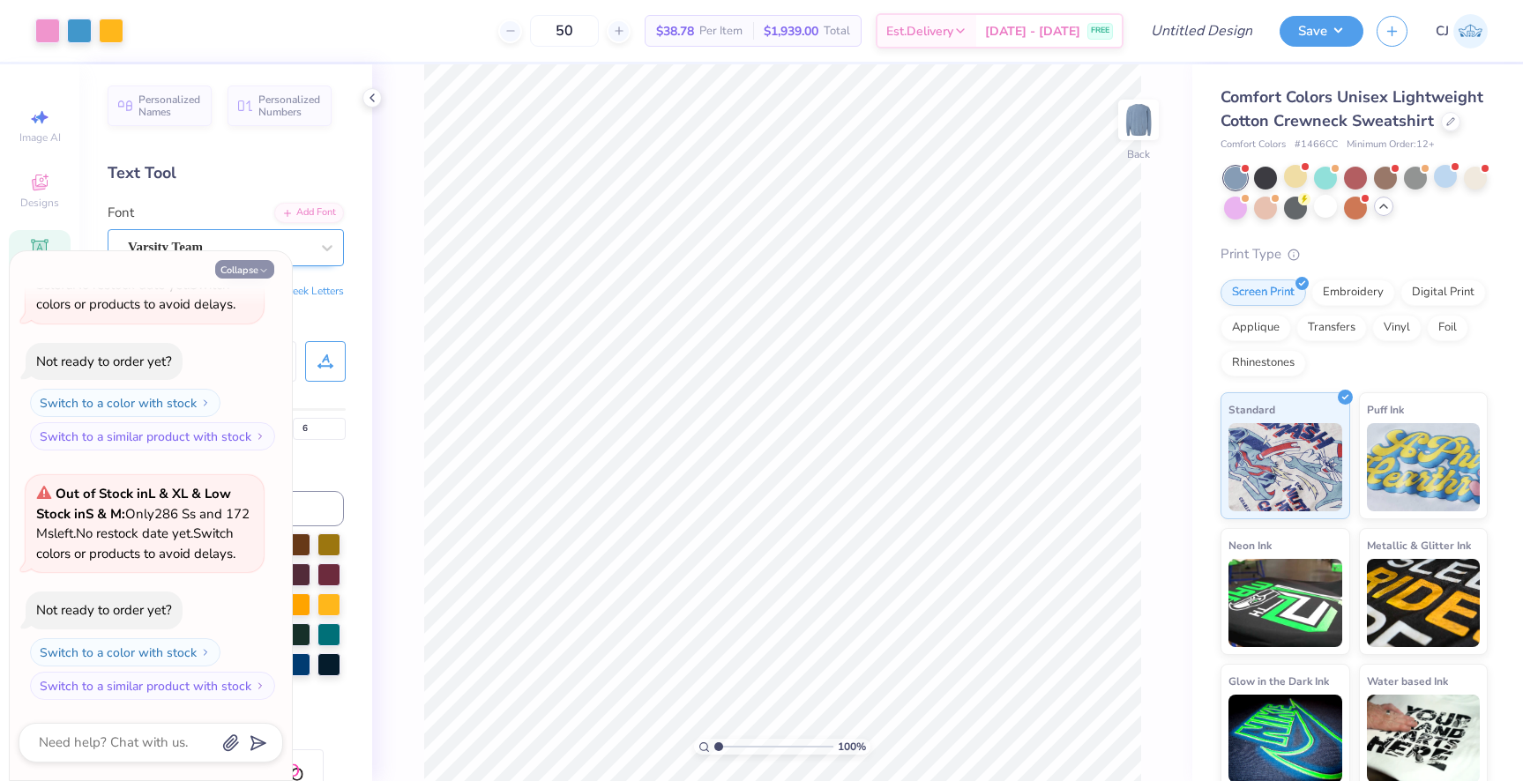
click at [261, 269] on icon "button" at bounding box center [263, 270] width 11 height 11
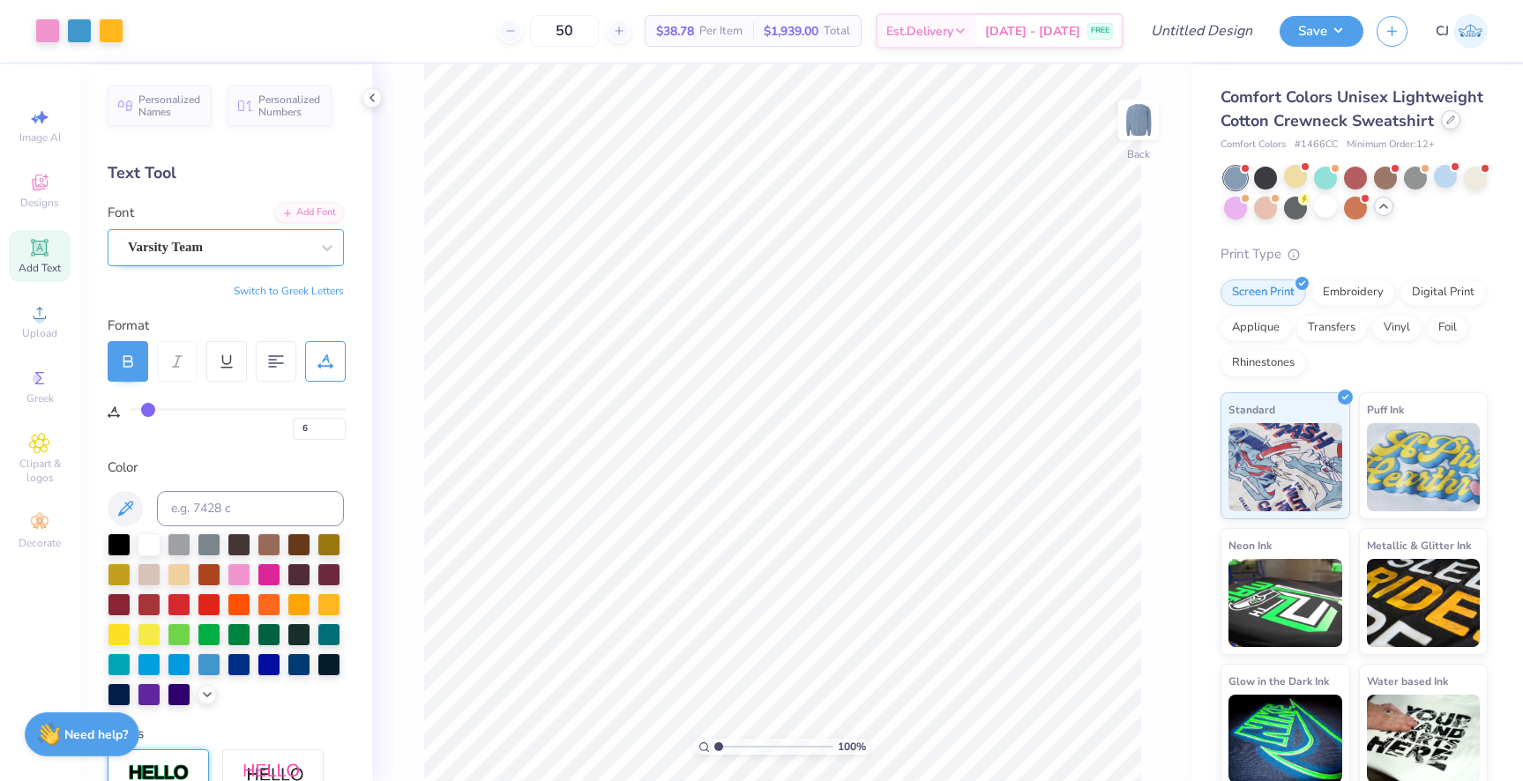
click at [1452, 129] on div "Comfort Colors Unisex Lightweight Cotton Crewneck Sweatshirt" at bounding box center [1354, 110] width 267 height 48
click at [1452, 121] on icon at bounding box center [1451, 120] width 9 height 9
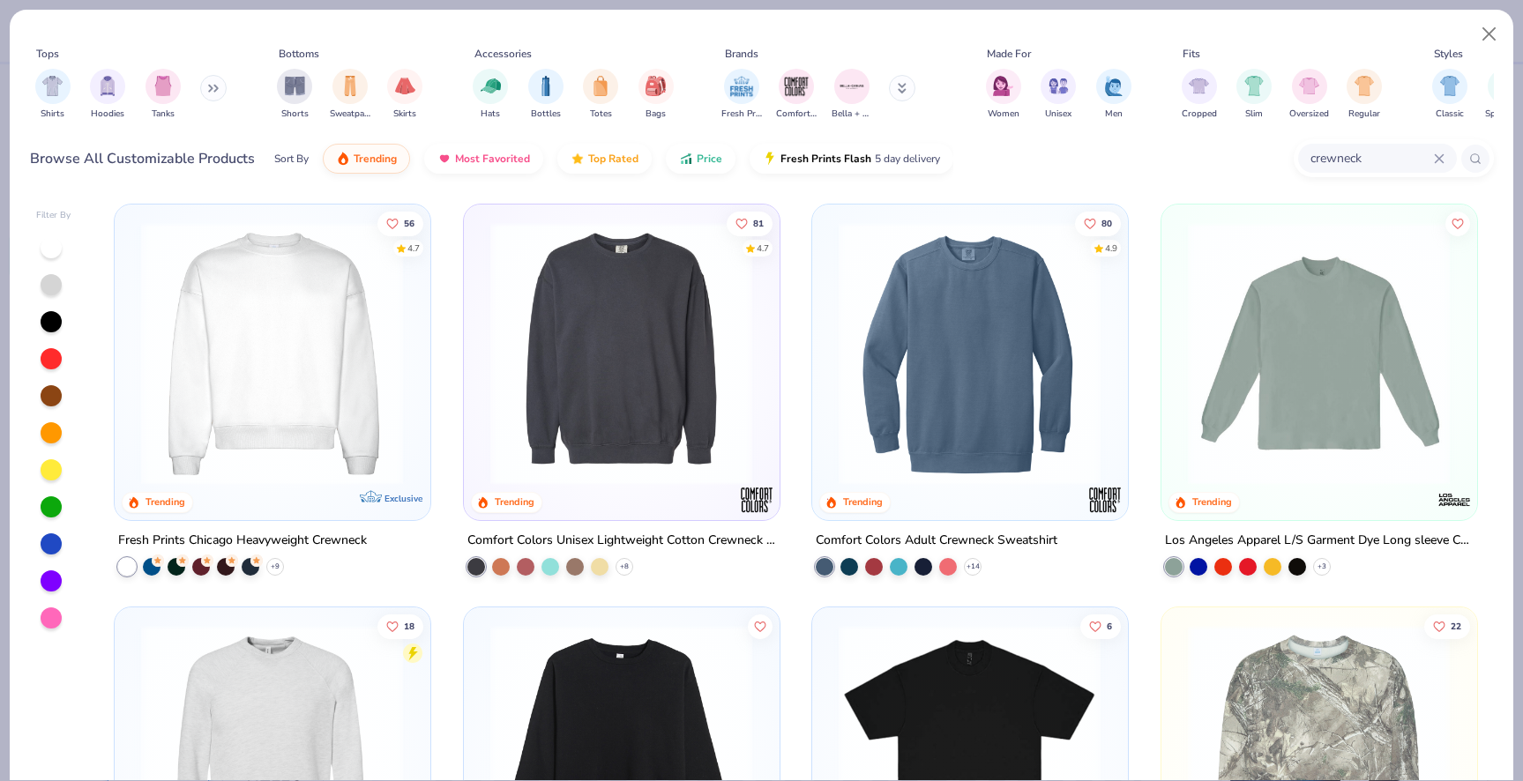
click at [648, 336] on img at bounding box center [622, 353] width 280 height 263
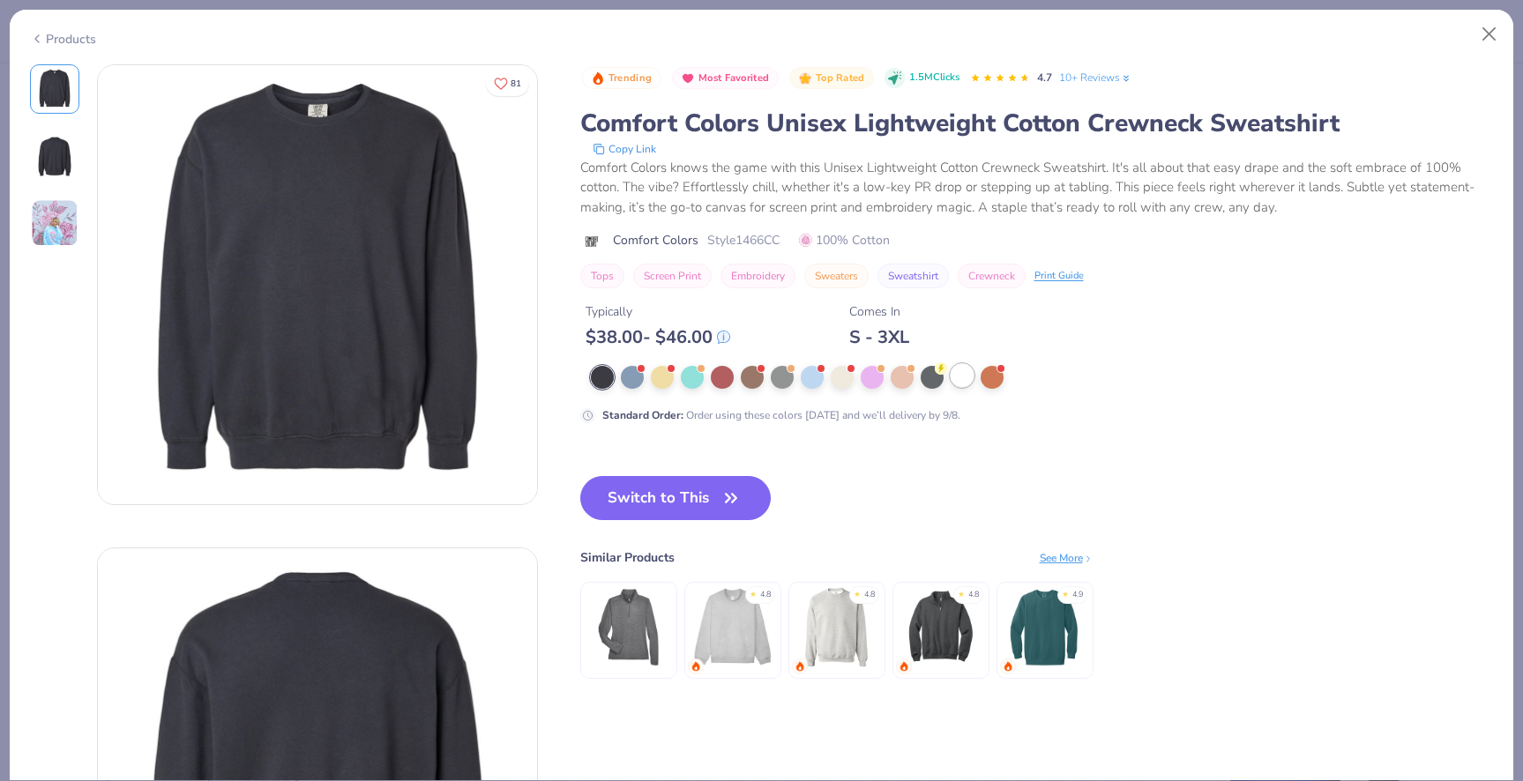
click at [960, 385] on div at bounding box center [962, 375] width 23 height 23
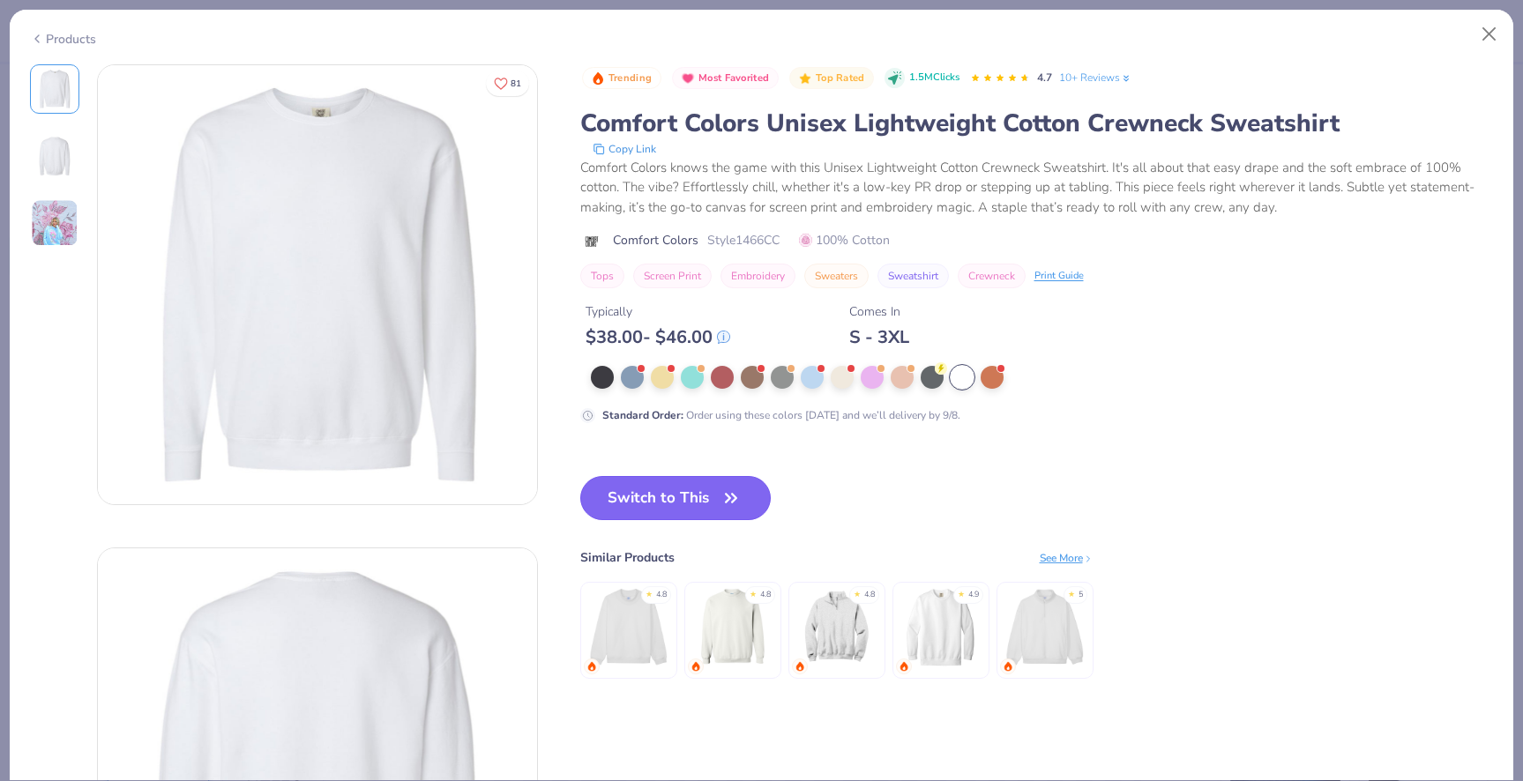
click at [662, 512] on button "Switch to This" at bounding box center [675, 498] width 191 height 44
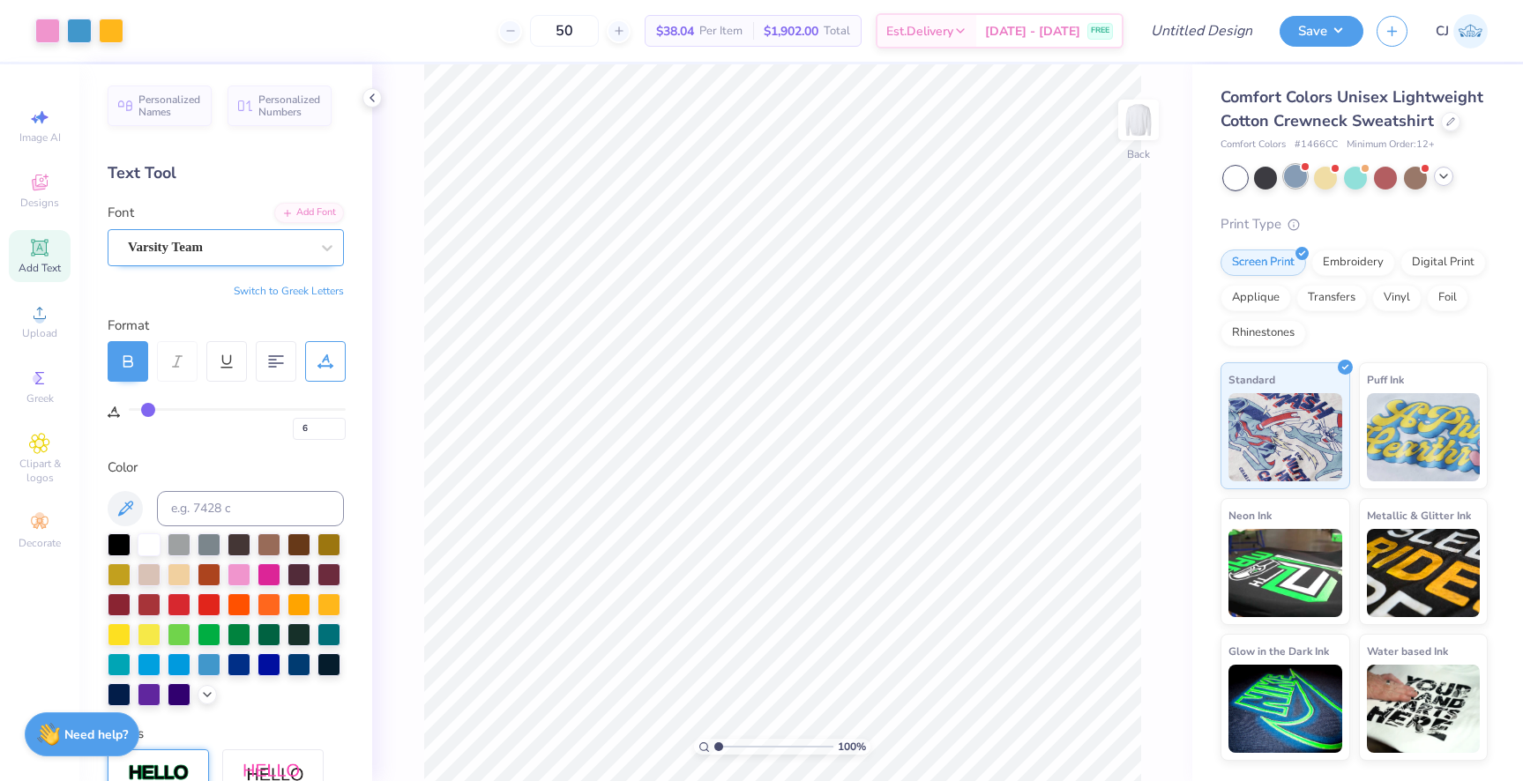
click at [1287, 183] on div at bounding box center [1295, 176] width 23 height 23
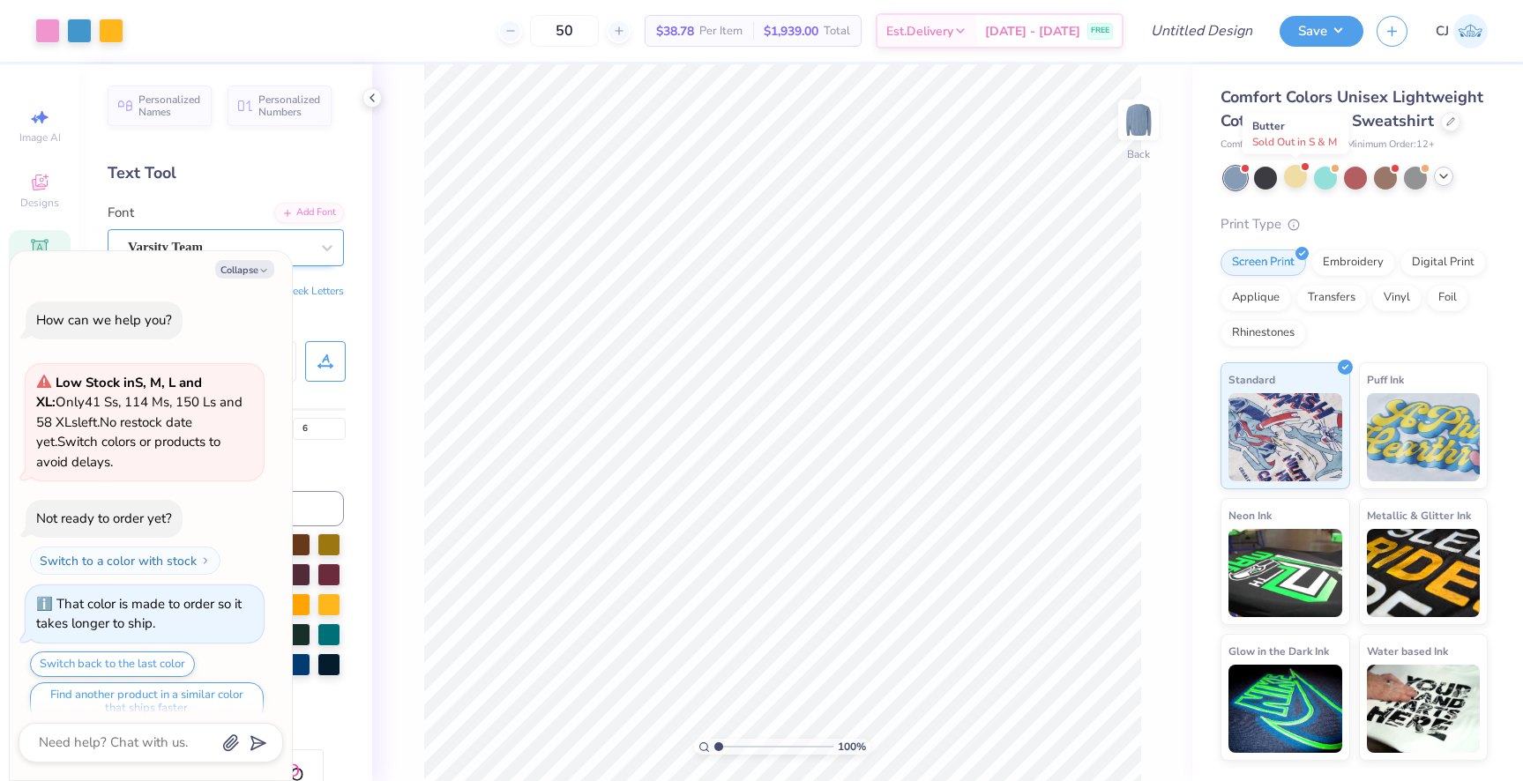
scroll to position [2316, 0]
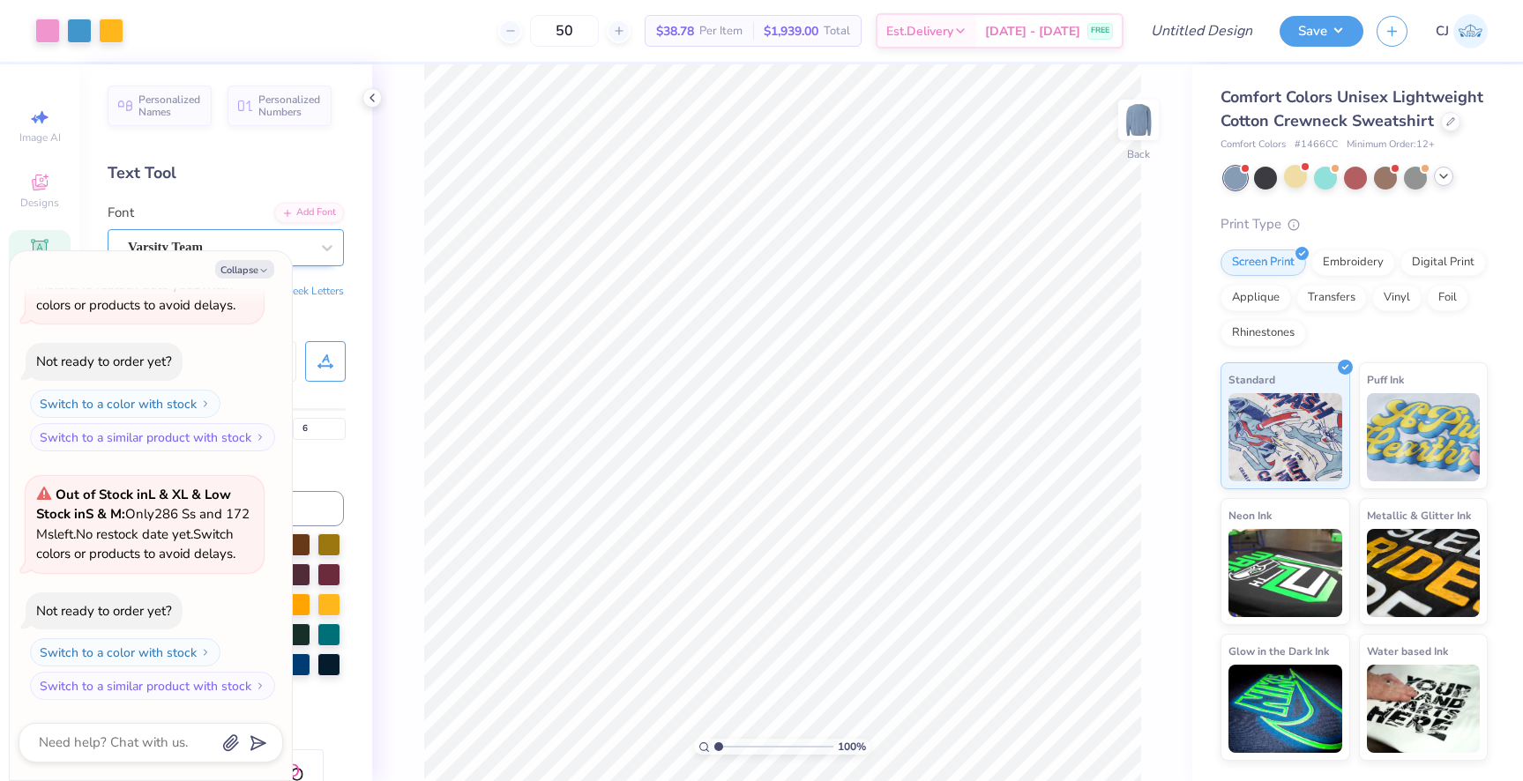
click at [1444, 176] on polyline at bounding box center [1443, 177] width 7 height 4
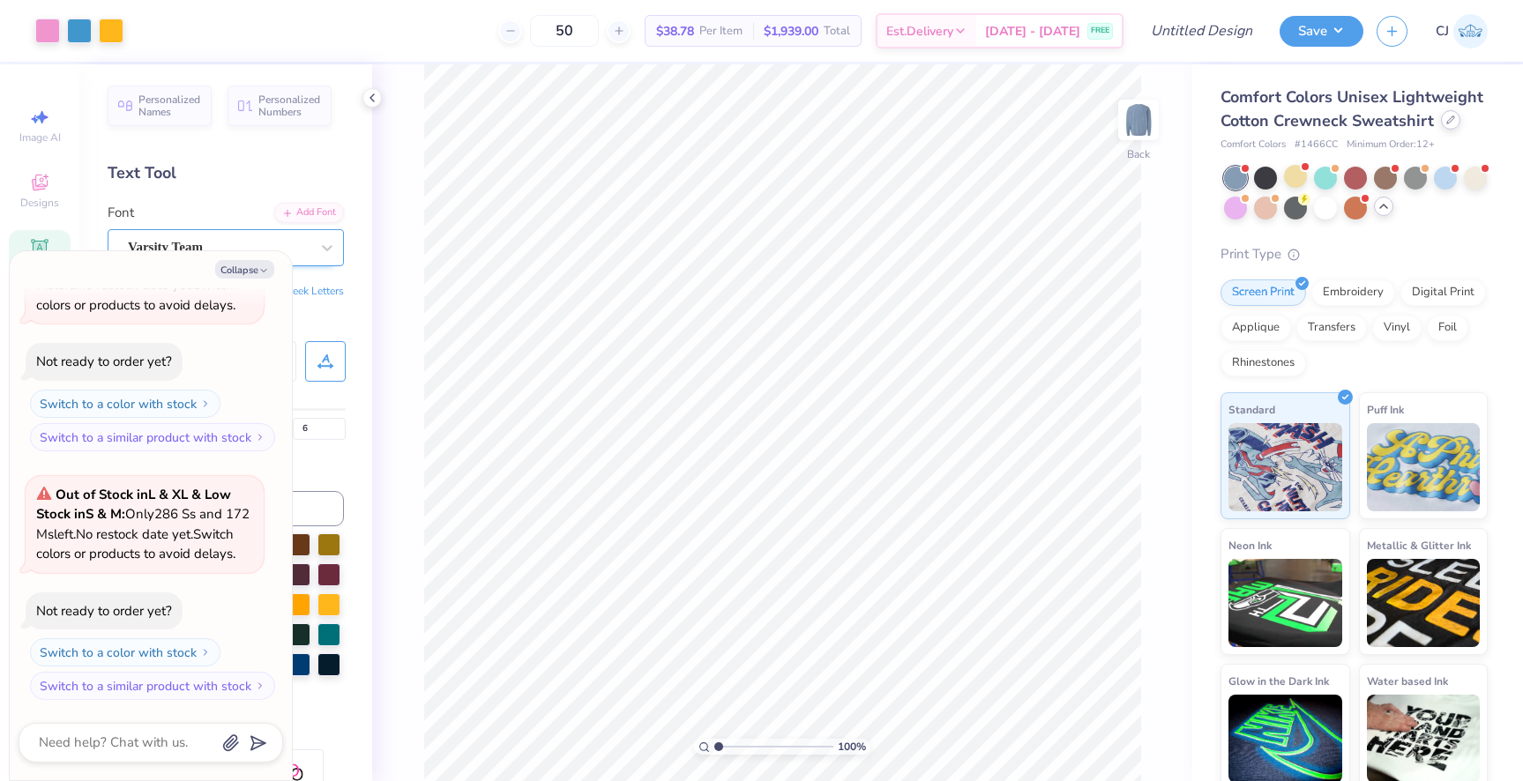
click at [1447, 123] on icon at bounding box center [1451, 120] width 9 height 9
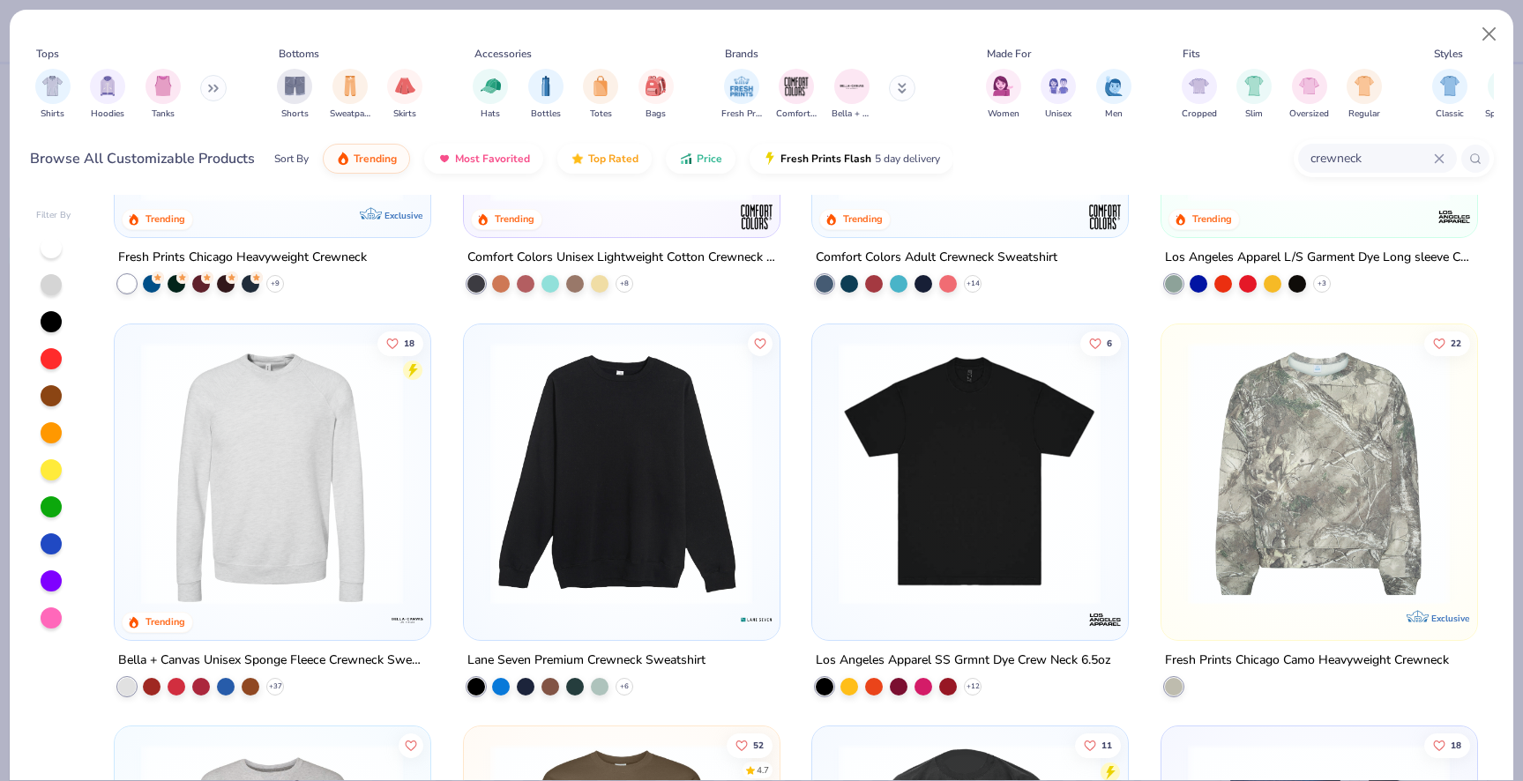
scroll to position [284, 0]
click at [603, 687] on div at bounding box center [600, 684] width 18 height 18
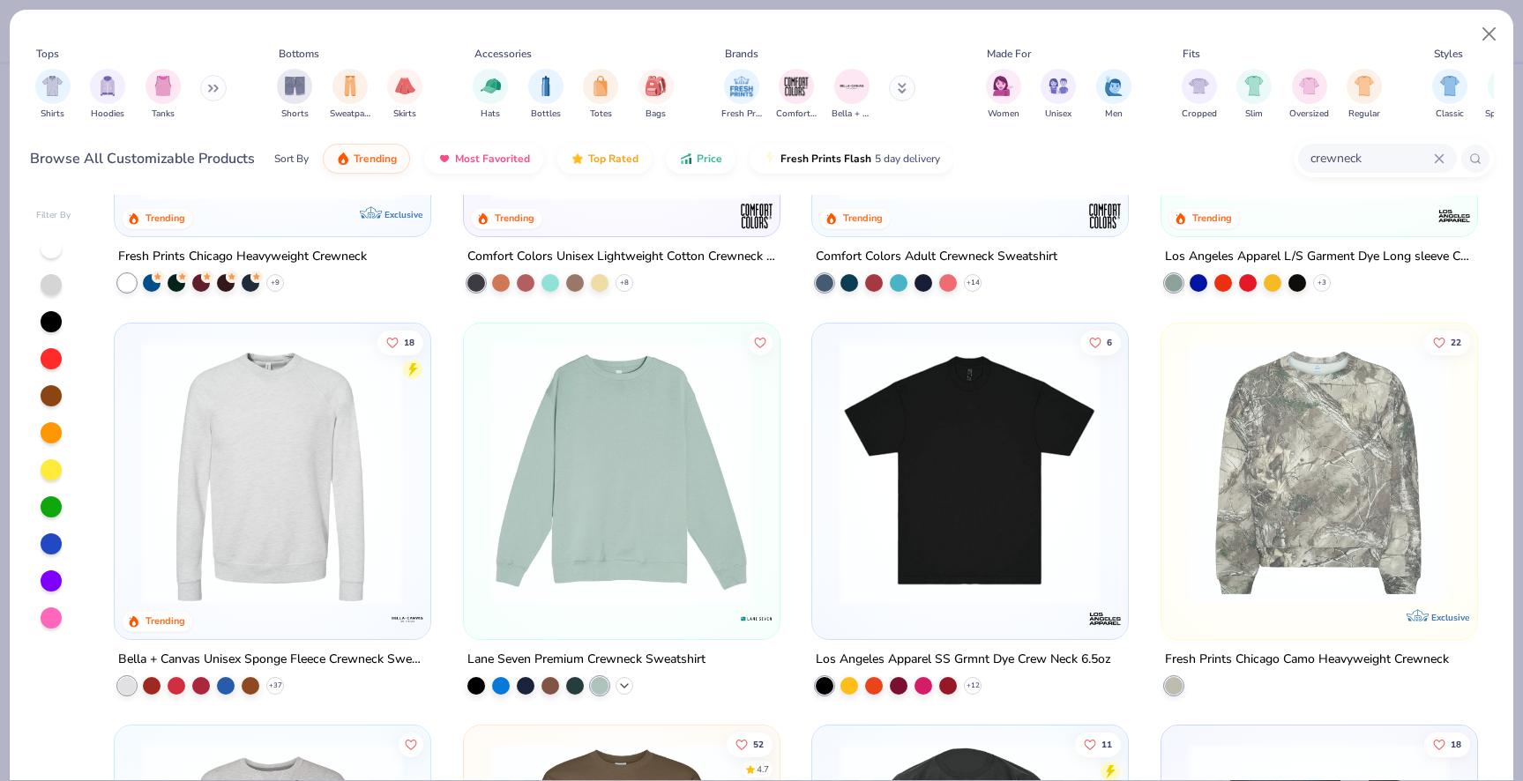
click at [629, 679] on icon at bounding box center [624, 685] width 14 height 14
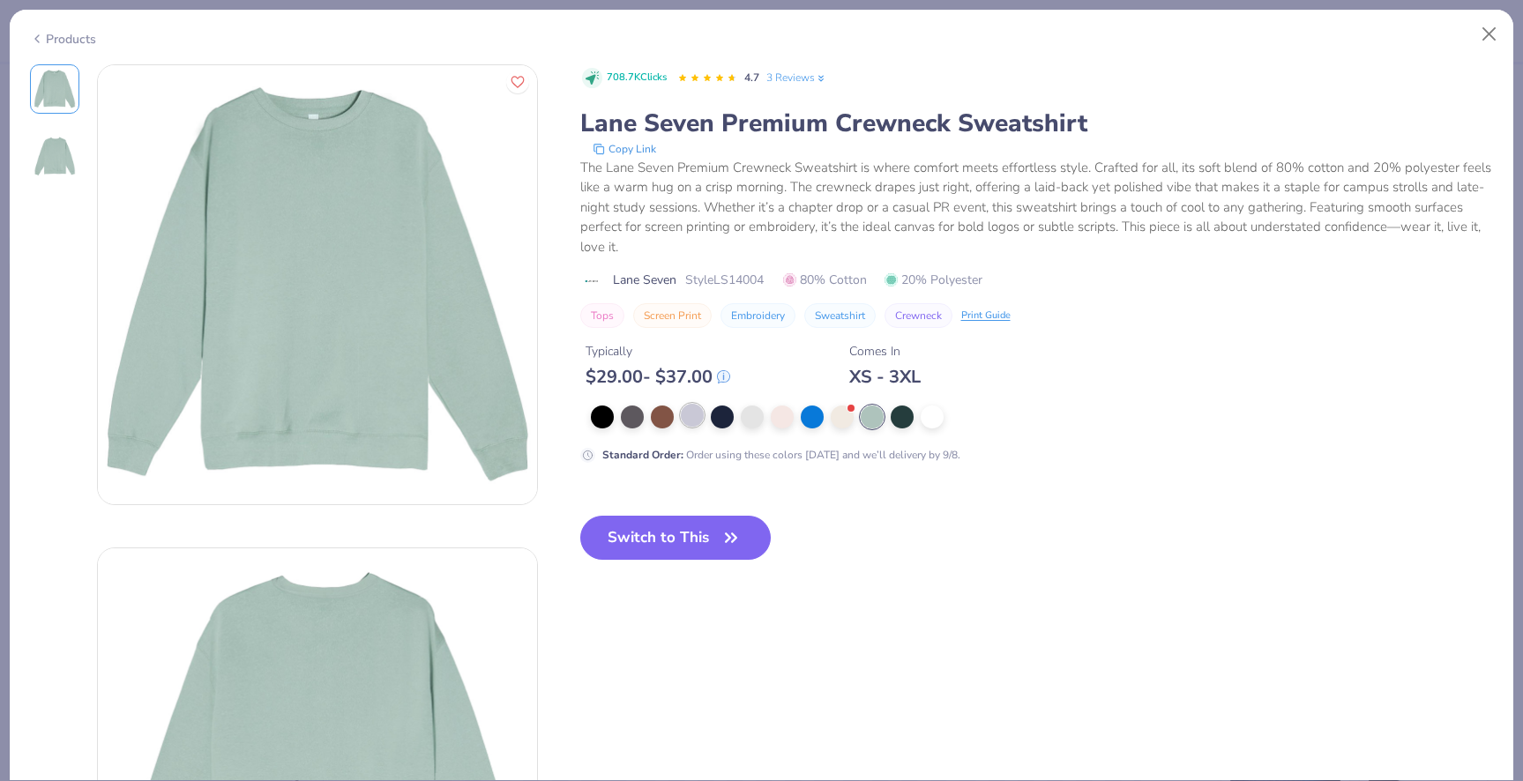
click at [691, 417] on div at bounding box center [692, 415] width 23 height 23
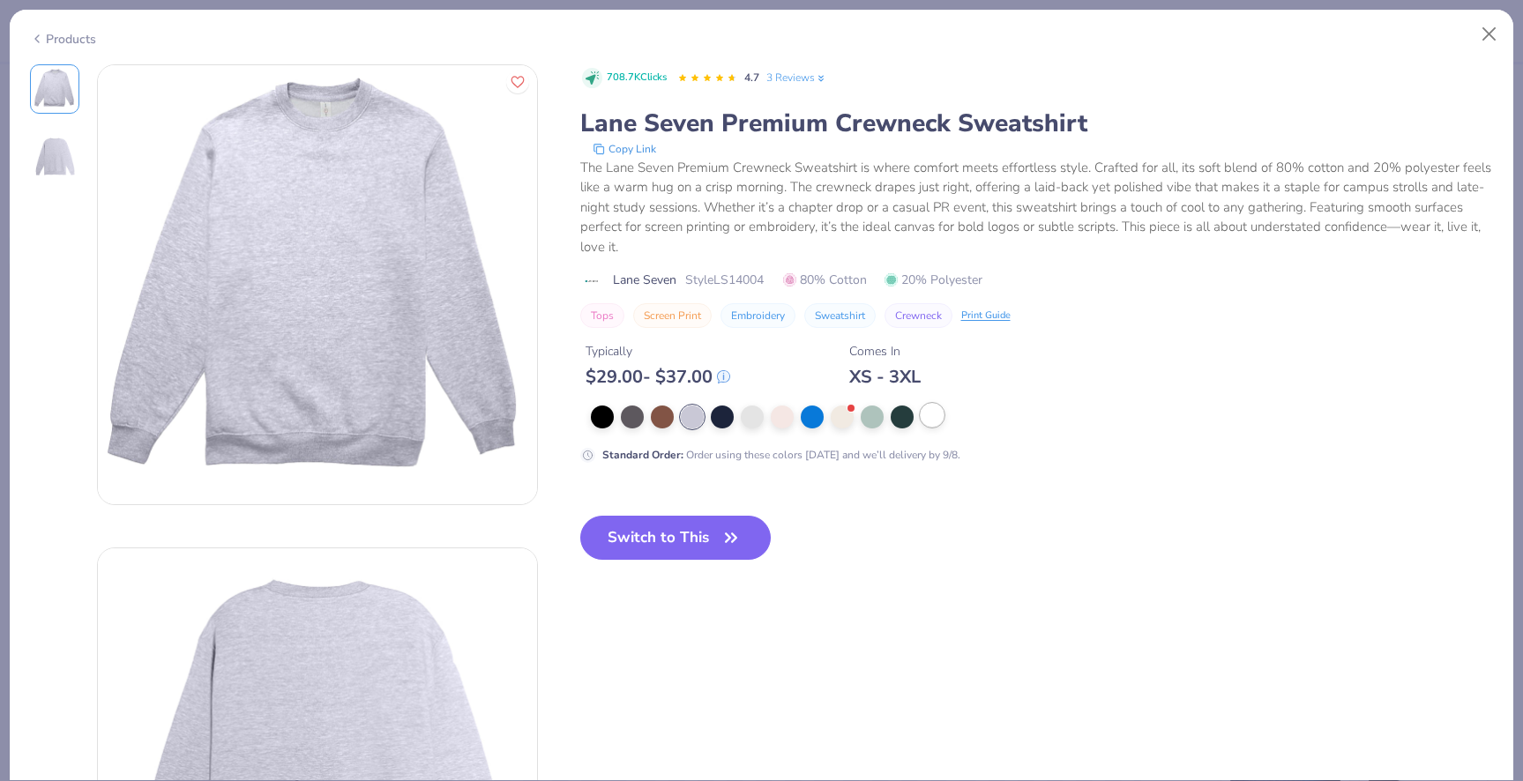
click at [924, 420] on div at bounding box center [932, 415] width 23 height 23
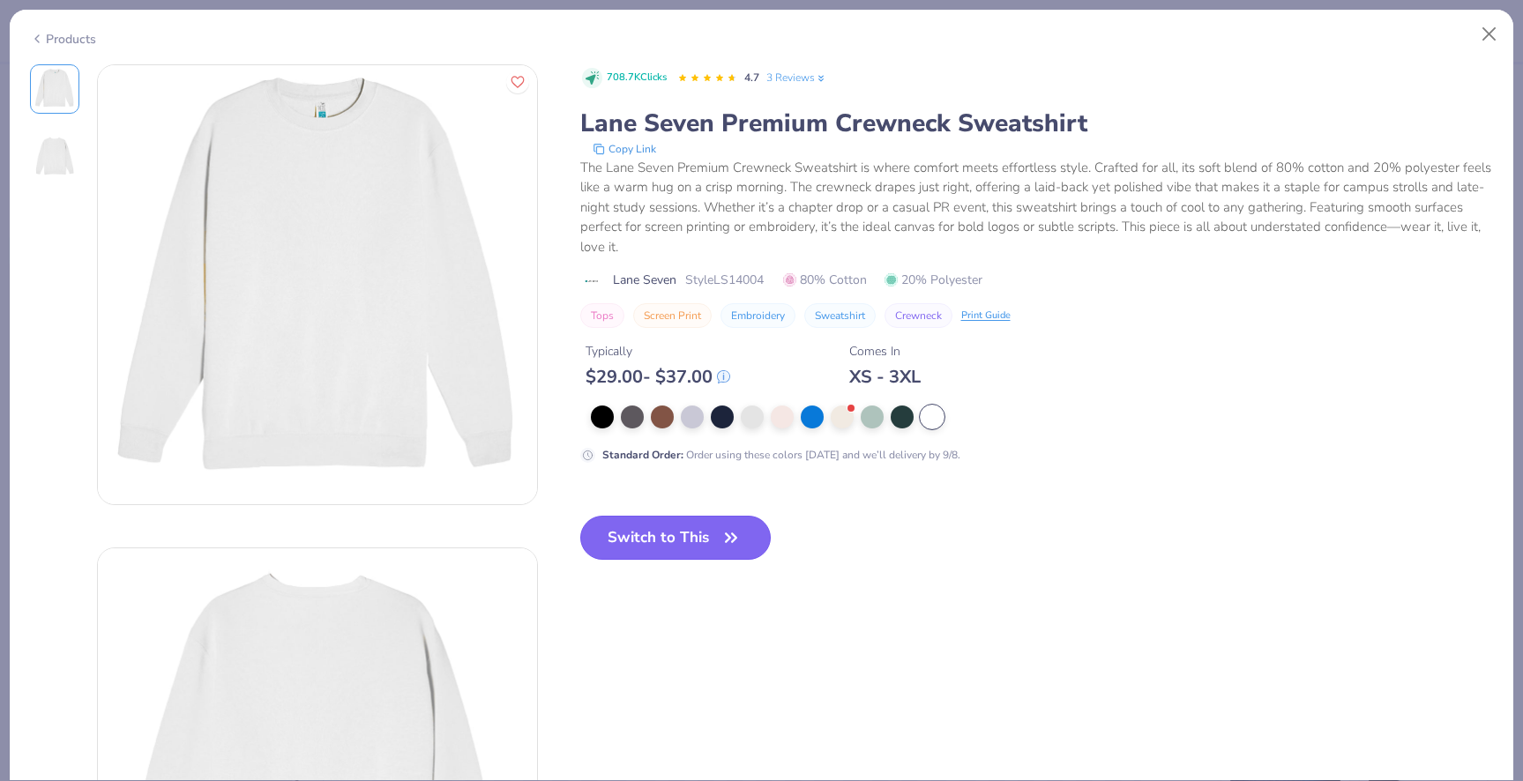
click at [727, 544] on icon "button" at bounding box center [731, 538] width 25 height 25
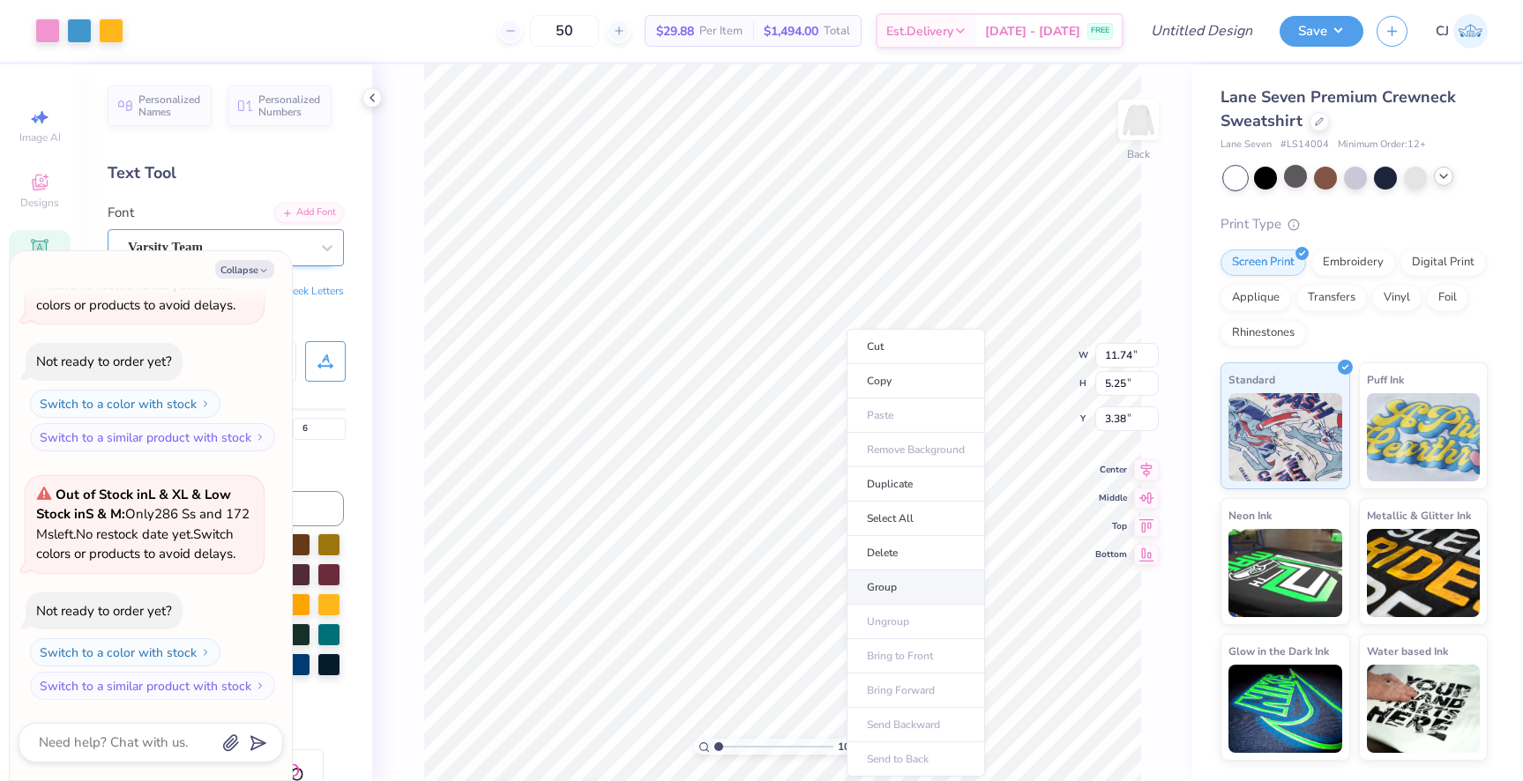
click at [879, 585] on li "Group" at bounding box center [916, 588] width 138 height 34
click at [240, 270] on button "Collapse" at bounding box center [244, 269] width 59 height 19
type textarea "x"
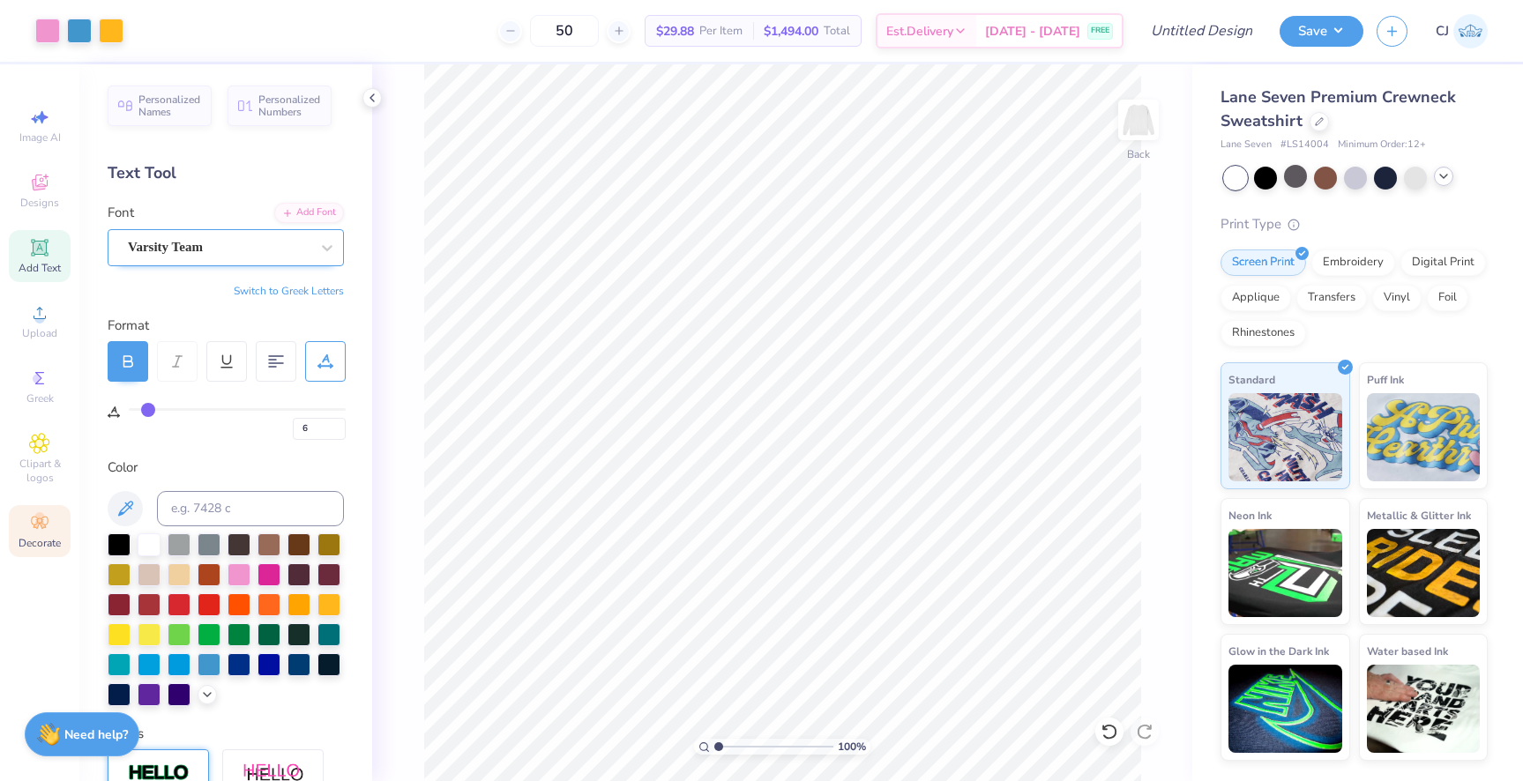
click at [46, 542] on span "Decorate" at bounding box center [40, 543] width 42 height 14
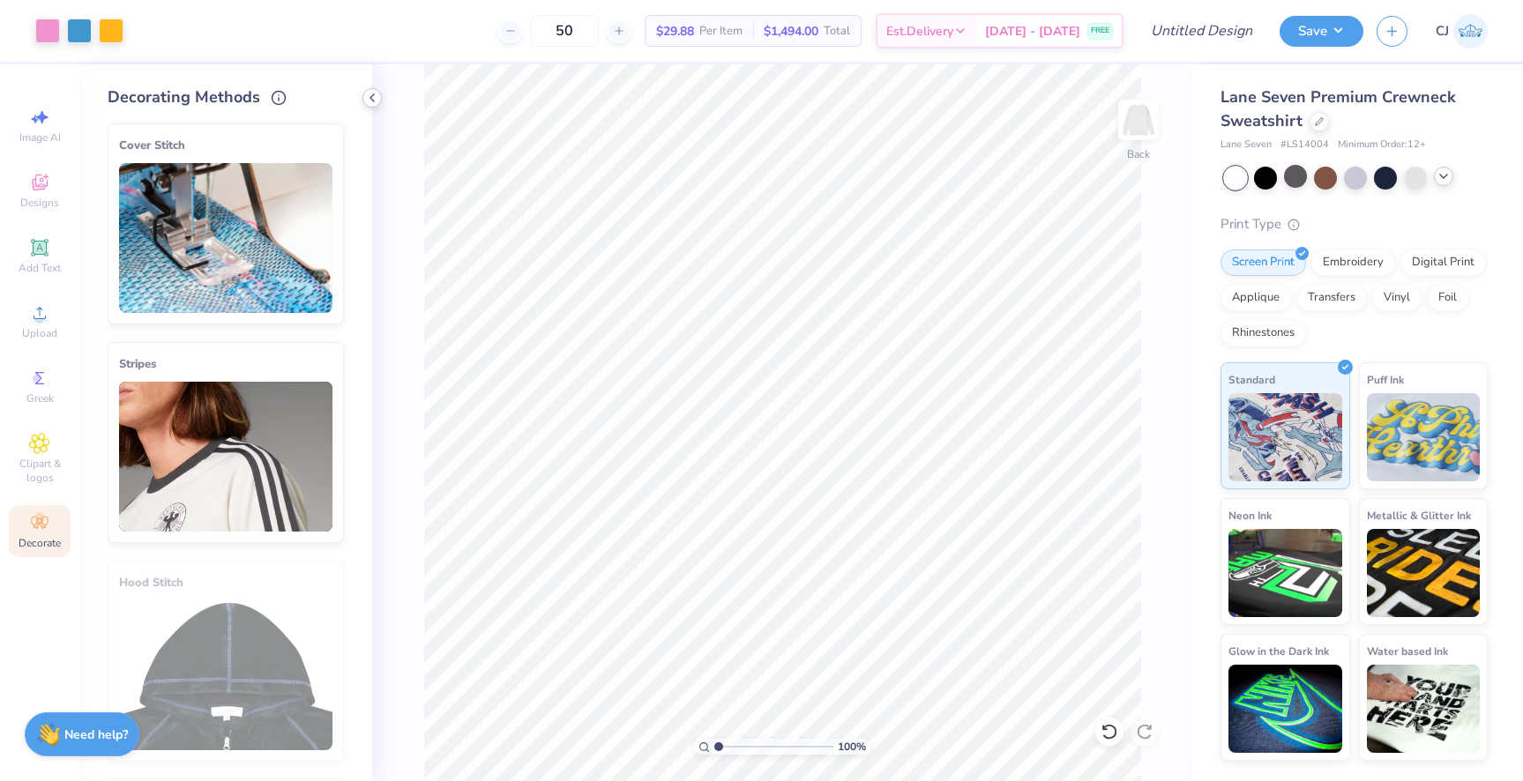
click at [375, 101] on icon at bounding box center [372, 98] width 14 height 14
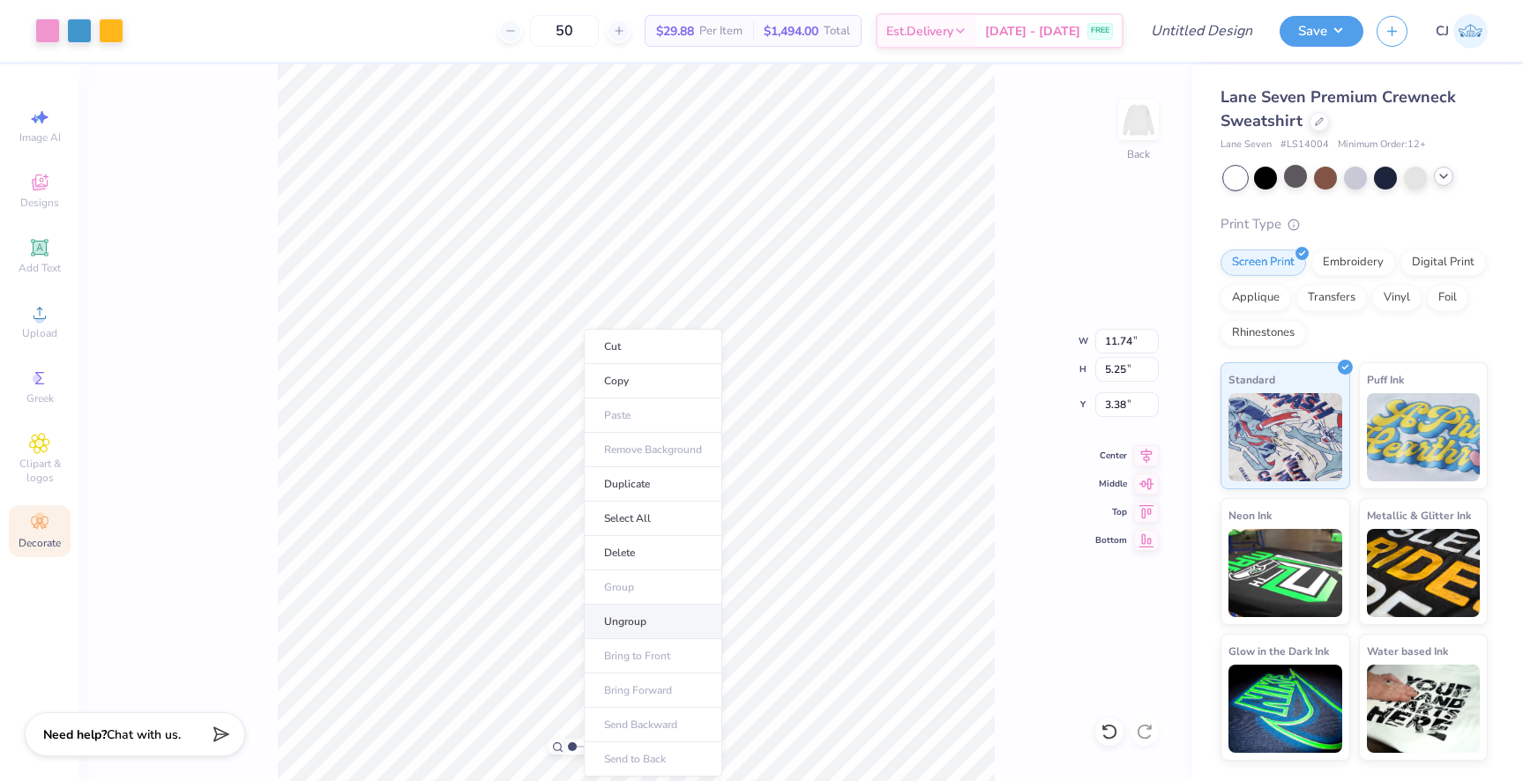
click at [636, 617] on li "Ungroup" at bounding box center [653, 622] width 138 height 34
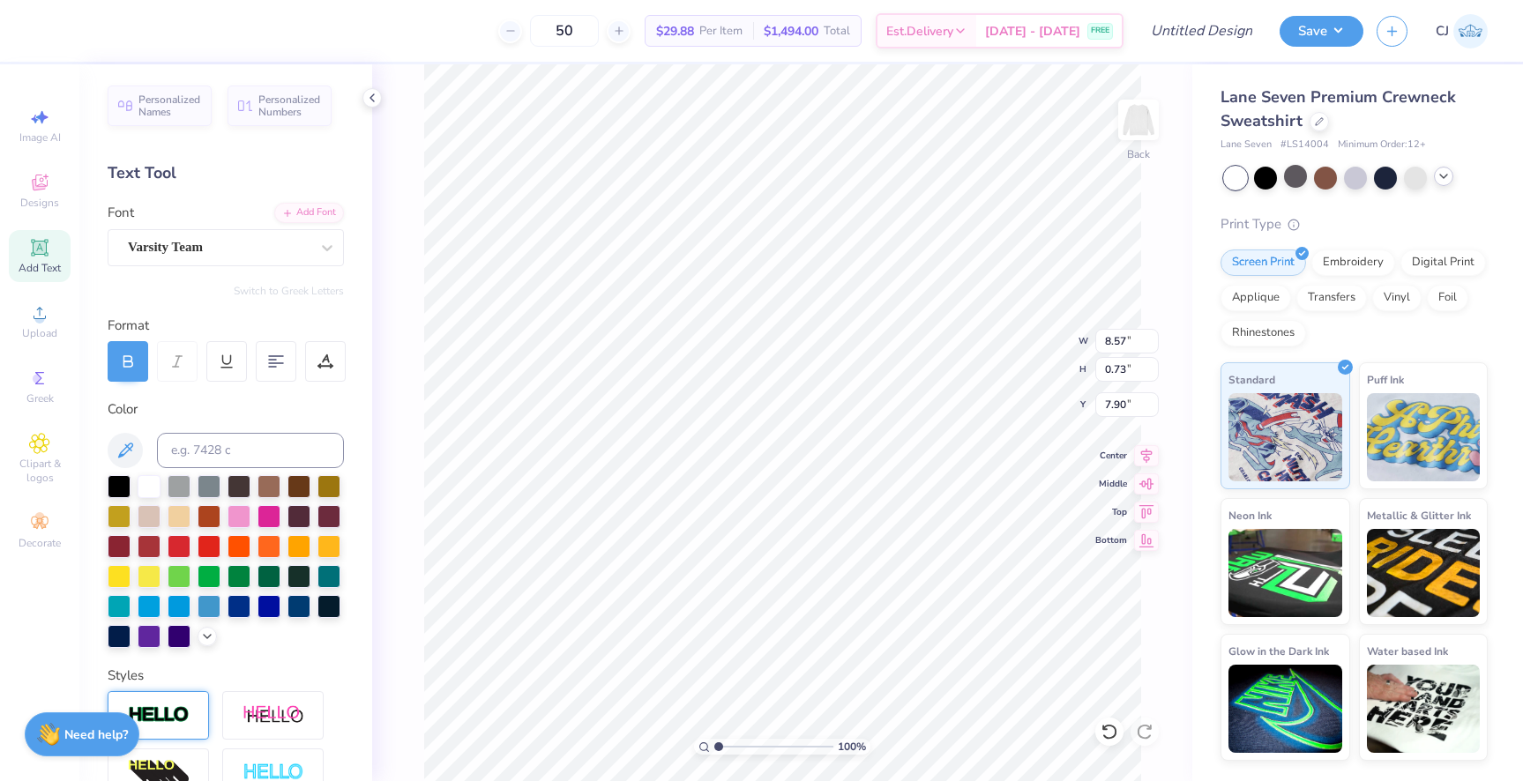
click at [170, 707] on img at bounding box center [159, 716] width 62 height 20
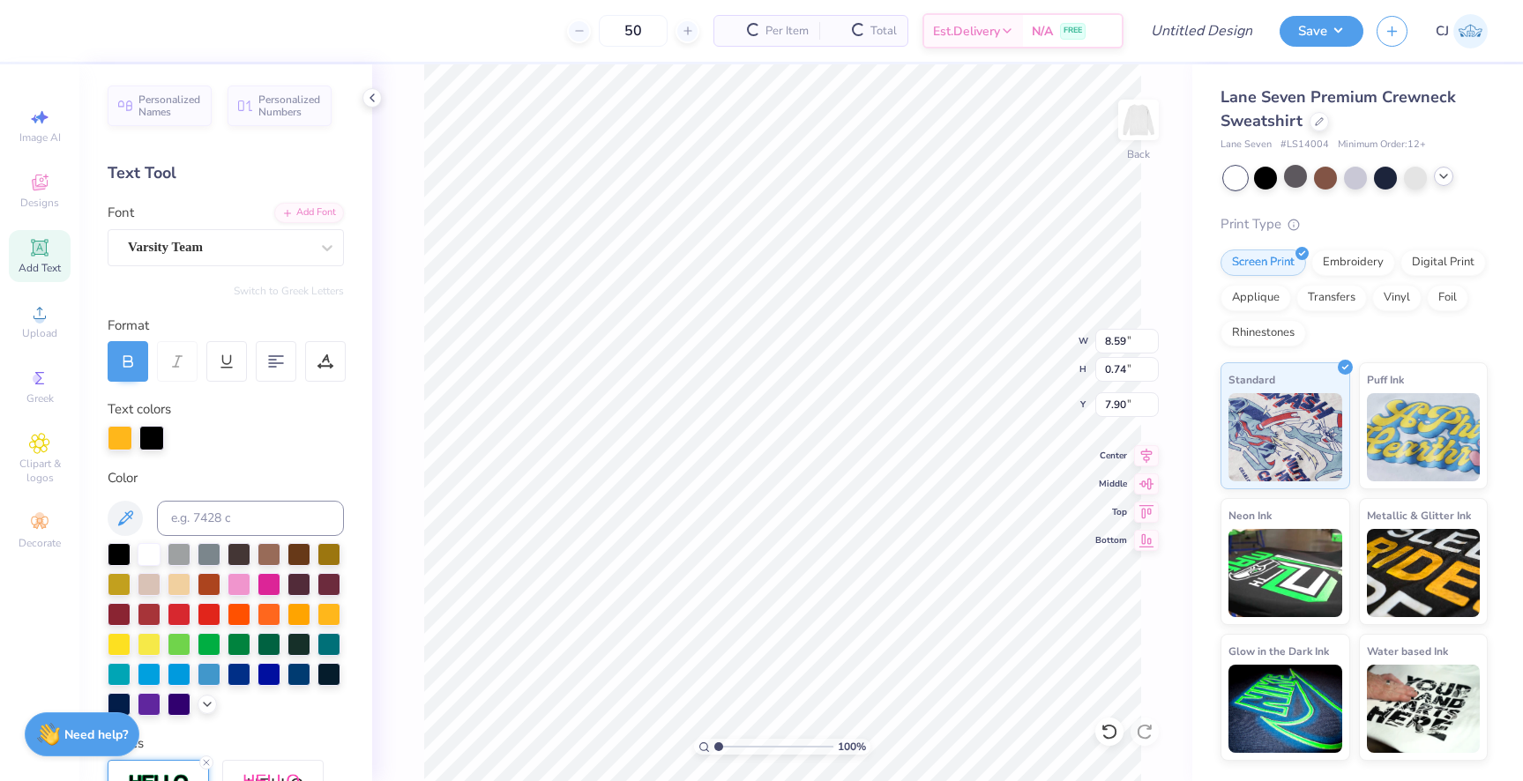
type input "8.59"
type input "0.74"
type input "7.92"
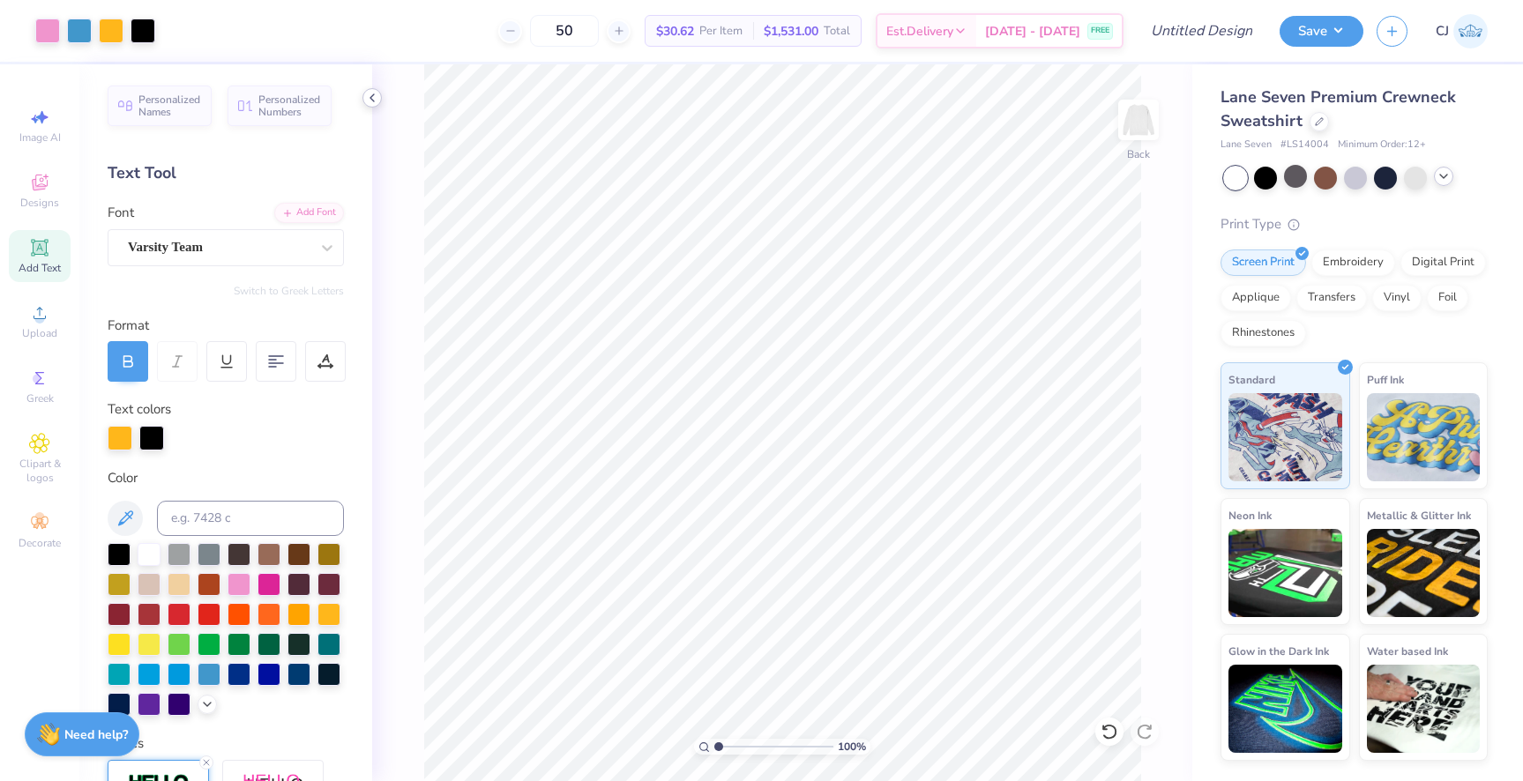
click at [374, 100] on icon at bounding box center [372, 98] width 14 height 14
